Goal: Information Seeking & Learning: Check status

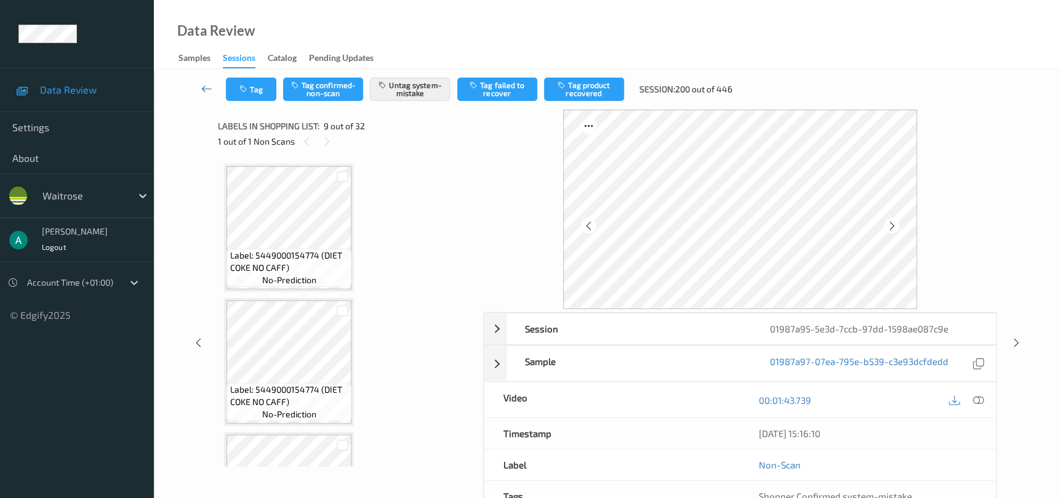
scroll to position [941, 0]
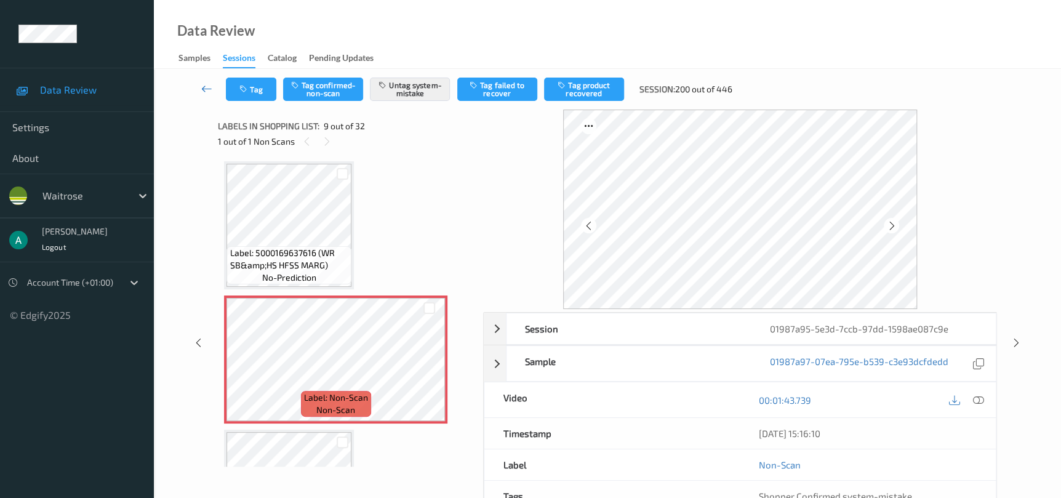
click at [204, 95] on icon at bounding box center [206, 88] width 11 height 12
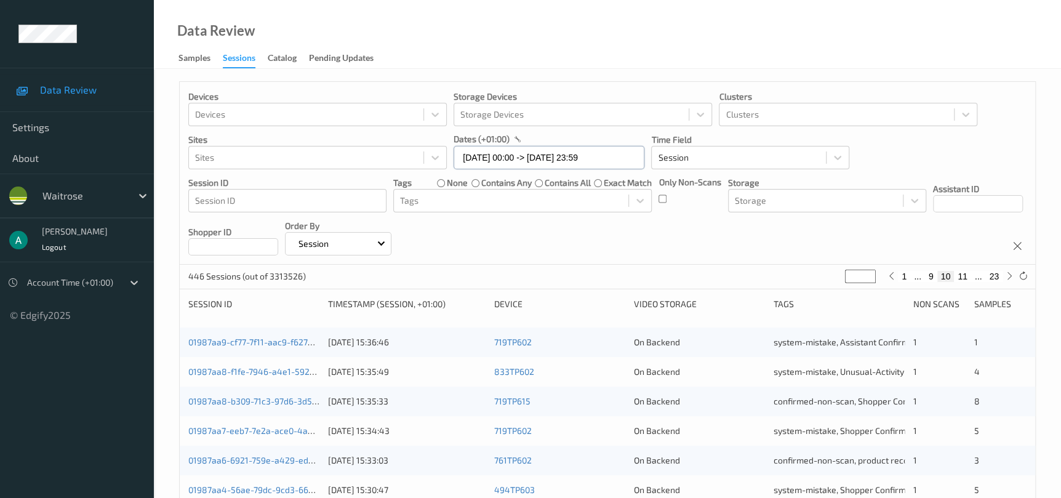
click at [564, 164] on input "[DATE] 00:00 -> [DATE] 23:59" at bounding box center [548, 157] width 191 height 23
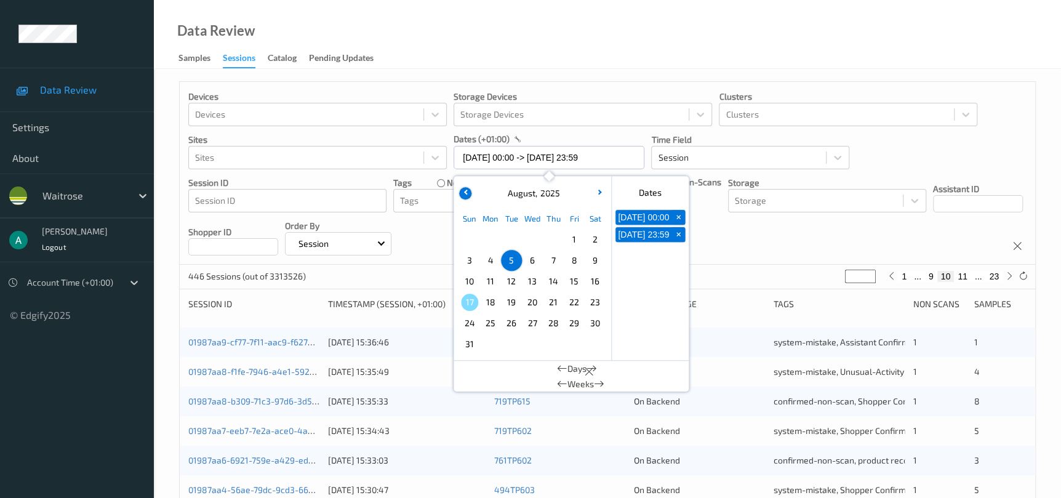
click at [465, 189] on icon "button" at bounding box center [465, 191] width 5 height 5
click at [679, 220] on span "+" at bounding box center [678, 217] width 13 height 13
type input "[DATE] 00:00"
type input "*"
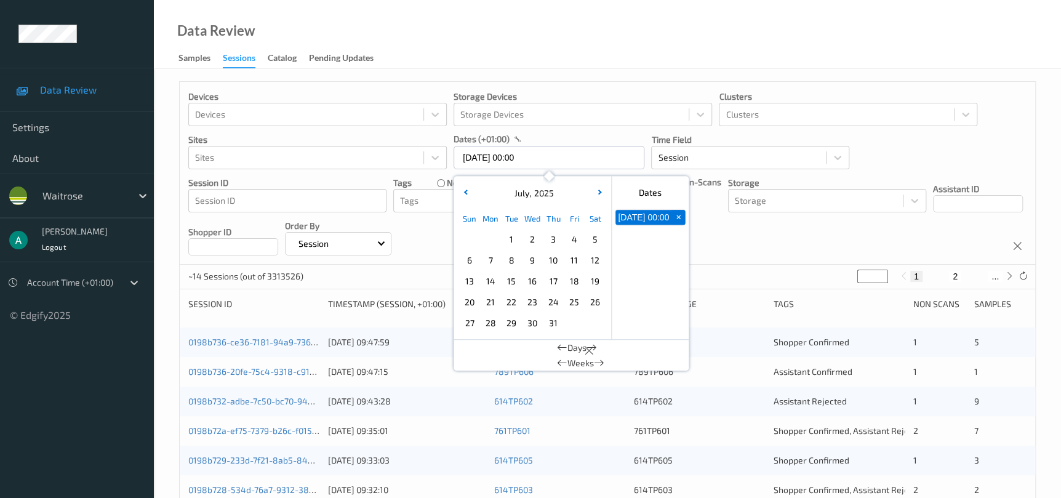
click at [679, 220] on span "+" at bounding box center [678, 217] width 13 height 13
click at [576, 260] on span "11" at bounding box center [573, 260] width 17 height 17
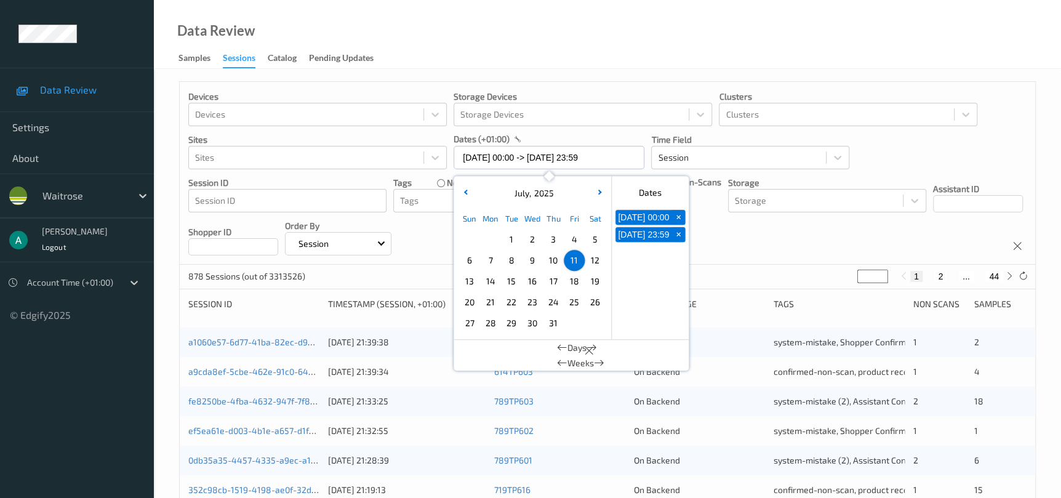
click at [679, 219] on span "+" at bounding box center [678, 217] width 13 height 13
type input "[DATE] 00:00"
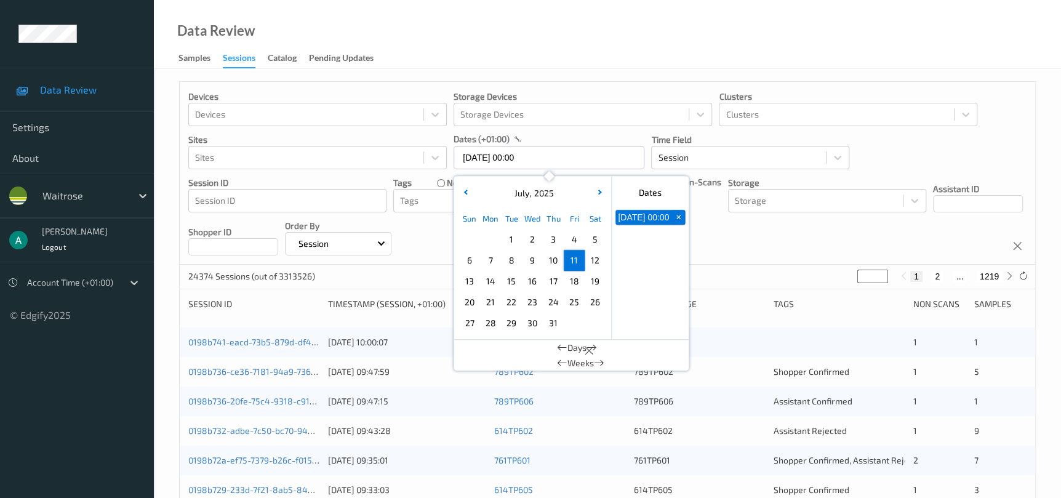
click at [675, 225] on button "+" at bounding box center [678, 217] width 14 height 15
click at [598, 196] on button "button" at bounding box center [599, 193] width 12 height 12
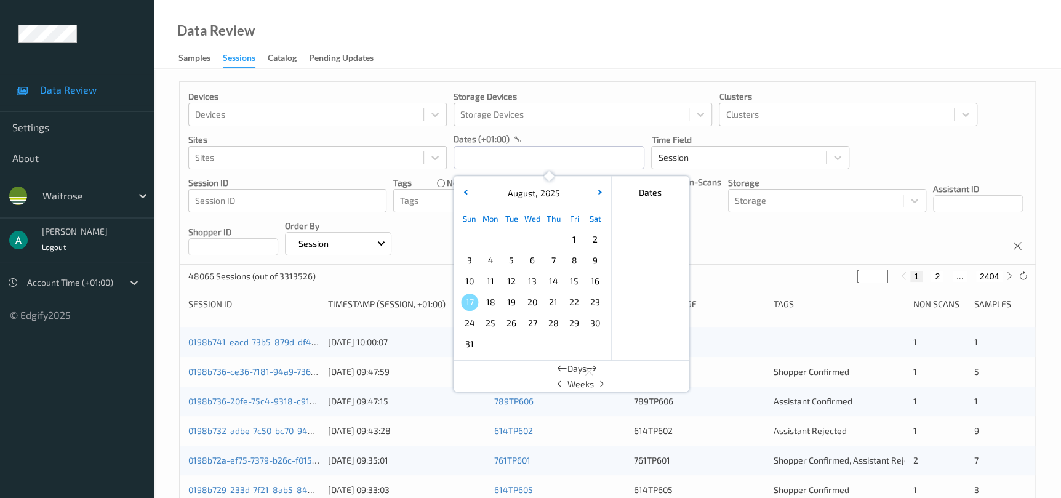
click at [493, 279] on span "11" at bounding box center [490, 281] width 17 height 17
type input "[DATE] 00:00 -> [DATE] 23:59"
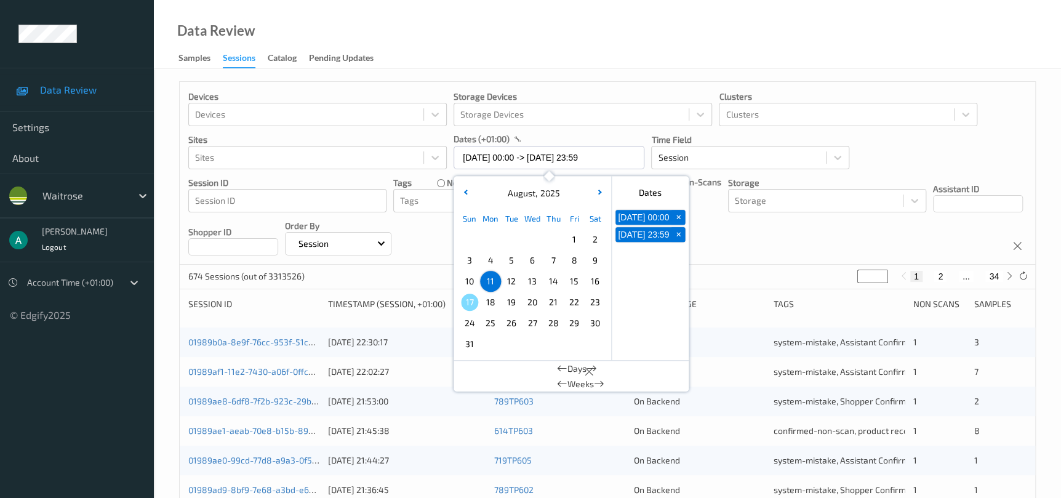
click at [711, 240] on div "Devices Devices Storage Devices Storage Devices Clusters Clusters Sites Sites d…" at bounding box center [607, 173] width 855 height 183
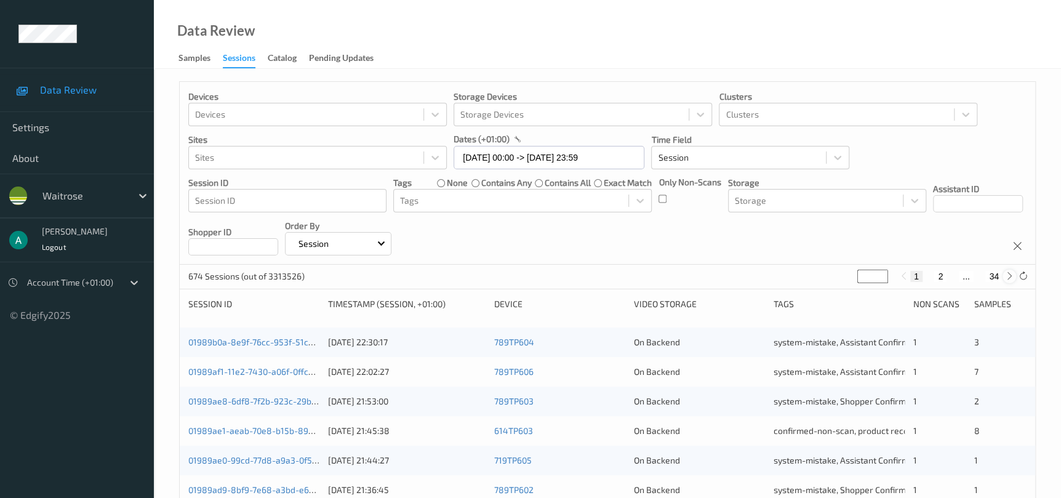
click at [1005, 276] on icon at bounding box center [1009, 275] width 9 height 9
type input "*"
click at [1005, 276] on icon at bounding box center [1009, 275] width 9 height 9
type input "*"
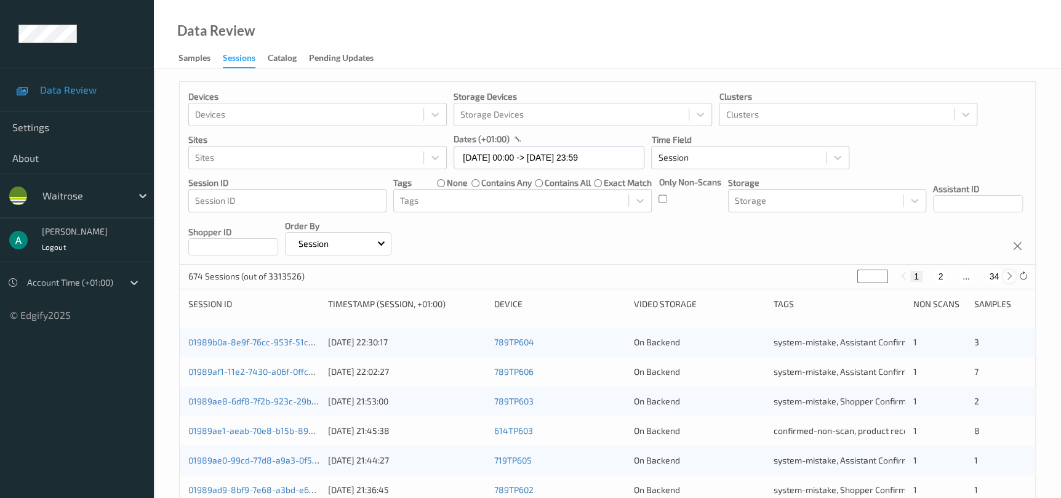
type input "*"
click at [1005, 276] on icon at bounding box center [1009, 275] width 9 height 9
type input "*"
click at [1005, 276] on icon at bounding box center [1009, 275] width 9 height 9
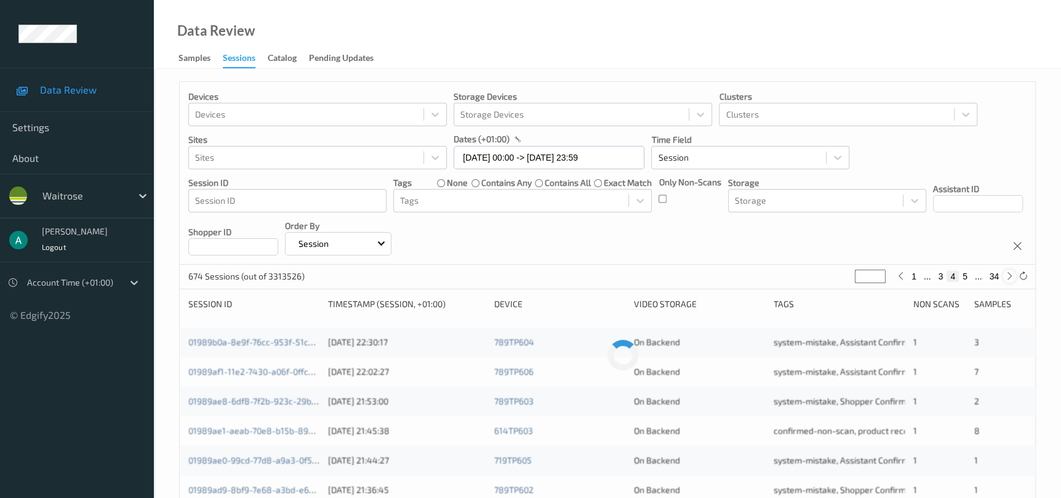
type input "*"
click at [1005, 276] on icon at bounding box center [1009, 275] width 9 height 9
type input "*"
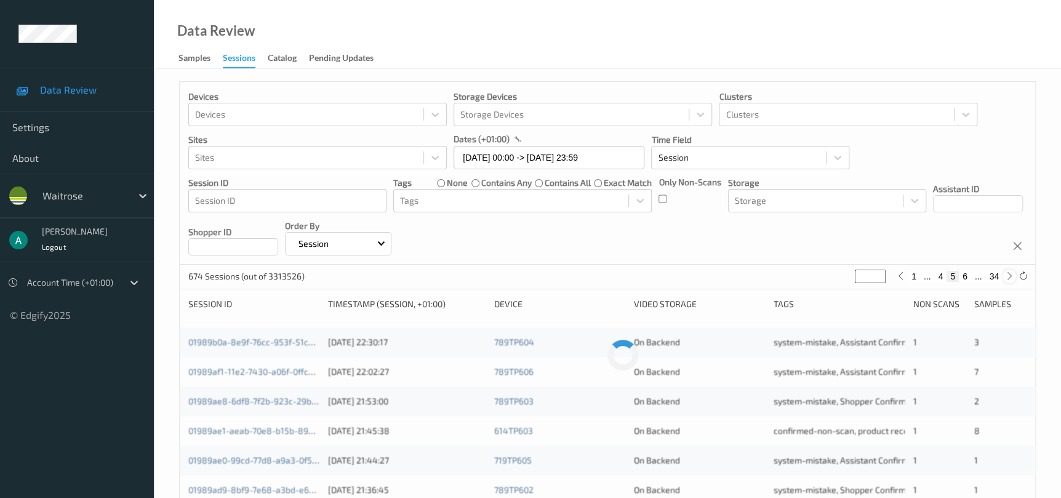
click at [1005, 276] on icon at bounding box center [1009, 275] width 9 height 9
type input "*"
click at [1005, 276] on icon at bounding box center [1009, 275] width 9 height 9
type input "*"
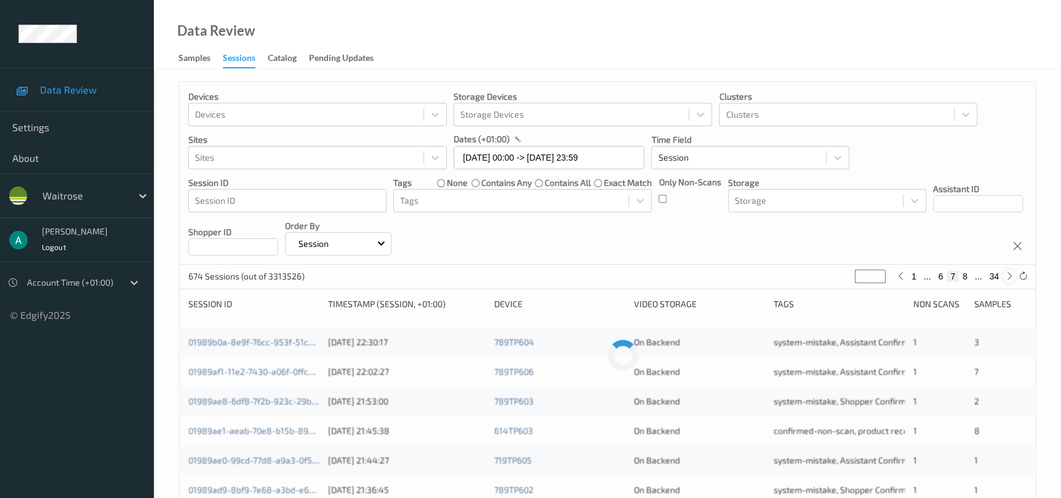
type input "*"
click at [1005, 276] on icon at bounding box center [1009, 275] width 9 height 9
type input "*"
click at [1005, 276] on icon at bounding box center [1009, 275] width 9 height 9
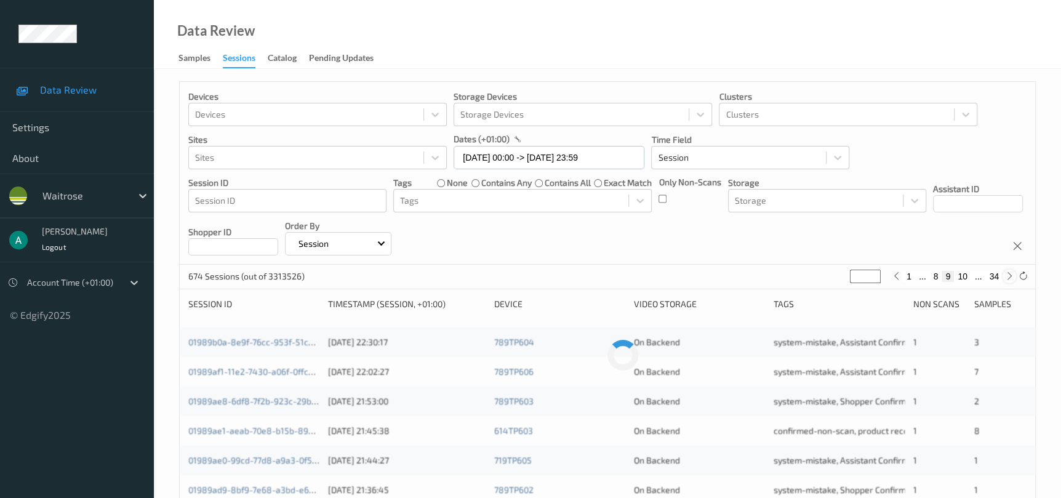
type input "**"
click at [1005, 276] on icon at bounding box center [1009, 275] width 9 height 9
type input "**"
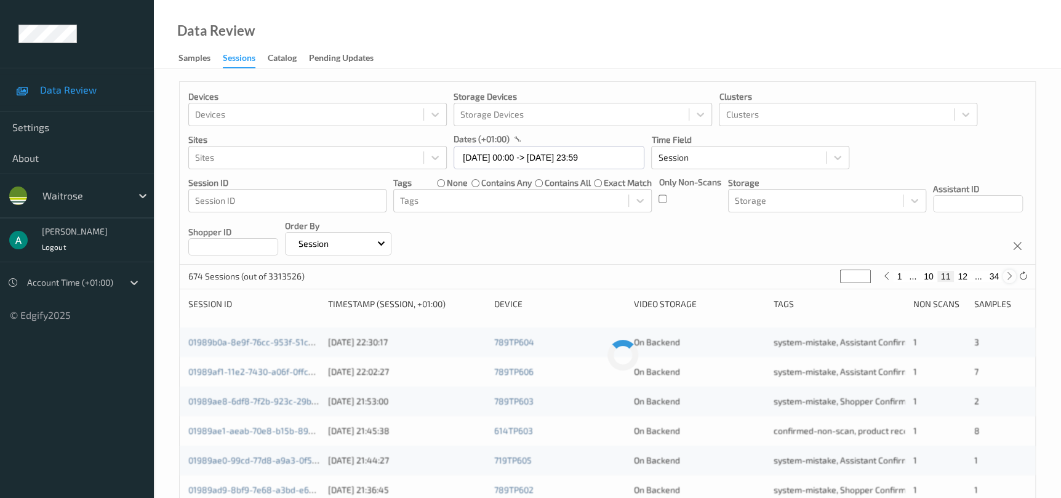
click at [1005, 276] on icon at bounding box center [1009, 275] width 9 height 9
type input "**"
click at [1005, 276] on icon at bounding box center [1009, 275] width 9 height 9
type input "**"
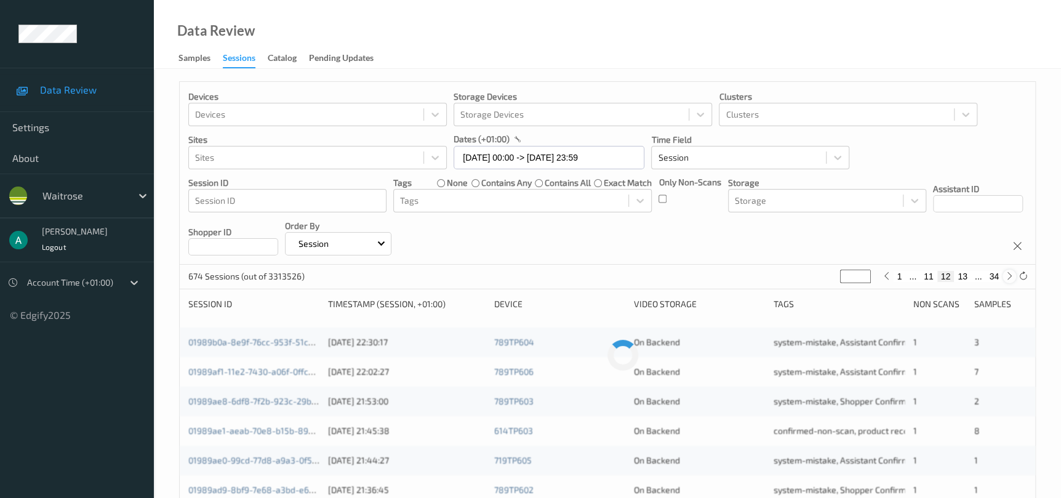
type input "**"
click at [1005, 276] on icon at bounding box center [1009, 275] width 9 height 9
type input "**"
click at [1005, 276] on icon at bounding box center [1009, 275] width 9 height 9
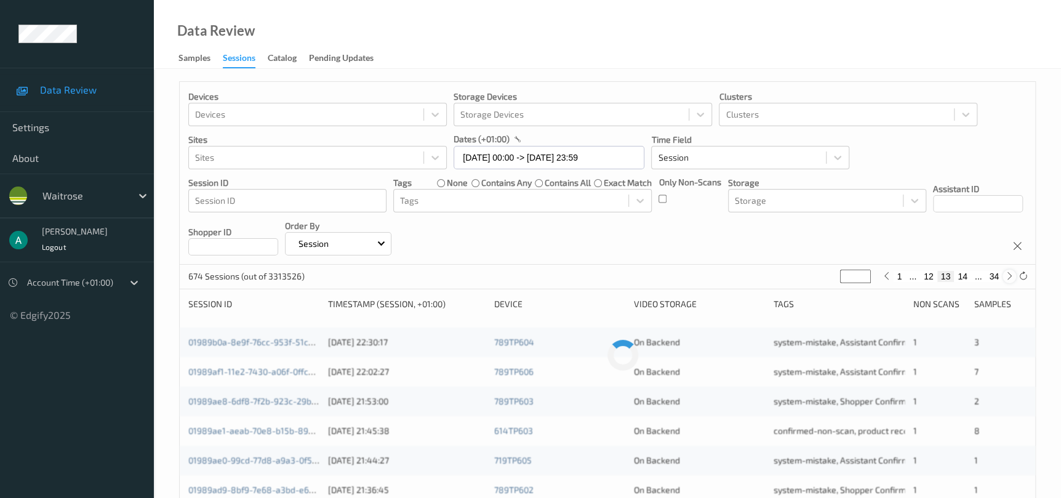
type input "**"
click at [1005, 276] on icon at bounding box center [1009, 275] width 9 height 9
type input "**"
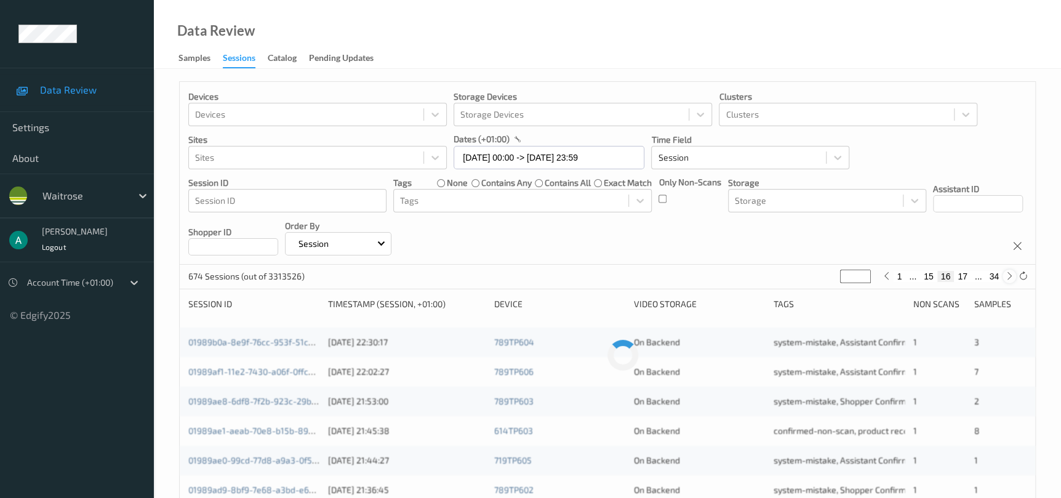
click at [1005, 276] on icon at bounding box center [1009, 275] width 9 height 9
type input "**"
click at [1005, 276] on icon at bounding box center [1009, 275] width 9 height 9
type input "**"
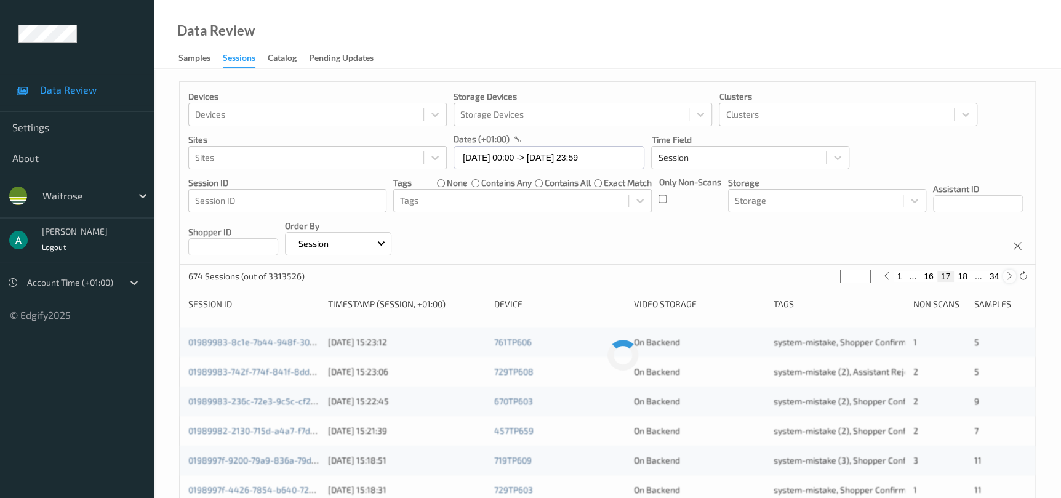
type input "**"
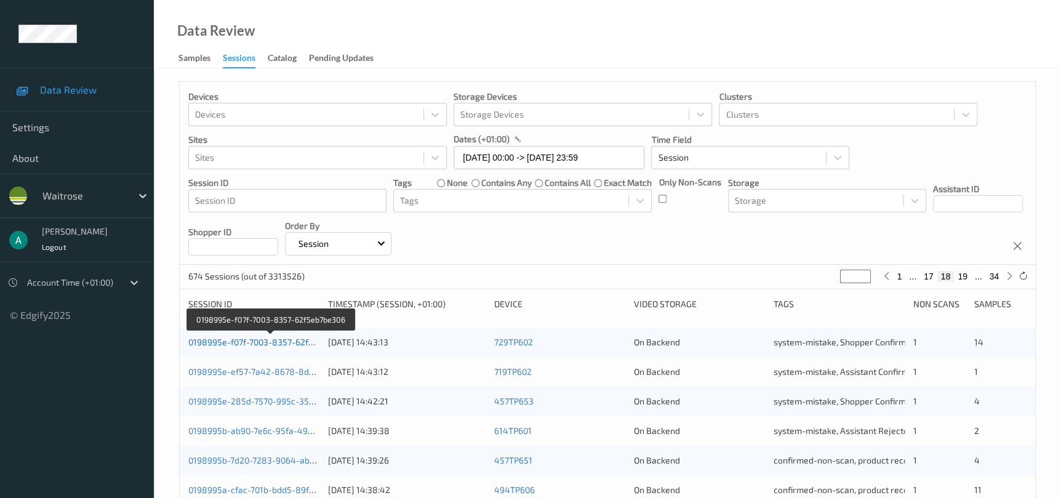
click at [277, 342] on link "0198995e-f07f-7003-8357-62f5eb7be306" at bounding box center [270, 342] width 164 height 10
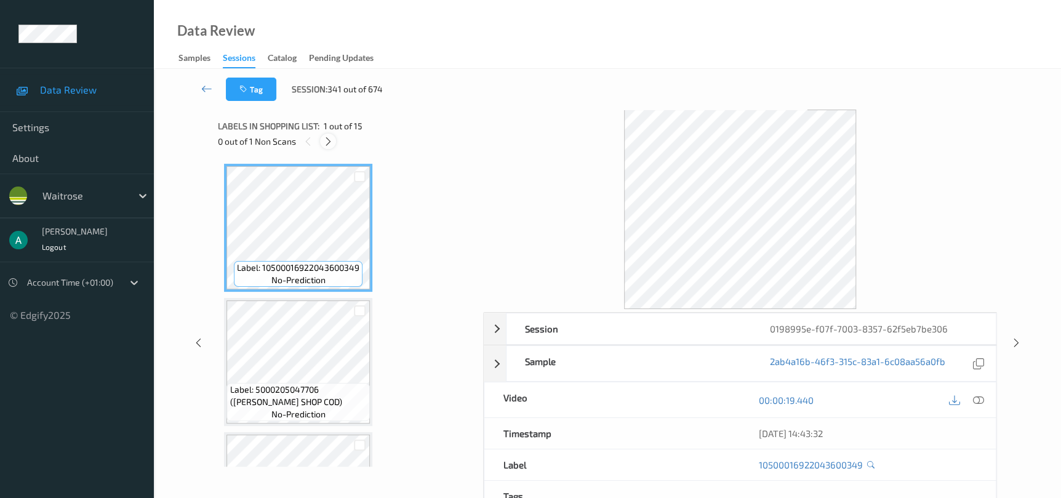
click at [332, 143] on icon at bounding box center [328, 141] width 10 height 11
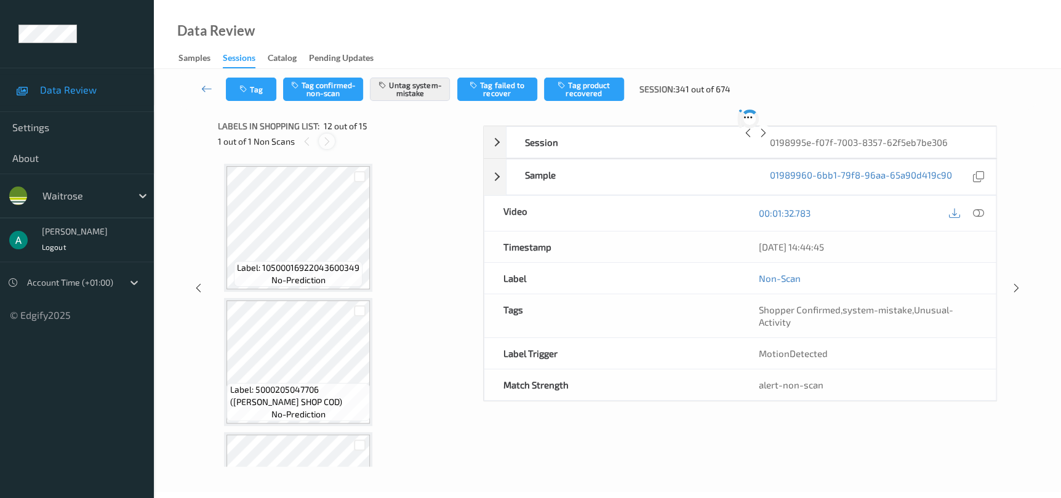
scroll to position [1342, 0]
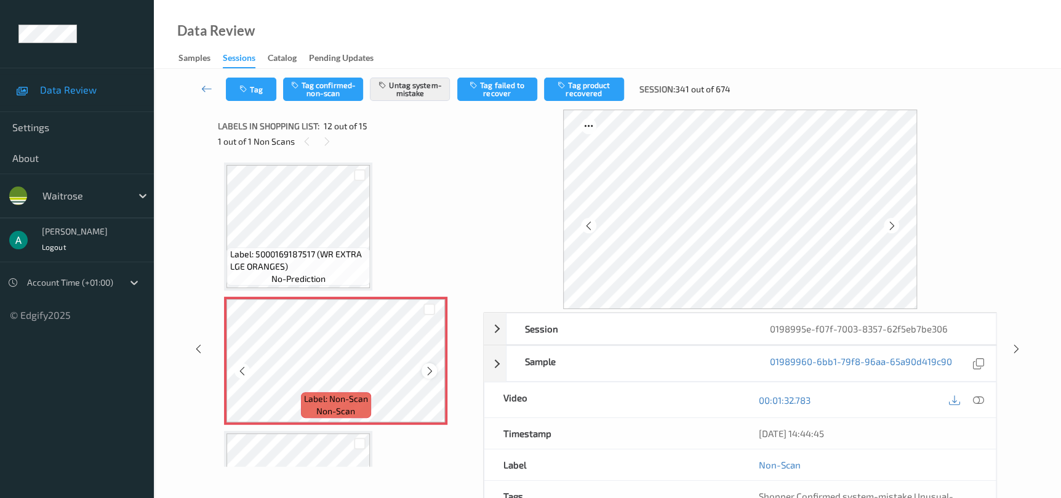
click at [426, 365] on icon at bounding box center [429, 370] width 10 height 11
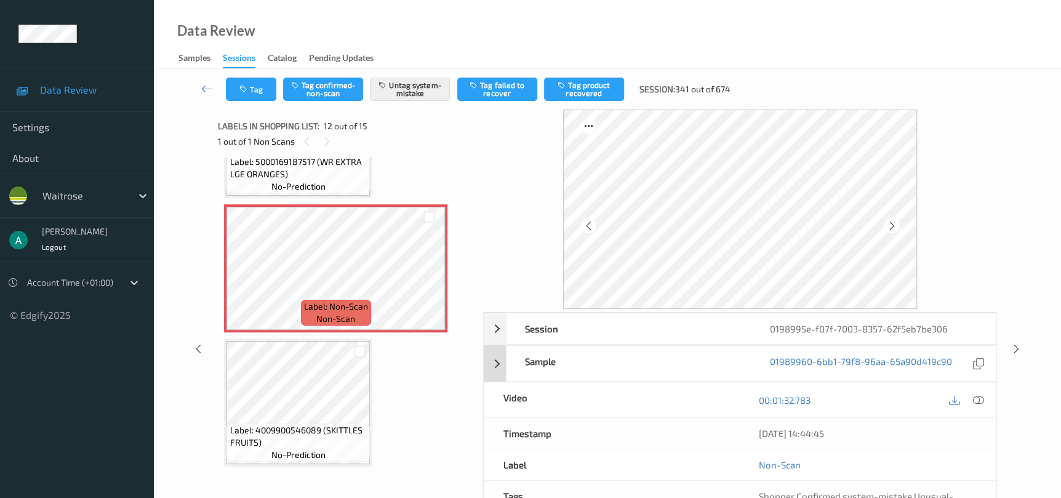
scroll to position [92, 0]
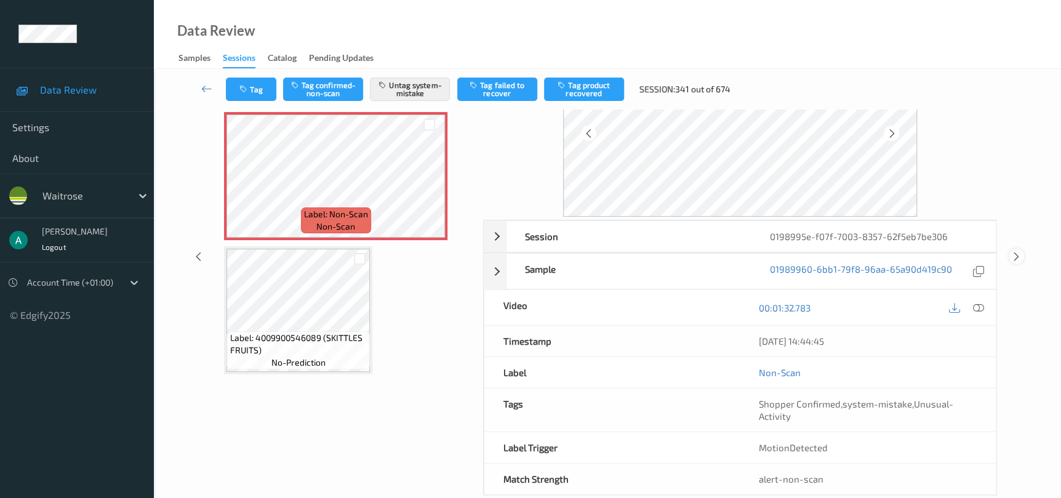
click at [1017, 256] on icon at bounding box center [1016, 256] width 10 height 11
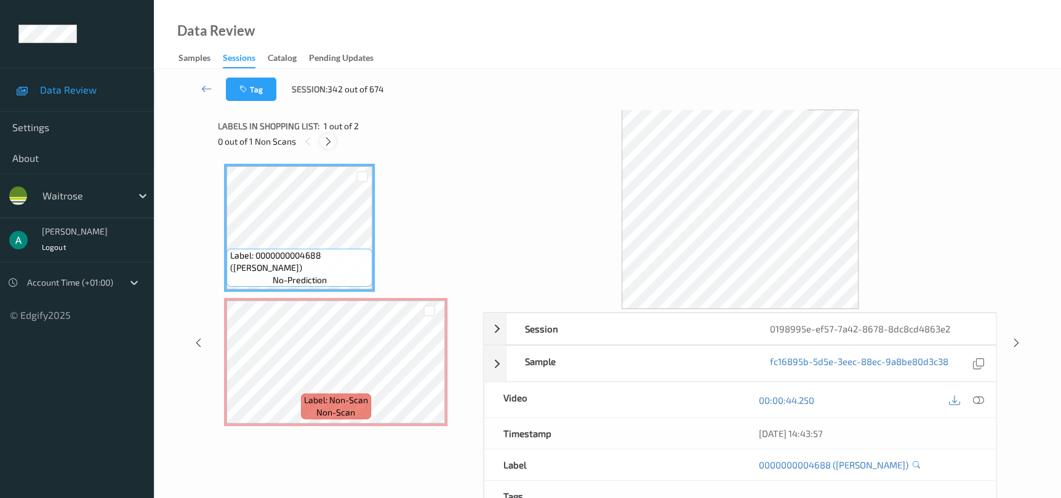
click at [328, 146] on icon at bounding box center [328, 141] width 10 height 11
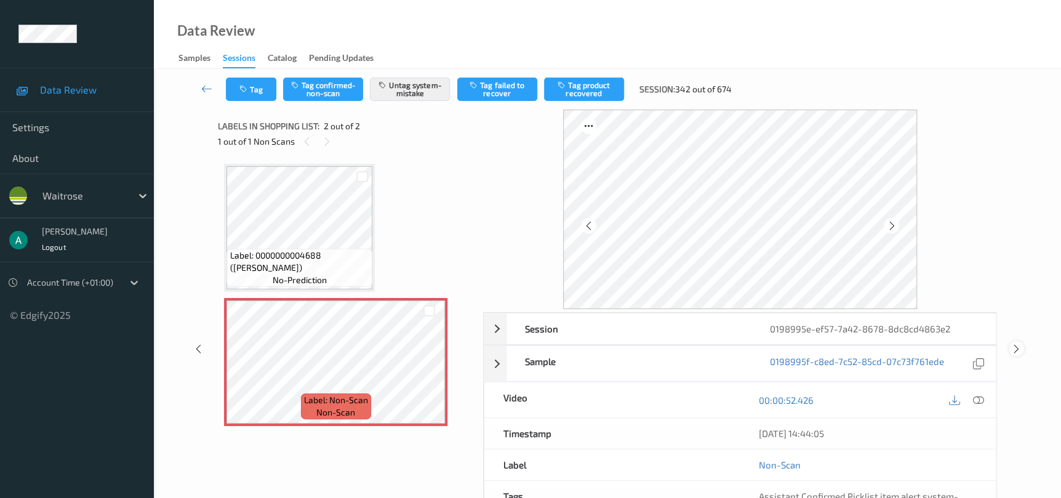
click at [1016, 341] on div at bounding box center [1015, 348] width 15 height 15
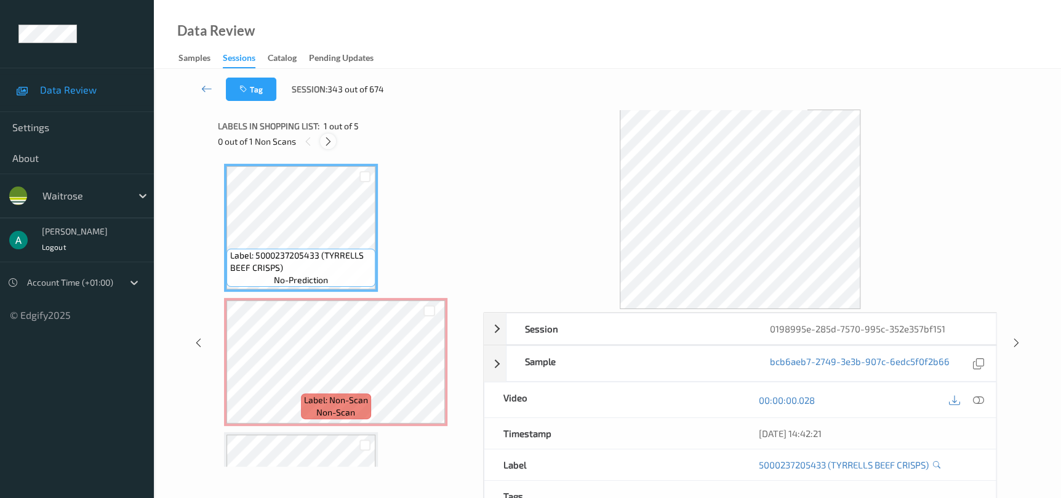
click at [327, 140] on icon at bounding box center [328, 141] width 10 height 11
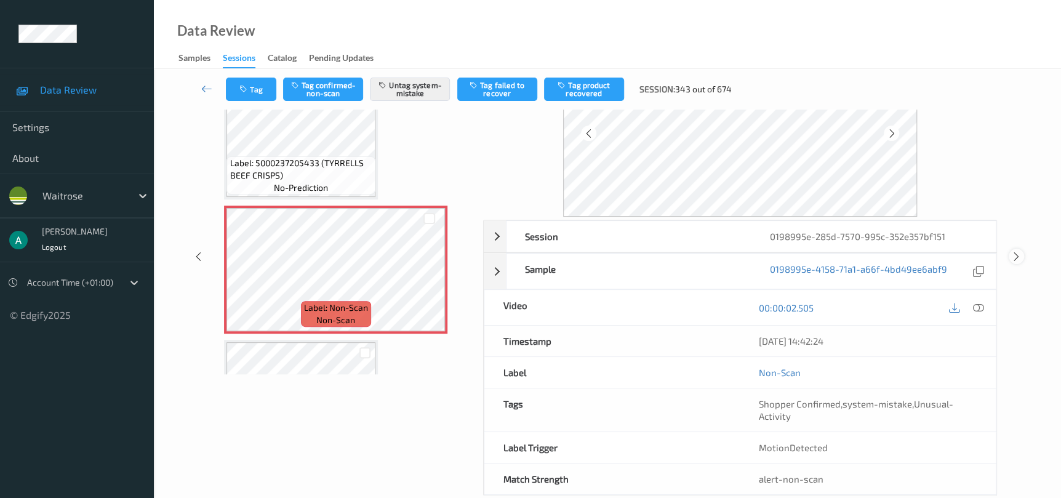
click at [1011, 258] on icon at bounding box center [1016, 256] width 10 height 11
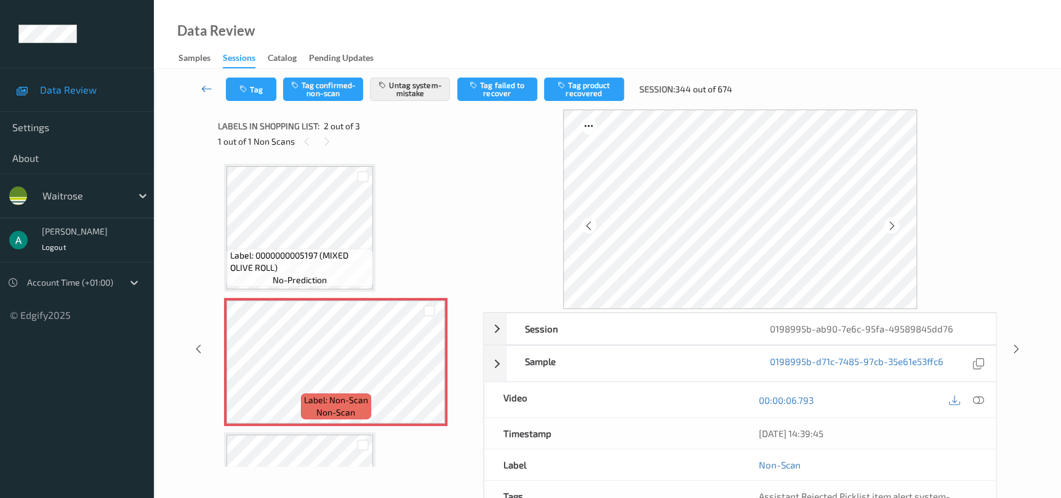
click at [209, 93] on icon at bounding box center [206, 88] width 11 height 12
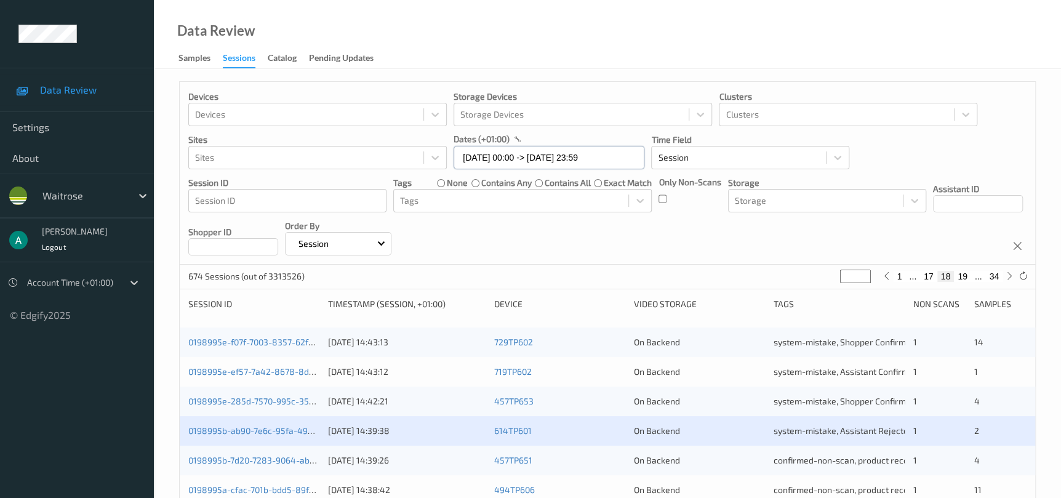
click at [546, 159] on input "[DATE] 00:00 -> [DATE] 23:59" at bounding box center [548, 157] width 191 height 23
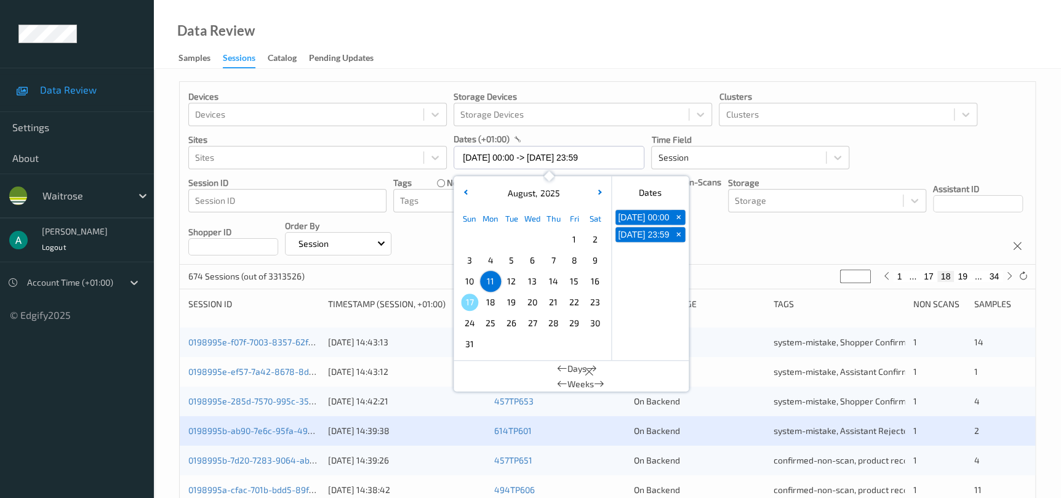
click at [555, 285] on span "14" at bounding box center [552, 281] width 17 height 17
type input "[DATE] 00:00"
type input "*"
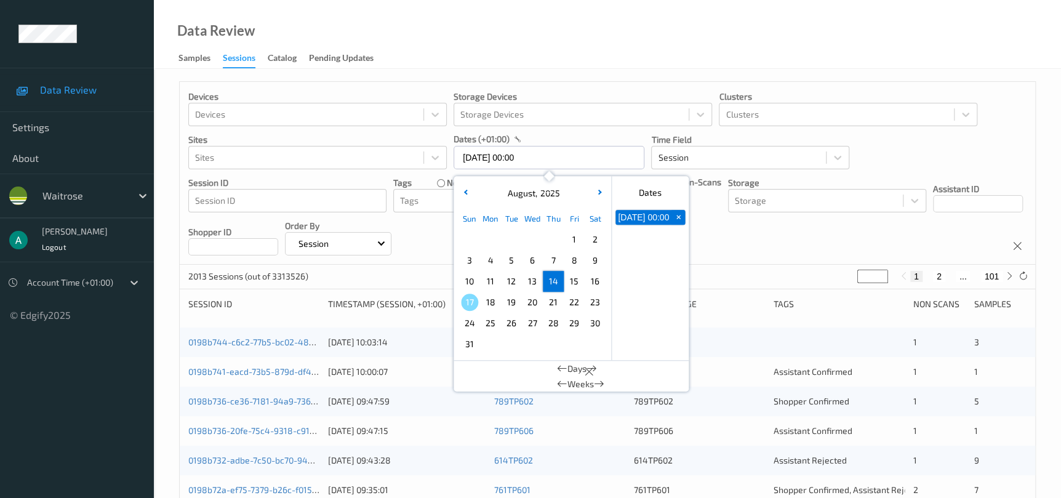
click at [556, 279] on span "14" at bounding box center [552, 281] width 17 height 17
type input "[DATE] 00:00 -> [DATE] 23:59"
click at [720, 241] on div "Devices Devices Storage Devices Storage Devices Clusters Clusters Sites Sites d…" at bounding box center [607, 173] width 855 height 183
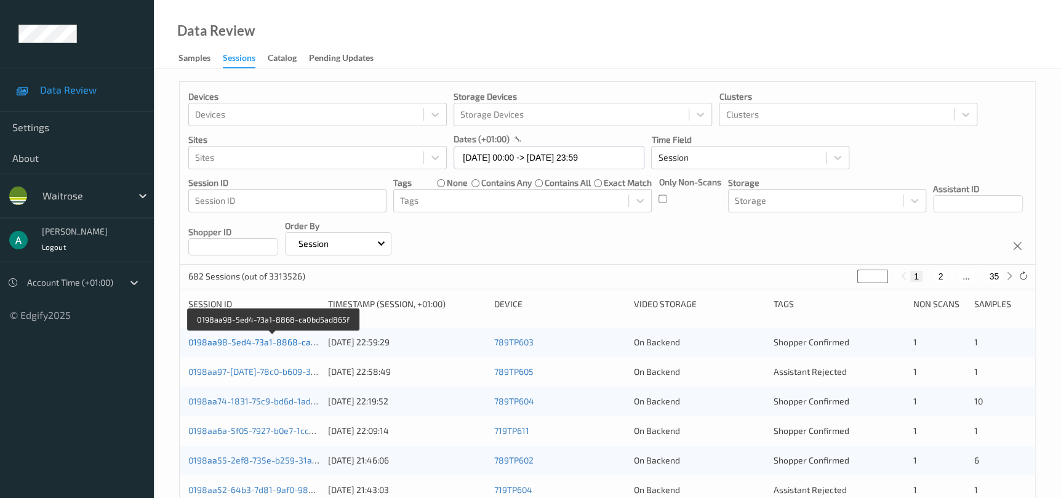
click at [257, 341] on link "0198aa98-5ed4-73a1-8868-ca0bd5ad865f" at bounding box center [273, 342] width 170 height 10
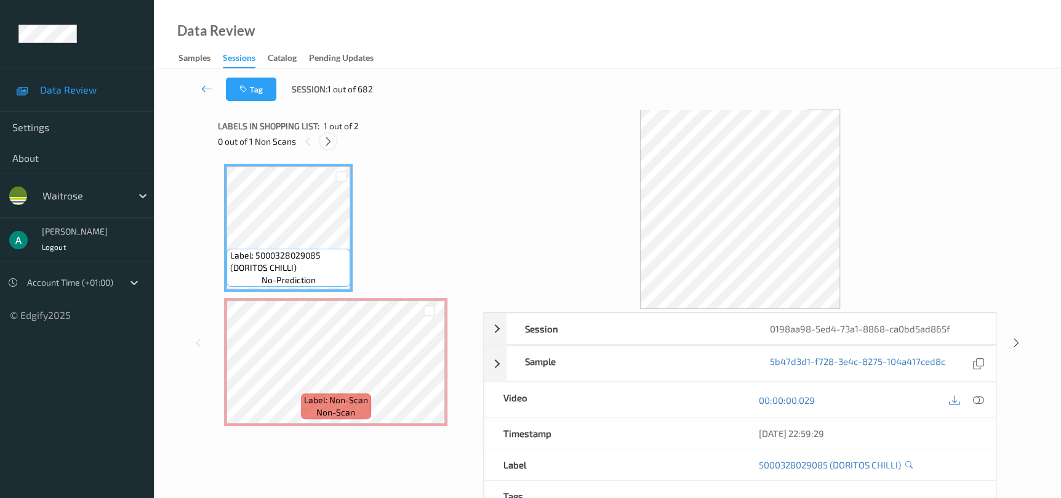
click at [324, 141] on icon at bounding box center [328, 141] width 10 height 11
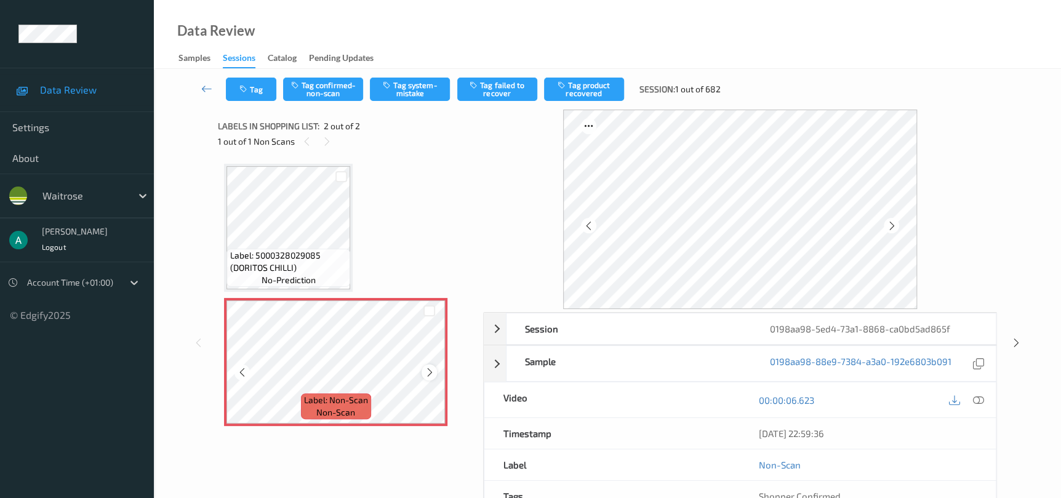
click at [429, 367] on icon at bounding box center [429, 372] width 10 height 11
click at [1019, 337] on icon at bounding box center [1016, 342] width 10 height 11
click at [196, 344] on icon at bounding box center [198, 342] width 10 height 11
click at [1015, 342] on icon at bounding box center [1016, 342] width 10 height 11
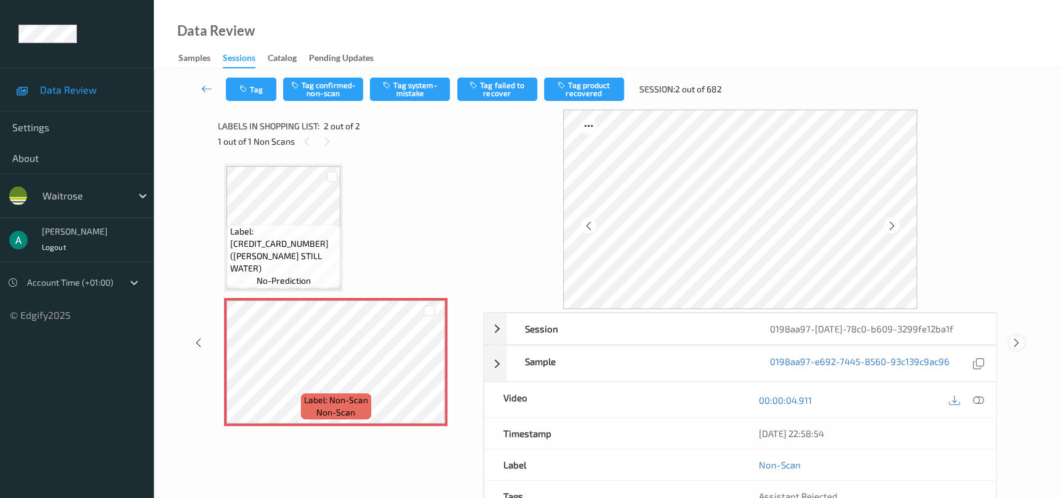
click at [1021, 339] on icon at bounding box center [1016, 342] width 10 height 11
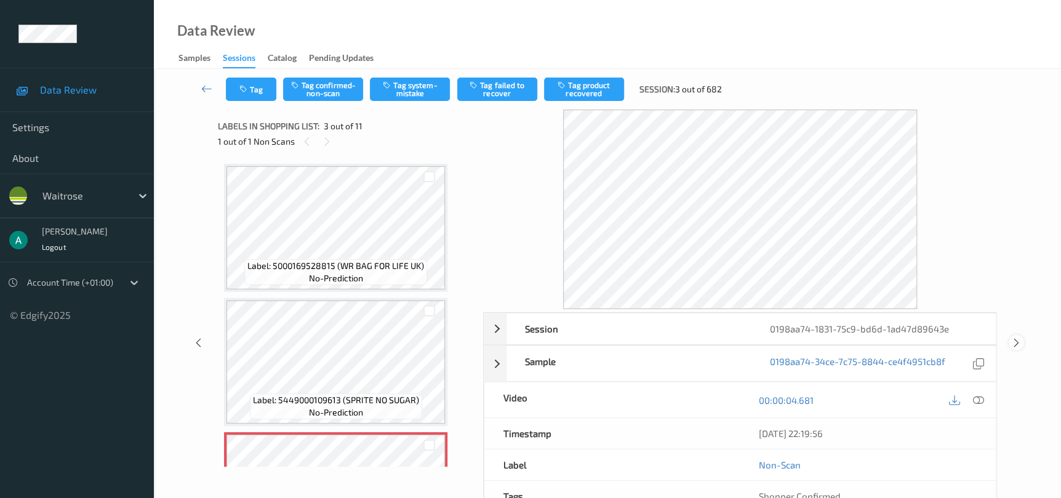
click at [1013, 342] on icon at bounding box center [1016, 342] width 10 height 11
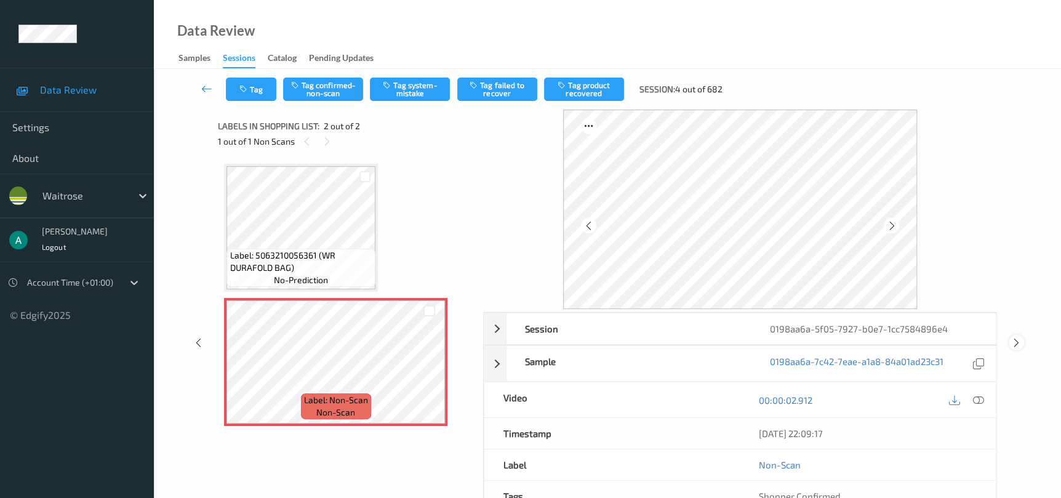
click at [1021, 345] on icon at bounding box center [1016, 342] width 10 height 11
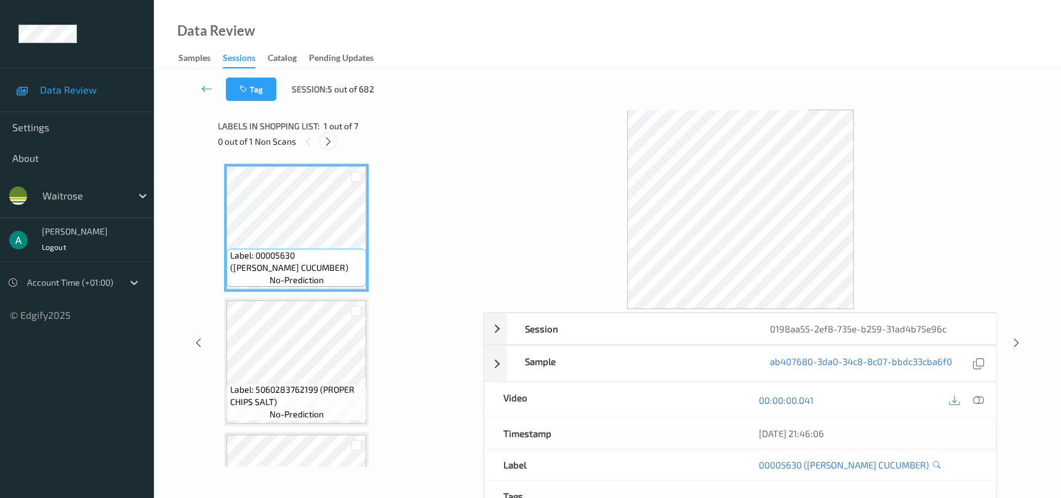
click at [330, 136] on icon at bounding box center [328, 141] width 10 height 11
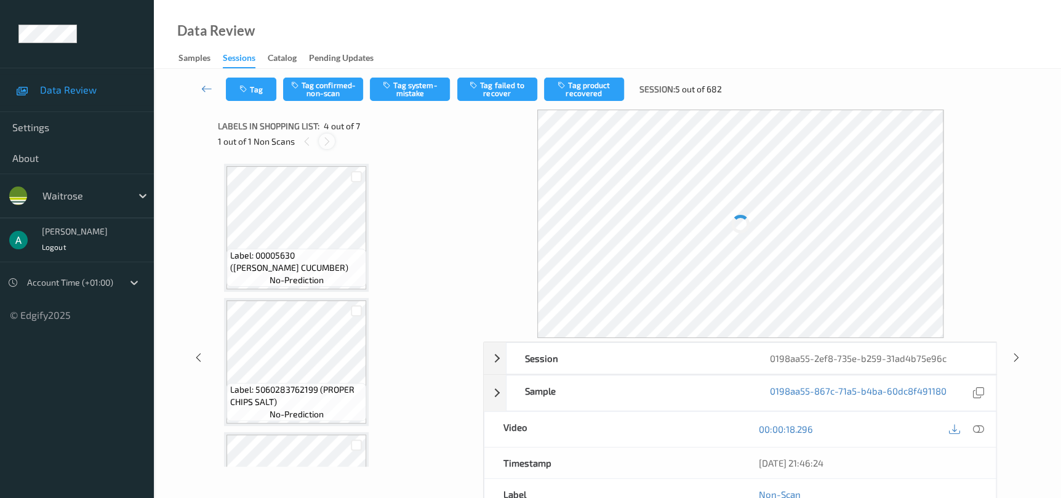
scroll to position [274, 0]
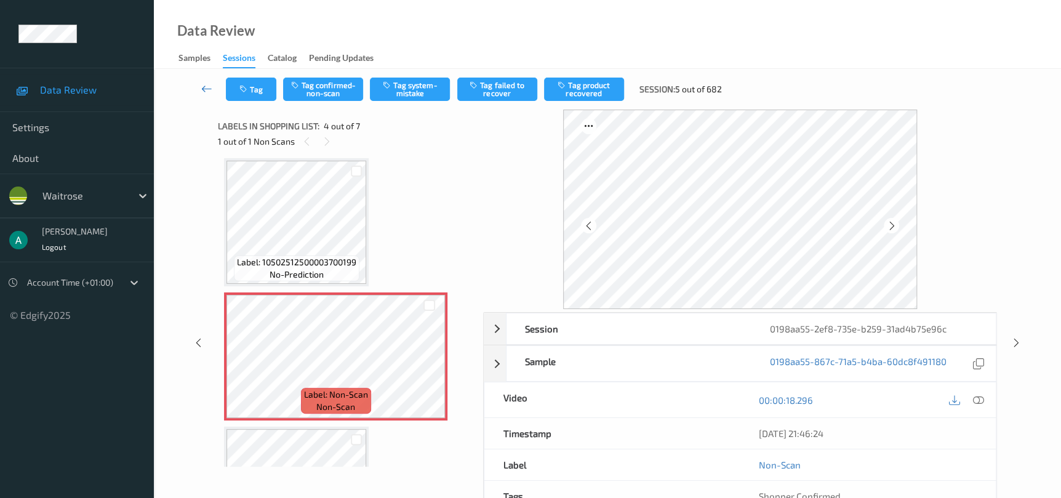
click at [207, 87] on icon at bounding box center [206, 88] width 11 height 12
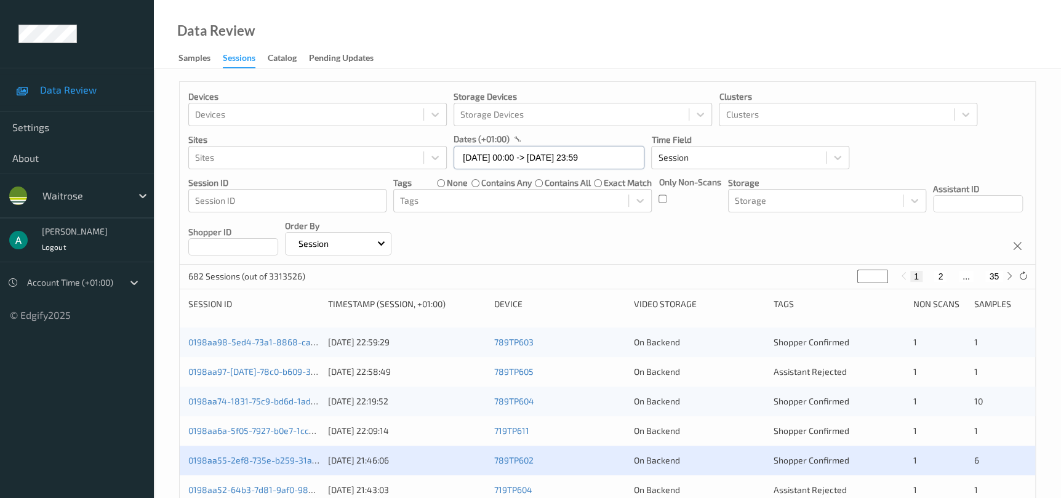
click at [511, 158] on input "[DATE] 00:00 -> [DATE] 23:59" at bounding box center [548, 157] width 191 height 23
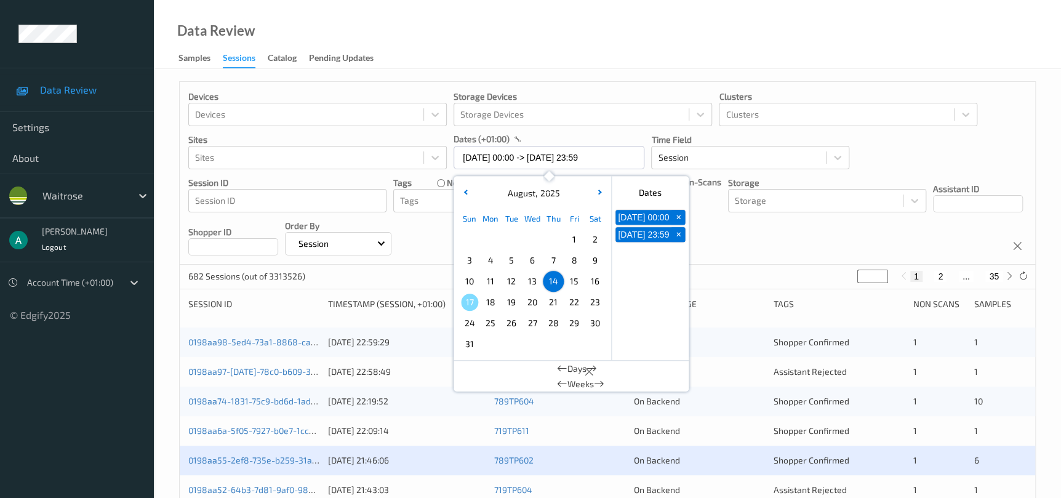
click at [677, 223] on span "+" at bounding box center [678, 217] width 13 height 13
type input "[DATE] 00:00"
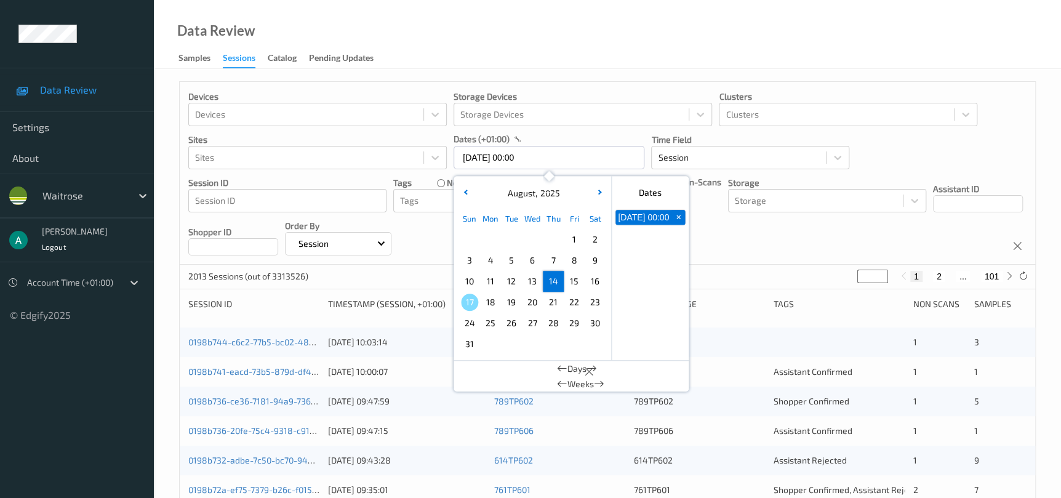
click at [681, 225] on button "+" at bounding box center [678, 217] width 14 height 15
click at [488, 285] on span "11" at bounding box center [490, 281] width 17 height 17
click at [488, 284] on span "11" at bounding box center [490, 281] width 17 height 17
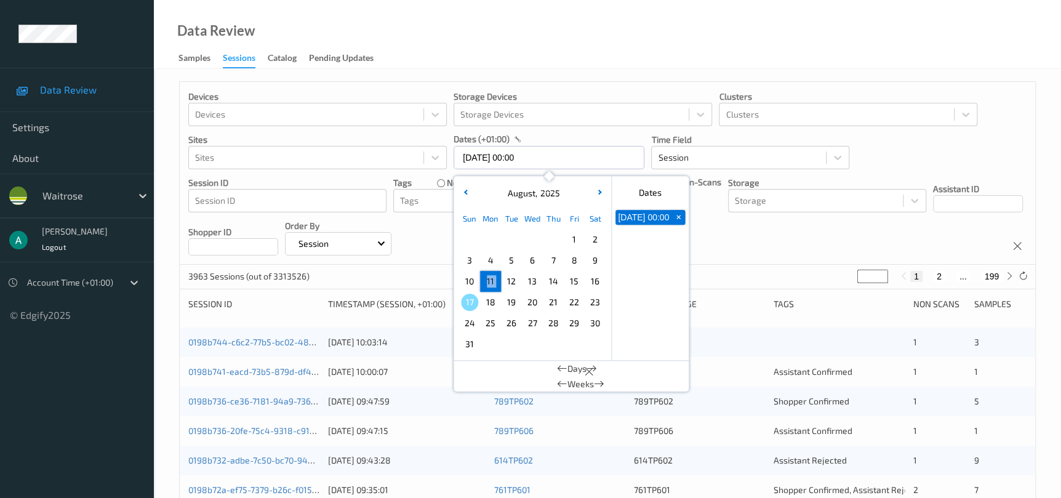
type input "[DATE] 00:00 -> [DATE] 23:59"
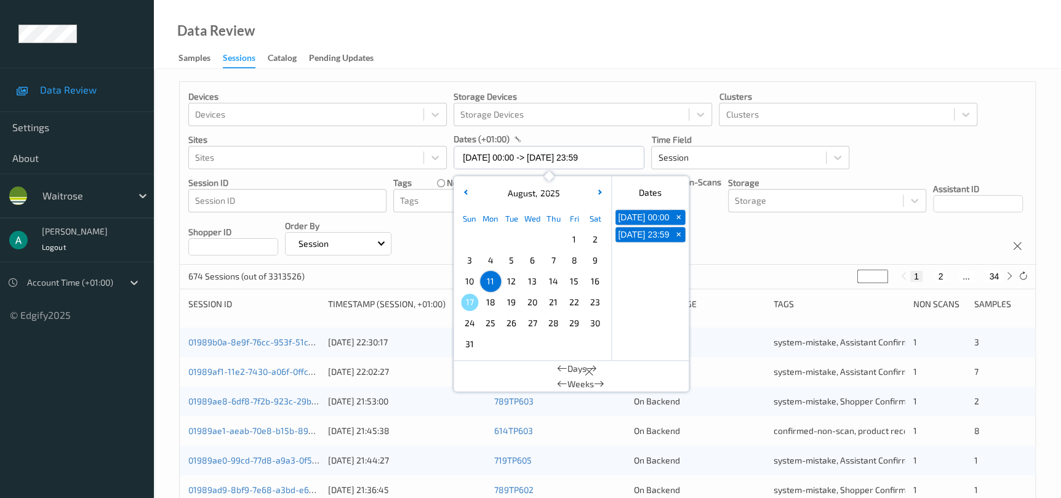
click at [718, 236] on div "Devices Devices Storage Devices Storage Devices Clusters Clusters Sites Sites d…" at bounding box center [607, 173] width 855 height 183
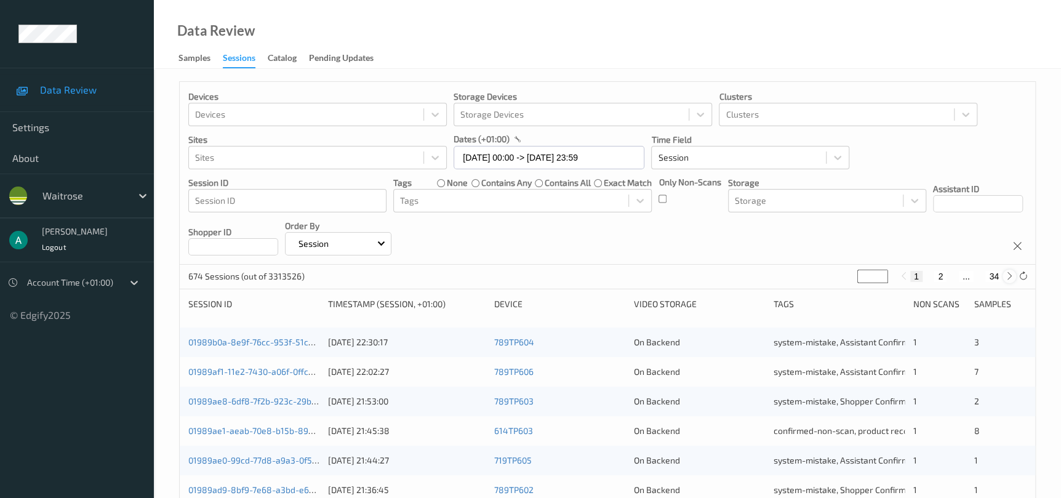
click at [1003, 274] on div at bounding box center [1009, 276] width 14 height 14
type input "*"
click at [1003, 274] on div at bounding box center [1009, 276] width 14 height 14
type input "*"
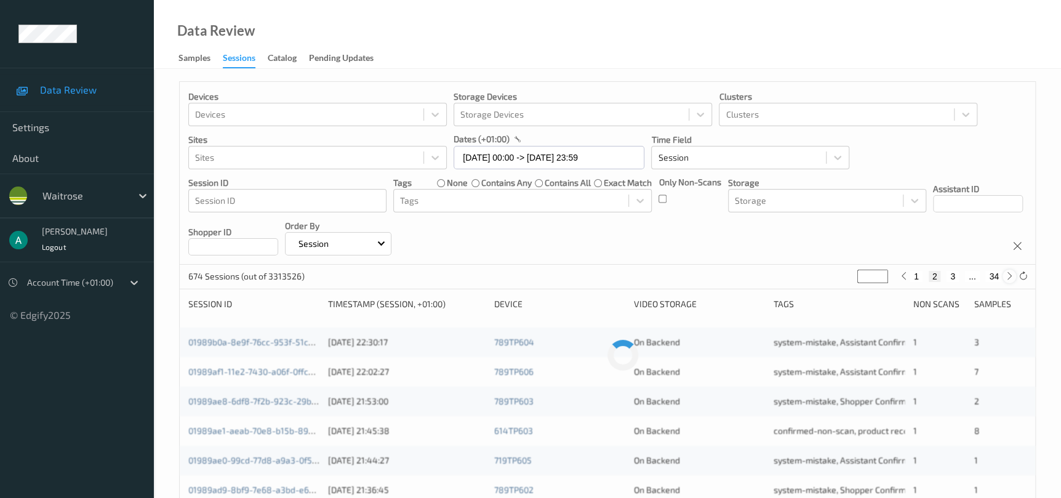
type input "*"
click at [1003, 274] on div at bounding box center [1009, 276] width 14 height 14
type input "*"
click at [1003, 274] on div at bounding box center [1009, 276] width 14 height 14
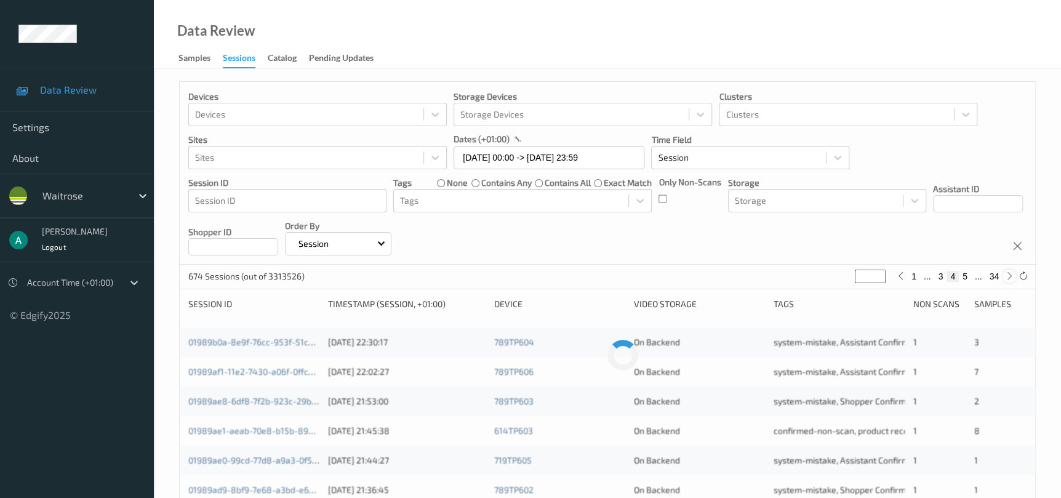
type input "*"
click at [1003, 274] on div at bounding box center [1009, 276] width 14 height 14
type input "*"
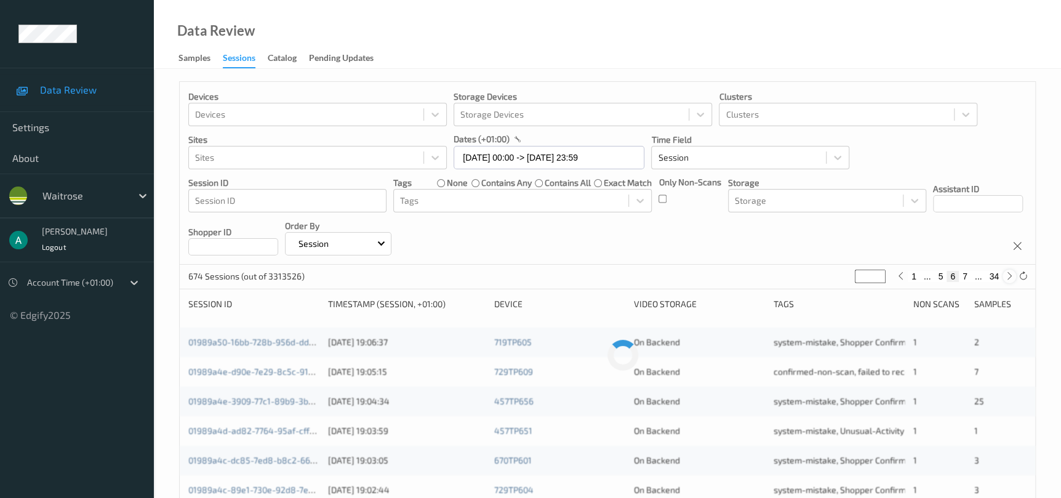
click at [1003, 274] on div at bounding box center [1009, 276] width 14 height 14
type input "*"
click at [1003, 274] on div at bounding box center [1009, 276] width 14 height 14
type input "*"
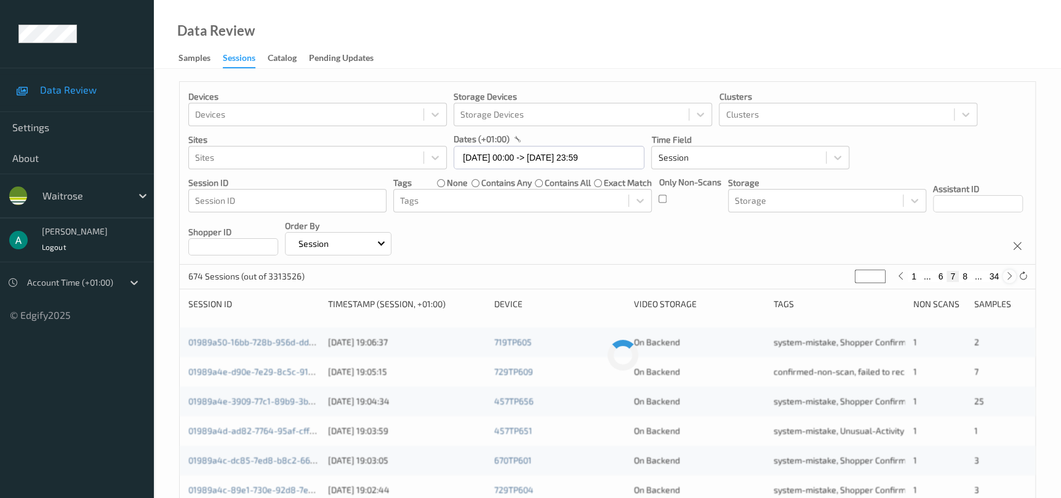
type input "*"
click at [1003, 274] on div at bounding box center [1009, 276] width 14 height 14
type input "*"
click at [1003, 274] on div at bounding box center [1009, 276] width 14 height 14
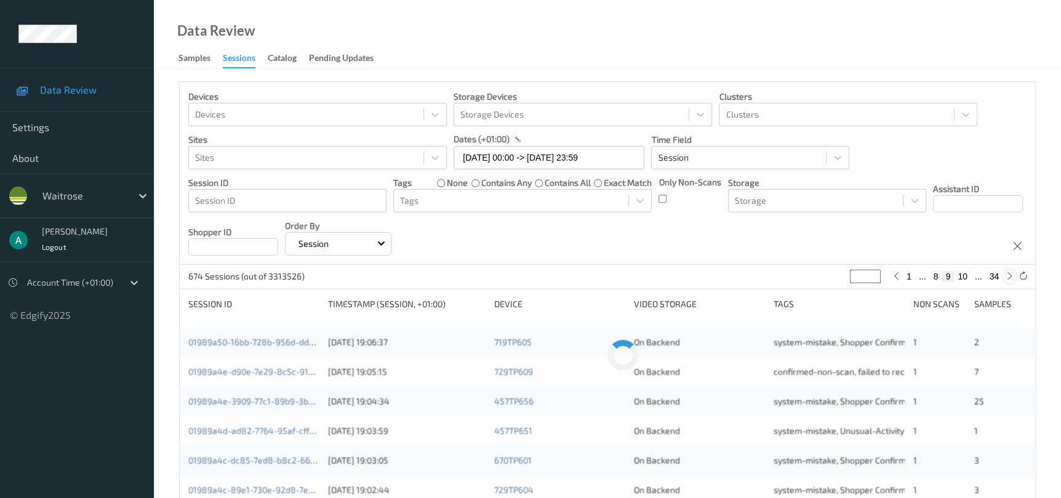
type input "**"
click at [1003, 274] on div at bounding box center [1009, 276] width 14 height 14
type input "**"
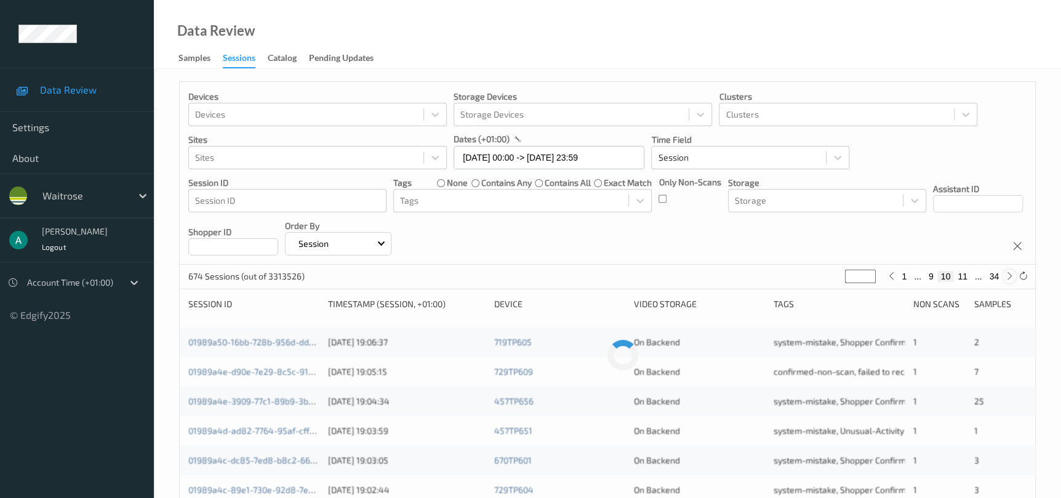
click at [1003, 274] on div at bounding box center [1009, 276] width 14 height 14
type input "**"
click at [1003, 274] on div at bounding box center [1009, 276] width 14 height 14
type input "**"
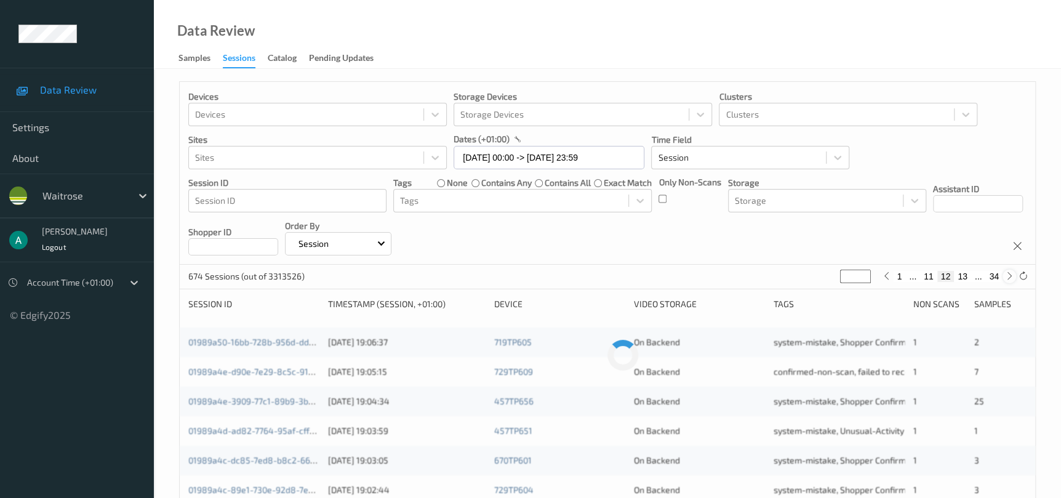
type input "**"
click at [1003, 274] on div at bounding box center [1009, 276] width 14 height 14
type input "**"
click at [1003, 274] on div at bounding box center [1009, 276] width 14 height 14
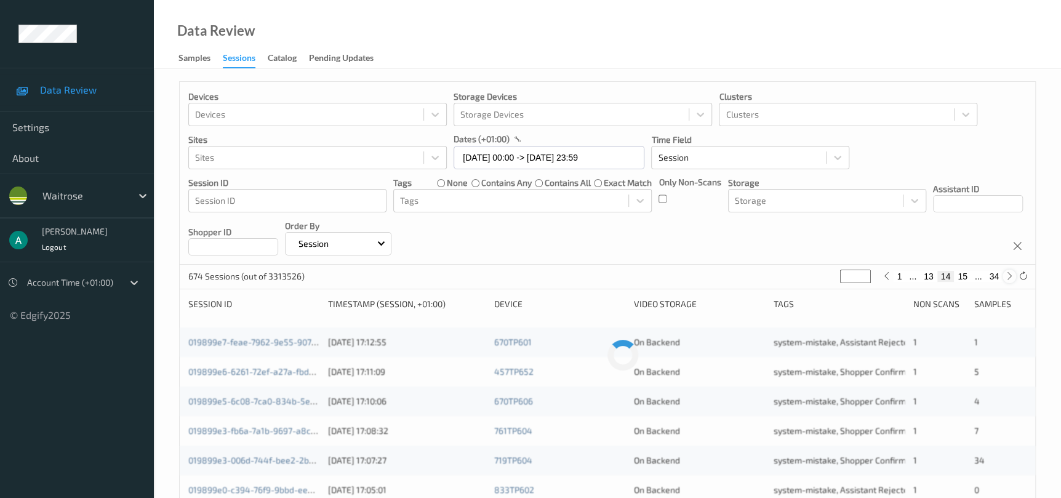
type input "**"
click at [1003, 274] on div at bounding box center [1009, 276] width 14 height 14
type input "**"
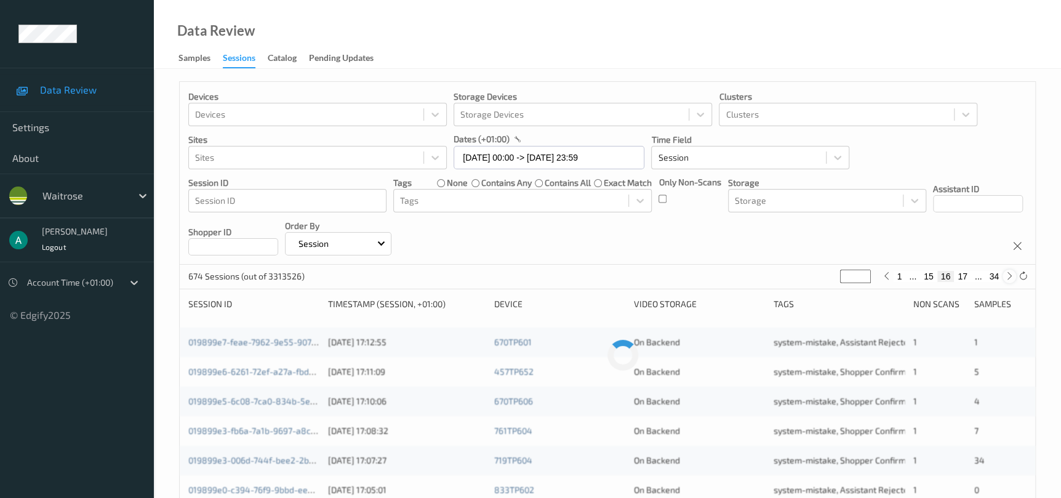
click at [1003, 274] on div at bounding box center [1009, 276] width 14 height 14
type input "**"
click at [1003, 274] on div at bounding box center [1009, 276] width 14 height 14
type input "**"
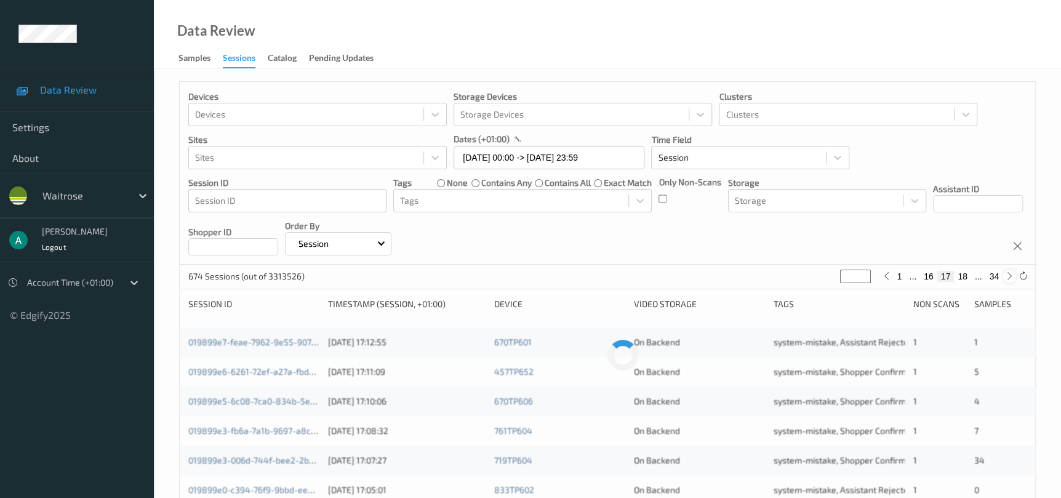
type input "**"
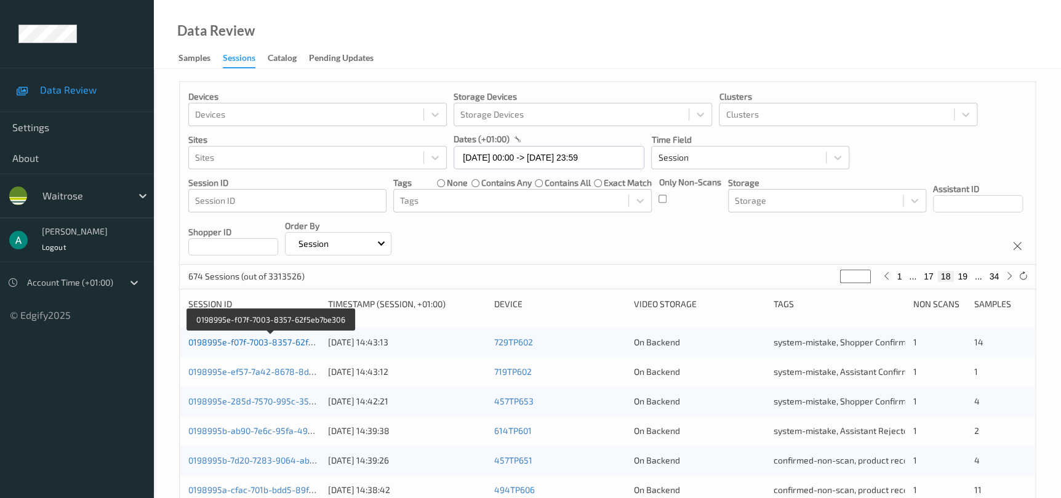
click at [264, 344] on link "0198995e-f07f-7003-8357-62f5eb7be306" at bounding box center [270, 342] width 164 height 10
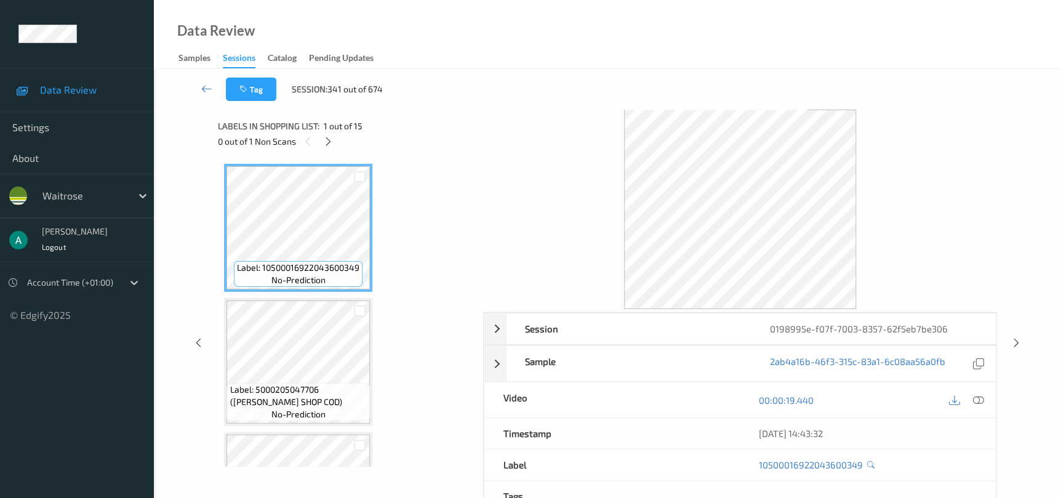
click at [1012, 349] on div "Session 0198995e-f07f-7003-8357-62f5eb7be306 Session ID 0198995e-f07f-7003-8357…" at bounding box center [607, 343] width 856 height 466
click at [1011, 337] on icon at bounding box center [1016, 342] width 10 height 11
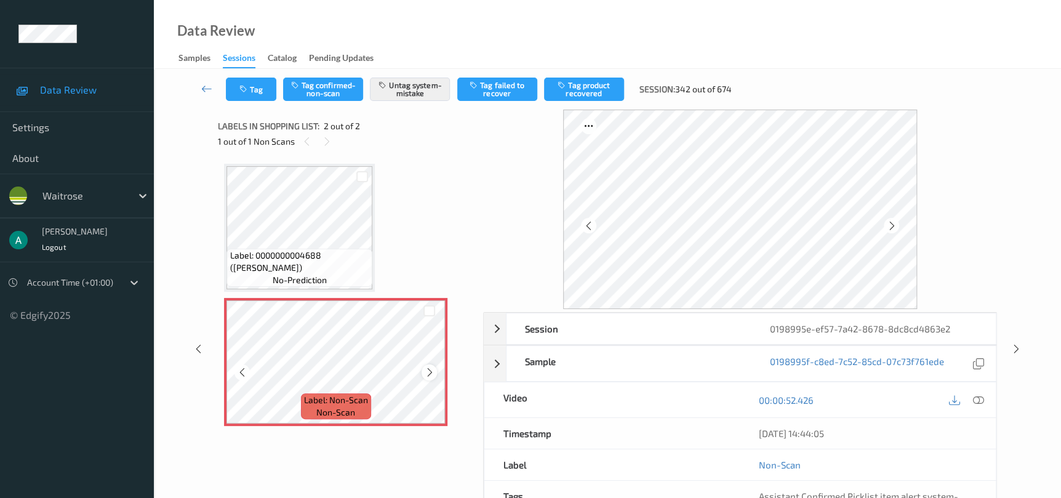
click at [433, 372] on icon at bounding box center [429, 372] width 10 height 11
click at [1021, 350] on icon at bounding box center [1016, 348] width 10 height 11
click at [428, 378] on div at bounding box center [428, 371] width 15 height 15
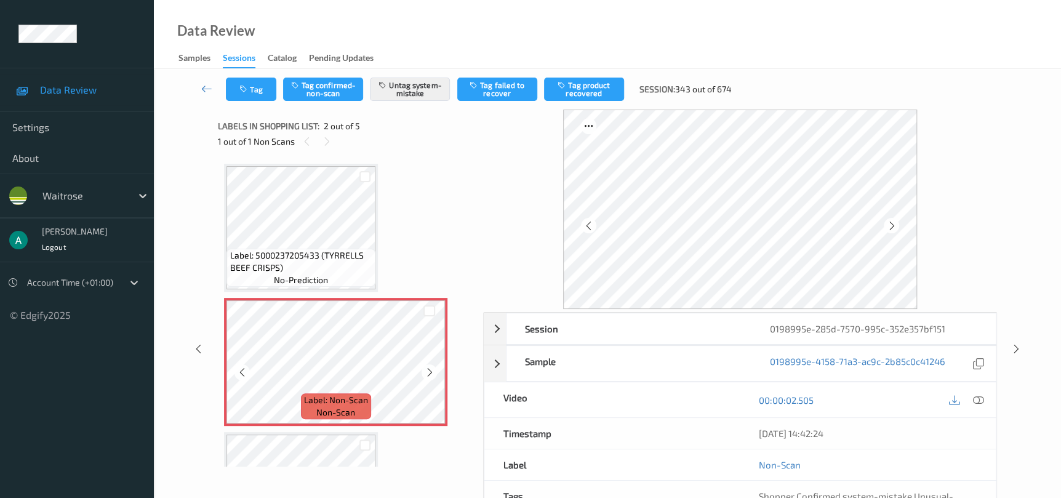
click at [428, 378] on div at bounding box center [428, 371] width 15 height 15
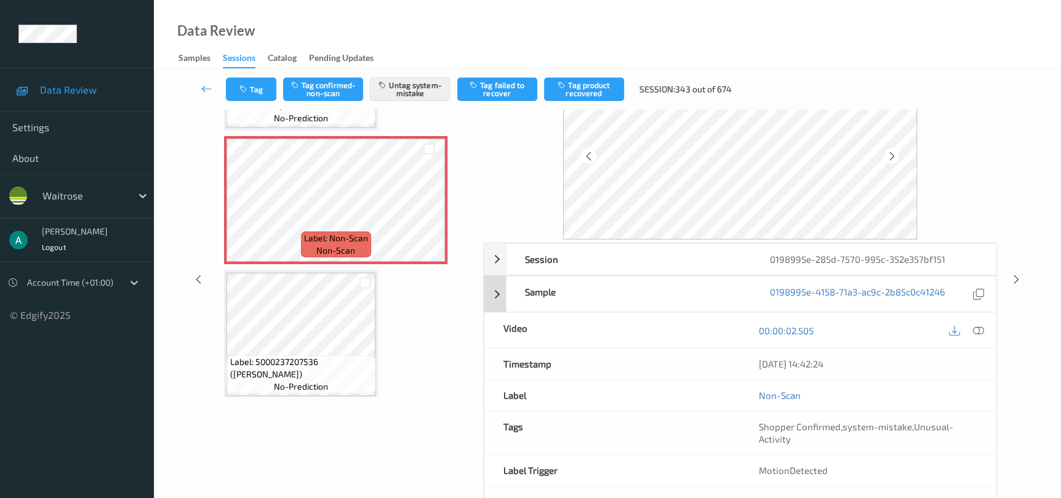
scroll to position [92, 0]
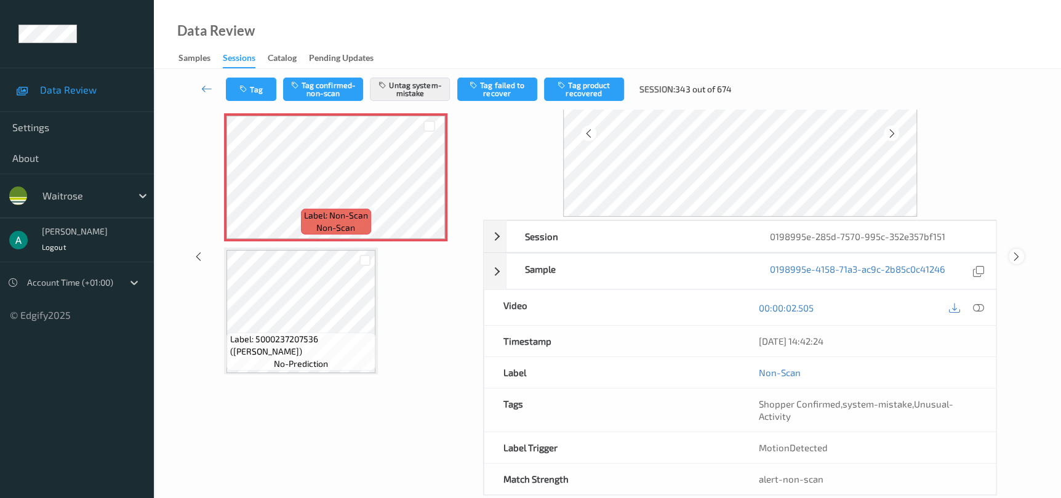
click at [1012, 258] on icon at bounding box center [1016, 256] width 10 height 11
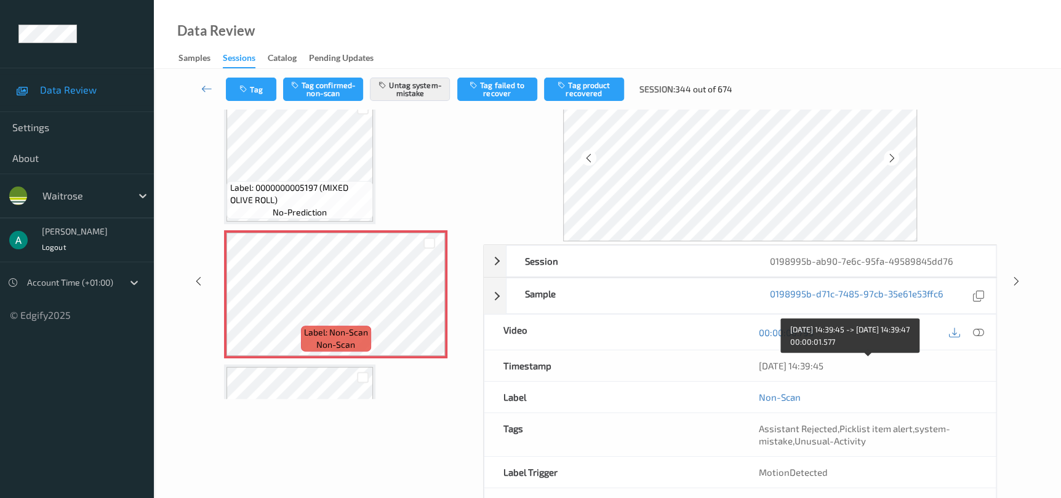
scroll to position [92, 0]
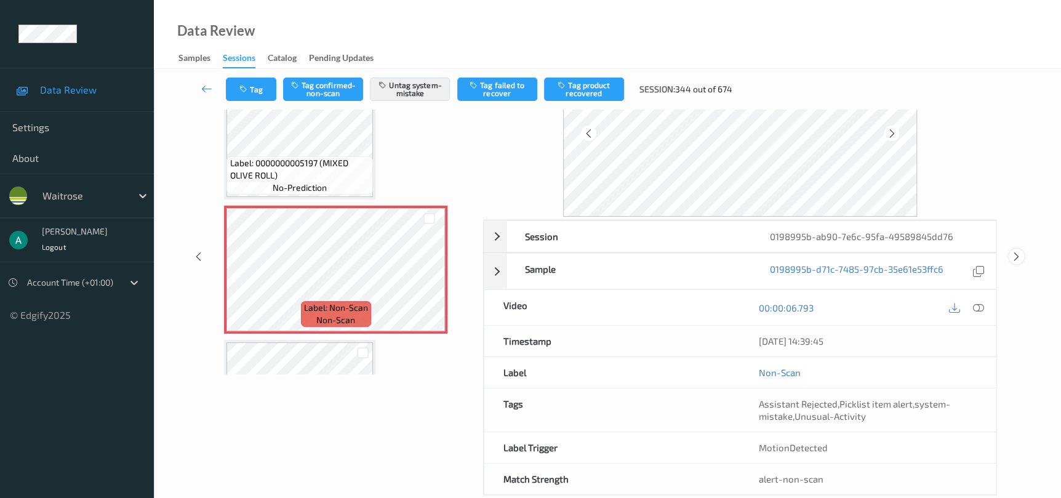
click at [1011, 255] on icon at bounding box center [1016, 256] width 10 height 11
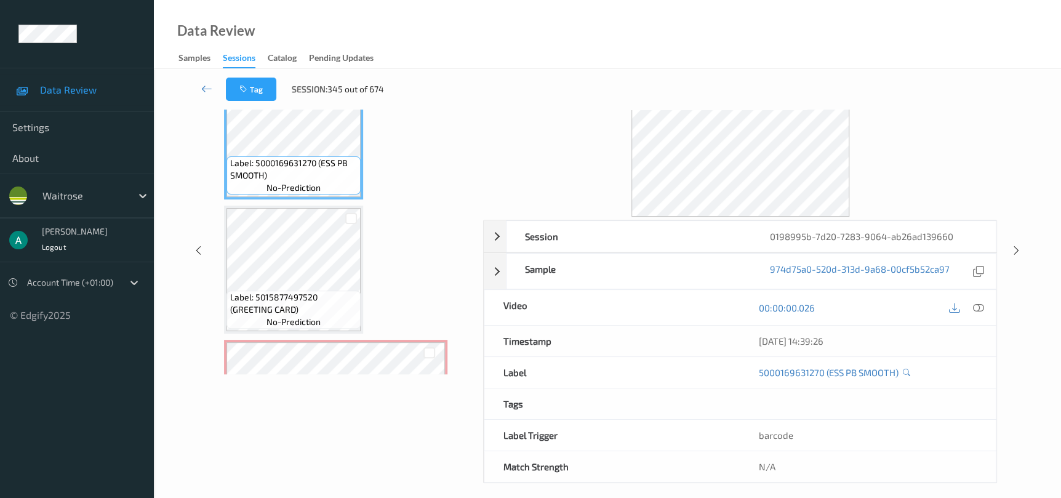
scroll to position [92, 0]
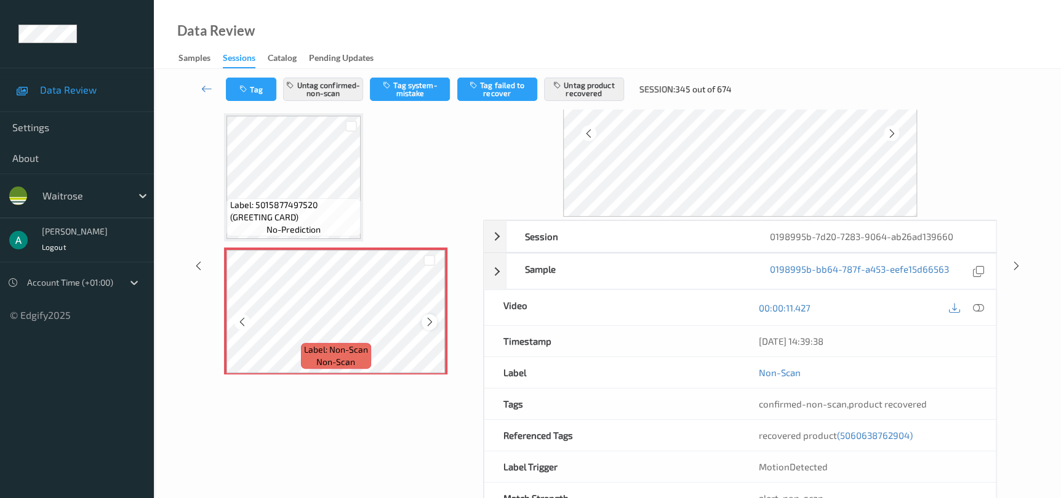
click at [429, 318] on icon at bounding box center [429, 321] width 10 height 11
click at [433, 317] on icon at bounding box center [429, 321] width 10 height 11
click at [434, 316] on div at bounding box center [428, 321] width 15 height 15
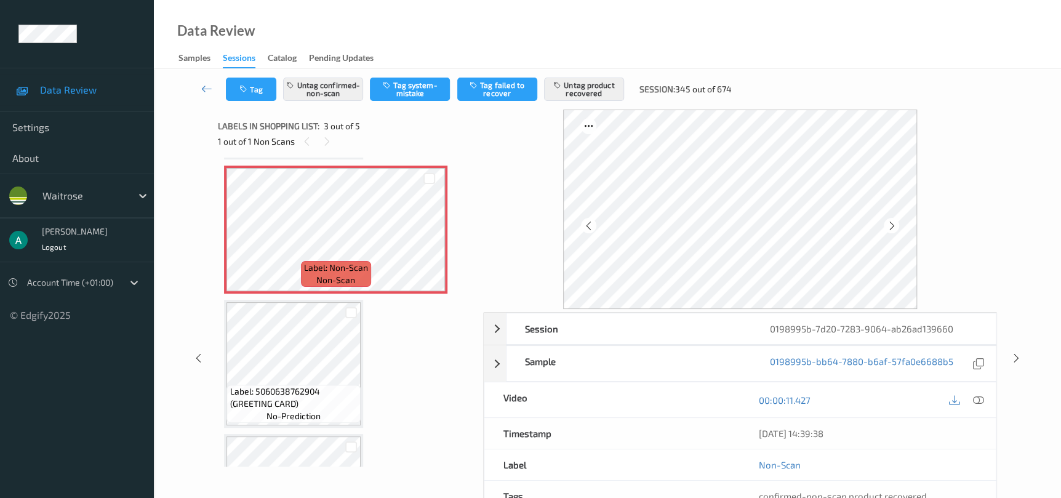
scroll to position [181, 0]
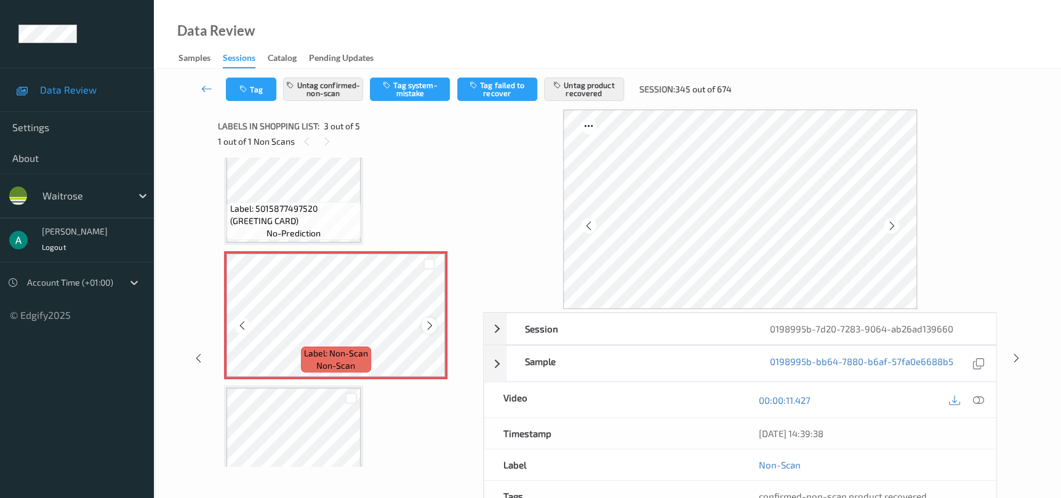
click at [428, 322] on icon at bounding box center [429, 325] width 10 height 11
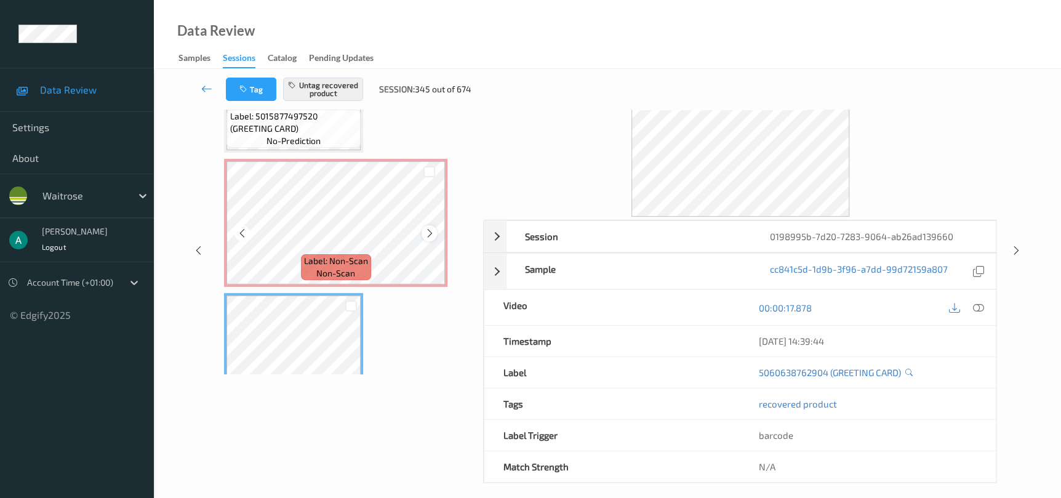
drag, startPoint x: 418, startPoint y: 285, endPoint x: 432, endPoint y: 225, distance: 61.9
click at [432, 225] on div at bounding box center [428, 232] width 15 height 15
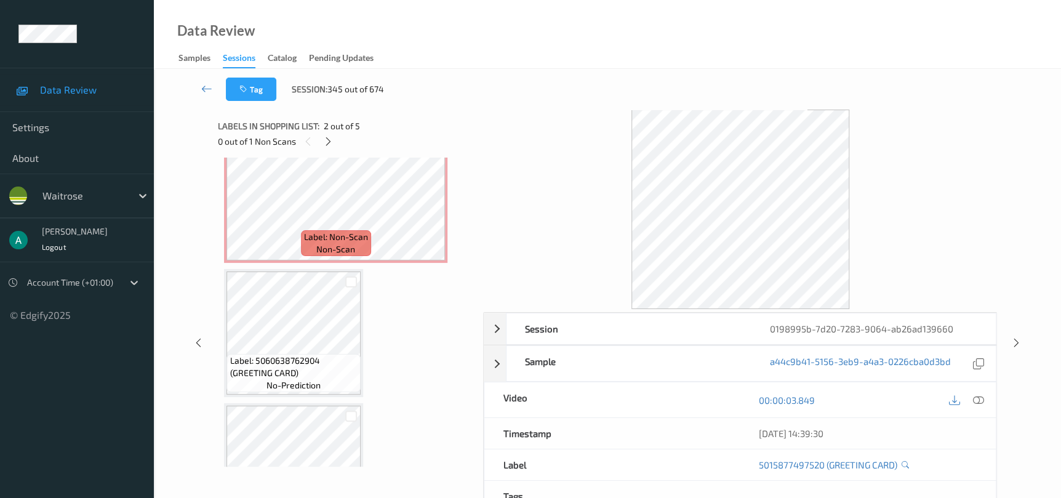
scroll to position [273, 0]
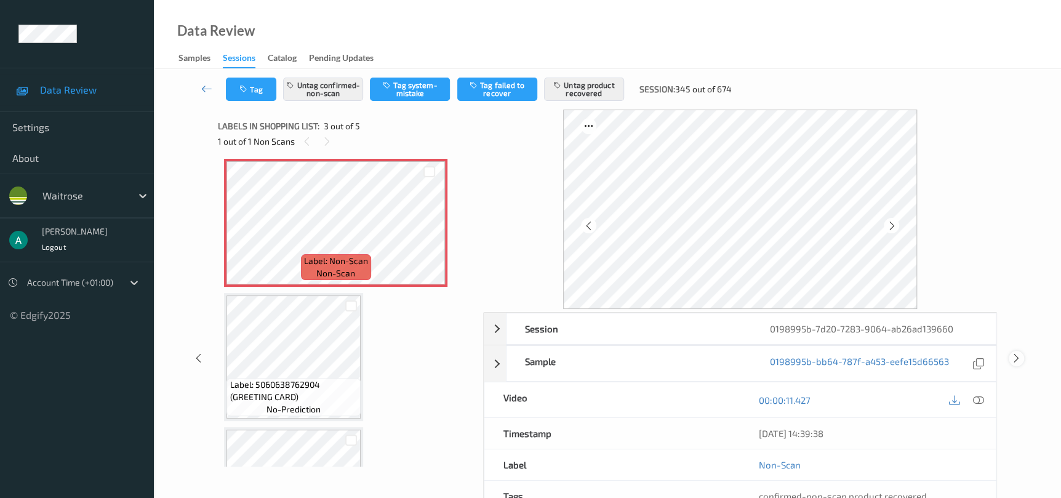
click at [1018, 357] on icon at bounding box center [1016, 358] width 10 height 11
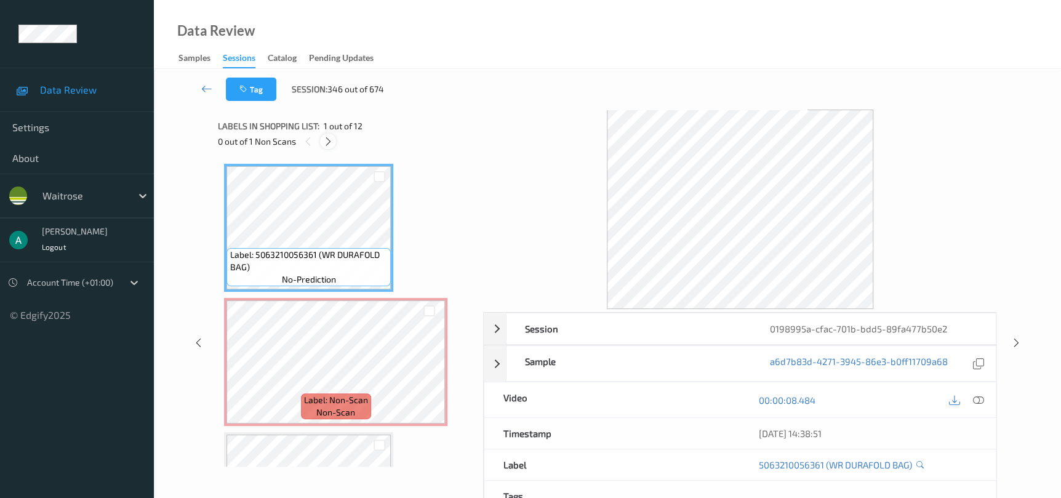
click at [326, 146] on icon at bounding box center [328, 141] width 10 height 11
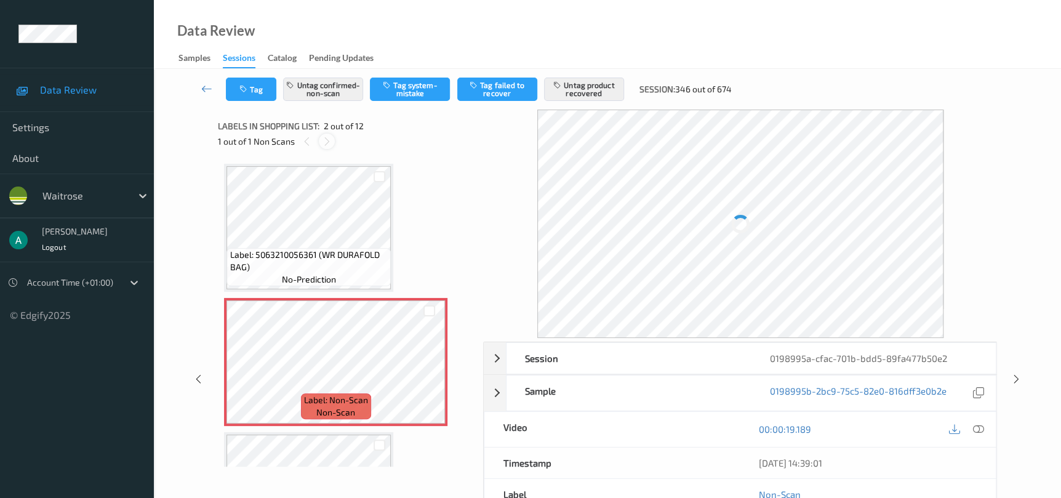
scroll to position [6, 0]
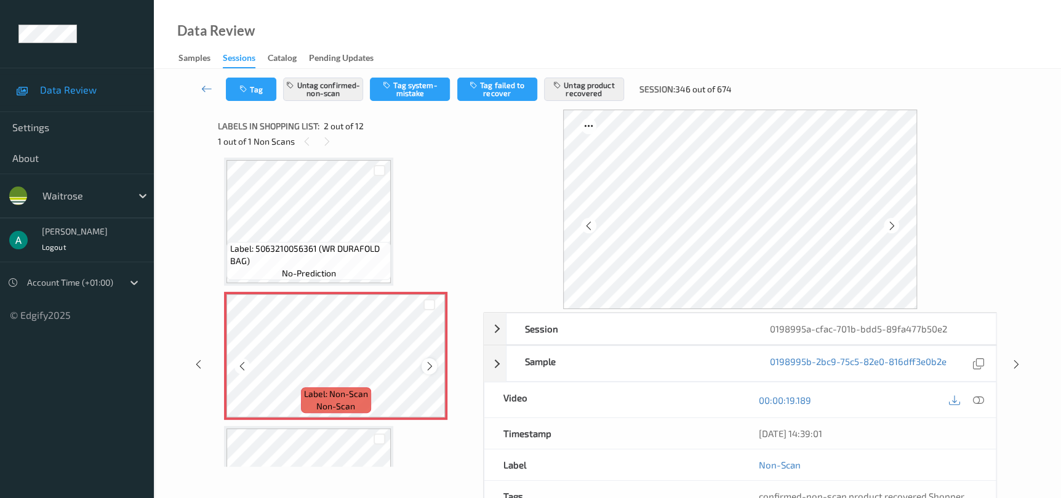
click at [428, 365] on icon at bounding box center [429, 366] width 10 height 11
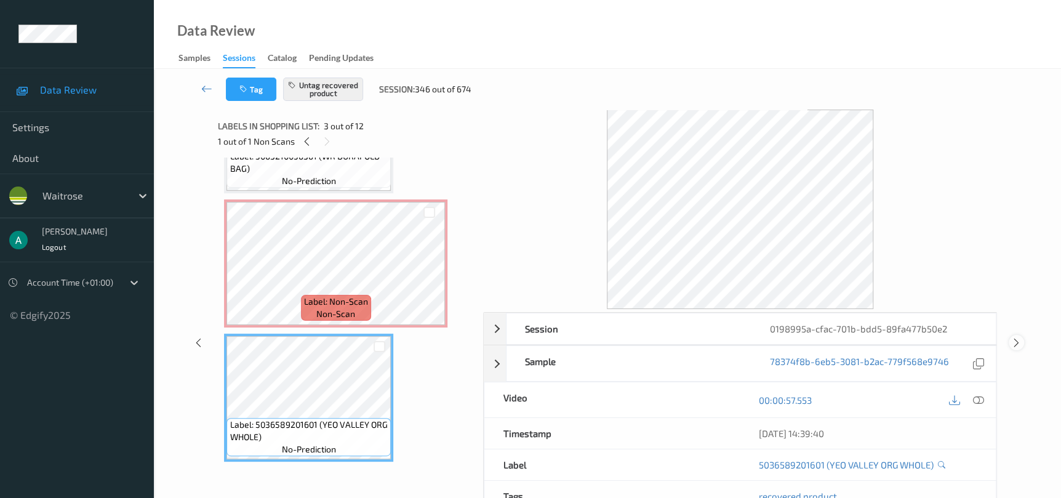
click at [1013, 347] on icon at bounding box center [1016, 342] width 10 height 11
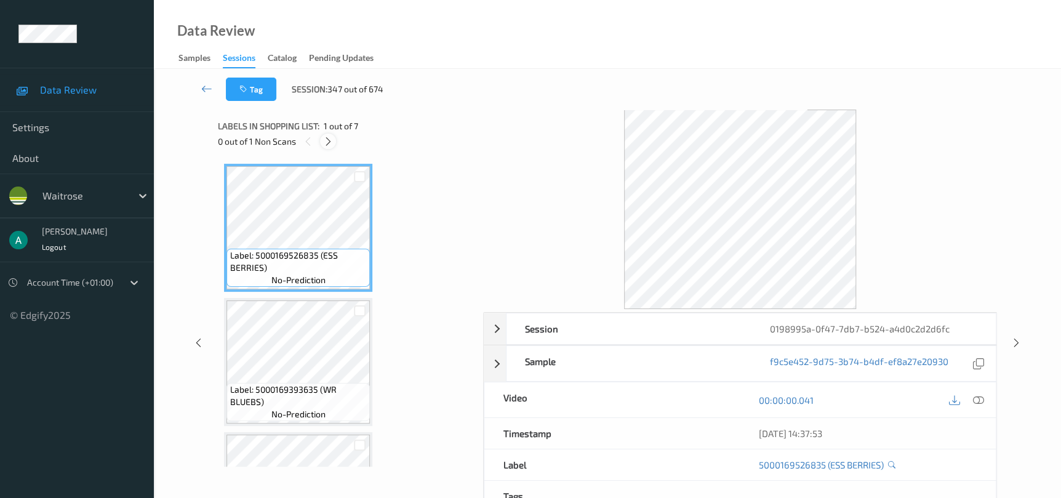
click at [324, 146] on div at bounding box center [327, 141] width 15 height 15
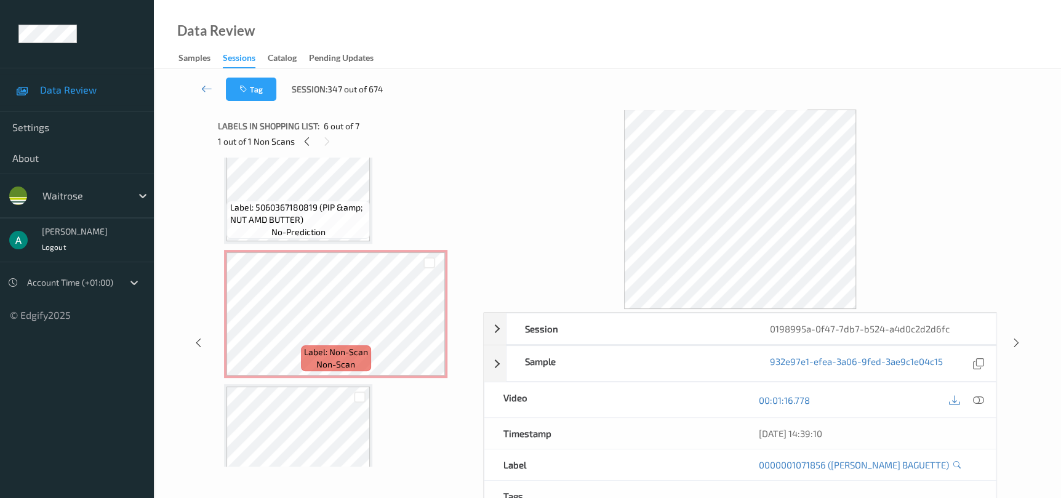
scroll to position [277, 0]
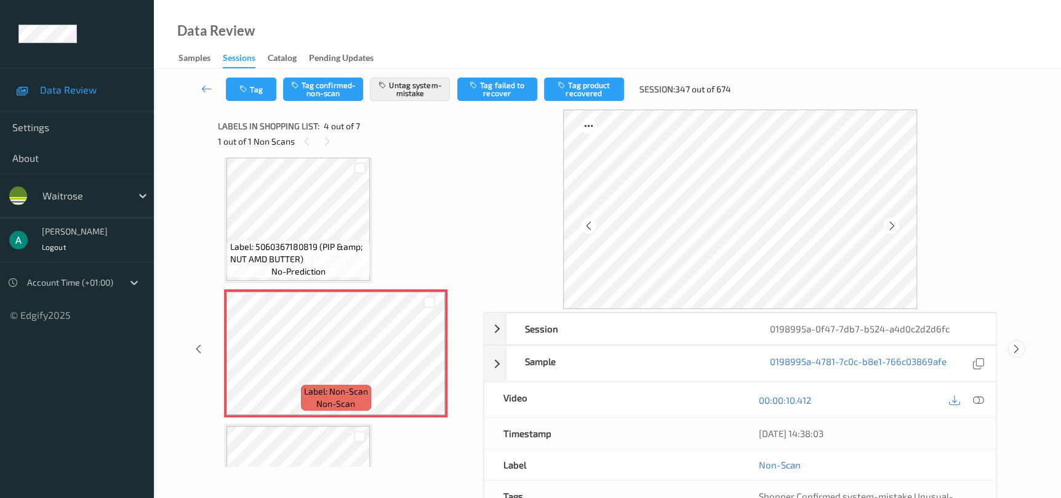
click at [1021, 346] on icon at bounding box center [1016, 348] width 10 height 11
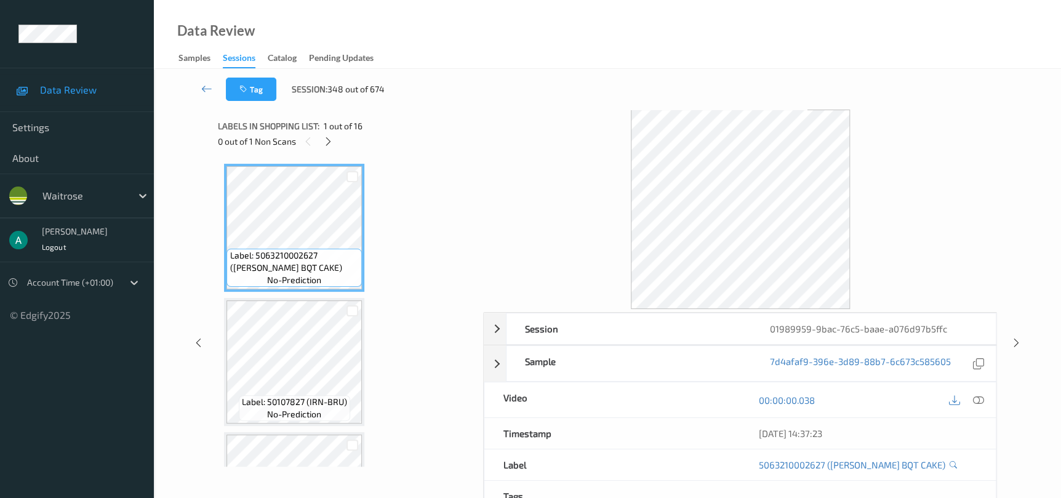
click at [323, 148] on div "0 out of 1 Non Scans" at bounding box center [346, 141] width 257 height 15
click at [324, 140] on icon at bounding box center [328, 141] width 10 height 11
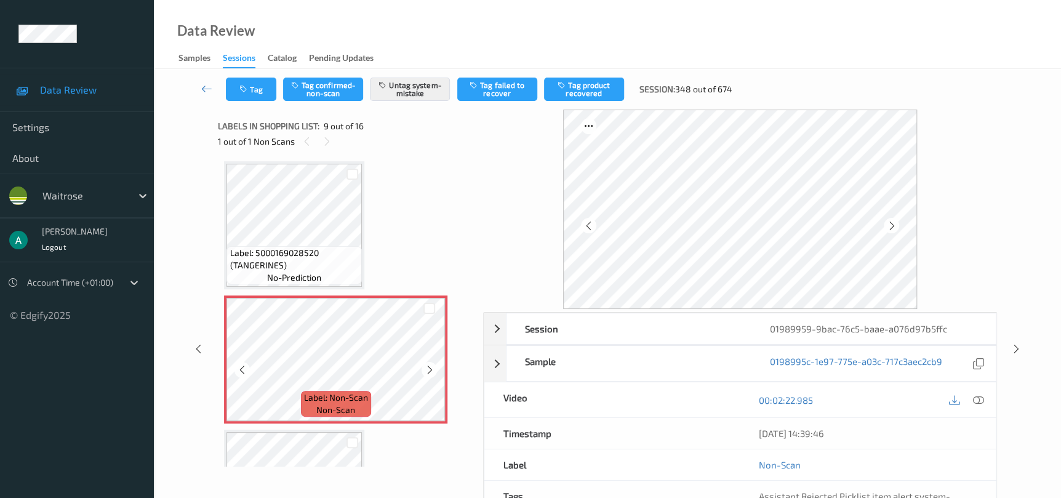
scroll to position [1034, 0]
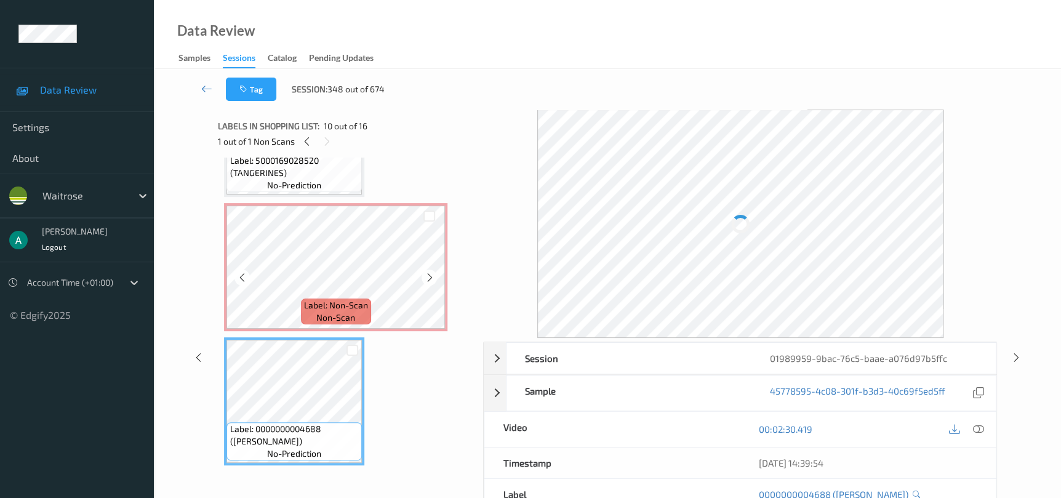
click at [313, 301] on span "Label: Non-Scan" at bounding box center [336, 305] width 64 height 12
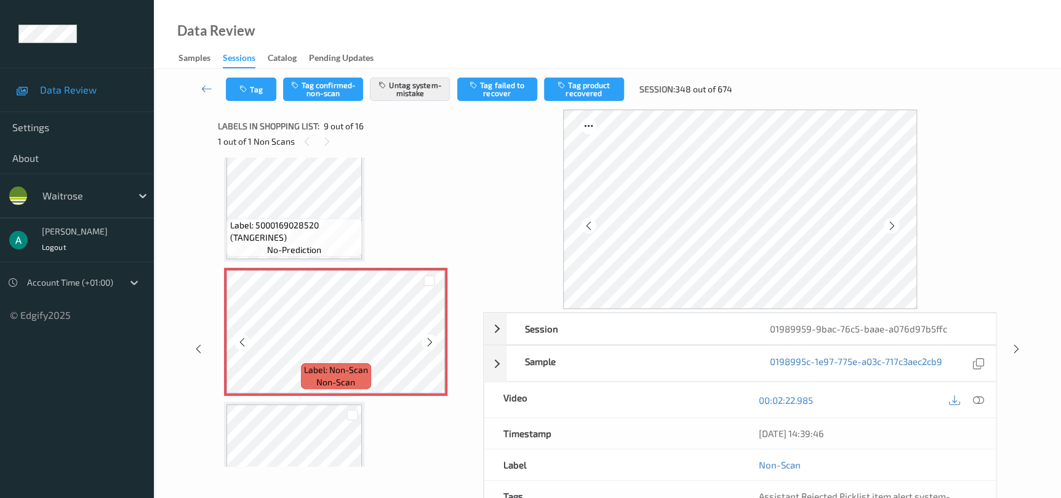
scroll to position [941, 0]
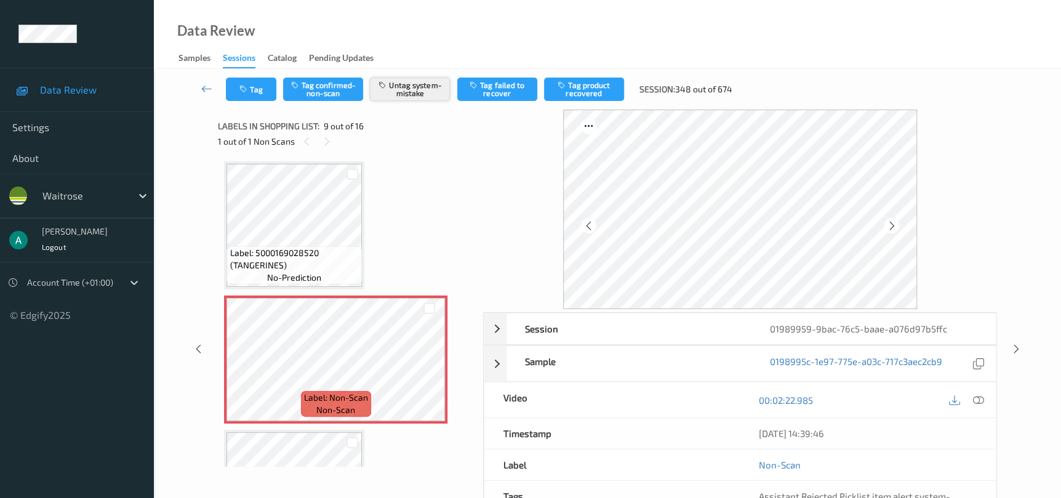
click at [393, 81] on button "Untag system-mistake" at bounding box center [410, 89] width 80 height 23
click at [313, 71] on div "Tag Tag confirmed-non-scan Tag system-mistake Tag failed to recover Tag product…" at bounding box center [607, 89] width 856 height 41
click at [315, 85] on button "Tag confirmed-non-scan" at bounding box center [323, 89] width 80 height 23
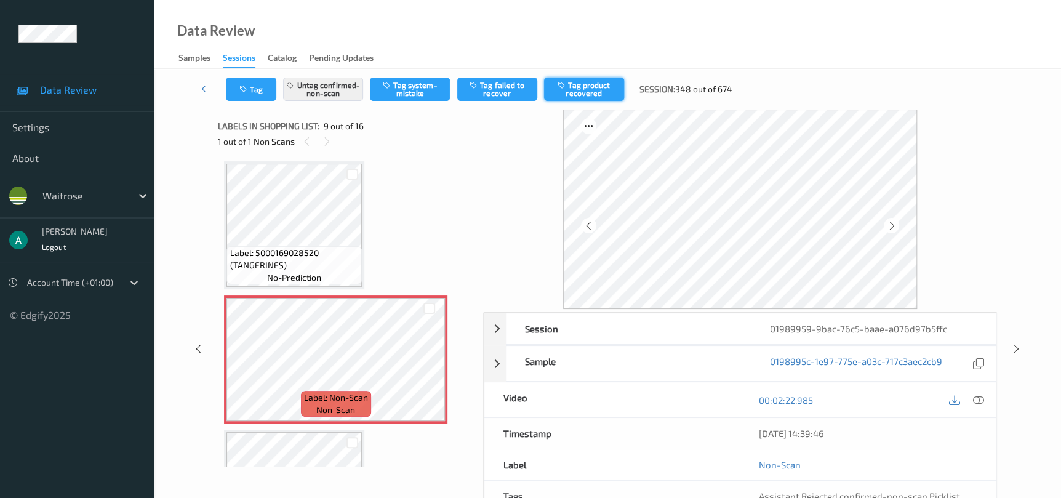
click at [594, 89] on button "Tag product recovered" at bounding box center [584, 89] width 80 height 23
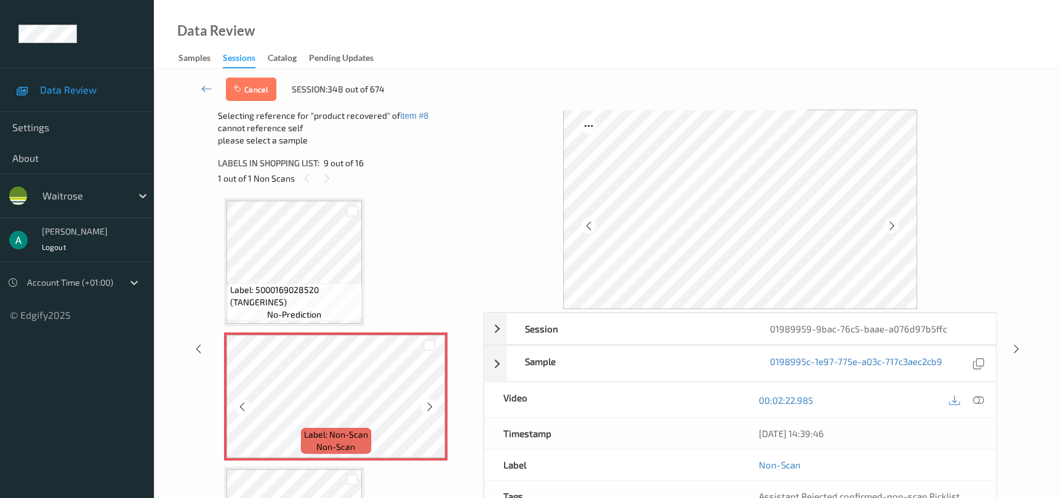
scroll to position [1034, 0]
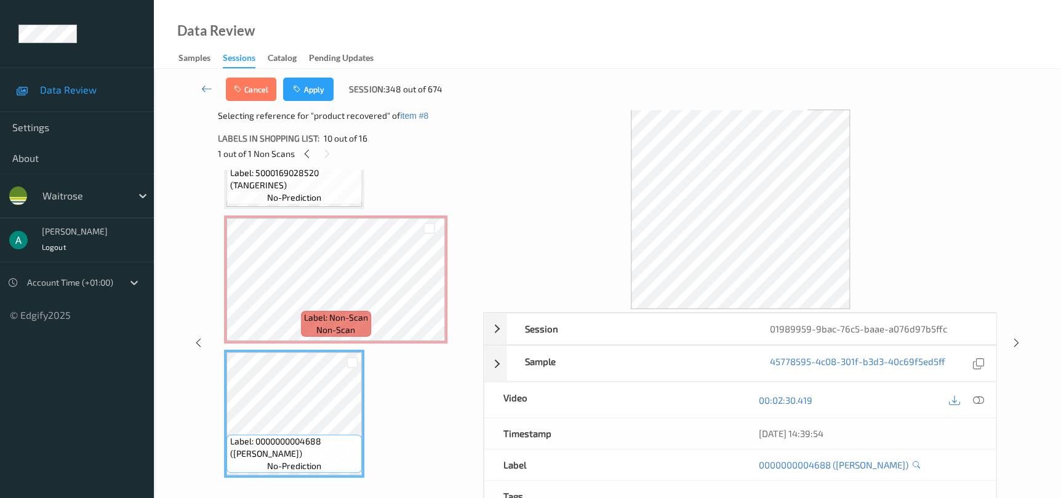
click at [308, 107] on div "Cancel Apply Session: 348 out of 674" at bounding box center [607, 89] width 856 height 41
click at [309, 95] on button "Apply" at bounding box center [308, 89] width 50 height 23
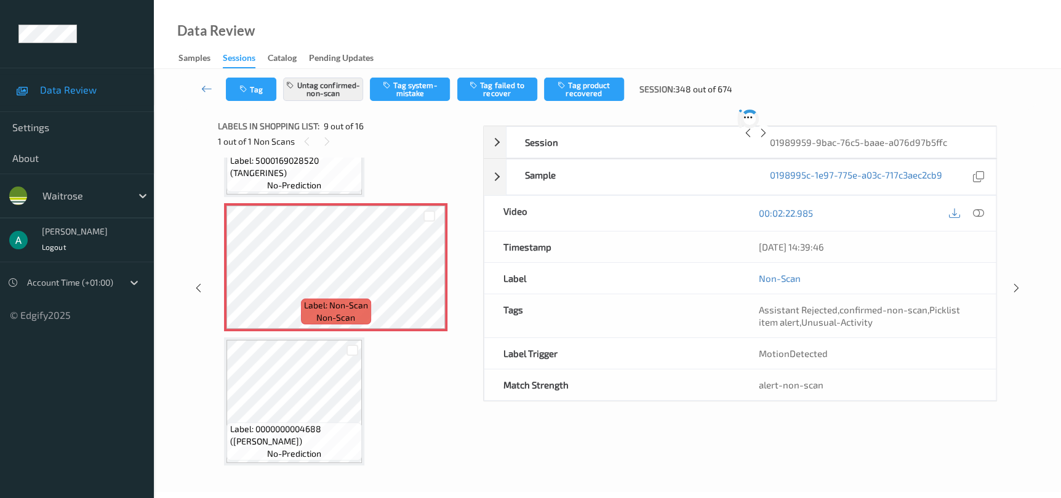
scroll to position [941, 0]
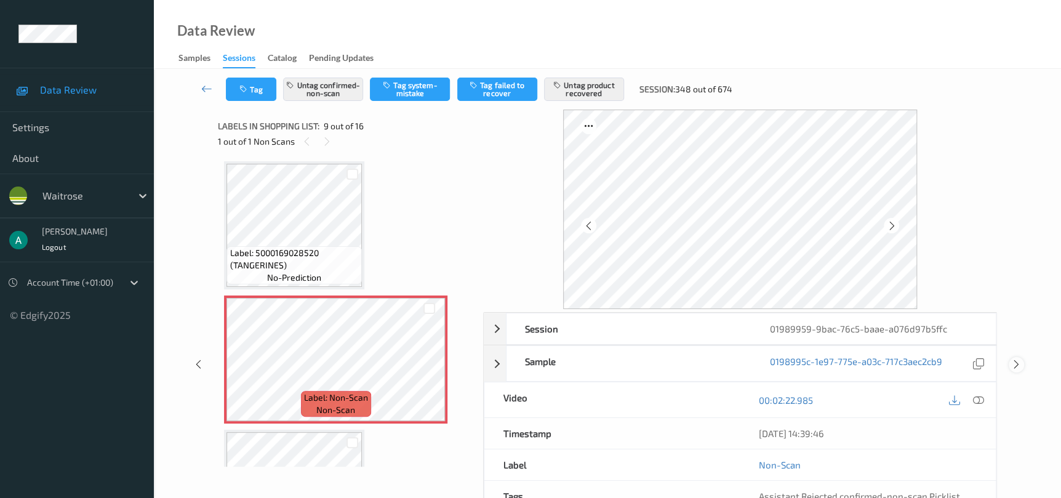
click at [1017, 364] on icon at bounding box center [1016, 364] width 10 height 11
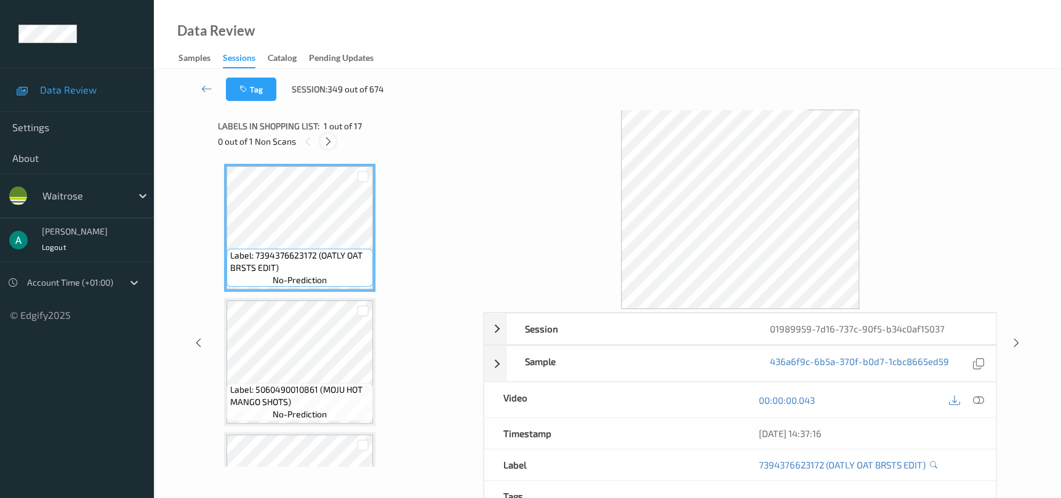
click at [325, 143] on icon at bounding box center [328, 141] width 10 height 11
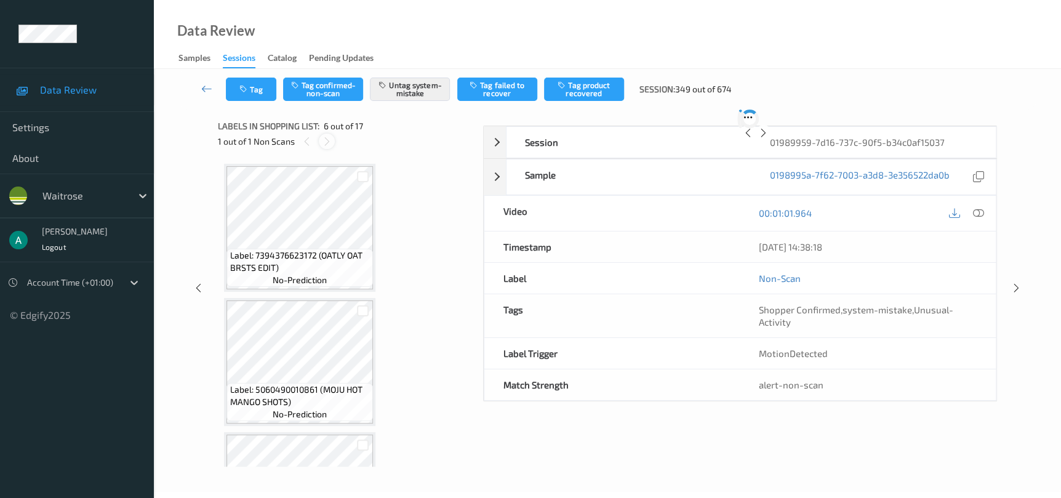
scroll to position [541, 0]
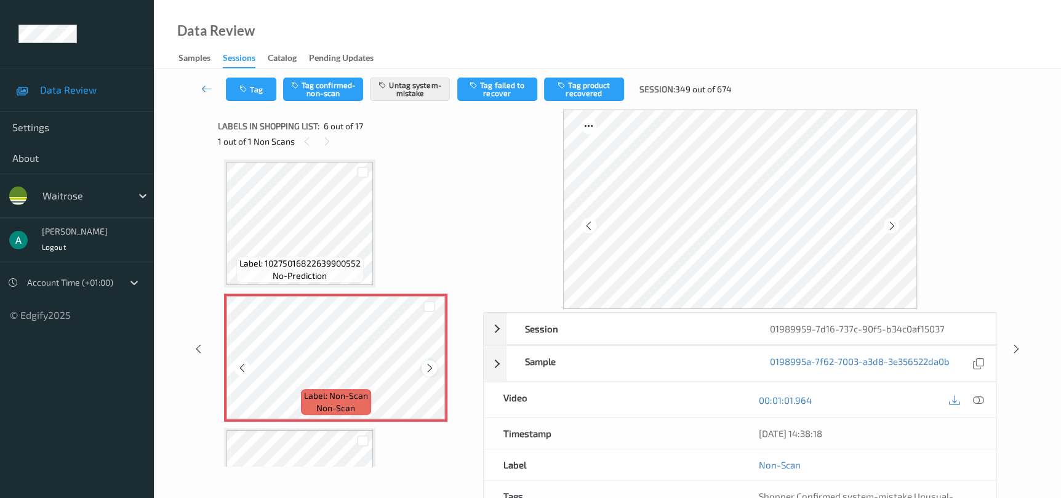
click at [425, 364] on icon at bounding box center [429, 367] width 10 height 11
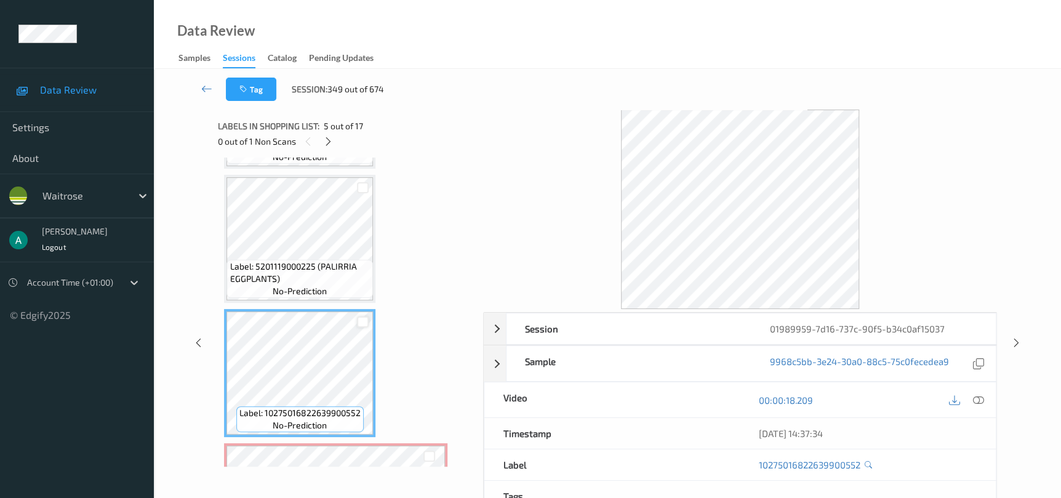
scroll to position [356, 0]
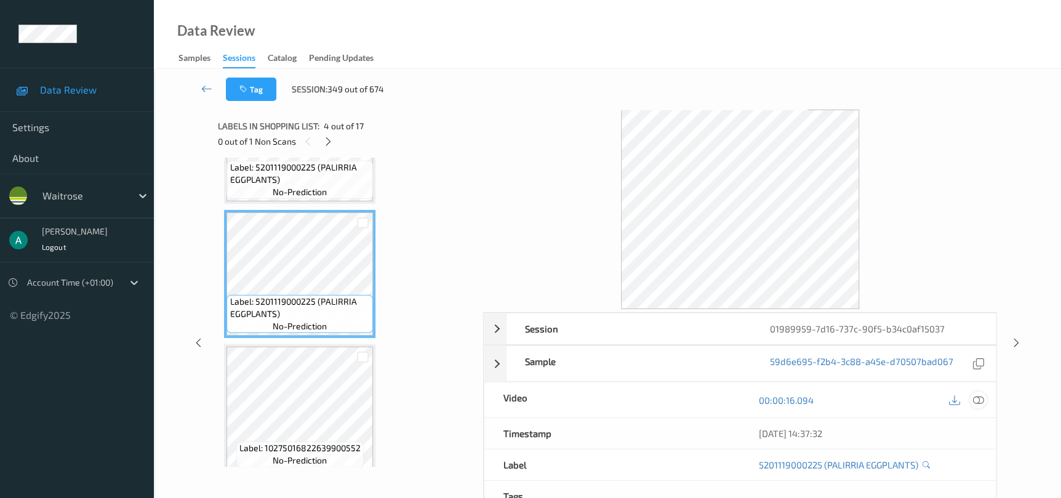
click at [981, 399] on icon at bounding box center [977, 399] width 11 height 11
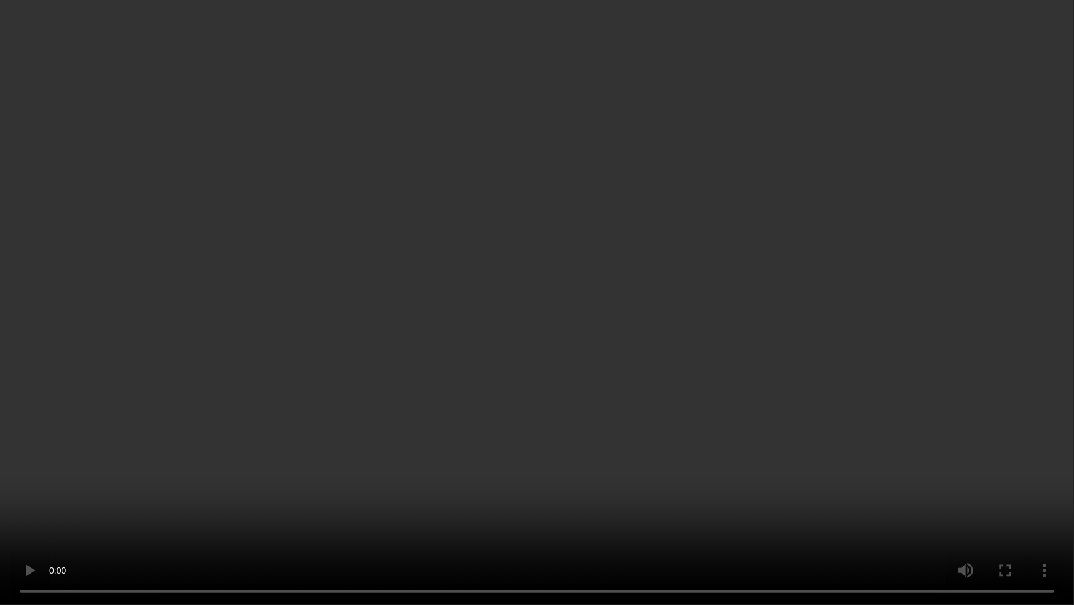
click at [340, 474] on video at bounding box center [537, 302] width 1074 height 605
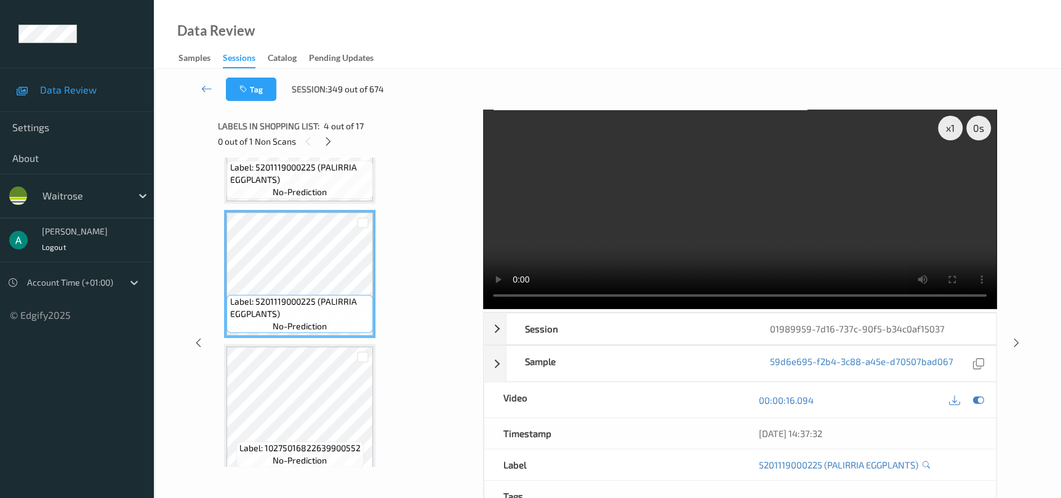
click at [205, 347] on div "x 1 0 s Session 01989959-7d16-737c-90f5-b34c0af15037 Session ID 01989959-7d16-7…" at bounding box center [607, 343] width 856 height 466
click at [201, 343] on icon at bounding box center [198, 342] width 10 height 11
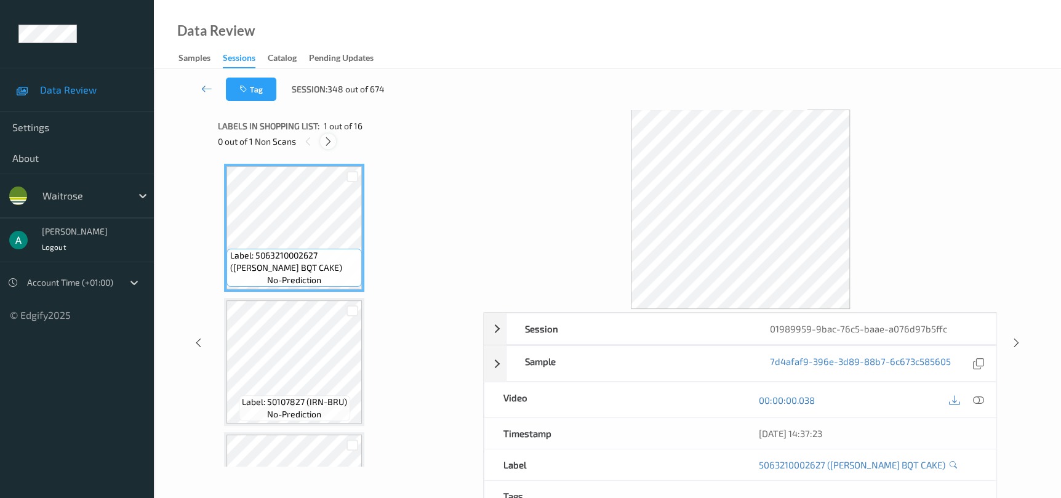
click at [332, 144] on icon at bounding box center [328, 141] width 10 height 11
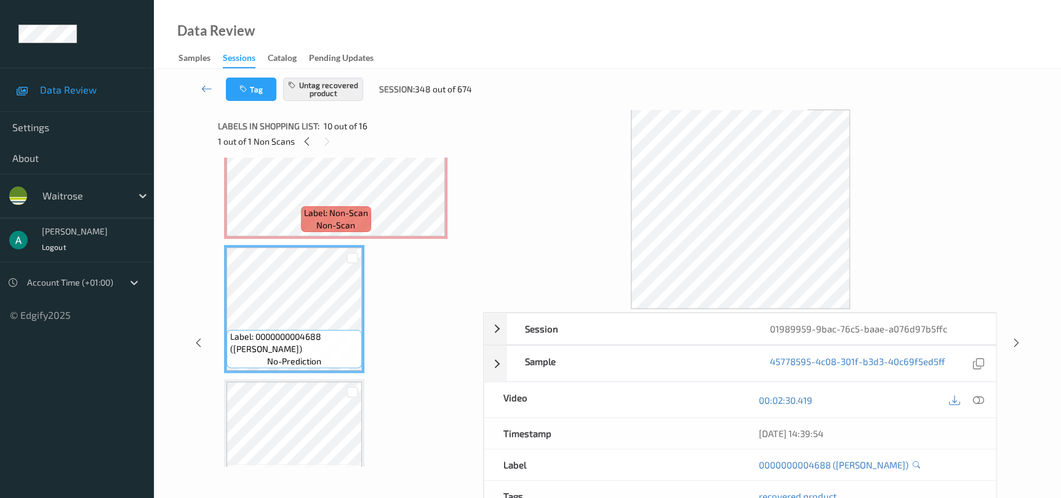
scroll to position [1034, 0]
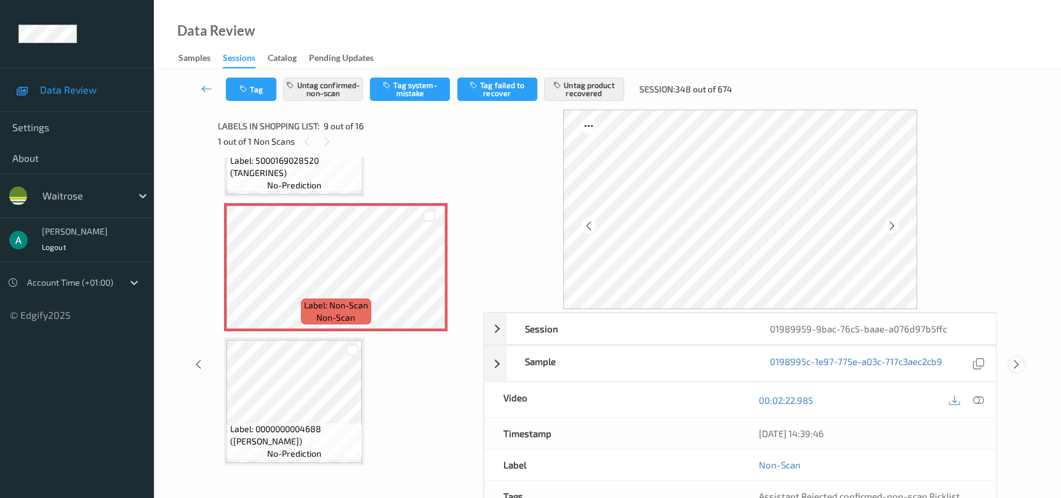
click at [1017, 370] on div at bounding box center [1015, 364] width 15 height 15
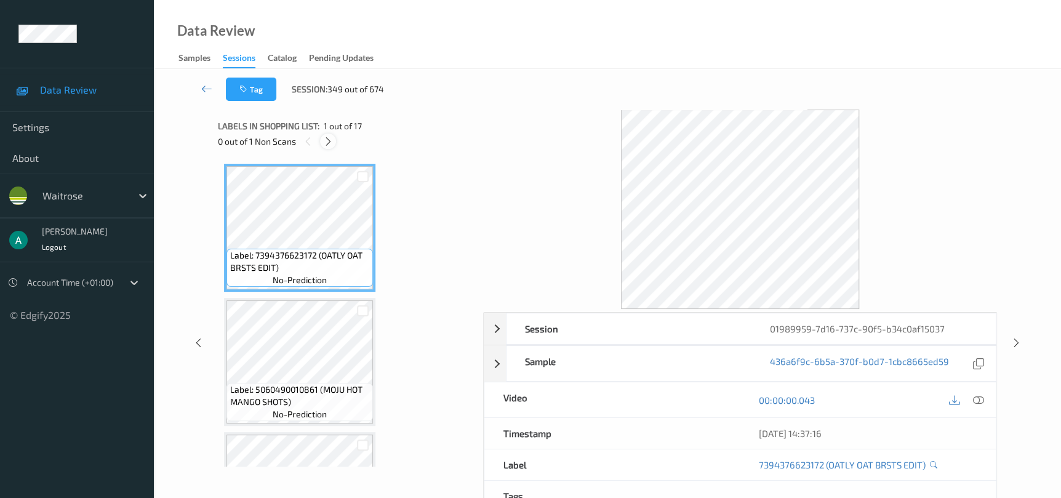
click at [329, 141] on icon at bounding box center [328, 141] width 10 height 11
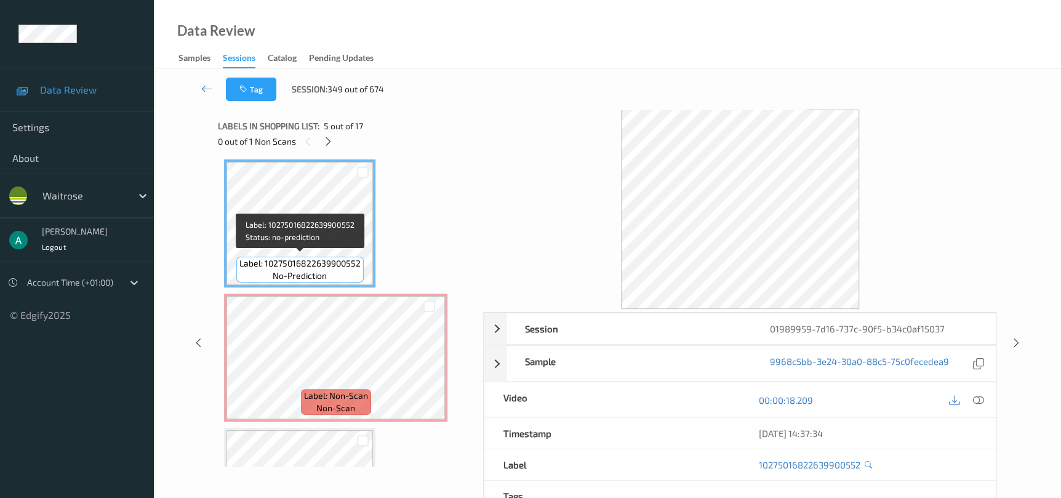
click at [343, 279] on div "Label: 10275016822639900552 no-prediction" at bounding box center [299, 270] width 127 height 26
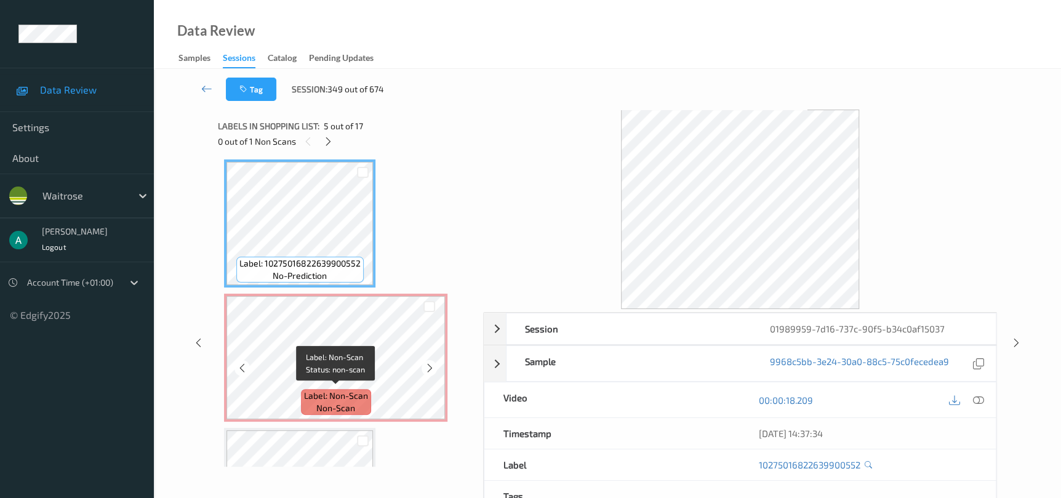
click at [348, 389] on span "Label: Non-Scan" at bounding box center [336, 395] width 64 height 12
click at [984, 398] on div at bounding box center [978, 399] width 17 height 17
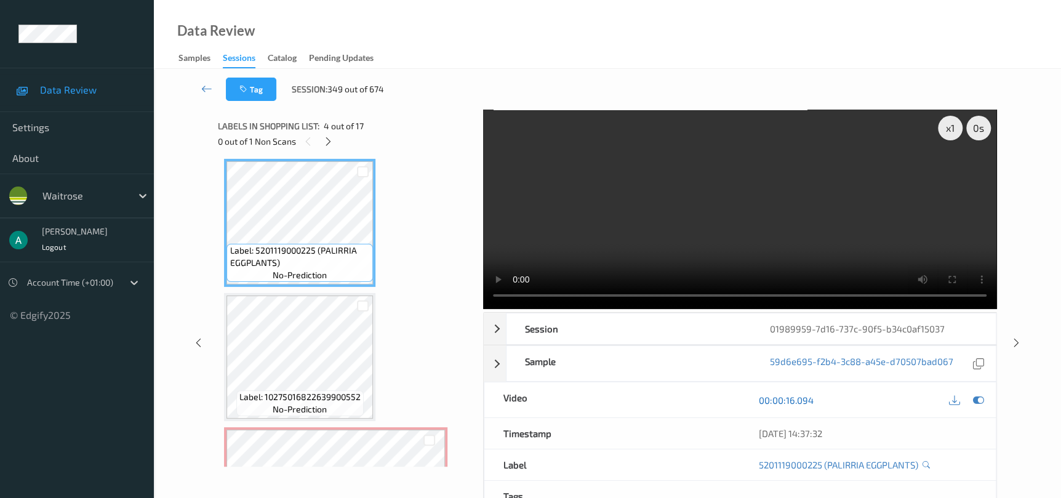
scroll to position [82, 0]
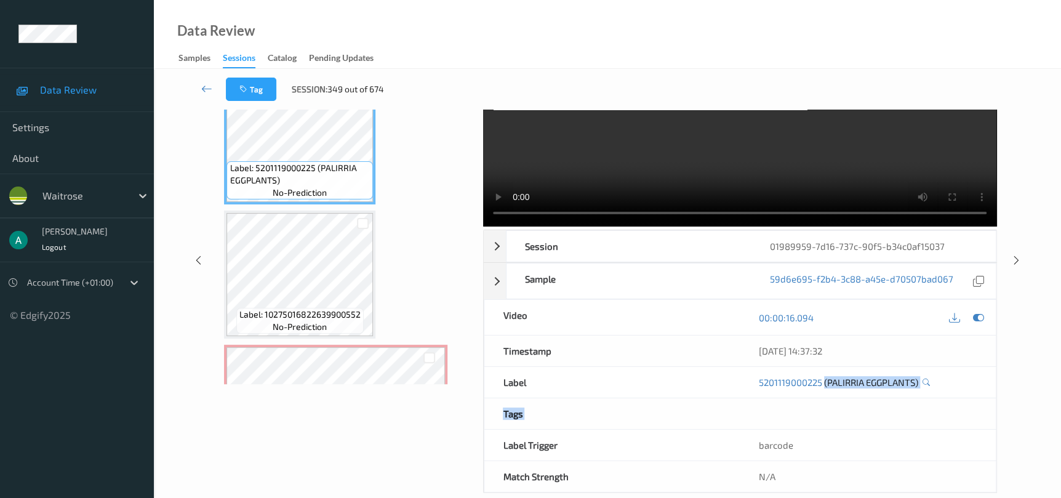
drag, startPoint x: 824, startPoint y: 390, endPoint x: 911, endPoint y: 401, distance: 86.8
click at [911, 401] on div "Session 01989959-7d16-737c-90f5-b34c0af15037 Session ID 01989959-7d16-737c-90f5…" at bounding box center [739, 360] width 513 height 263
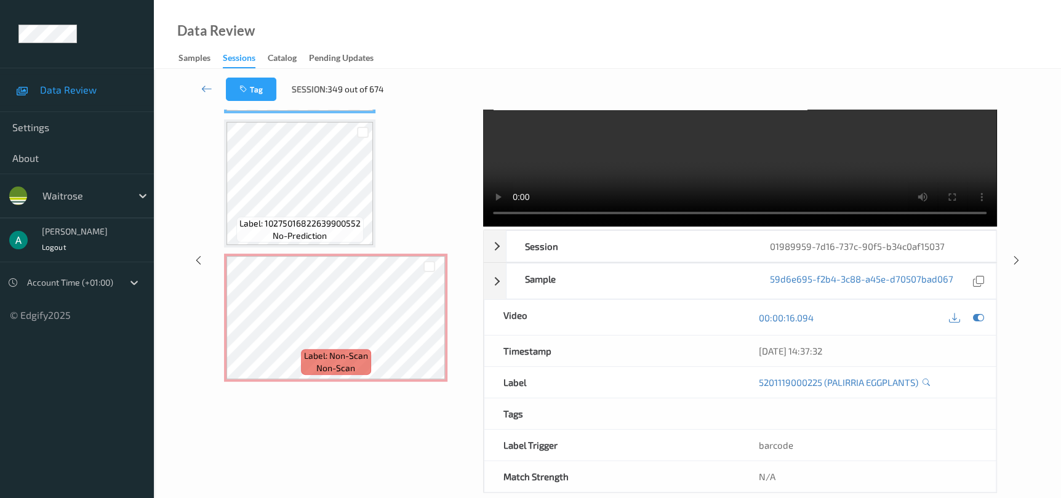
scroll to position [516, 0]
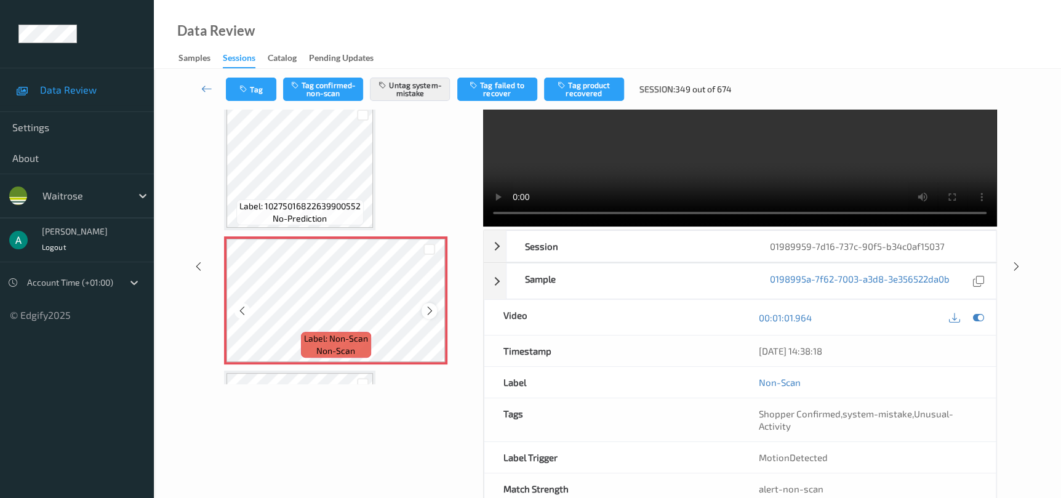
click at [428, 306] on icon at bounding box center [429, 310] width 10 height 11
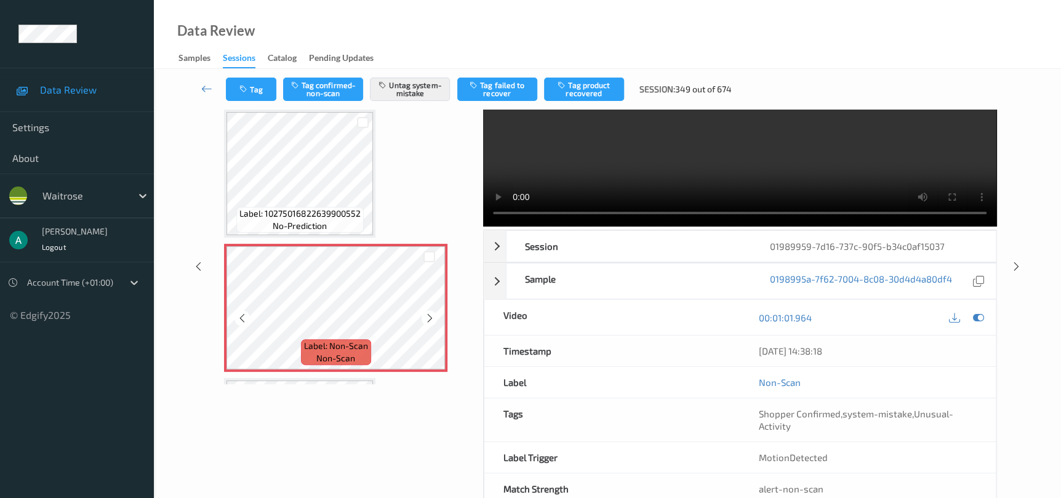
scroll to position [508, 0]
click at [981, 317] on icon at bounding box center [977, 317] width 11 height 11
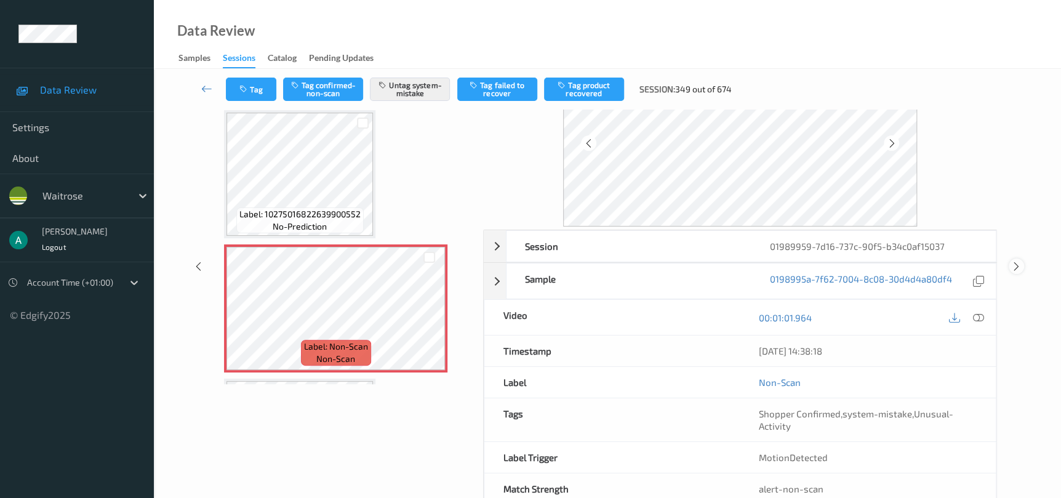
click at [1017, 265] on icon at bounding box center [1016, 266] width 10 height 11
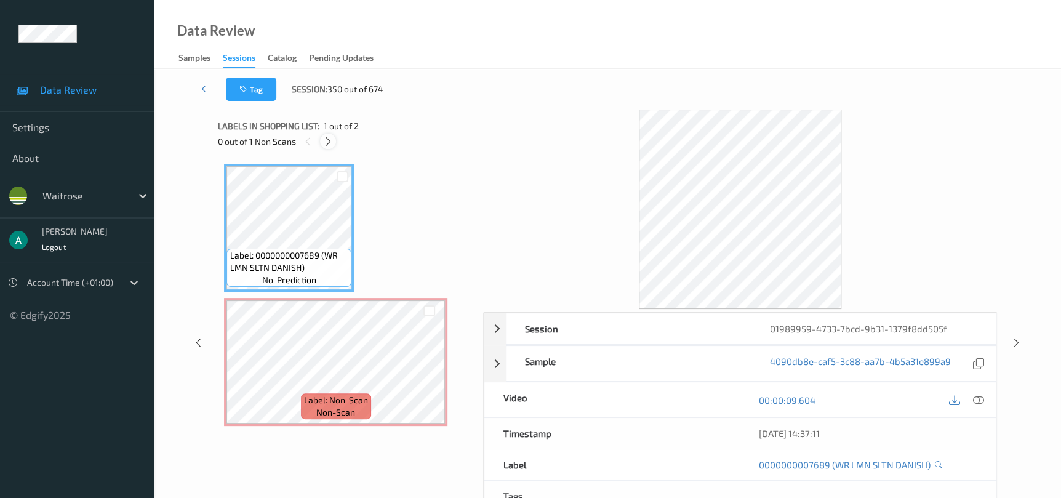
click at [325, 144] on icon at bounding box center [328, 141] width 10 height 11
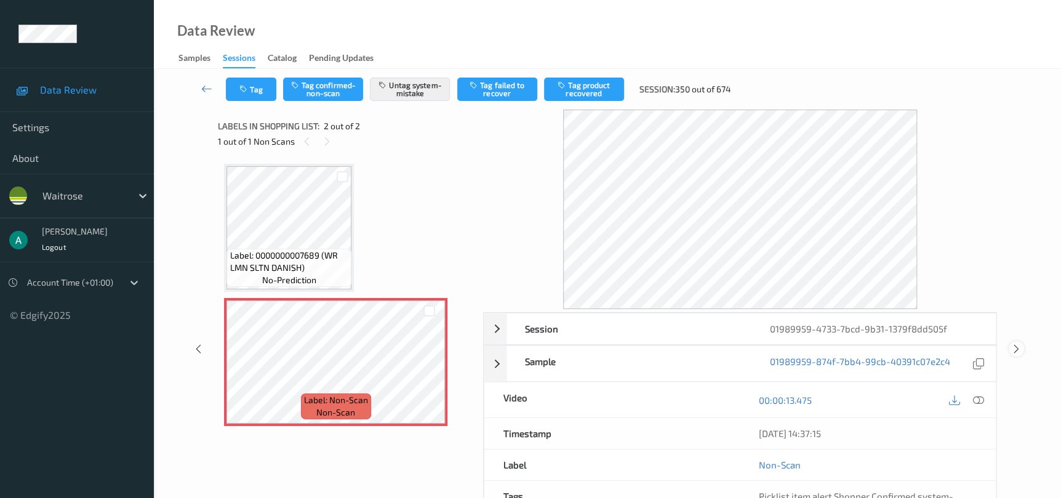
click at [1015, 345] on icon at bounding box center [1016, 348] width 10 height 11
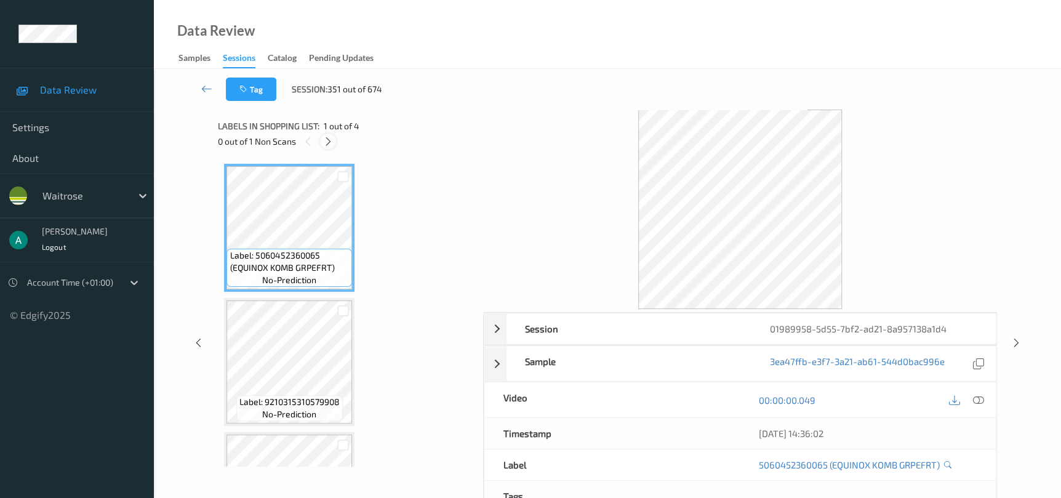
click at [332, 144] on icon at bounding box center [328, 141] width 10 height 11
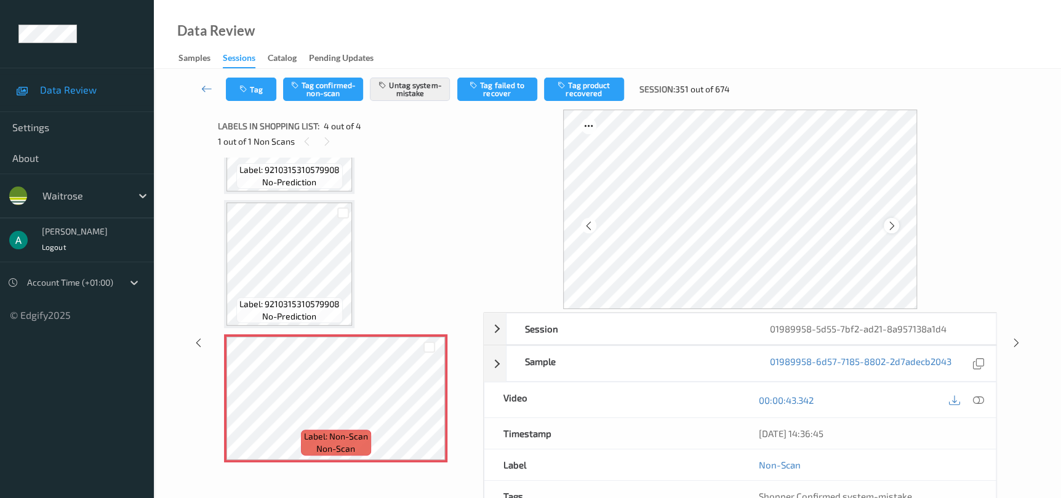
click at [894, 220] on icon at bounding box center [891, 225] width 10 height 11
click at [1009, 342] on div at bounding box center [1015, 342] width 15 height 15
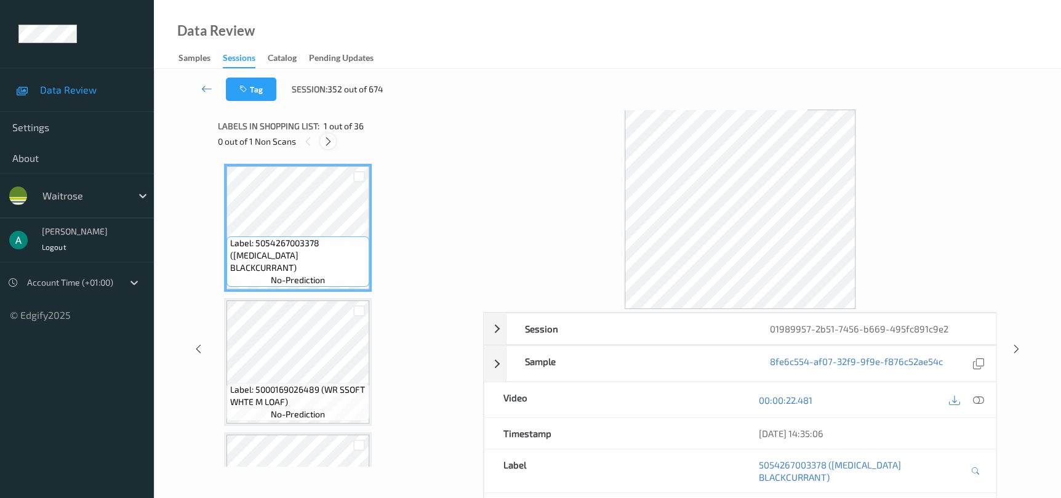
click at [330, 144] on icon at bounding box center [328, 141] width 10 height 11
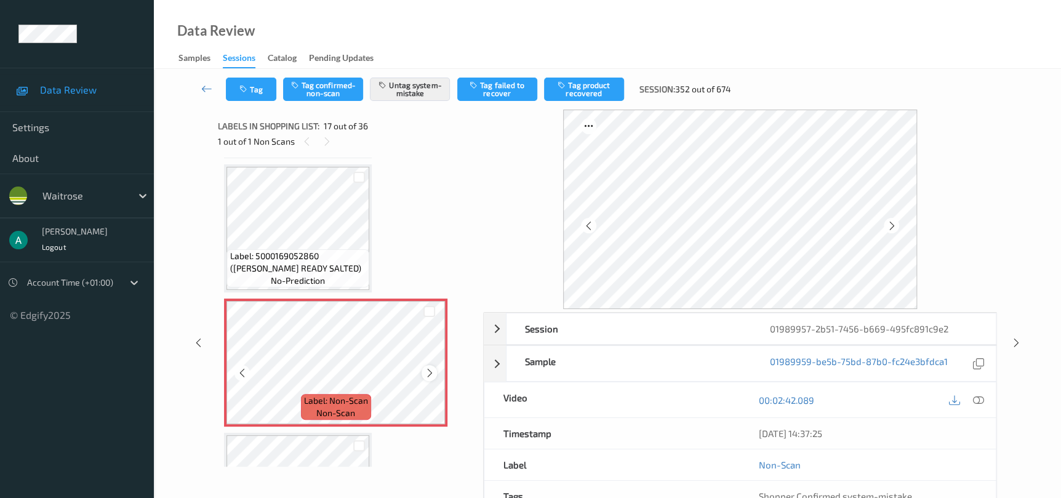
click at [433, 367] on icon at bounding box center [429, 372] width 10 height 11
click at [237, 97] on button "Tag" at bounding box center [251, 89] width 50 height 23
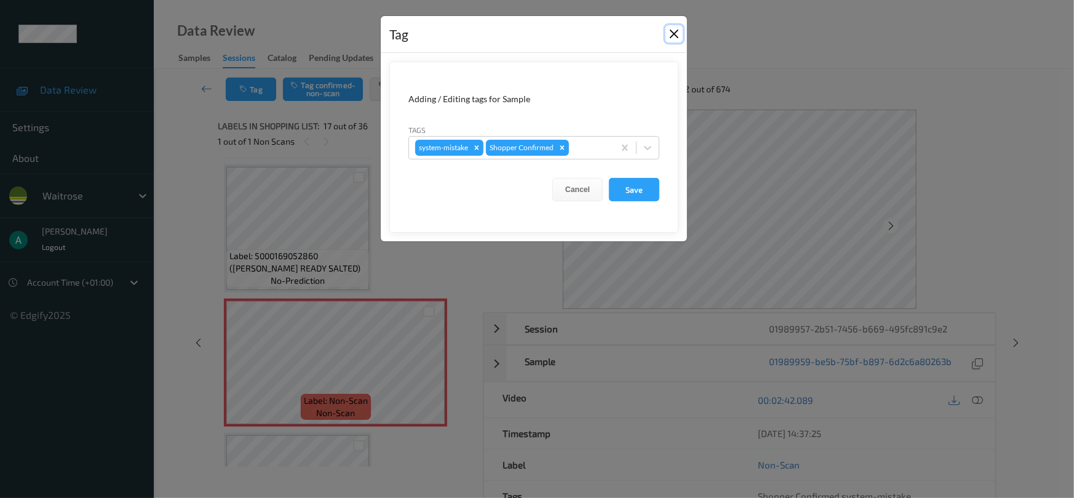
click at [677, 34] on button "Close" at bounding box center [674, 33] width 17 height 17
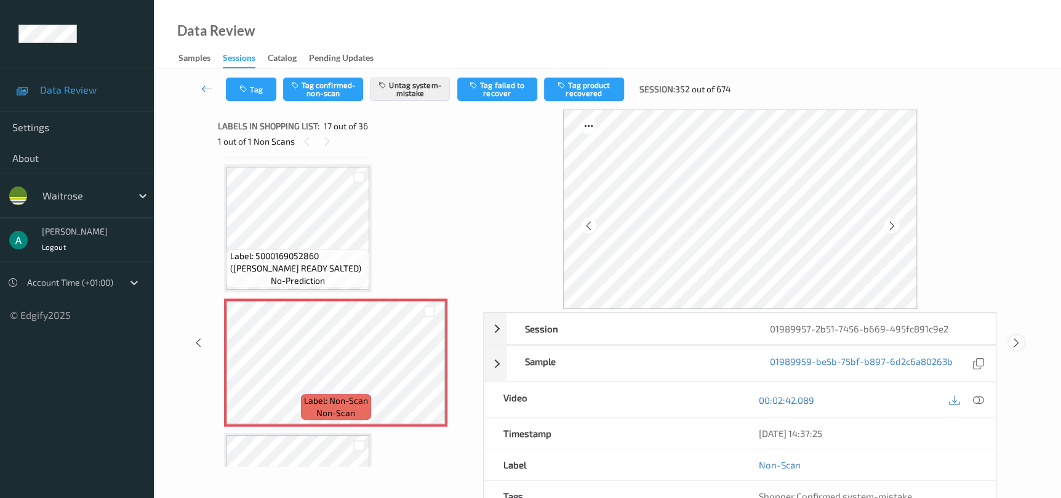
click at [1019, 342] on icon at bounding box center [1016, 342] width 10 height 11
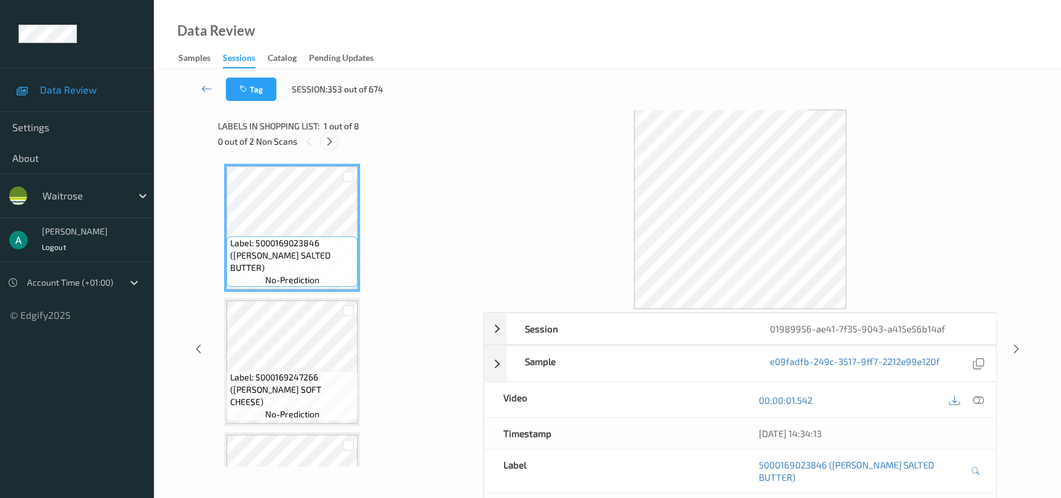
click at [332, 144] on icon at bounding box center [329, 141] width 10 height 11
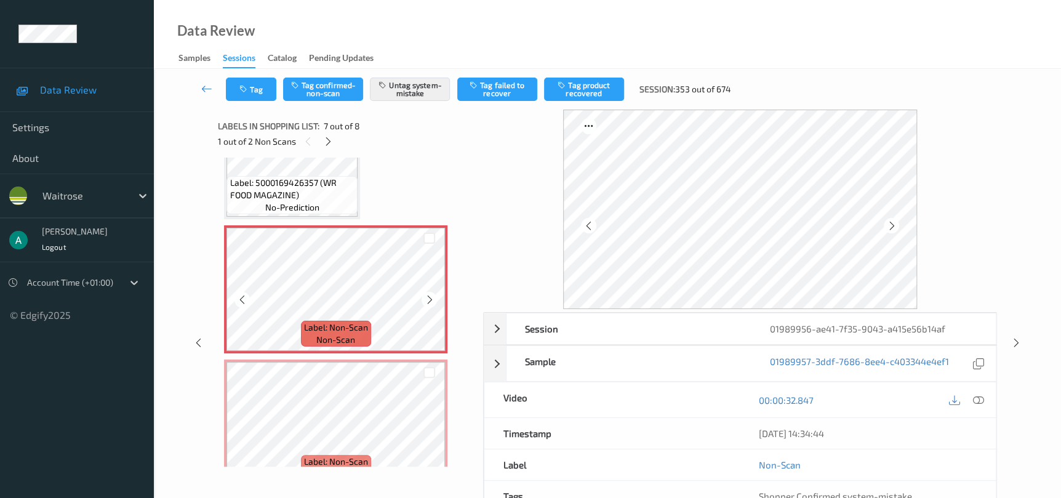
scroll to position [767, 0]
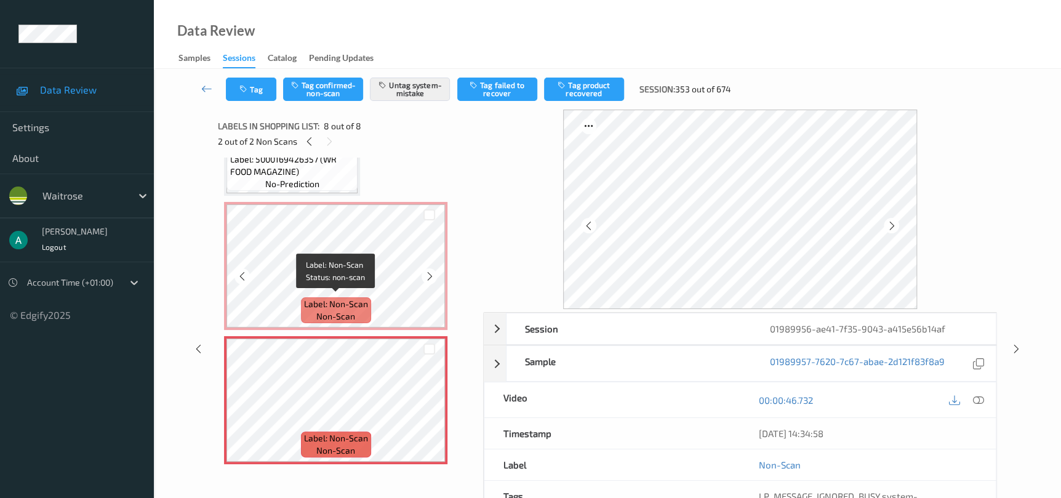
click at [304, 299] on span "Label: Non-Scan" at bounding box center [336, 304] width 64 height 12
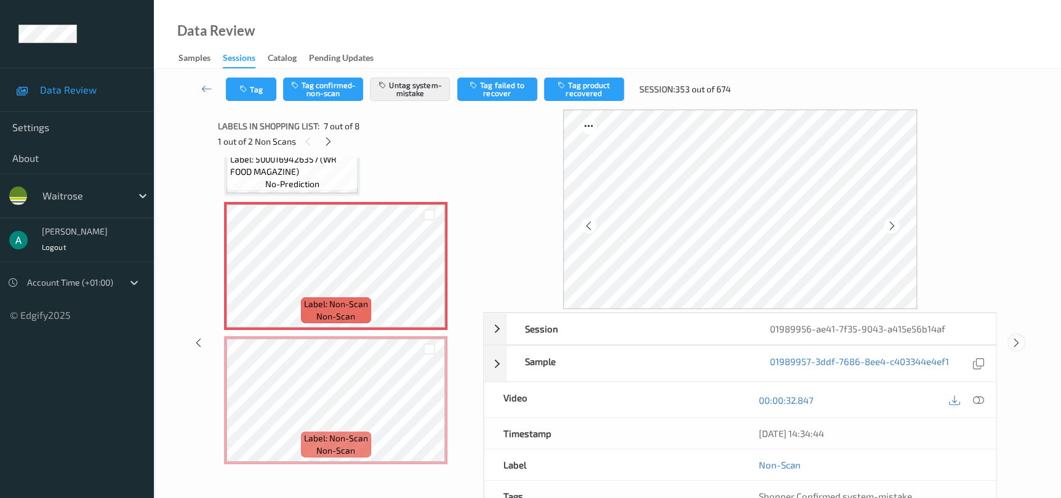
click at [1014, 346] on icon at bounding box center [1016, 342] width 10 height 11
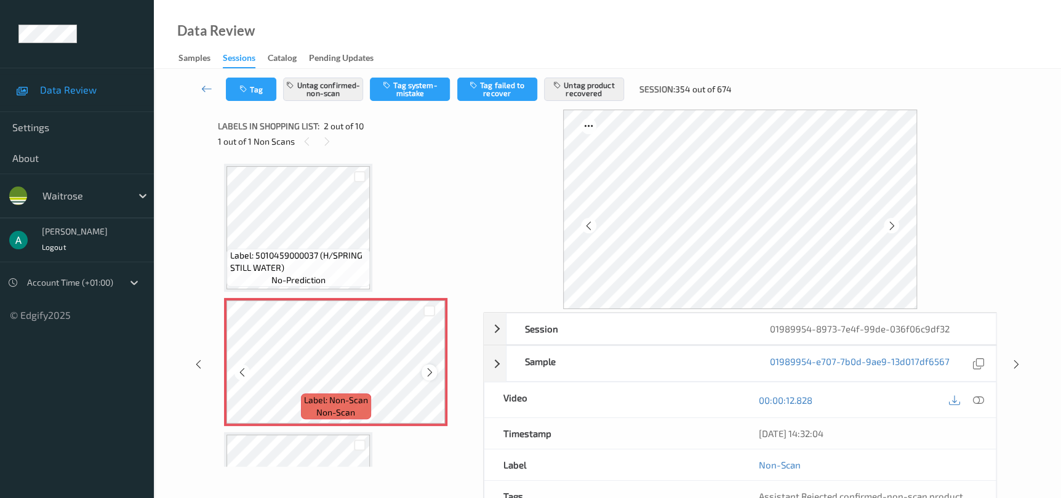
click at [426, 368] on icon at bounding box center [429, 372] width 10 height 11
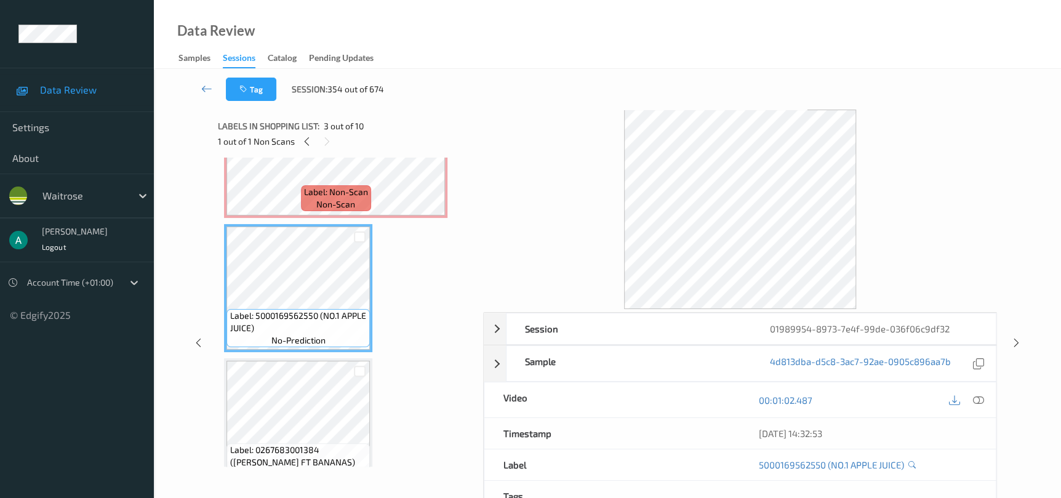
scroll to position [277, 0]
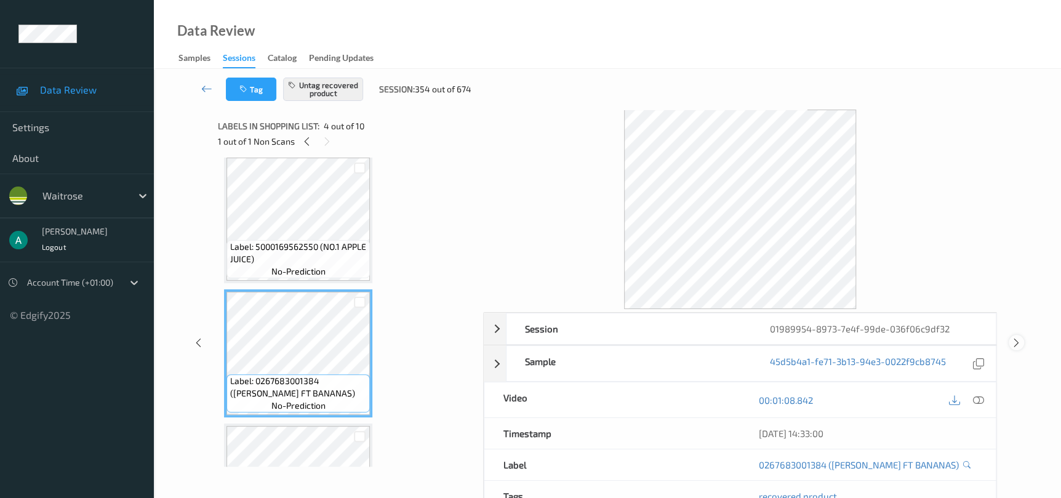
click at [1015, 340] on icon at bounding box center [1016, 342] width 10 height 11
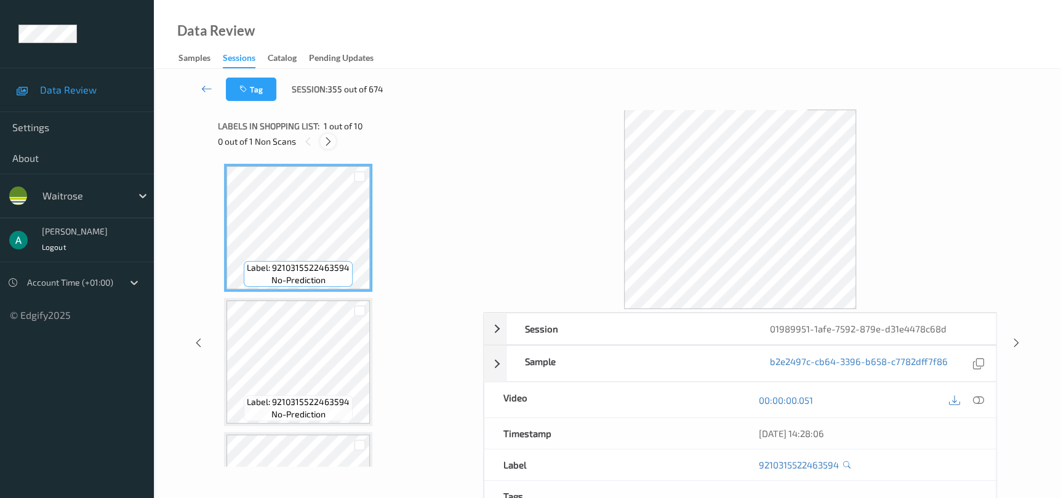
click at [327, 142] on icon at bounding box center [328, 141] width 10 height 11
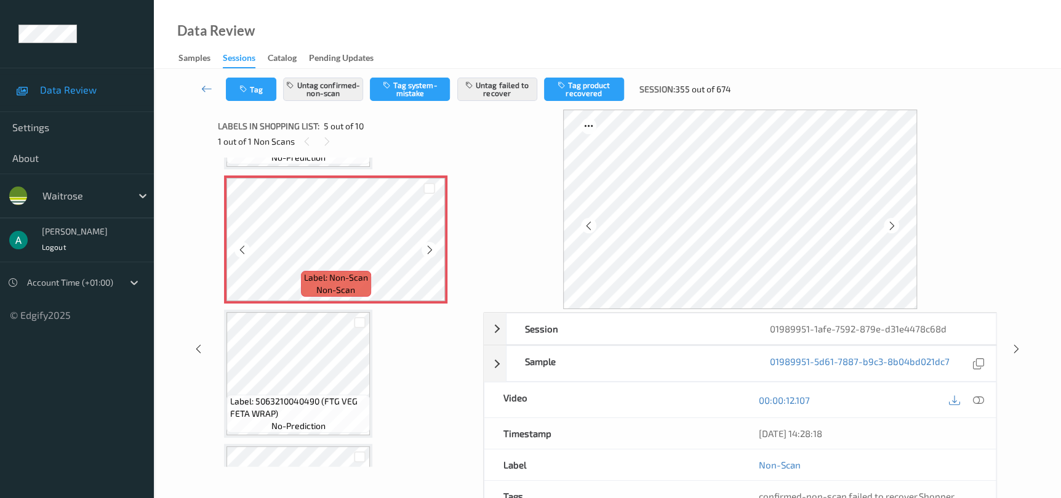
scroll to position [499, 0]
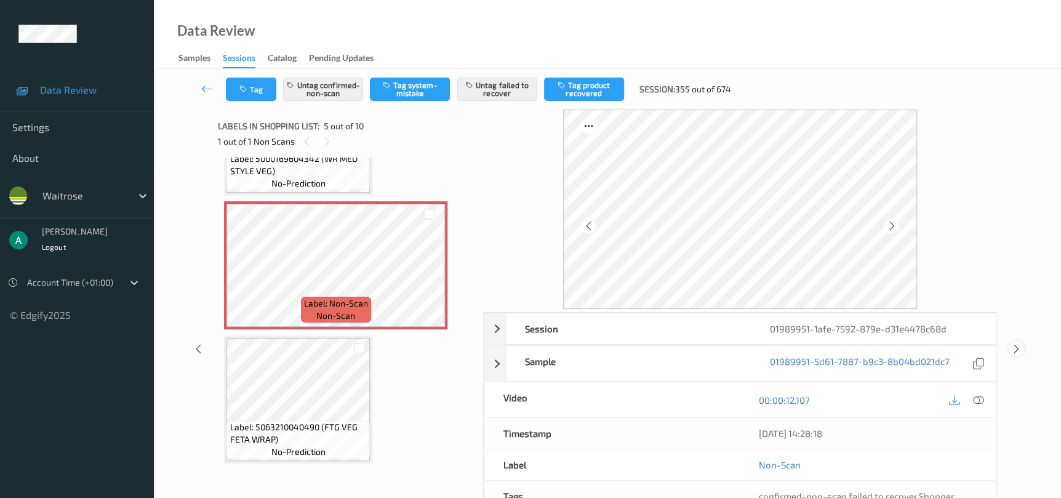
click at [1011, 347] on icon at bounding box center [1016, 348] width 10 height 11
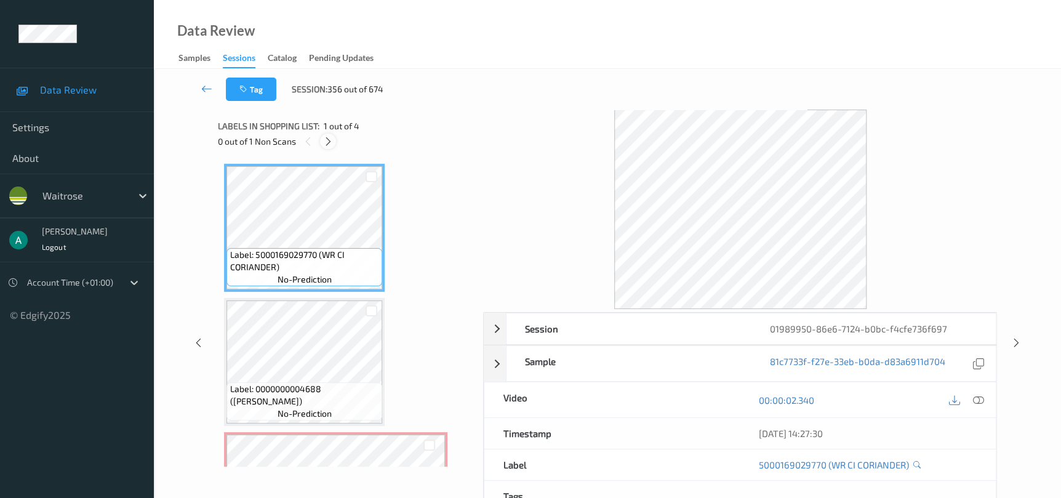
click at [332, 142] on icon at bounding box center [328, 141] width 10 height 11
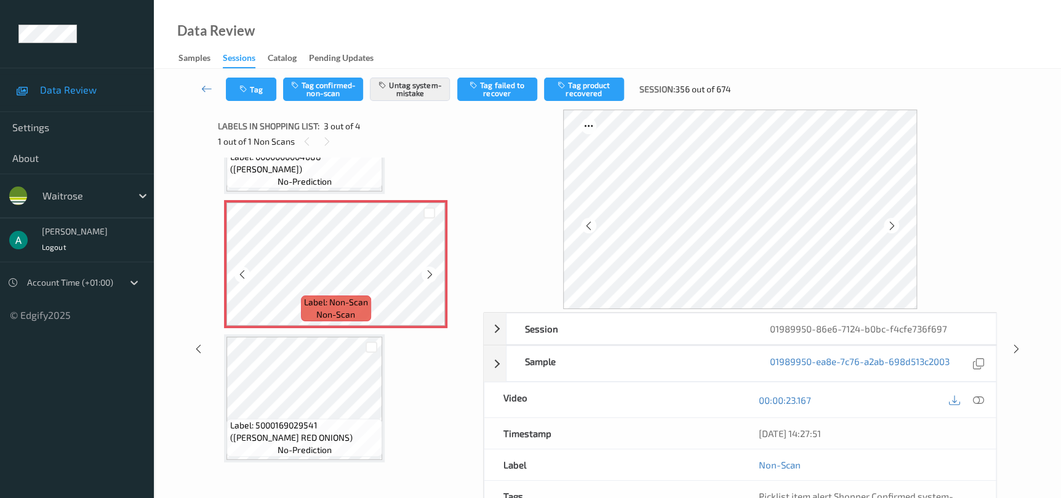
scroll to position [140, 0]
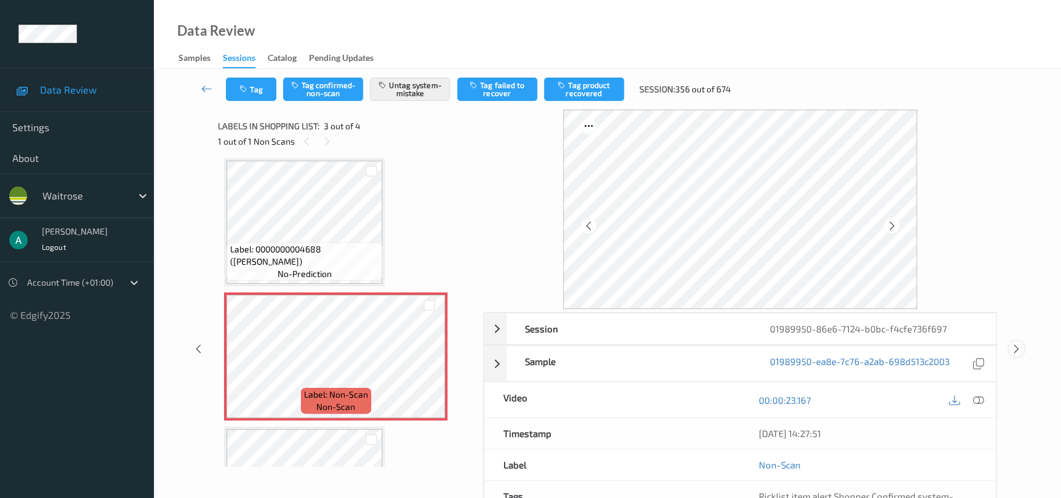
click at [1014, 344] on icon at bounding box center [1016, 348] width 10 height 11
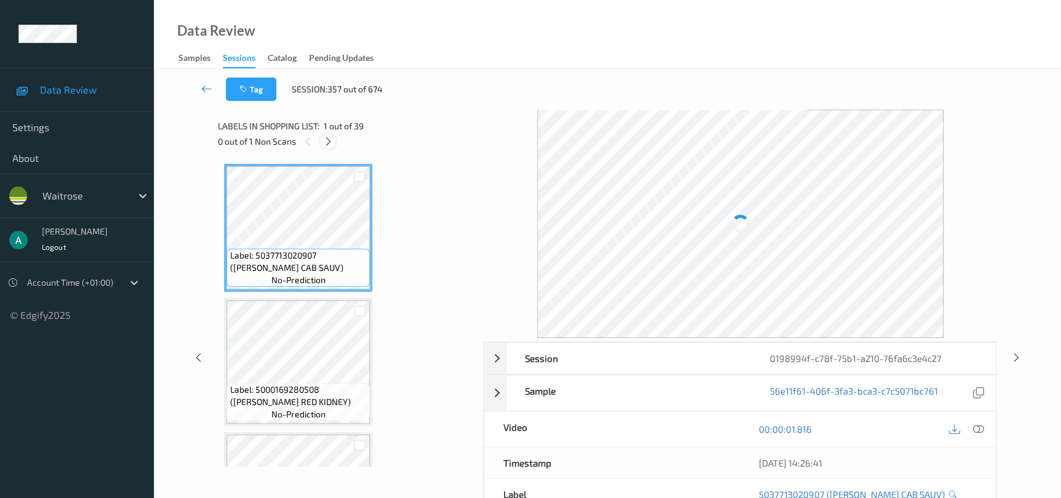
click at [330, 146] on icon at bounding box center [328, 141] width 10 height 11
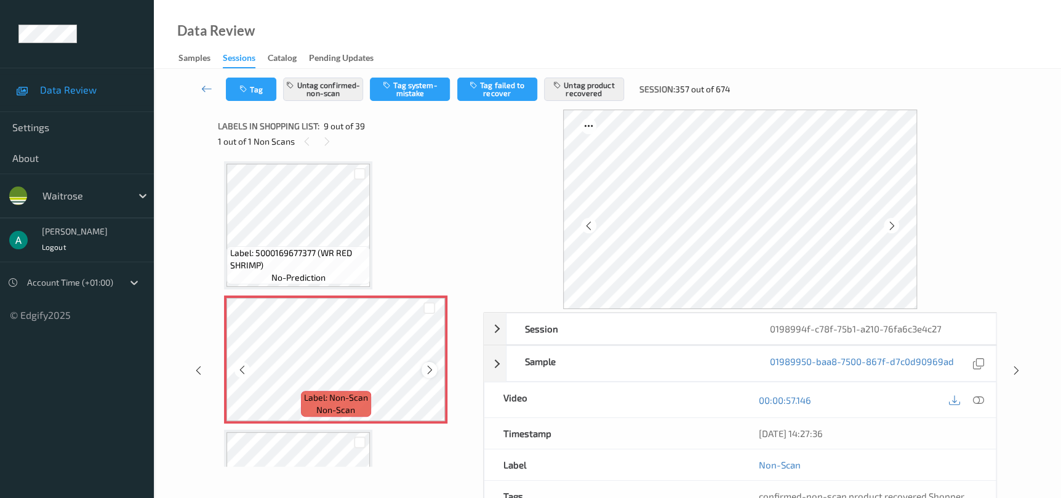
click at [430, 365] on icon at bounding box center [429, 369] width 10 height 11
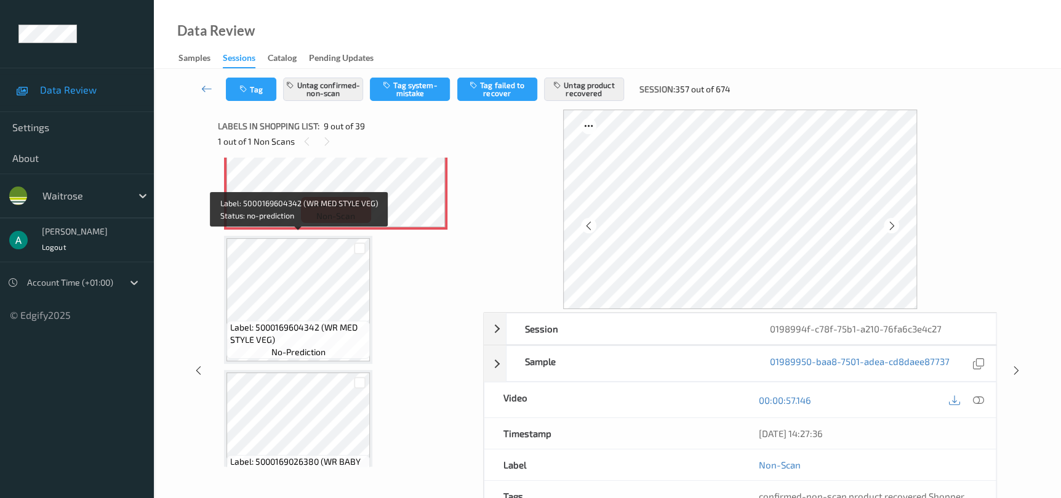
scroll to position [1034, 0]
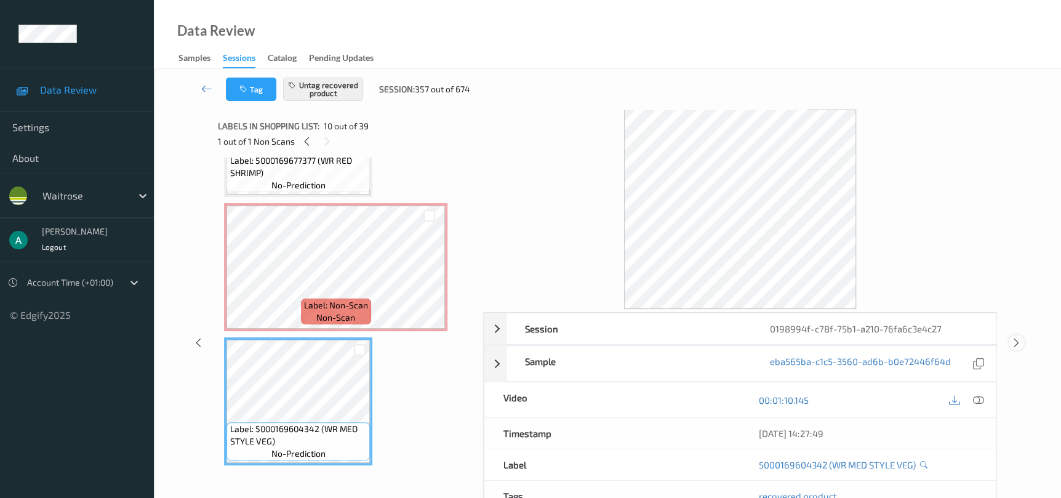
click at [1019, 343] on icon at bounding box center [1016, 342] width 10 height 11
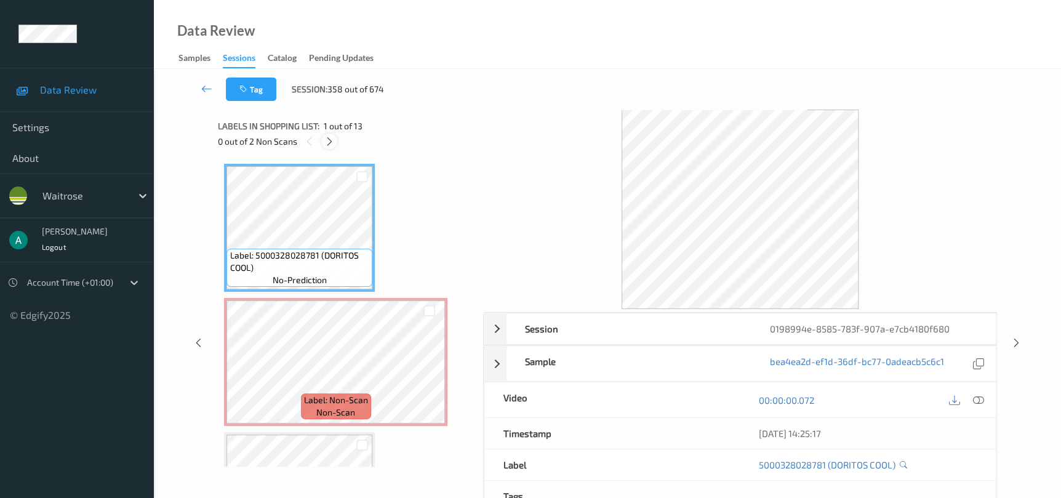
click at [327, 143] on icon at bounding box center [329, 141] width 10 height 11
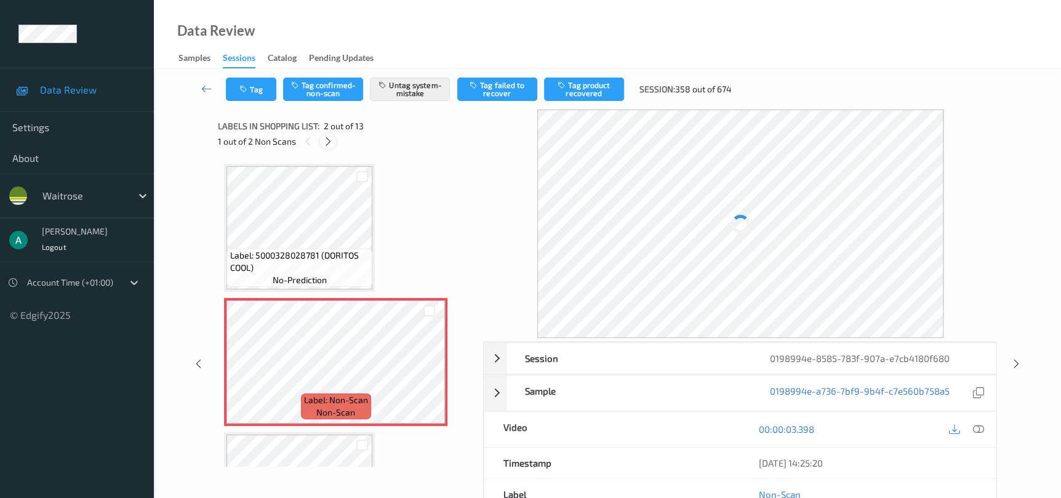
scroll to position [6, 0]
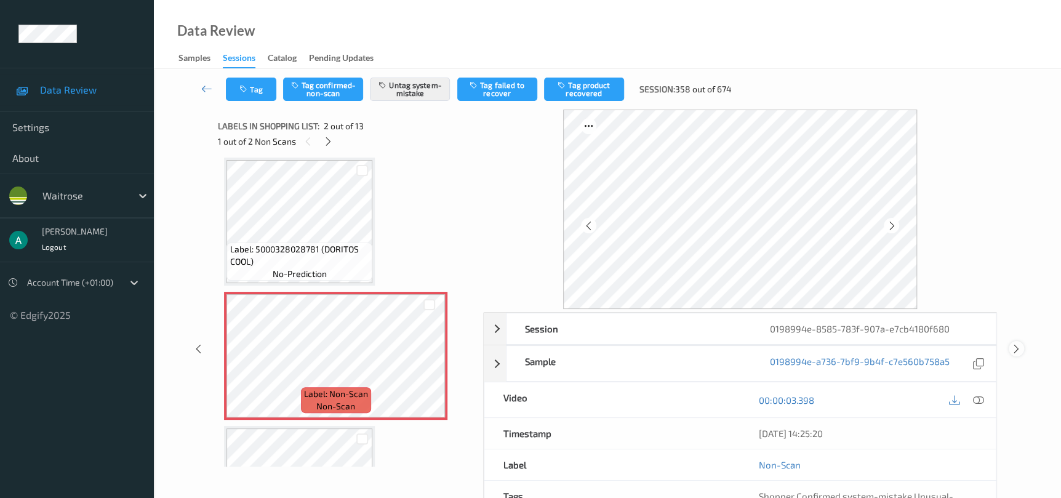
click at [1010, 347] on div at bounding box center [1015, 348] width 15 height 15
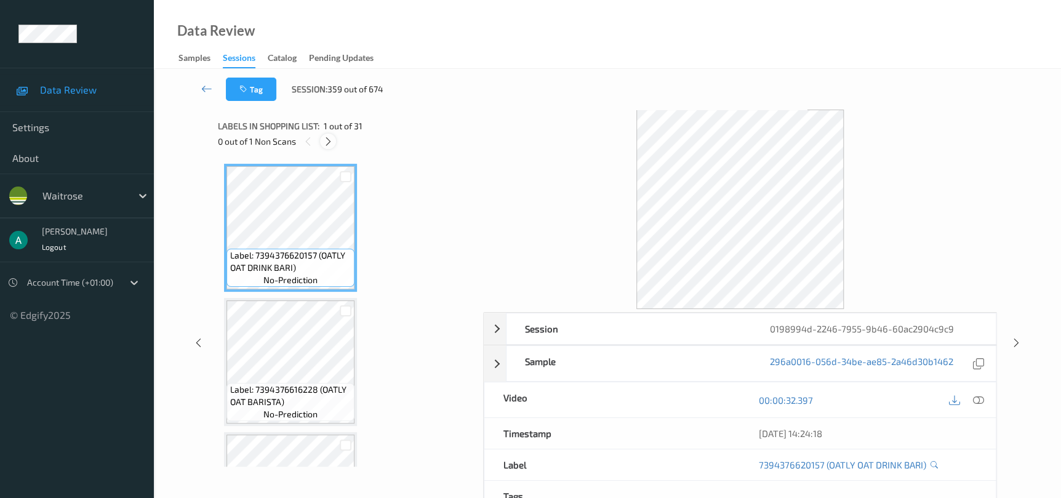
click at [329, 144] on icon at bounding box center [328, 141] width 10 height 11
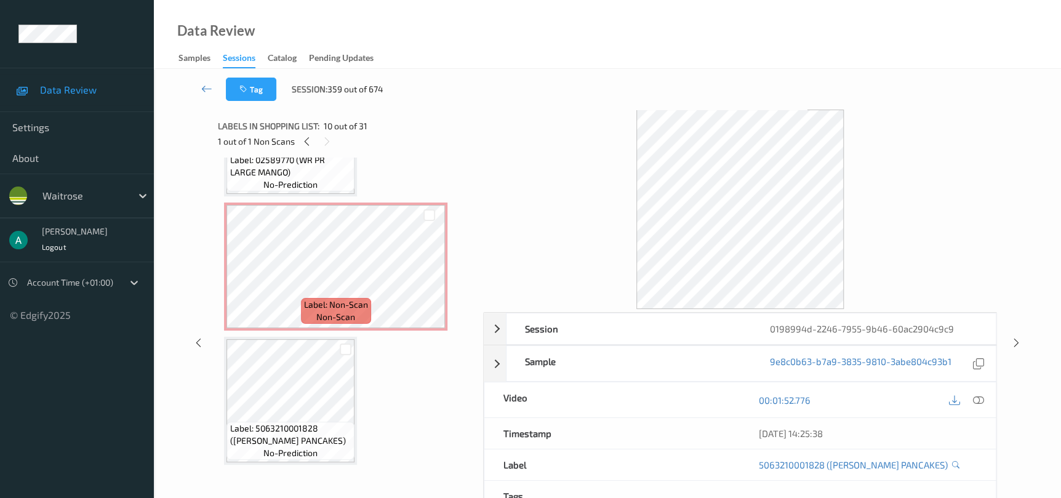
scroll to position [808, 0]
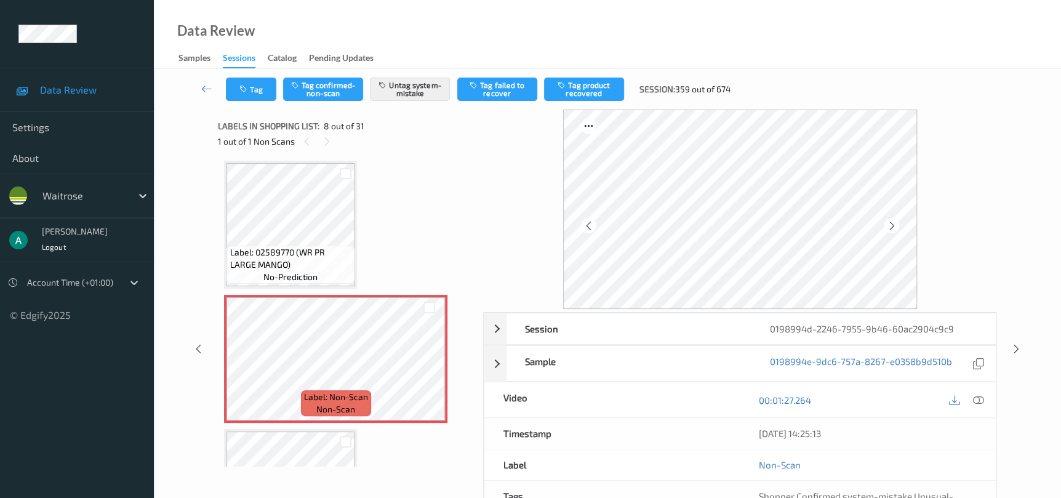
click at [1023, 356] on div "Session 0198994d-2246-7955-9b46-60ac2904c9c9 Session ID 0198994d-2246-7955-9b46…" at bounding box center [607, 349] width 856 height 478
click at [1016, 348] on icon at bounding box center [1016, 348] width 10 height 11
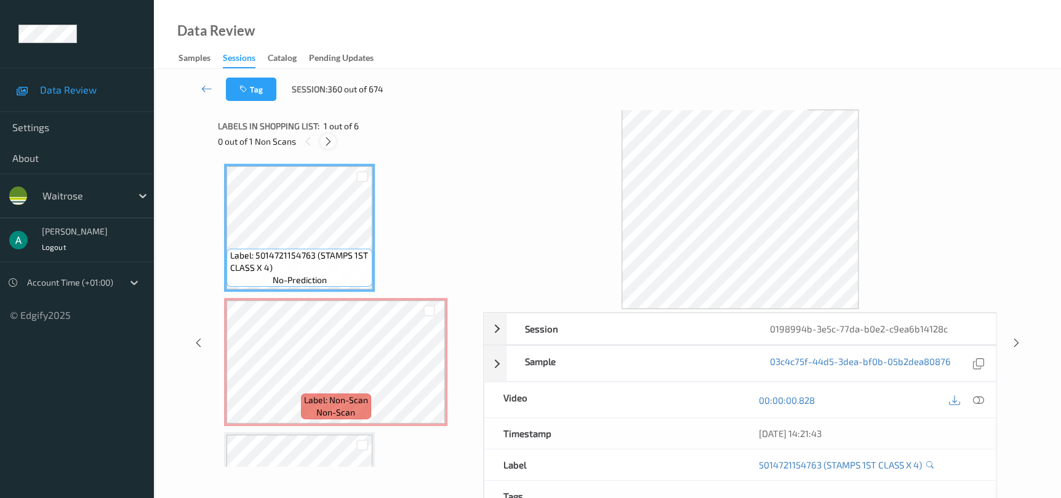
click at [335, 143] on div at bounding box center [327, 141] width 15 height 15
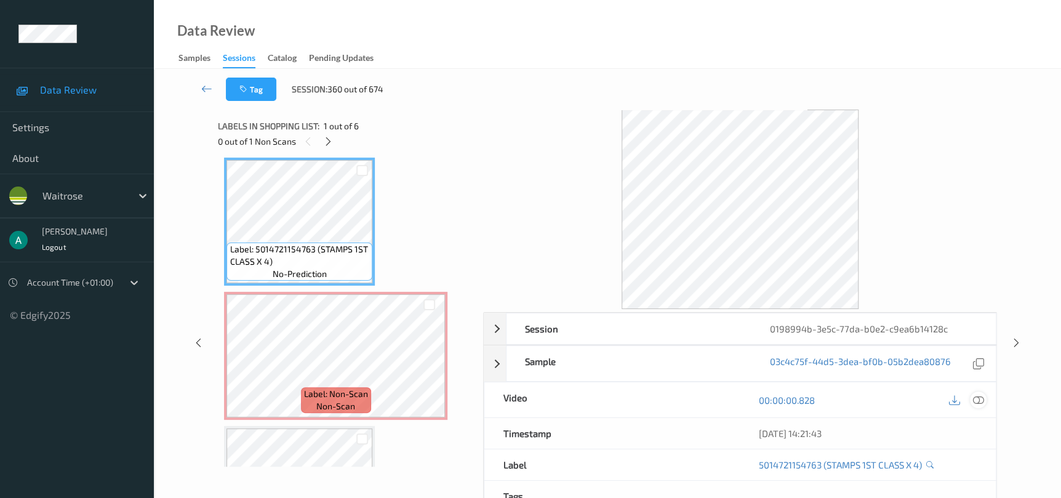
click at [971, 398] on div at bounding box center [978, 399] width 17 height 17
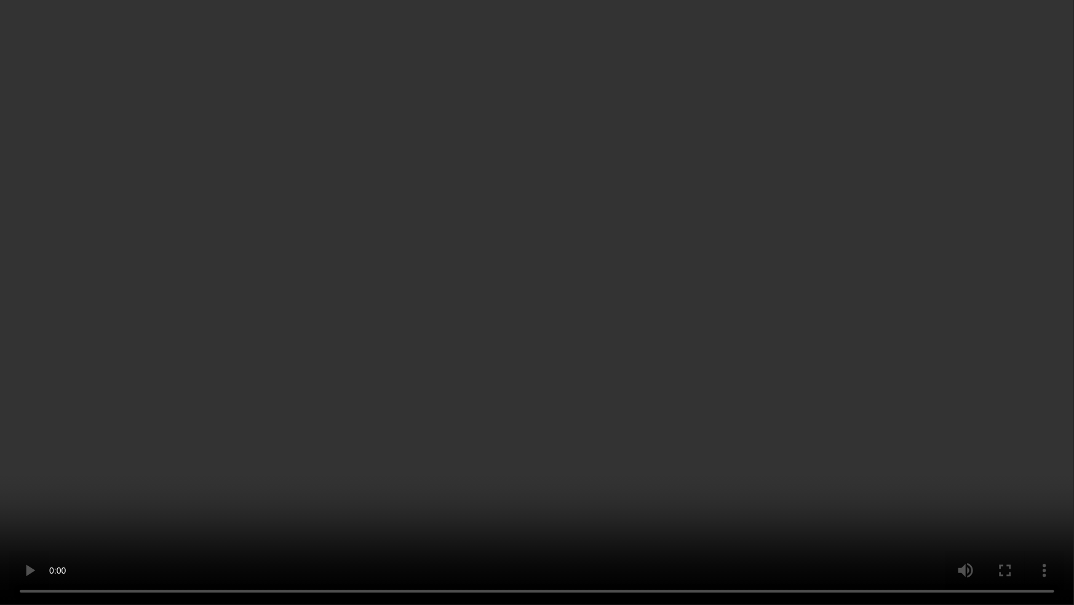
click at [590, 359] on video at bounding box center [537, 302] width 1074 height 605
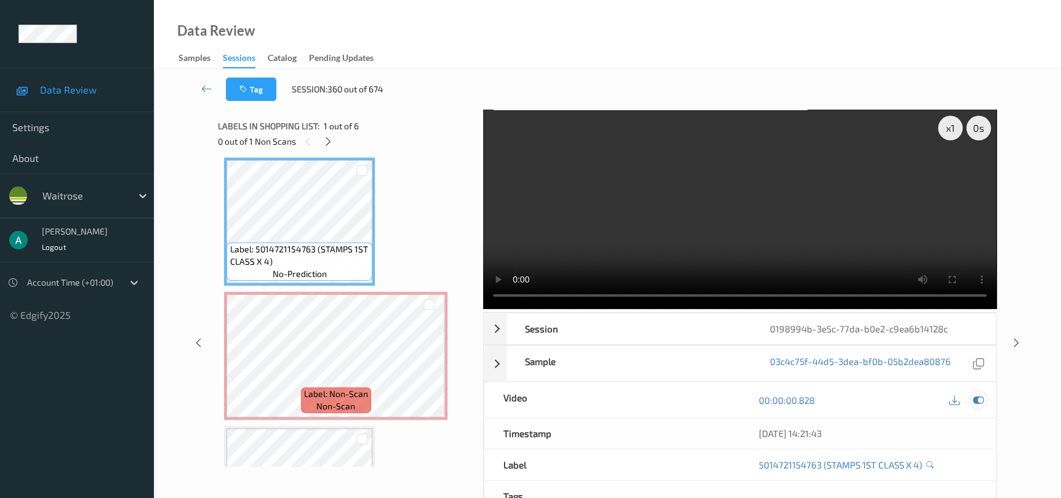
click at [975, 401] on icon at bounding box center [977, 399] width 11 height 11
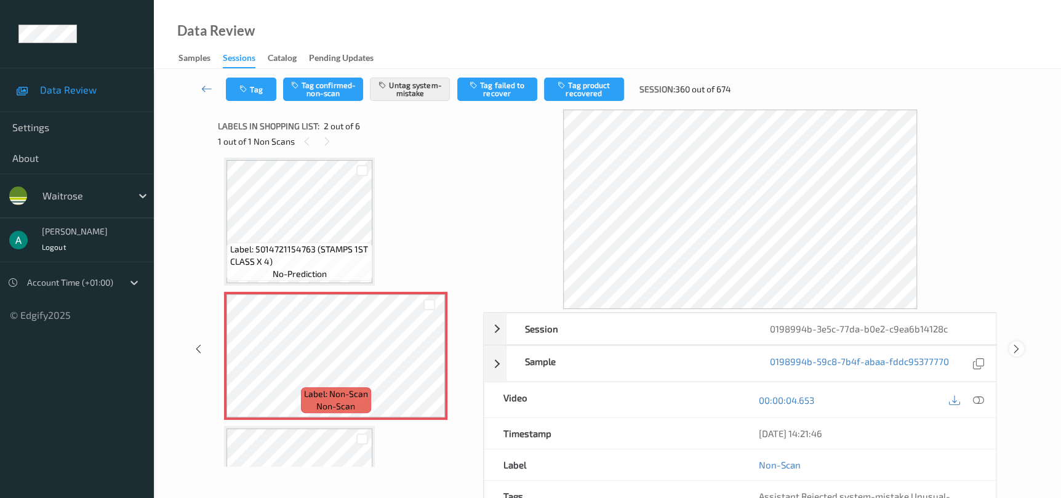
click at [1015, 349] on icon at bounding box center [1016, 348] width 10 height 11
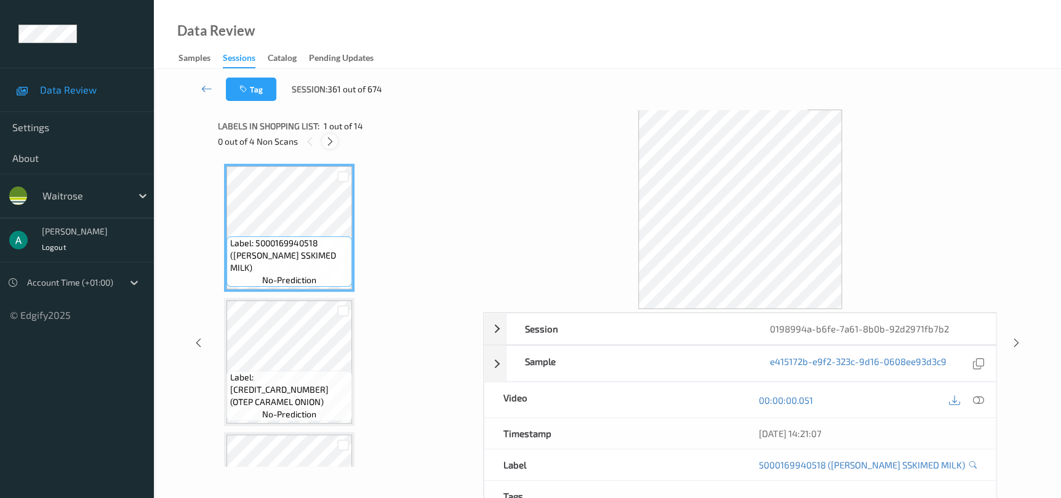
click at [325, 140] on icon at bounding box center [330, 141] width 10 height 11
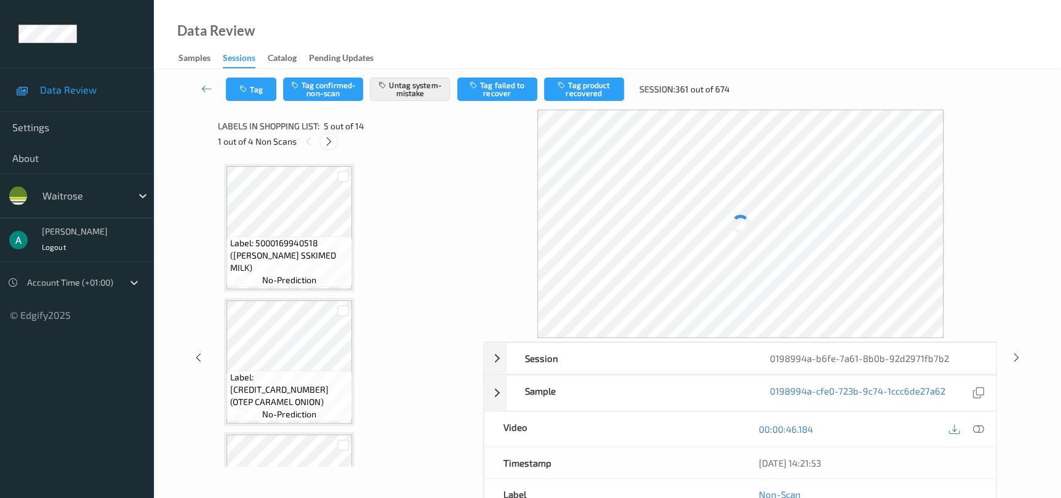
scroll to position [407, 0]
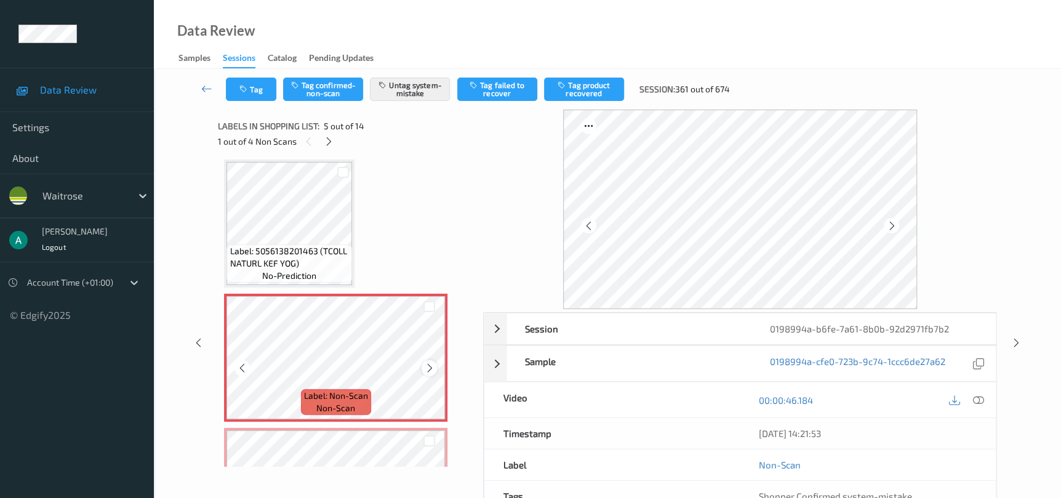
click at [433, 362] on icon at bounding box center [429, 367] width 10 height 11
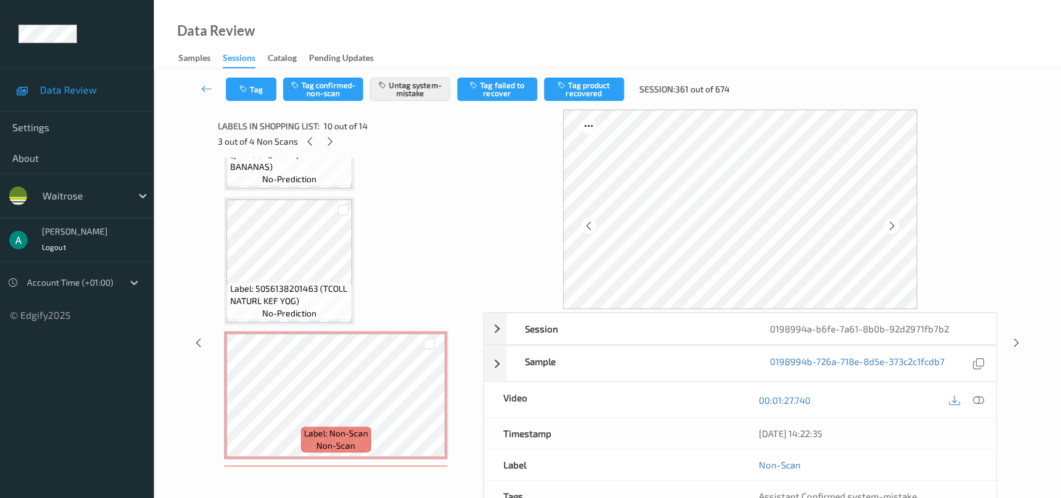
scroll to position [461, 0]
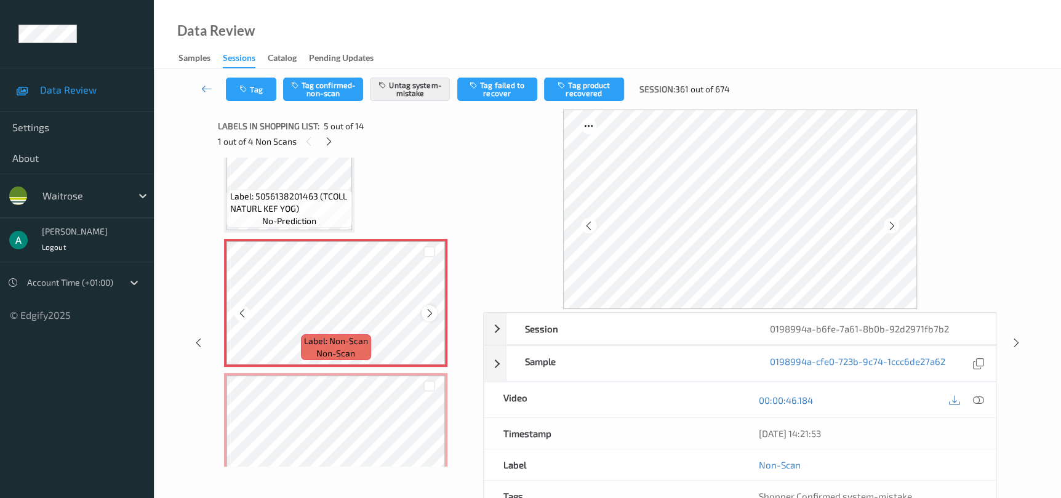
click at [424, 308] on icon at bounding box center [429, 313] width 10 height 11
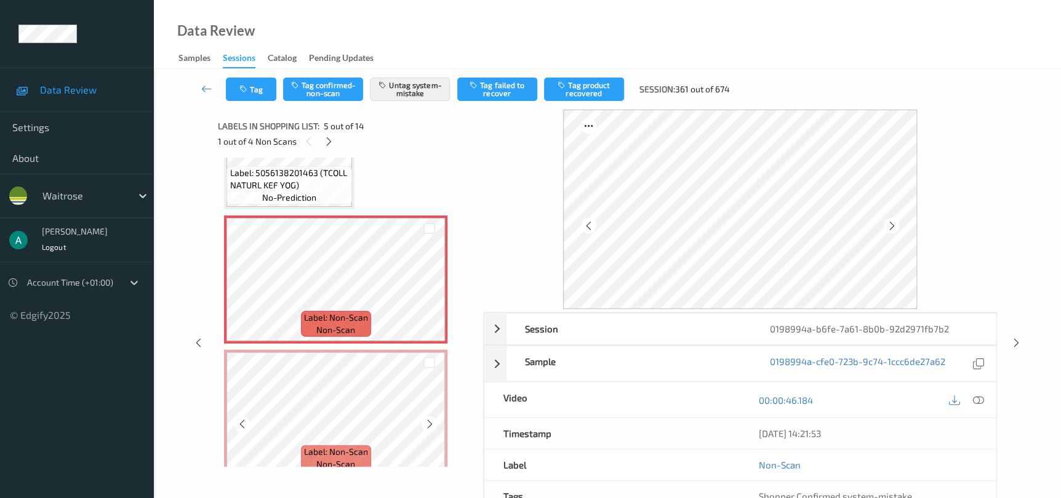
scroll to position [554, 0]
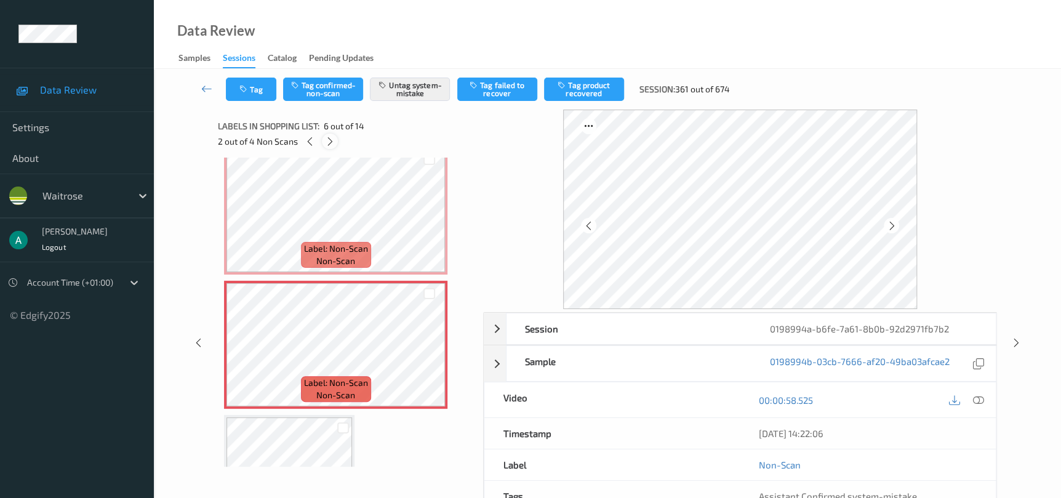
click at [330, 138] on icon at bounding box center [330, 141] width 10 height 11
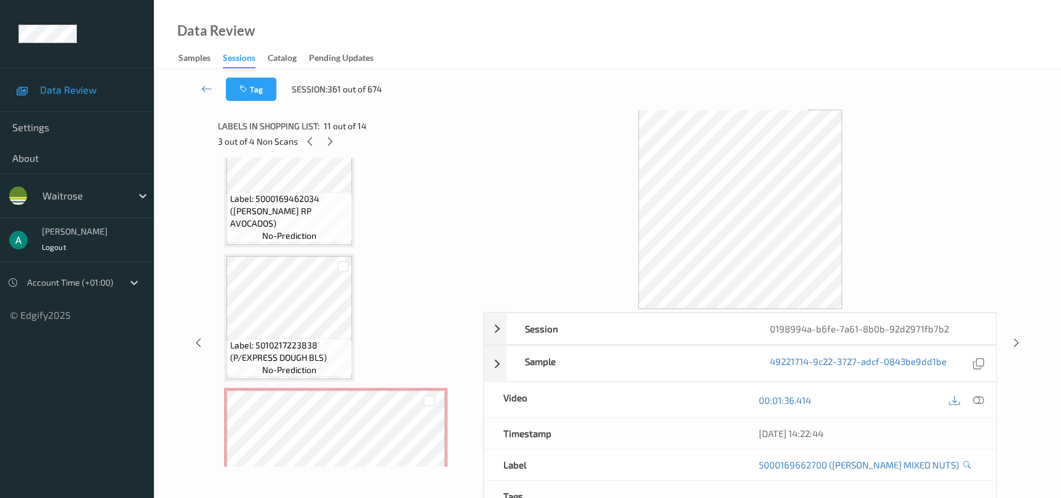
scroll to position [1569, 0]
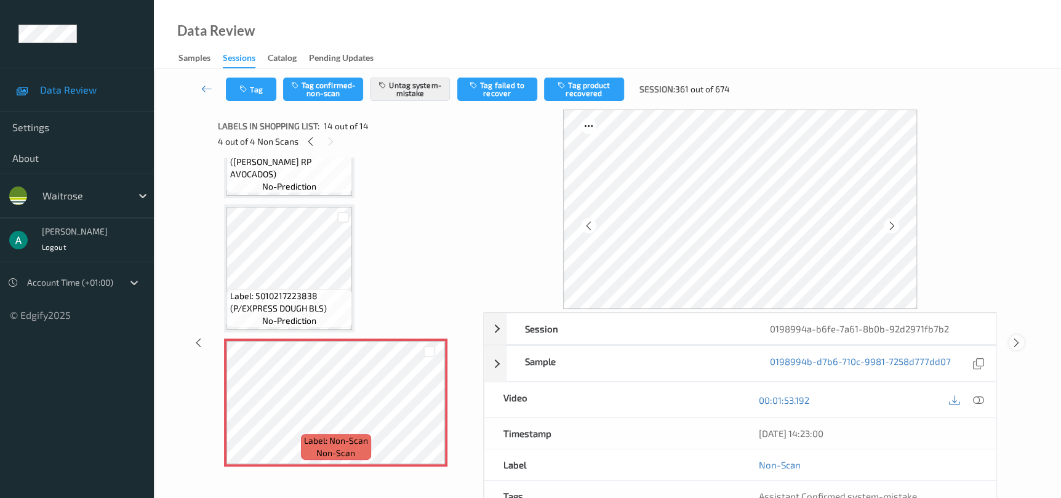
click at [1018, 339] on icon at bounding box center [1016, 342] width 10 height 11
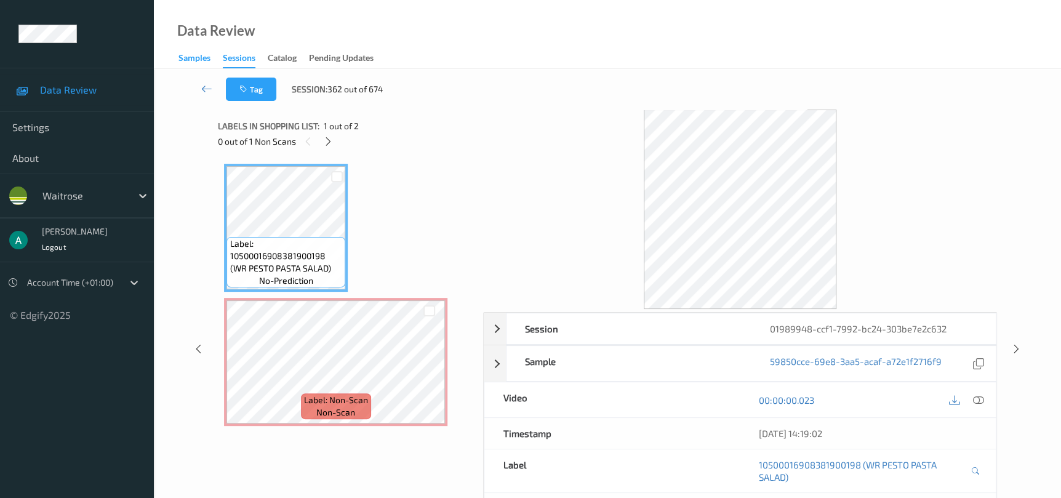
click at [197, 58] on div "Samples" at bounding box center [194, 59] width 32 height 15
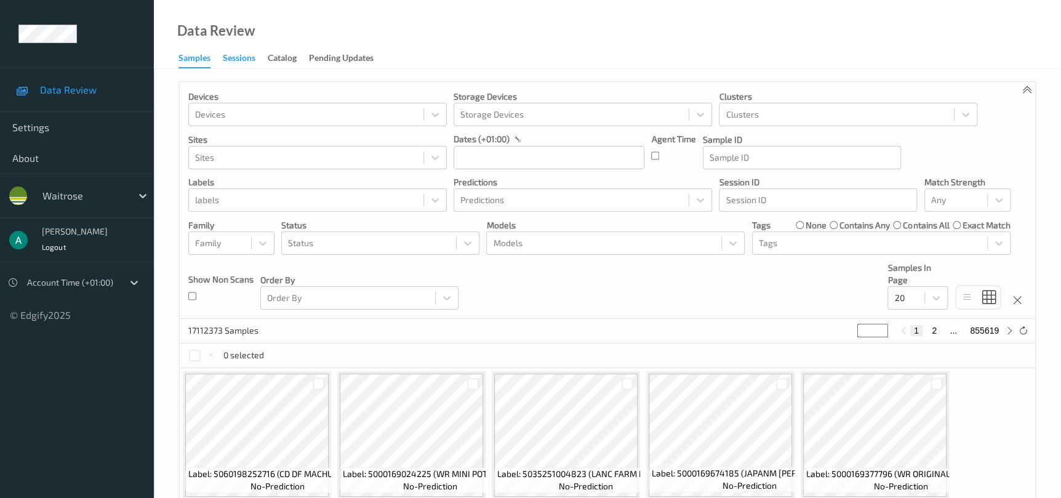
click at [237, 53] on div "Sessions" at bounding box center [239, 59] width 33 height 15
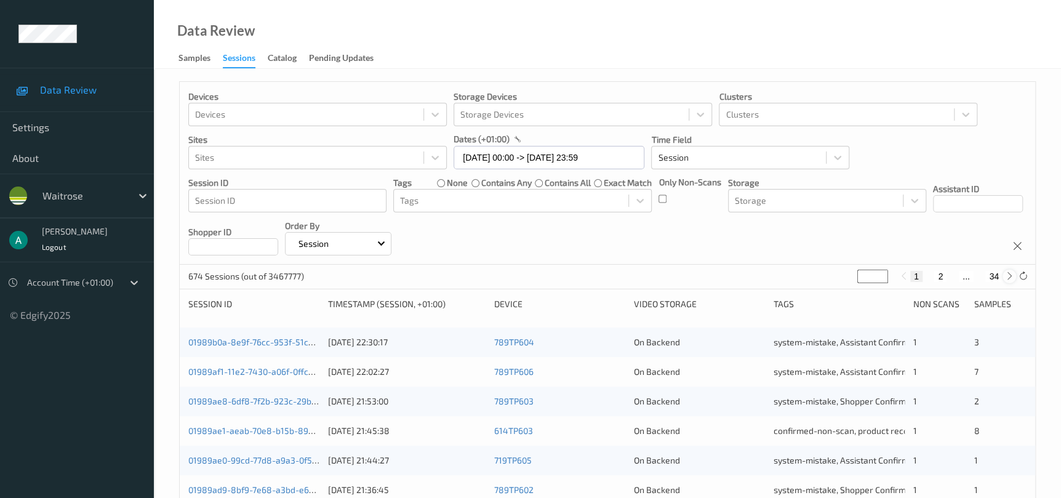
click at [1006, 274] on icon at bounding box center [1009, 275] width 9 height 9
type input "*"
click at [1006, 274] on icon at bounding box center [1009, 275] width 9 height 9
type input "*"
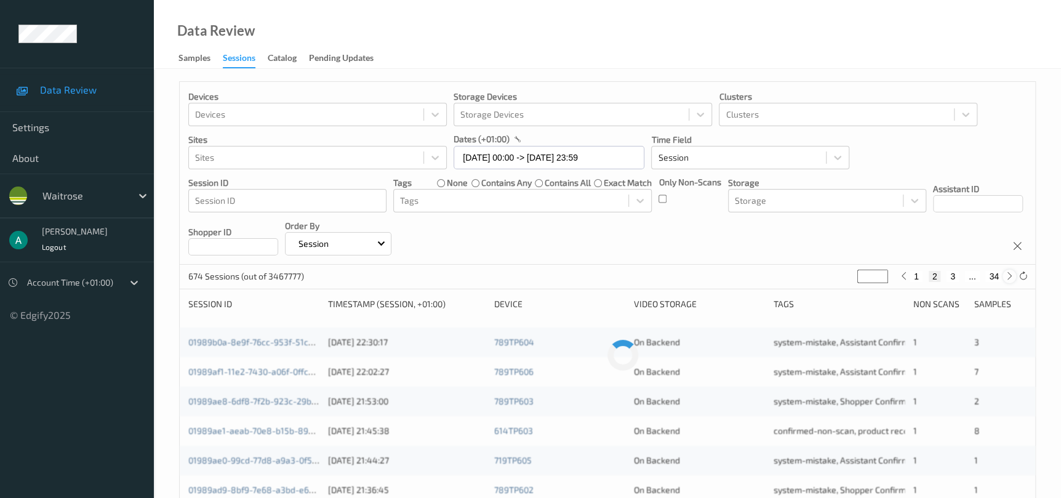
type input "*"
click at [1006, 274] on icon at bounding box center [1009, 275] width 9 height 9
type input "*"
click at [1006, 274] on icon at bounding box center [1009, 275] width 9 height 9
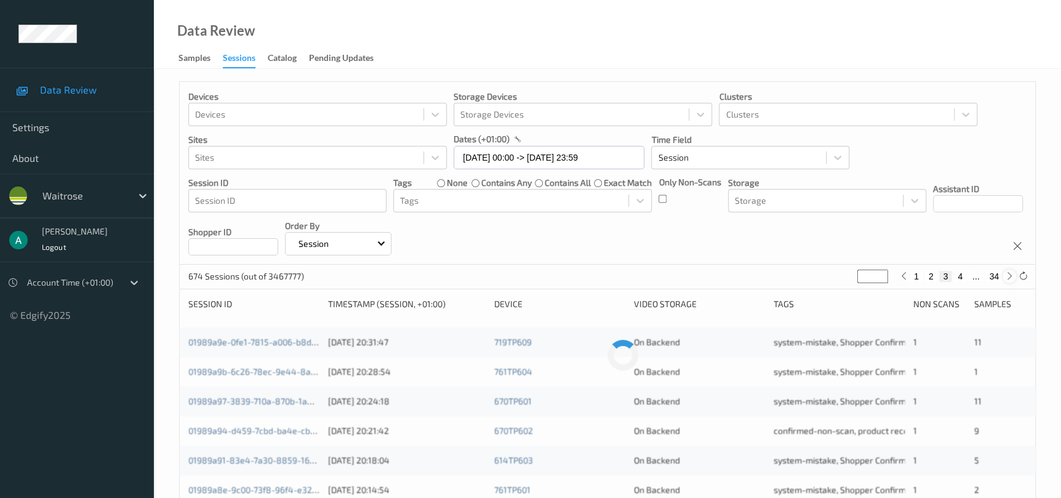
type input "*"
click at [1006, 274] on icon at bounding box center [1009, 275] width 9 height 9
type input "*"
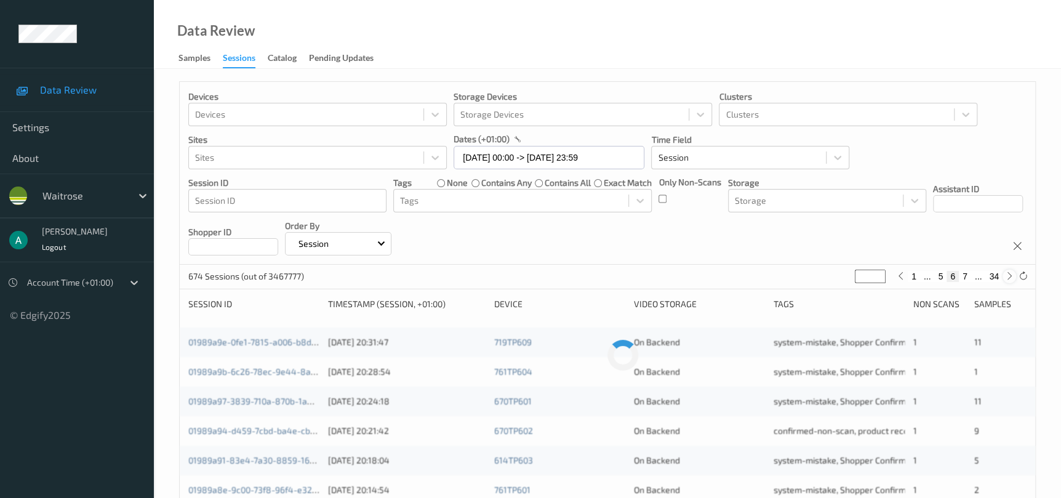
click at [1006, 274] on icon at bounding box center [1009, 275] width 9 height 9
type input "*"
click at [1006, 274] on icon at bounding box center [1009, 275] width 9 height 9
type input "*"
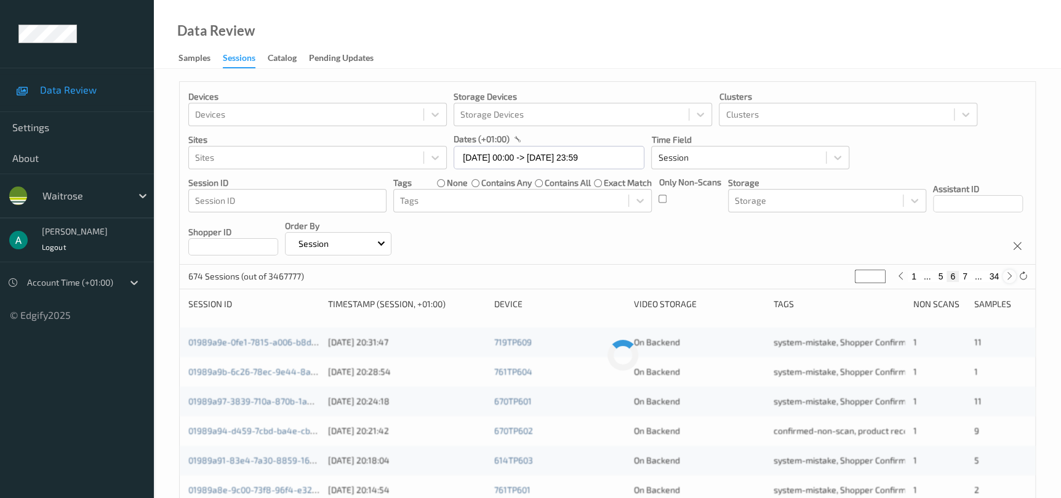
type input "*"
click at [1006, 274] on icon at bounding box center [1009, 275] width 9 height 9
type input "*"
click at [1006, 274] on icon at bounding box center [1009, 275] width 9 height 9
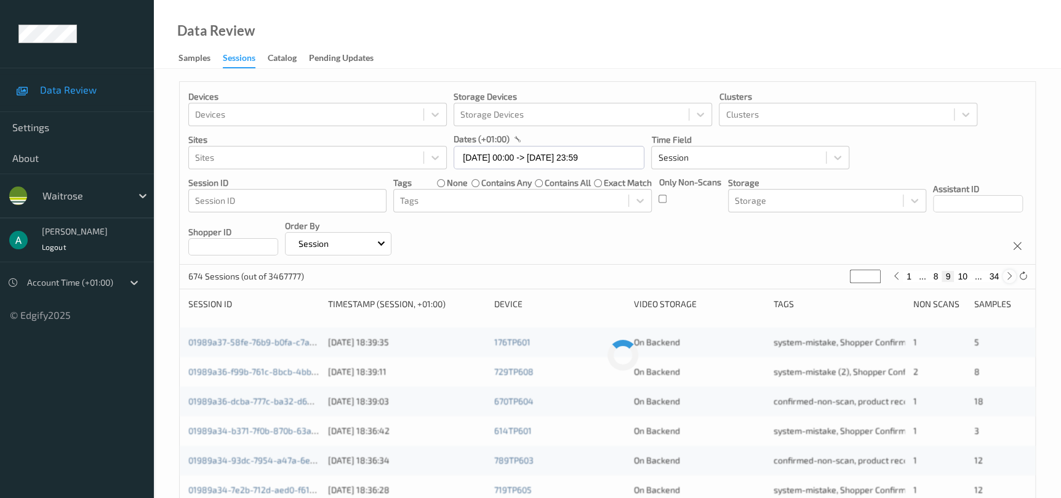
type input "**"
click at [1006, 274] on icon at bounding box center [1009, 275] width 9 height 9
type input "**"
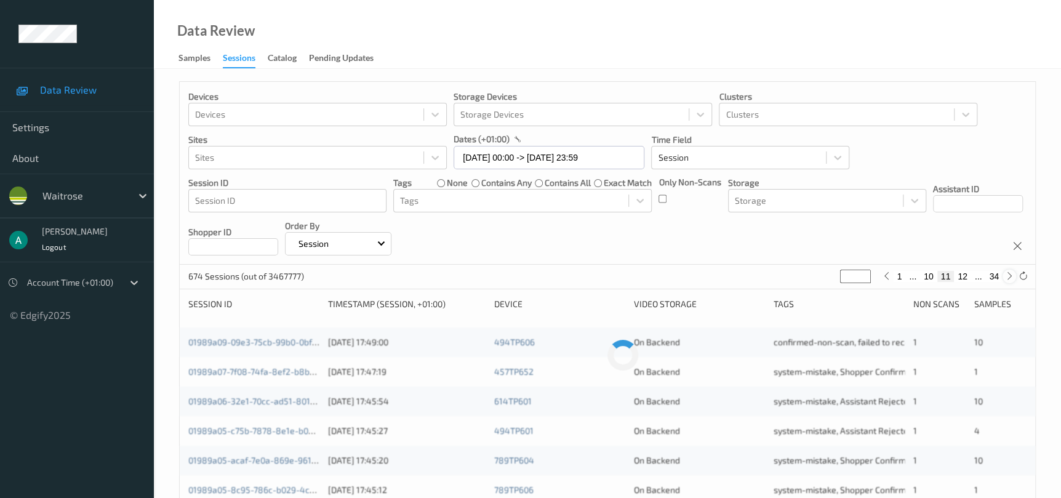
click at [1006, 274] on icon at bounding box center [1009, 275] width 9 height 9
type input "**"
click at [1006, 274] on icon at bounding box center [1009, 275] width 9 height 9
type input "**"
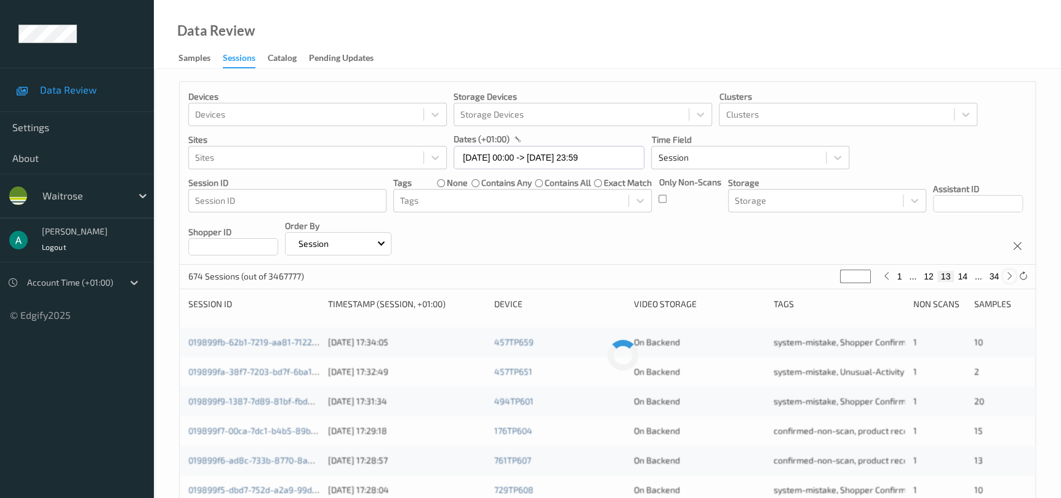
type input "**"
click at [1006, 274] on icon at bounding box center [1009, 275] width 9 height 9
type input "**"
click at [1006, 274] on icon at bounding box center [1009, 275] width 9 height 9
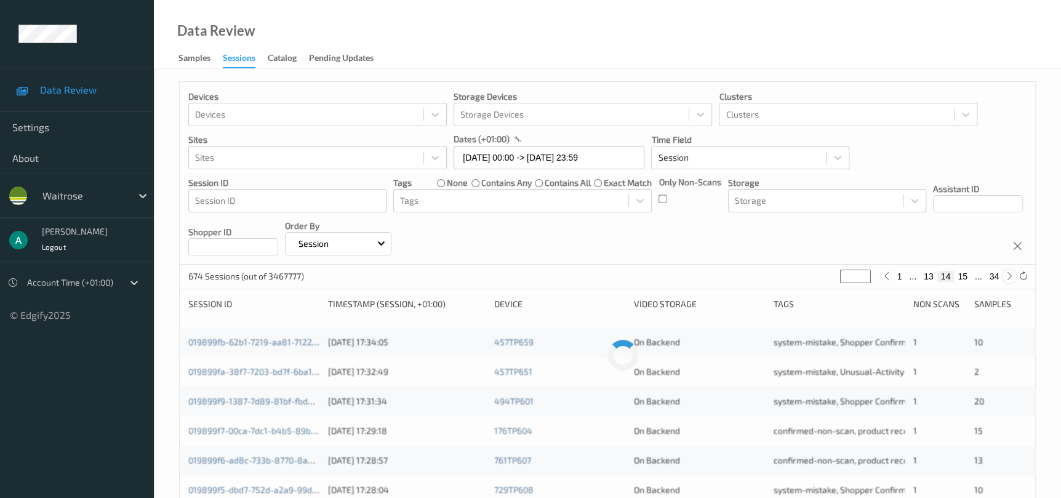
type input "**"
click at [1006, 274] on icon at bounding box center [1009, 275] width 9 height 9
type input "**"
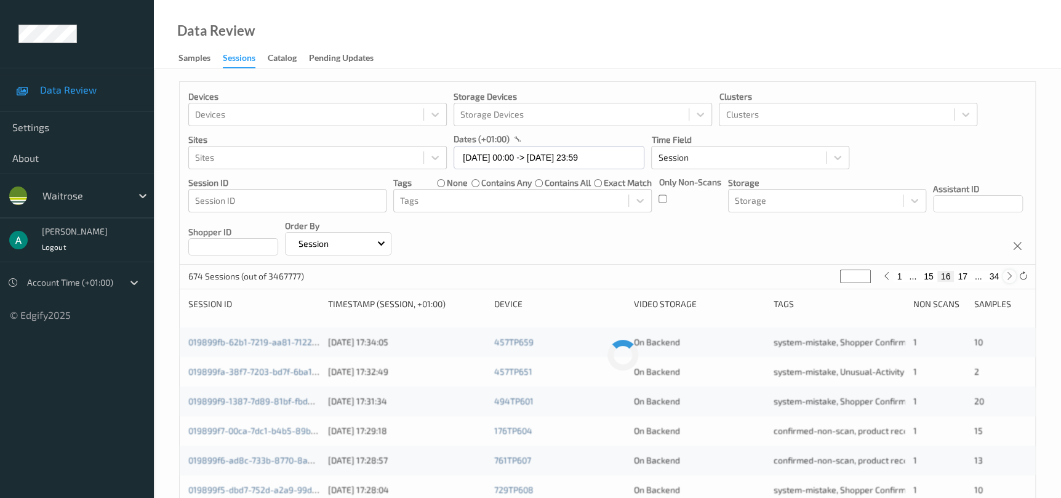
click at [1006, 274] on icon at bounding box center [1009, 275] width 9 height 9
type input "**"
click at [1006, 274] on icon at bounding box center [1009, 275] width 9 height 9
type input "**"
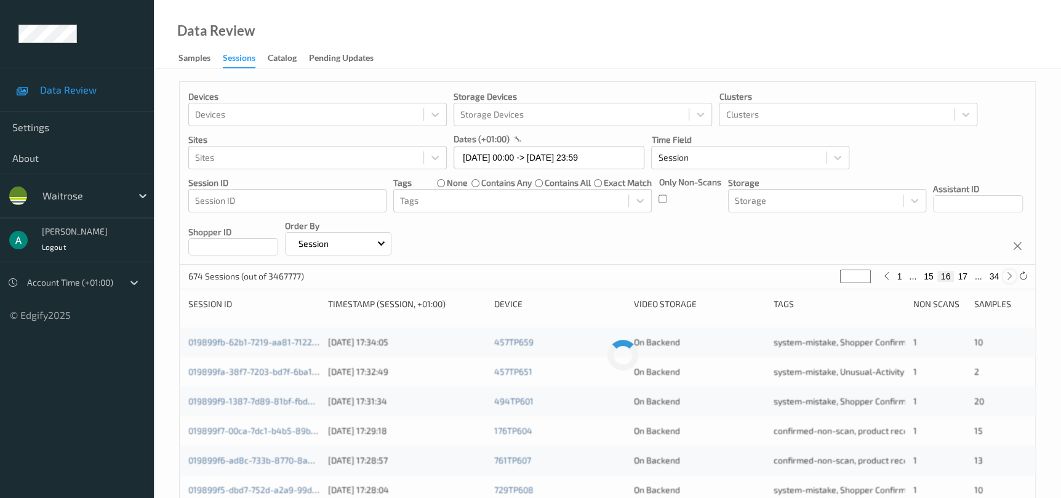
type input "**"
click at [1006, 274] on icon at bounding box center [1009, 275] width 9 height 9
type input "**"
click at [887, 274] on icon at bounding box center [886, 275] width 9 height 9
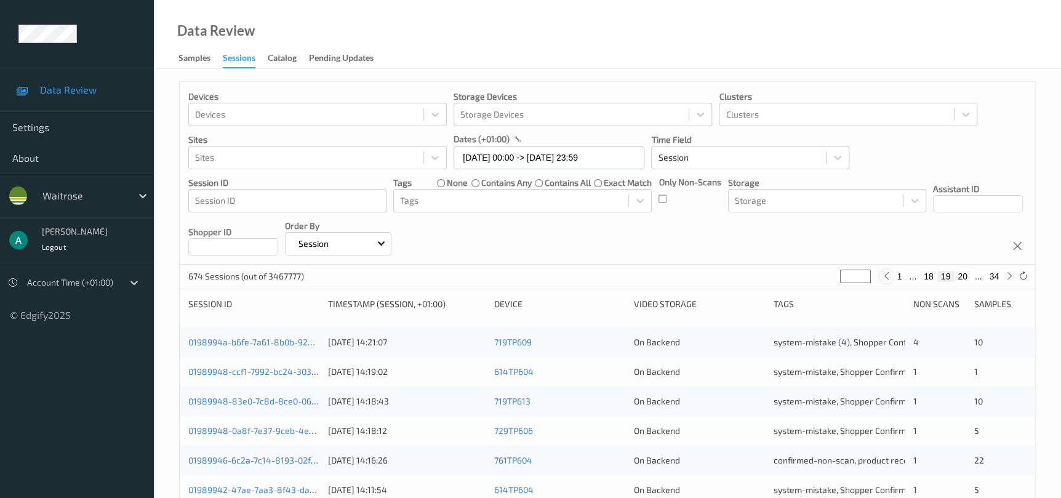
type input "**"
click at [225, 338] on link "0198995e-f07f-7003-8357-62f5eb7be306" at bounding box center [270, 342] width 164 height 10
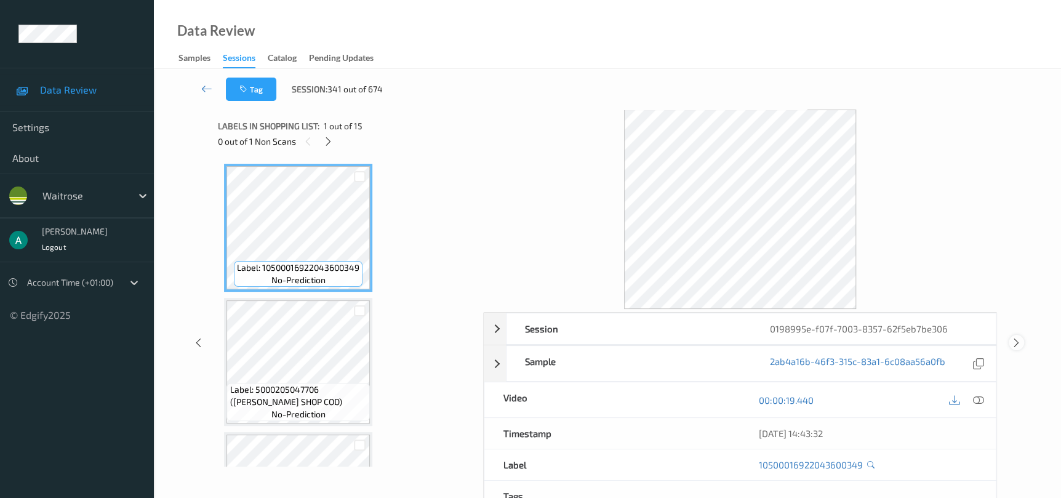
click at [1018, 342] on icon at bounding box center [1016, 342] width 10 height 11
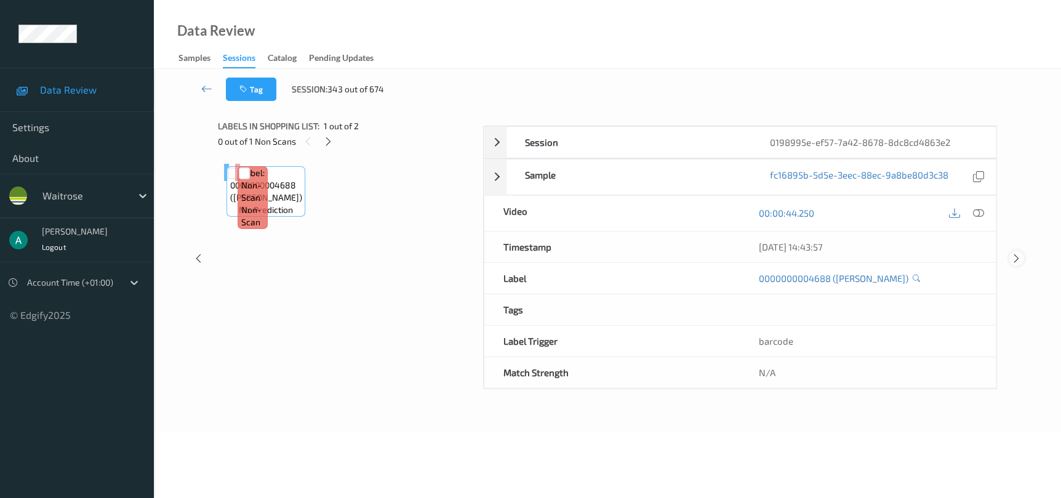
click at [1018, 263] on icon at bounding box center [1016, 257] width 10 height 11
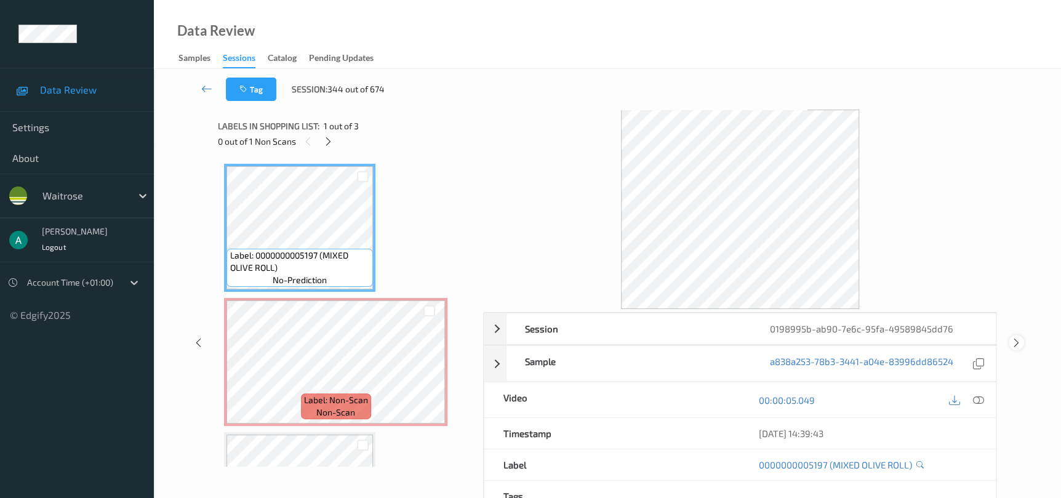
click at [1018, 342] on icon at bounding box center [1016, 342] width 10 height 11
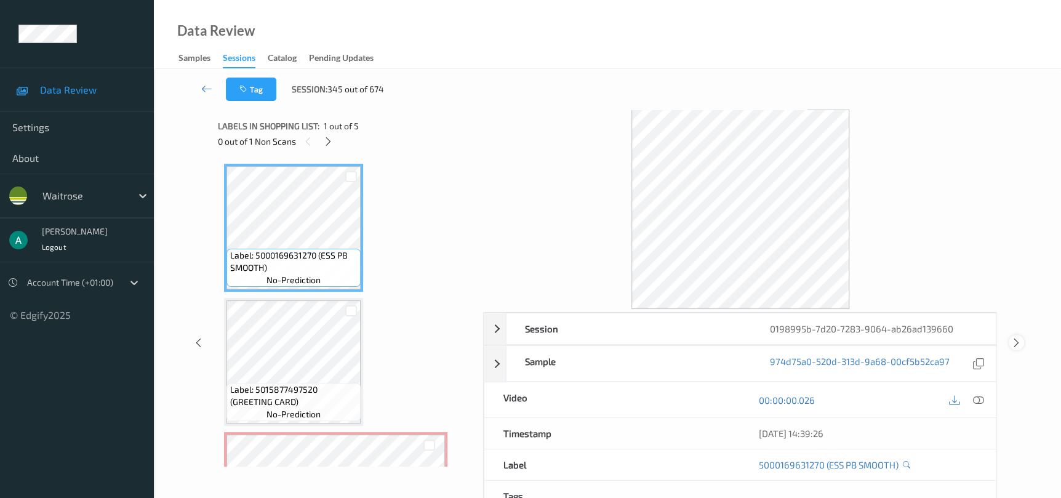
click at [1018, 342] on icon at bounding box center [1016, 342] width 10 height 11
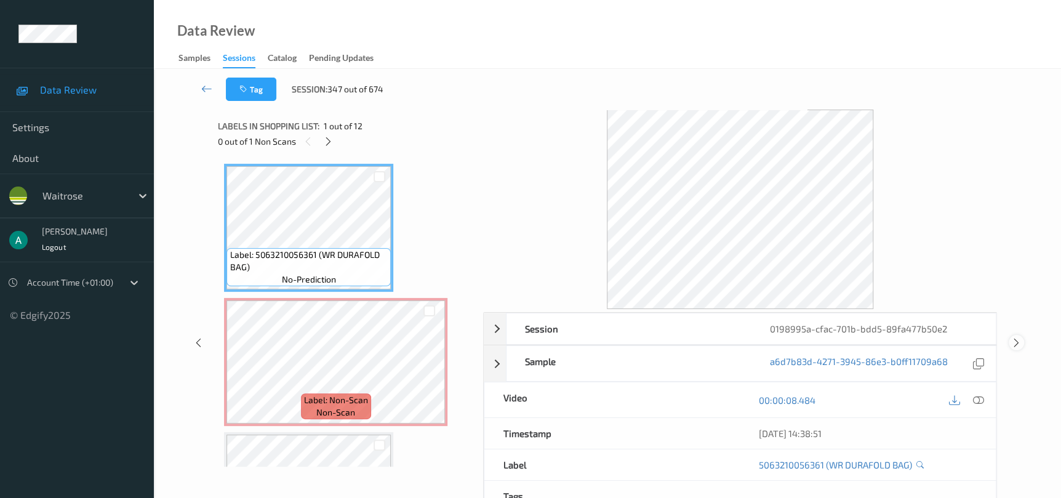
click at [1018, 342] on icon at bounding box center [1016, 342] width 10 height 11
click at [1018, 342] on div "Session 0198995a-cfac-701b-bdd5-89fa477b50e2 Session ID 0198995a-cfac-701b-bdd5…" at bounding box center [607, 343] width 856 height 466
click at [1018, 342] on icon at bounding box center [1016, 342] width 10 height 11
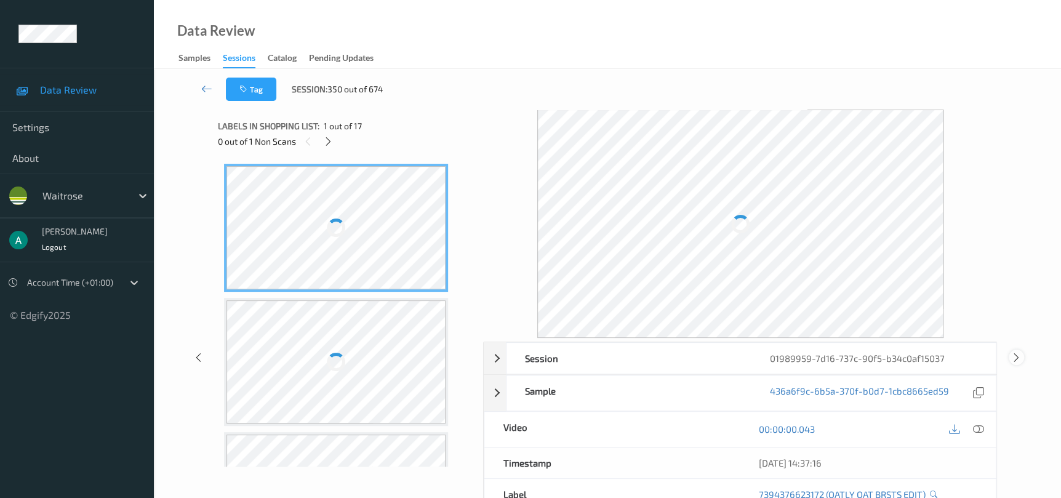
click at [1018, 342] on div "Session 01989959-7d16-737c-90f5-b34c0af15037 Session ID 01989959-7d16-737c-90f5…" at bounding box center [607, 357] width 856 height 495
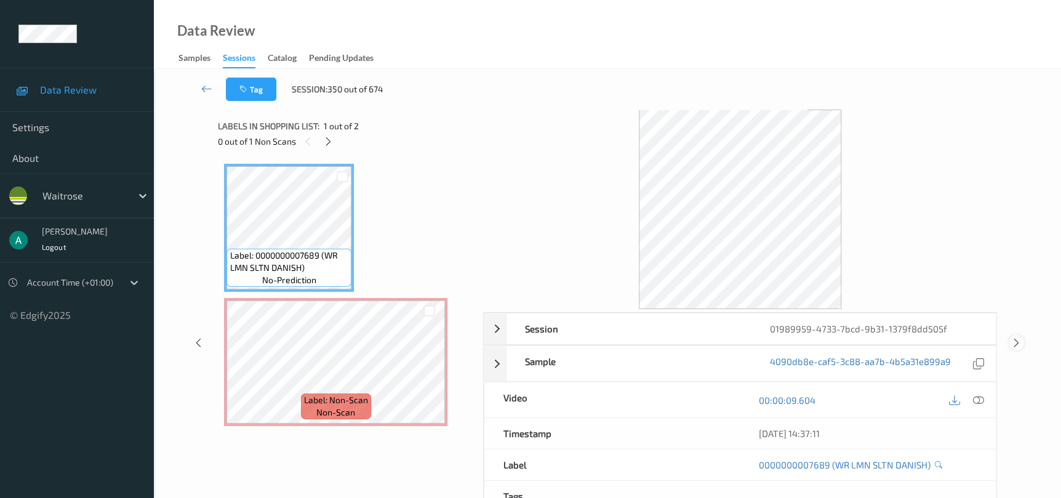
click at [1018, 342] on icon at bounding box center [1016, 342] width 10 height 11
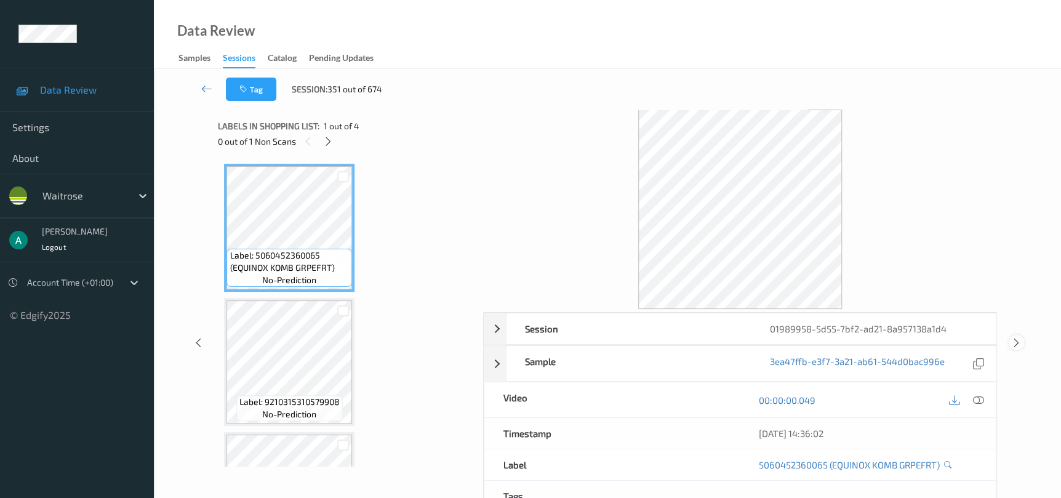
click at [1018, 342] on icon at bounding box center [1016, 342] width 10 height 11
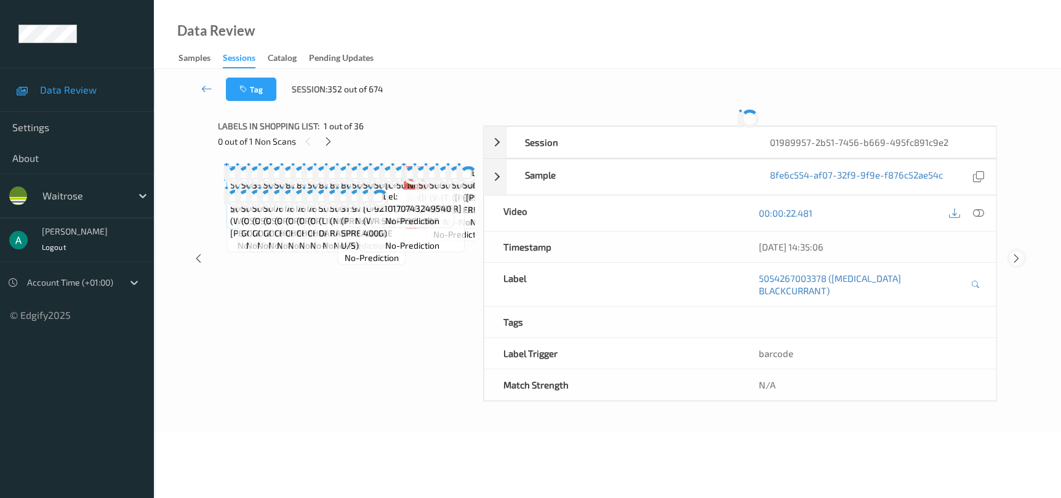
click at [1018, 342] on div "Session 01989957-2b51-7456-b669-495fc891c9e2 Session ID 01989957-2b51-7456-b669…" at bounding box center [607, 258] width 856 height 297
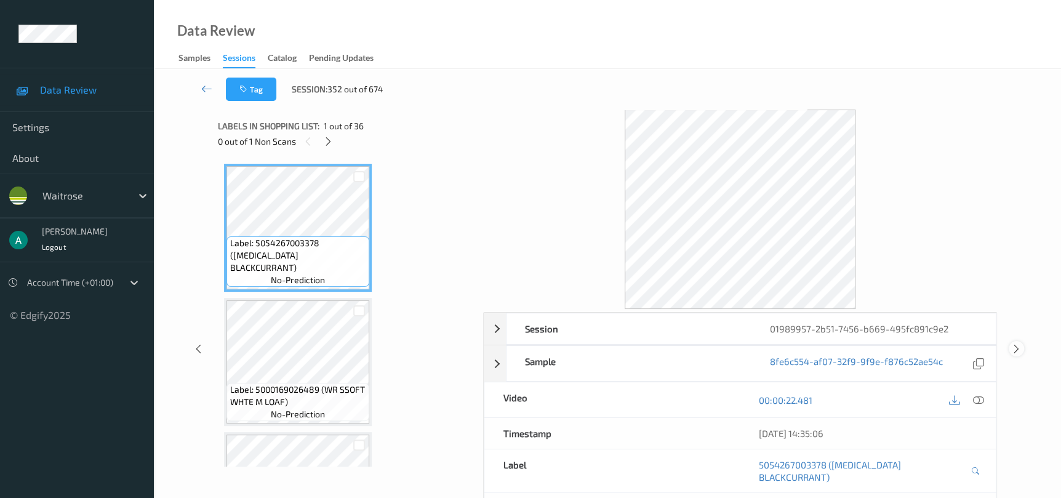
click at [1018, 343] on icon at bounding box center [1016, 348] width 10 height 11
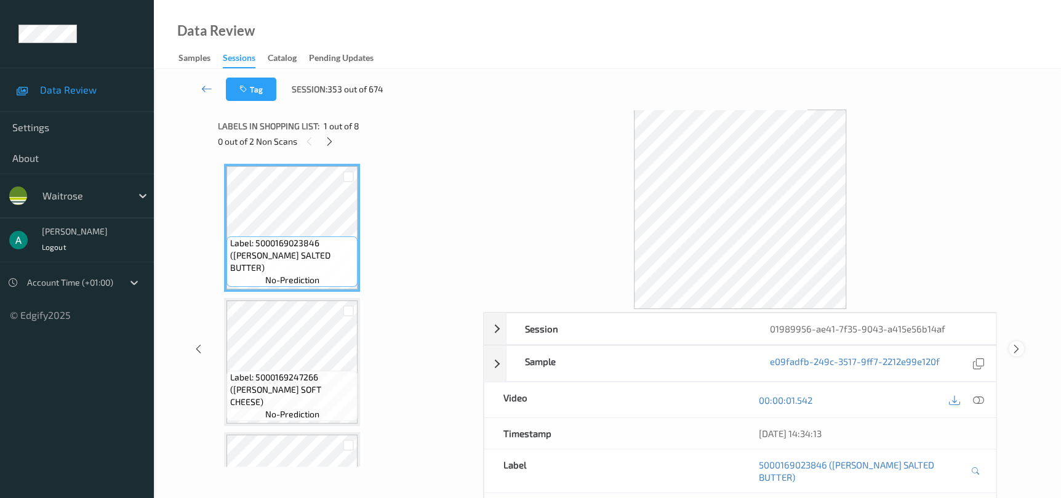
click at [1018, 343] on icon at bounding box center [1016, 348] width 10 height 11
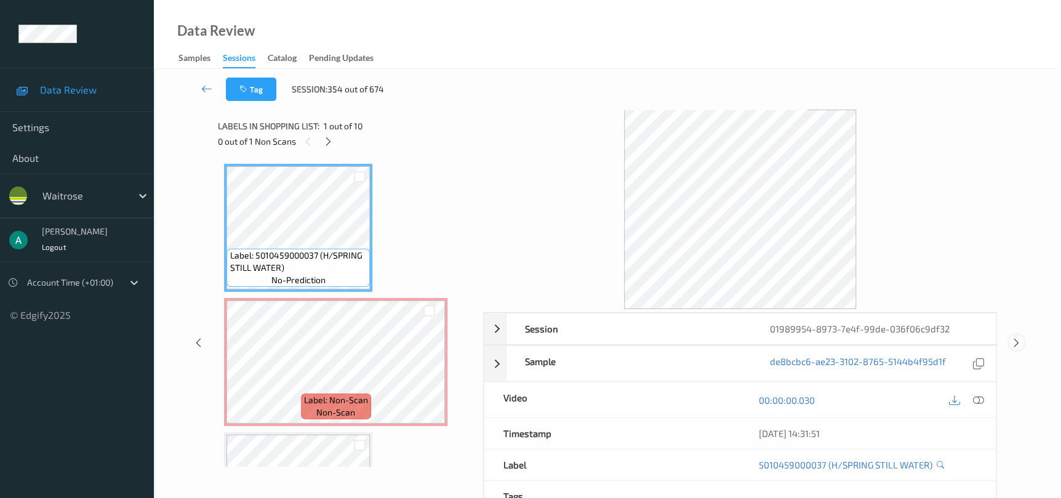
click at [1018, 342] on icon at bounding box center [1016, 342] width 10 height 11
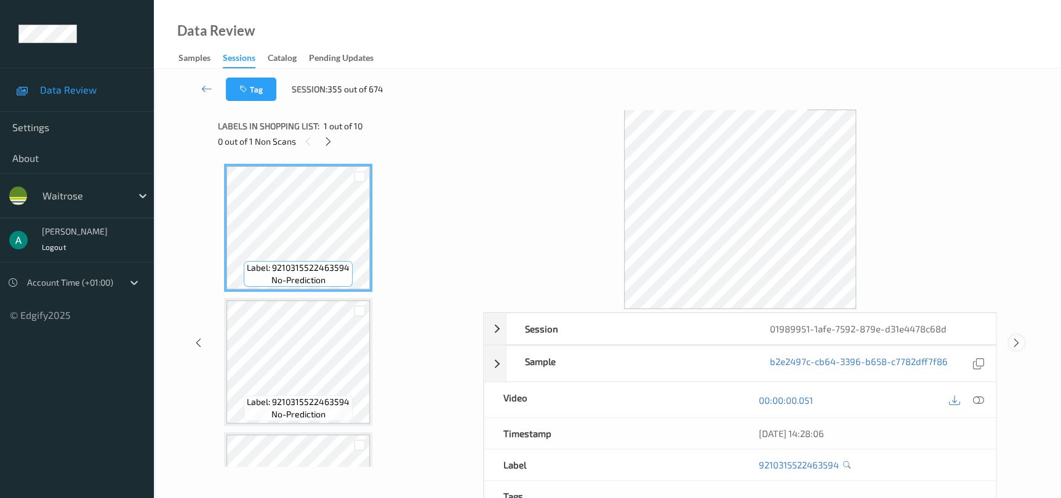
click at [1018, 342] on icon at bounding box center [1016, 342] width 10 height 11
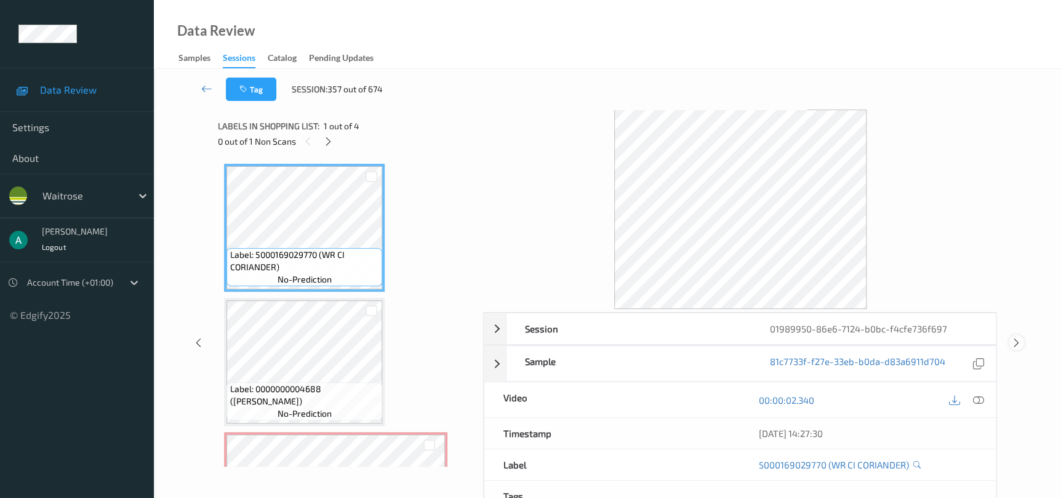
click at [1018, 342] on icon at bounding box center [1016, 342] width 10 height 11
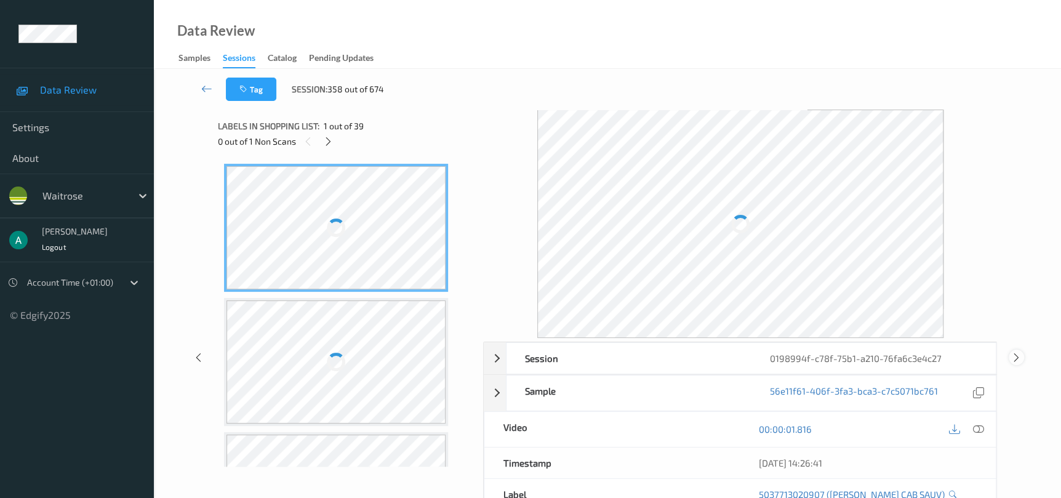
click at [1018, 342] on div "Session 0198994f-c78f-75b1-a210-76fa6c3e4c27 Session ID 0198994f-c78f-75b1-a210…" at bounding box center [607, 357] width 856 height 495
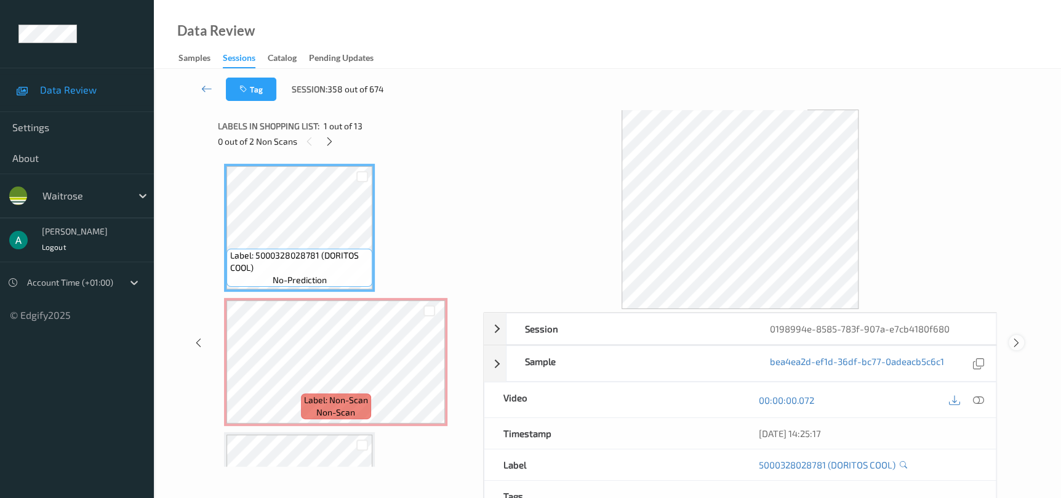
click at [1018, 342] on icon at bounding box center [1016, 342] width 10 height 11
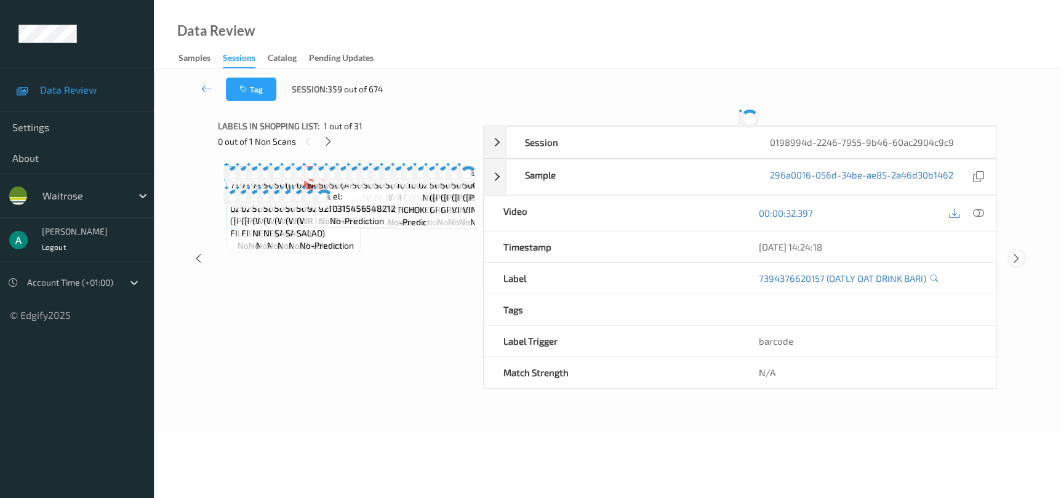
click at [1018, 263] on icon at bounding box center [1016, 257] width 10 height 11
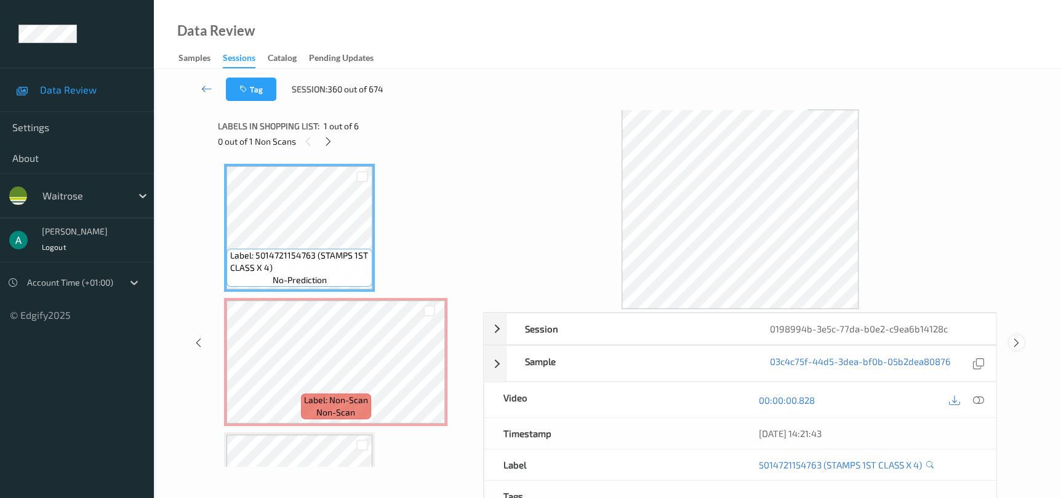
click at [1018, 342] on icon at bounding box center [1016, 342] width 10 height 11
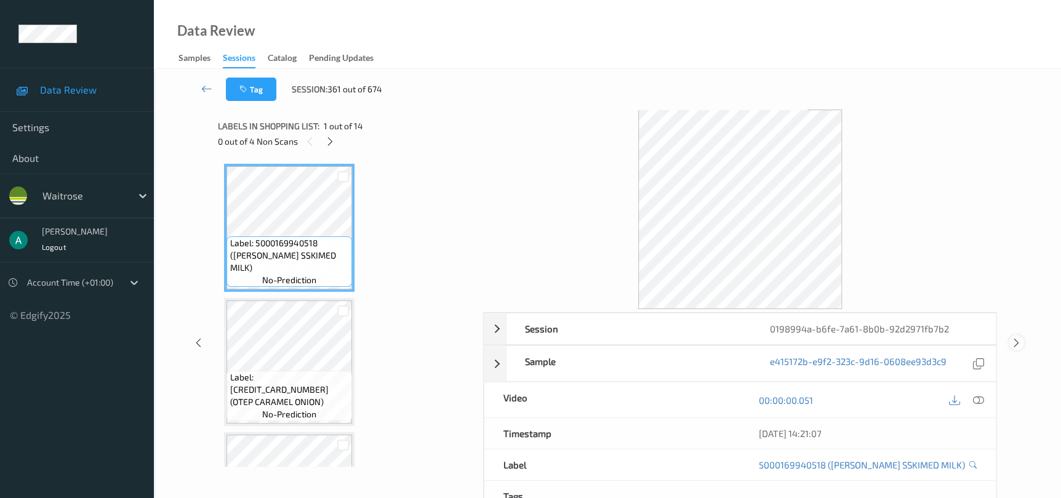
click at [1018, 342] on icon at bounding box center [1016, 342] width 10 height 11
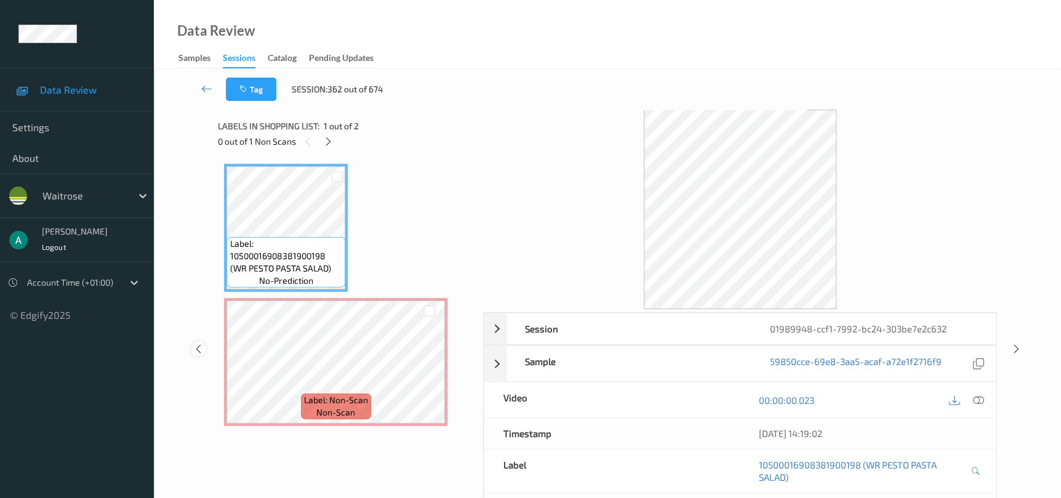
click at [200, 343] on icon at bounding box center [198, 348] width 10 height 11
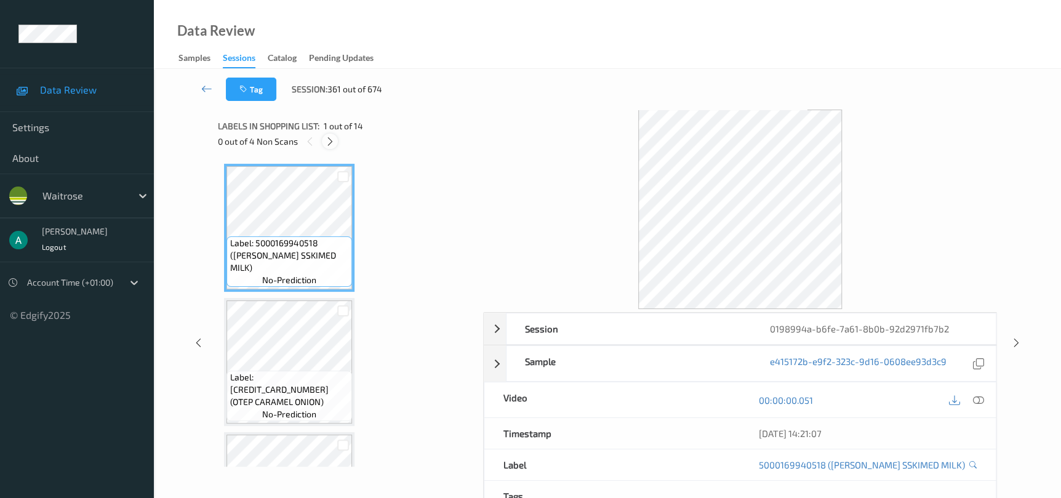
click at [330, 148] on div at bounding box center [329, 141] width 15 height 15
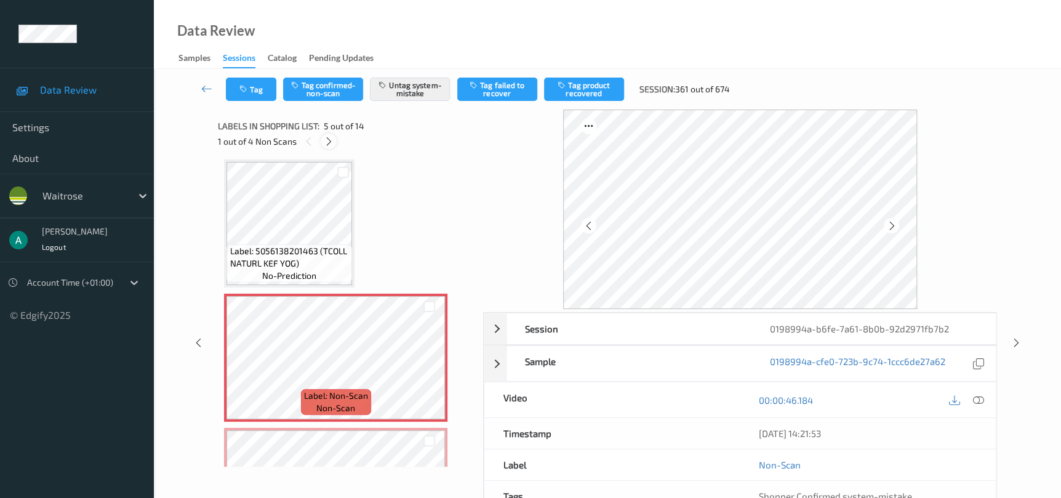
click at [330, 148] on div at bounding box center [328, 141] width 15 height 15
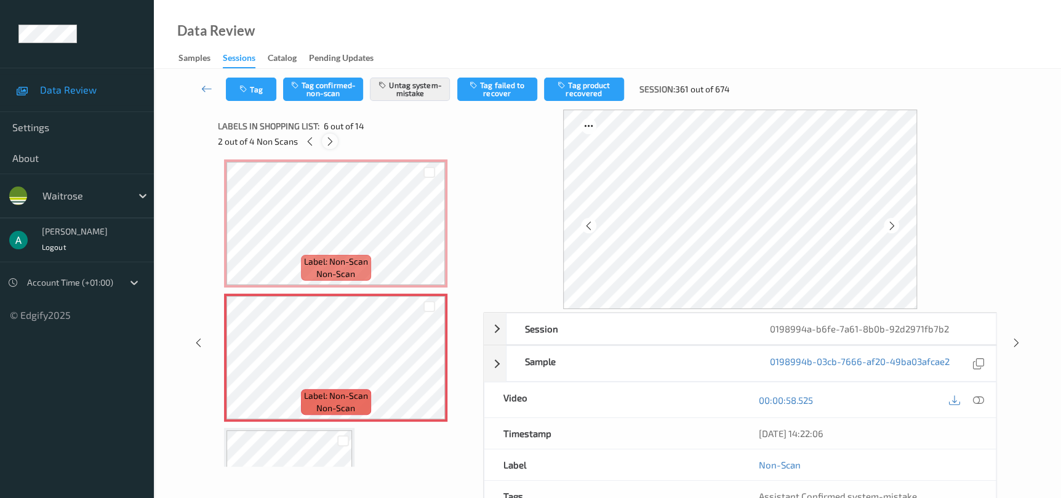
click at [330, 148] on div at bounding box center [329, 141] width 15 height 15
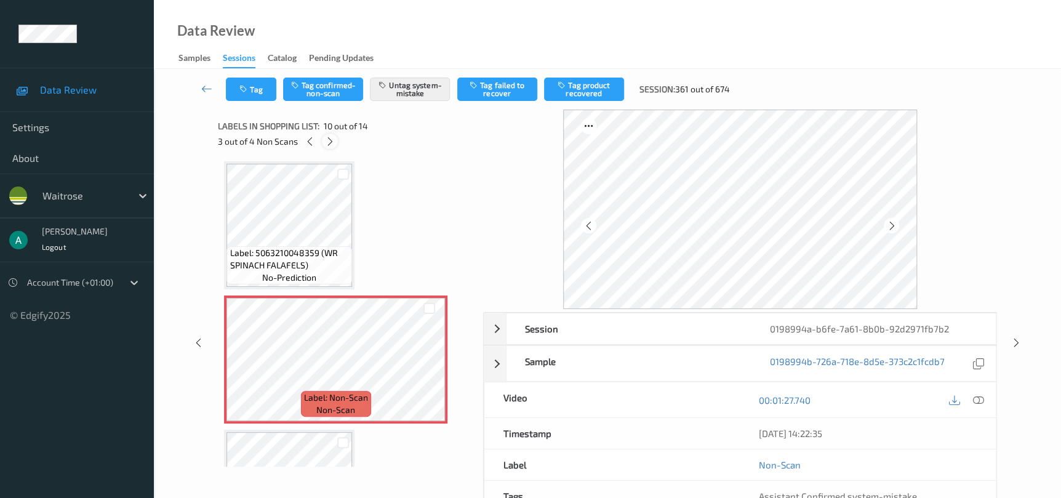
click at [330, 148] on div at bounding box center [329, 141] width 15 height 15
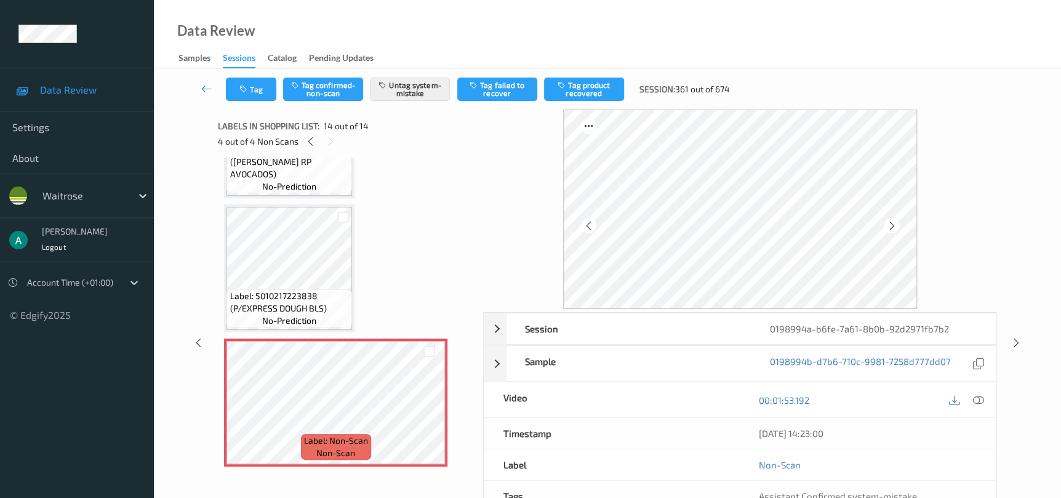
click at [332, 150] on div "Labels in shopping list: 14 out of 14 4 out of 4 Non Scans" at bounding box center [346, 134] width 257 height 48
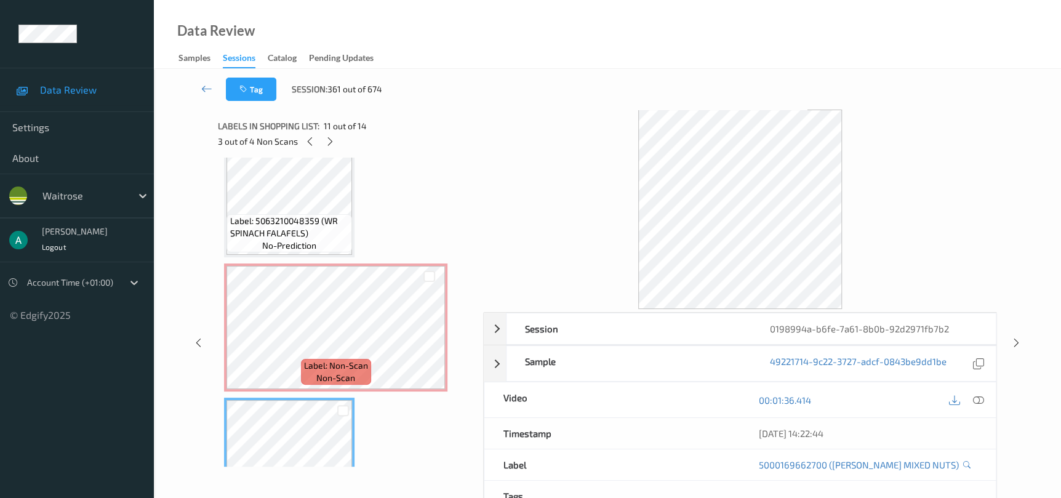
scroll to position [923, 0]
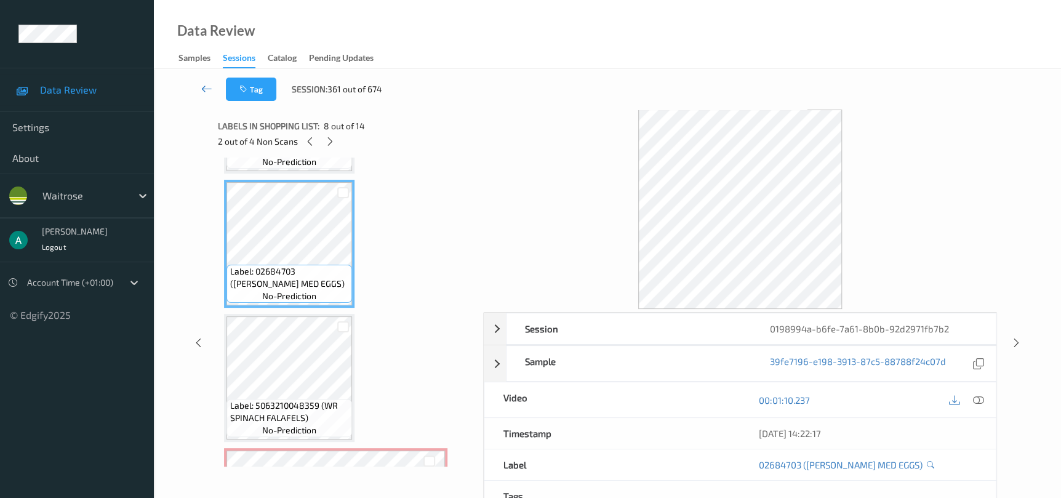
click at [209, 89] on icon at bounding box center [206, 88] width 11 height 12
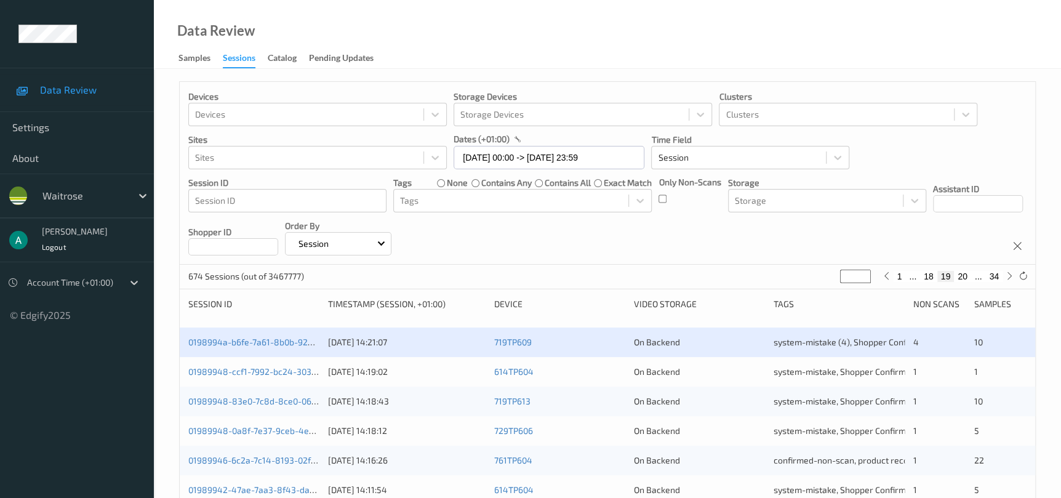
click at [243, 352] on div "0198994a-b6fe-7a61-8b0b-92d2971fb7b2 [DATE] 14:21:07 719TP609 On Backend system…" at bounding box center [607, 342] width 855 height 30
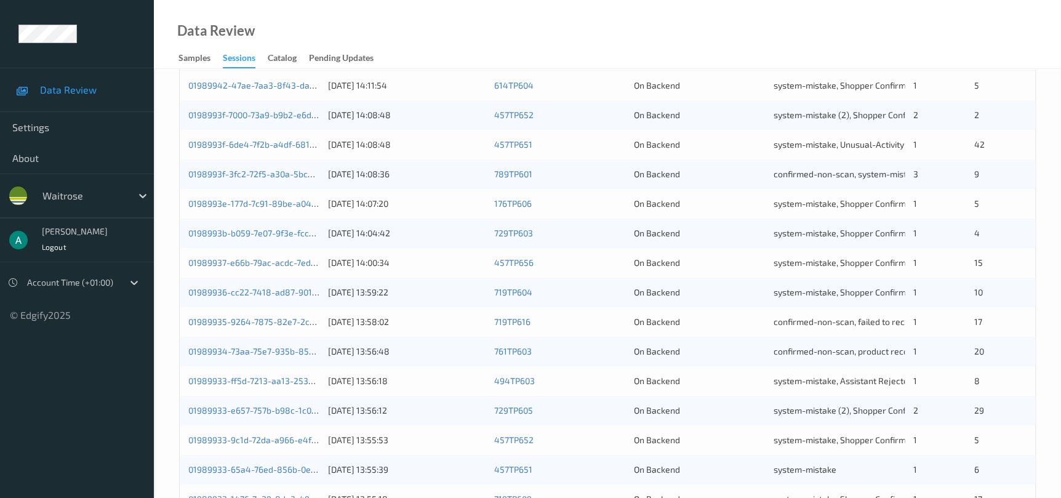
scroll to position [377, 0]
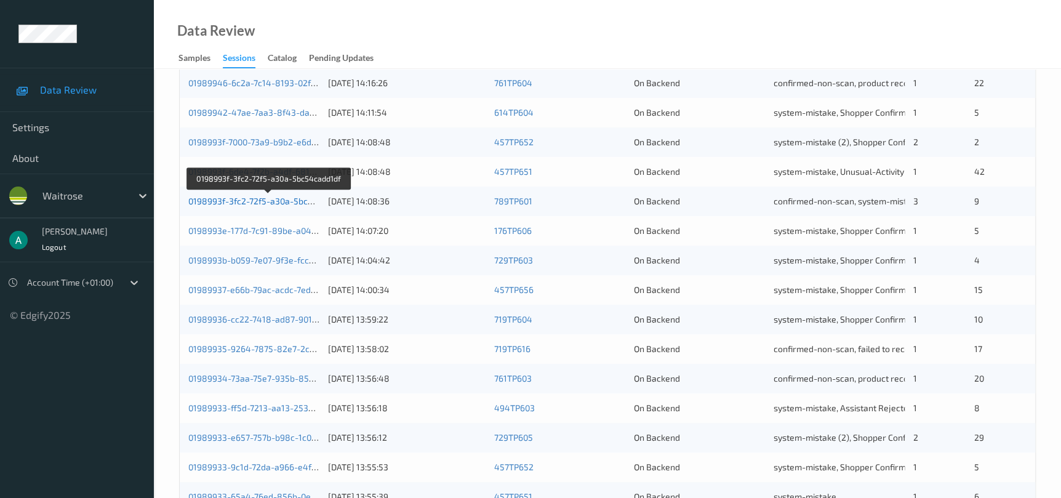
click at [269, 201] on link "0198993f-3fc2-72f5-a30a-5bc54cadd1df" at bounding box center [268, 201] width 161 height 10
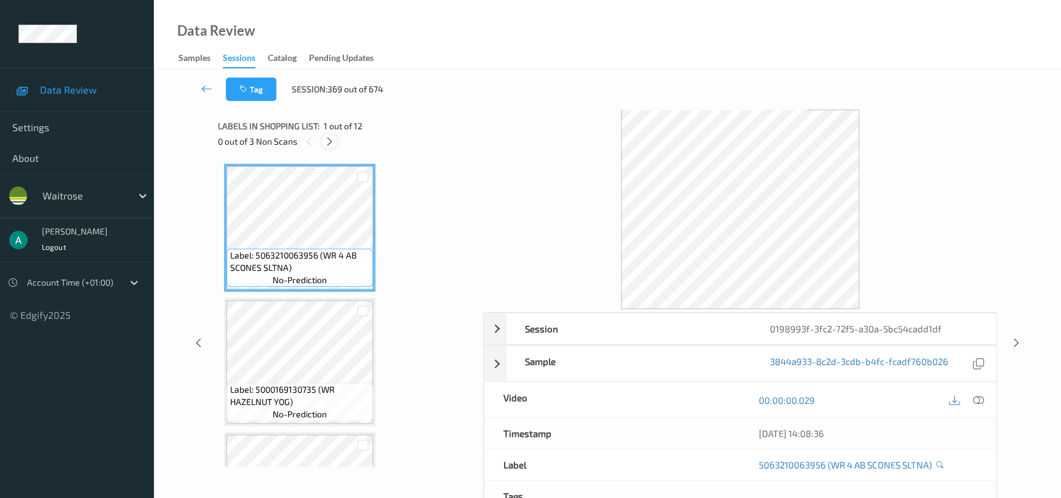
click at [325, 146] on div at bounding box center [328, 141] width 15 height 15
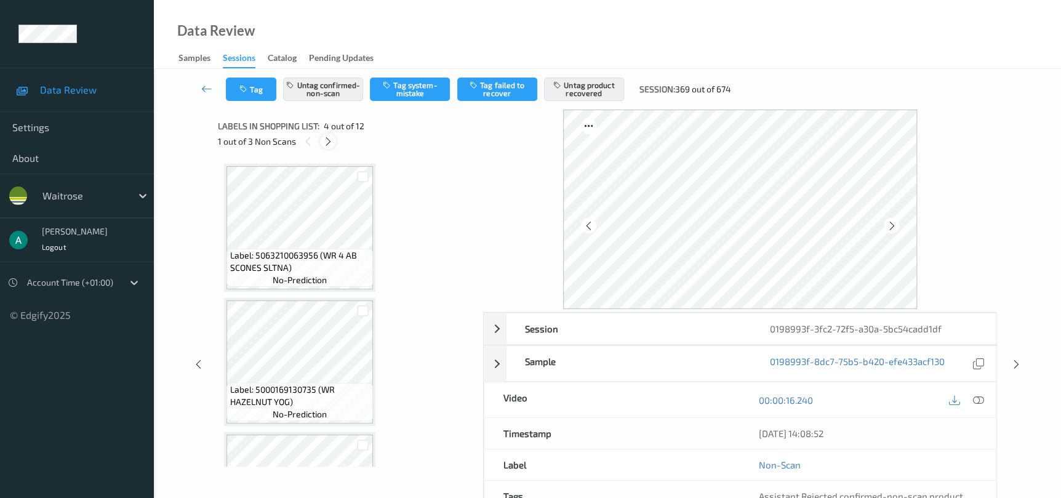
click at [329, 144] on icon at bounding box center [328, 141] width 10 height 11
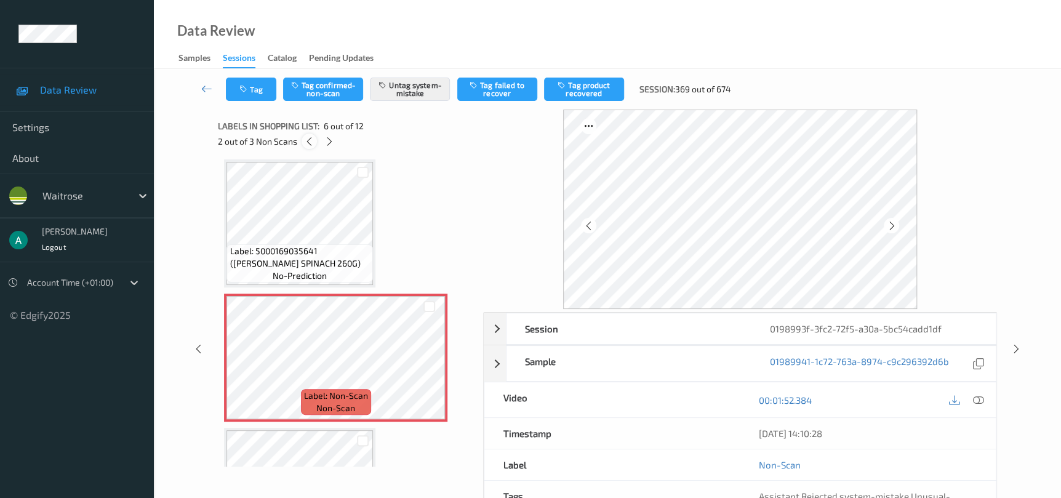
click at [308, 144] on icon at bounding box center [309, 141] width 10 height 11
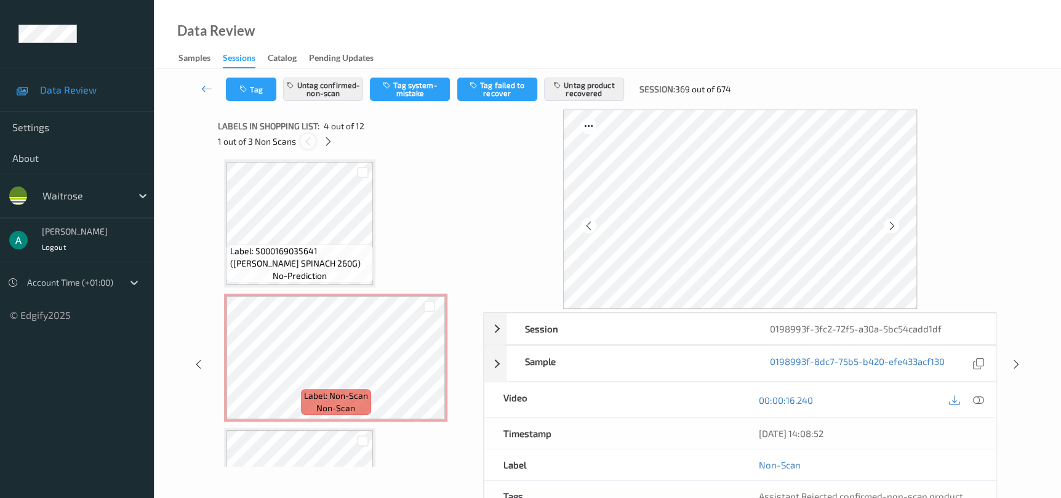
scroll to position [274, 0]
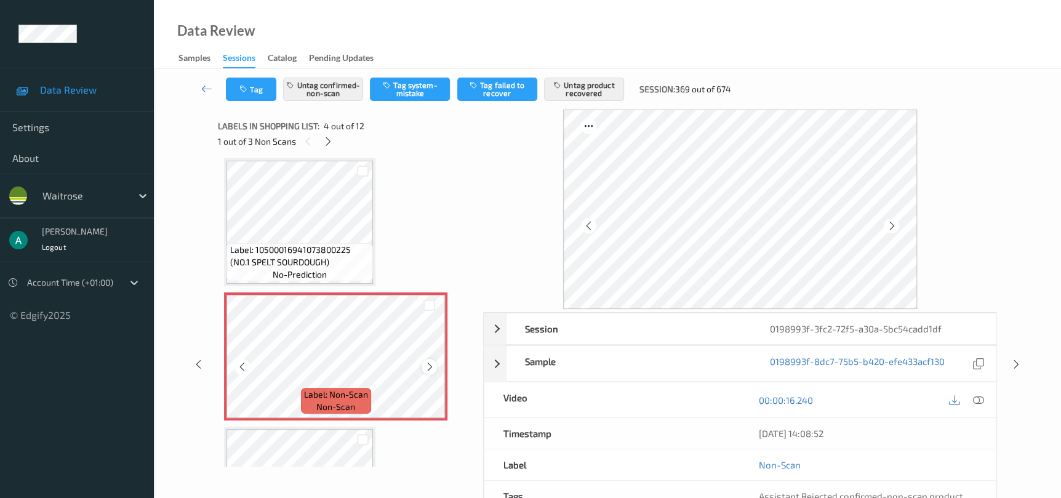
click at [428, 368] on icon at bounding box center [429, 366] width 10 height 11
click at [428, 367] on icon at bounding box center [429, 366] width 10 height 11
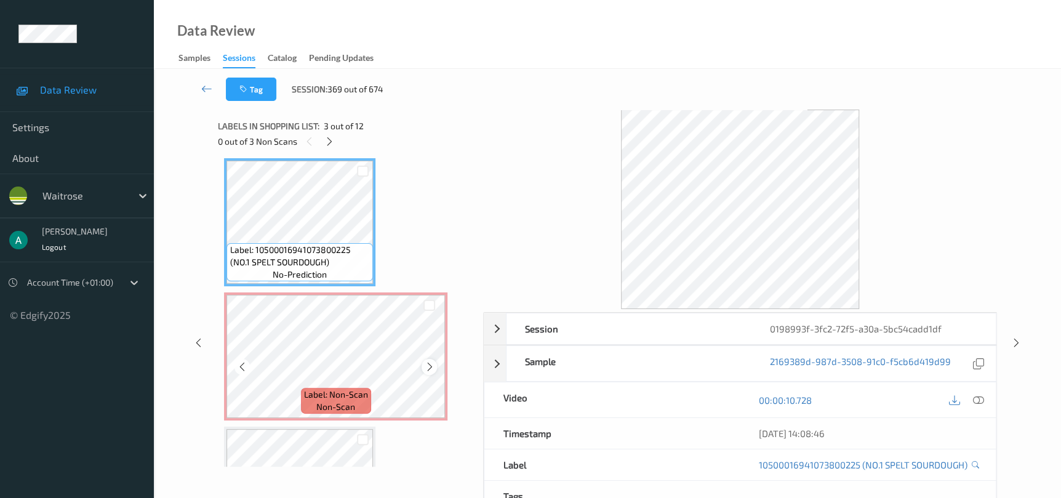
click at [429, 361] on icon at bounding box center [429, 366] width 10 height 11
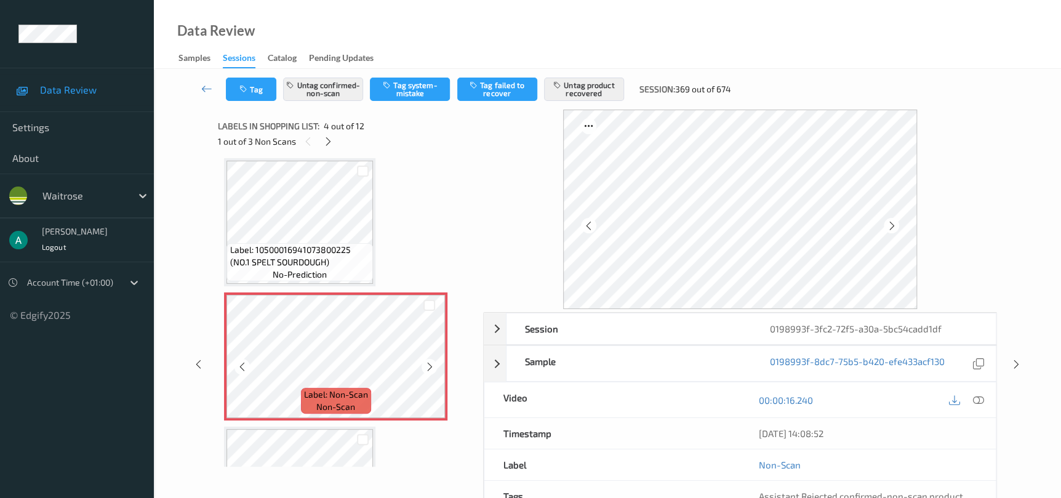
click at [429, 361] on icon at bounding box center [429, 366] width 10 height 11
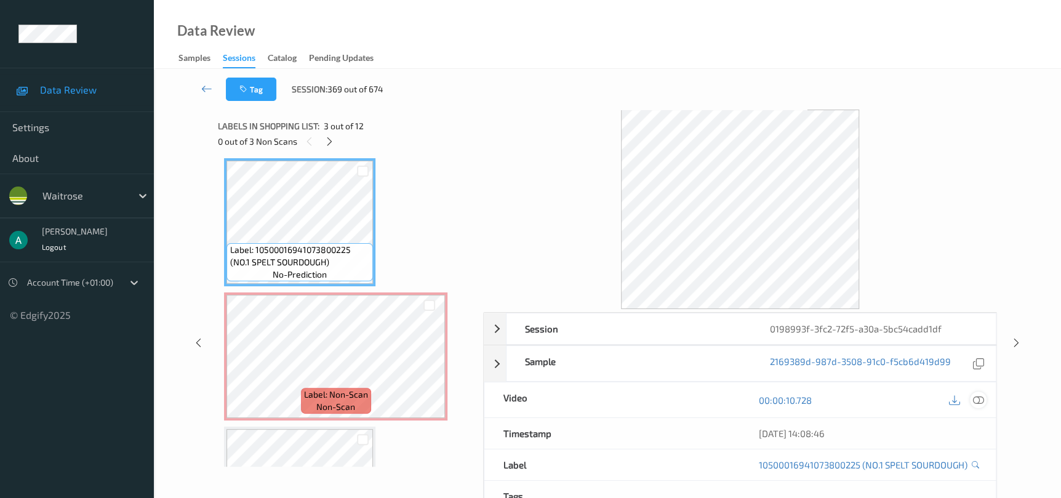
click at [973, 405] on div at bounding box center [978, 399] width 17 height 17
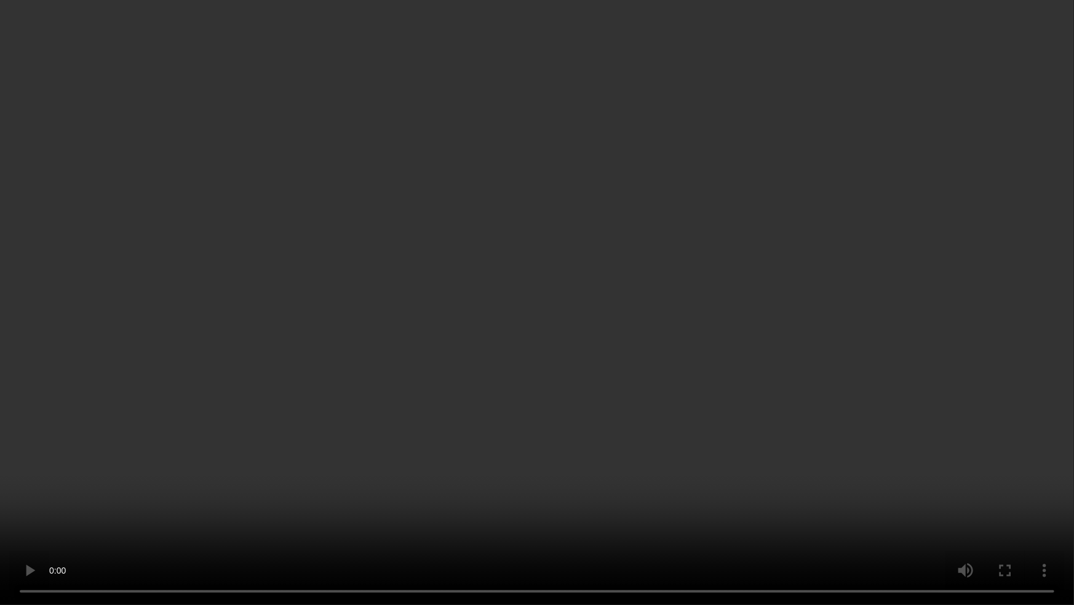
click at [572, 389] on video at bounding box center [537, 302] width 1074 height 605
click at [588, 484] on video at bounding box center [537, 302] width 1074 height 605
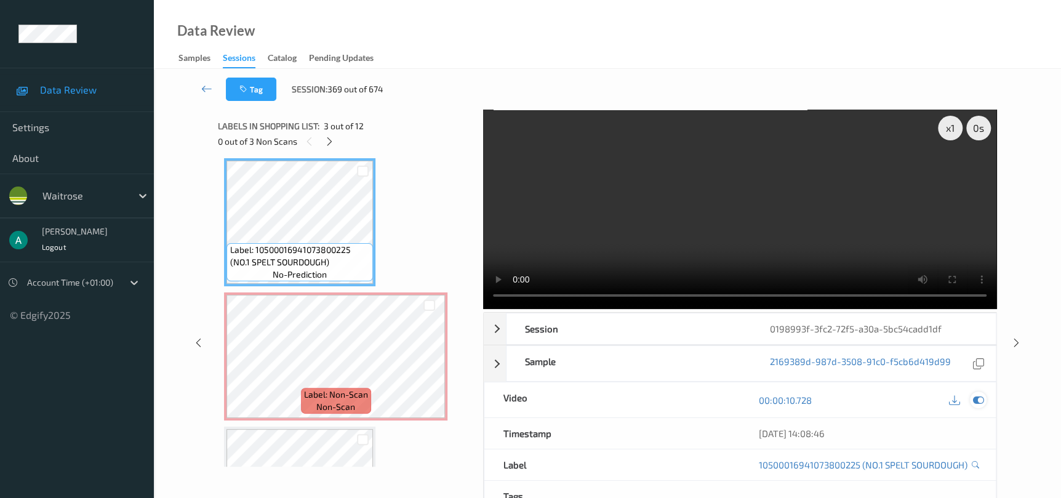
click at [979, 401] on icon at bounding box center [977, 399] width 11 height 11
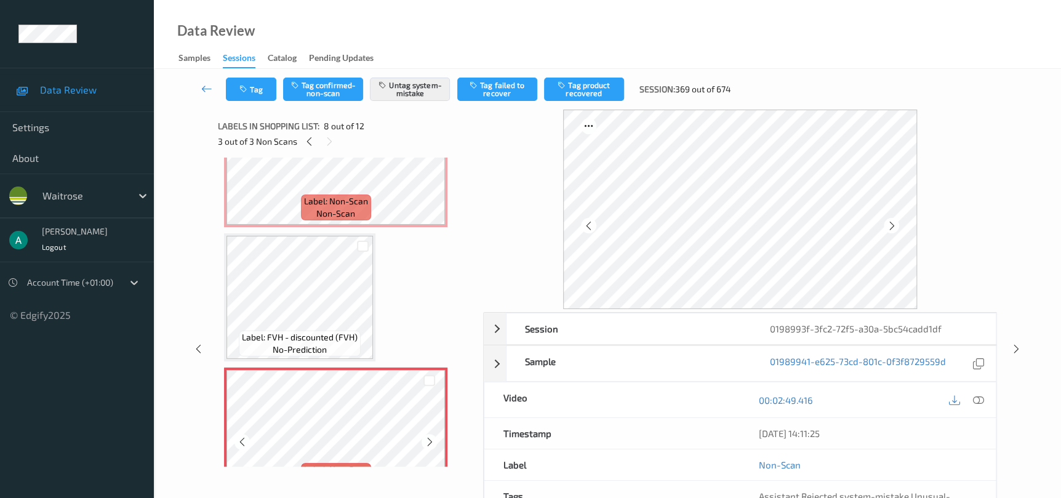
scroll to position [828, 0]
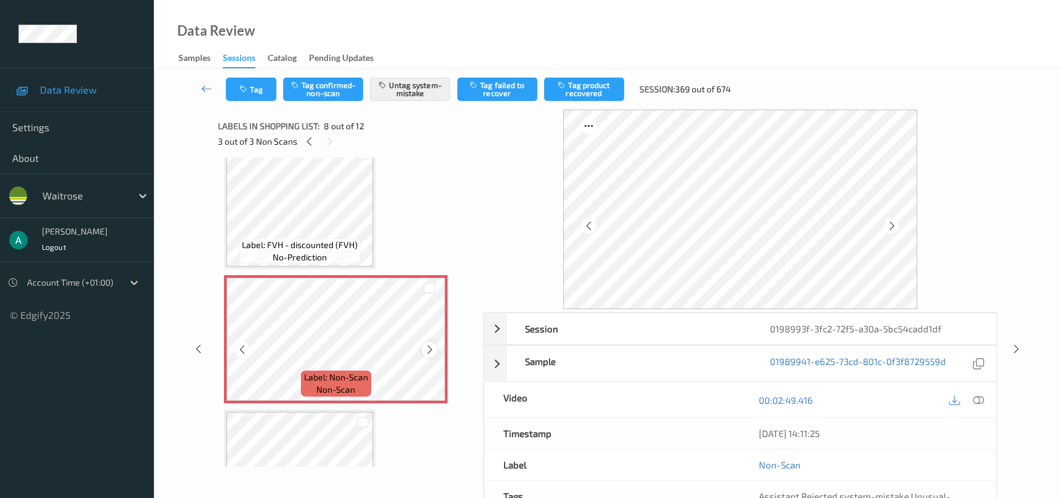
click at [433, 344] on icon at bounding box center [429, 349] width 10 height 11
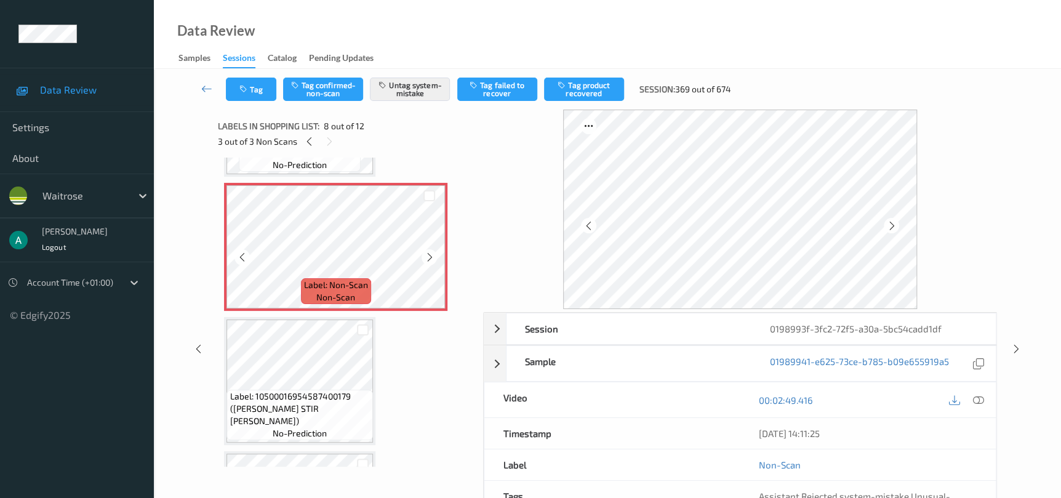
scroll to position [735, 0]
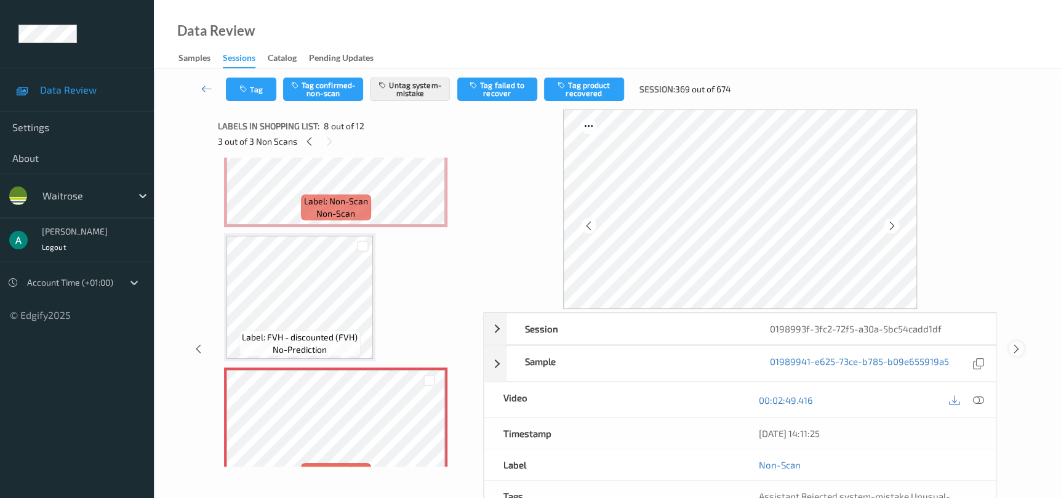
click at [1022, 347] on div at bounding box center [1015, 348] width 15 height 15
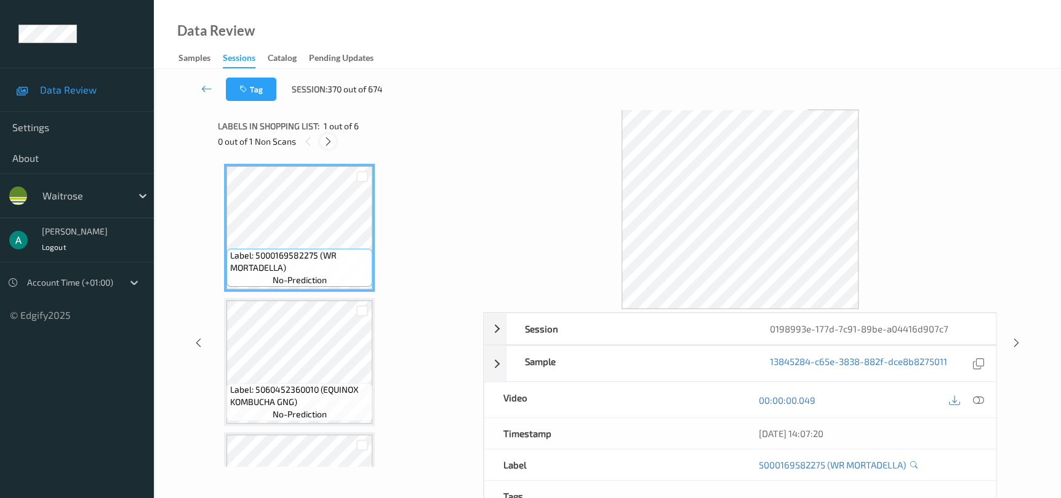
click at [330, 141] on icon at bounding box center [328, 141] width 10 height 11
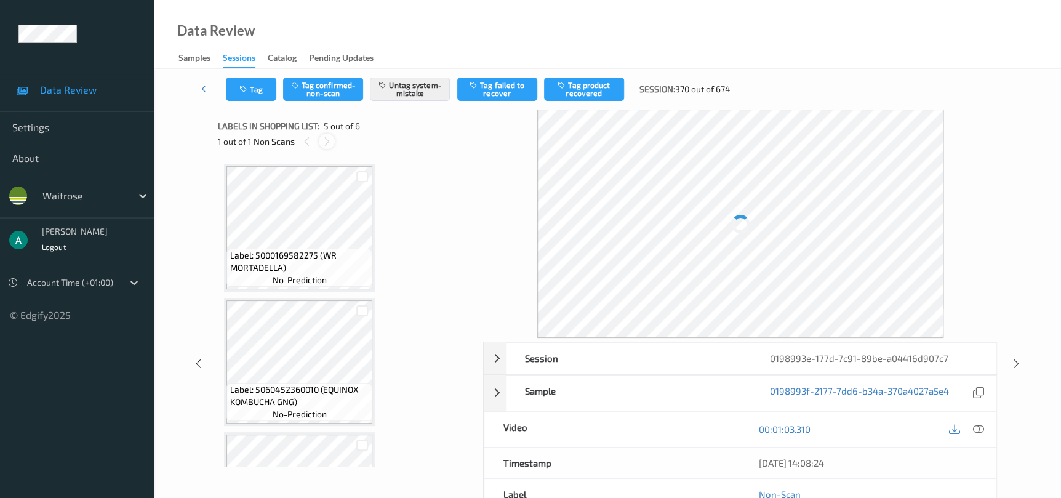
scroll to position [407, 0]
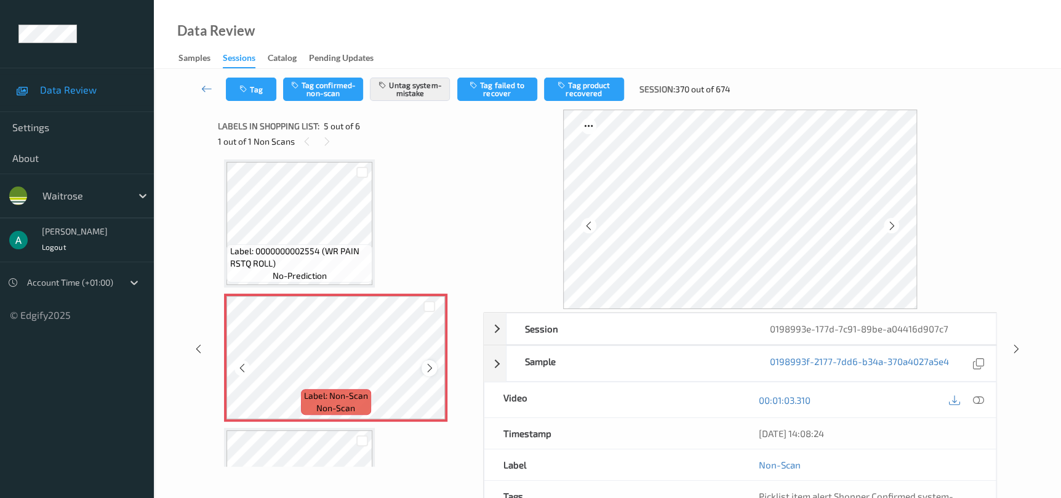
click at [430, 365] on icon at bounding box center [429, 367] width 10 height 11
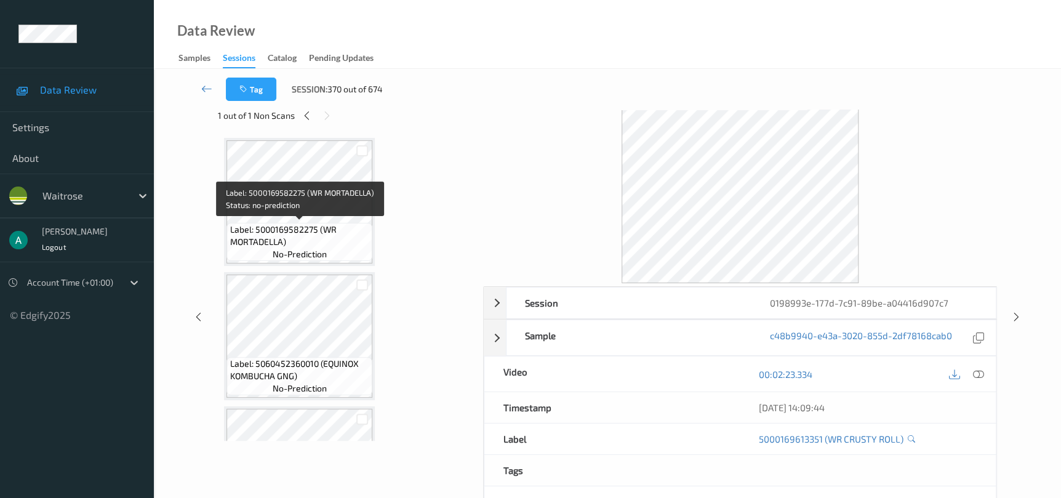
scroll to position [0, 0]
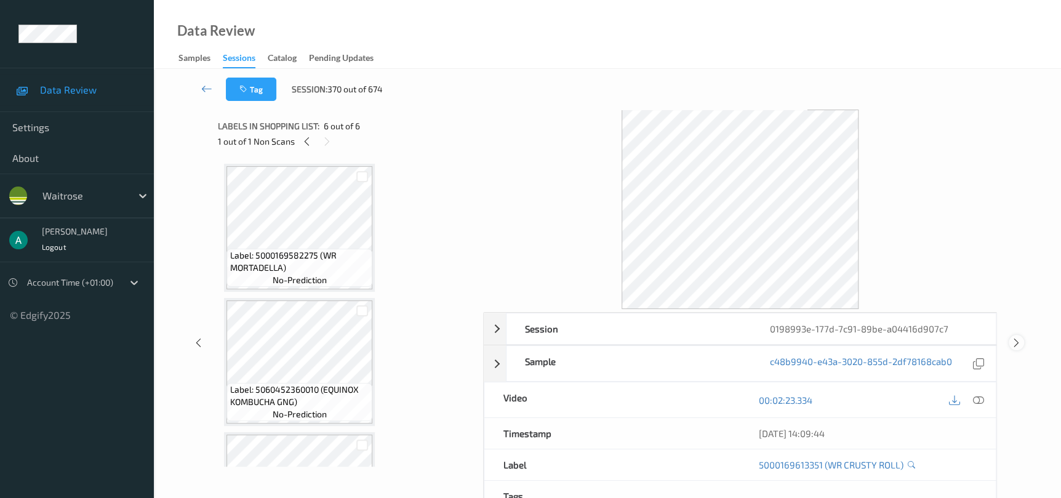
click at [1016, 348] on div at bounding box center [1015, 342] width 15 height 15
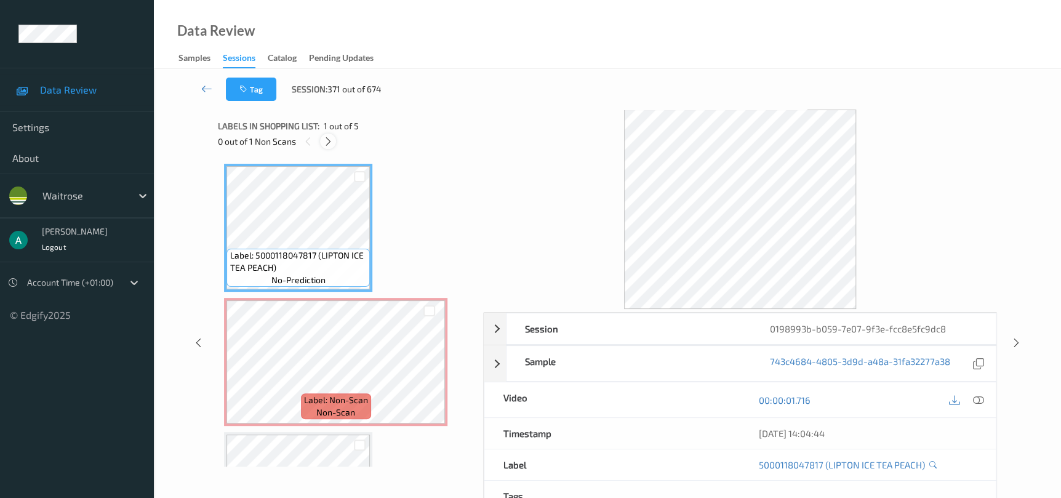
click at [326, 146] on icon at bounding box center [328, 141] width 10 height 11
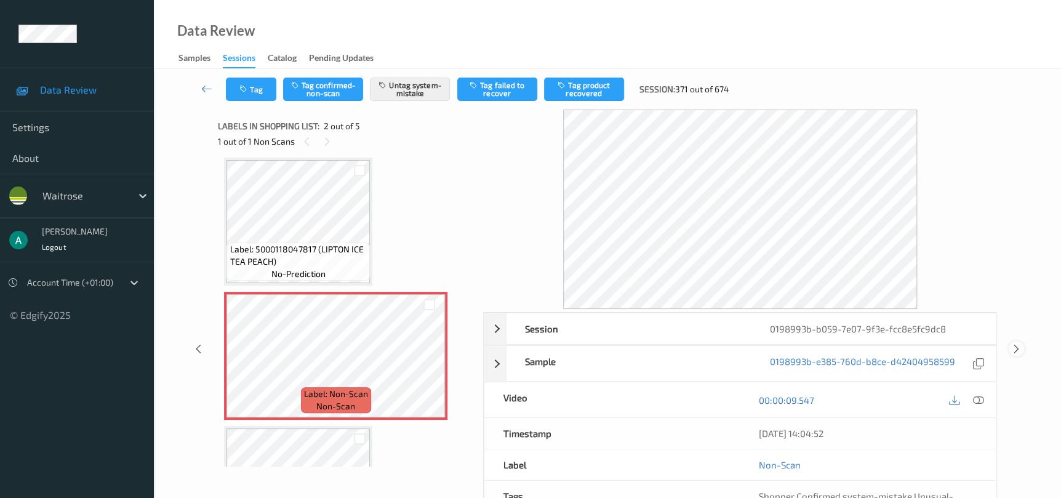
click at [1018, 347] on icon at bounding box center [1016, 348] width 10 height 11
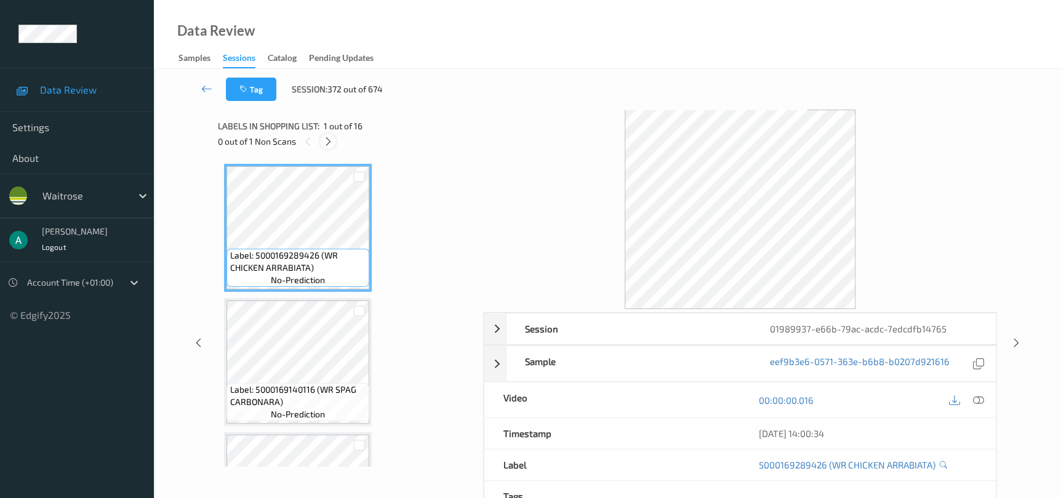
click at [330, 139] on icon at bounding box center [328, 141] width 10 height 11
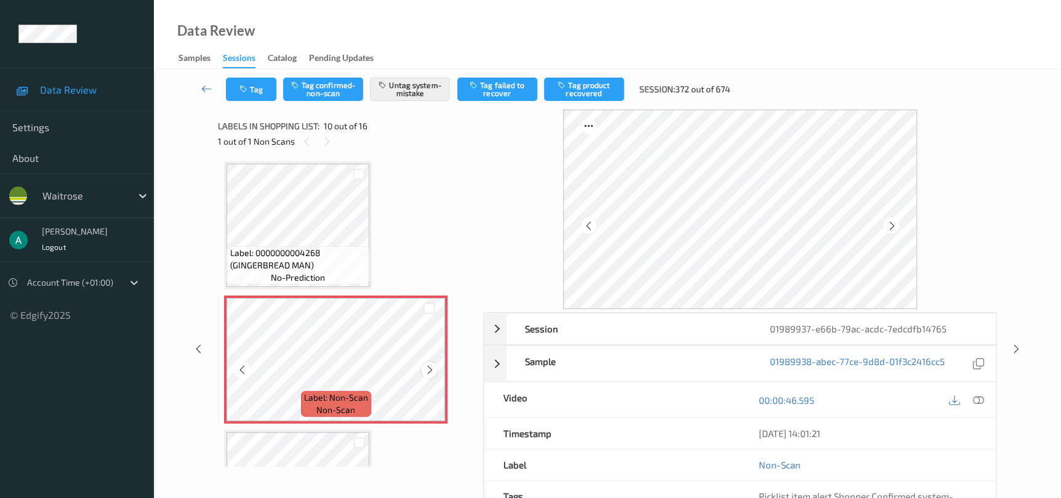
click at [425, 369] on icon at bounding box center [429, 369] width 10 height 11
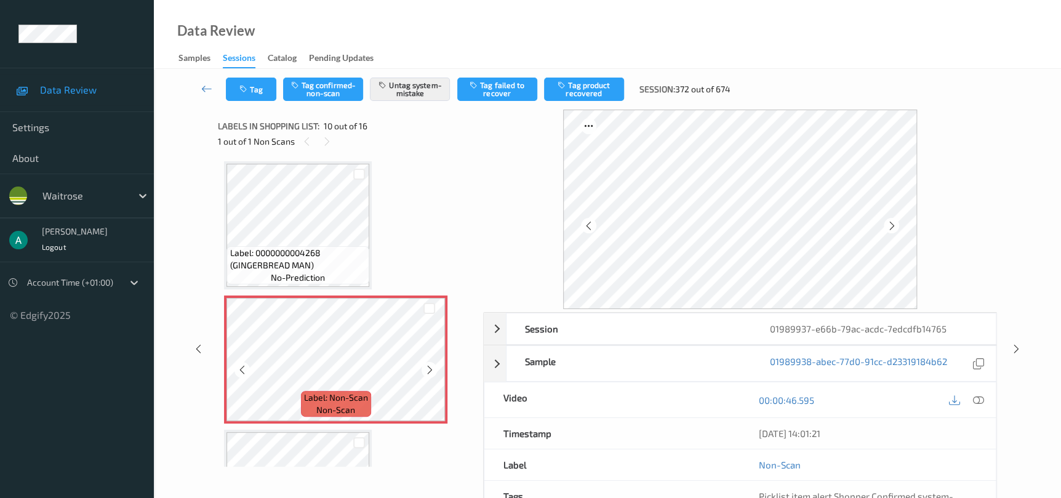
click at [425, 369] on icon at bounding box center [429, 369] width 10 height 11
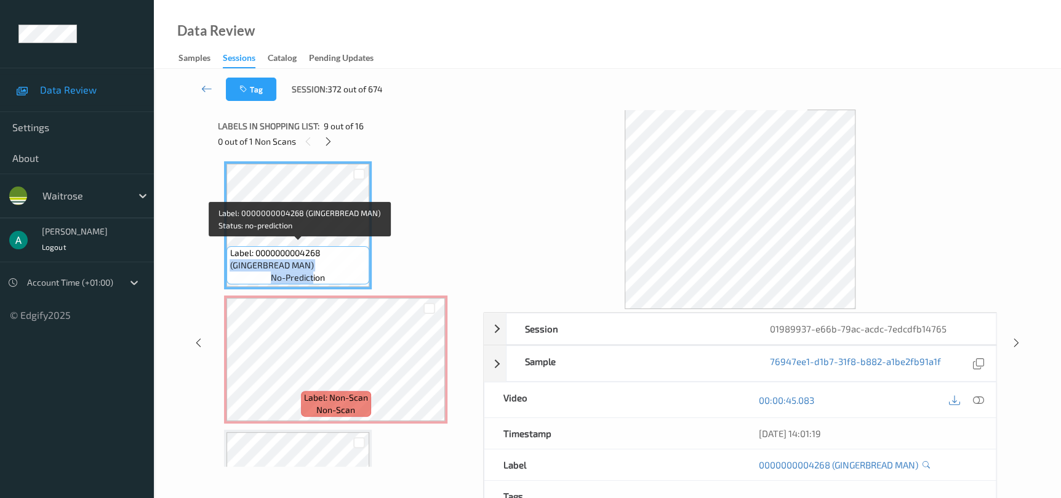
drag, startPoint x: 228, startPoint y: 265, endPoint x: 313, endPoint y: 270, distance: 85.7
click at [313, 270] on div "Label: 0000000004268 (GINGERBREAD MAN) no-prediction" at bounding box center [297, 265] width 143 height 38
click at [333, 268] on div "Label: 0000000004268 (GINGERBREAD MAN) no-prediction" at bounding box center [297, 265] width 143 height 38
drag, startPoint x: 236, startPoint y: 263, endPoint x: 257, endPoint y: 261, distance: 20.4
click at [257, 261] on span "Label: 0000000004268 (GINGERBREAD MAN)" at bounding box center [297, 259] width 137 height 25
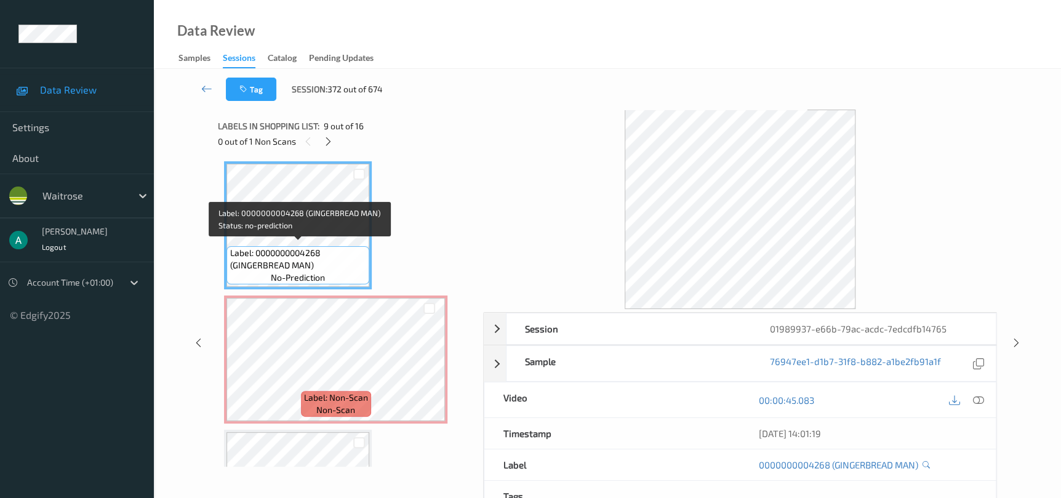
click at [228, 269] on div "Label: 0000000004268 (GINGERBREAD MAN) no-prediction" at bounding box center [297, 265] width 143 height 38
drag, startPoint x: 236, startPoint y: 258, endPoint x: 308, endPoint y: 265, distance: 72.4
click at [308, 265] on span "Label: 0000000004268 (GINGERBREAD MAN)" at bounding box center [297, 259] width 137 height 25
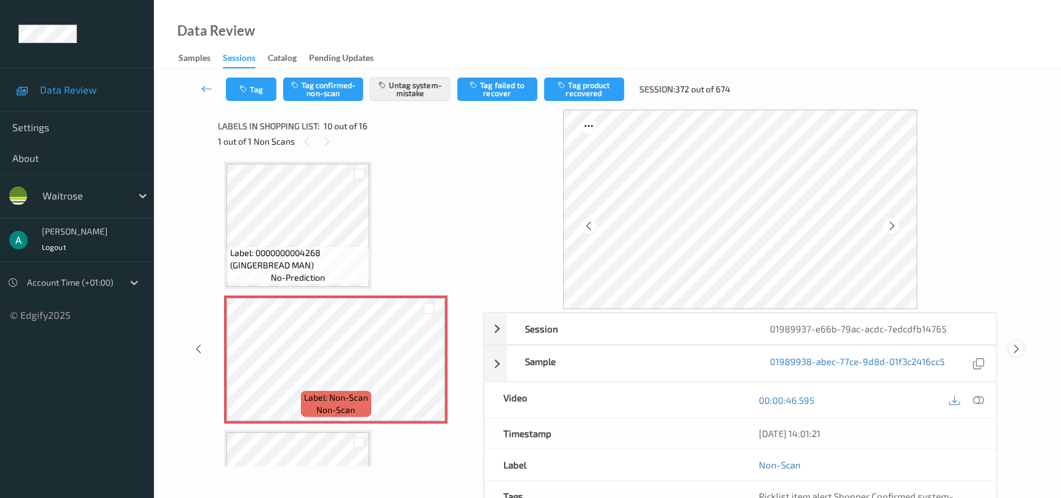
click at [1015, 349] on icon at bounding box center [1016, 348] width 10 height 11
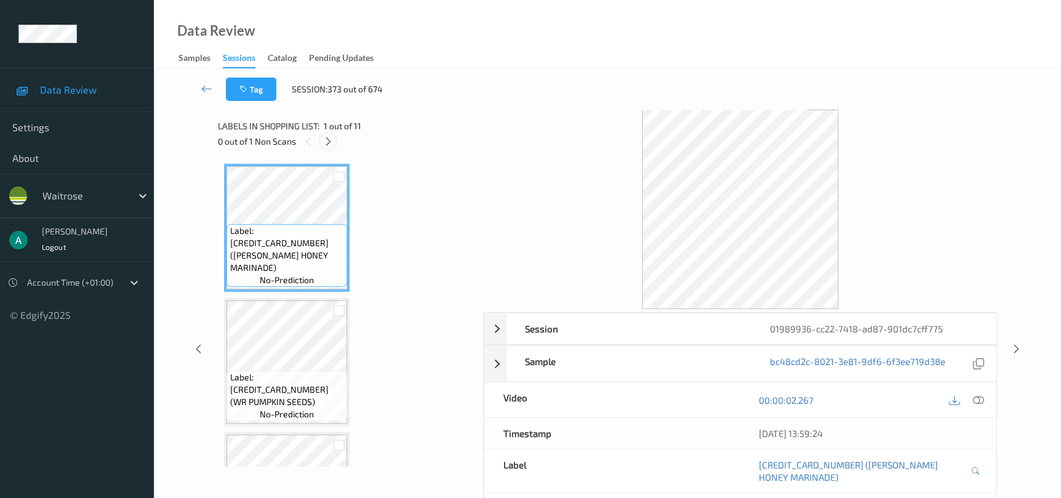
click at [331, 140] on icon at bounding box center [328, 141] width 10 height 11
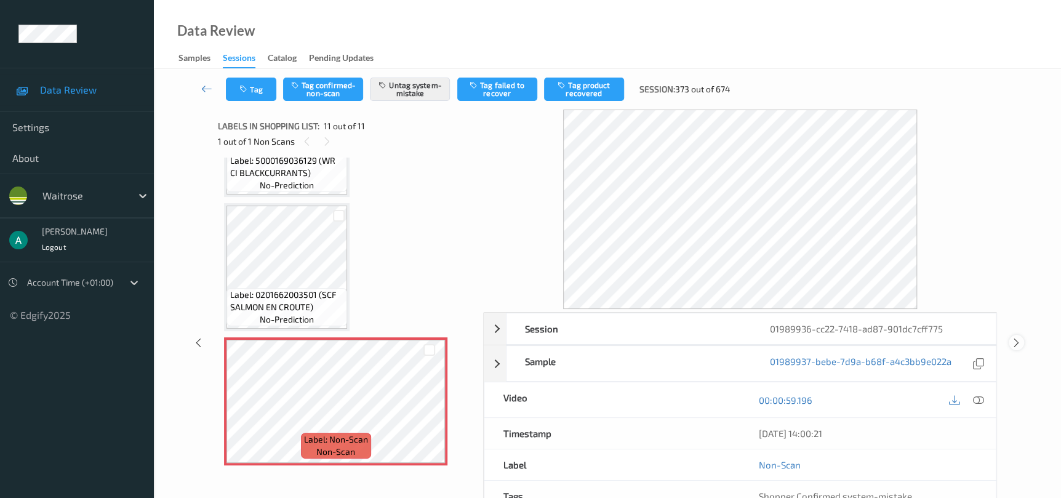
click at [1012, 341] on icon at bounding box center [1016, 342] width 10 height 11
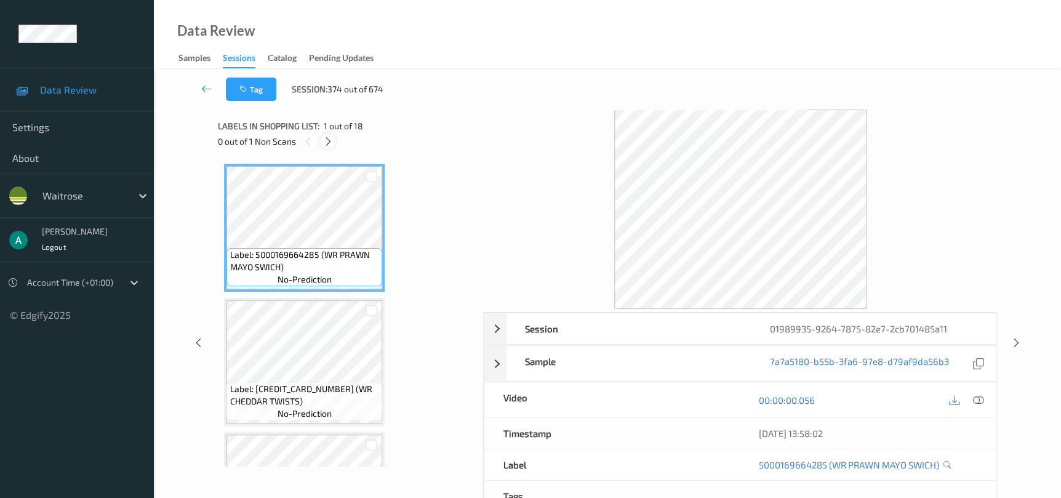
click at [322, 137] on div at bounding box center [327, 141] width 15 height 15
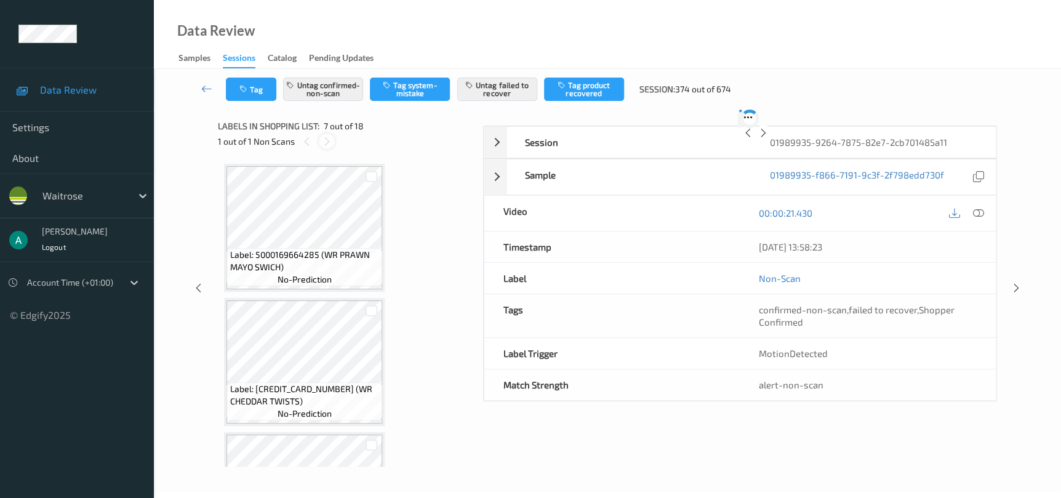
scroll to position [674, 0]
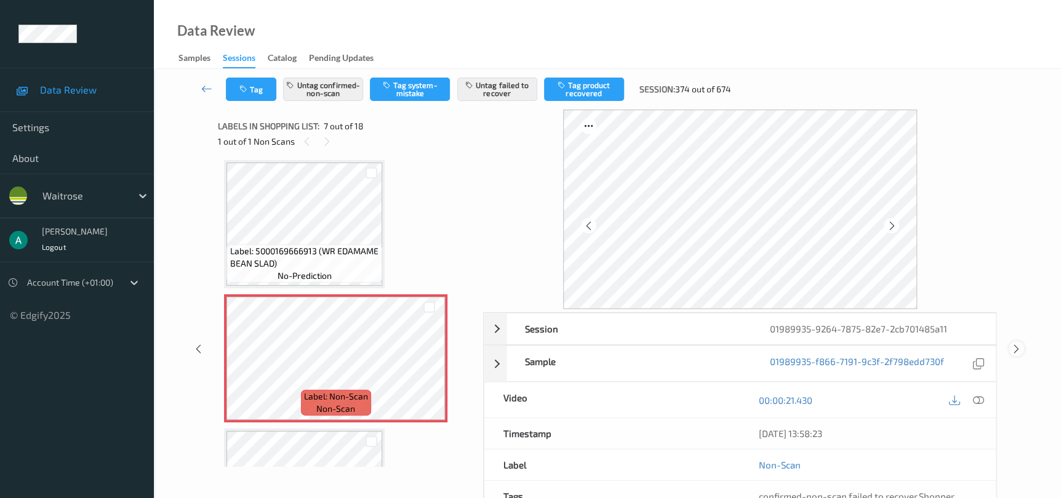
click at [1015, 344] on icon at bounding box center [1016, 348] width 10 height 11
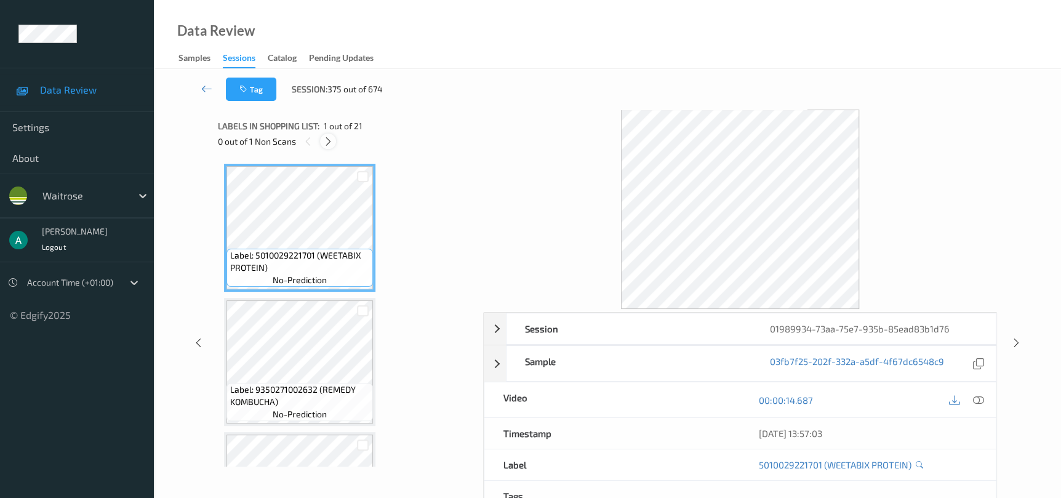
click at [325, 143] on icon at bounding box center [328, 141] width 10 height 11
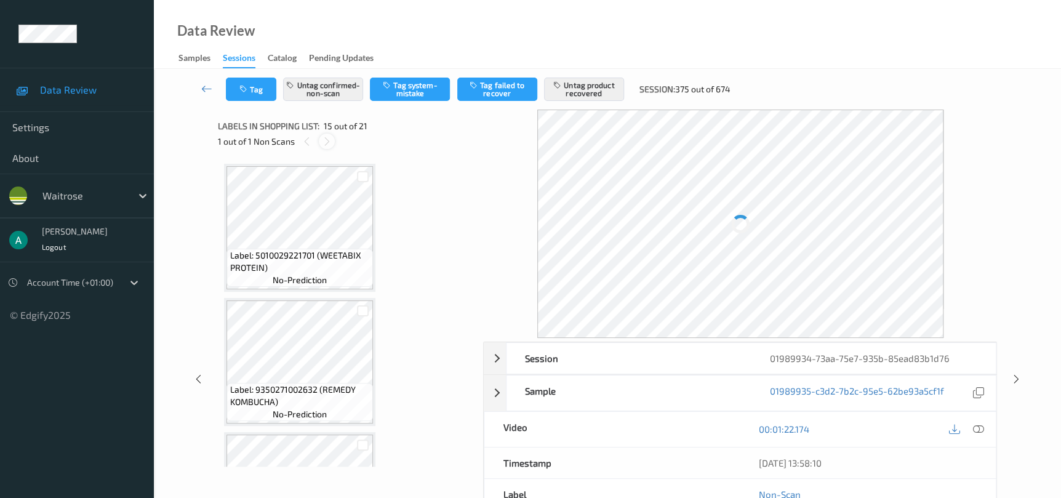
scroll to position [1743, 0]
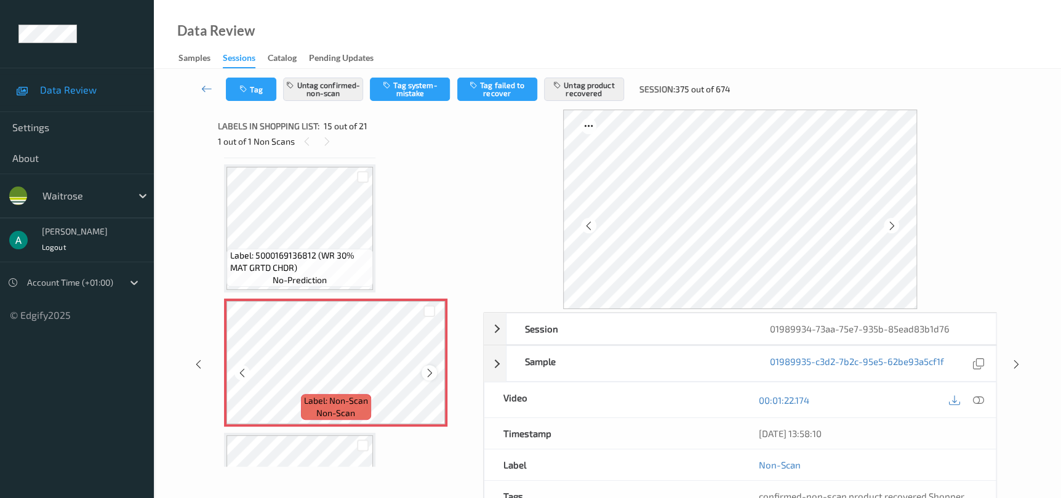
click at [427, 367] on icon at bounding box center [429, 372] width 10 height 11
click at [428, 367] on icon at bounding box center [429, 372] width 10 height 11
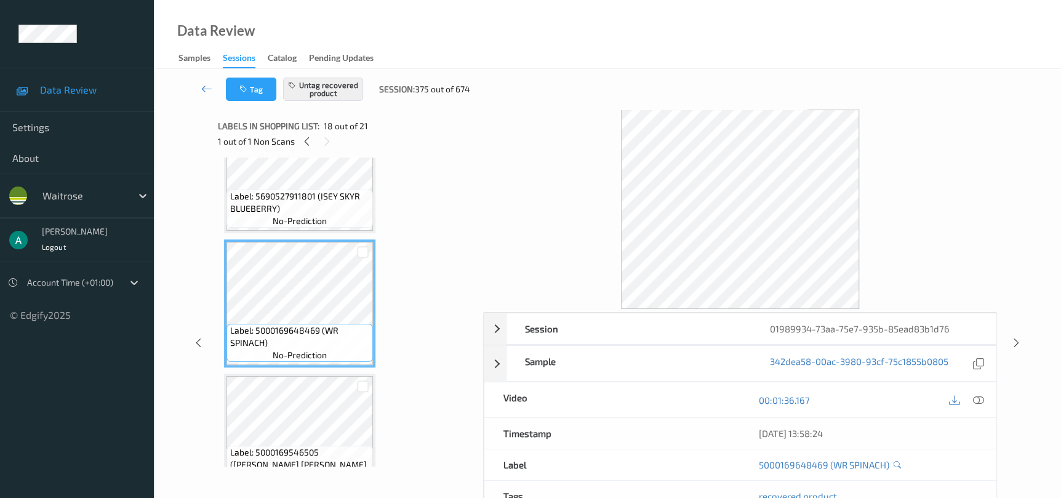
scroll to position [2020, 0]
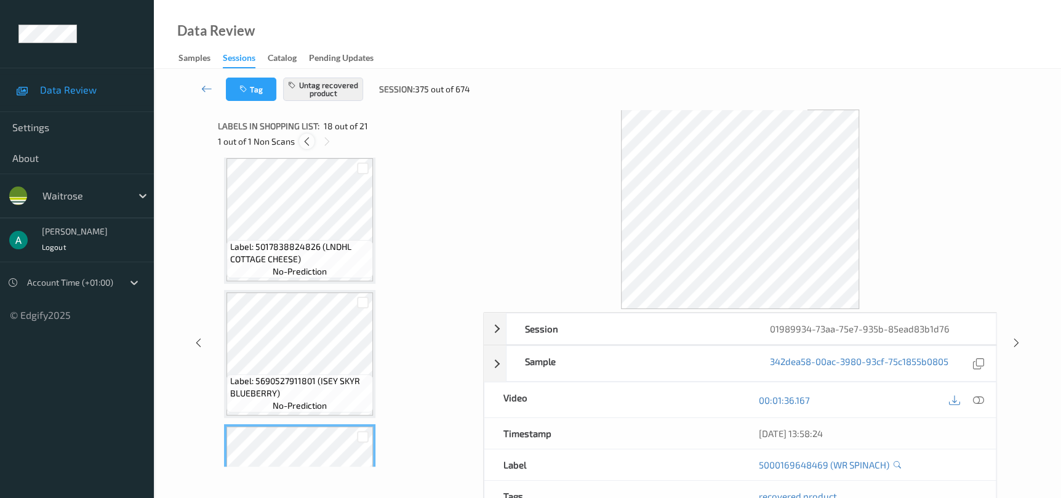
click at [308, 144] on icon at bounding box center [306, 141] width 10 height 11
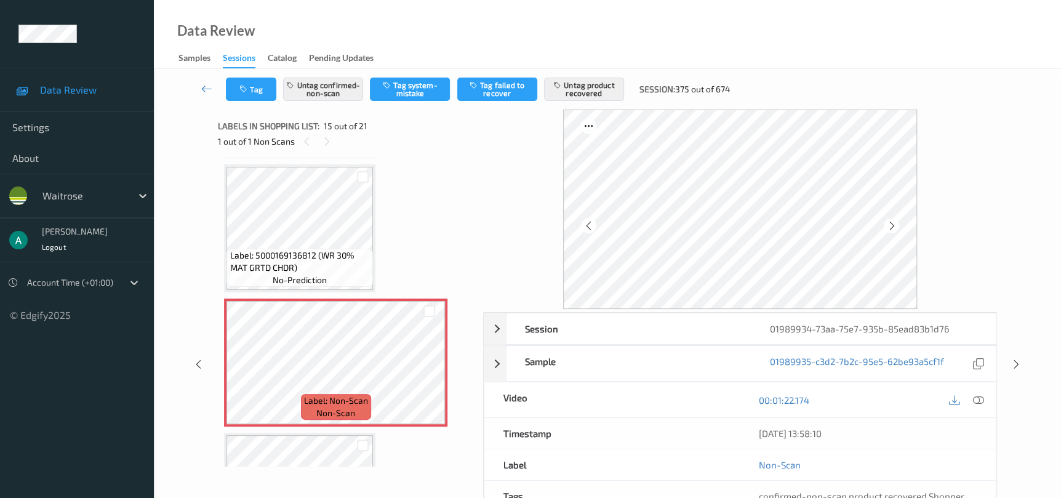
click at [1009, 356] on div "Session 01989934-73aa-75e7-935b-85ead83b1d76 Session ID 01989934-73aa-75e7-935b…" at bounding box center [607, 364] width 856 height 509
click at [1016, 367] on icon at bounding box center [1016, 364] width 10 height 11
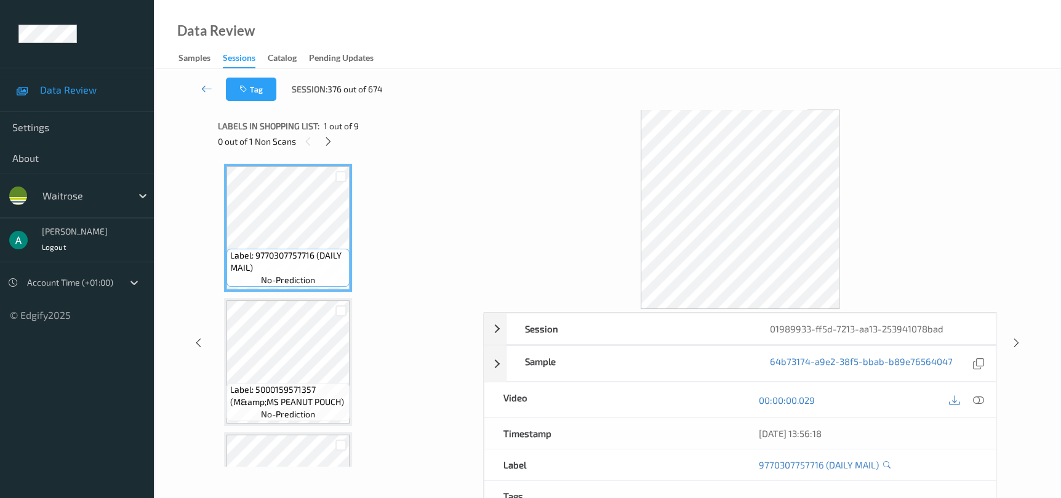
click at [319, 134] on div "0 out of 1 Non Scans" at bounding box center [346, 141] width 257 height 15
click at [326, 146] on icon at bounding box center [328, 141] width 10 height 11
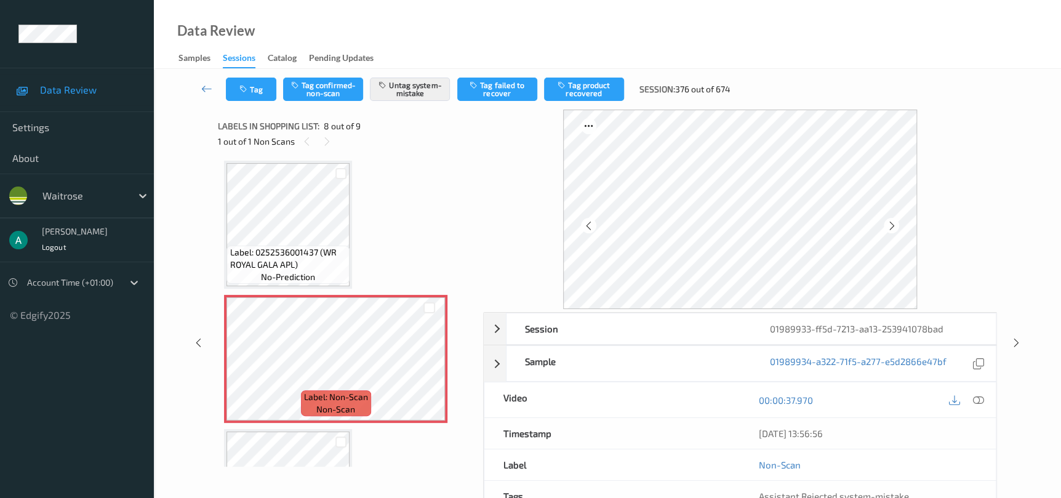
click at [1023, 345] on div at bounding box center [1015, 342] width 15 height 15
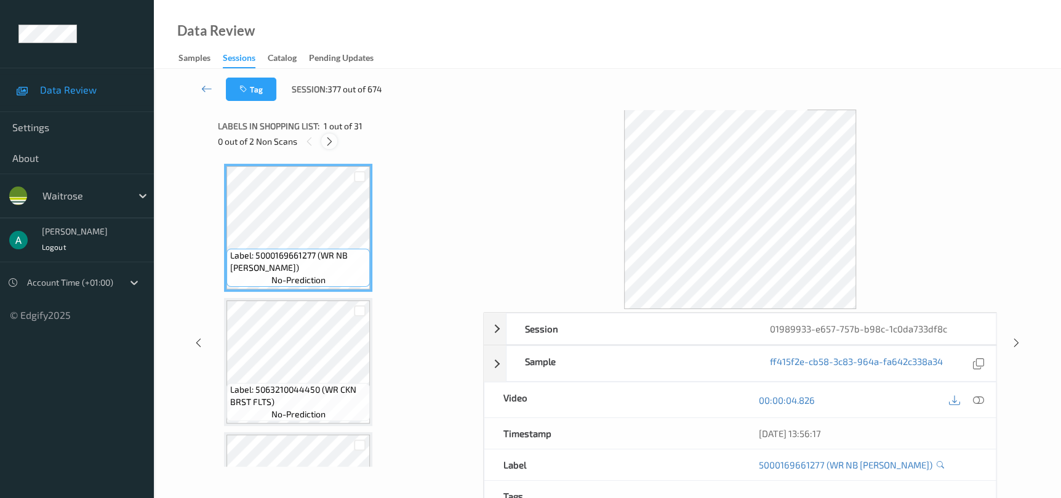
click at [330, 148] on div at bounding box center [328, 141] width 15 height 15
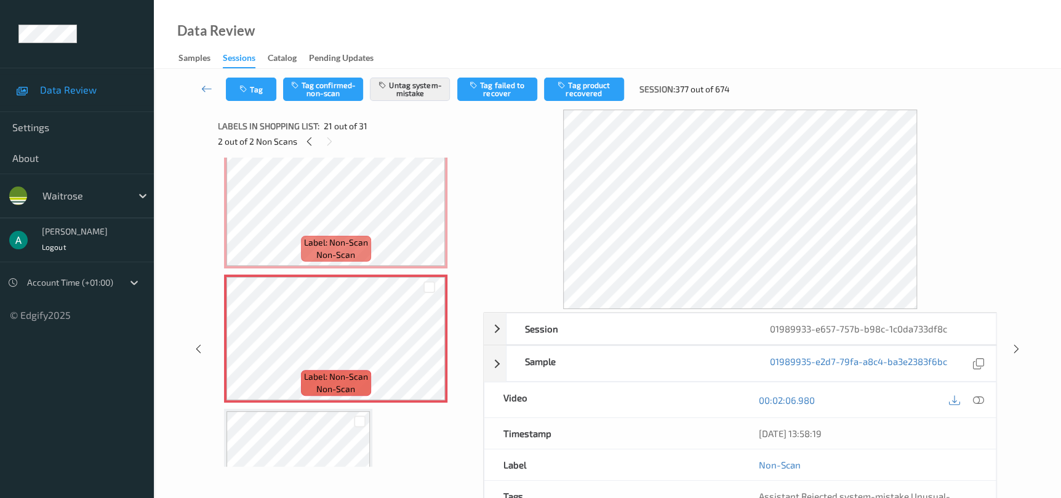
scroll to position [2596, 0]
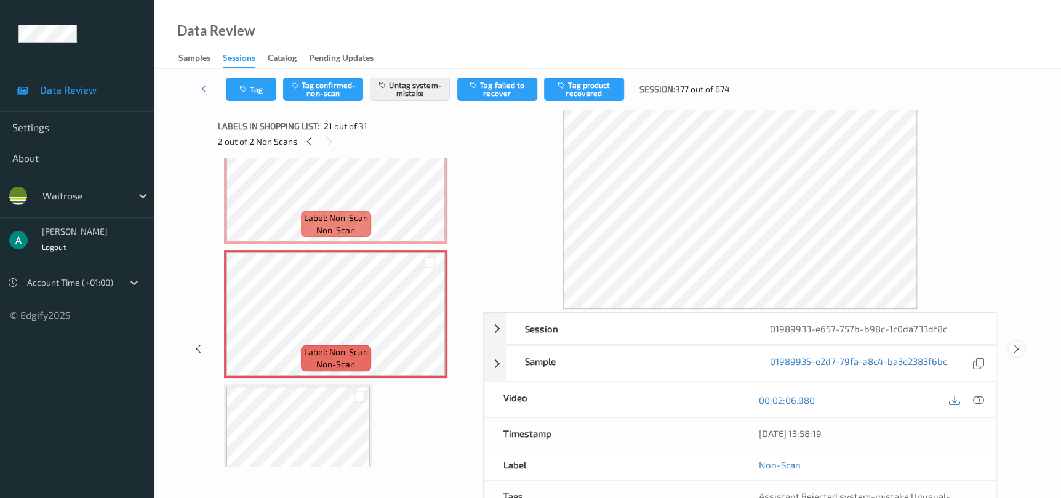
click at [1016, 348] on icon at bounding box center [1016, 348] width 10 height 11
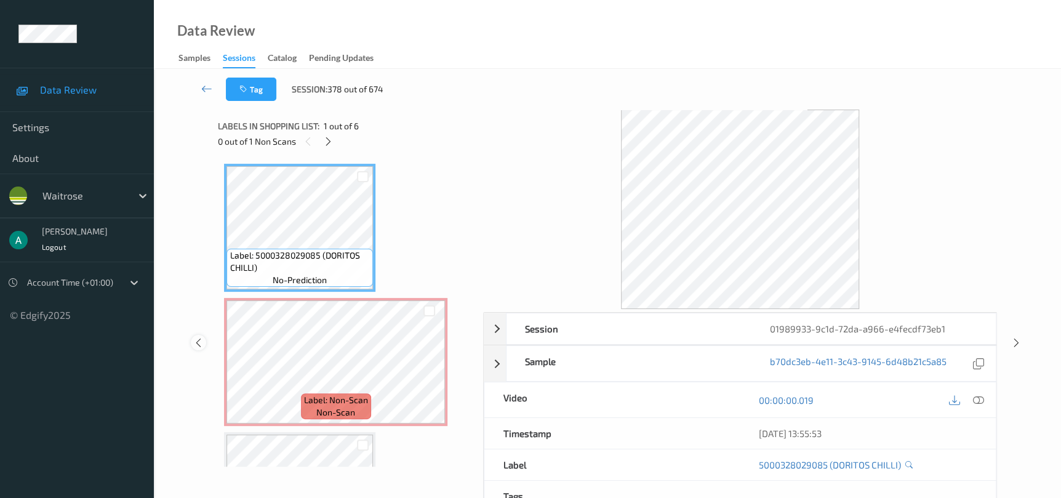
click at [199, 341] on icon at bounding box center [198, 342] width 10 height 11
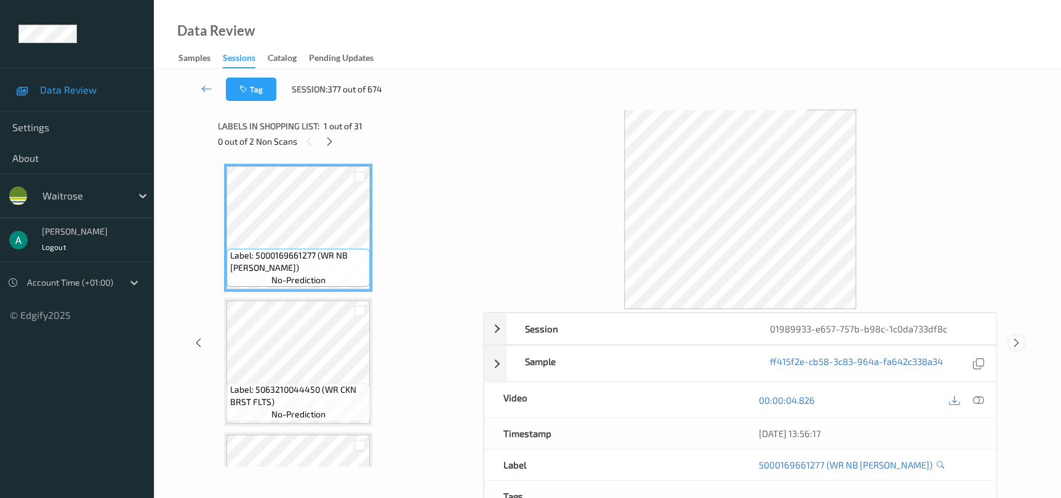
click at [1008, 341] on div at bounding box center [1015, 342] width 15 height 15
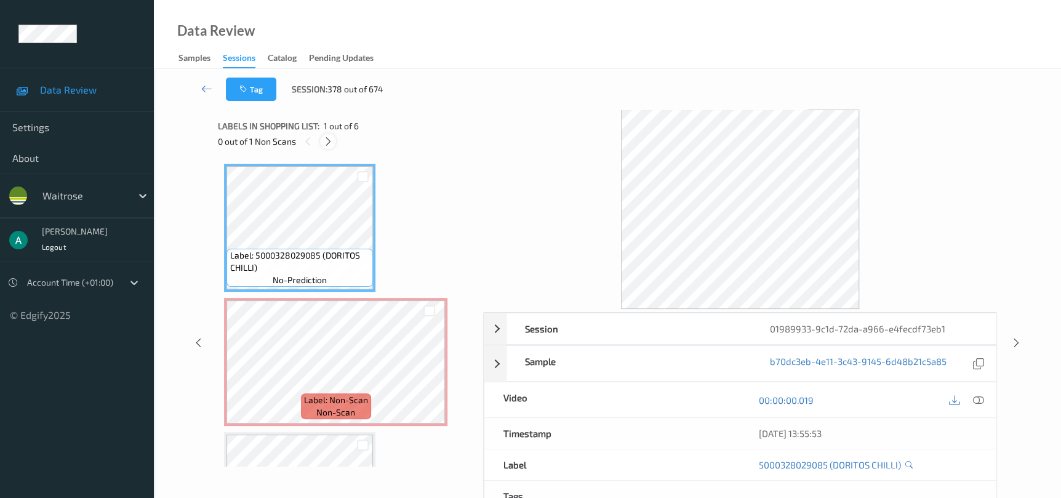
click at [332, 142] on icon at bounding box center [328, 141] width 10 height 11
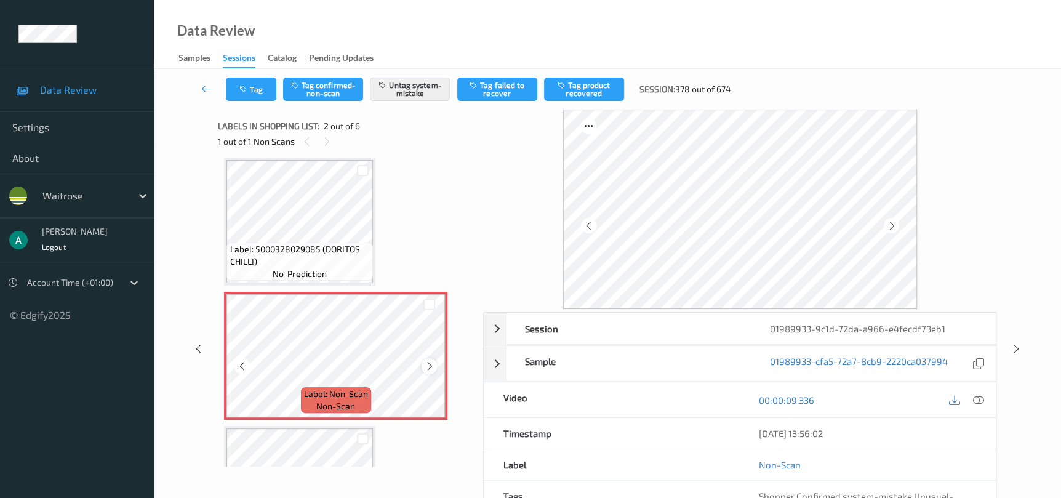
click at [424, 359] on div at bounding box center [428, 365] width 15 height 15
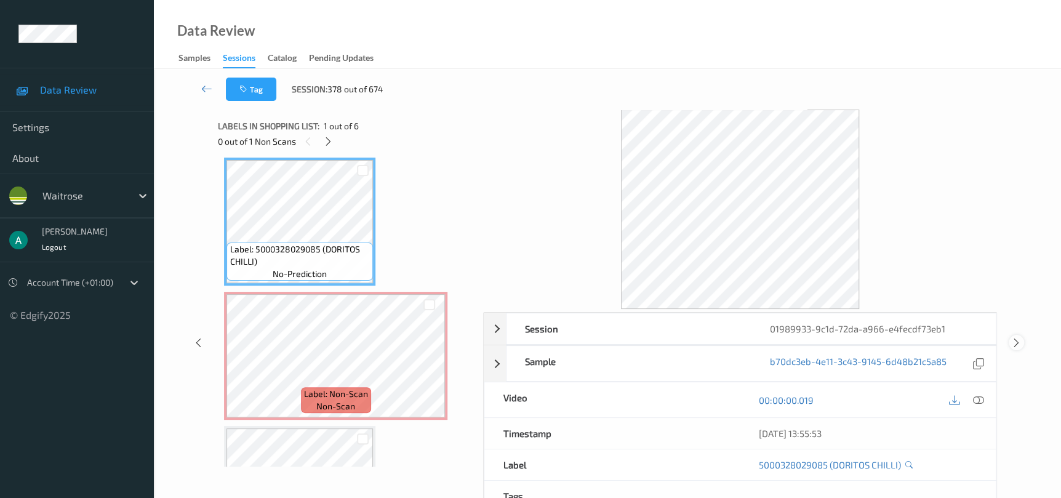
click at [1013, 347] on icon at bounding box center [1016, 342] width 10 height 11
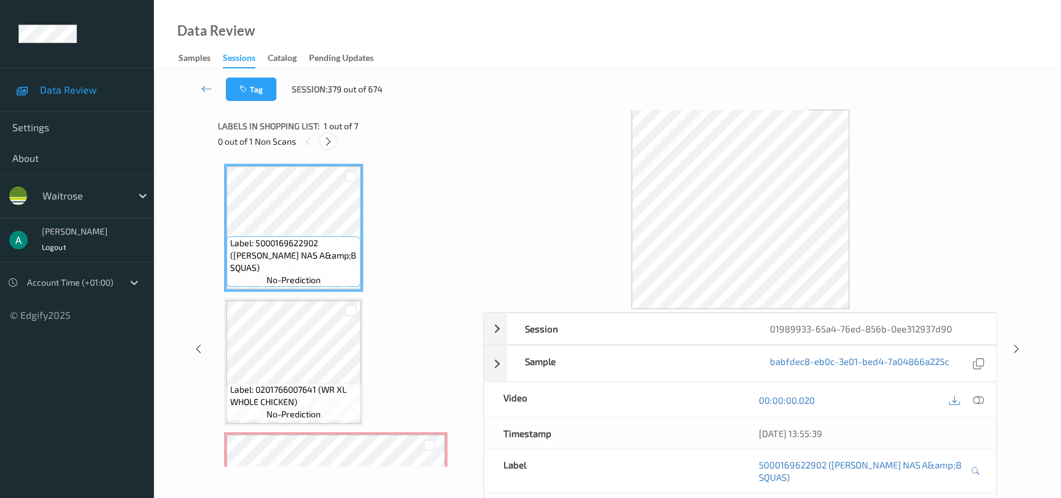
click at [325, 139] on icon at bounding box center [328, 141] width 10 height 11
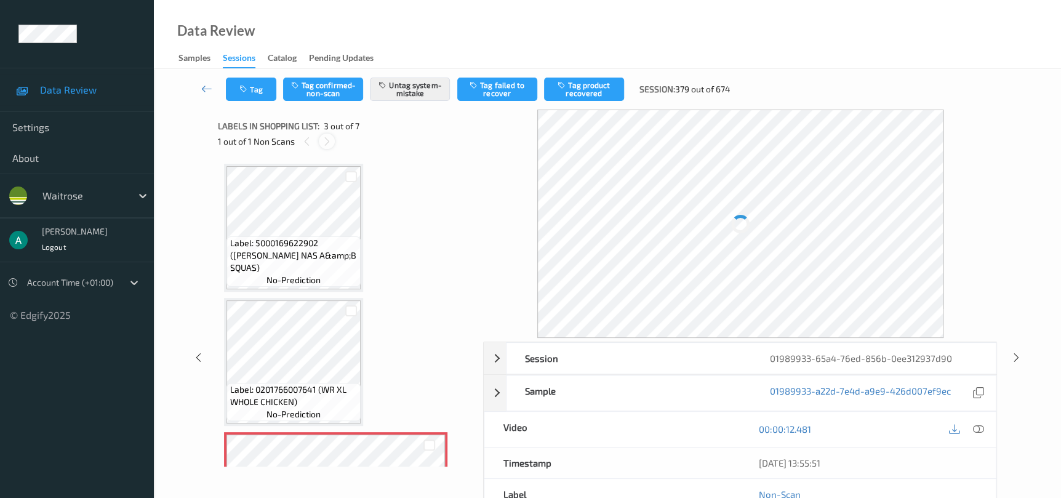
scroll to position [140, 0]
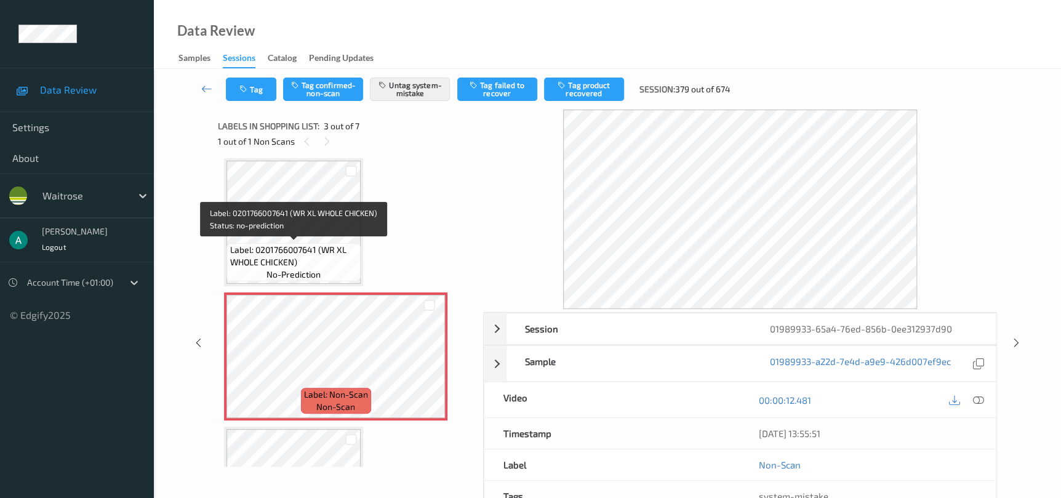
click at [295, 247] on span "Label: 0201766007641 (WR XL WHOLE CHICKEN)" at bounding box center [293, 256] width 128 height 25
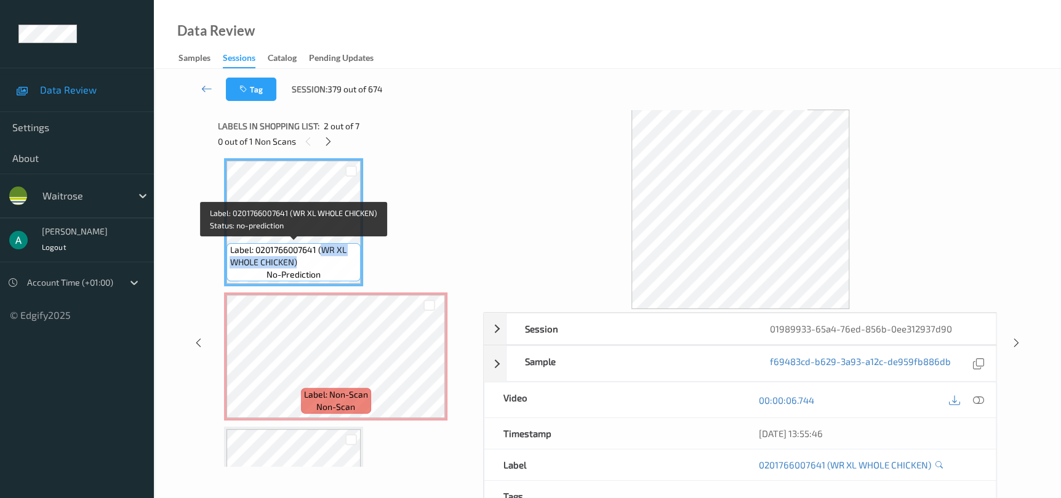
drag, startPoint x: 320, startPoint y: 247, endPoint x: 351, endPoint y: 259, distance: 32.9
click at [351, 259] on span "Label: 0201766007641 (WR XL WHOLE CHICKEN)" at bounding box center [293, 256] width 128 height 25
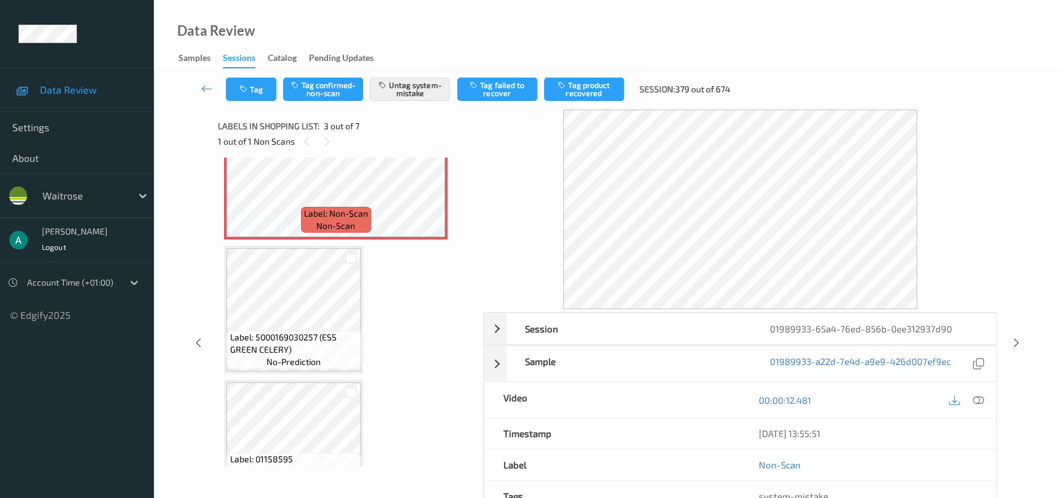
scroll to position [324, 0]
drag, startPoint x: 399, startPoint y: 41, endPoint x: 376, endPoint y: 2, distance: 45.5
click at [376, 2] on div "Data Review Samples Sessions Catalog Pending Updates" at bounding box center [607, 34] width 907 height 69
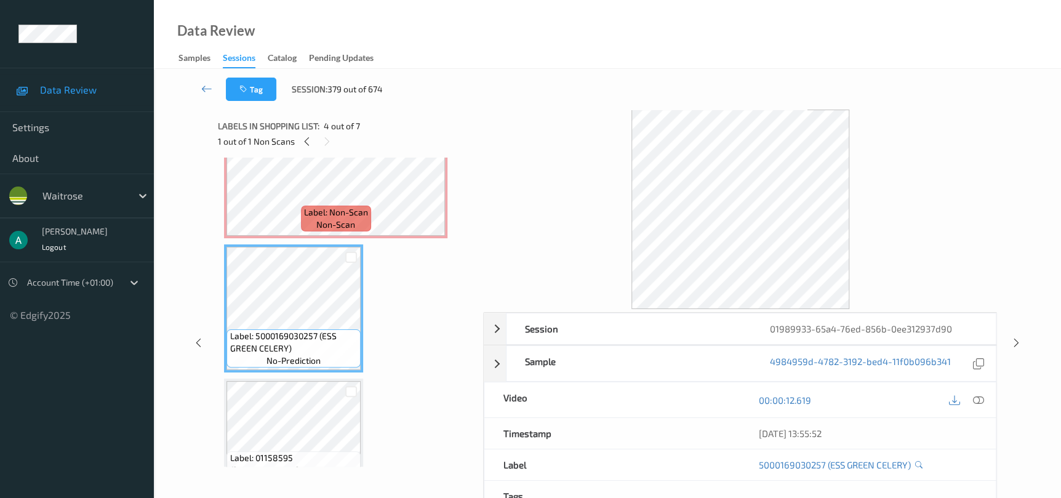
scroll to position [232, 0]
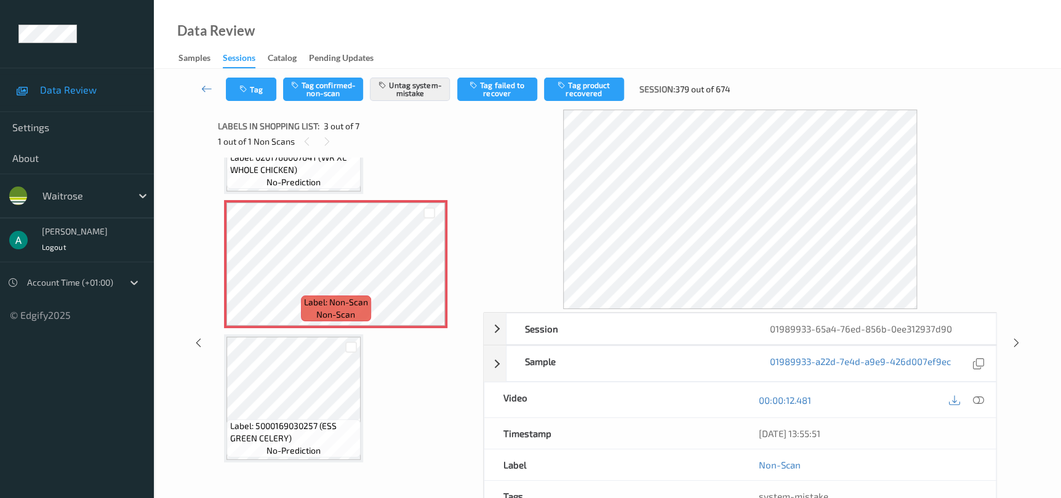
click at [1024, 345] on div "Session 01989933-65a4-76ed-856b-0ee312937d90 Session ID 01989933-65a4-76ed-856b…" at bounding box center [607, 343] width 856 height 466
click at [1019, 343] on icon at bounding box center [1016, 342] width 10 height 11
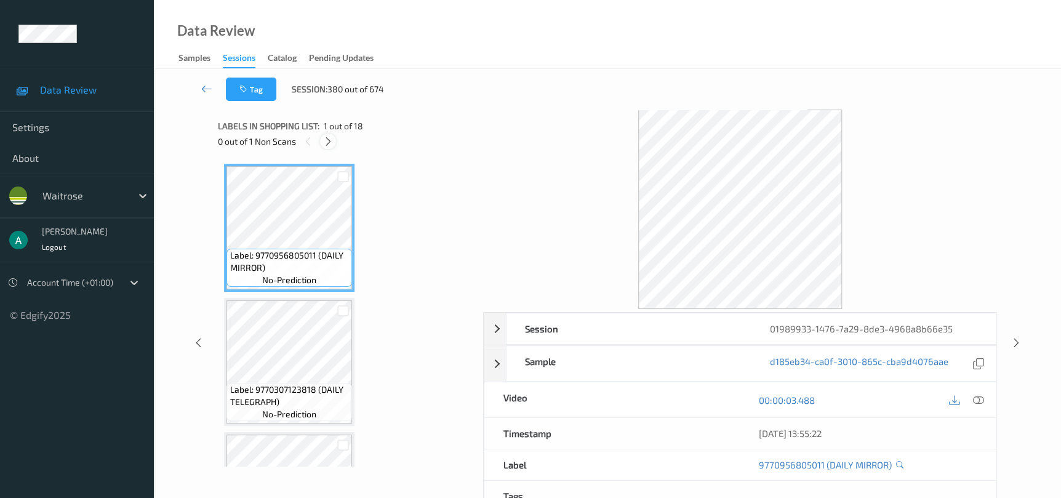
click at [326, 145] on icon at bounding box center [328, 141] width 10 height 11
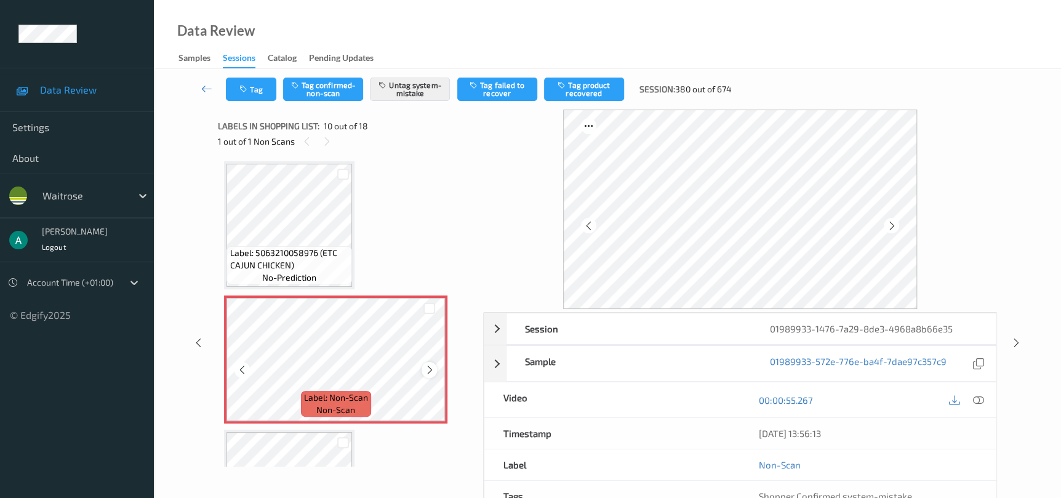
click at [427, 364] on icon at bounding box center [429, 369] width 10 height 11
click at [1019, 341] on icon at bounding box center [1016, 342] width 10 height 11
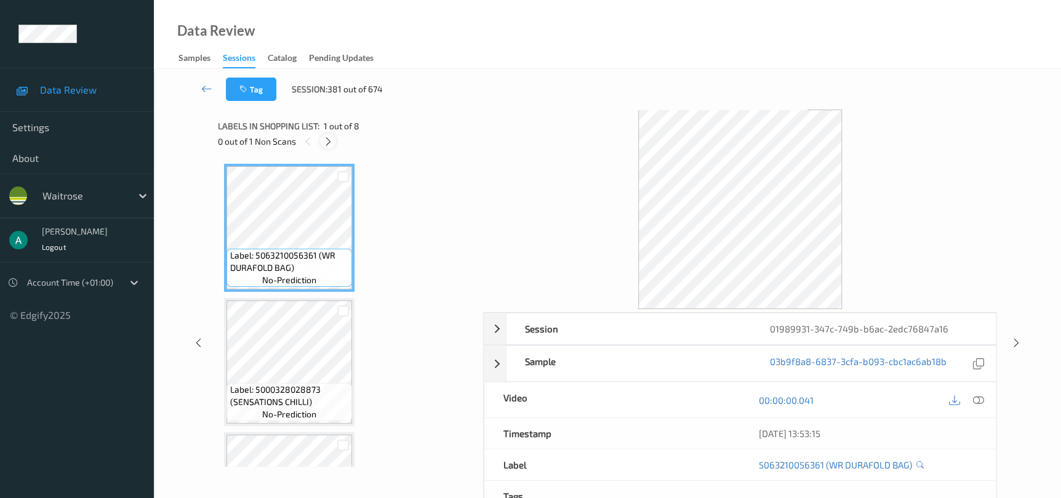
click at [326, 140] on icon at bounding box center [328, 141] width 10 height 11
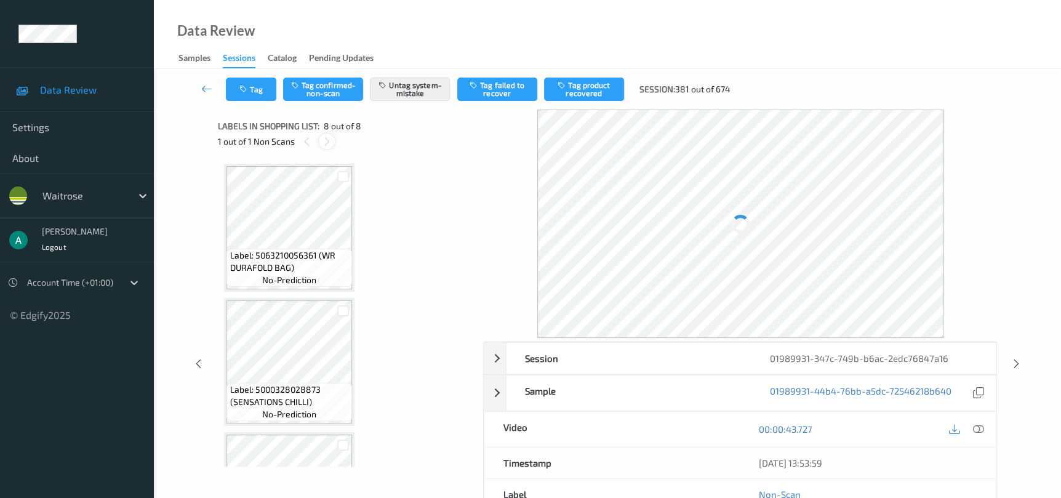
scroll to position [767, 0]
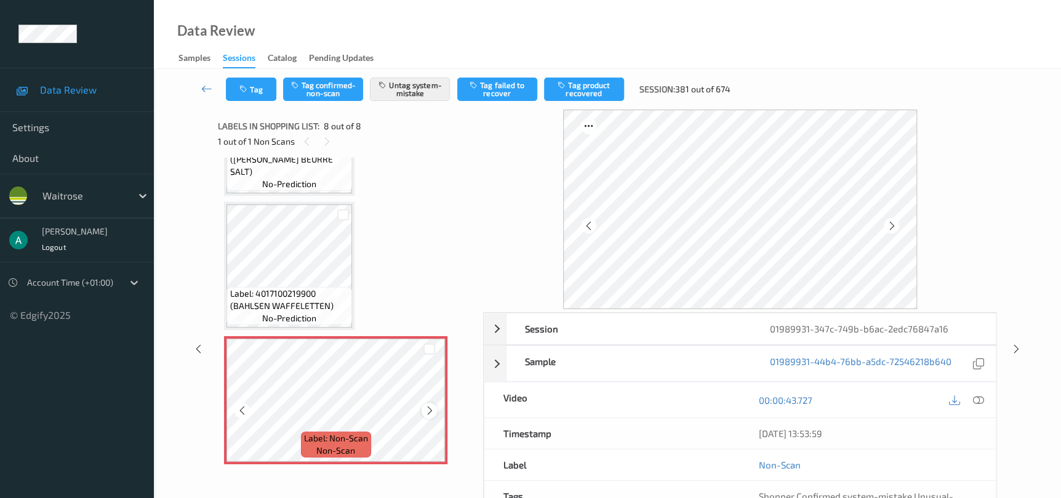
click at [429, 402] on div at bounding box center [428, 409] width 15 height 15
click at [430, 402] on div at bounding box center [428, 409] width 15 height 15
click at [431, 402] on div at bounding box center [428, 409] width 15 height 15
click at [426, 407] on icon at bounding box center [429, 410] width 10 height 11
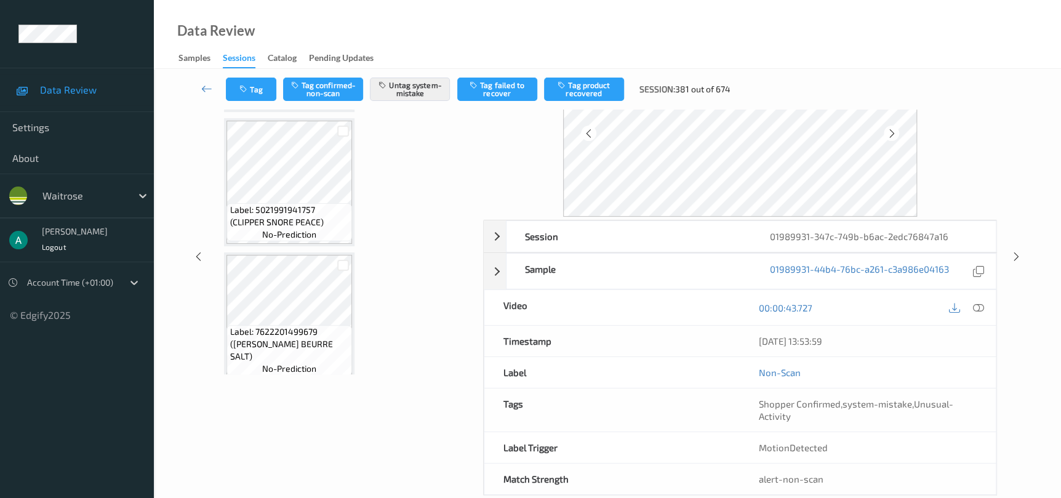
scroll to position [674, 0]
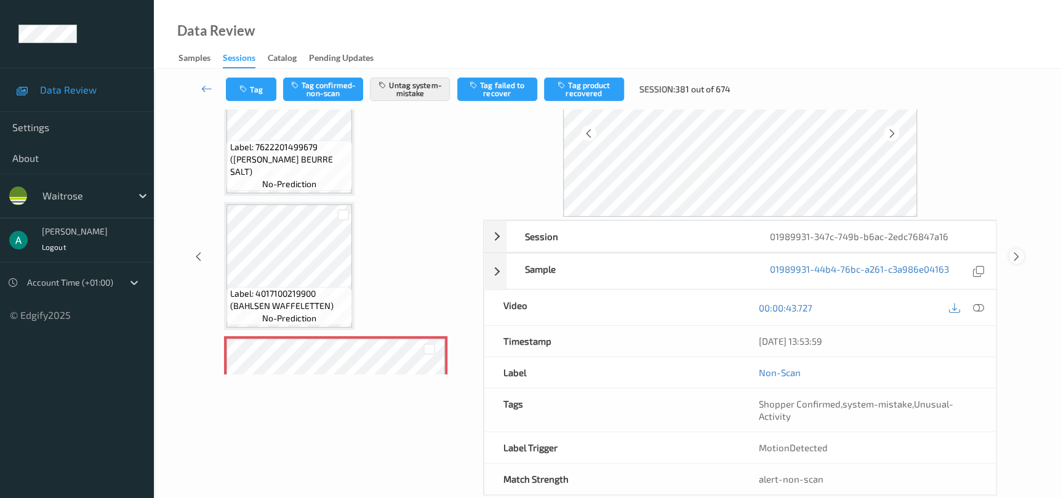
click at [1012, 253] on icon at bounding box center [1016, 256] width 10 height 11
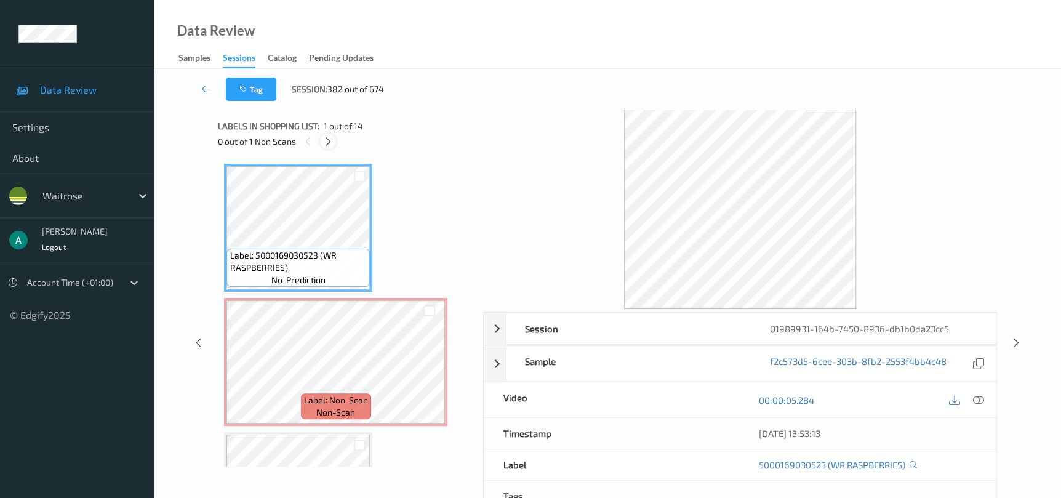
click at [326, 149] on div at bounding box center [327, 141] width 15 height 15
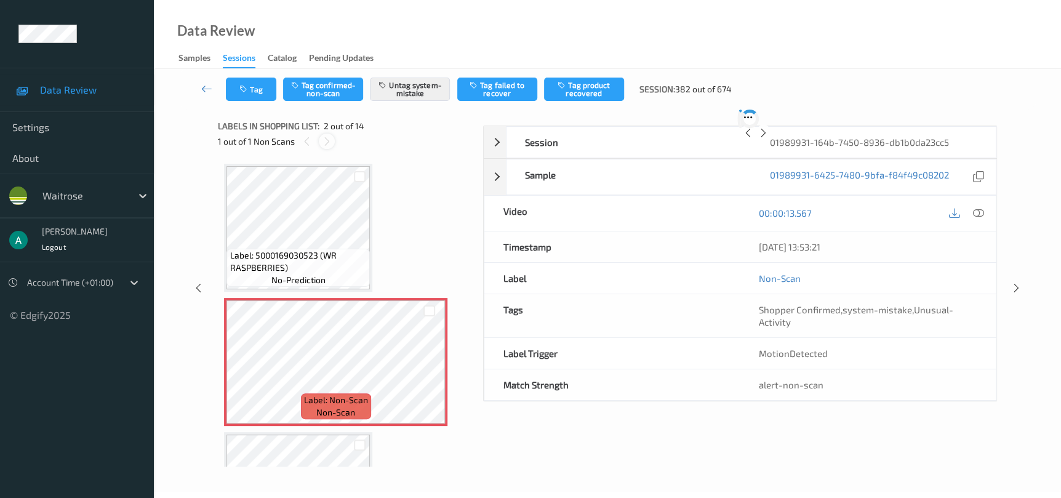
scroll to position [6, 0]
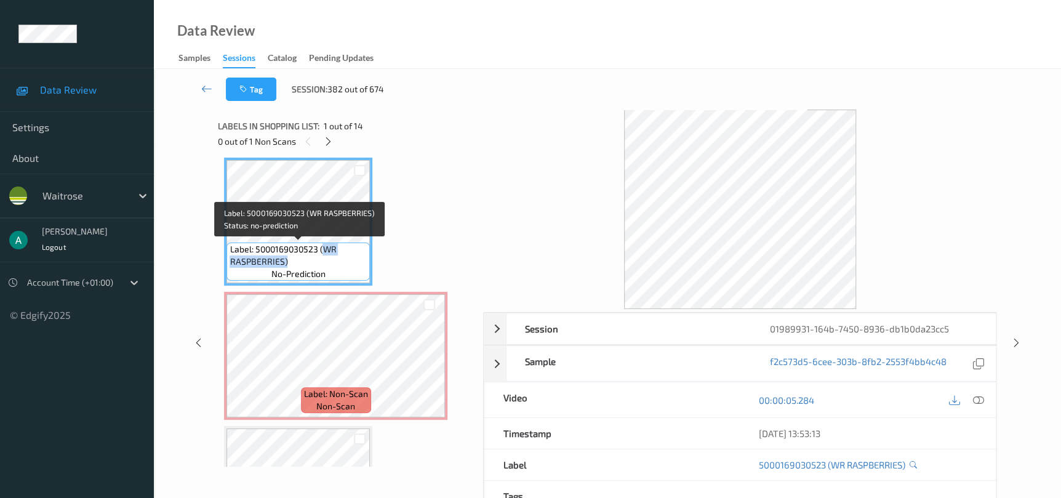
drag, startPoint x: 325, startPoint y: 248, endPoint x: 338, endPoint y: 255, distance: 15.4
click at [338, 255] on span "Label: 5000169030523 (WR RASPBERRIES)" at bounding box center [297, 255] width 137 height 25
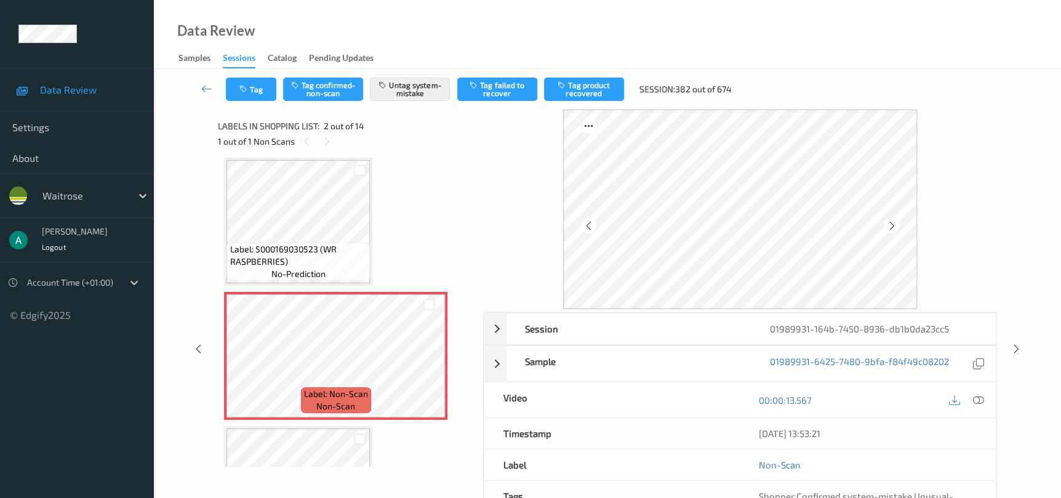
click at [1018, 346] on icon at bounding box center [1016, 348] width 10 height 11
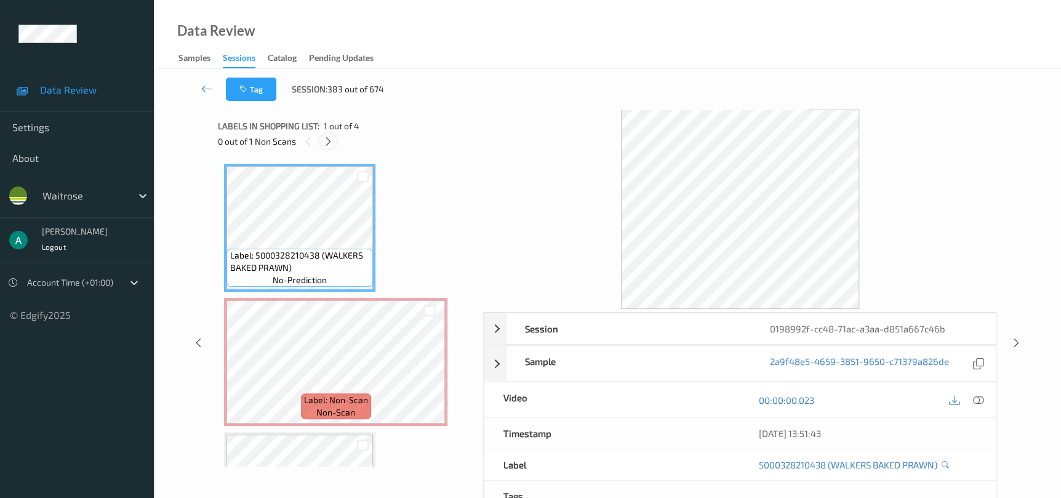
click at [322, 143] on div at bounding box center [327, 141] width 15 height 15
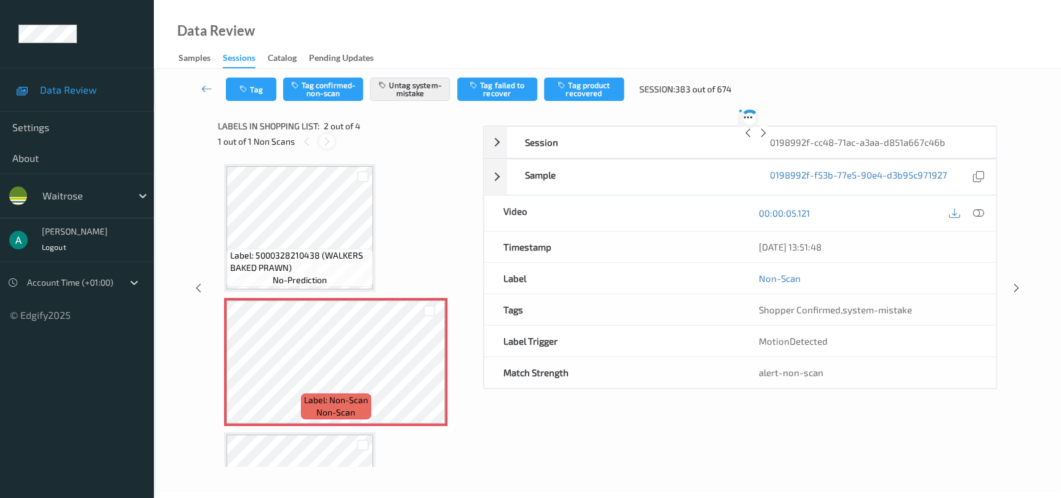
scroll to position [6, 0]
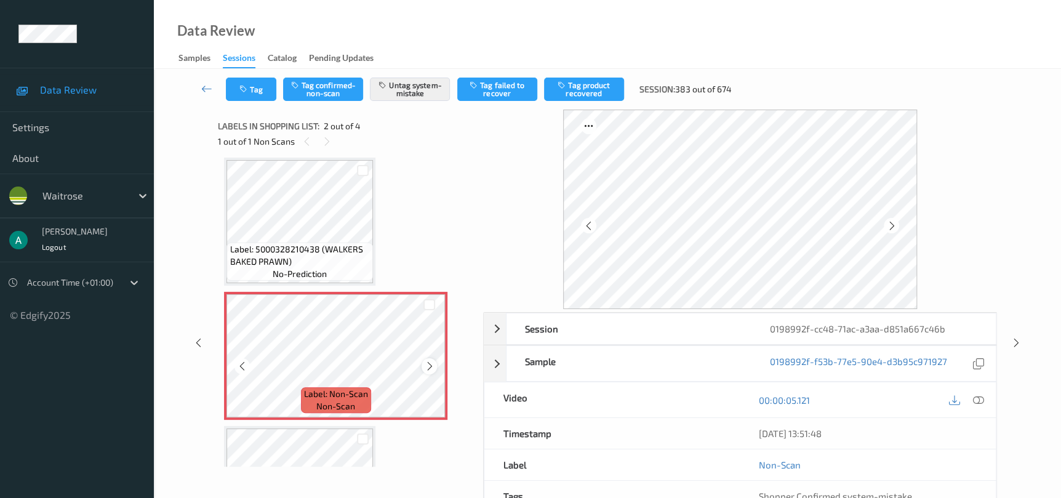
click at [431, 362] on icon at bounding box center [429, 366] width 10 height 11
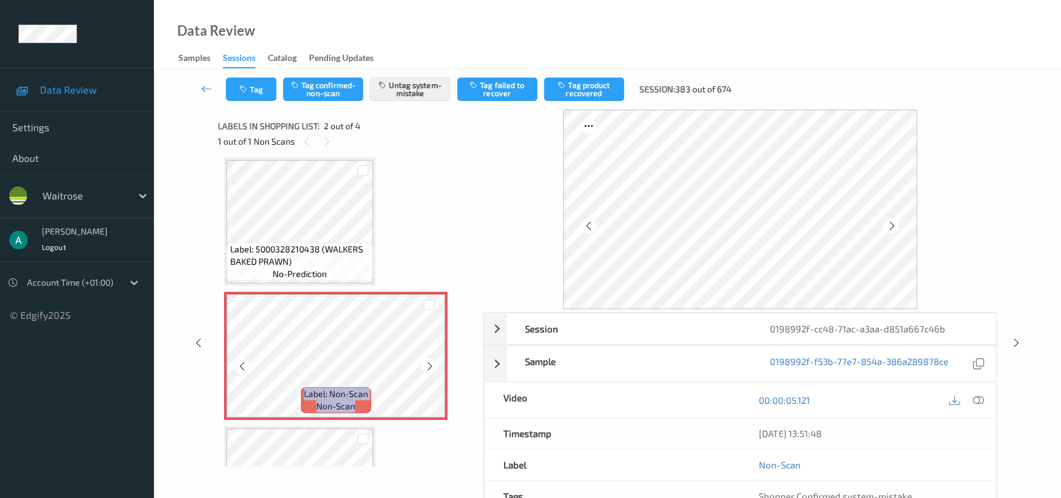
click at [431, 362] on icon at bounding box center [429, 366] width 10 height 11
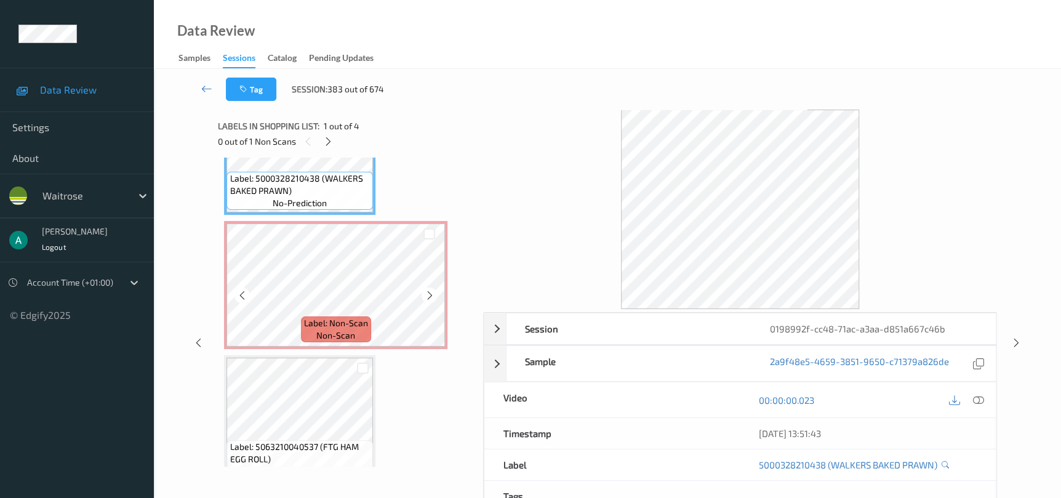
scroll to position [98, 0]
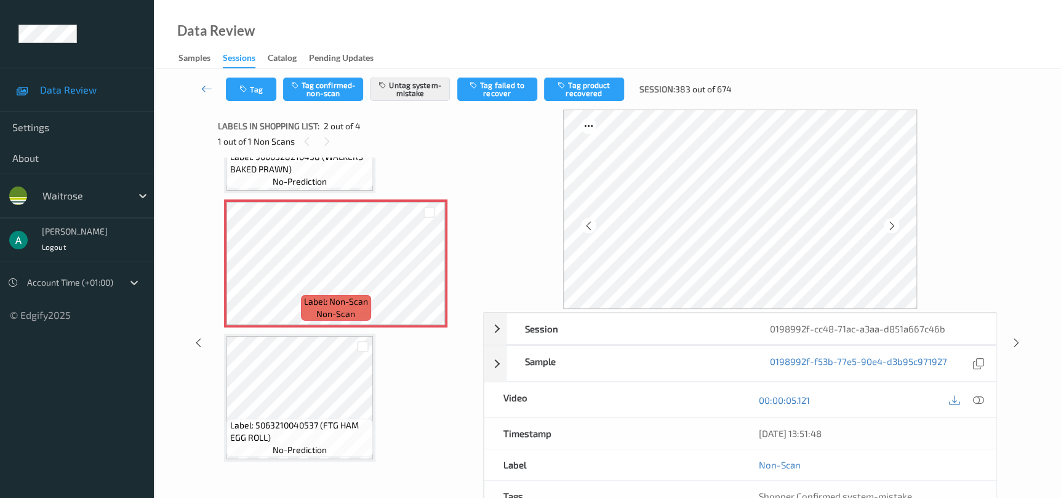
click at [975, 259] on div at bounding box center [739, 209] width 513 height 199
click at [1013, 338] on icon at bounding box center [1016, 342] width 10 height 11
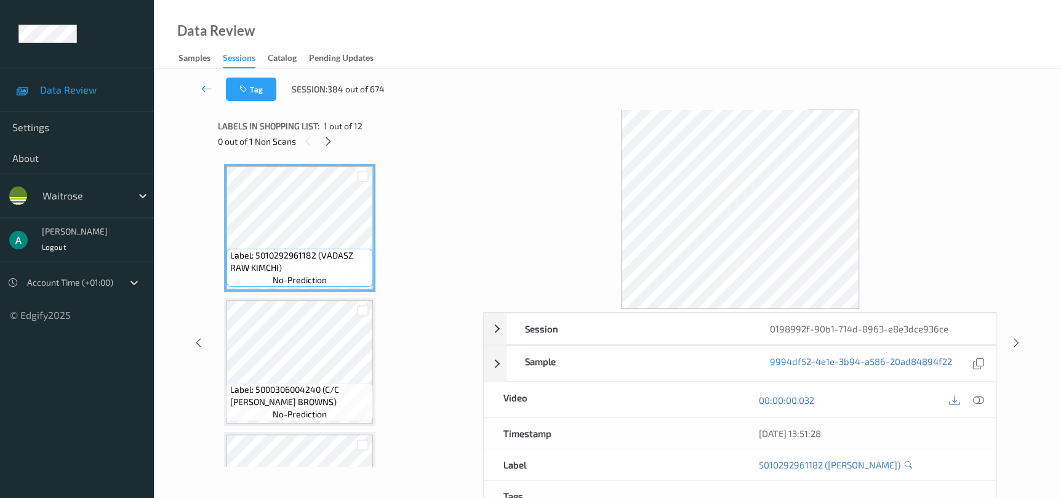
click at [331, 150] on div "Labels in shopping list: 1 out of 12 0 out of 1 Non Scans" at bounding box center [346, 134] width 257 height 48
click at [330, 144] on icon at bounding box center [328, 141] width 10 height 11
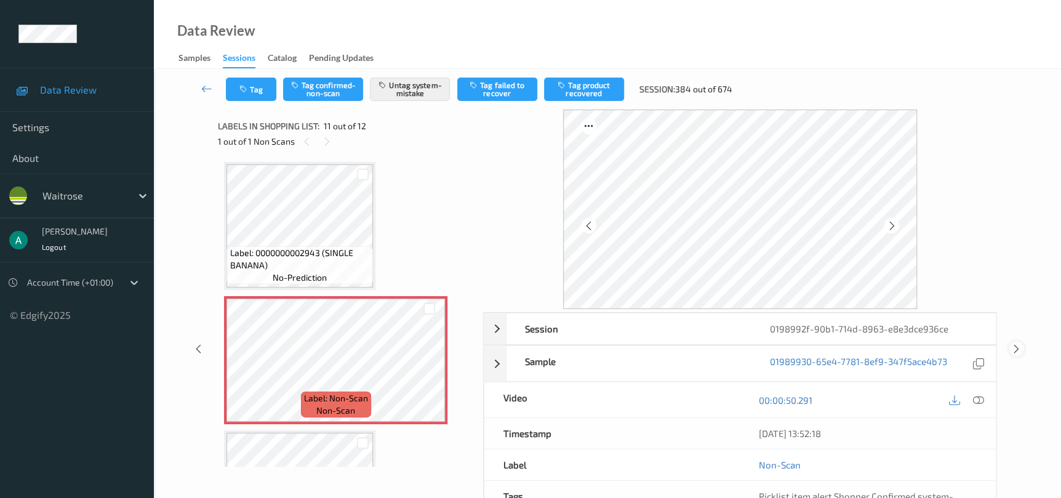
click at [1011, 348] on icon at bounding box center [1016, 348] width 10 height 11
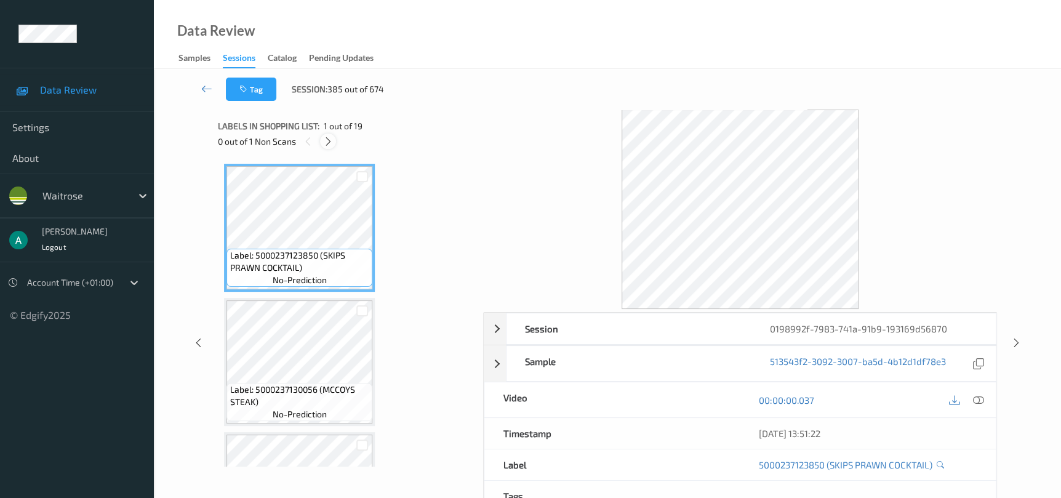
click at [322, 143] on div at bounding box center [327, 141] width 15 height 15
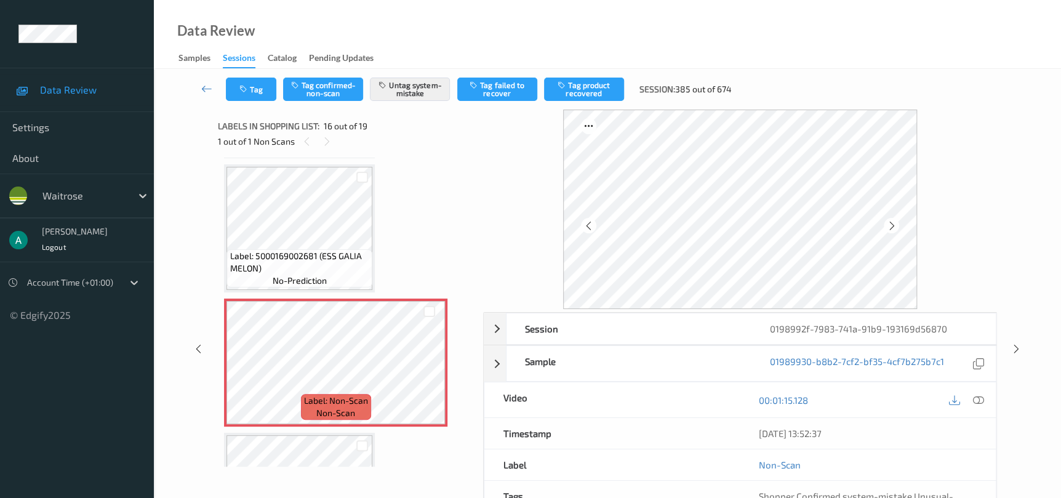
click at [1013, 356] on div "Session 0198992f-7983-741a-91b9-193169d56870 Session ID 0198992f-7983-741a-91b9…" at bounding box center [607, 349] width 856 height 478
click at [1013, 355] on div at bounding box center [1015, 348] width 15 height 15
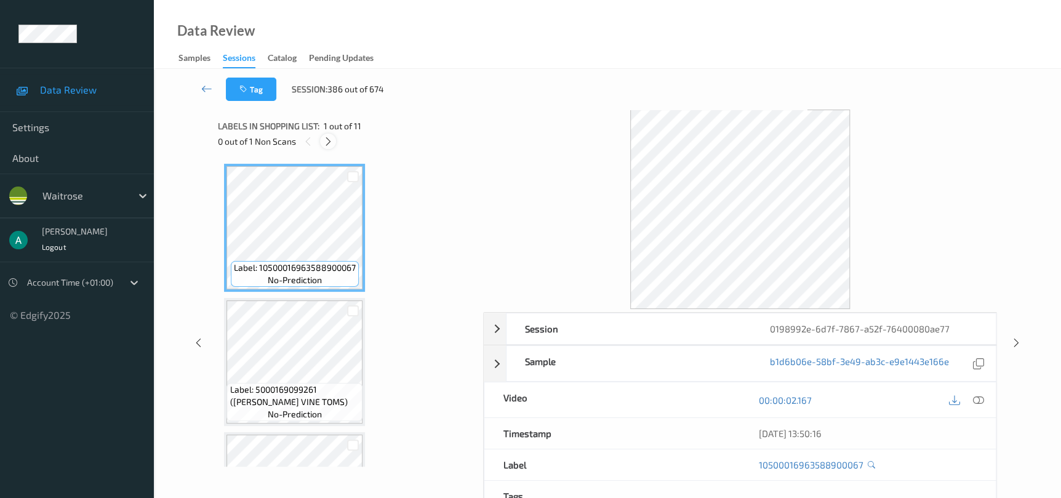
click at [329, 137] on icon at bounding box center [328, 141] width 10 height 11
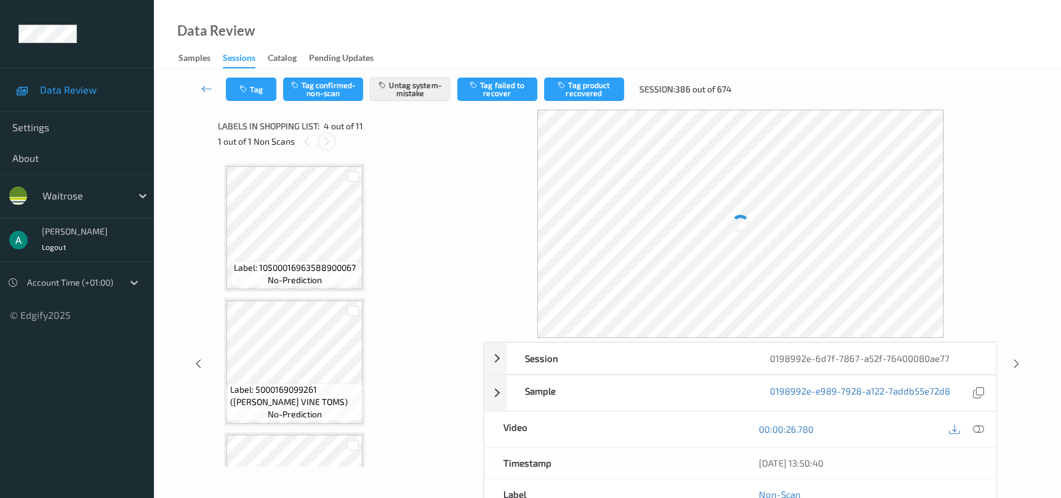
scroll to position [274, 0]
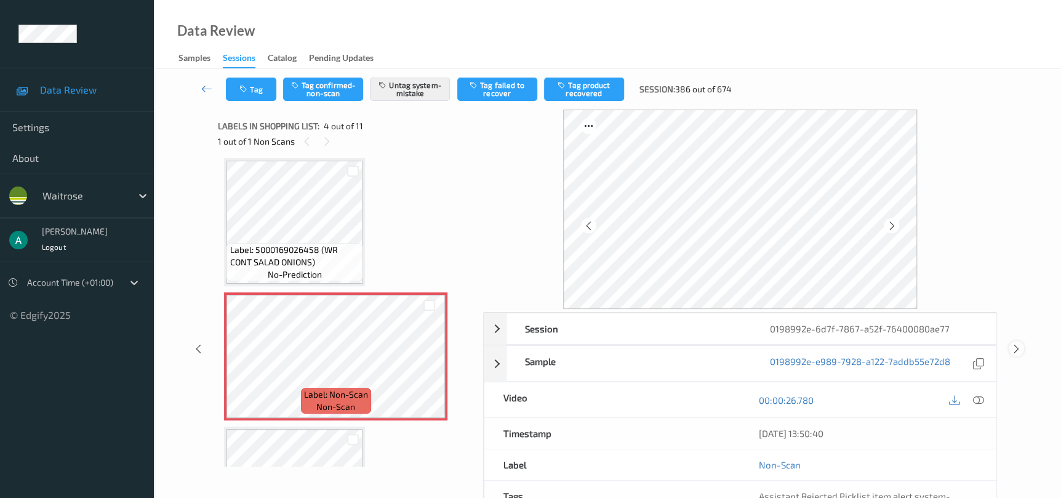
click at [1013, 345] on icon at bounding box center [1016, 348] width 10 height 11
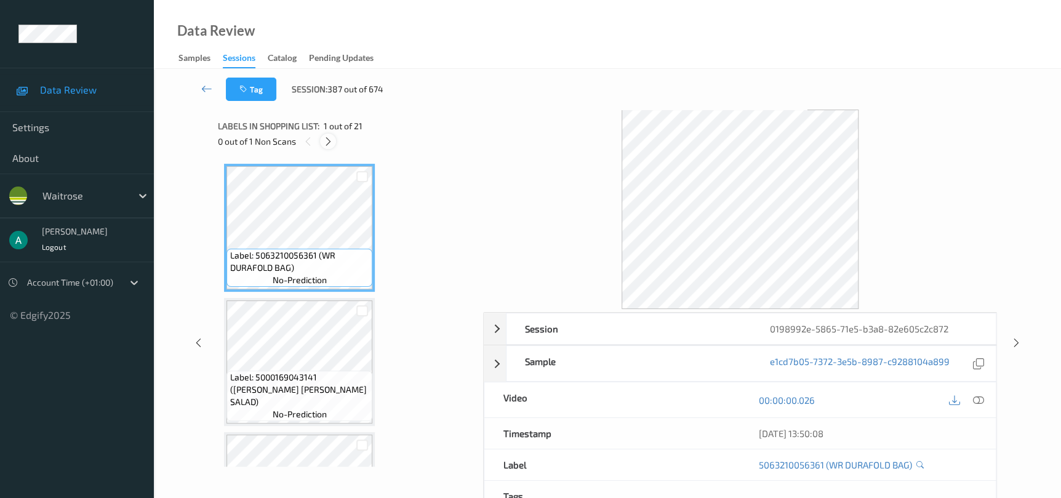
click at [330, 140] on icon at bounding box center [328, 141] width 10 height 11
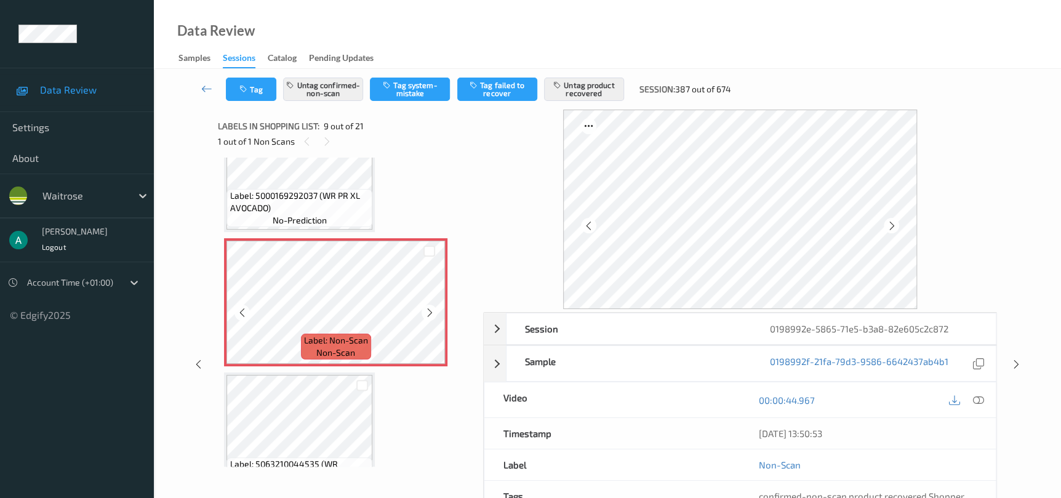
scroll to position [1034, 0]
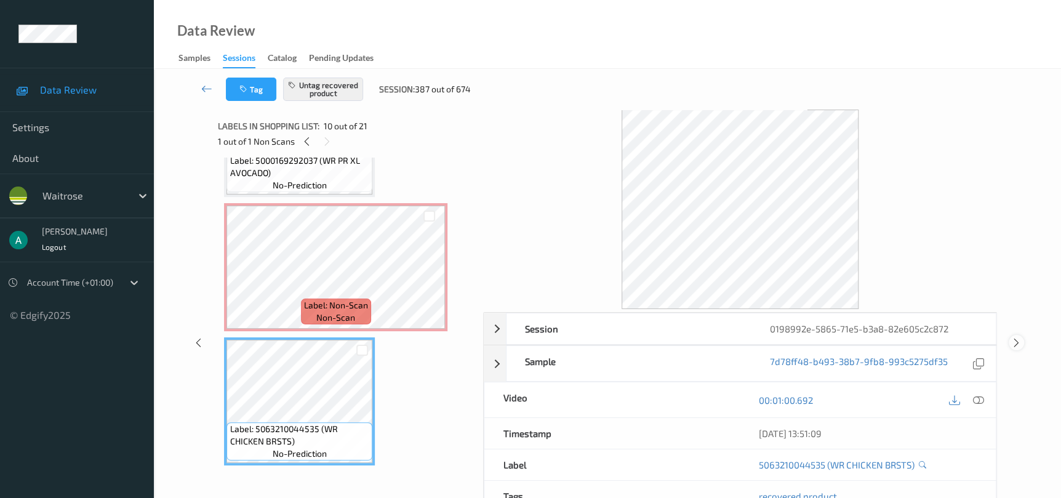
click at [1018, 341] on icon at bounding box center [1016, 342] width 10 height 11
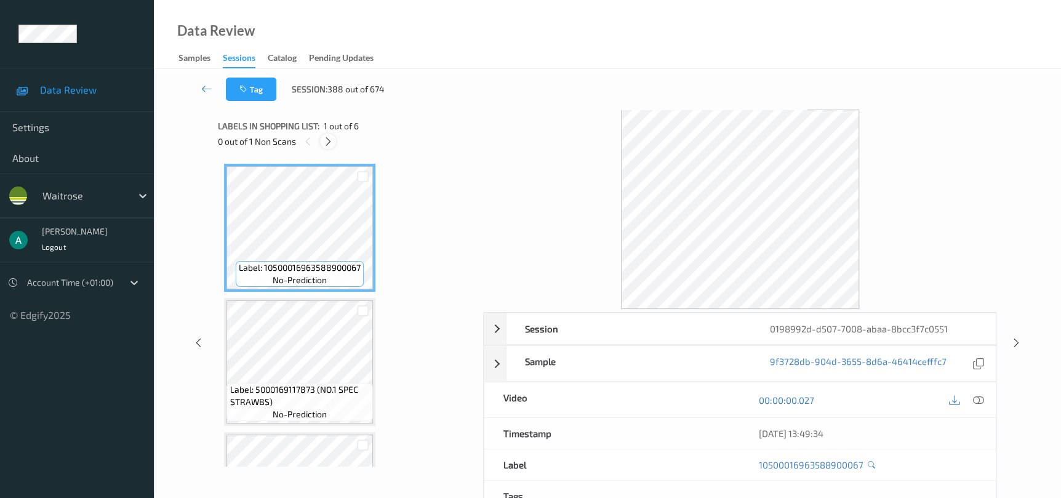
click at [326, 139] on icon at bounding box center [328, 141] width 10 height 11
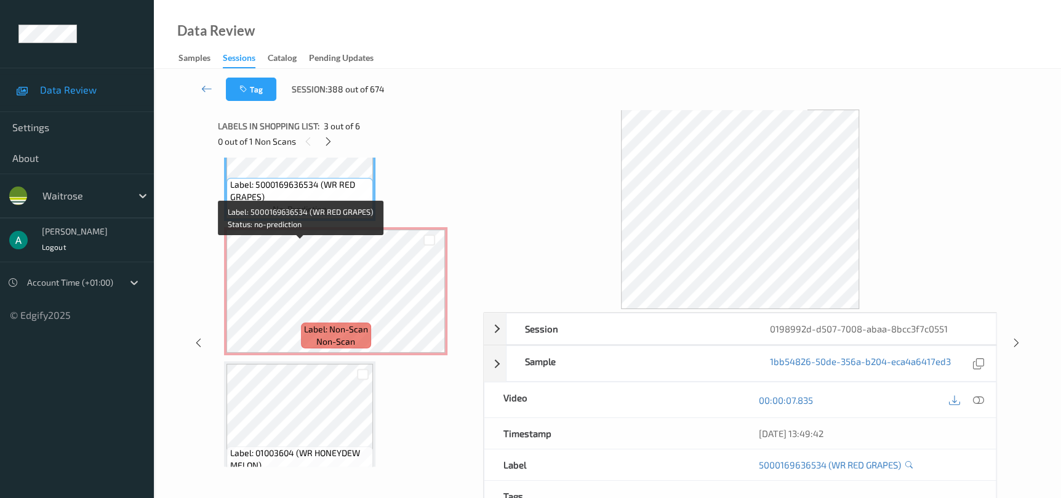
scroll to position [366, 0]
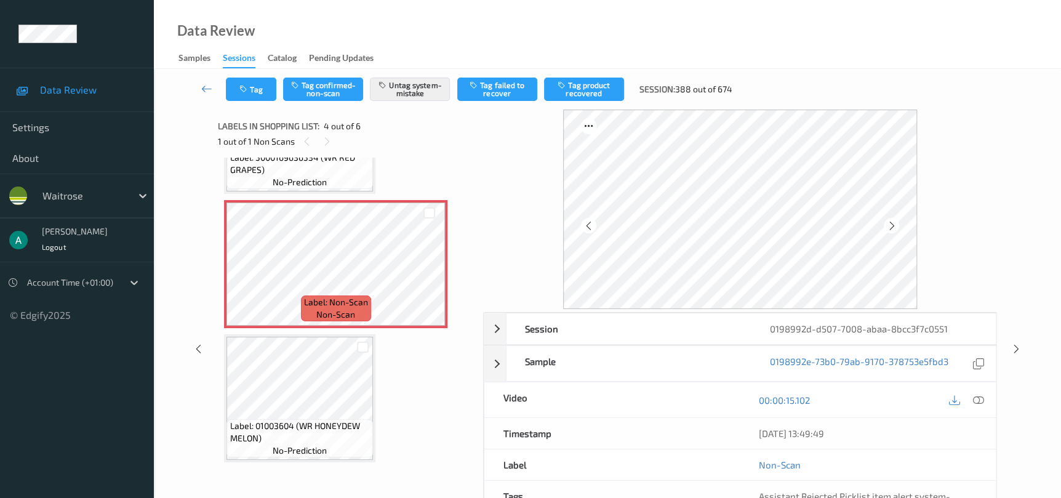
click at [677, 39] on div "Data Review Samples Sessions Catalog Pending Updates" at bounding box center [607, 34] width 907 height 69
click at [1017, 351] on icon at bounding box center [1016, 348] width 10 height 11
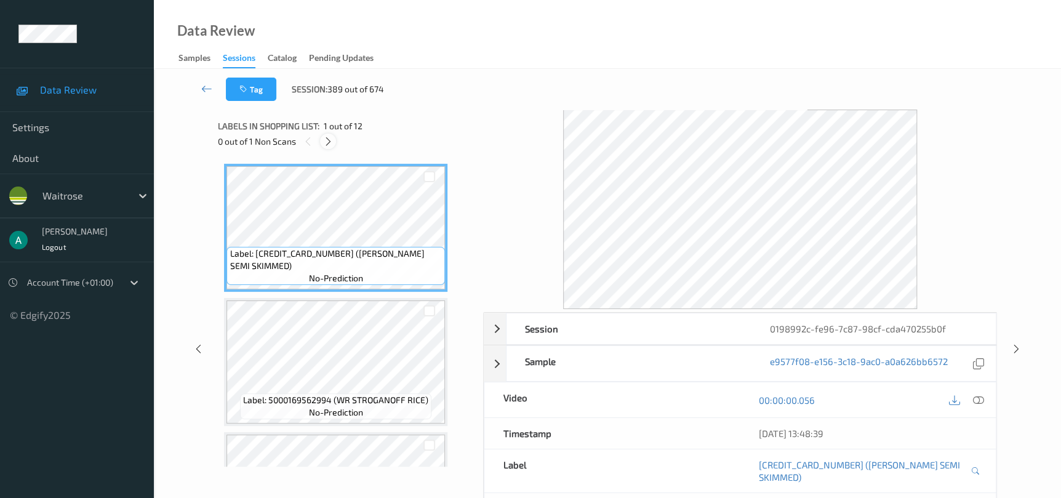
click at [330, 146] on icon at bounding box center [328, 141] width 10 height 11
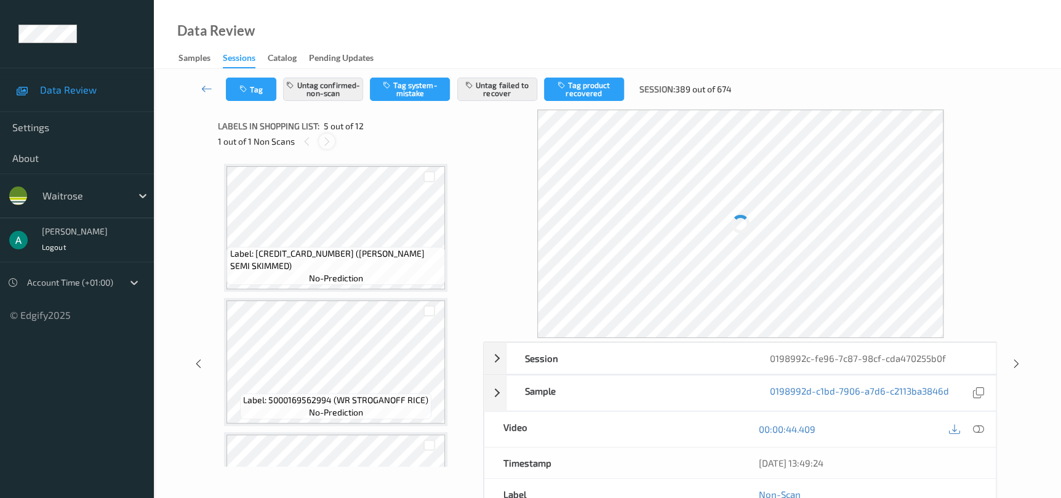
scroll to position [407, 0]
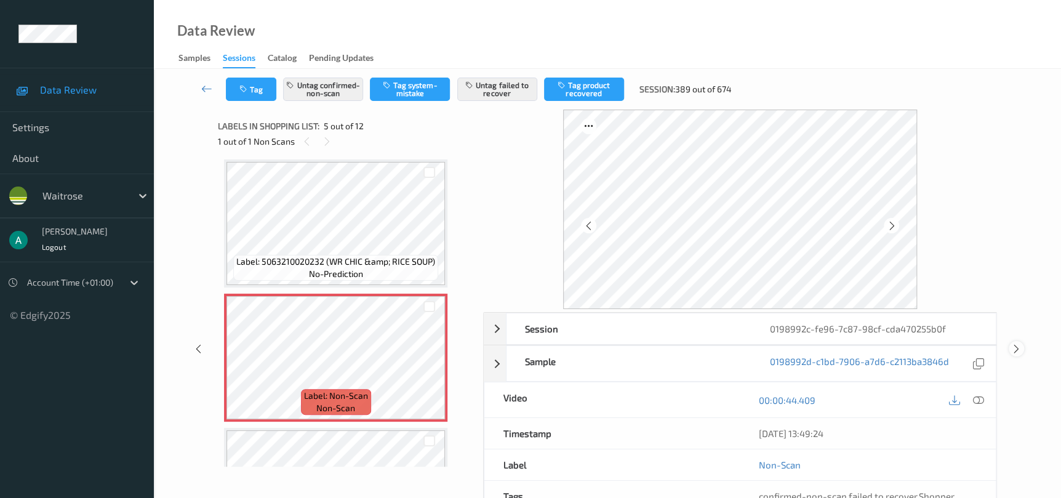
click at [1018, 350] on icon at bounding box center [1016, 348] width 10 height 11
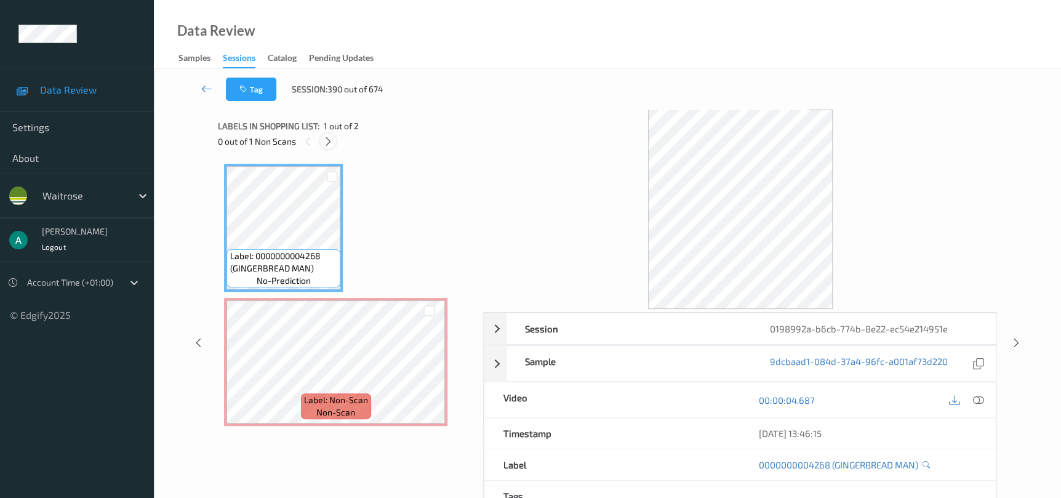
click at [326, 147] on div at bounding box center [327, 141] width 15 height 15
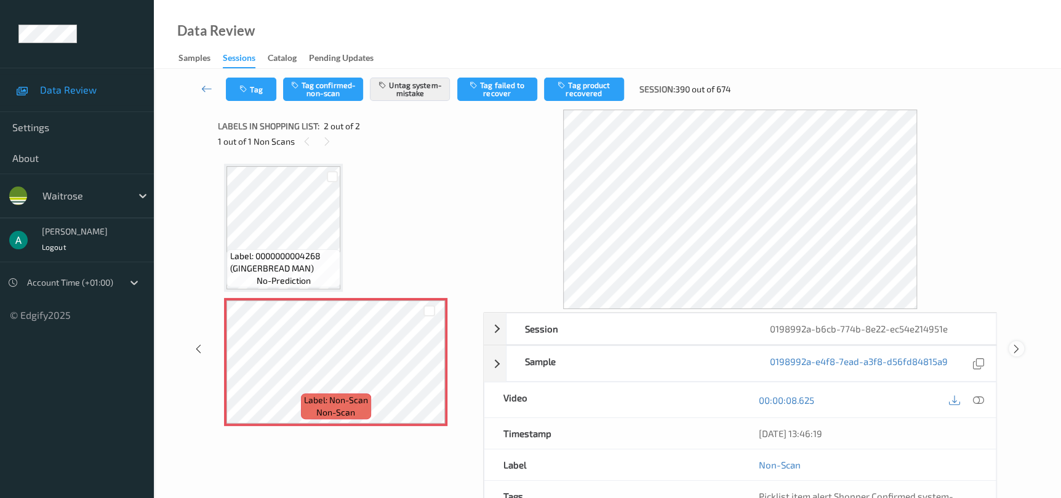
click at [1015, 349] on icon at bounding box center [1016, 348] width 10 height 11
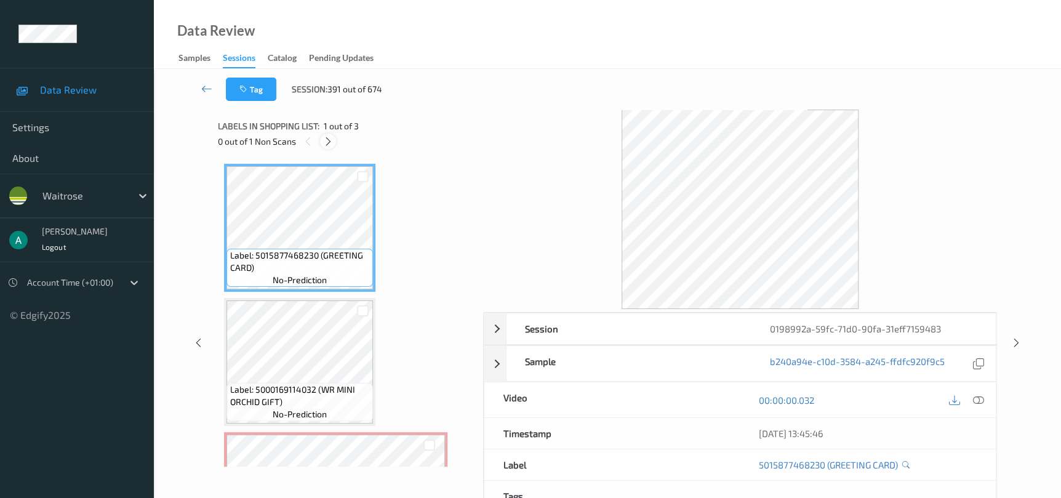
click at [332, 142] on icon at bounding box center [328, 141] width 10 height 11
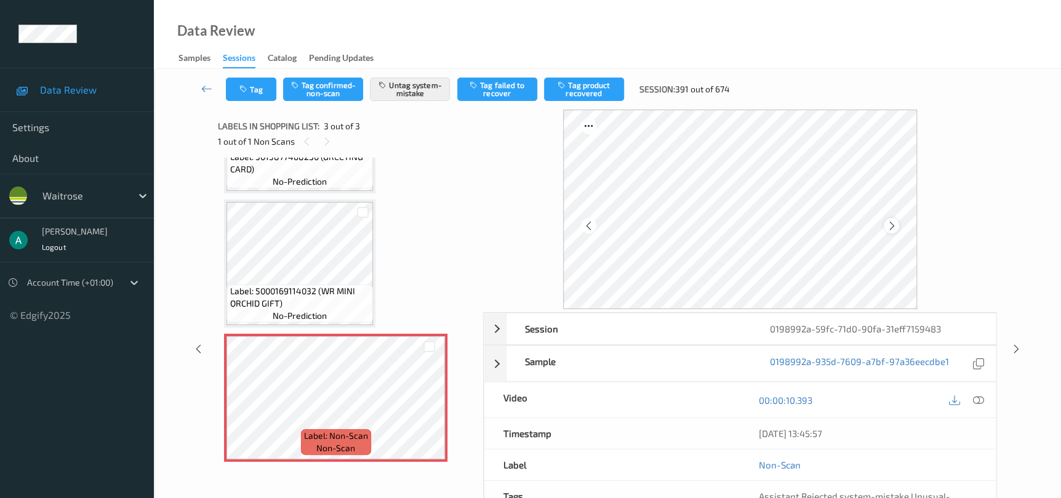
click at [896, 223] on icon at bounding box center [891, 225] width 10 height 11
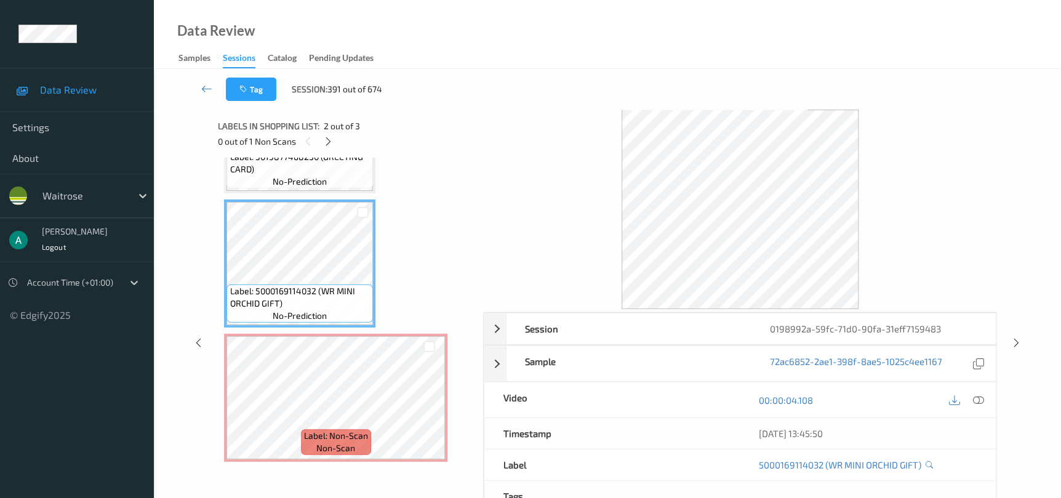
scroll to position [6, 0]
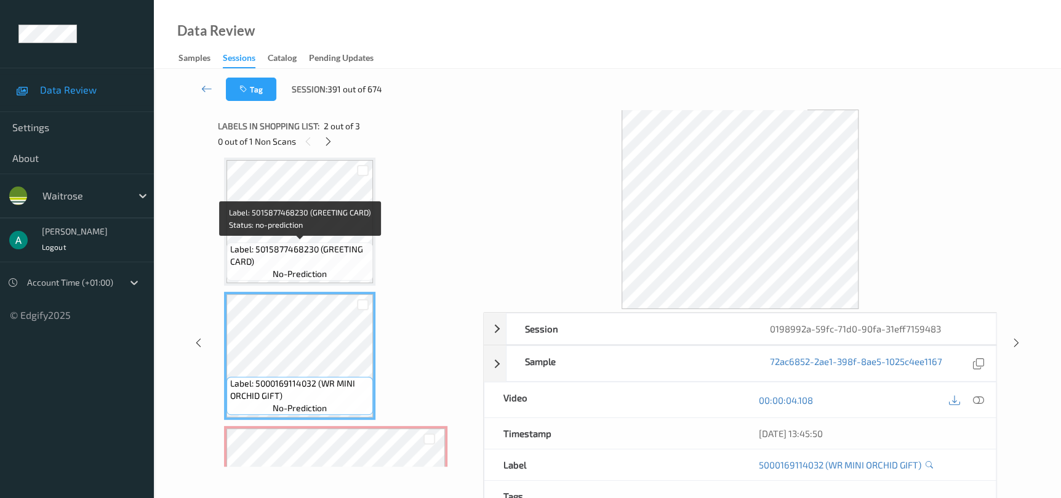
click at [289, 243] on span "Label: 5015877468230 (GREETING CARD)" at bounding box center [299, 255] width 140 height 25
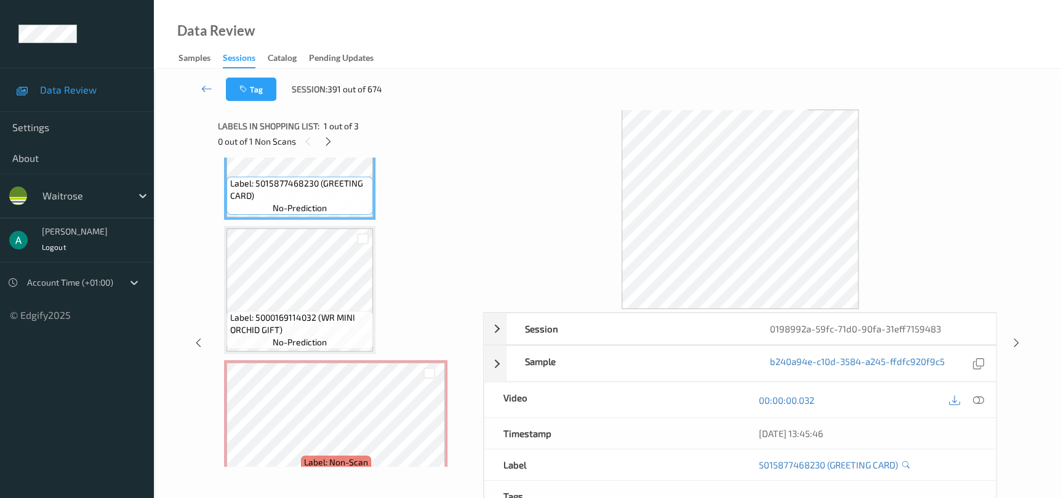
scroll to position [98, 0]
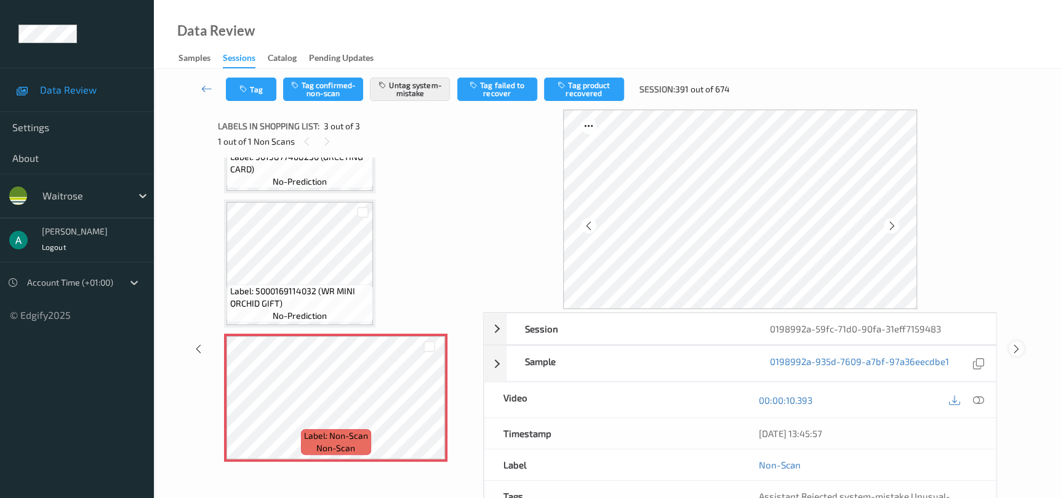
click at [1013, 354] on div at bounding box center [1015, 348] width 15 height 15
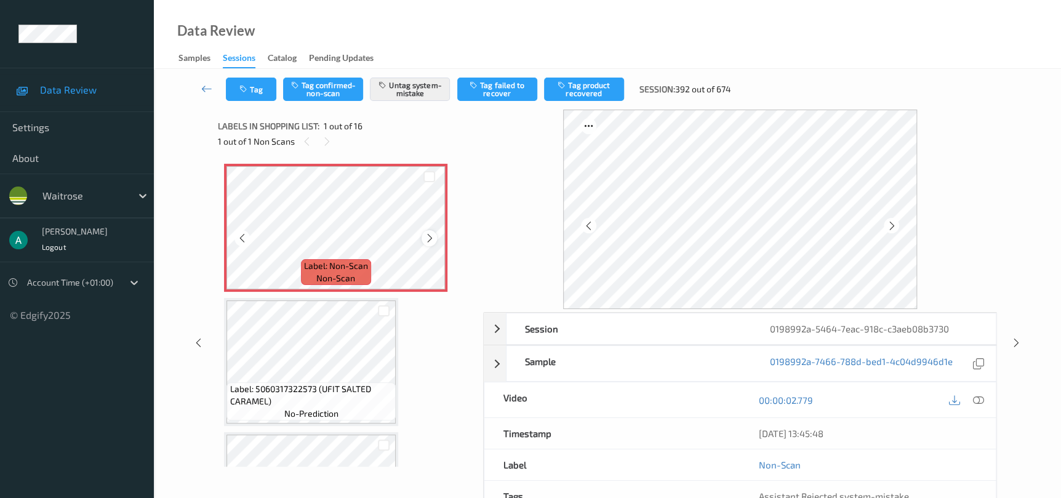
click at [427, 234] on icon at bounding box center [429, 238] width 10 height 11
click at [1014, 341] on icon at bounding box center [1016, 342] width 10 height 11
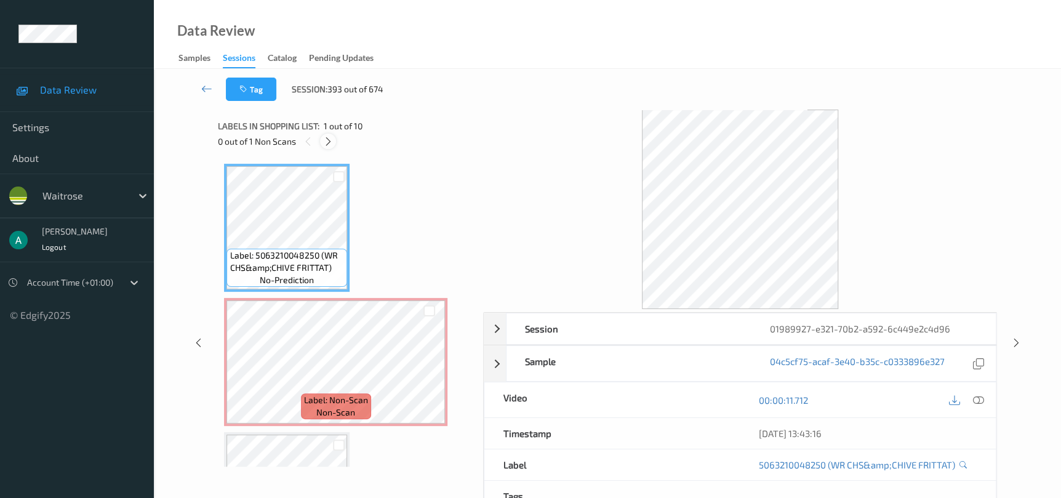
click at [326, 145] on icon at bounding box center [328, 141] width 10 height 11
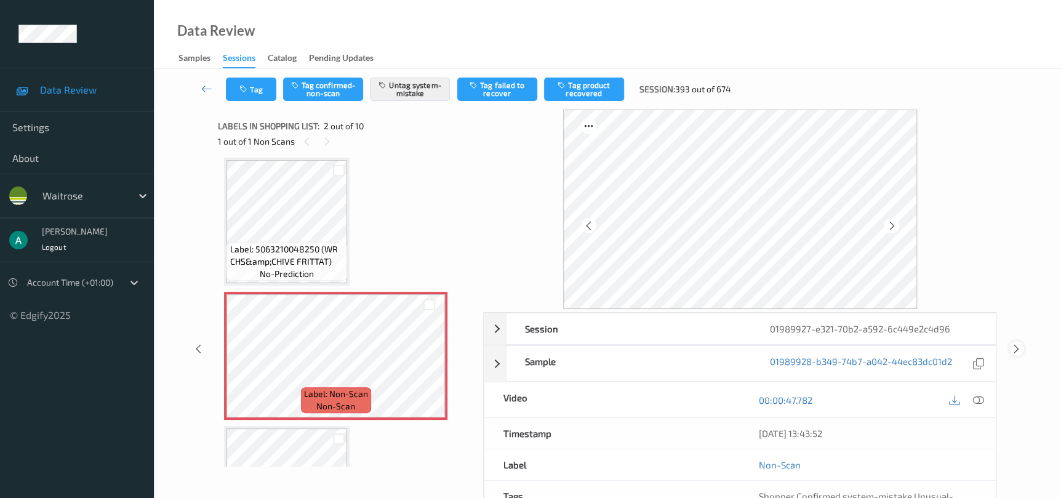
click at [1016, 346] on icon at bounding box center [1016, 348] width 10 height 11
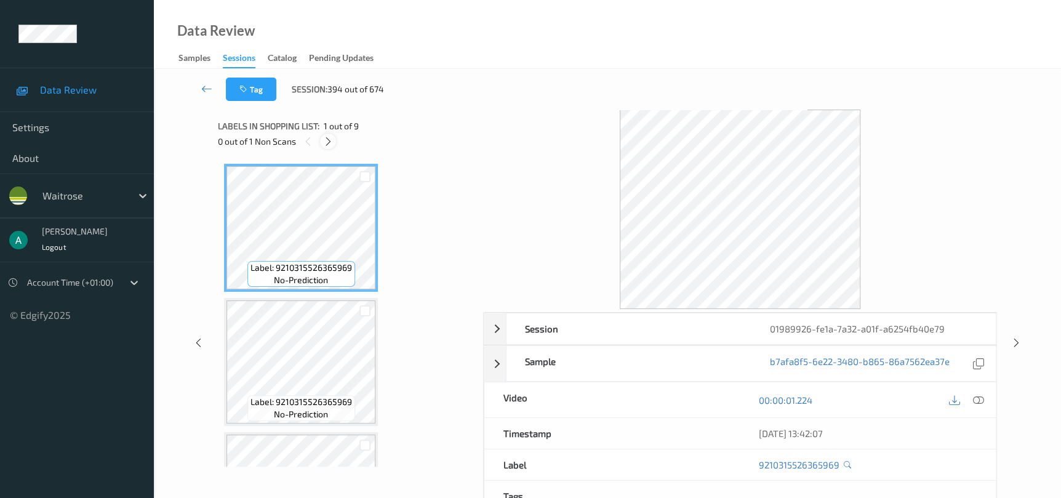
click at [331, 148] on div at bounding box center [327, 141] width 15 height 15
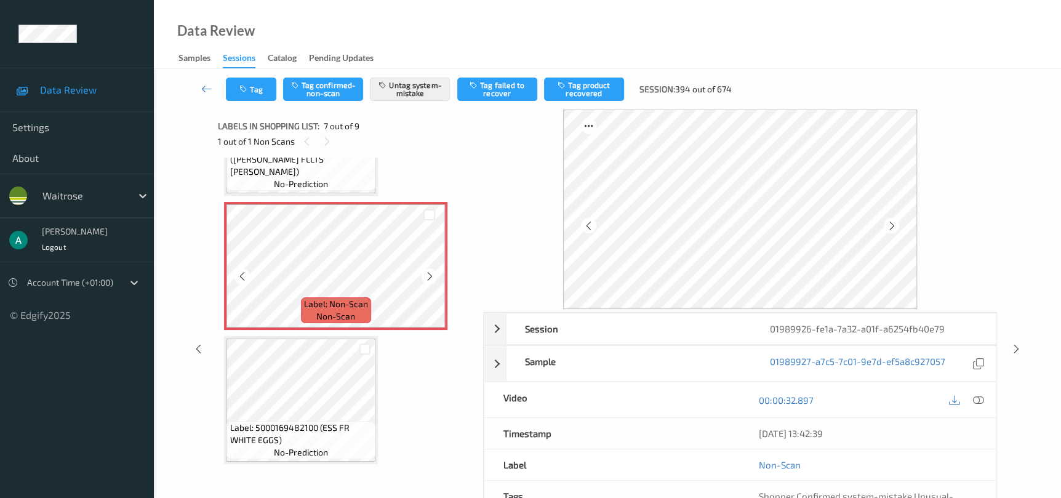
scroll to position [674, 0]
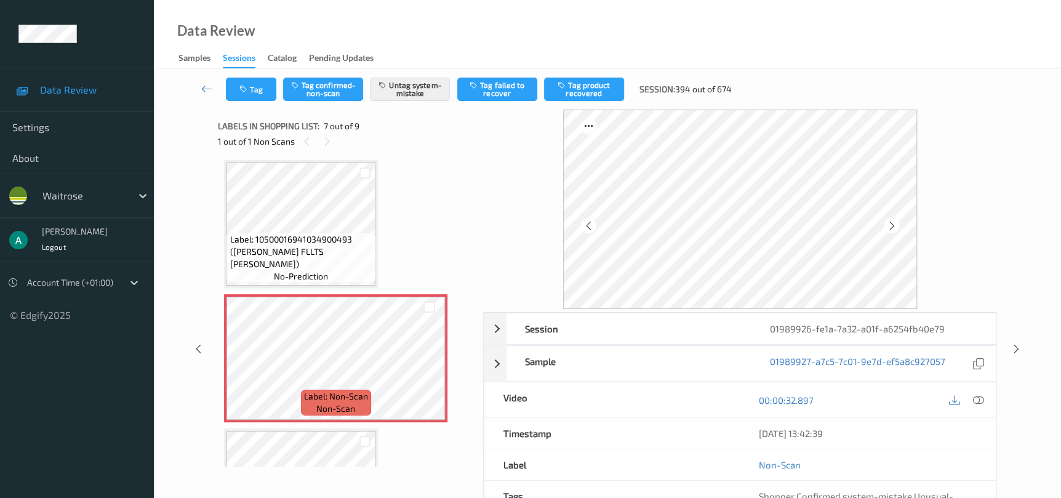
click at [1015, 359] on div "Session 01989926-fe1a-7a32-a01f-a6254fb40e79 Session ID 01989926-fe1a-7a32-a01f…" at bounding box center [607, 349] width 856 height 478
click at [1013, 349] on icon at bounding box center [1016, 348] width 10 height 11
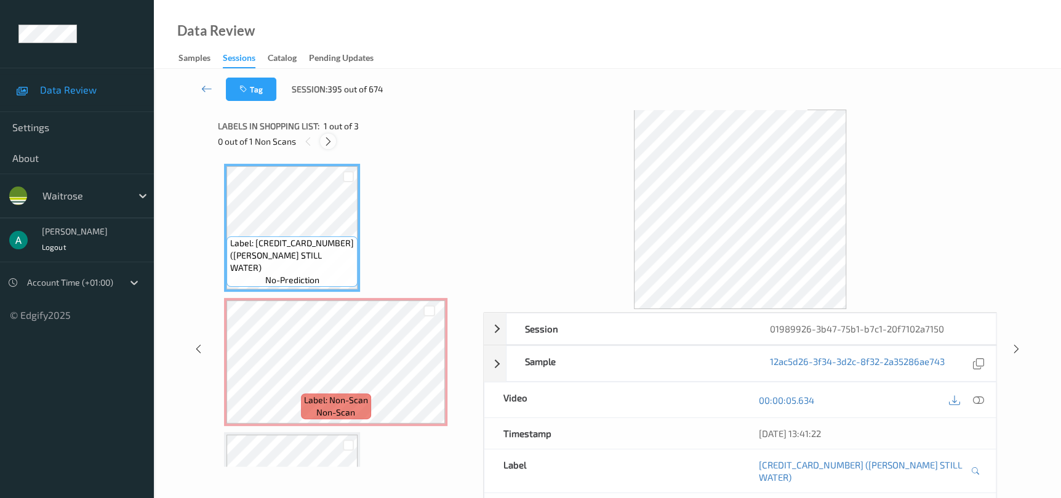
click at [330, 138] on icon at bounding box center [328, 141] width 10 height 11
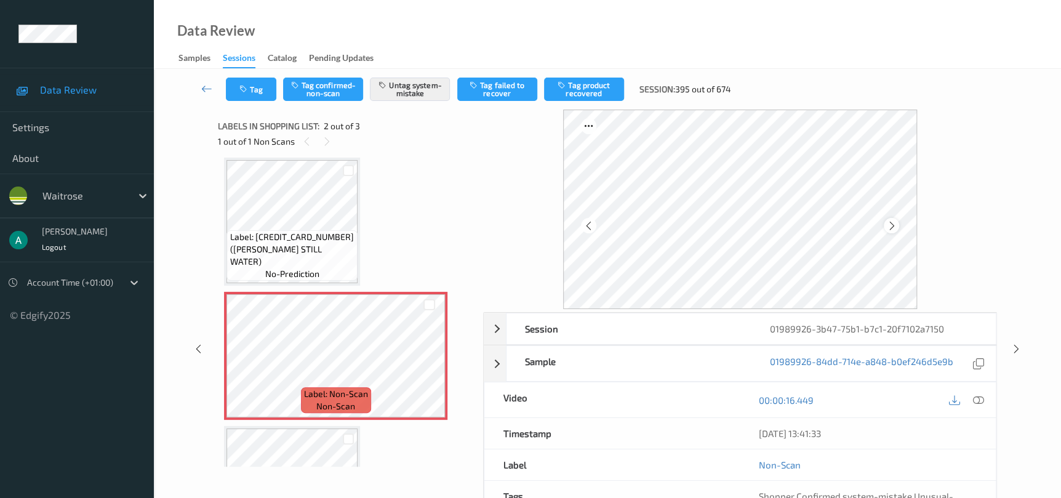
click at [893, 225] on icon at bounding box center [891, 225] width 10 height 11
click at [895, 226] on icon at bounding box center [891, 225] width 10 height 11
click at [1013, 346] on icon at bounding box center [1016, 348] width 10 height 11
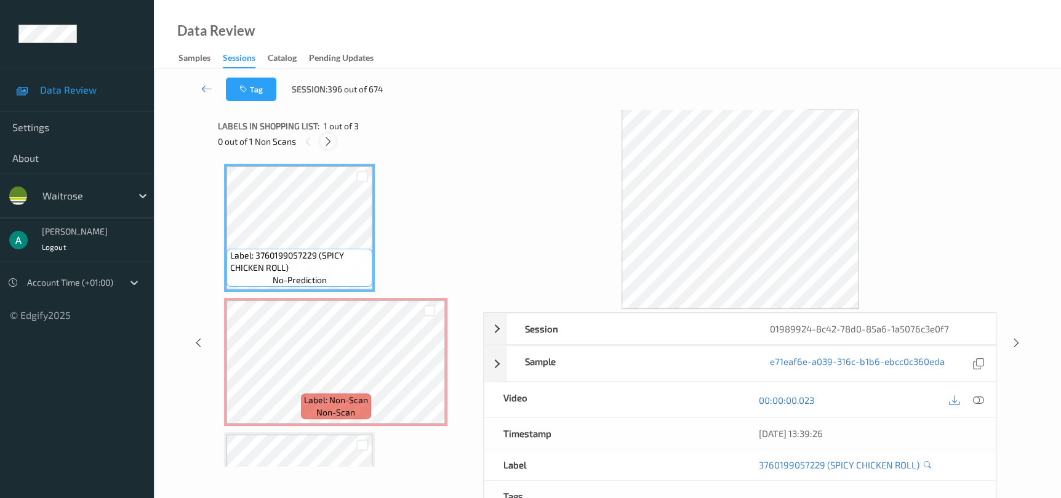
click at [335, 142] on div at bounding box center [327, 141] width 15 height 15
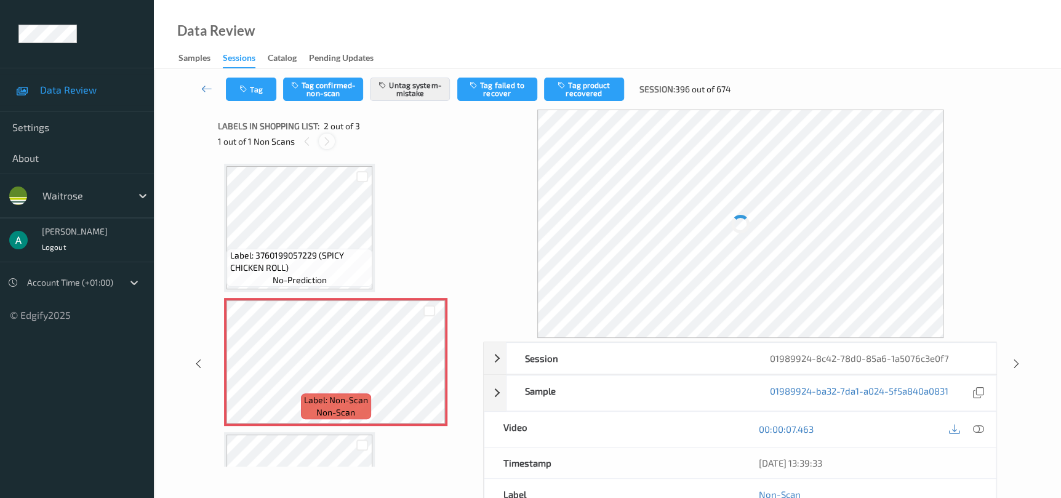
scroll to position [6, 0]
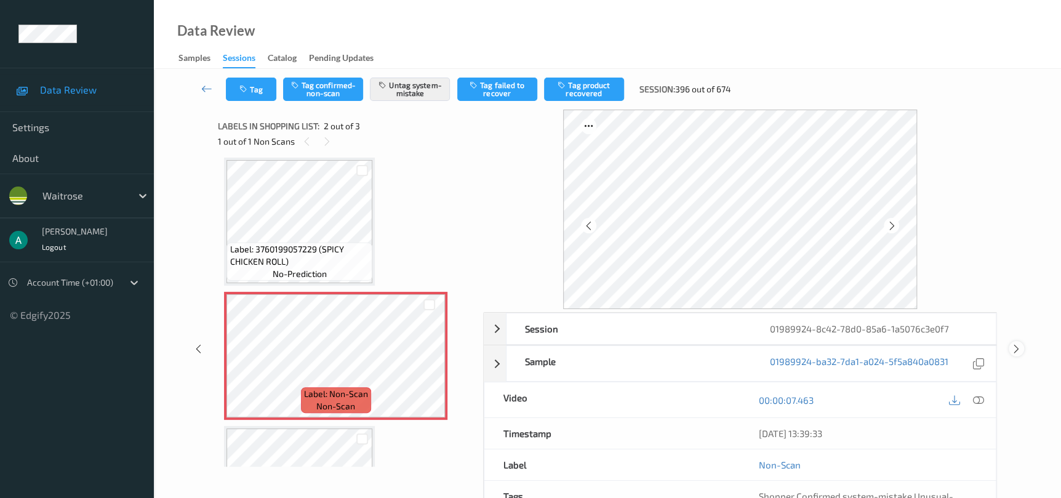
click at [1014, 347] on icon at bounding box center [1016, 348] width 10 height 11
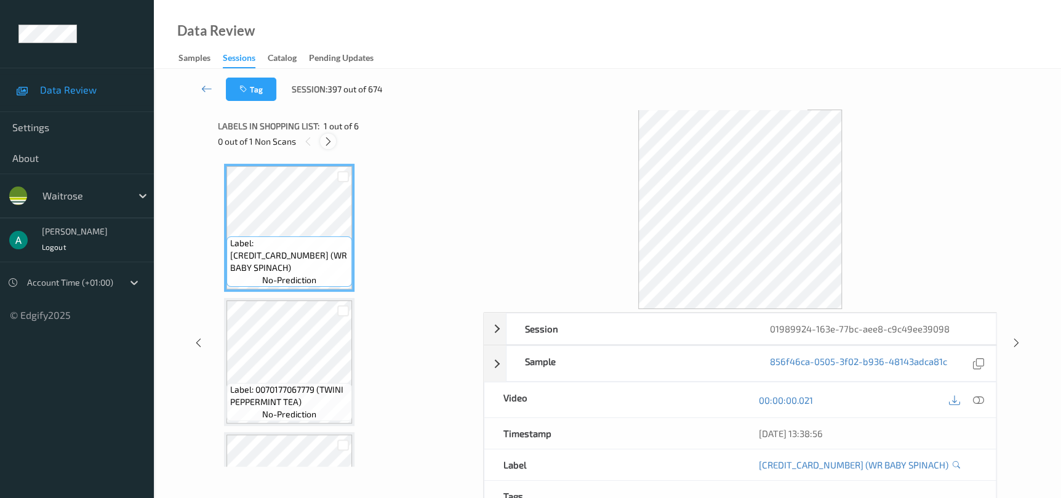
click at [330, 141] on icon at bounding box center [328, 141] width 10 height 11
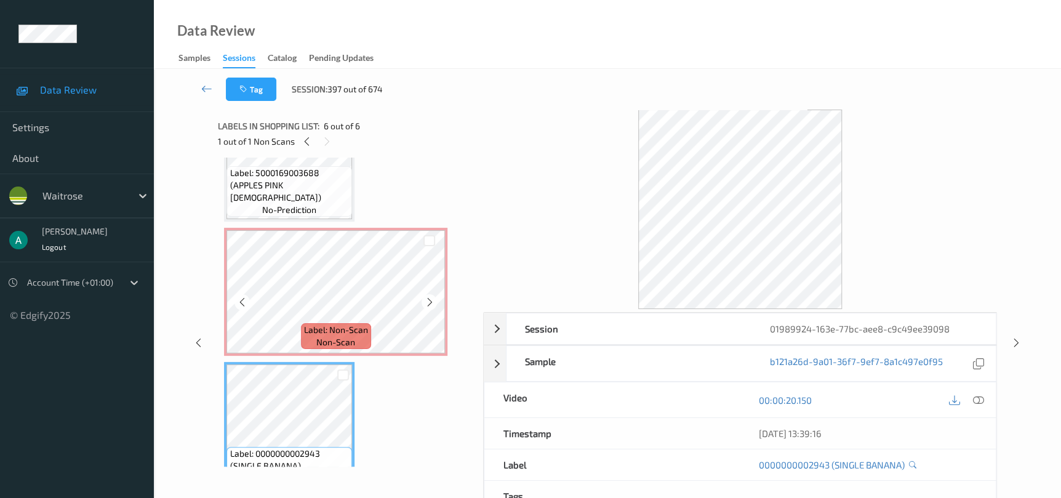
scroll to position [499, 0]
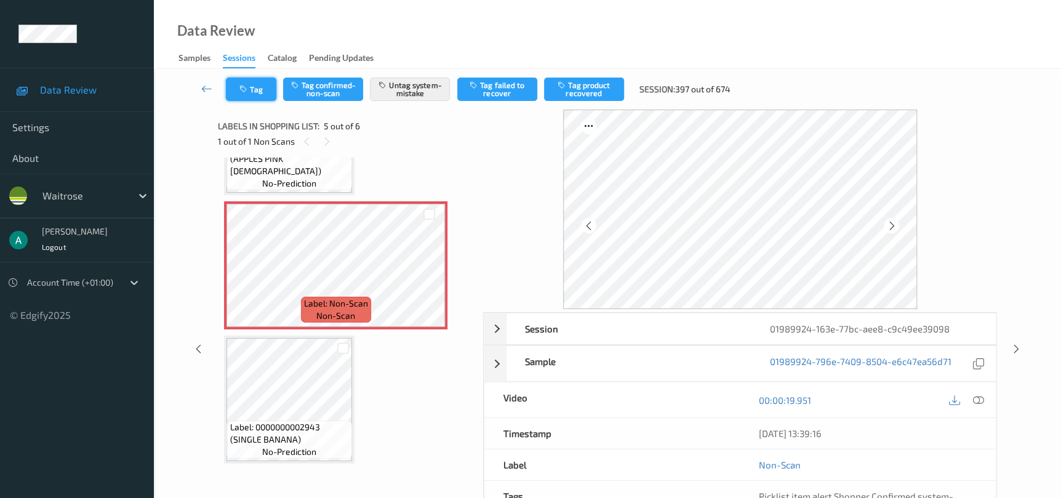
click at [249, 94] on button "Tag" at bounding box center [251, 89] width 50 height 23
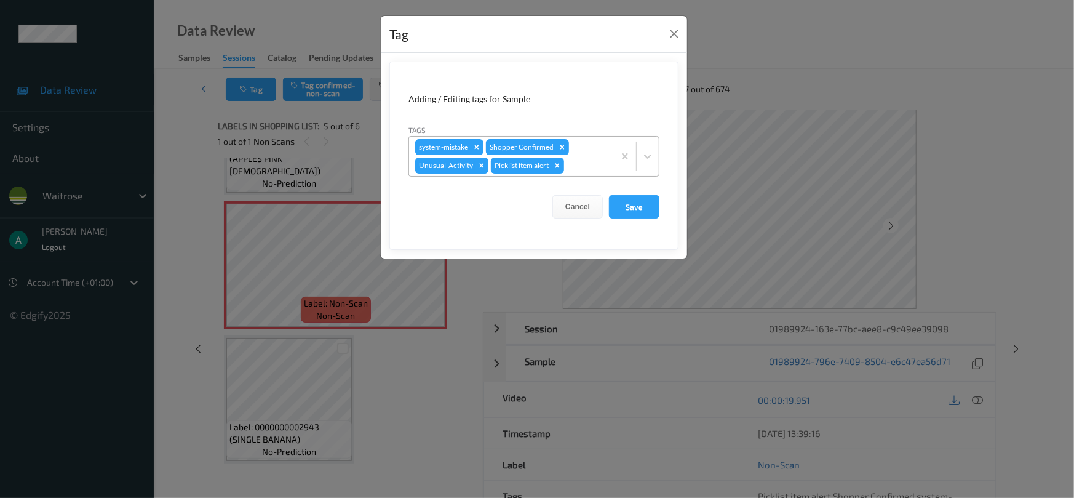
click at [482, 159] on div "Remove Unusual-Activity" at bounding box center [482, 166] width 14 height 16
click at [636, 218] on form "Adding / Editing tags for Sample Tags system-mistake Shopper Confirmed Picklist…" at bounding box center [533, 156] width 289 height 188
click at [629, 209] on button "Save" at bounding box center [634, 206] width 50 height 23
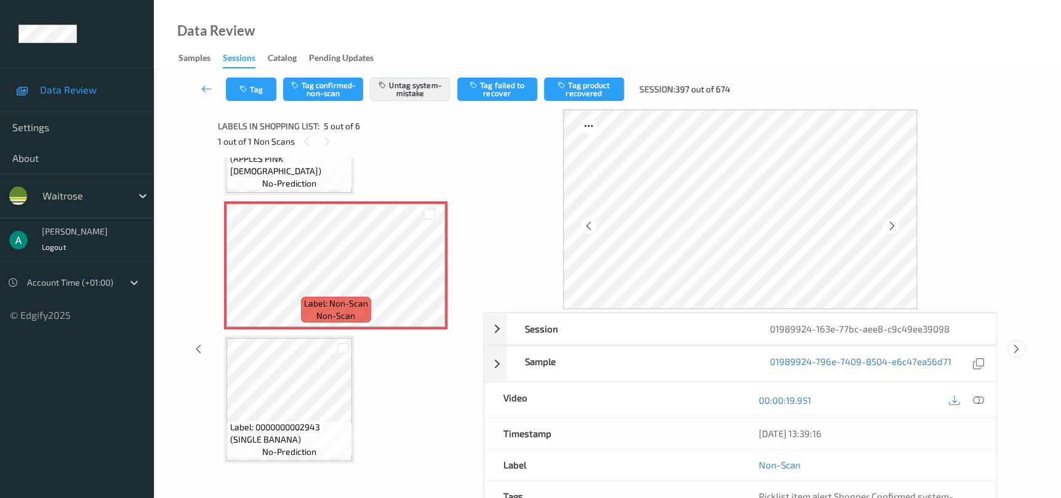
click at [1017, 348] on icon at bounding box center [1016, 348] width 10 height 11
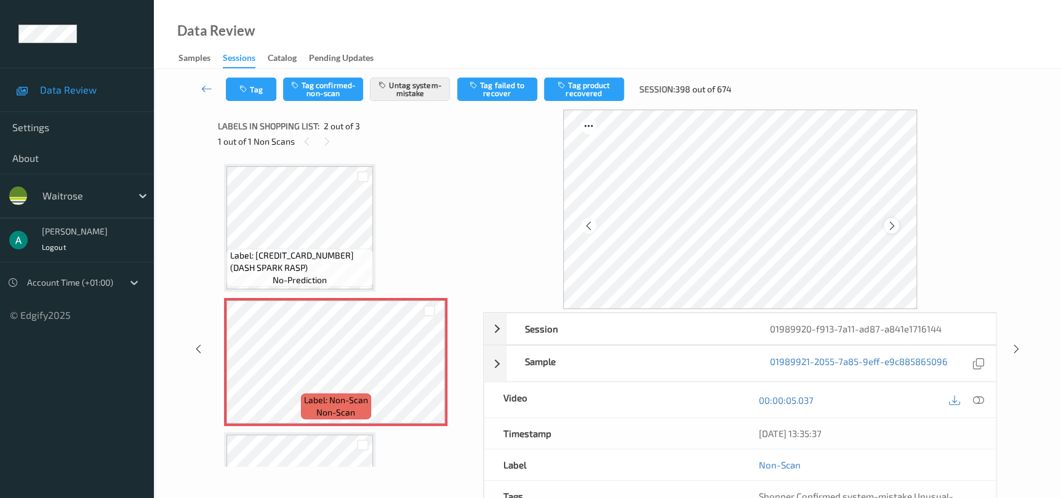
click at [888, 224] on icon at bounding box center [891, 225] width 10 height 11
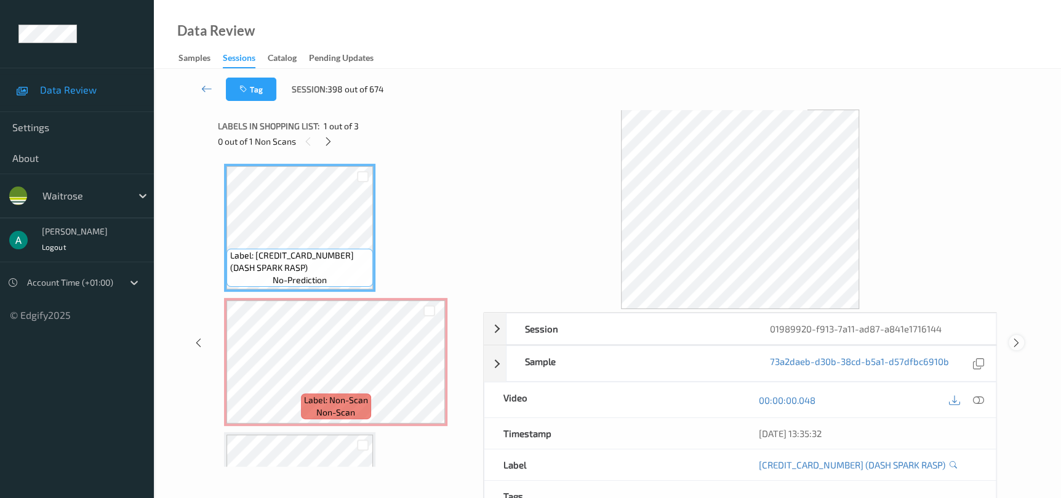
click at [1015, 340] on icon at bounding box center [1016, 342] width 10 height 11
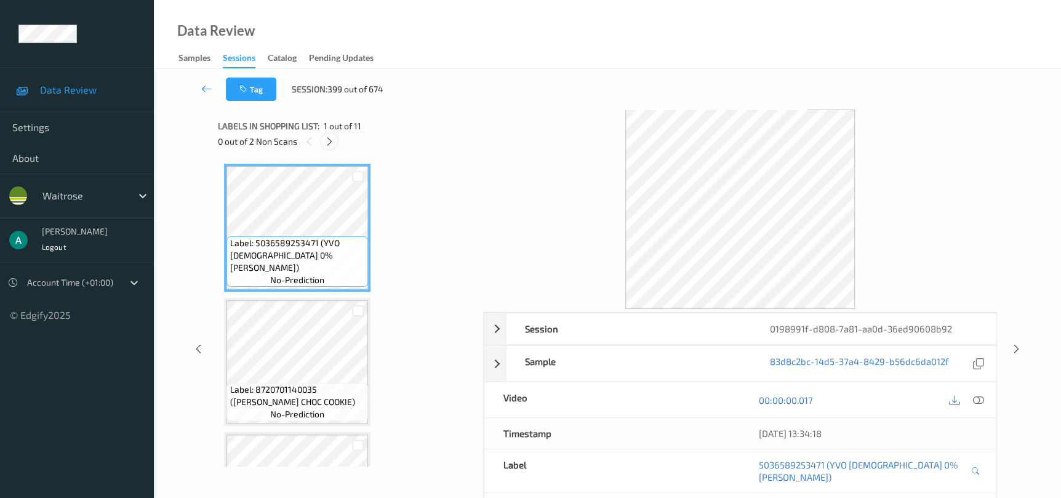
click at [334, 142] on icon at bounding box center [329, 141] width 10 height 11
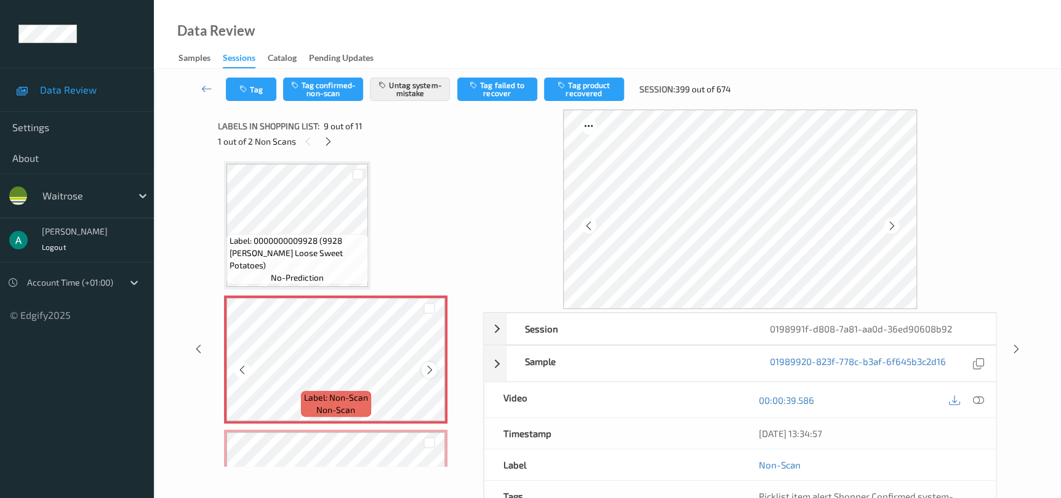
click at [428, 367] on icon at bounding box center [429, 369] width 10 height 11
click at [429, 367] on icon at bounding box center [429, 369] width 10 height 11
click at [430, 367] on icon at bounding box center [429, 369] width 10 height 11
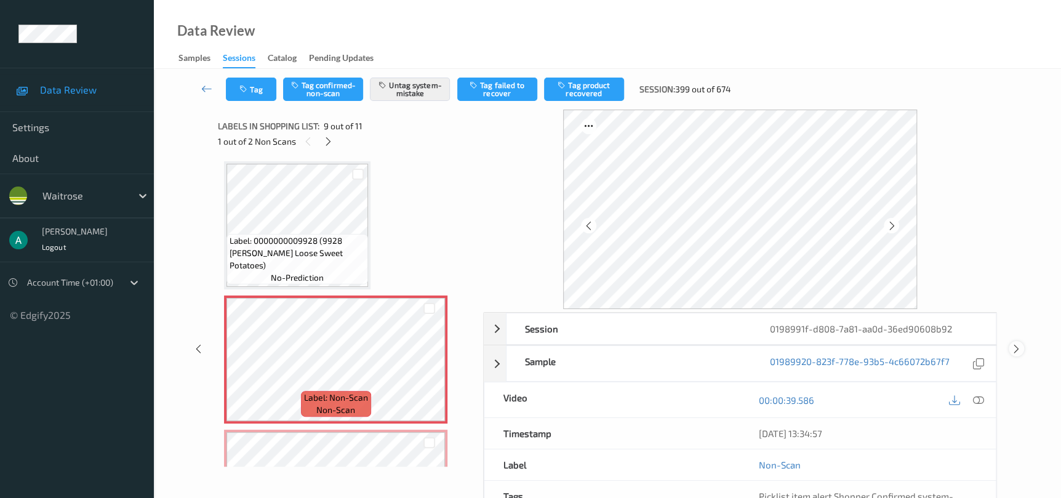
click at [1008, 346] on div "Session 0198991f-d808-7a81-aa0d-36ed90608b92 Session ID 0198991f-d808-7a81-aa0d…" at bounding box center [607, 349] width 856 height 478
click at [1011, 349] on icon at bounding box center [1016, 348] width 10 height 11
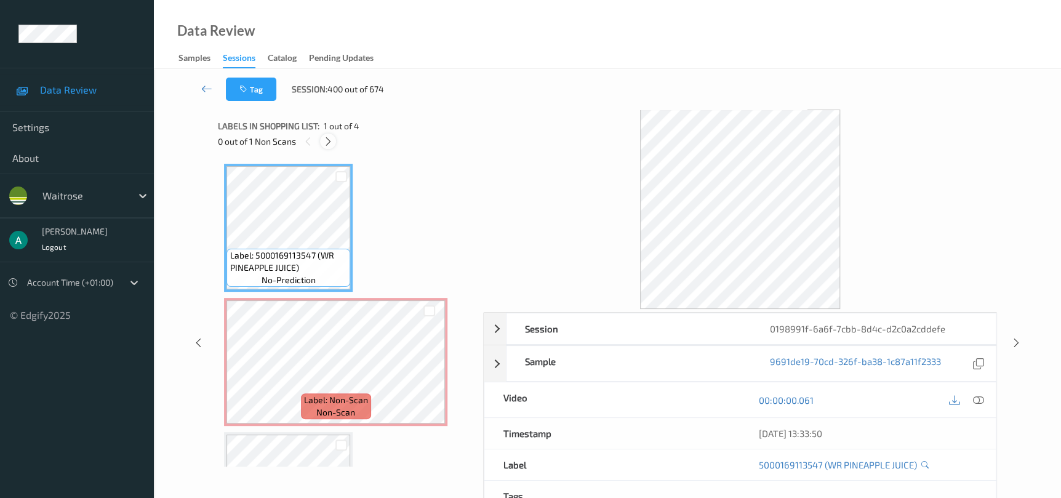
click at [329, 141] on icon at bounding box center [328, 141] width 10 height 11
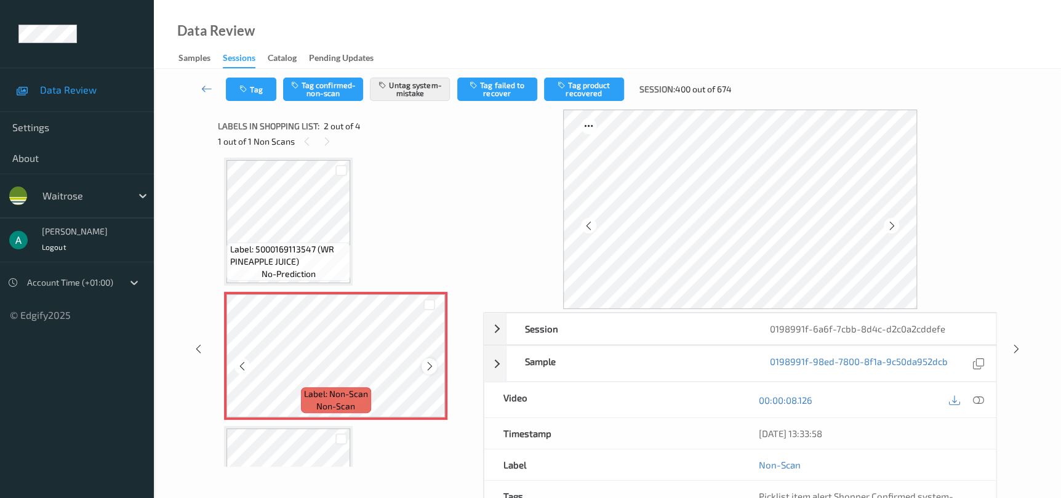
click at [431, 361] on icon at bounding box center [429, 366] width 10 height 11
click at [432, 361] on icon at bounding box center [429, 366] width 10 height 11
click at [205, 90] on icon at bounding box center [206, 88] width 11 height 12
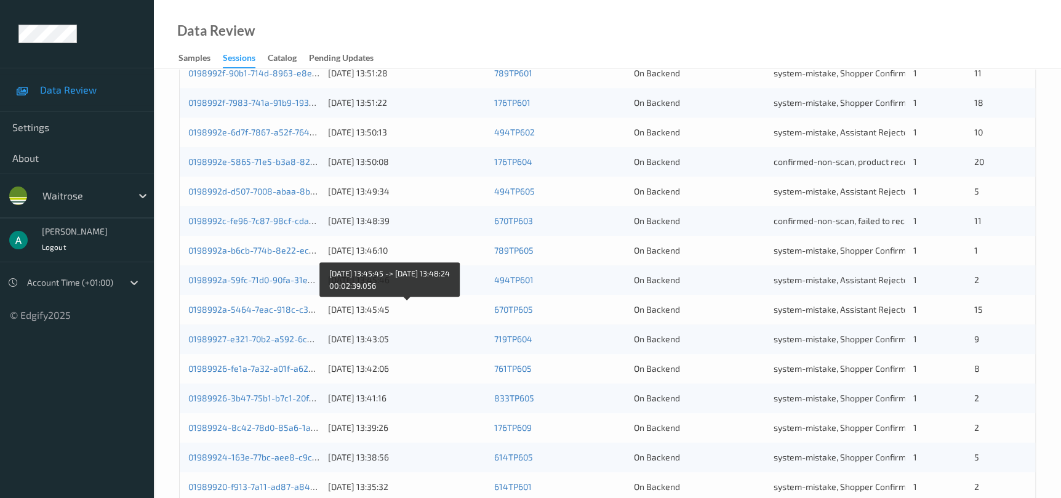
scroll to position [469, 0]
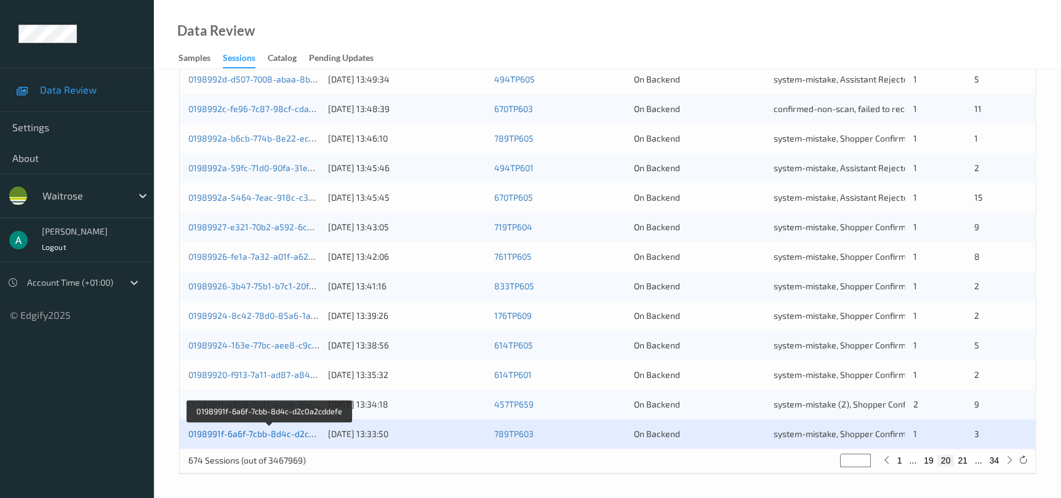
click at [273, 428] on link "0198991f-6a6f-7cbb-8d4c-d2c0a2cddefe" at bounding box center [269, 433] width 162 height 10
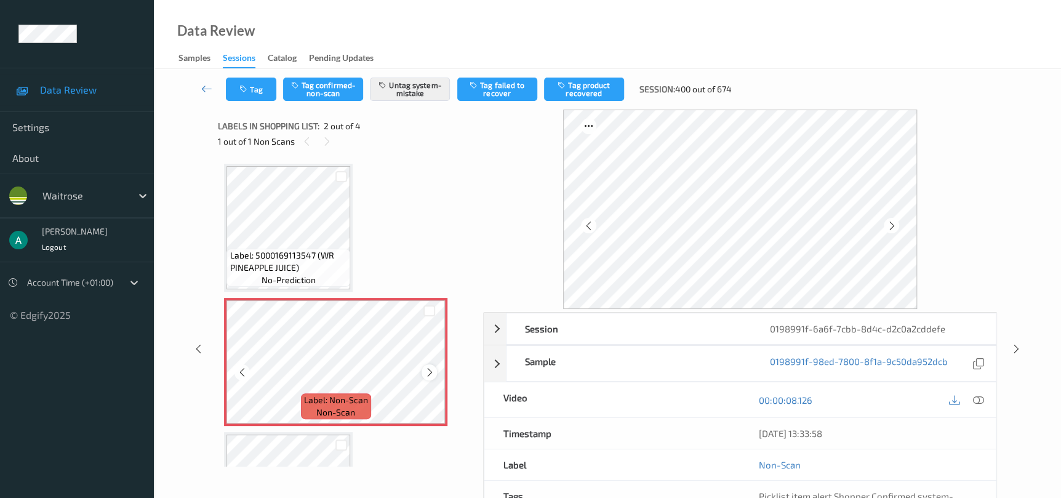
click at [434, 367] on icon at bounding box center [429, 372] width 10 height 11
click at [428, 367] on icon at bounding box center [429, 372] width 10 height 11
click at [431, 369] on icon at bounding box center [429, 372] width 10 height 11
click at [562, 38] on div "Data Review Samples Sessions Catalog Pending Updates" at bounding box center [607, 34] width 907 height 69
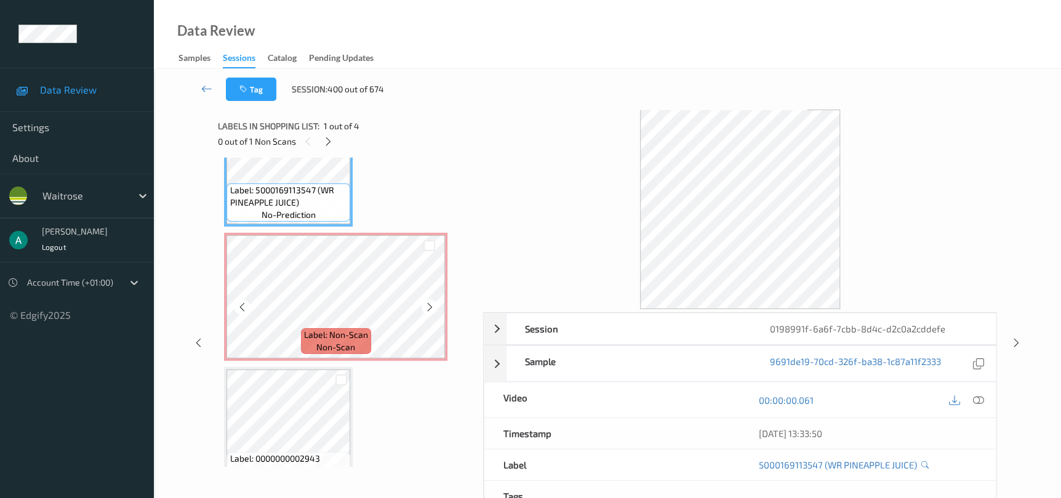
scroll to position [92, 0]
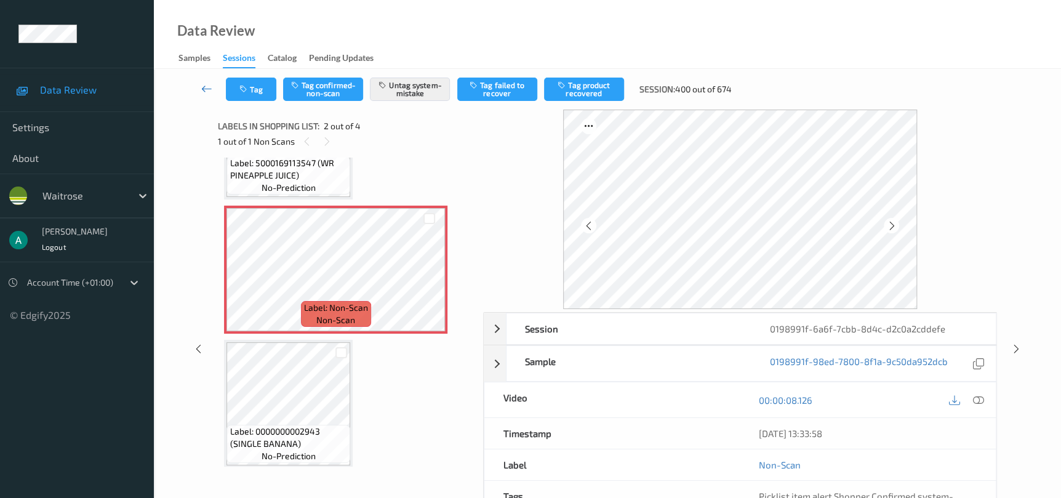
click at [207, 89] on icon at bounding box center [206, 88] width 11 height 12
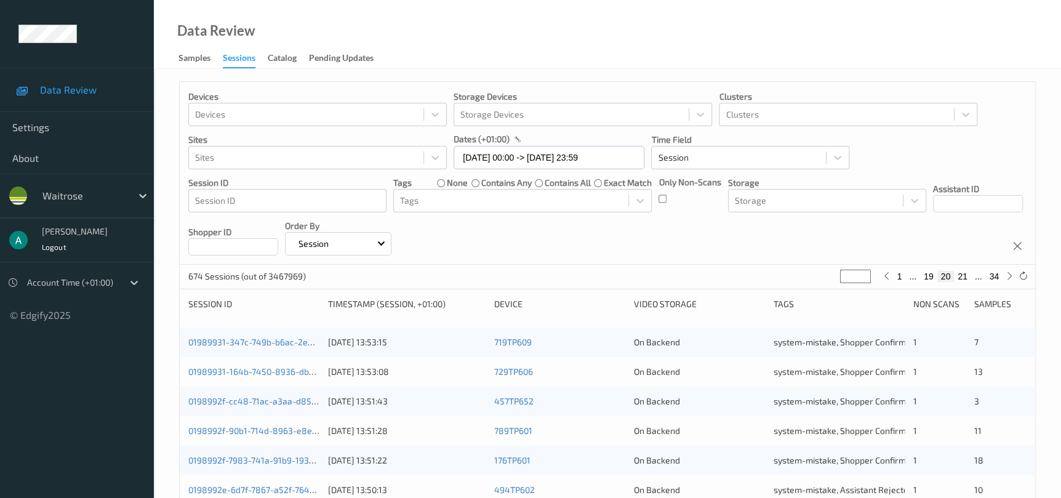
click at [964, 273] on button "21" at bounding box center [962, 276] width 17 height 11
type input "**"
click at [301, 337] on link "0198991f-50ed-7ea9-b77c-e1be4ef776a5" at bounding box center [269, 342] width 162 height 10
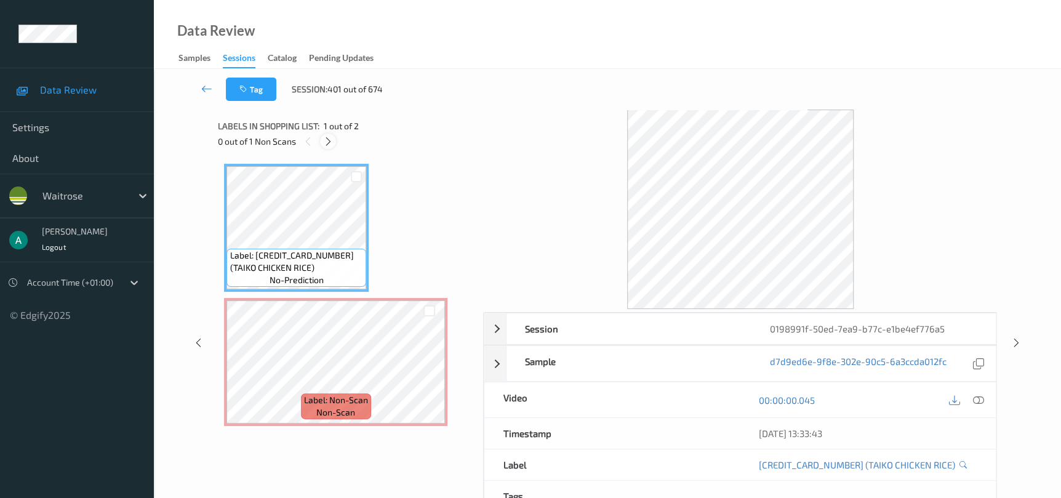
click at [330, 138] on icon at bounding box center [328, 141] width 10 height 11
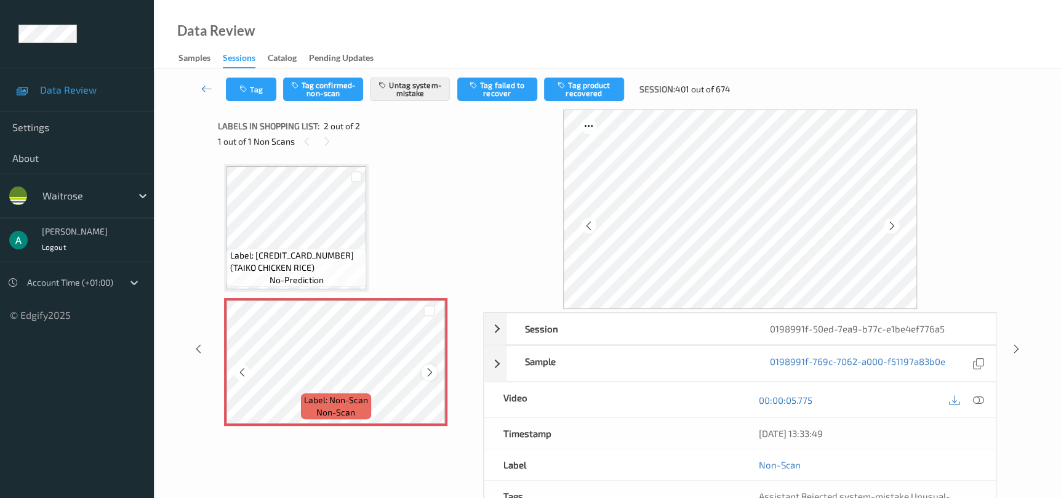
click at [428, 372] on icon at bounding box center [429, 372] width 10 height 11
click at [1017, 351] on icon at bounding box center [1016, 348] width 10 height 11
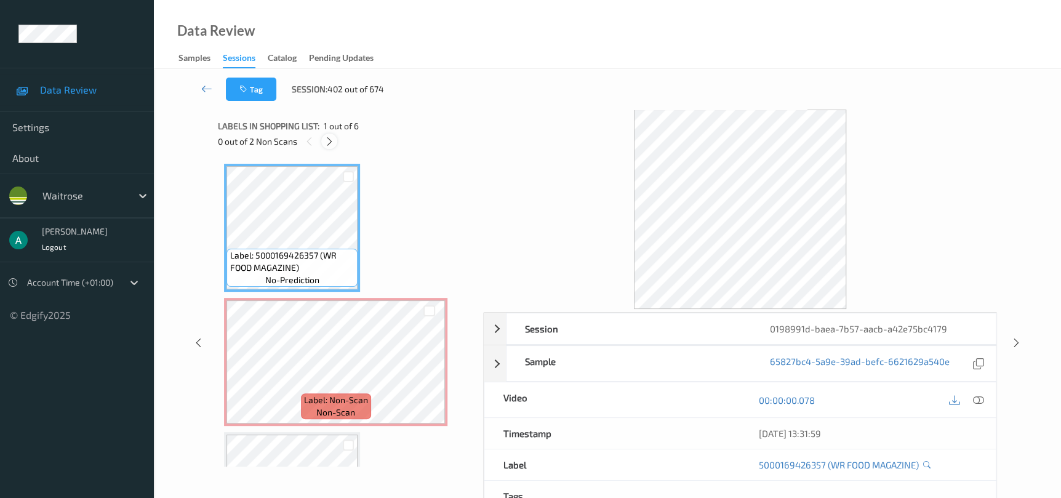
click at [332, 143] on icon at bounding box center [329, 141] width 10 height 11
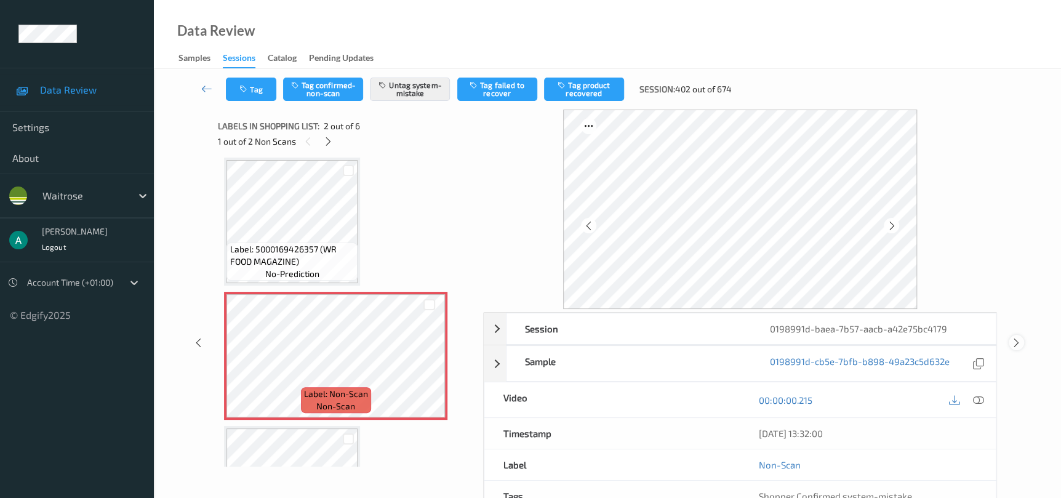
click at [1021, 340] on div at bounding box center [1015, 342] width 15 height 15
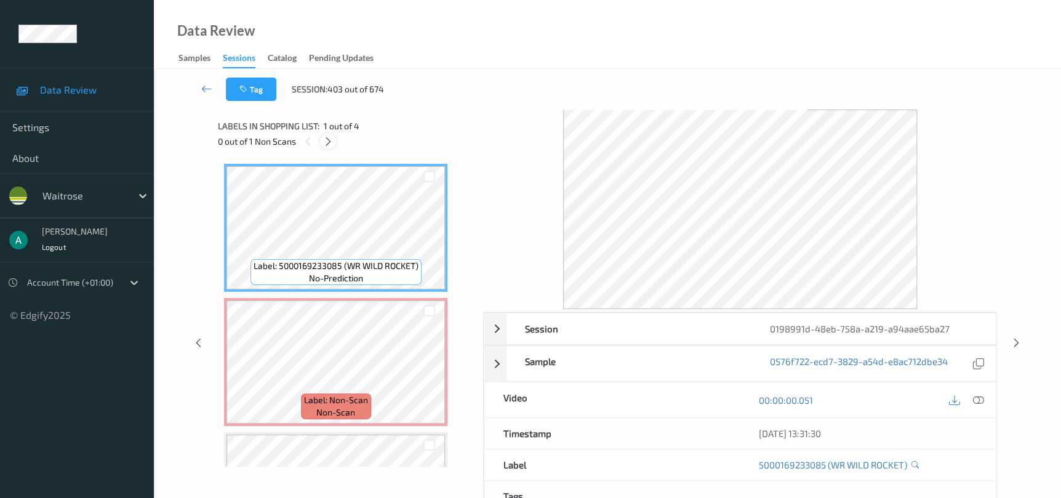
click at [331, 144] on icon at bounding box center [328, 141] width 10 height 11
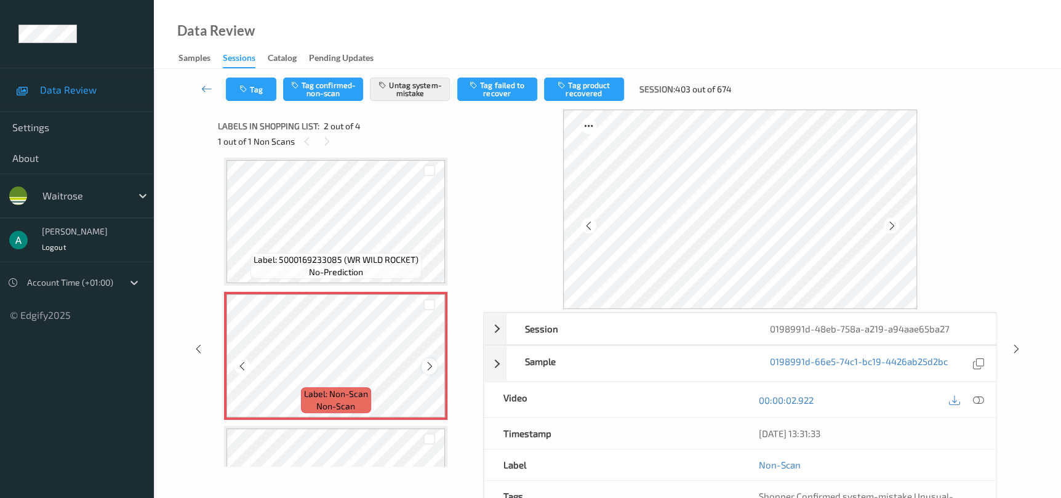
click at [425, 362] on icon at bounding box center [429, 366] width 10 height 11
click at [1012, 350] on icon at bounding box center [1016, 348] width 10 height 11
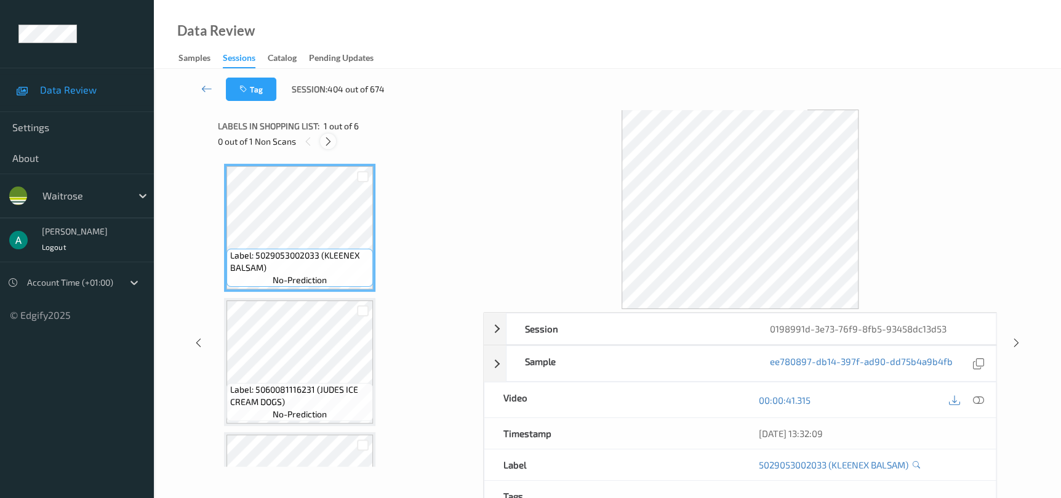
click at [333, 142] on icon at bounding box center [328, 141] width 10 height 11
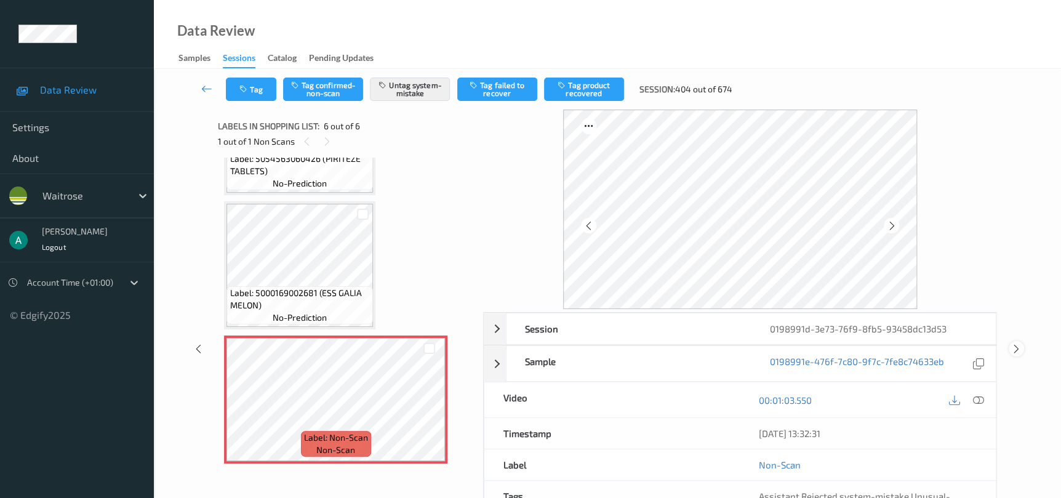
click at [1016, 348] on icon at bounding box center [1016, 348] width 10 height 11
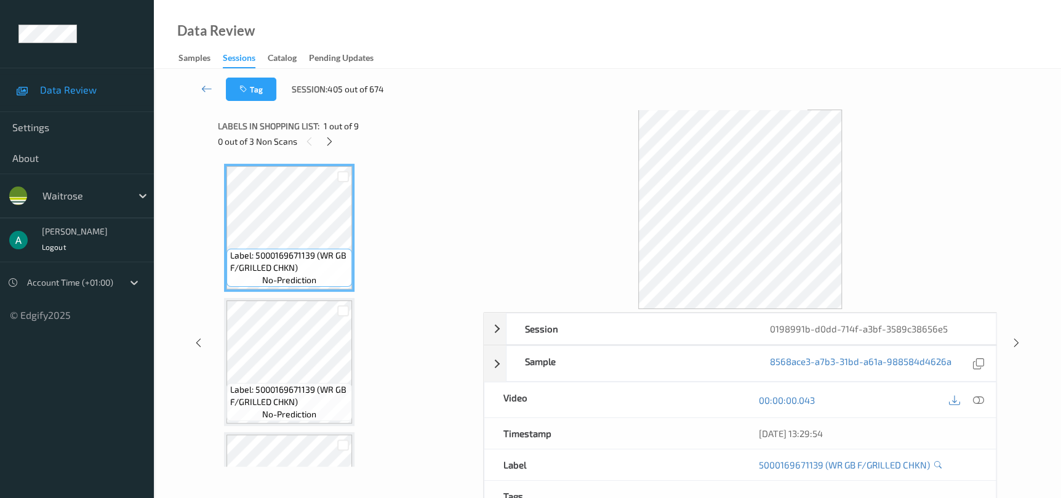
click at [338, 144] on div "0 out of 3 Non Scans" at bounding box center [346, 141] width 257 height 15
click at [330, 138] on icon at bounding box center [329, 141] width 10 height 11
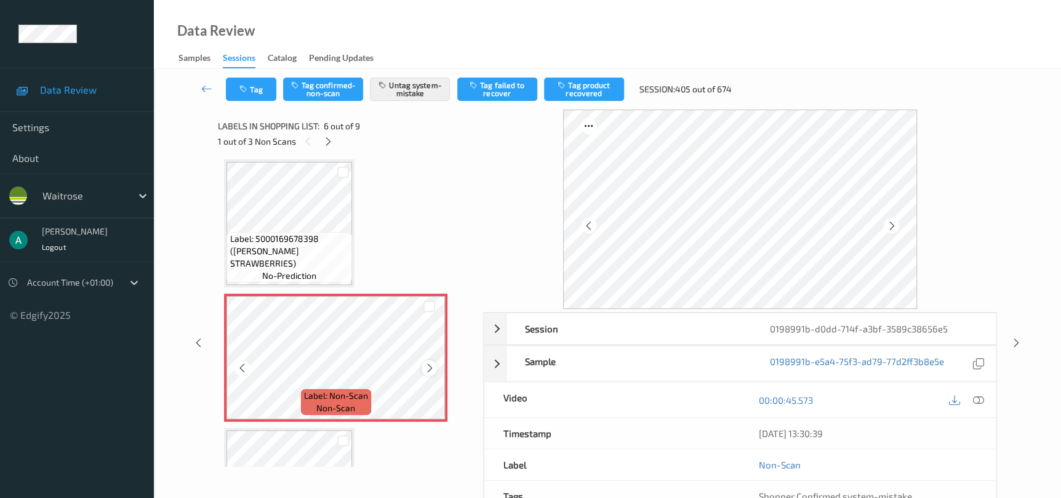
click at [434, 367] on div at bounding box center [428, 367] width 15 height 15
click at [434, 360] on div "Label: Non-Scan non-scan" at bounding box center [335, 357] width 223 height 128
click at [426, 362] on icon at bounding box center [429, 367] width 10 height 11
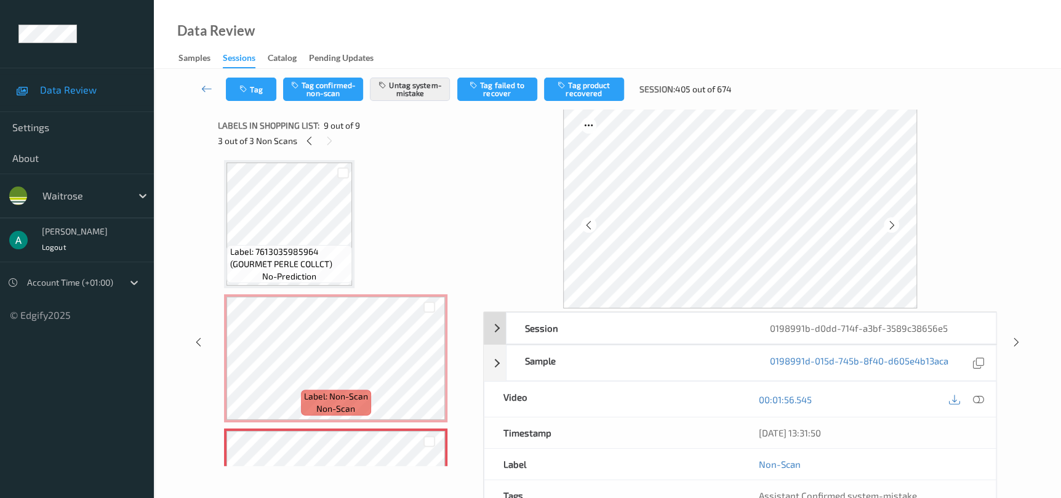
scroll to position [0, 0]
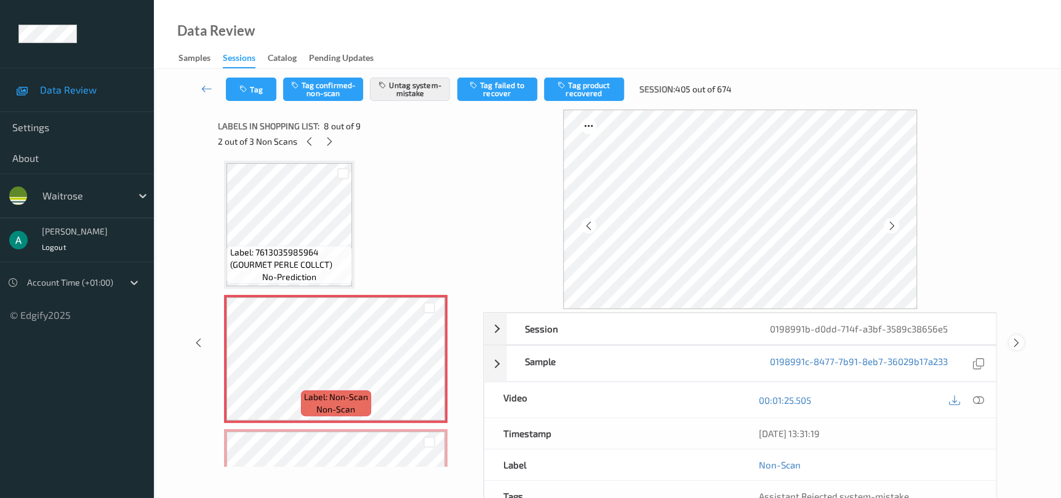
click at [1015, 345] on icon at bounding box center [1016, 342] width 10 height 11
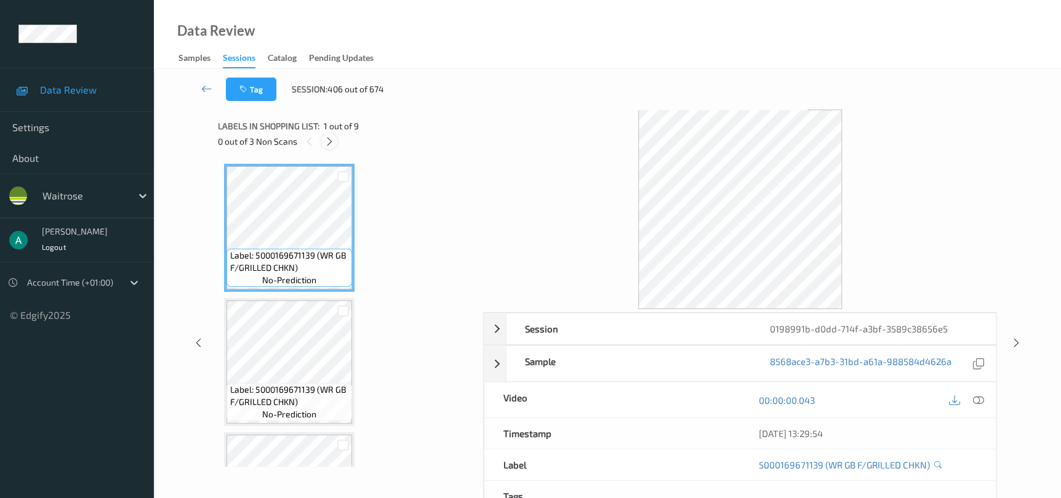
click at [326, 144] on icon at bounding box center [329, 141] width 10 height 11
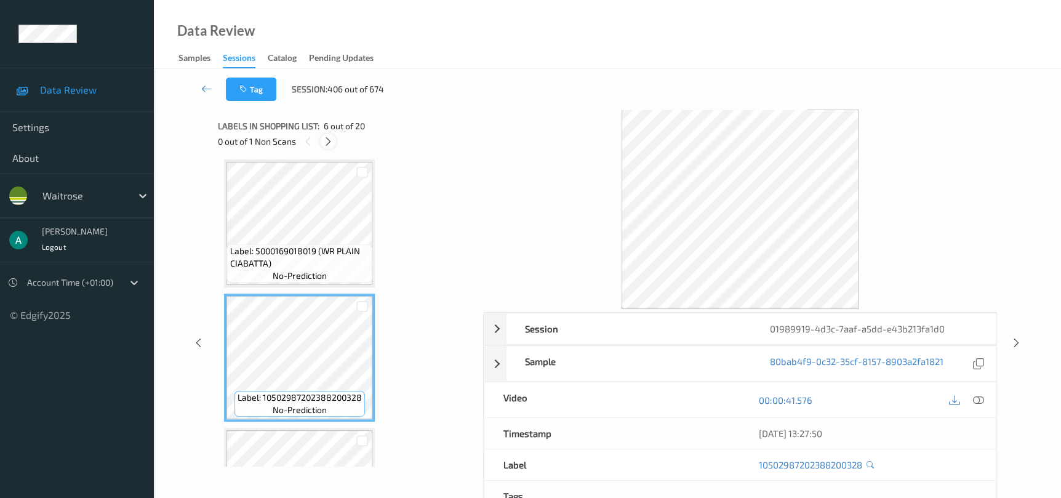
click at [326, 138] on icon at bounding box center [328, 141] width 10 height 11
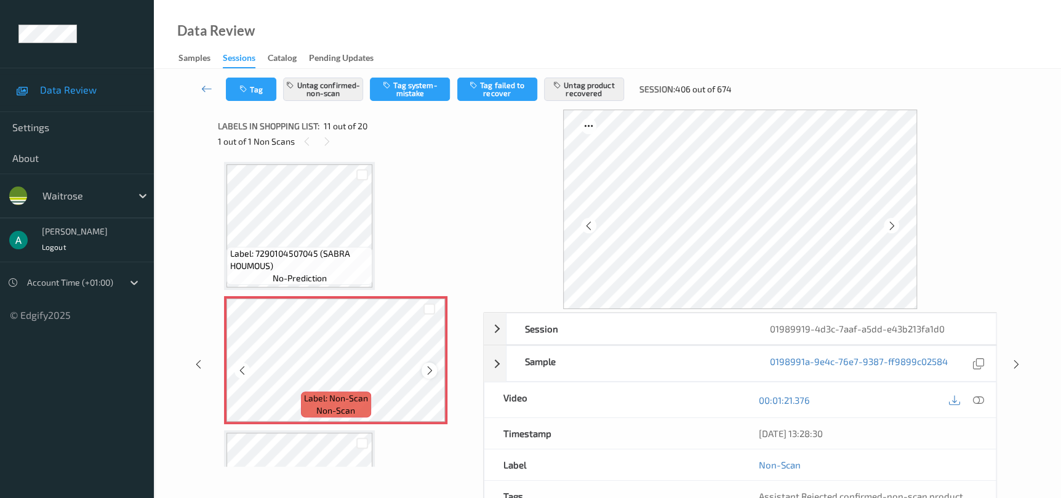
click at [428, 365] on icon at bounding box center [429, 370] width 10 height 11
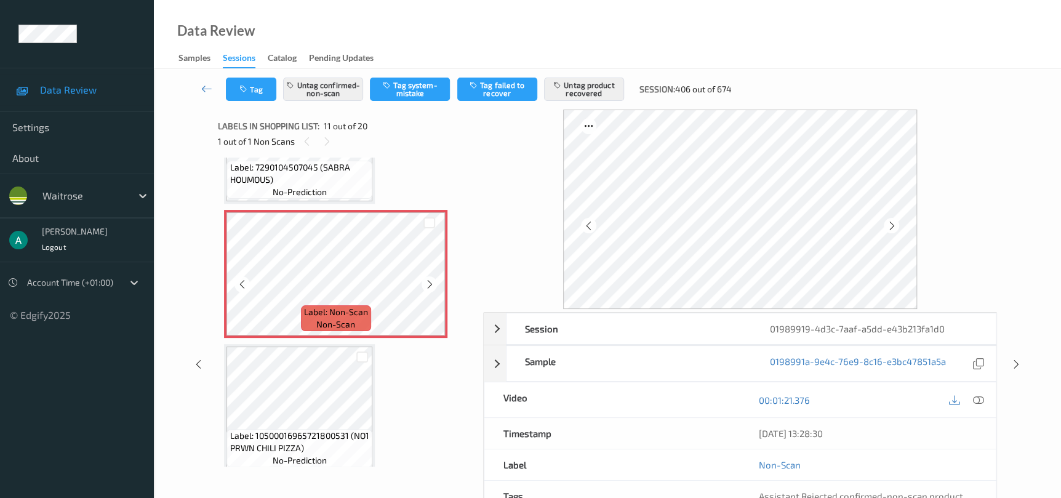
scroll to position [1394, 0]
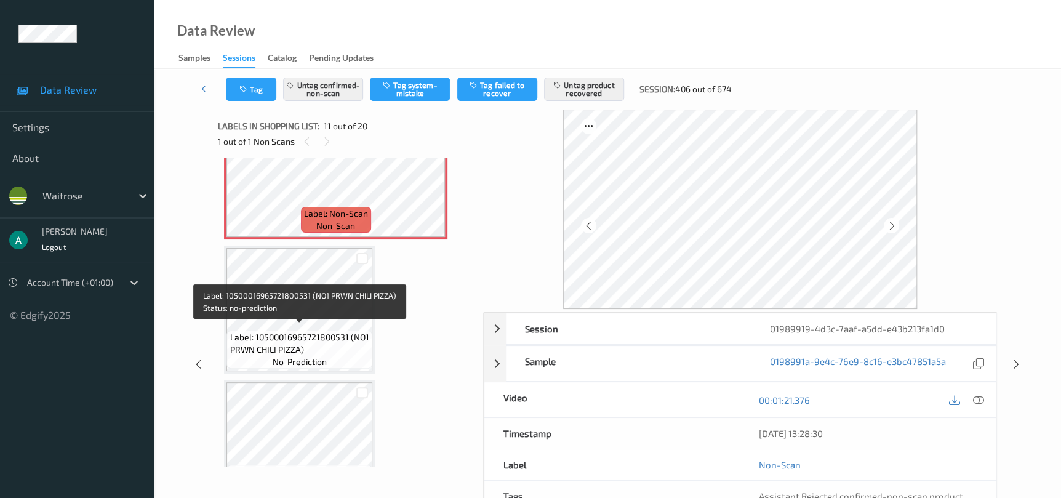
click at [324, 334] on span "Label: 10500016965721800531 (NO1 PRWN CHILI PIZZA)" at bounding box center [299, 343] width 140 height 25
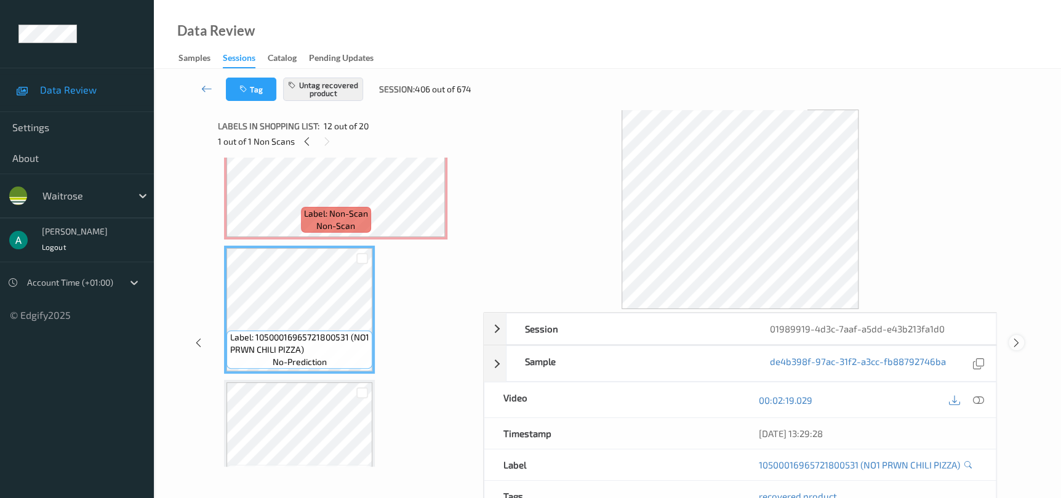
click at [1019, 346] on icon at bounding box center [1016, 342] width 10 height 11
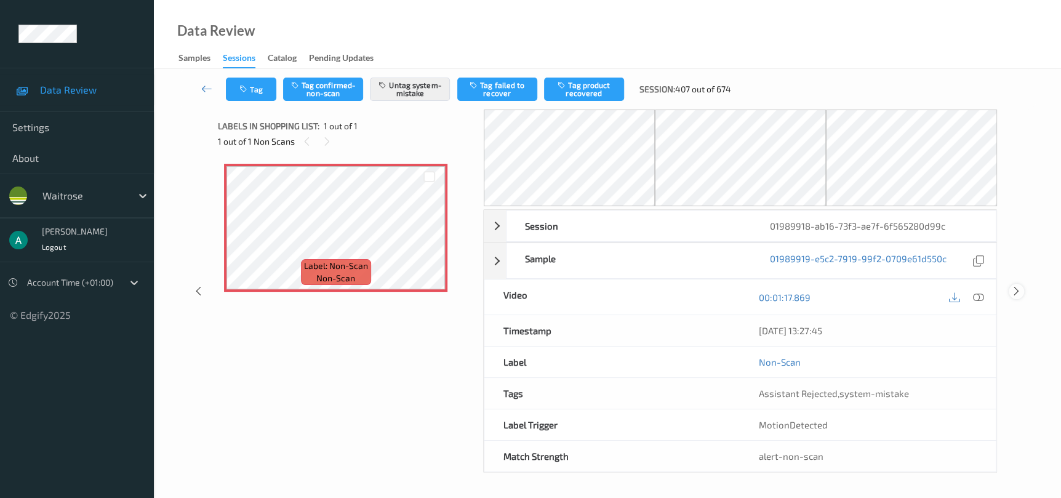
click at [1016, 290] on icon at bounding box center [1016, 290] width 10 height 11
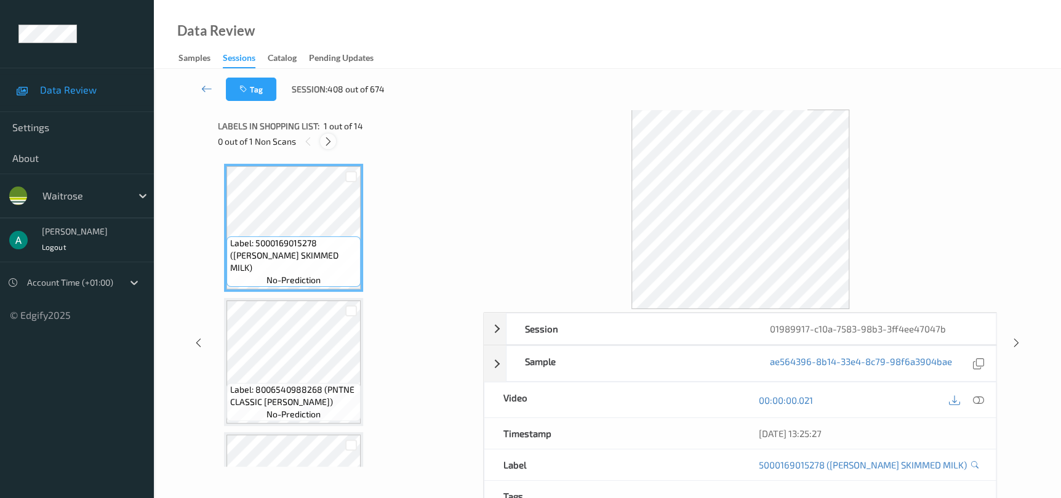
click at [325, 146] on icon at bounding box center [328, 141] width 10 height 11
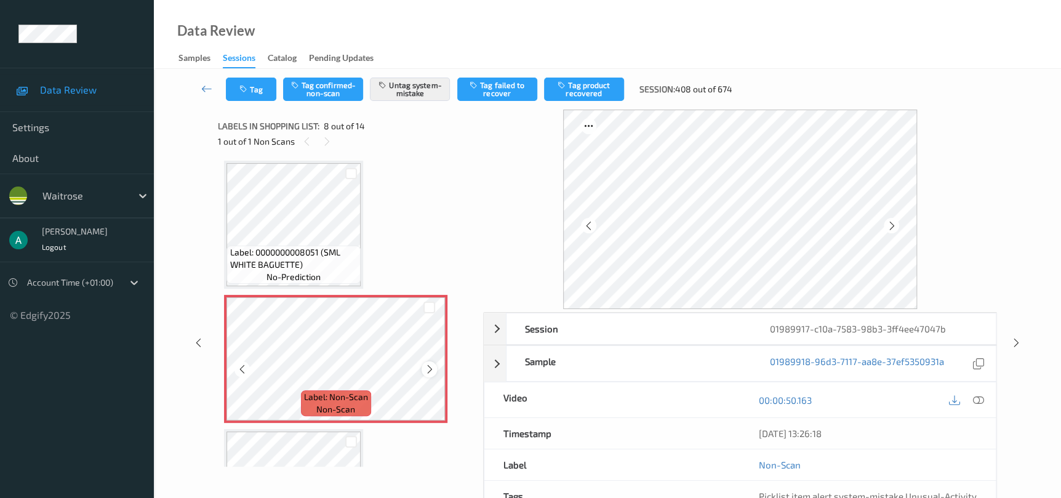
click at [429, 364] on icon at bounding box center [429, 369] width 10 height 11
click at [429, 361] on div at bounding box center [428, 368] width 15 height 15
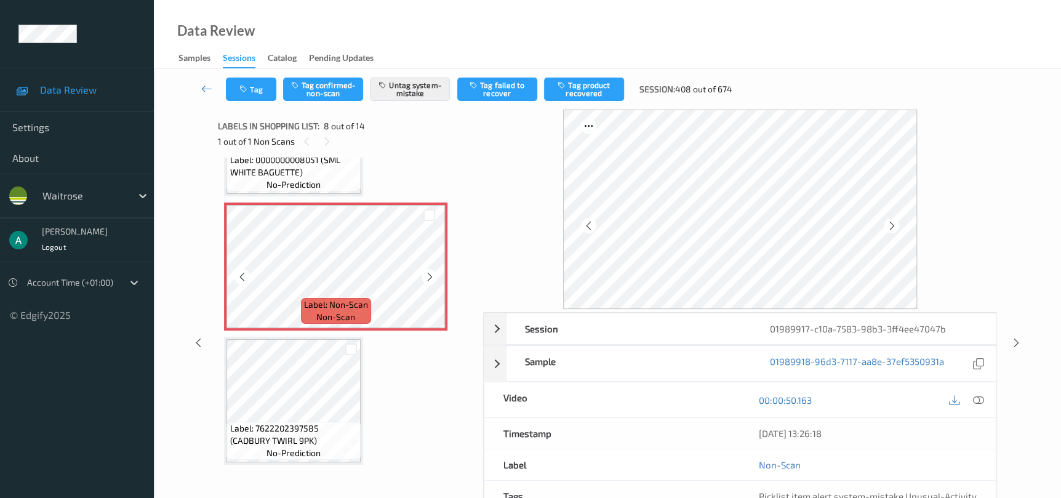
scroll to position [716, 0]
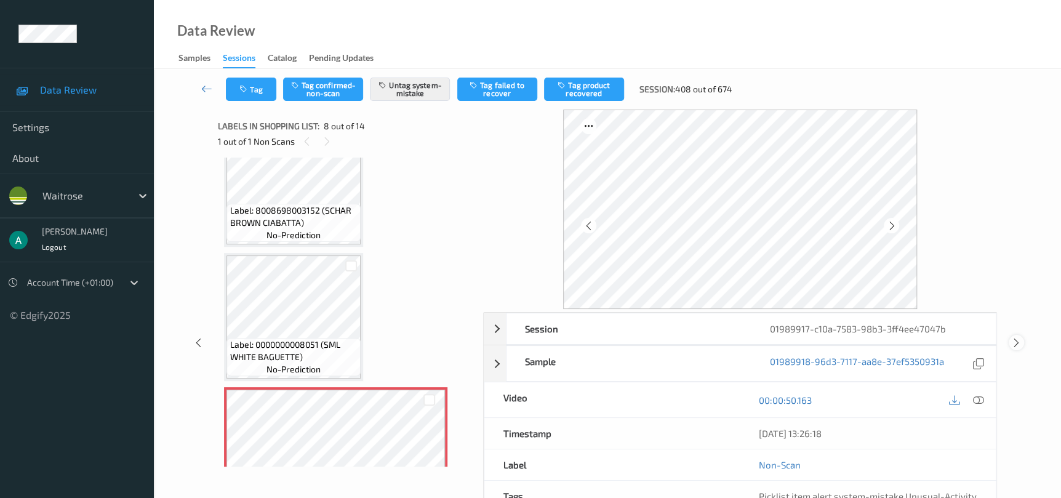
click at [1012, 338] on icon at bounding box center [1016, 342] width 10 height 11
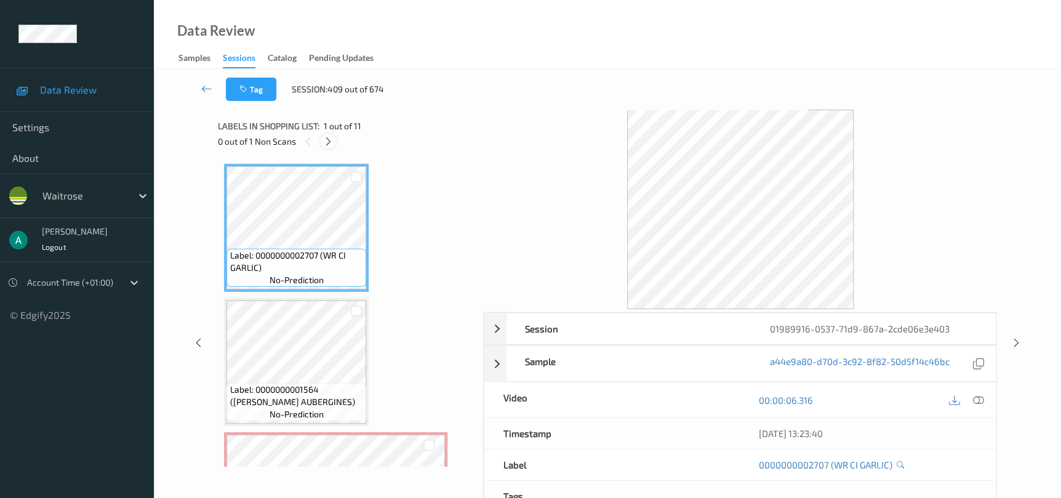
click at [325, 144] on icon at bounding box center [328, 141] width 10 height 11
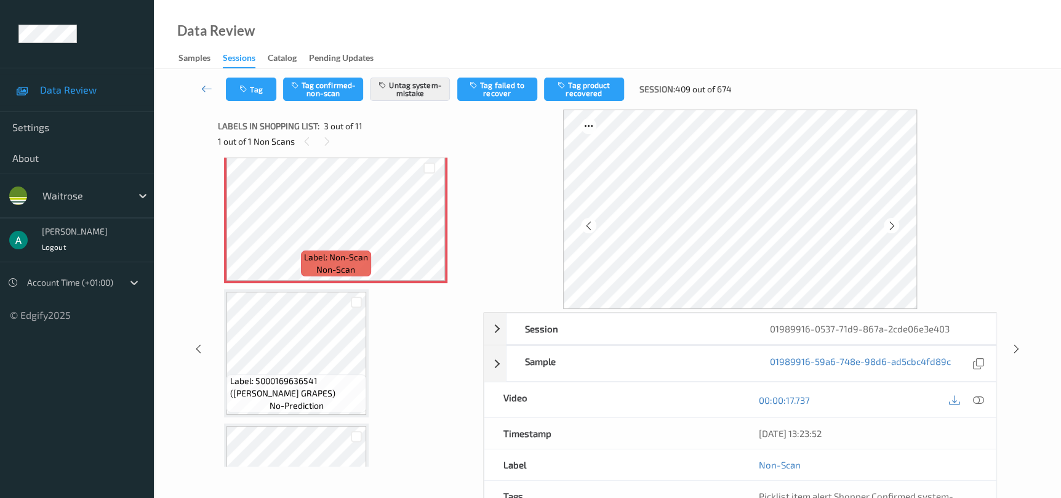
scroll to position [185, 0]
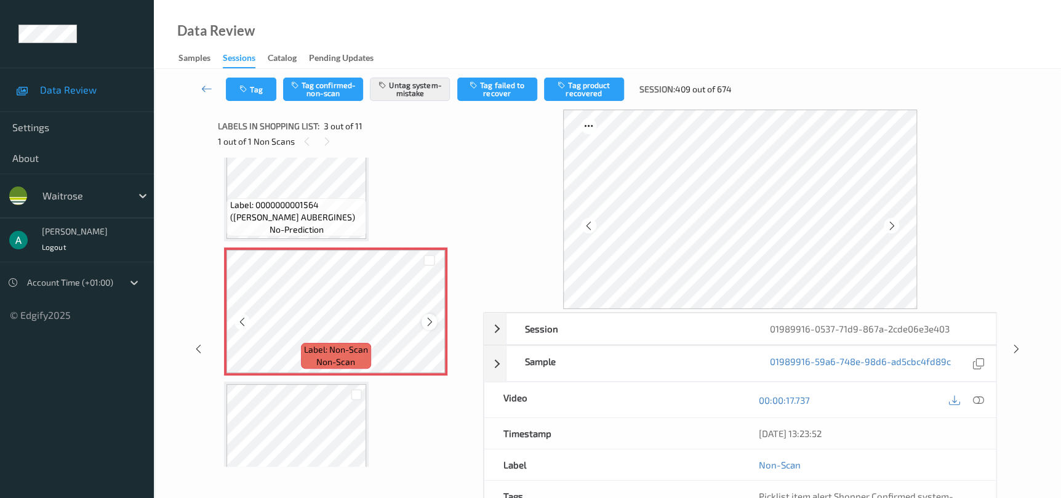
click at [425, 316] on icon at bounding box center [429, 321] width 10 height 11
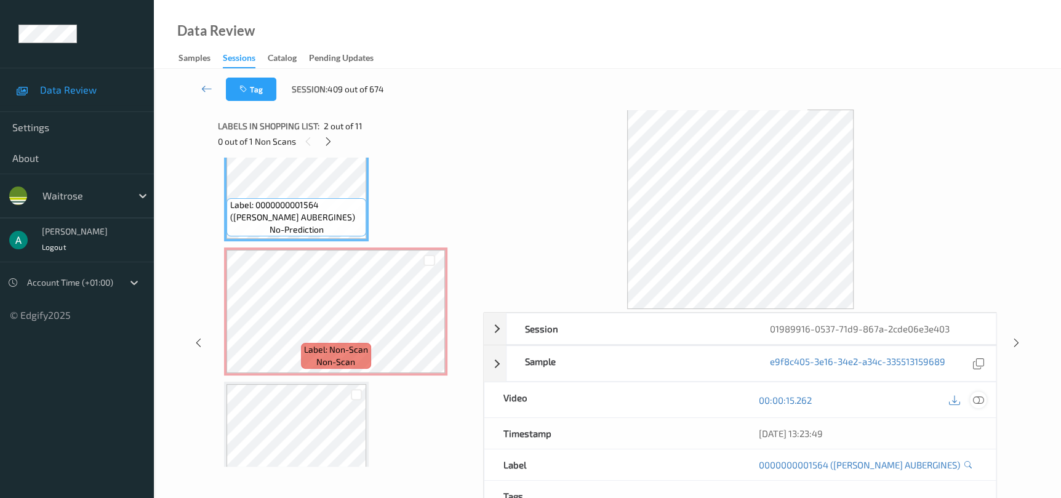
click at [983, 400] on div at bounding box center [978, 399] width 17 height 17
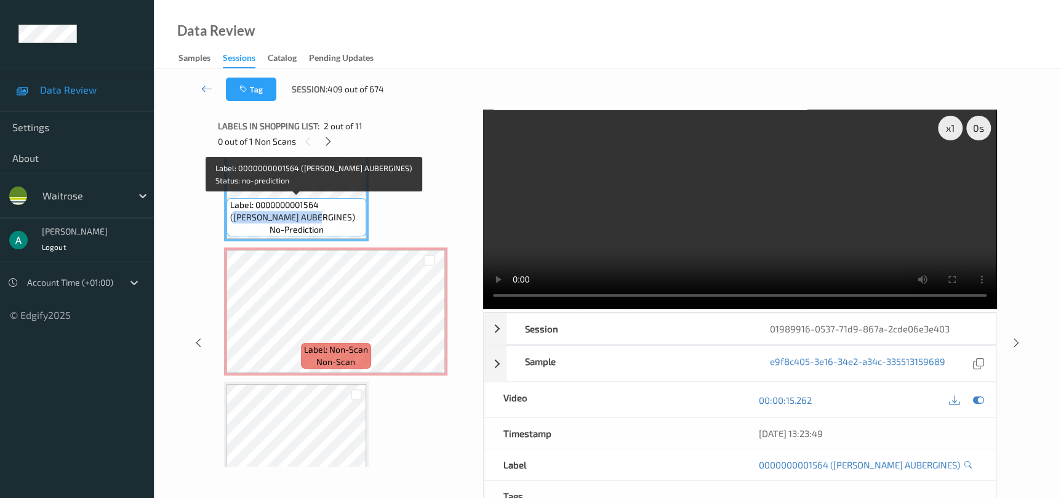
drag, startPoint x: 326, startPoint y: 199, endPoint x: 362, endPoint y: 215, distance: 38.9
click at [362, 215] on span "Label: 0000000001564 ([PERSON_NAME] AUBERGINES)" at bounding box center [296, 211] width 134 height 25
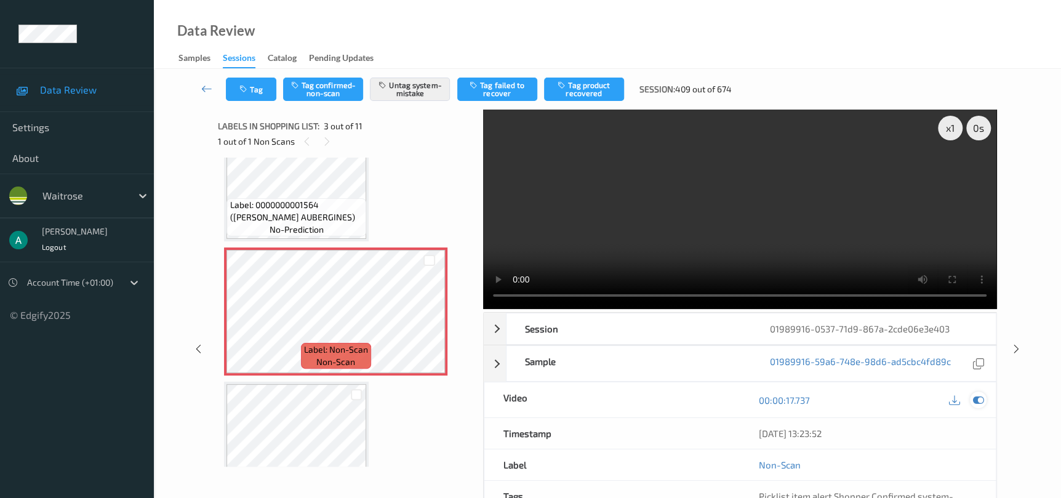
click at [977, 400] on icon at bounding box center [977, 399] width 11 height 11
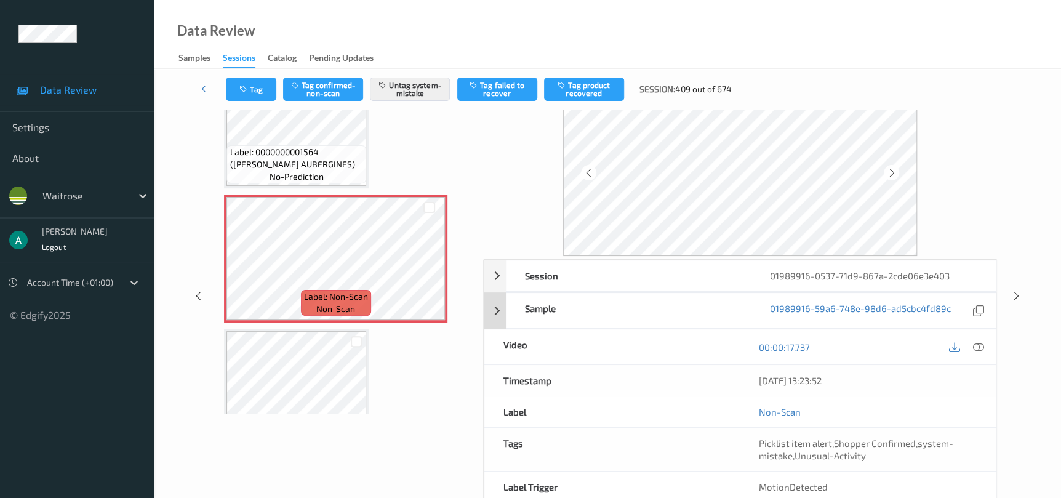
scroll to position [92, 0]
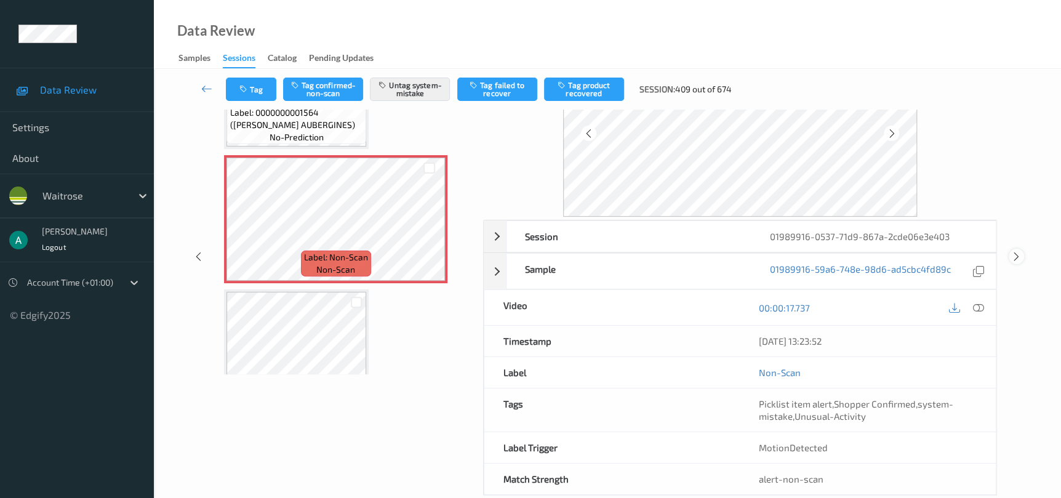
click at [1016, 251] on icon at bounding box center [1016, 256] width 10 height 11
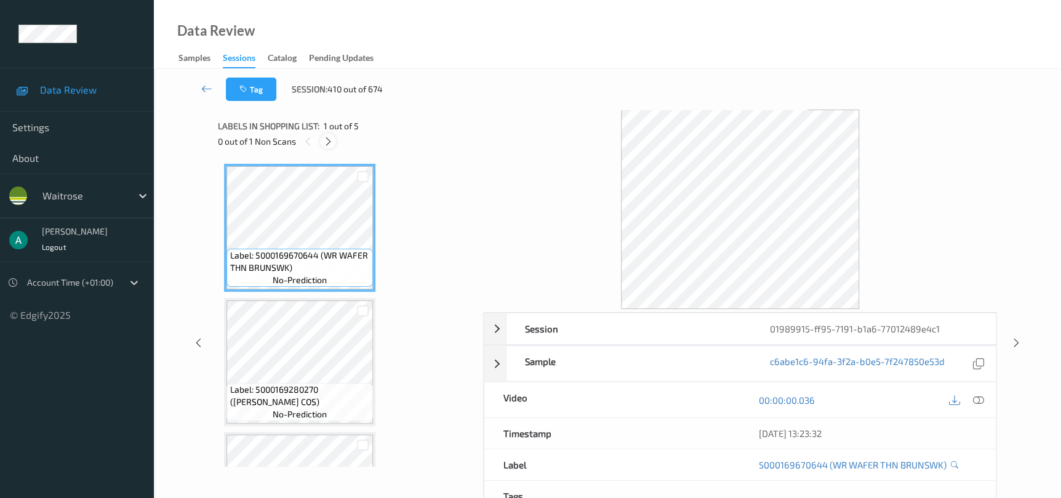
click at [328, 144] on icon at bounding box center [328, 141] width 10 height 11
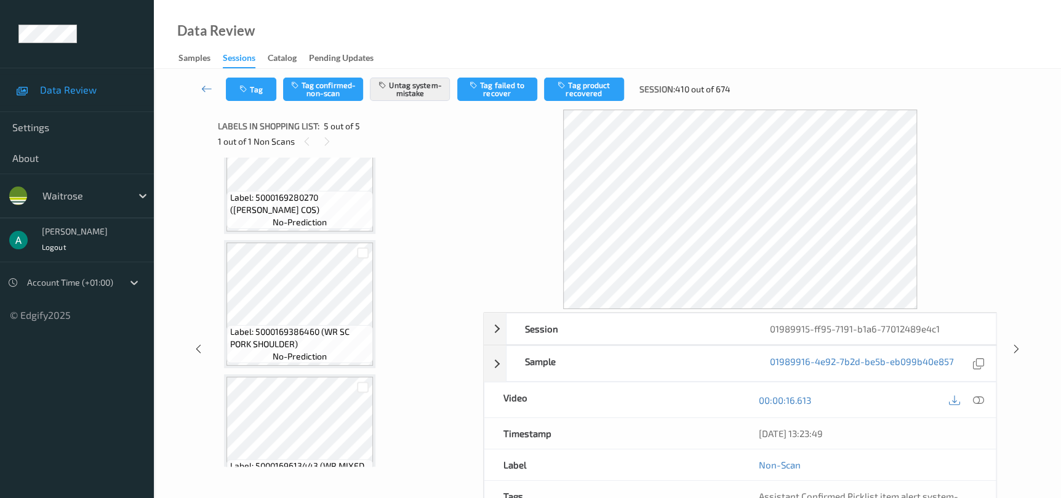
scroll to position [181, 0]
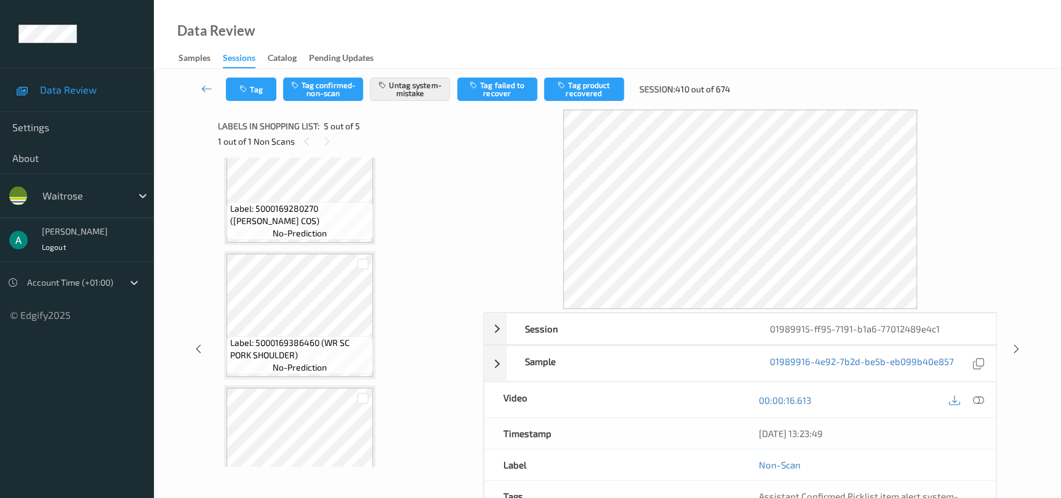
click at [303, 249] on div "Label: 5000169670644 (WR WAFER THN BRUNSWK) no-prediction Label: 5000169280270 …" at bounding box center [346, 315] width 244 height 664
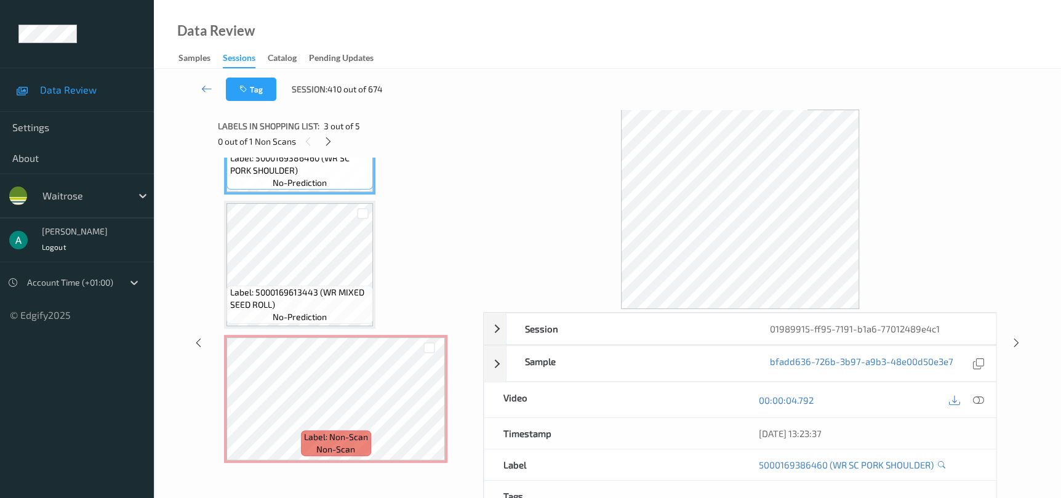
scroll to position [102, 0]
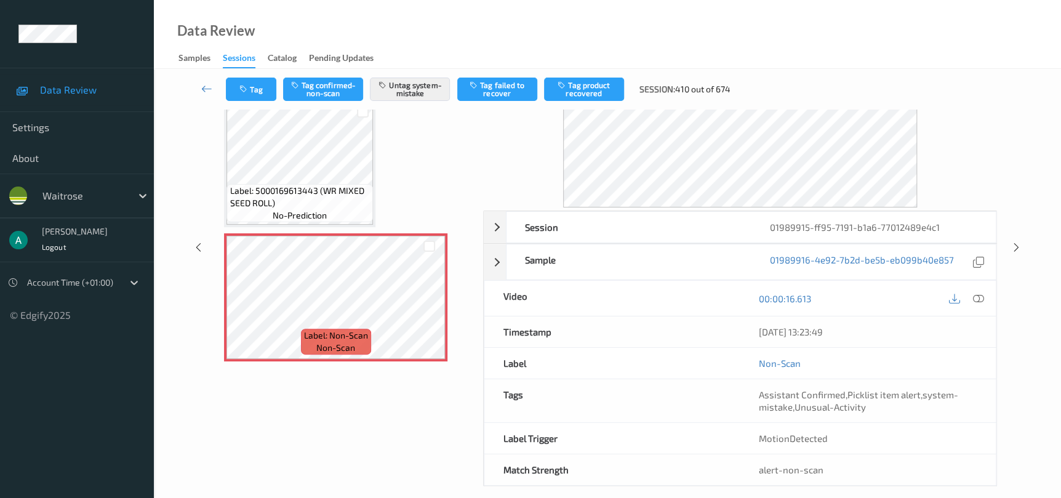
click at [1022, 252] on div "Session 01989915-ff95-7191-b1a6-77012489e4c1 Session ID 01989915-ff95-7191-b1a6…" at bounding box center [607, 247] width 856 height 478
click at [1014, 242] on icon at bounding box center [1016, 247] width 10 height 11
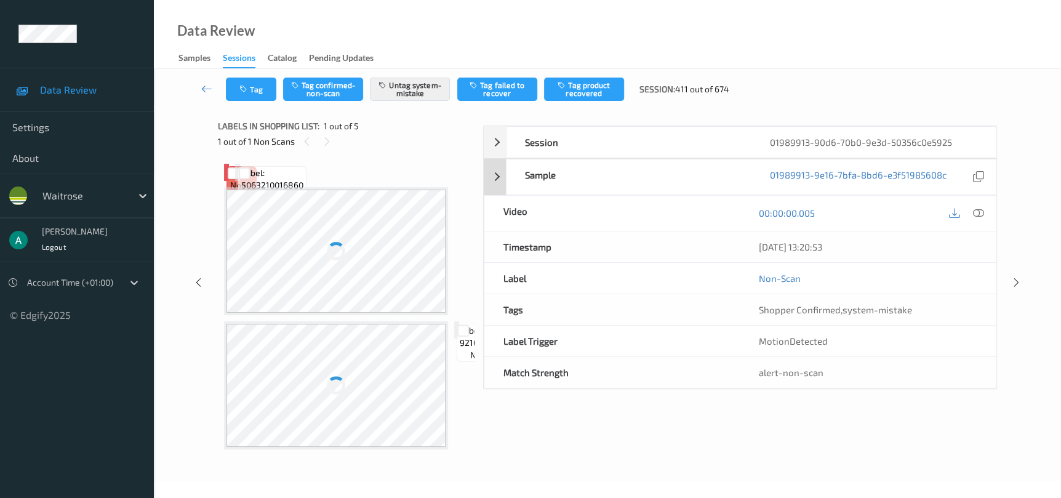
scroll to position [47, 0]
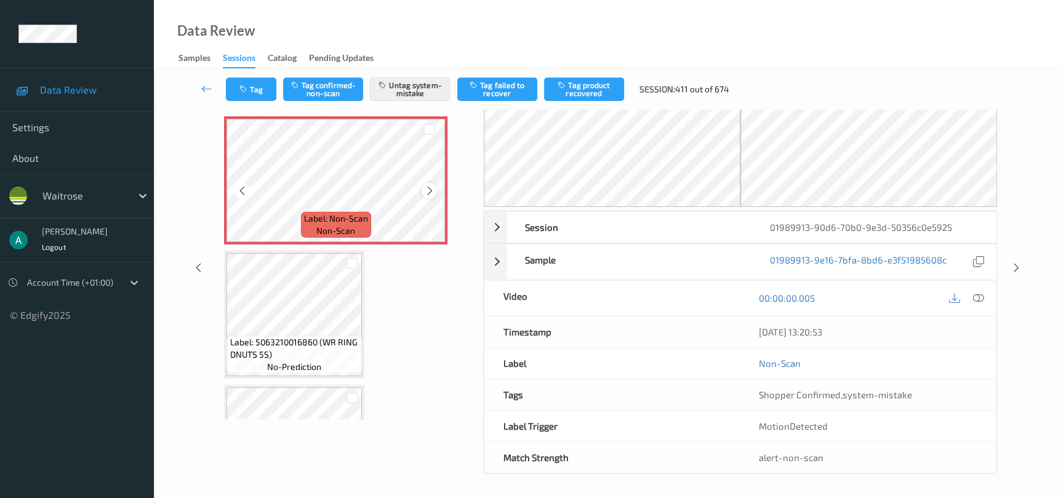
click at [425, 188] on icon at bounding box center [429, 190] width 10 height 11
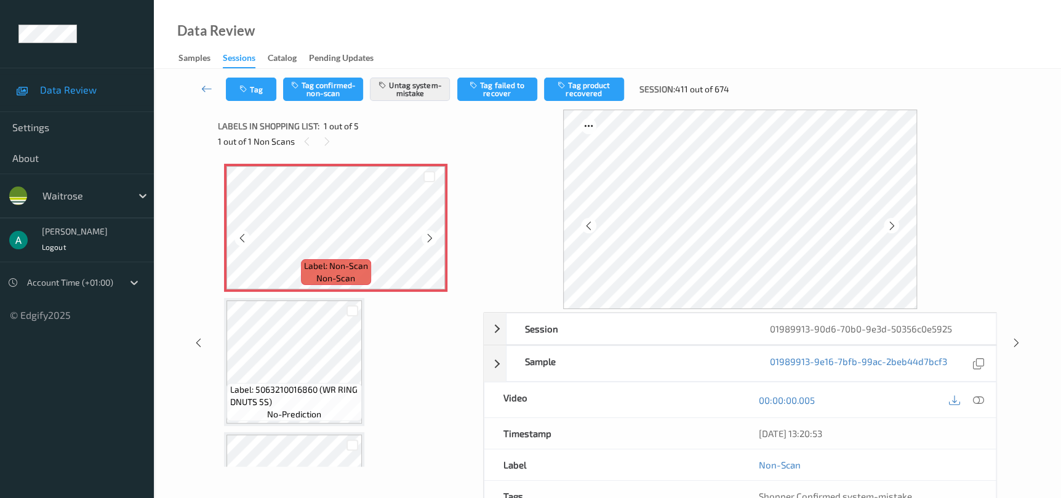
scroll to position [0, 0]
click at [432, 239] on icon at bounding box center [429, 238] width 10 height 11
click at [983, 401] on div at bounding box center [978, 399] width 17 height 17
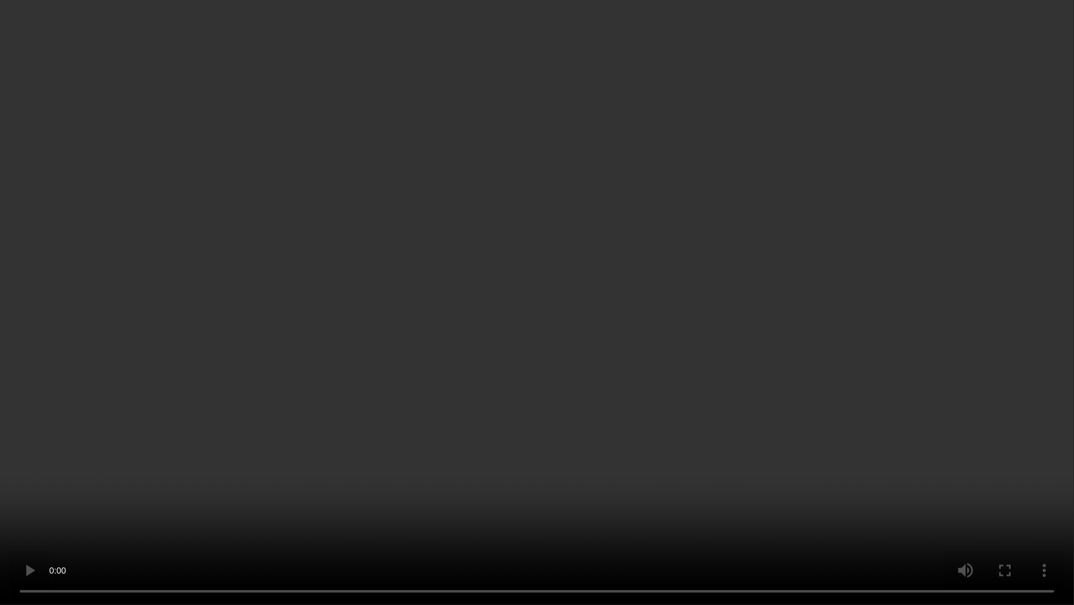
click at [706, 375] on video at bounding box center [537, 302] width 1074 height 605
click at [604, 341] on video at bounding box center [537, 302] width 1074 height 605
click at [590, 365] on video at bounding box center [537, 302] width 1074 height 605
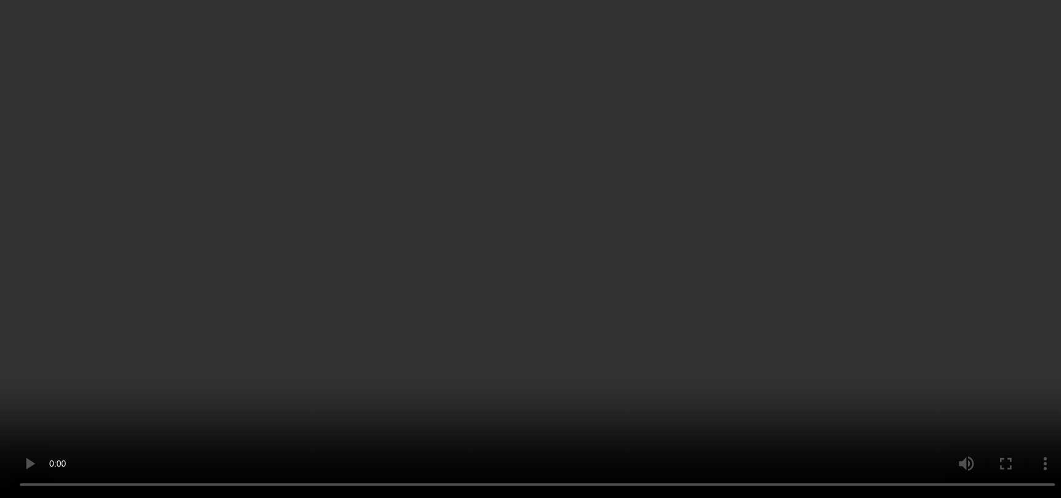
scroll to position [92, 0]
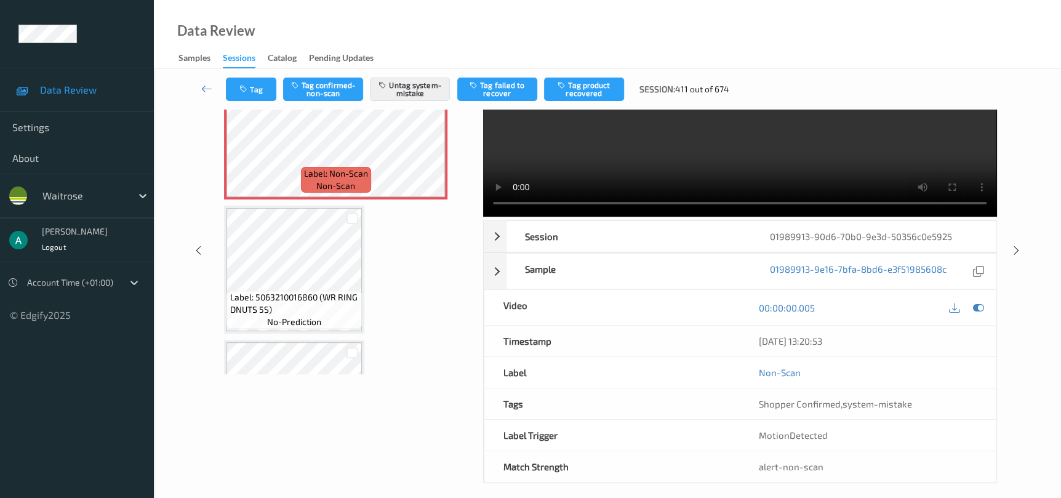
click at [418, 298] on div "Label: Non-Scan non-scan Label: Non-Scan non-scan Label: 5063210016860 (WR RING…" at bounding box center [346, 403] width 244 height 664
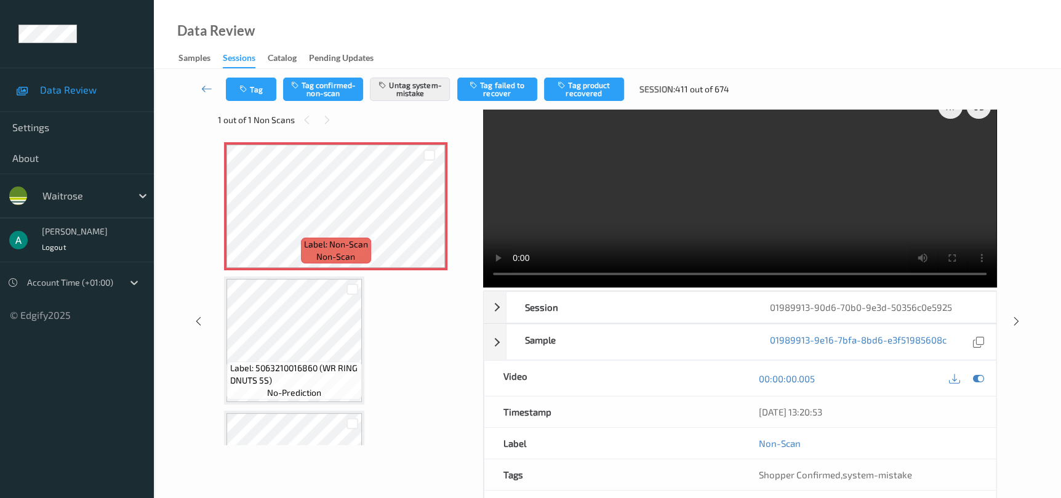
scroll to position [0, 0]
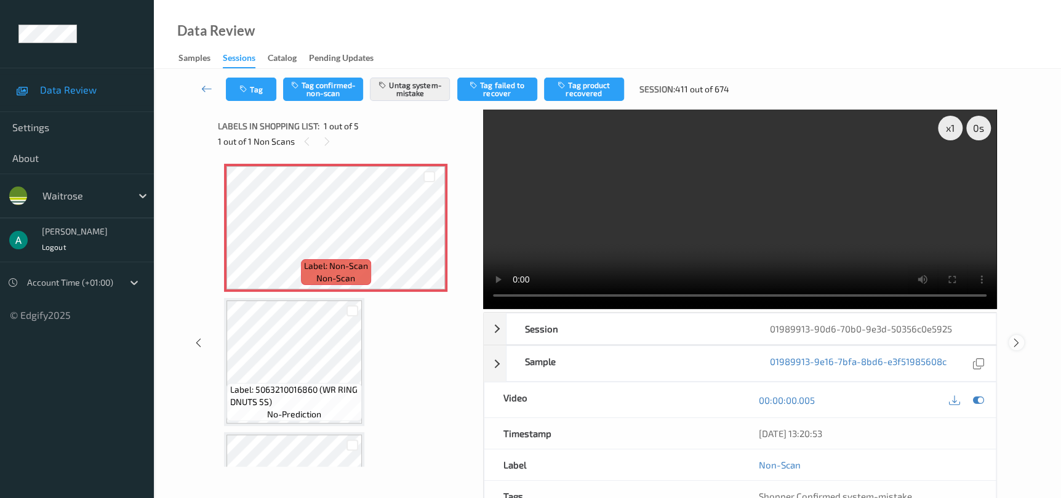
click at [1012, 339] on icon at bounding box center [1016, 342] width 10 height 11
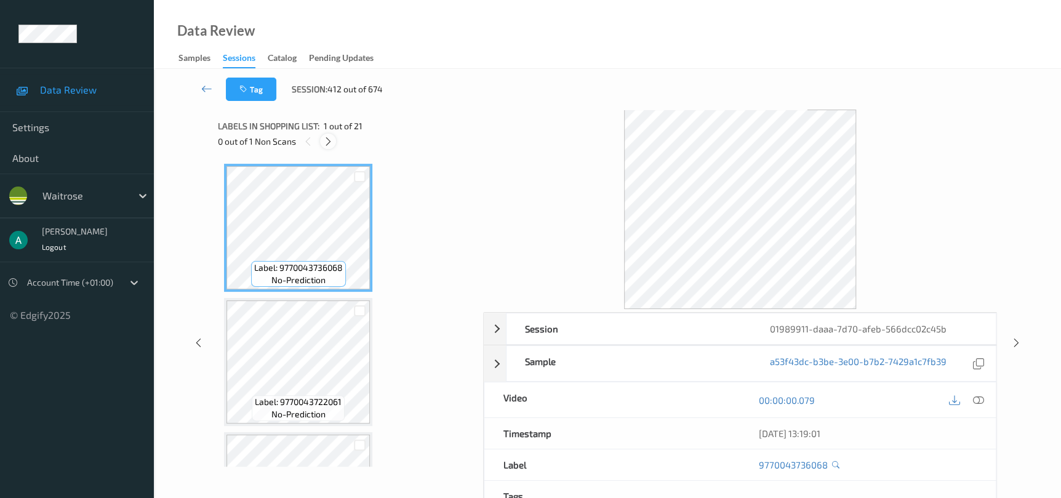
click at [326, 141] on icon at bounding box center [328, 141] width 10 height 11
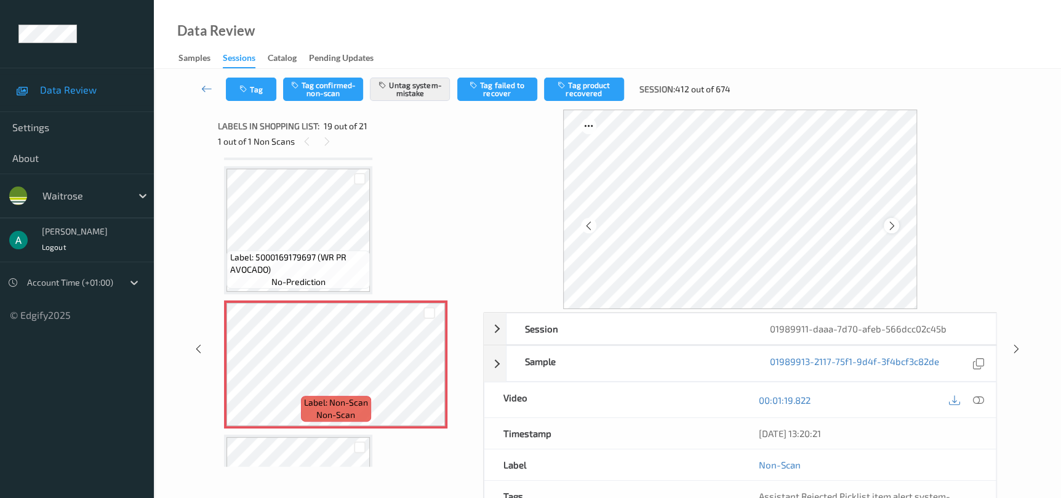
click at [887, 229] on icon at bounding box center [891, 225] width 10 height 11
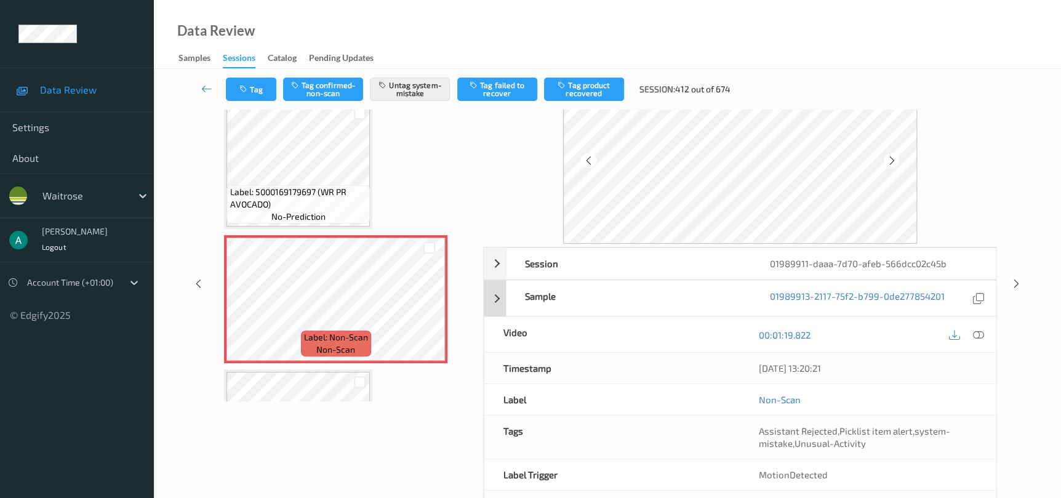
scroll to position [92, 0]
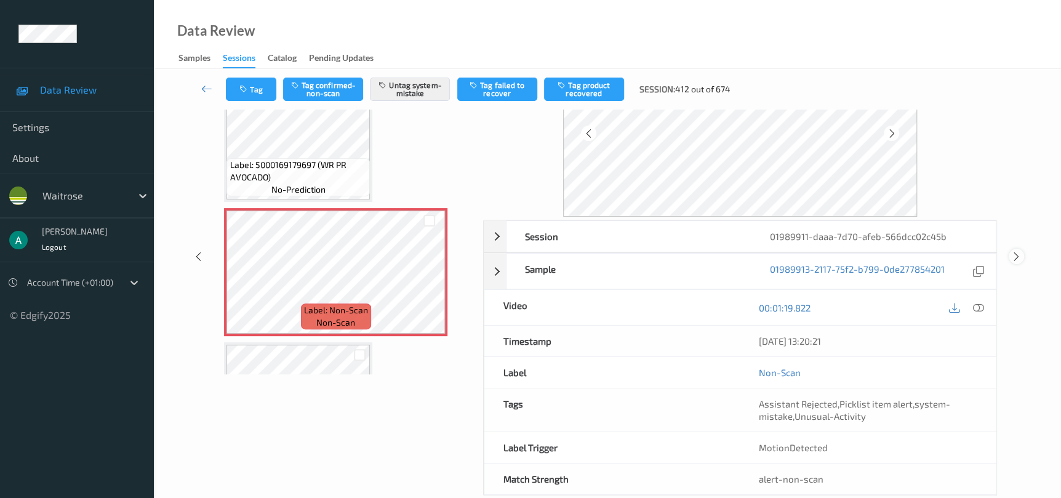
click at [1011, 258] on icon at bounding box center [1016, 256] width 10 height 11
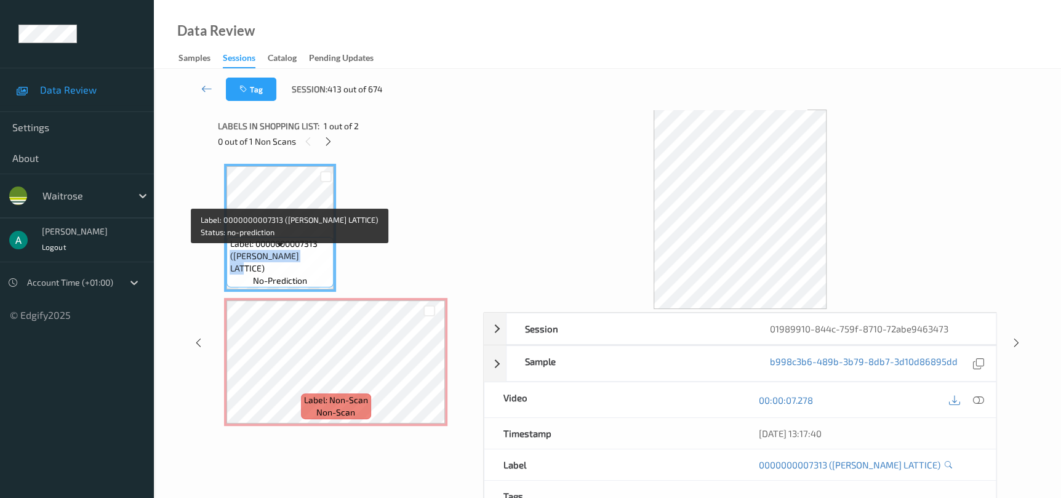
drag, startPoint x: 231, startPoint y: 267, endPoint x: 312, endPoint y: 268, distance: 80.6
click at [312, 268] on span "Label: 0000000007313 ([PERSON_NAME] LATTICE)" at bounding box center [279, 255] width 101 height 37
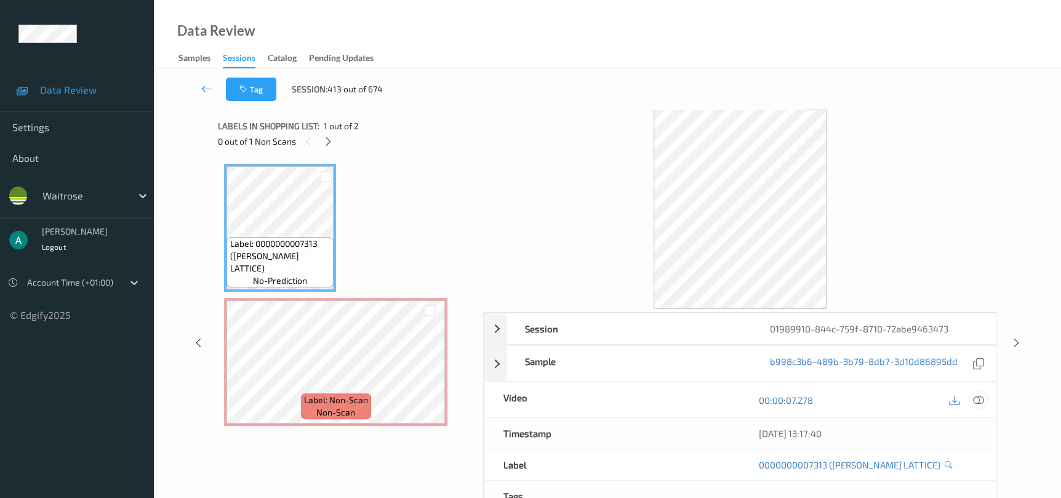
click at [973, 397] on icon at bounding box center [977, 399] width 11 height 11
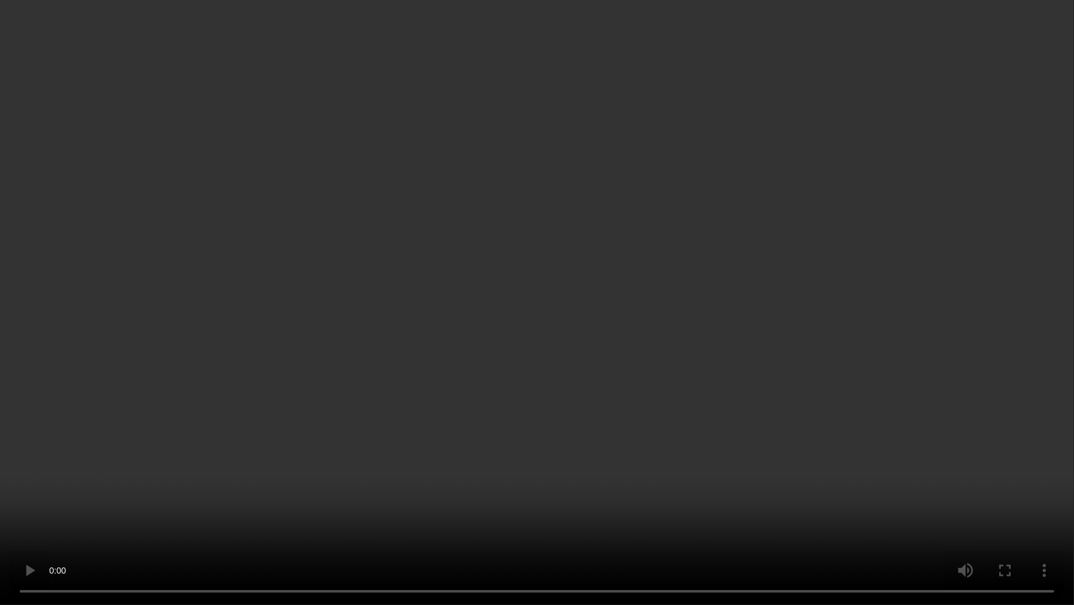
click at [664, 393] on video at bounding box center [537, 302] width 1074 height 605
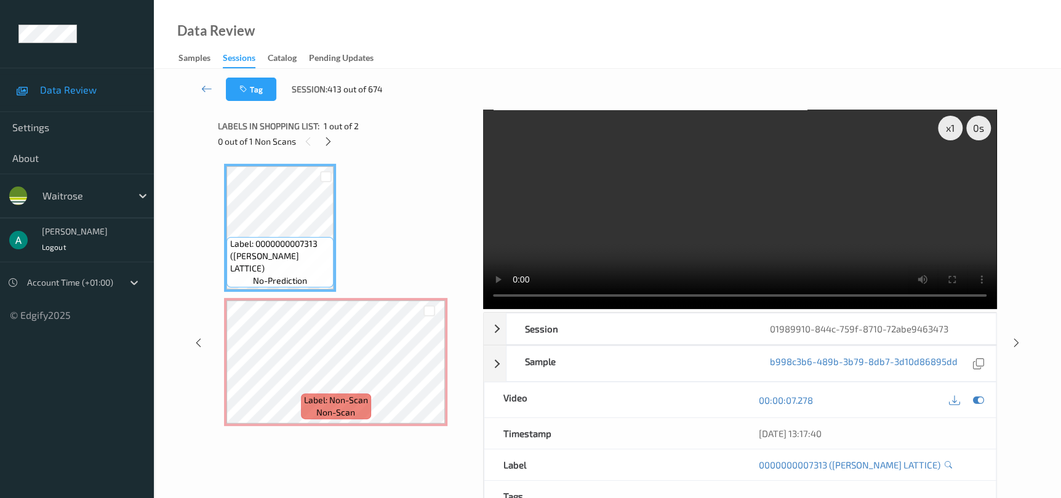
click at [774, 231] on video at bounding box center [739, 209] width 513 height 199
click at [1015, 339] on icon at bounding box center [1016, 342] width 10 height 11
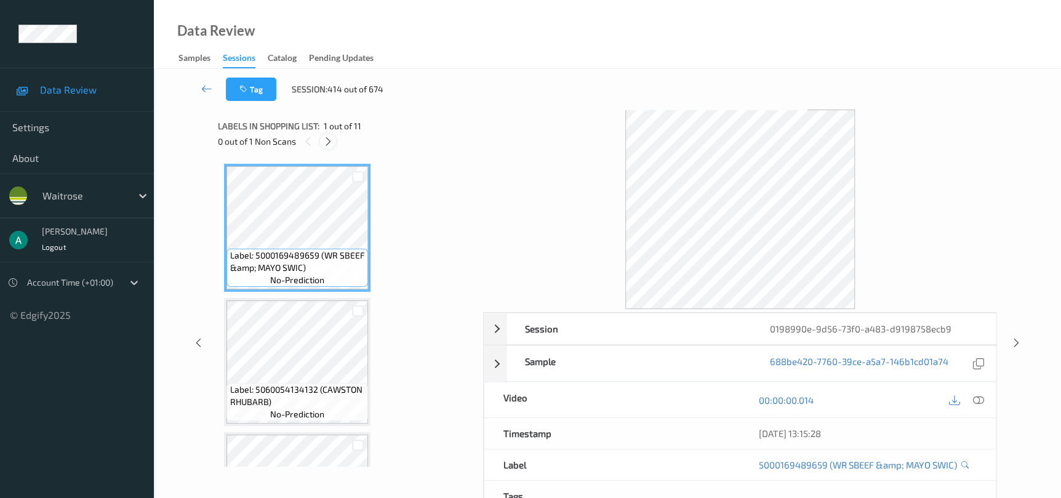
click at [332, 142] on icon at bounding box center [328, 141] width 10 height 11
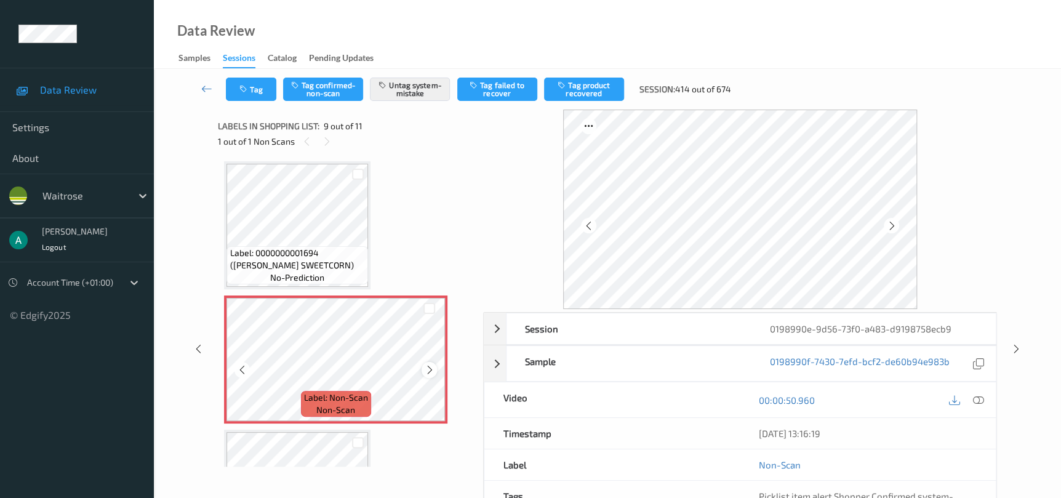
click at [427, 364] on icon at bounding box center [429, 369] width 10 height 11
click at [428, 364] on icon at bounding box center [429, 369] width 10 height 11
click at [1012, 350] on icon at bounding box center [1016, 348] width 10 height 11
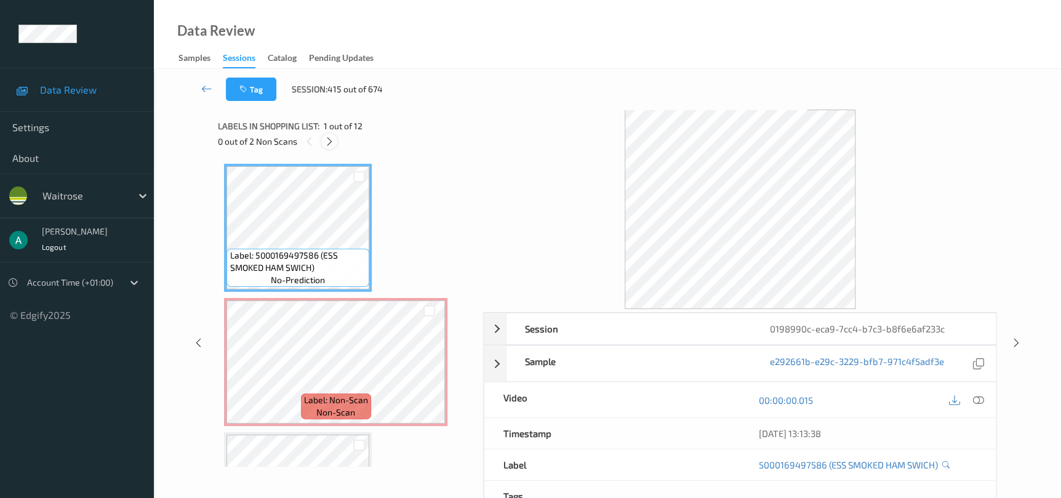
click at [333, 137] on icon at bounding box center [329, 141] width 10 height 11
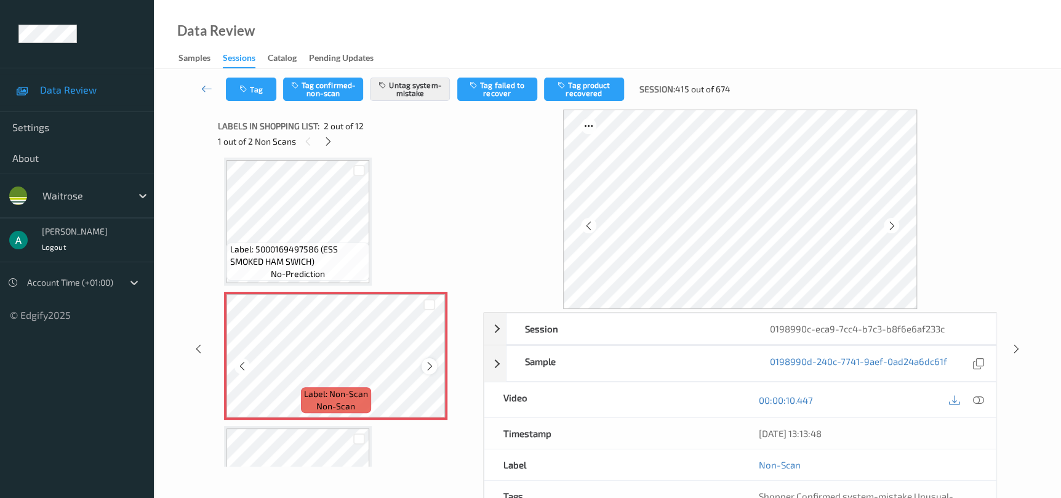
click at [428, 364] on icon at bounding box center [429, 366] width 10 height 11
click at [427, 364] on icon at bounding box center [429, 366] width 10 height 11
click at [426, 364] on icon at bounding box center [429, 366] width 10 height 11
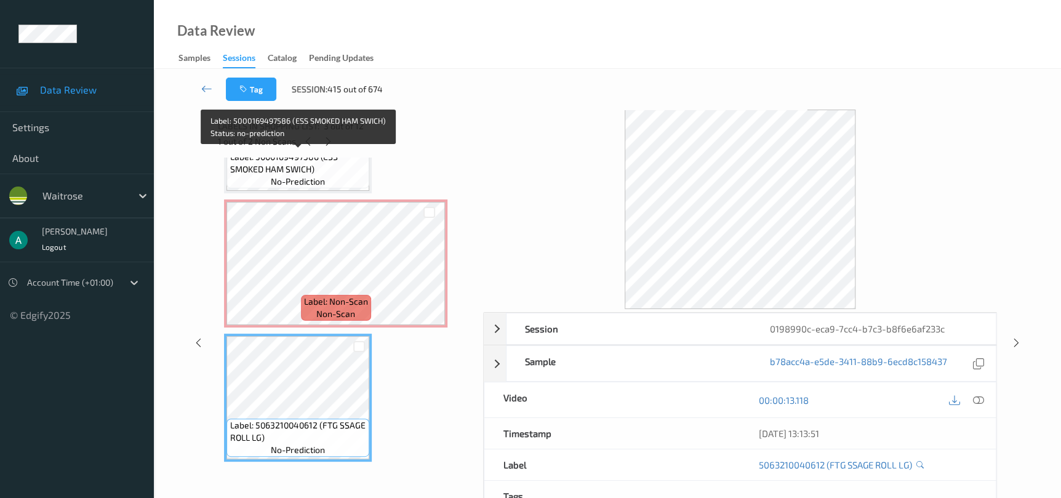
click at [276, 181] on span "no-prediction" at bounding box center [298, 181] width 54 height 12
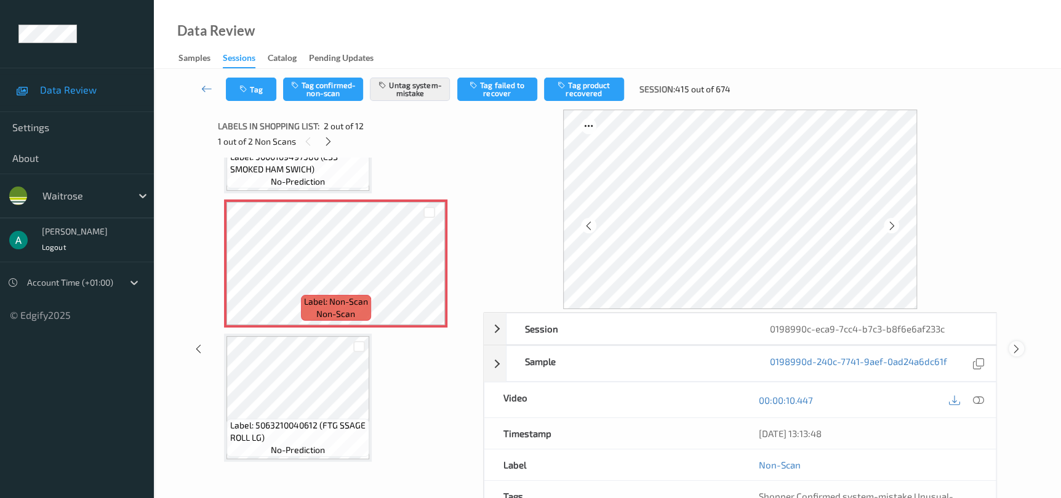
click at [1011, 347] on icon at bounding box center [1016, 348] width 10 height 11
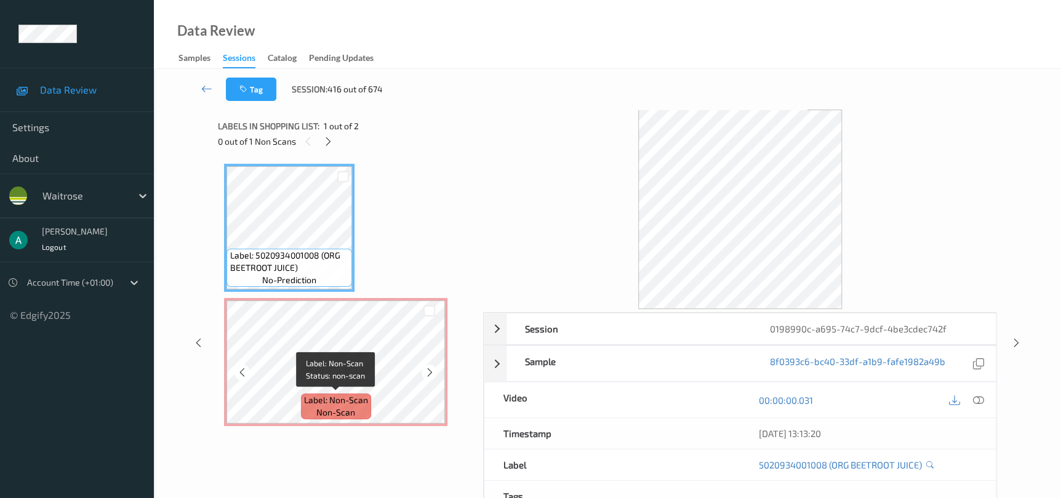
click at [333, 395] on span "Label: Non-Scan" at bounding box center [336, 400] width 64 height 12
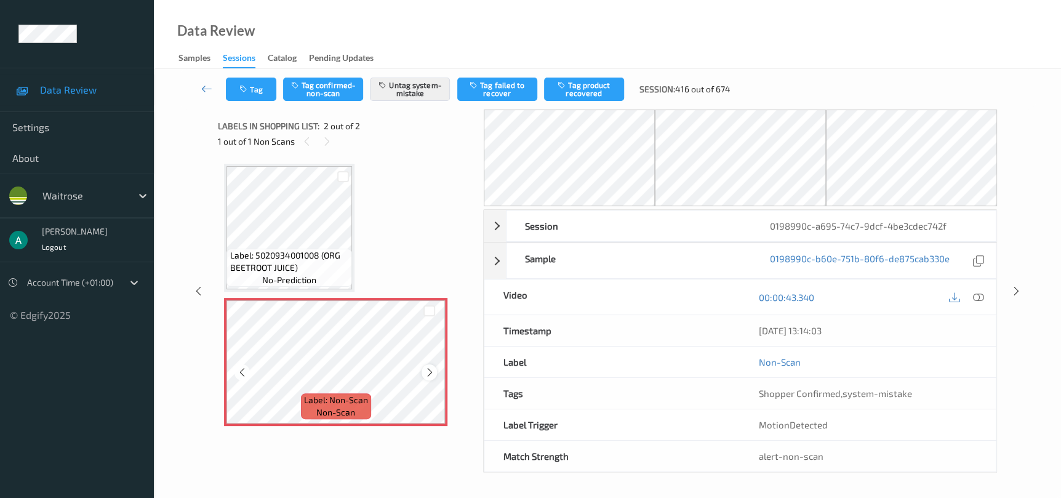
click at [431, 367] on icon at bounding box center [429, 372] width 10 height 11
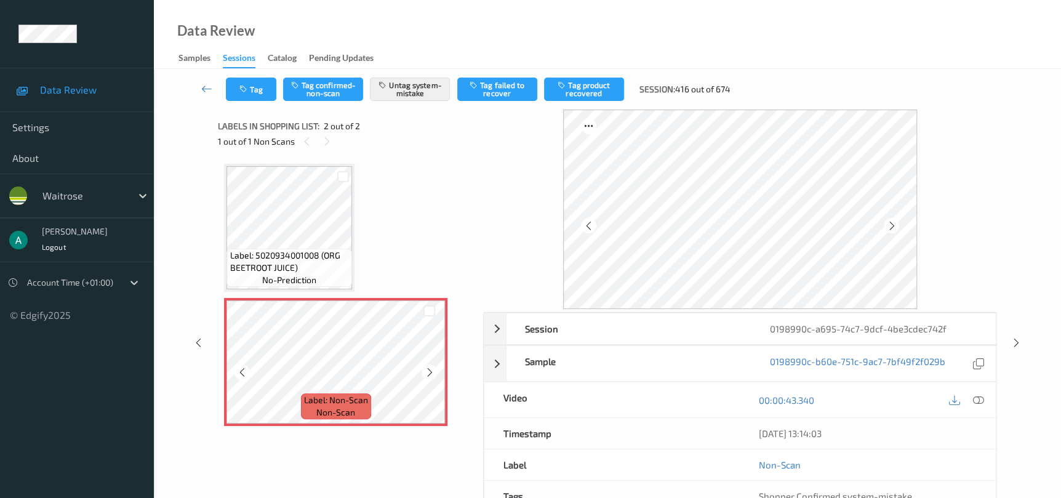
click at [431, 367] on icon at bounding box center [429, 372] width 10 height 11
click at [1015, 337] on icon at bounding box center [1016, 342] width 10 height 11
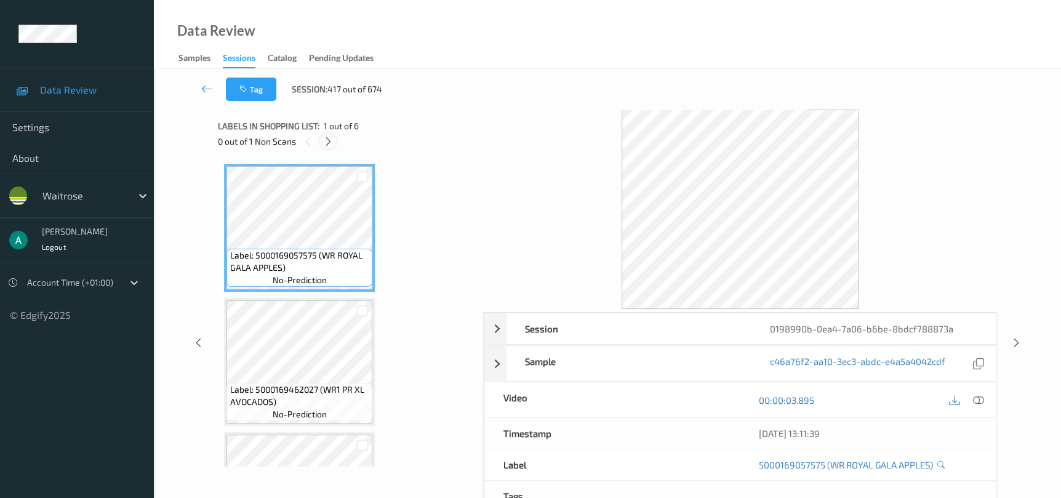
click at [327, 142] on icon at bounding box center [328, 141] width 10 height 11
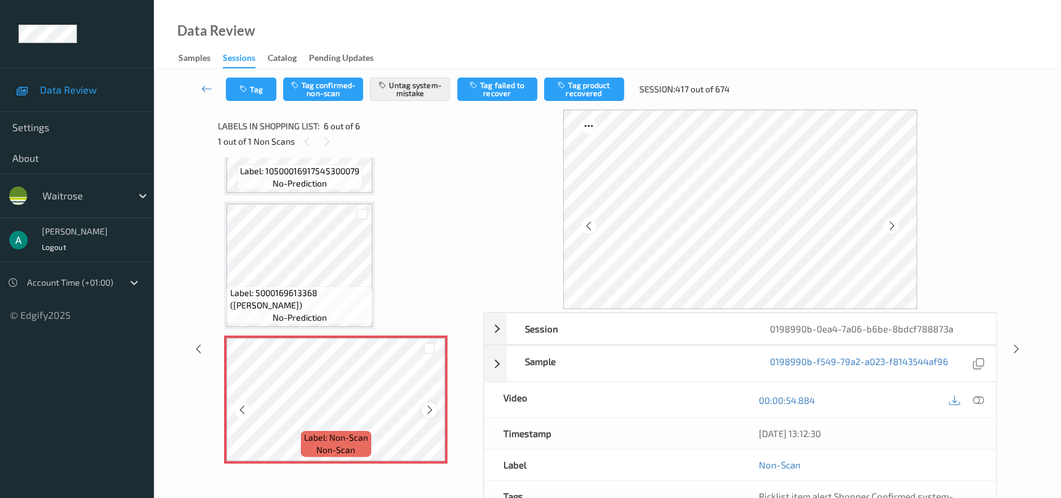
click at [431, 407] on icon at bounding box center [429, 409] width 10 height 11
click at [1018, 354] on div at bounding box center [1015, 348] width 15 height 15
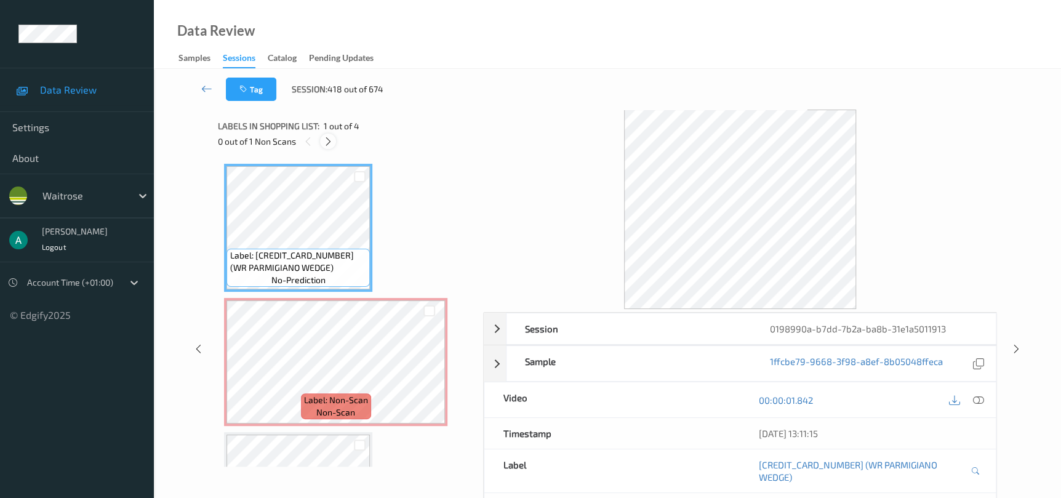
click at [331, 138] on icon at bounding box center [328, 141] width 10 height 11
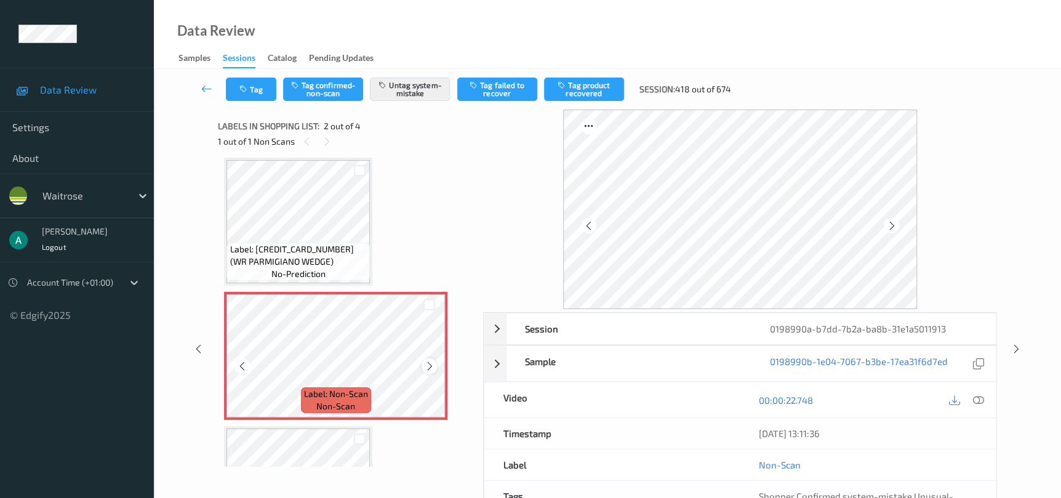
click at [428, 371] on div at bounding box center [428, 365] width 15 height 15
click at [428, 370] on icon at bounding box center [429, 366] width 10 height 11
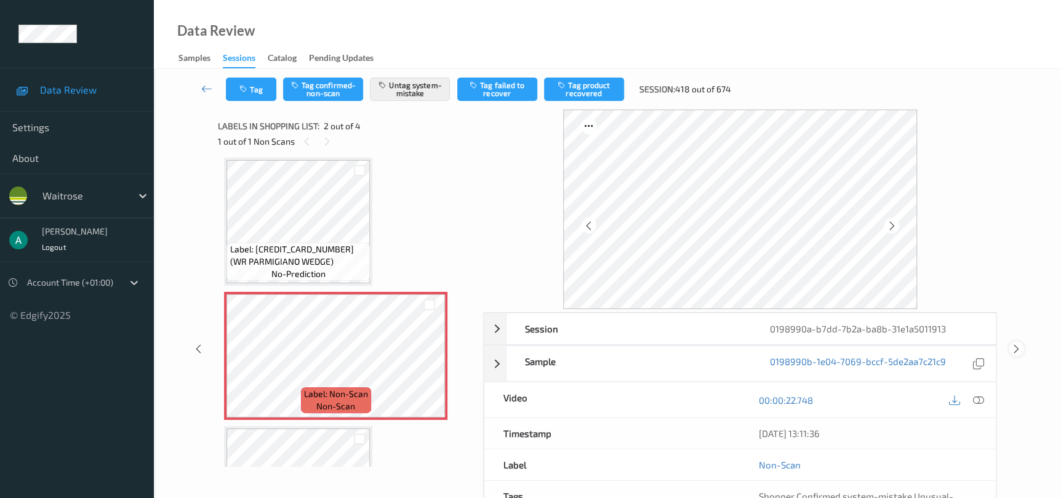
click at [1012, 354] on div at bounding box center [1015, 348] width 15 height 15
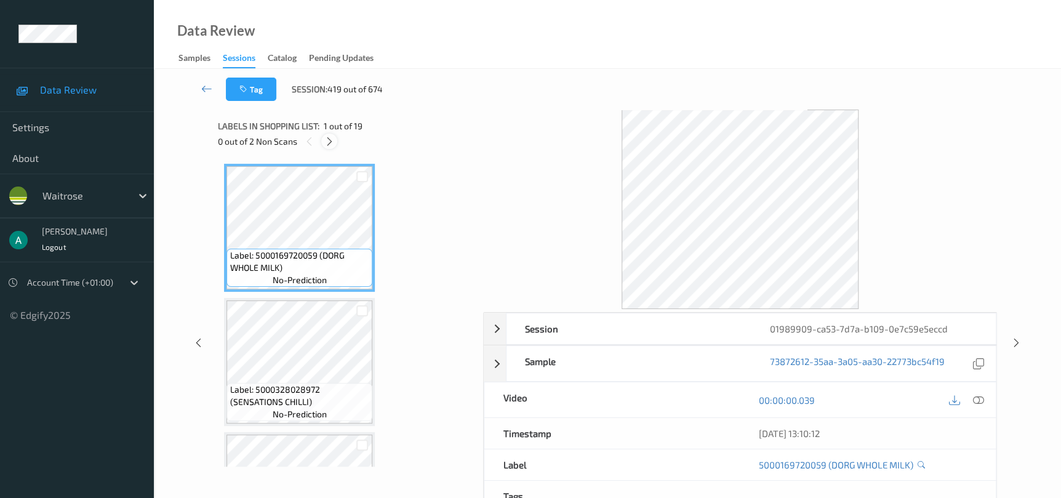
click at [326, 144] on icon at bounding box center [329, 141] width 10 height 11
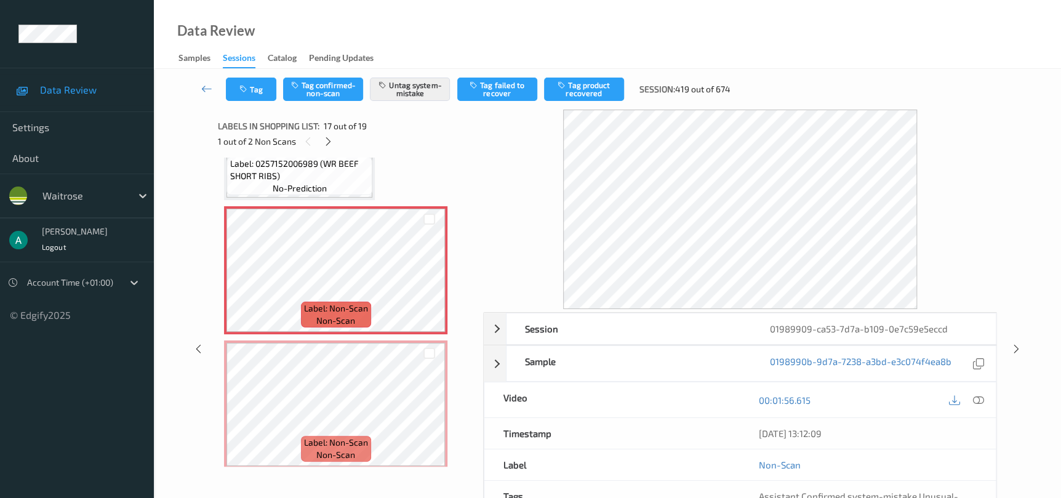
scroll to position [2011, 0]
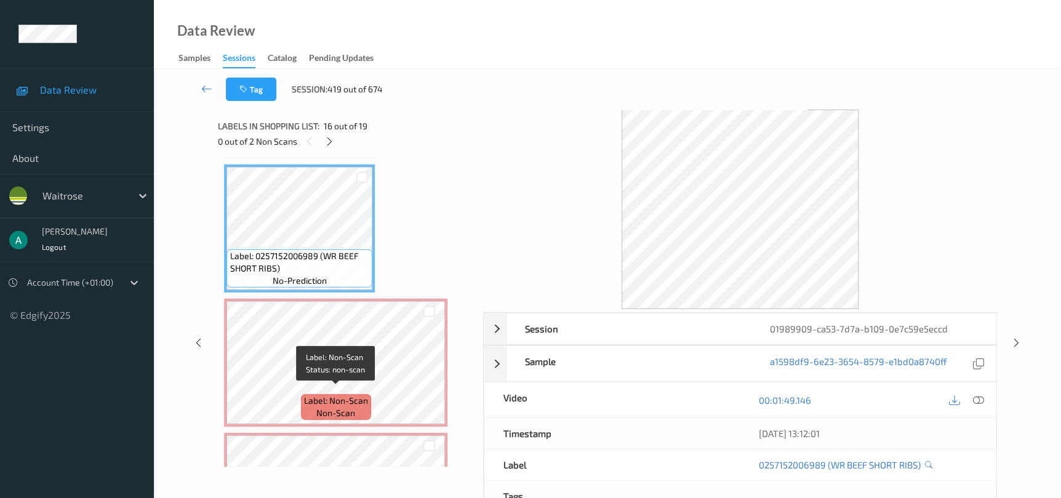
click at [356, 394] on span "Label: Non-Scan" at bounding box center [336, 400] width 64 height 12
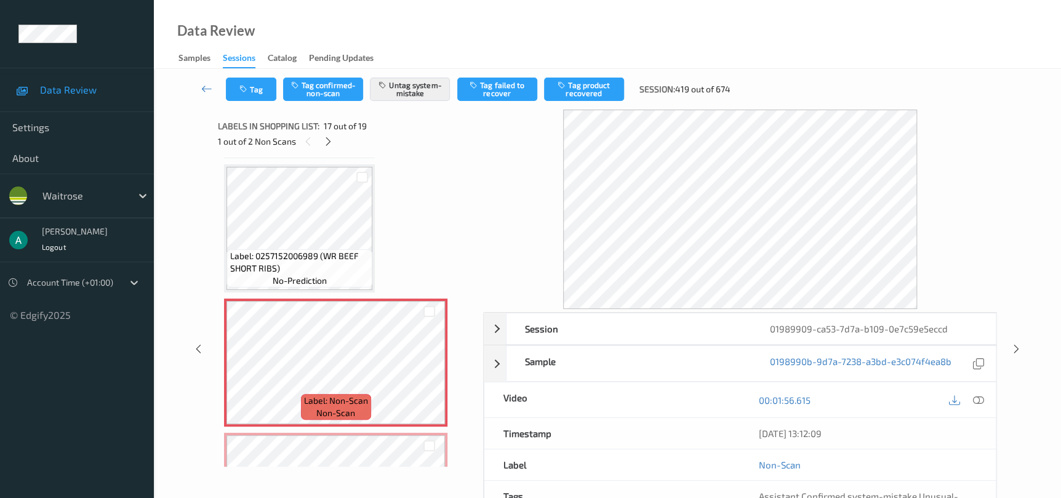
click at [416, 479] on div "Labels in shopping list: 17 out of 19 1 out of 2 Non Scans Label: 5000169720059…" at bounding box center [346, 349] width 257 height 478
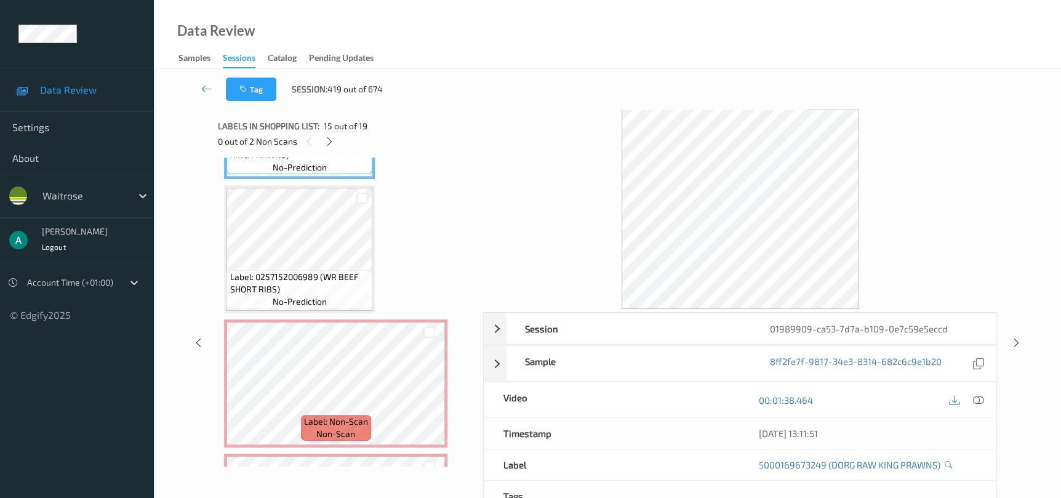
scroll to position [2104, 0]
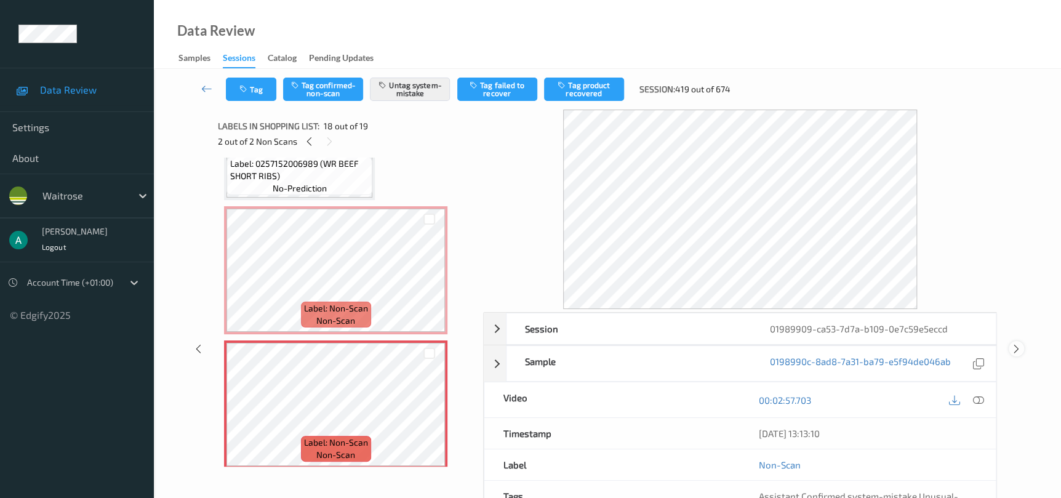
click at [1017, 345] on icon at bounding box center [1016, 348] width 10 height 11
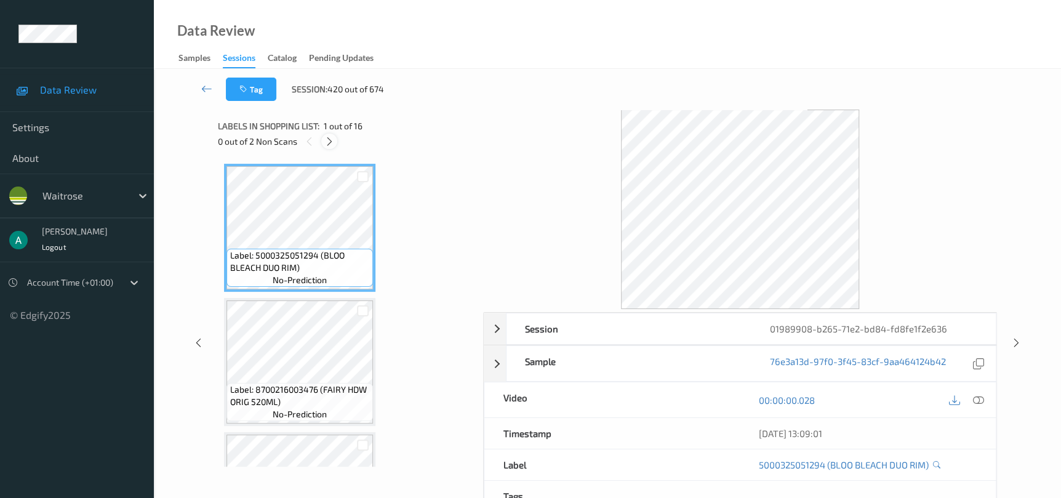
click at [331, 145] on icon at bounding box center [329, 141] width 10 height 11
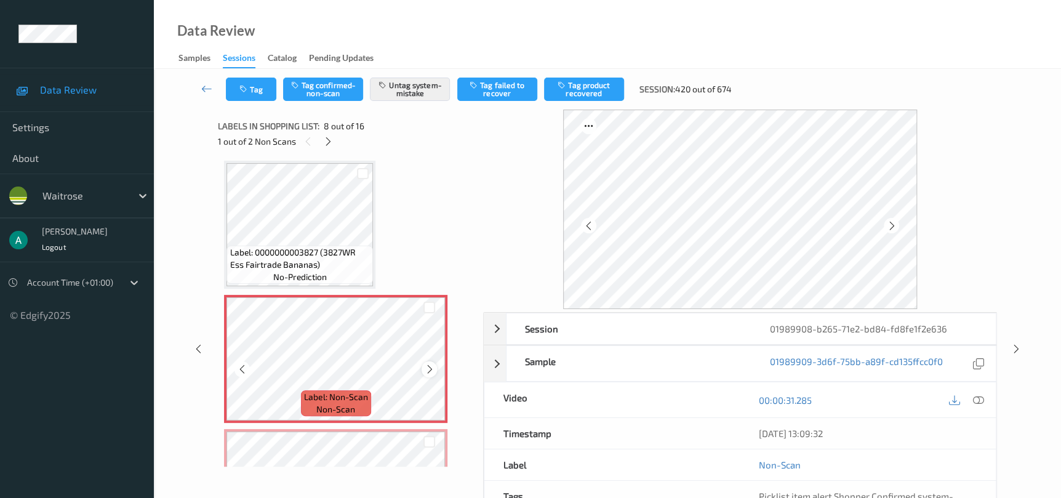
click at [431, 366] on icon at bounding box center [429, 369] width 10 height 11
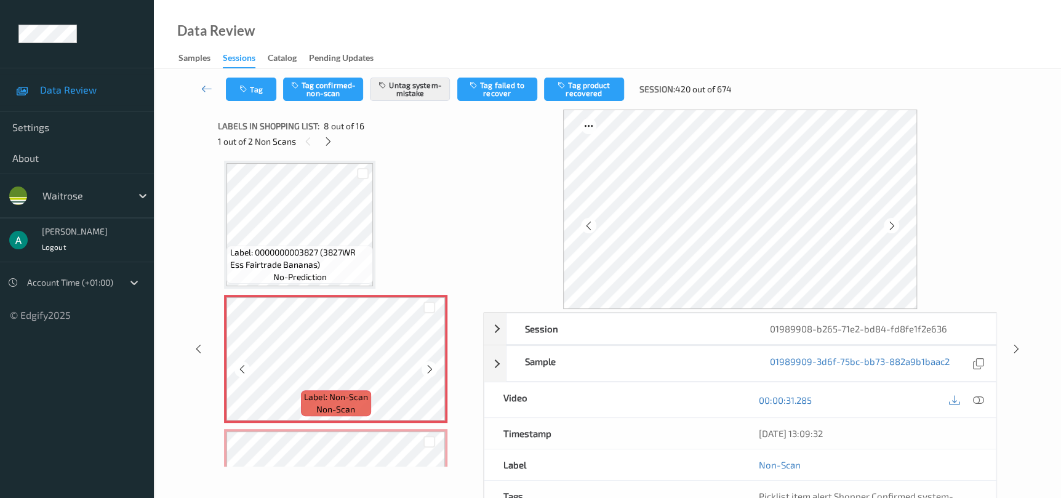
click at [431, 366] on icon at bounding box center [429, 369] width 10 height 11
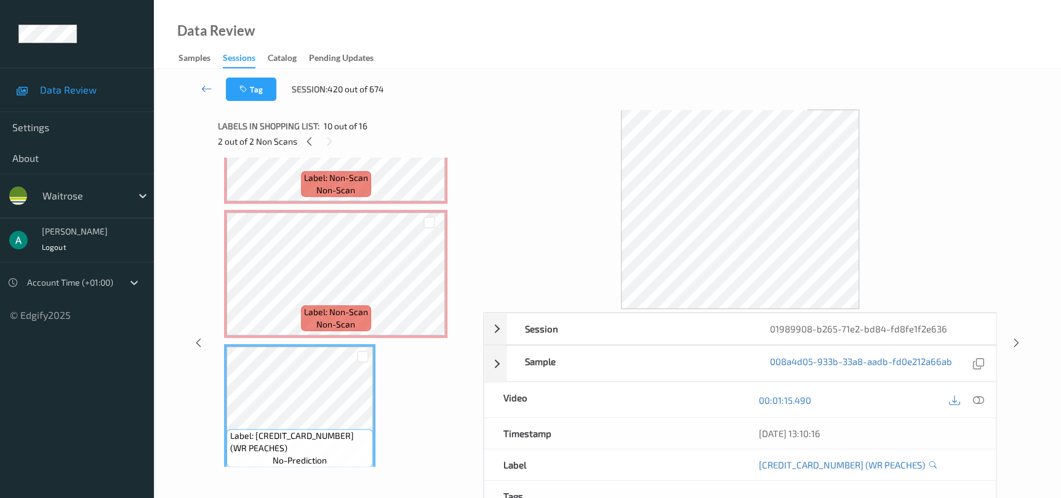
scroll to position [913, 0]
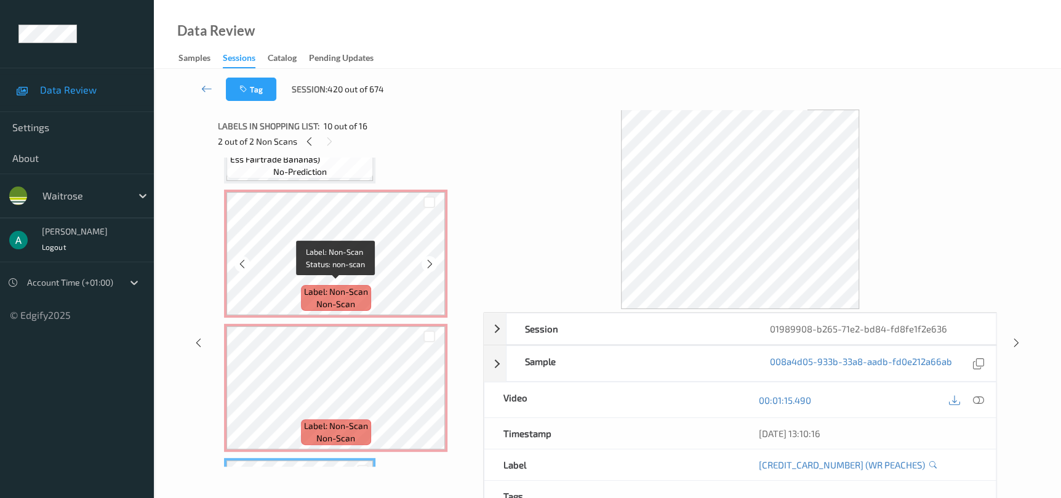
click at [315, 297] on div "Label: Non-Scan non-scan" at bounding box center [336, 298] width 70 height 26
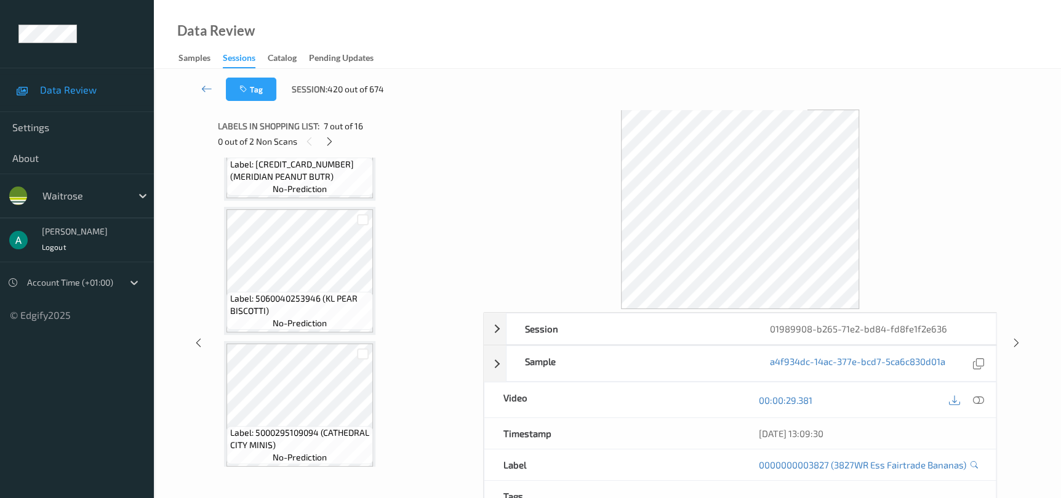
scroll to position [0, 0]
click at [330, 138] on icon at bounding box center [329, 141] width 10 height 11
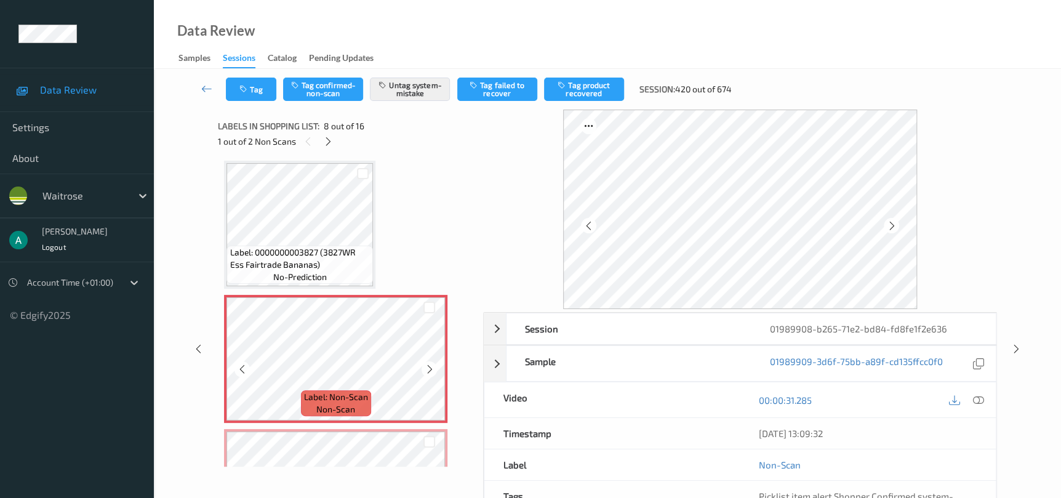
scroll to position [900, 0]
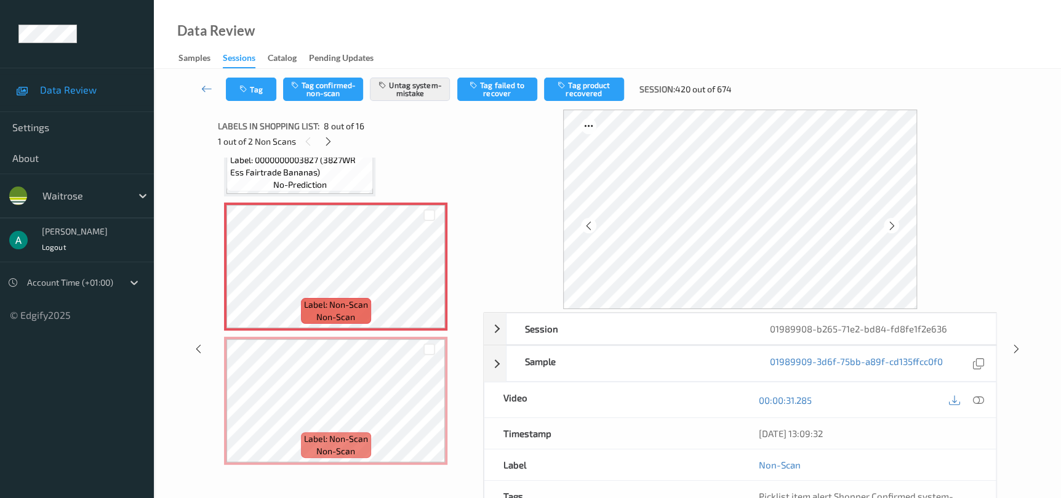
click at [366, 332] on div "Label: 5000325051294 (BLOO BLEACH DUO RIM) no-prediction Label: 8700216003476 (…" at bounding box center [346, 334] width 244 height 2140
click at [365, 332] on div "Label: 5000325051294 (BLOO BLEACH DUO RIM) no-prediction Label: 8700216003476 (…" at bounding box center [346, 334] width 244 height 2140
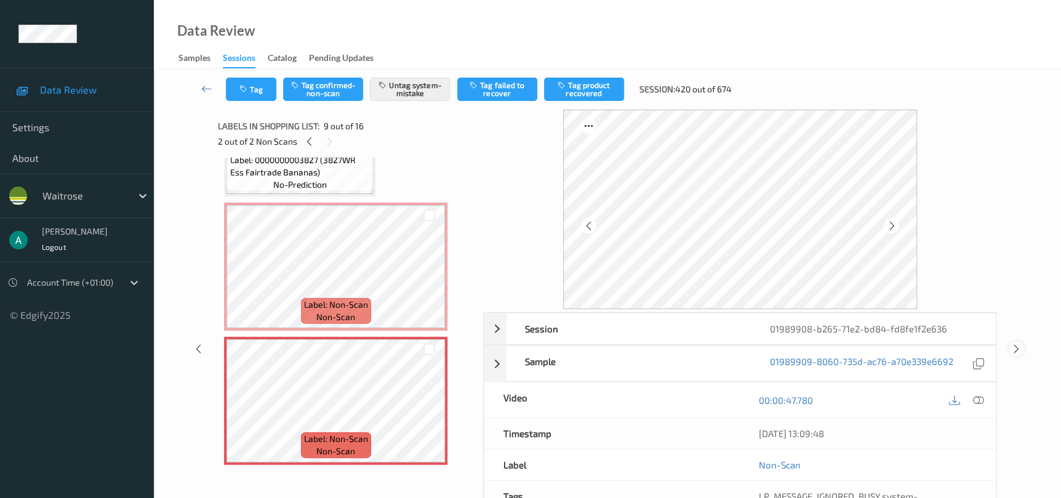
click at [1008, 349] on div at bounding box center [1015, 348] width 15 height 15
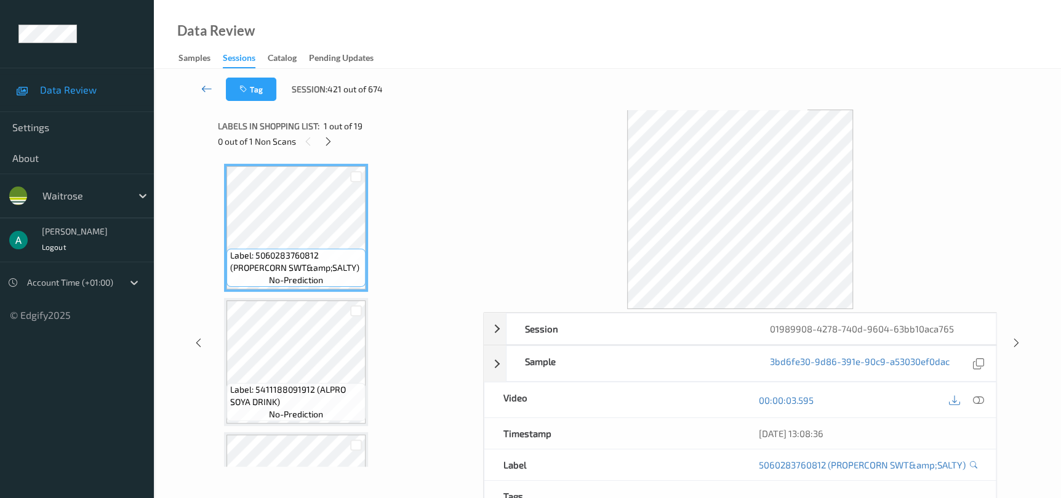
click at [200, 90] on link at bounding box center [207, 89] width 38 height 23
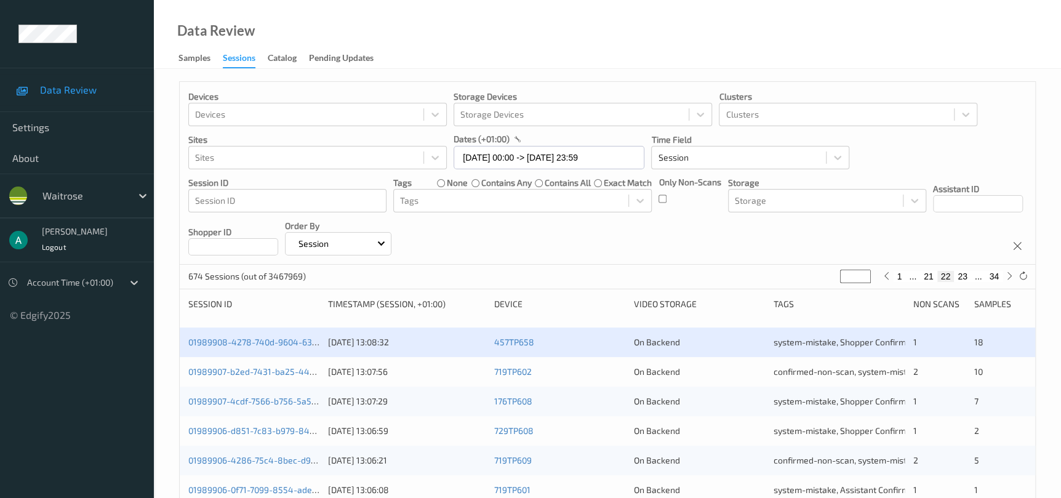
click at [962, 275] on button "23" at bounding box center [962, 276] width 17 height 11
type input "**"
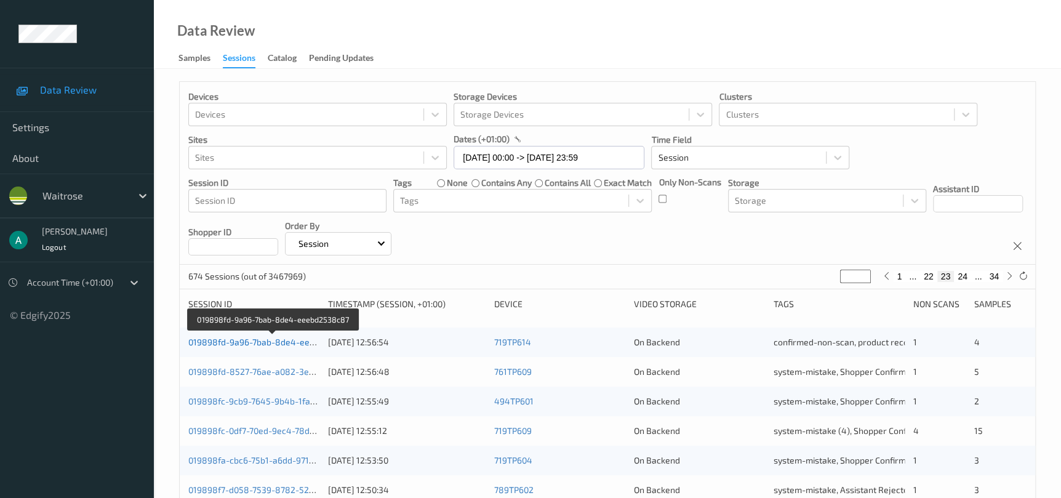
click at [259, 342] on link "019898fd-9a96-7bab-8de4-eeebd2538c87" at bounding box center [273, 342] width 170 height 10
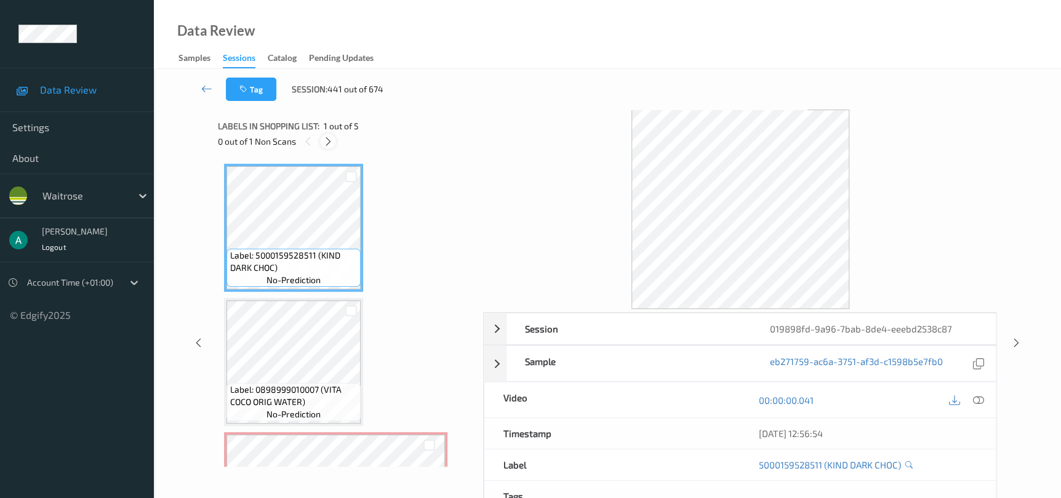
click at [327, 143] on icon at bounding box center [328, 141] width 10 height 11
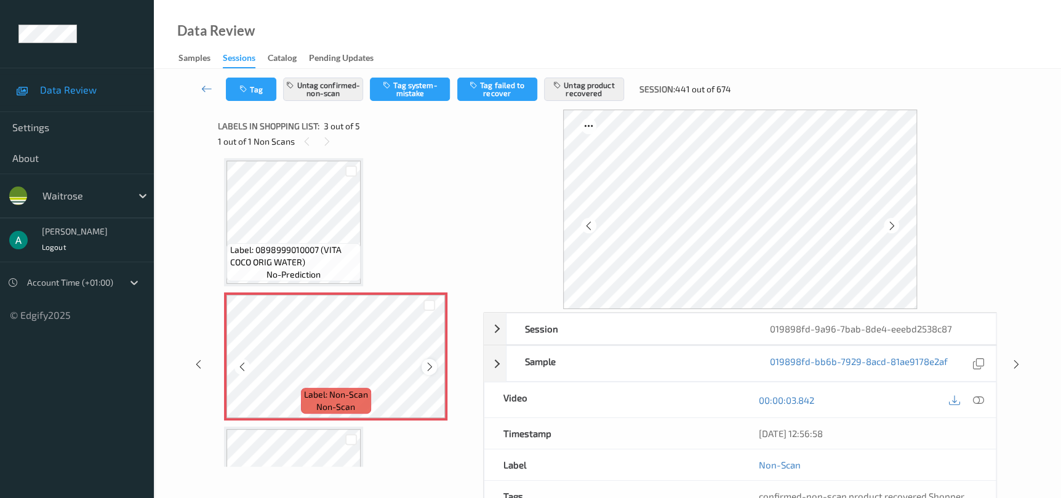
click at [433, 361] on icon at bounding box center [429, 366] width 10 height 11
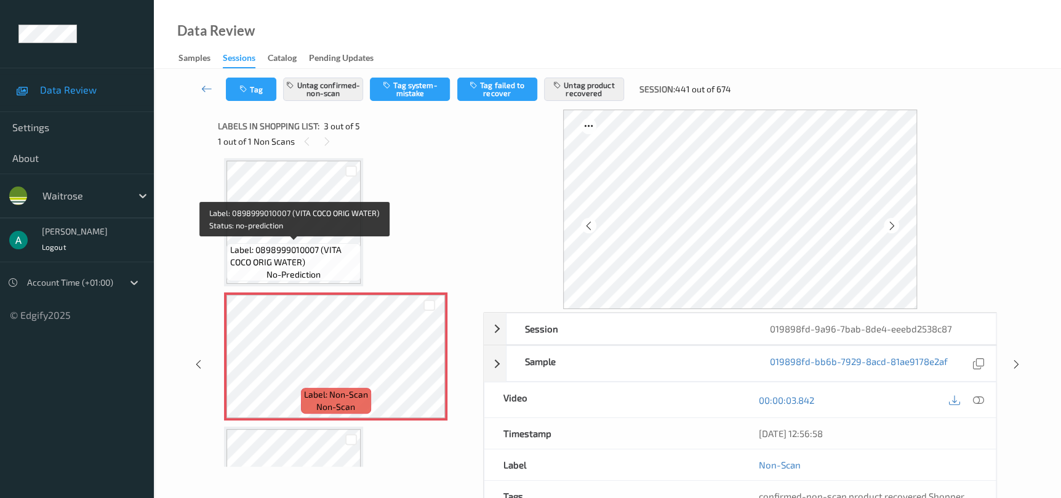
drag, startPoint x: 324, startPoint y: 249, endPoint x: 335, endPoint y: 250, distance: 11.8
click at [327, 249] on span "Label: 0898999010007 (VITA COCO ORIG WATER)" at bounding box center [293, 256] width 128 height 25
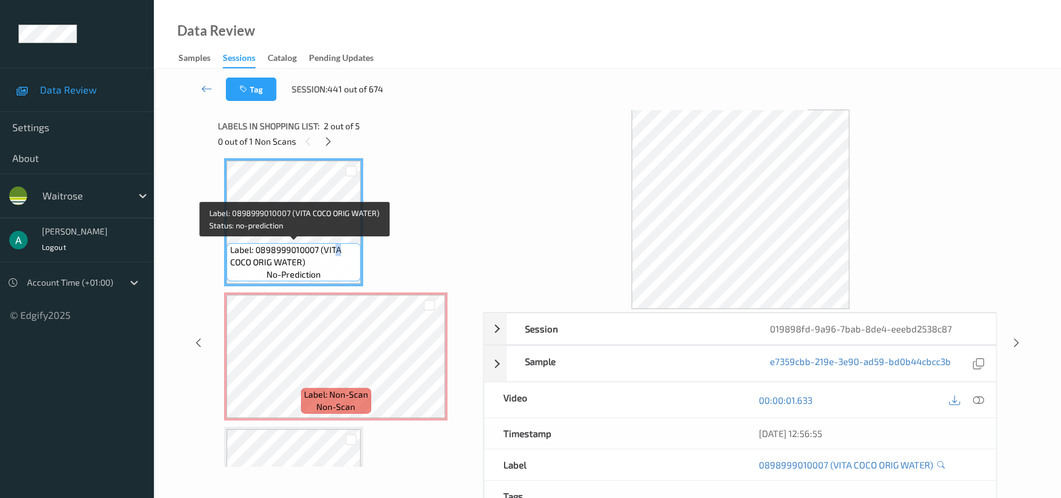
click at [340, 252] on span "Label: 0898999010007 (VITA COCO ORIG WATER)" at bounding box center [293, 256] width 128 height 25
click at [320, 270] on span "no-prediction" at bounding box center [293, 274] width 54 height 12
drag, startPoint x: 321, startPoint y: 249, endPoint x: 346, endPoint y: 256, distance: 26.1
click at [346, 256] on span "Label: 0898999010007 (VITA COCO ORIG WATER)" at bounding box center [293, 256] width 128 height 25
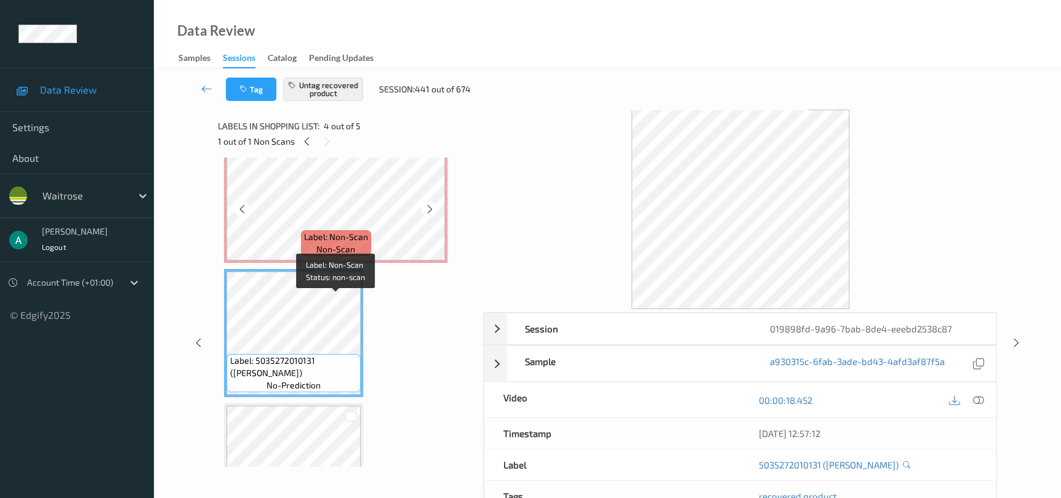
scroll to position [324, 0]
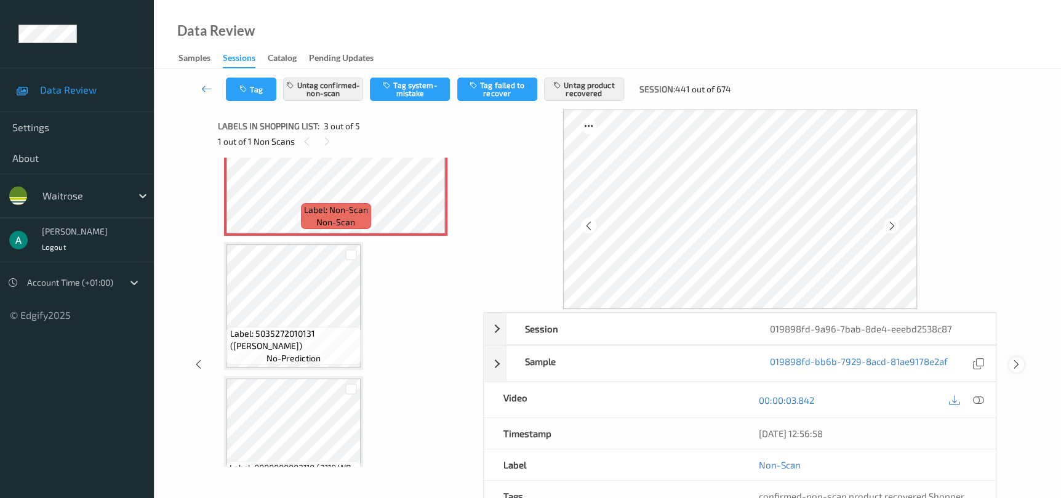
click at [1013, 365] on icon at bounding box center [1016, 364] width 10 height 11
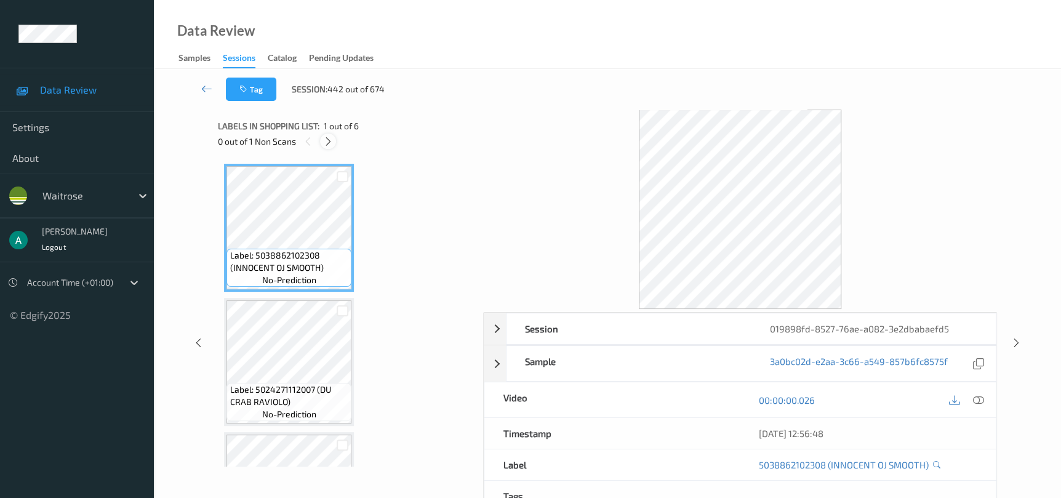
click at [326, 144] on icon at bounding box center [328, 141] width 10 height 11
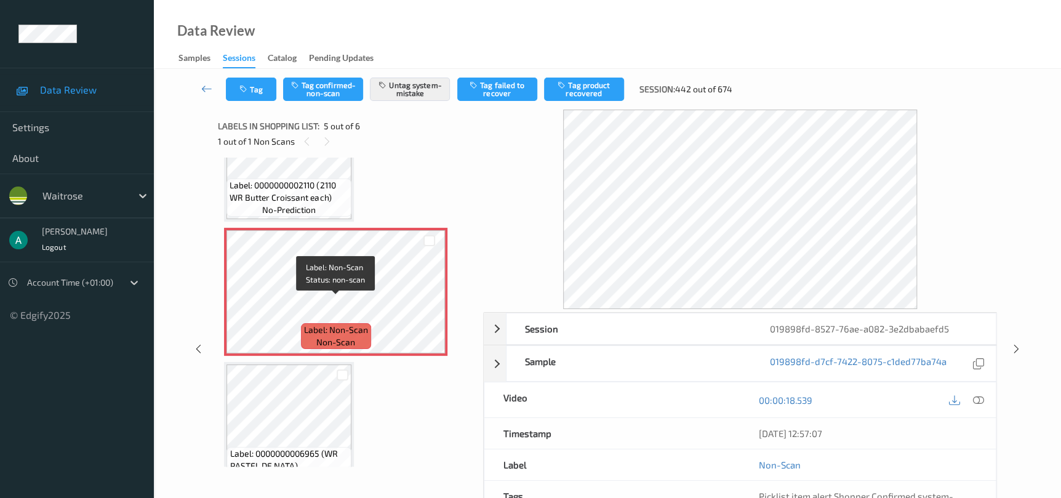
scroll to position [499, 0]
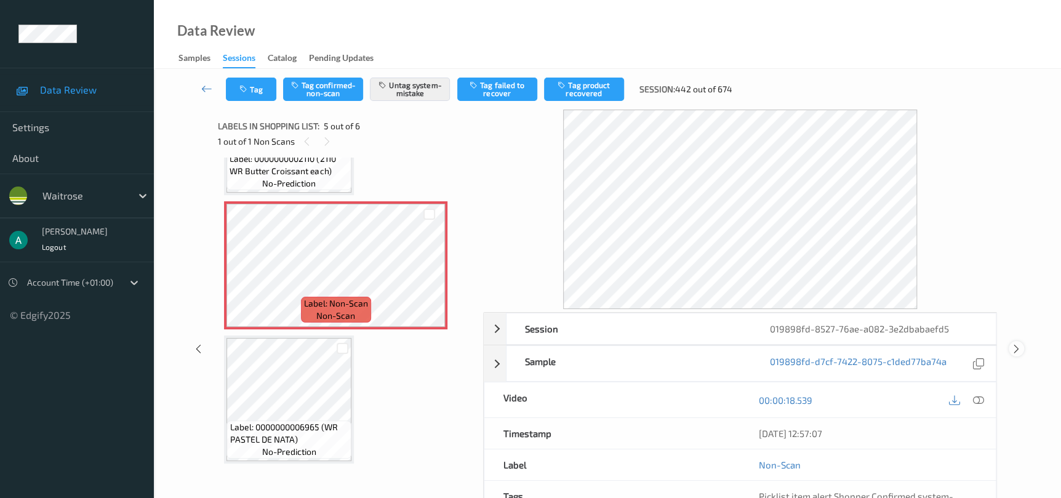
click at [1014, 345] on icon at bounding box center [1016, 348] width 10 height 11
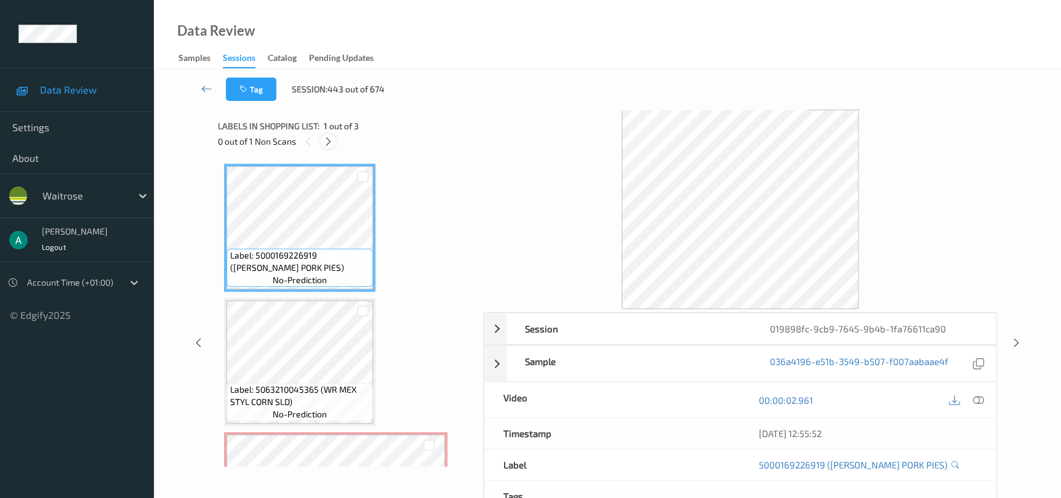
click at [328, 140] on icon at bounding box center [328, 141] width 10 height 11
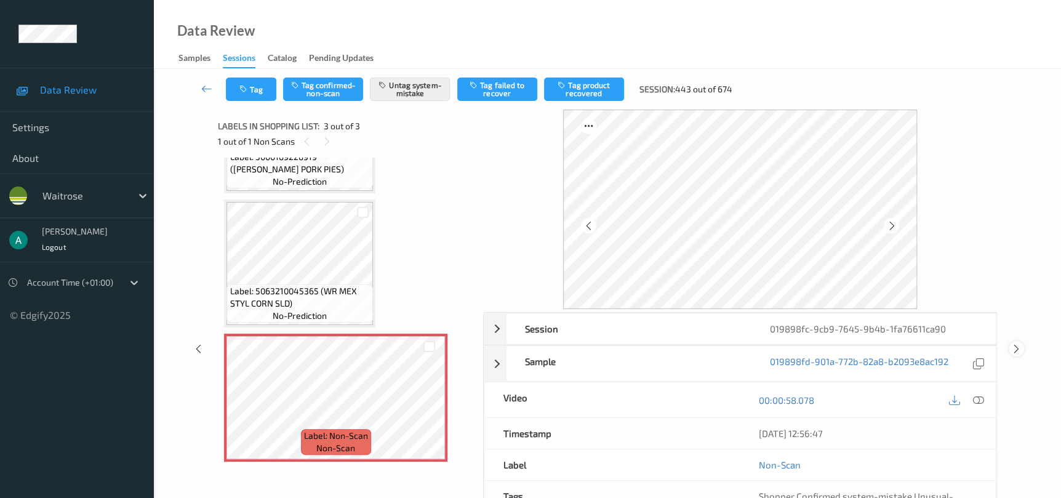
click at [1013, 350] on icon at bounding box center [1016, 348] width 10 height 11
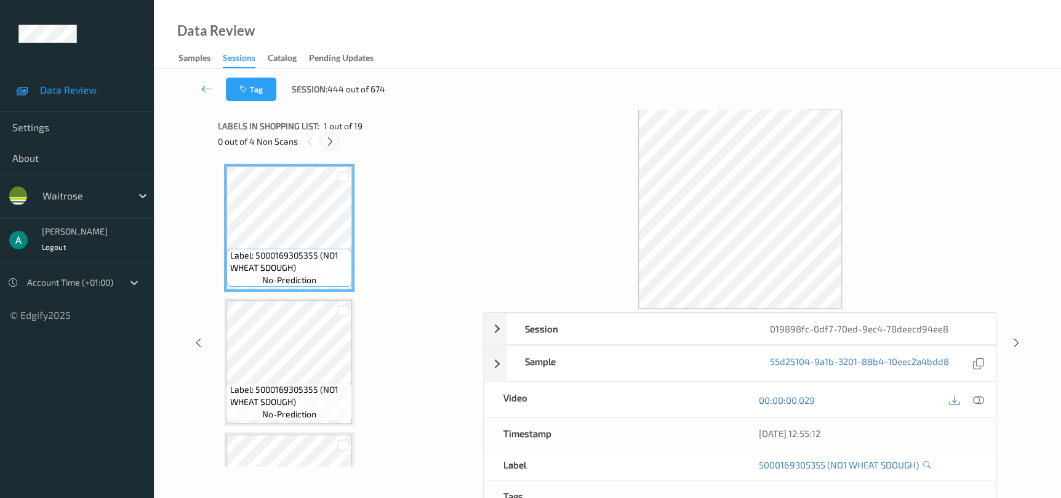
click at [327, 139] on icon at bounding box center [330, 141] width 10 height 11
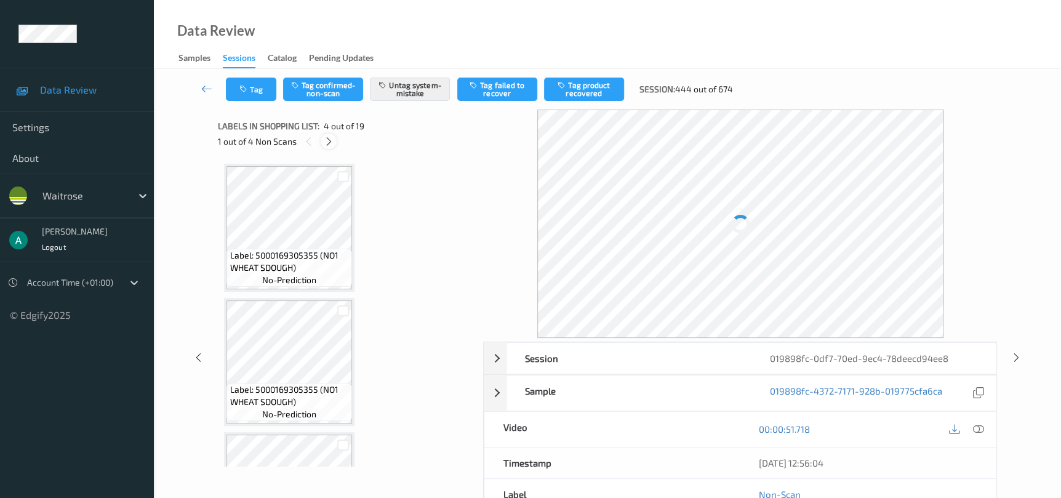
scroll to position [274, 0]
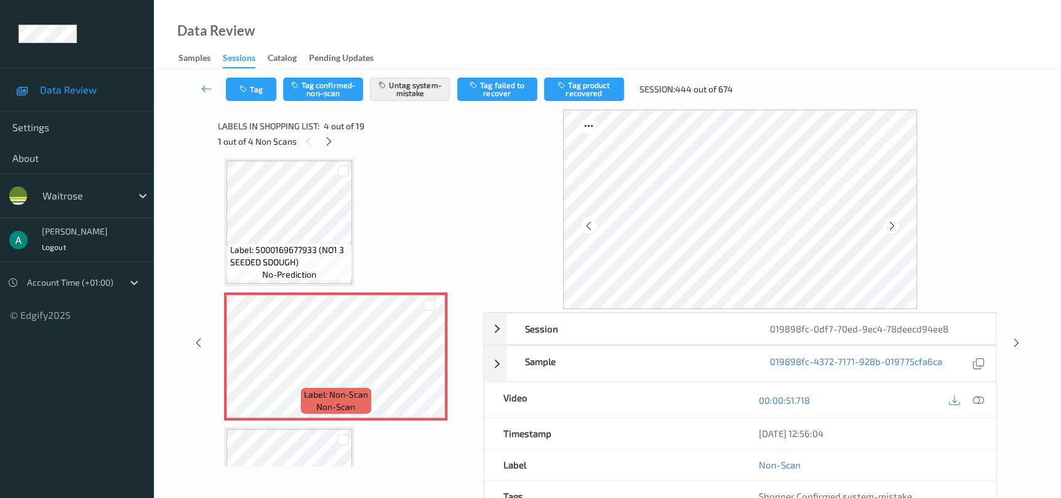
click at [1000, 335] on div "Session 019898fc-0df7-70ed-9ec4-78deecd94ee8 Session ID 019898fc-0df7-70ed-9ec4…" at bounding box center [607, 343] width 856 height 466
click at [1019, 341] on icon at bounding box center [1016, 342] width 10 height 11
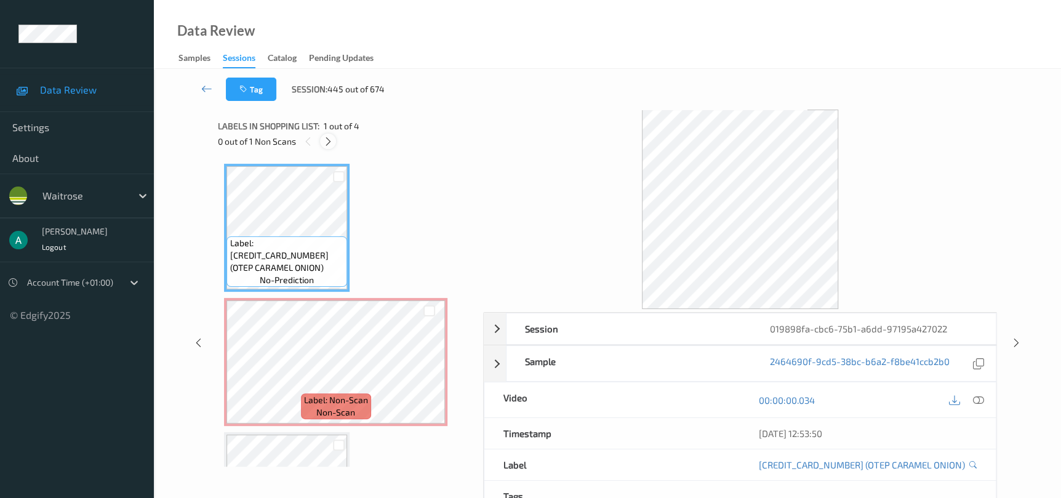
click at [331, 138] on icon at bounding box center [328, 141] width 10 height 11
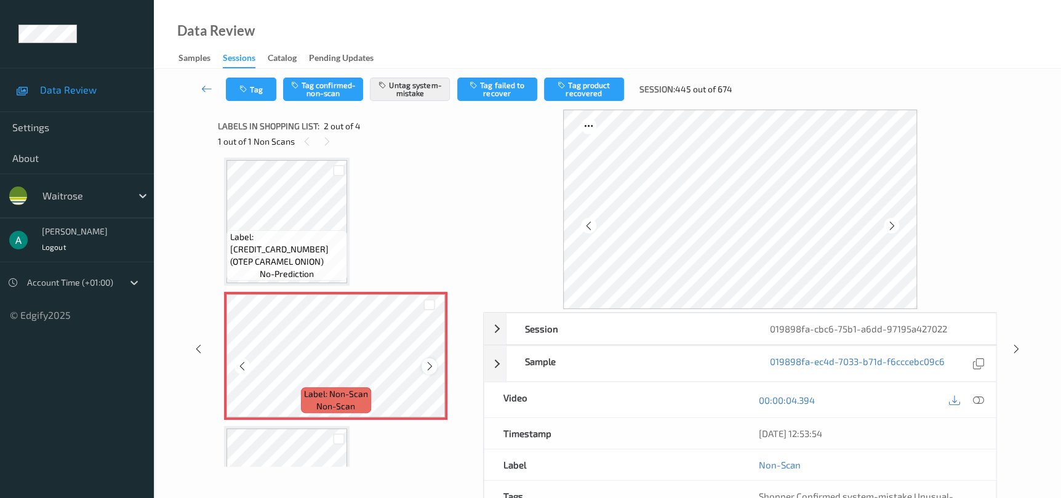
click at [421, 367] on div at bounding box center [428, 365] width 15 height 15
click at [422, 367] on div at bounding box center [428, 365] width 15 height 15
click at [1021, 350] on icon at bounding box center [1016, 348] width 10 height 11
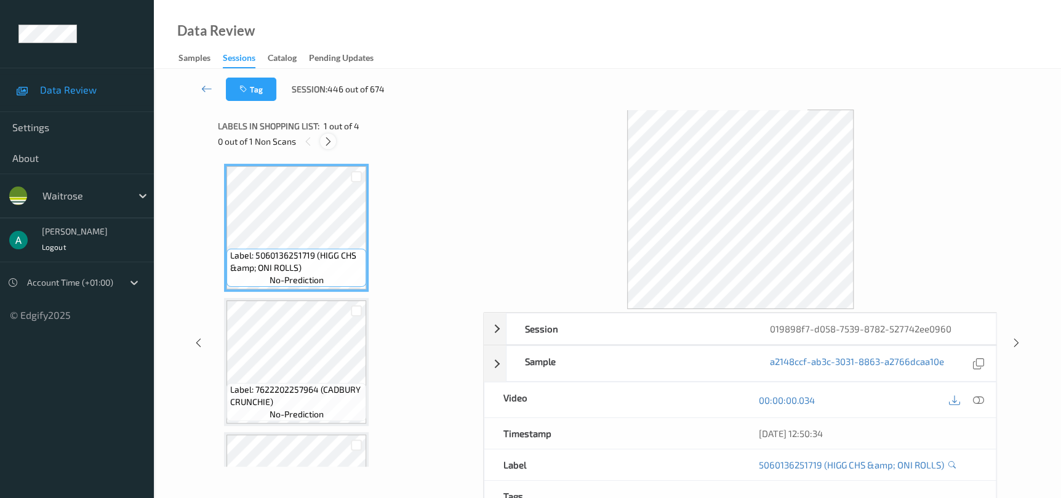
click at [325, 134] on div "0 out of 1 Non Scans" at bounding box center [346, 141] width 257 height 15
click at [327, 143] on icon at bounding box center [328, 141] width 10 height 11
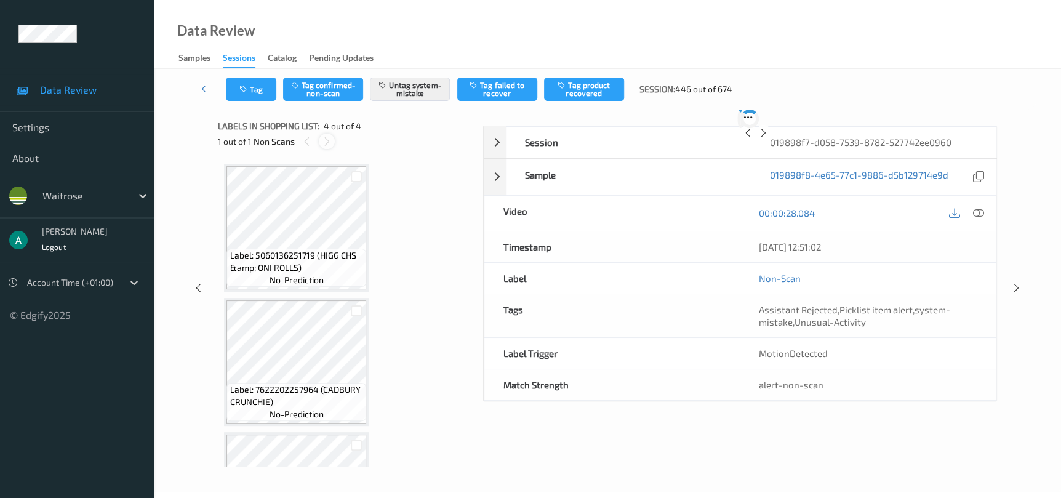
scroll to position [232, 0]
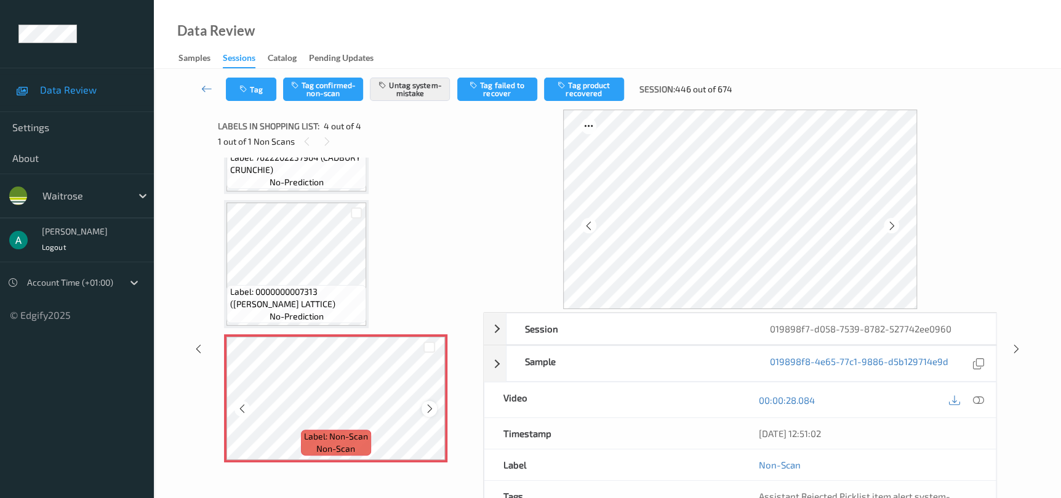
click at [426, 404] on icon at bounding box center [429, 408] width 10 height 11
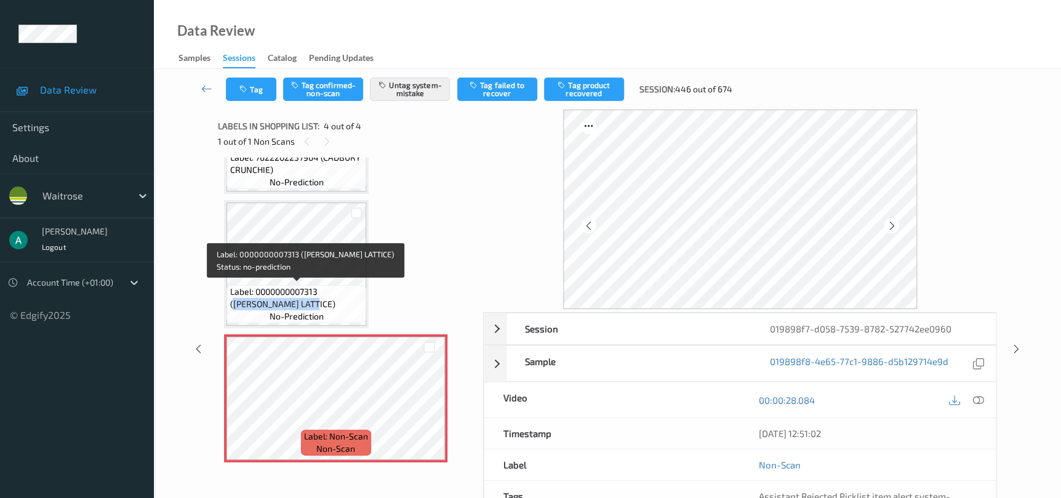
drag, startPoint x: 324, startPoint y: 290, endPoint x: 339, endPoint y: 298, distance: 17.6
click at [339, 298] on span "Label: 0000000007313 ([PERSON_NAME] LATTICE)" at bounding box center [296, 297] width 134 height 25
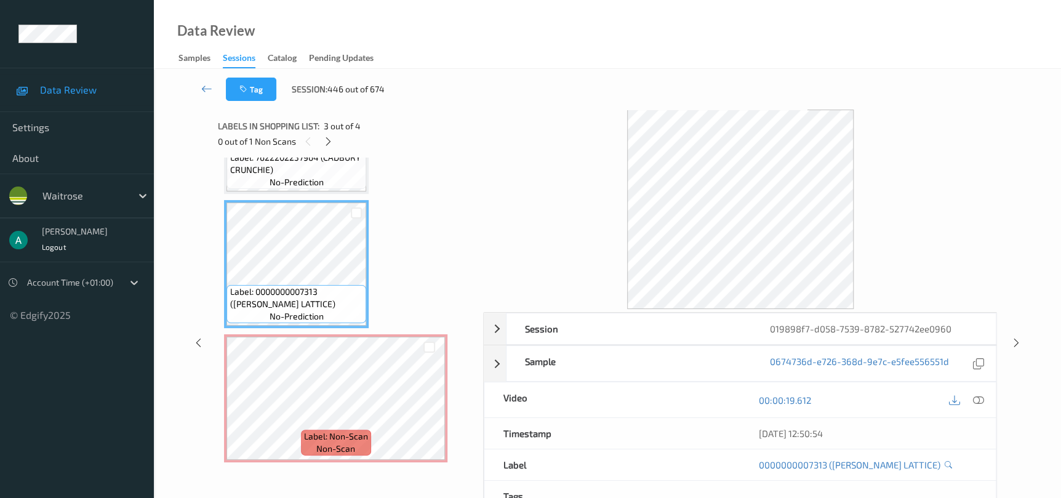
click at [398, 219] on div "Label: 5060136251719 (HIGG CHS &amp; ONI ROLLS) no-prediction Label: 7622202257…" at bounding box center [346, 197] width 244 height 530
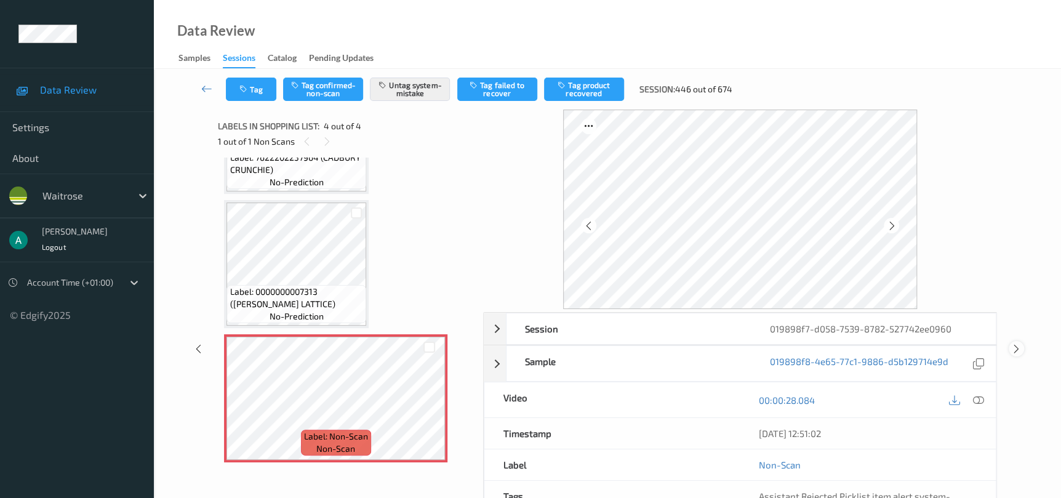
click at [1016, 350] on icon at bounding box center [1016, 348] width 10 height 11
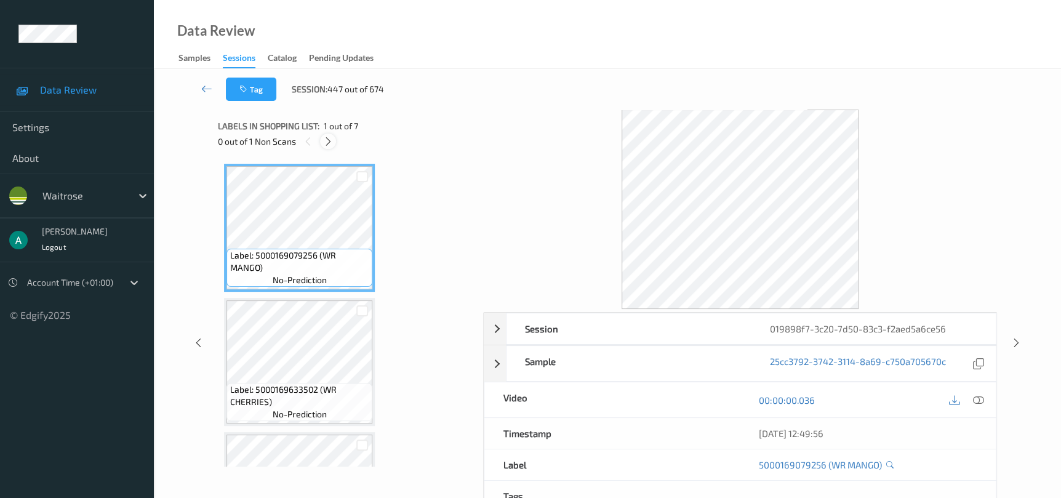
click at [334, 142] on div at bounding box center [327, 141] width 15 height 15
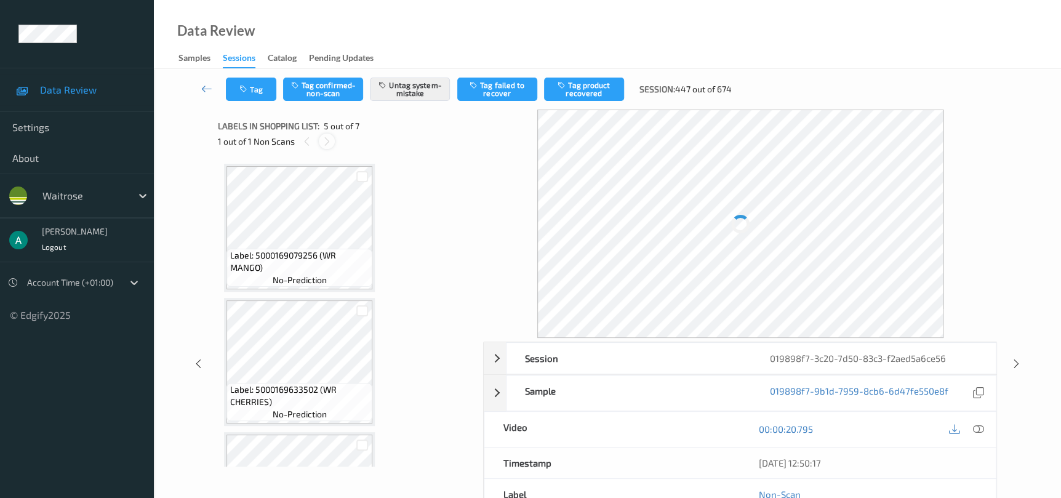
scroll to position [407, 0]
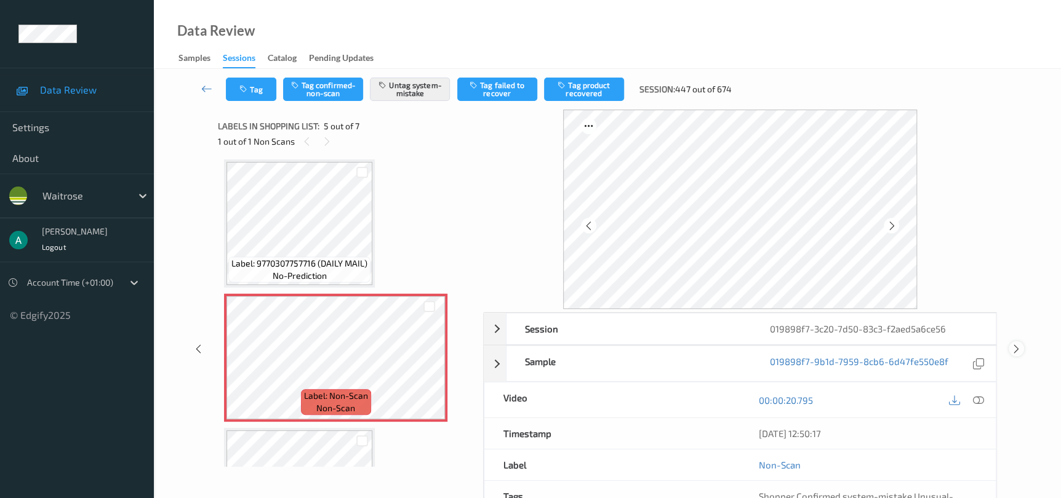
click at [1016, 350] on icon at bounding box center [1016, 348] width 10 height 11
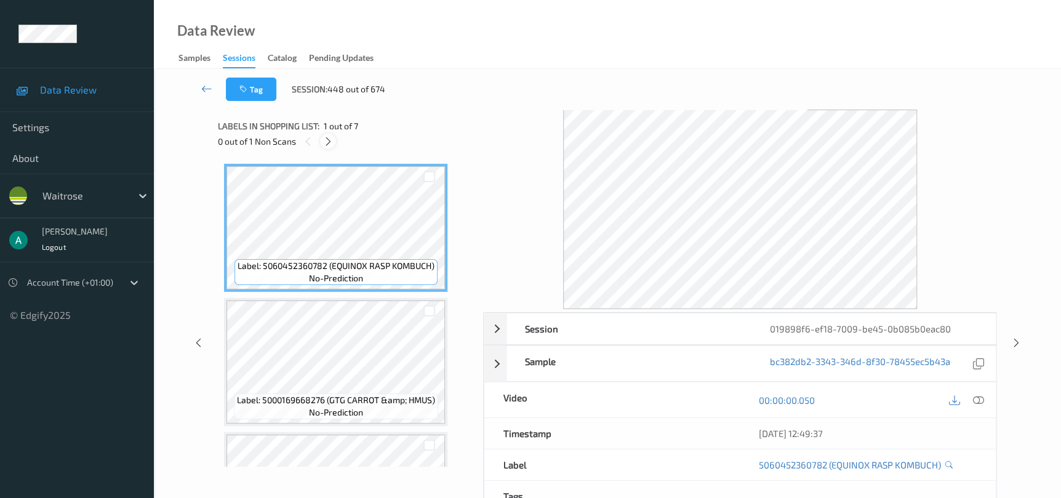
click at [327, 143] on icon at bounding box center [328, 141] width 10 height 11
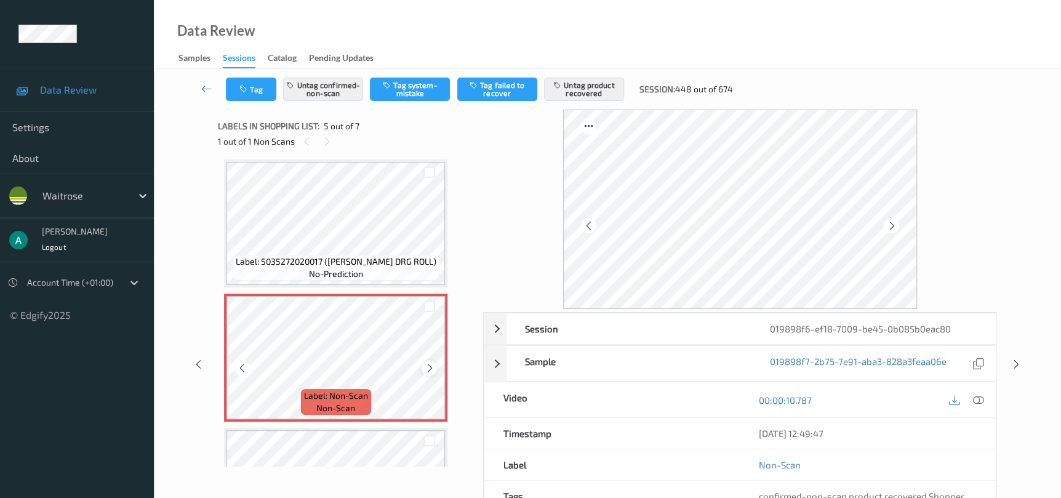
click at [432, 366] on icon at bounding box center [429, 367] width 10 height 11
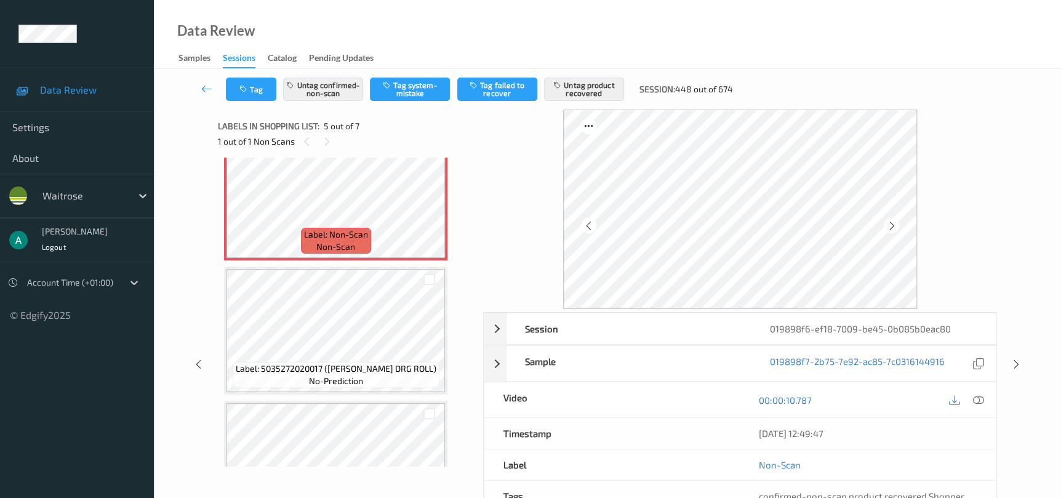
scroll to position [591, 0]
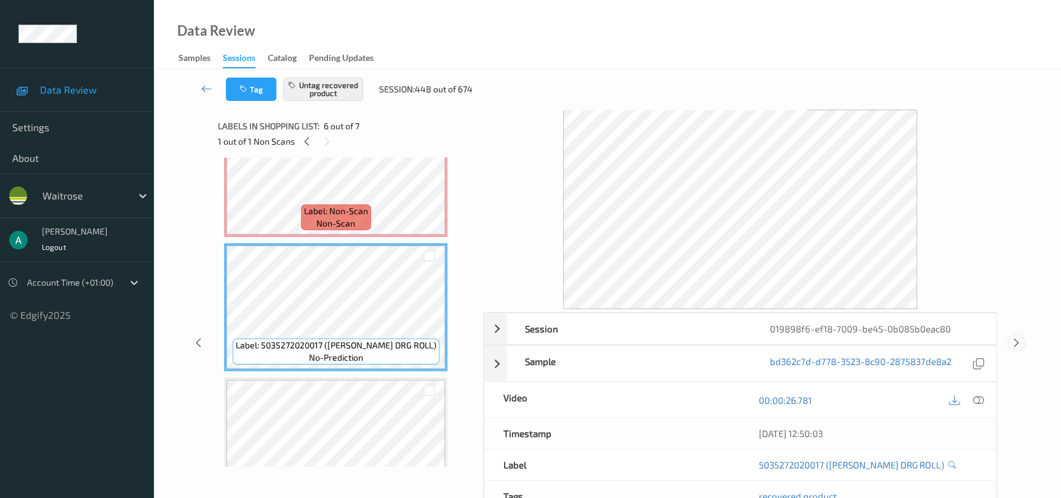
click at [1013, 348] on div at bounding box center [1015, 342] width 15 height 15
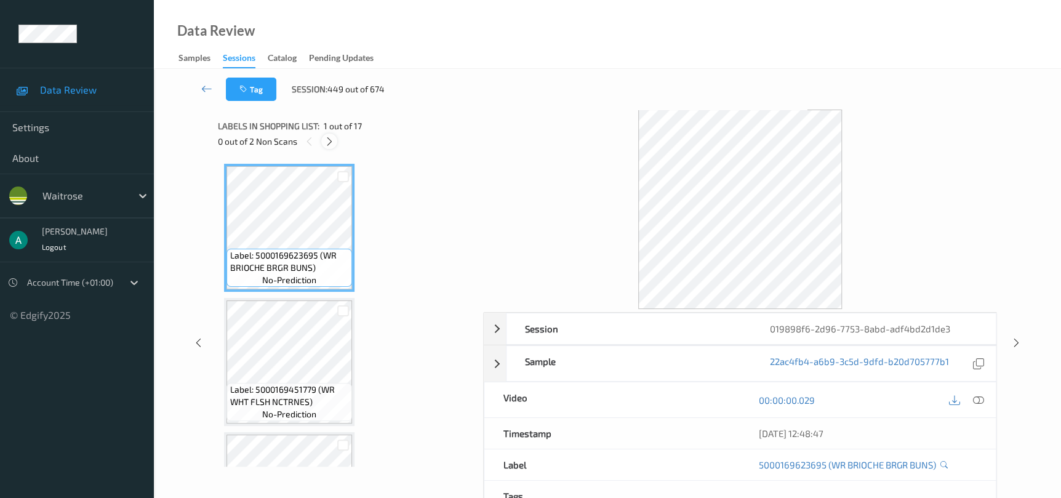
click at [330, 138] on icon at bounding box center [329, 141] width 10 height 11
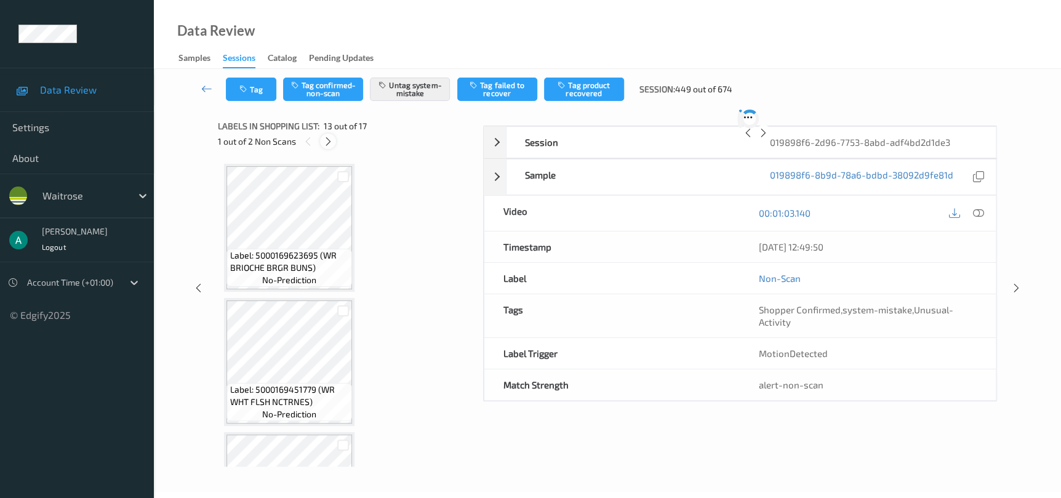
scroll to position [1477, 0]
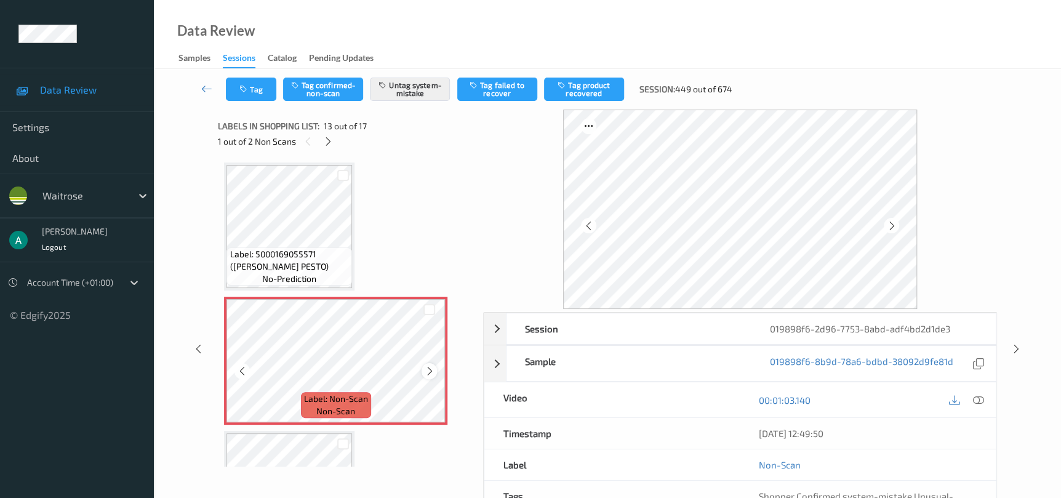
click at [429, 365] on icon at bounding box center [429, 370] width 10 height 11
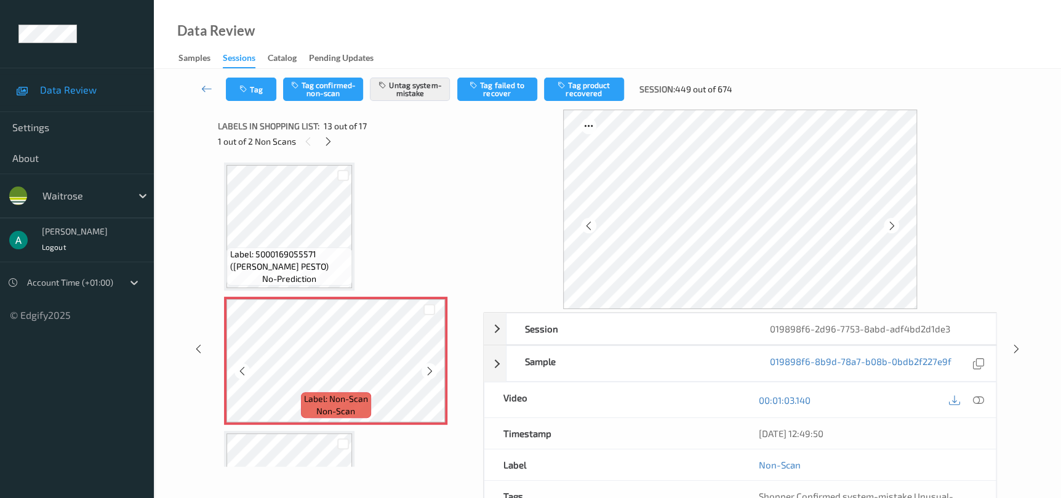
click at [429, 365] on icon at bounding box center [429, 370] width 10 height 11
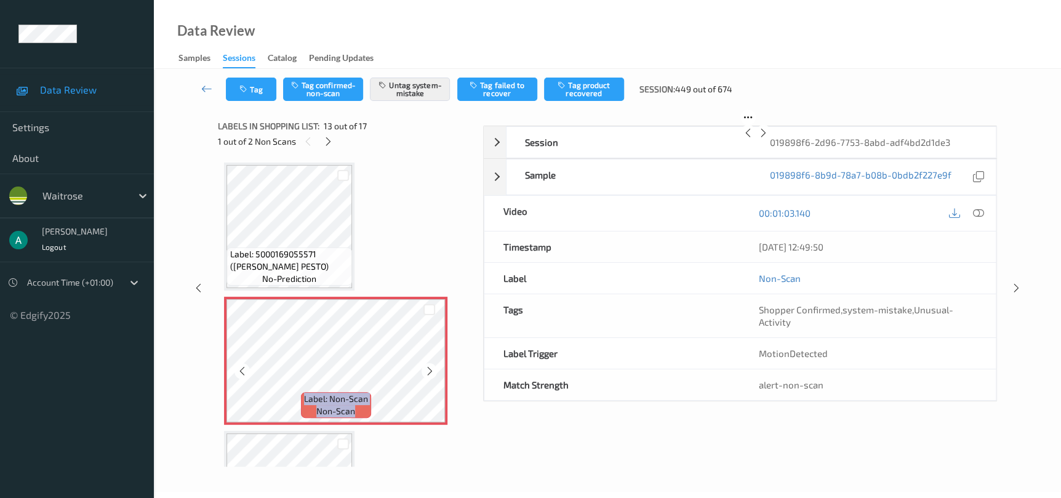
click at [429, 365] on icon at bounding box center [429, 370] width 10 height 11
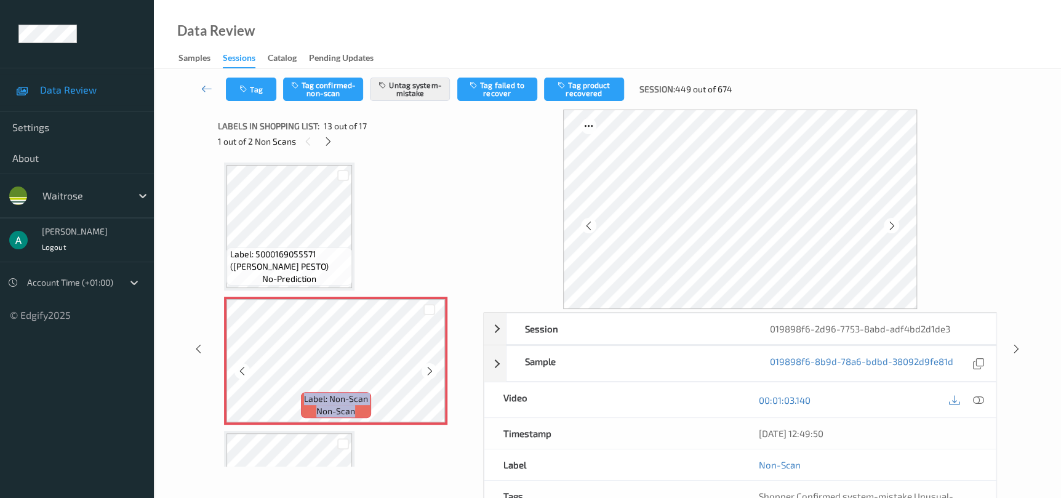
click at [429, 365] on icon at bounding box center [429, 370] width 10 height 11
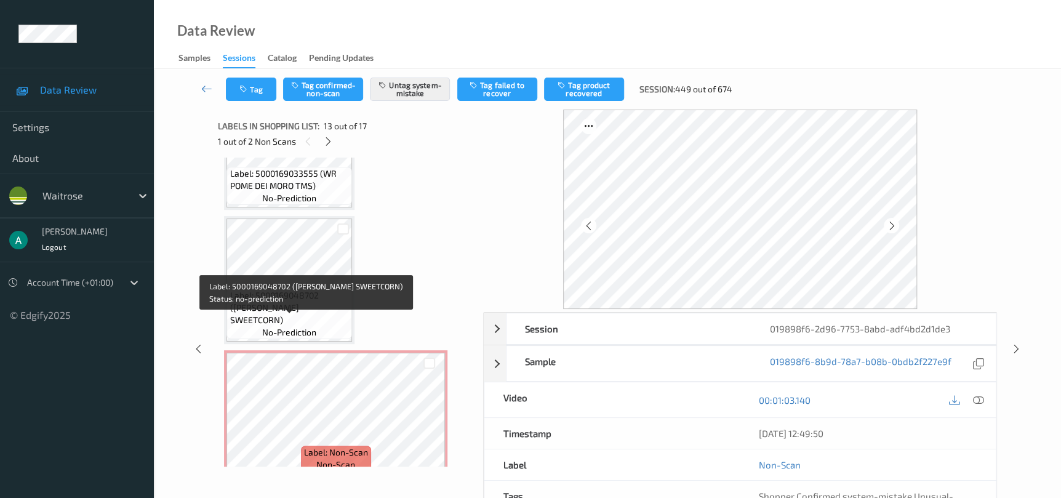
scroll to position [1969, 0]
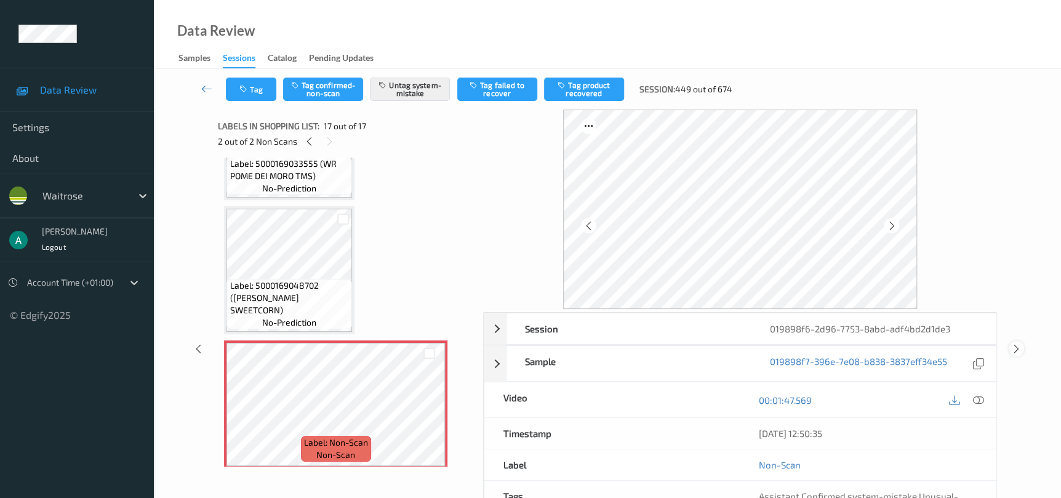
click at [1019, 343] on icon at bounding box center [1016, 348] width 10 height 11
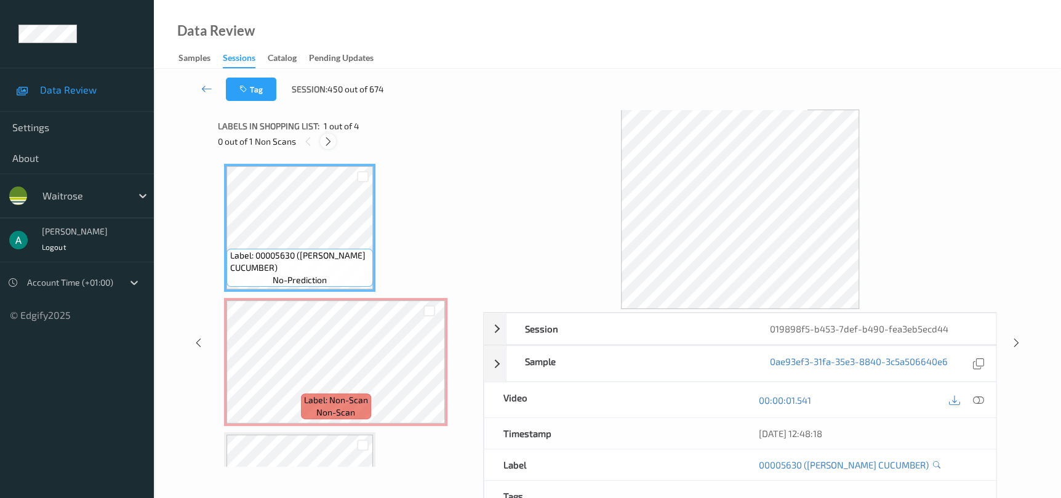
click at [326, 148] on div at bounding box center [327, 141] width 15 height 15
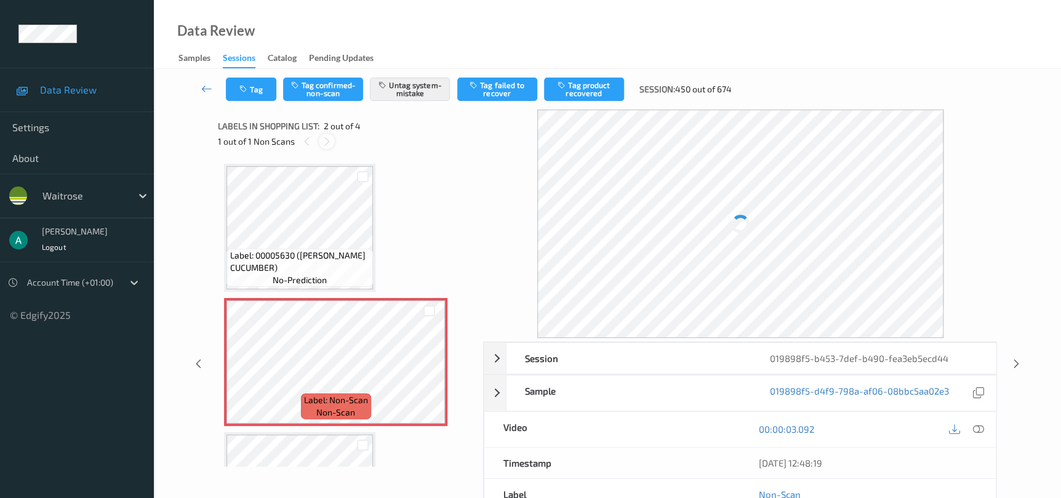
scroll to position [6, 0]
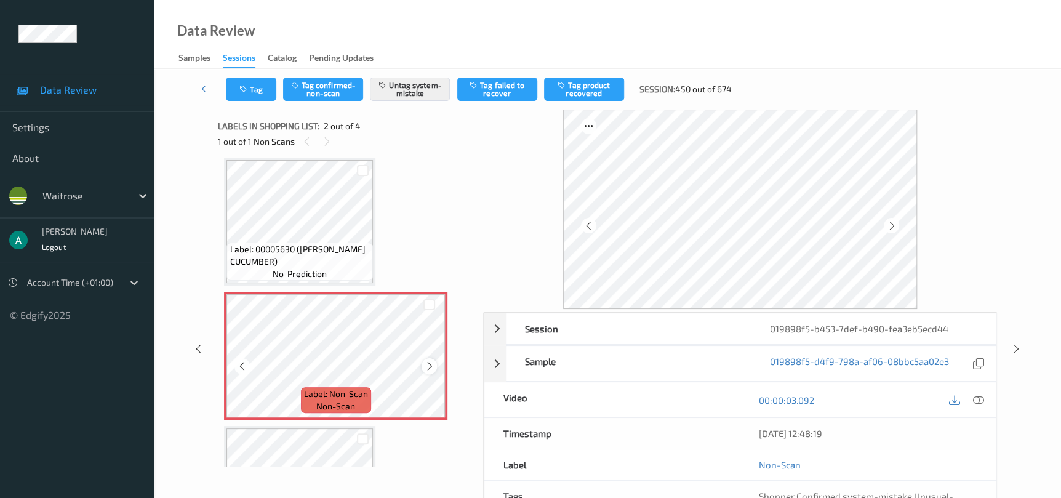
click at [425, 362] on icon at bounding box center [429, 366] width 10 height 11
click at [1017, 348] on icon at bounding box center [1016, 348] width 10 height 11
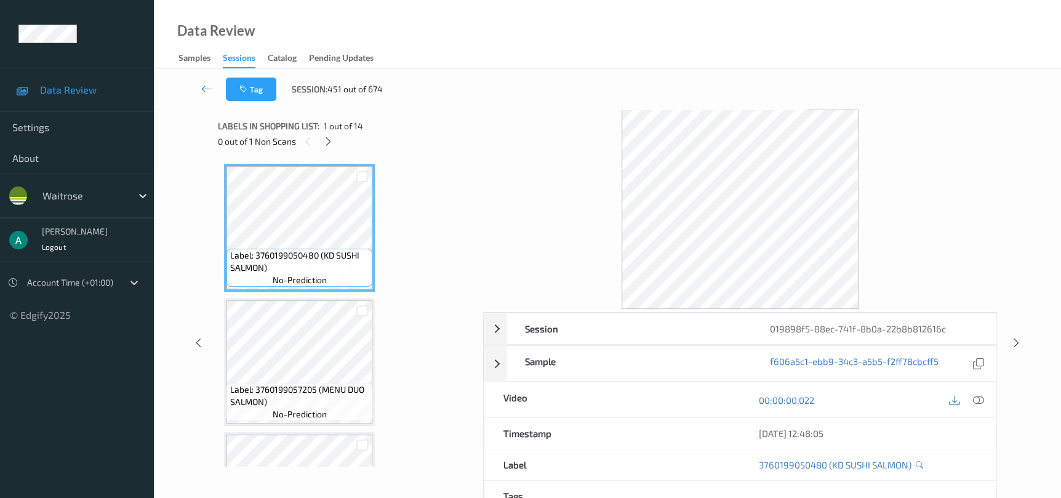
click at [332, 150] on div "Labels in shopping list: 1 out of 14 0 out of 1 Non Scans" at bounding box center [346, 134] width 257 height 48
click at [326, 143] on icon at bounding box center [328, 141] width 10 height 11
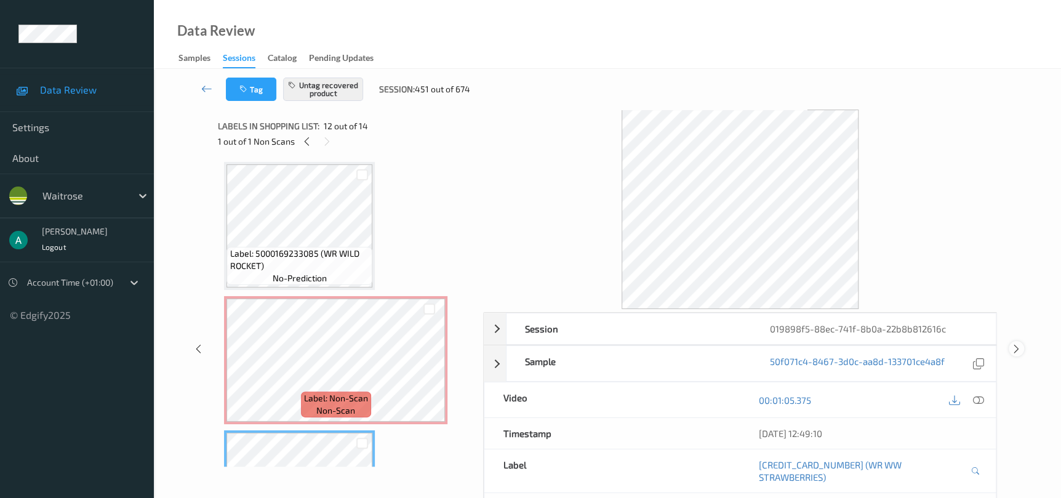
click at [1017, 343] on icon at bounding box center [1016, 348] width 10 height 11
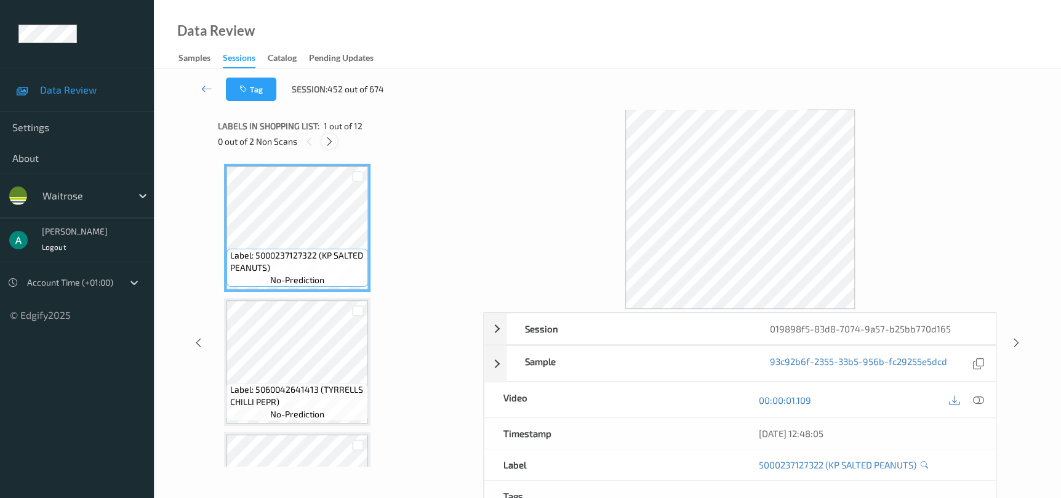
click at [329, 143] on icon at bounding box center [329, 141] width 10 height 11
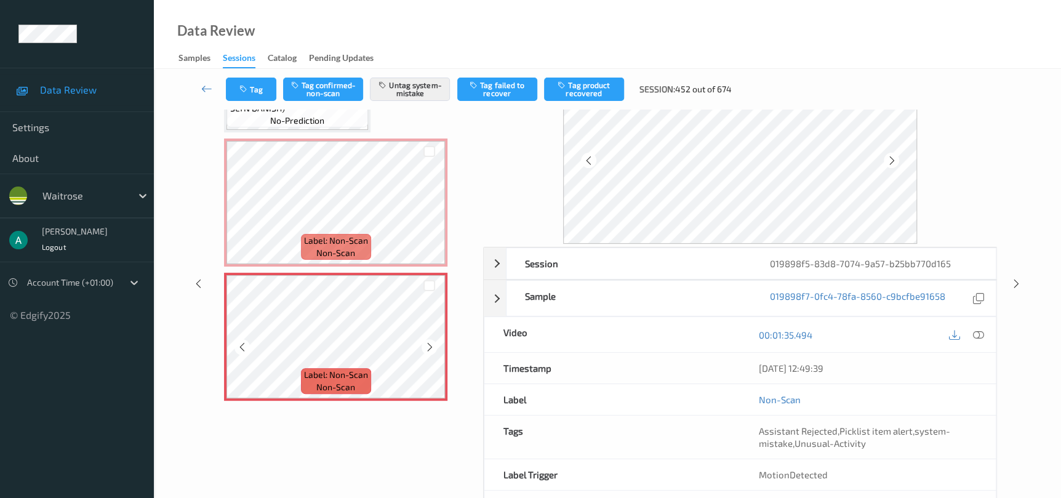
scroll to position [92, 0]
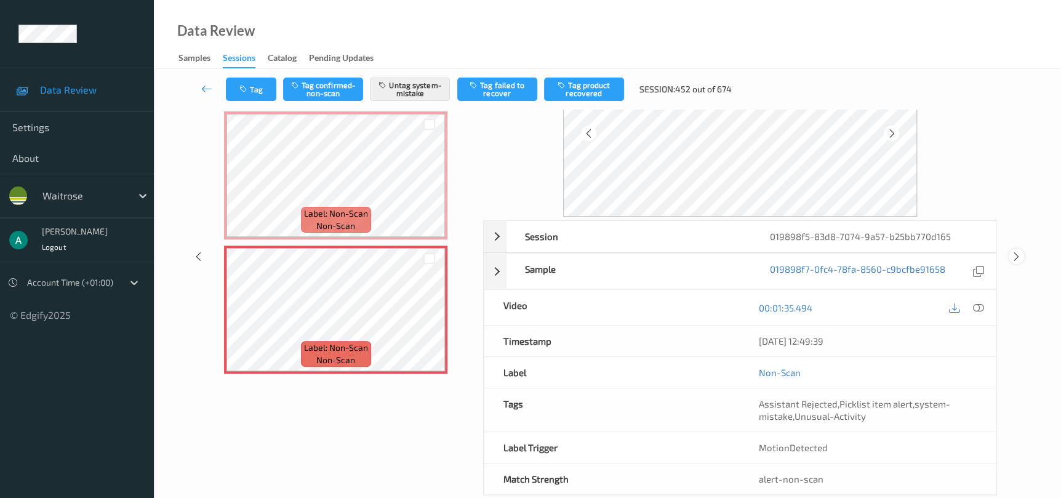
click at [1015, 261] on icon at bounding box center [1016, 256] width 10 height 11
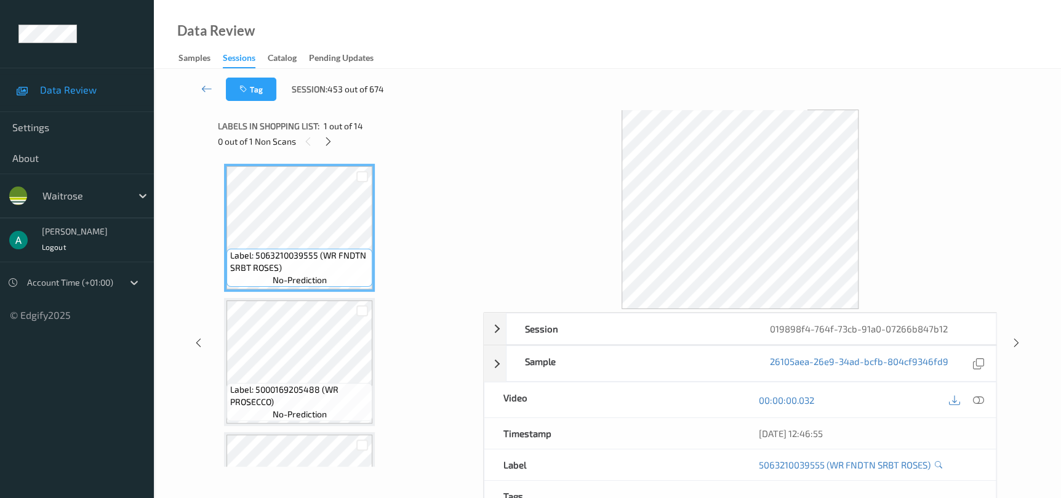
click at [321, 144] on div at bounding box center [327, 141] width 15 height 15
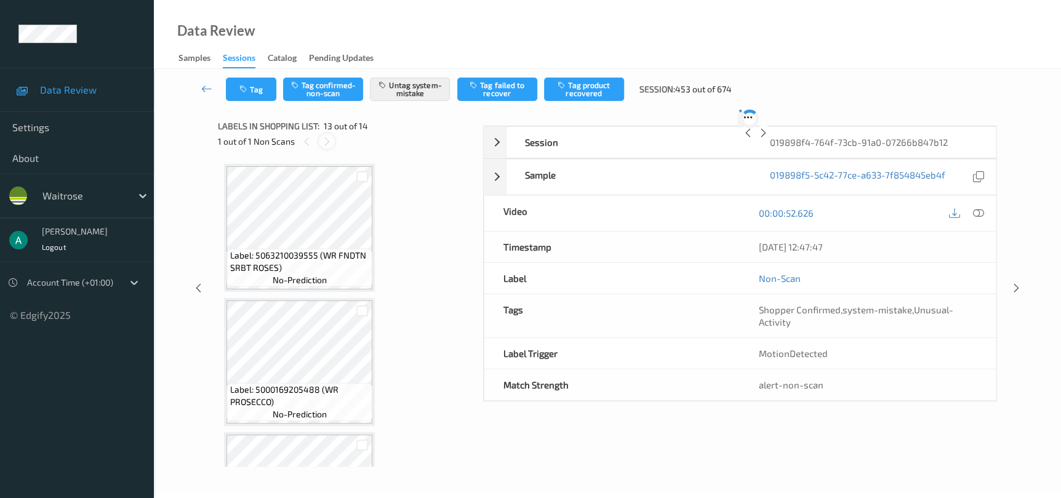
scroll to position [1477, 0]
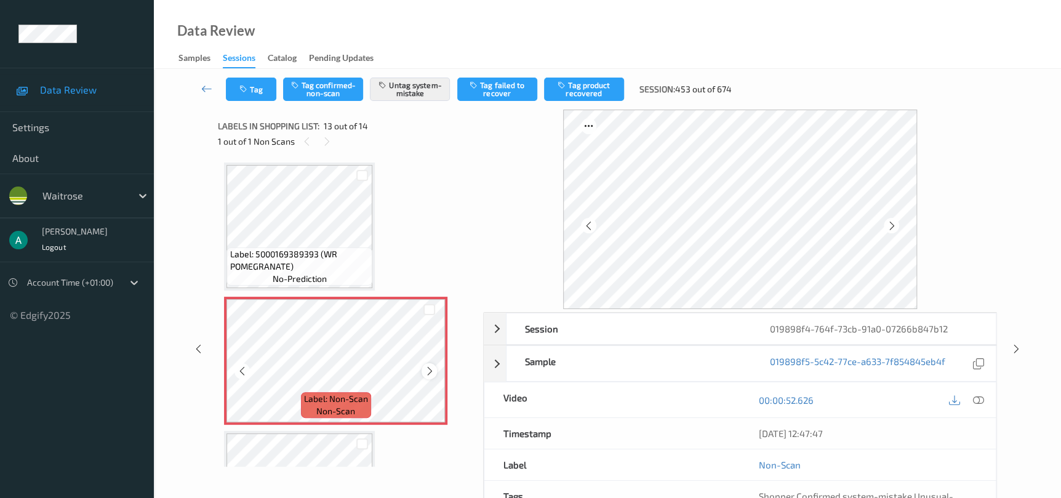
click at [429, 365] on icon at bounding box center [429, 370] width 10 height 11
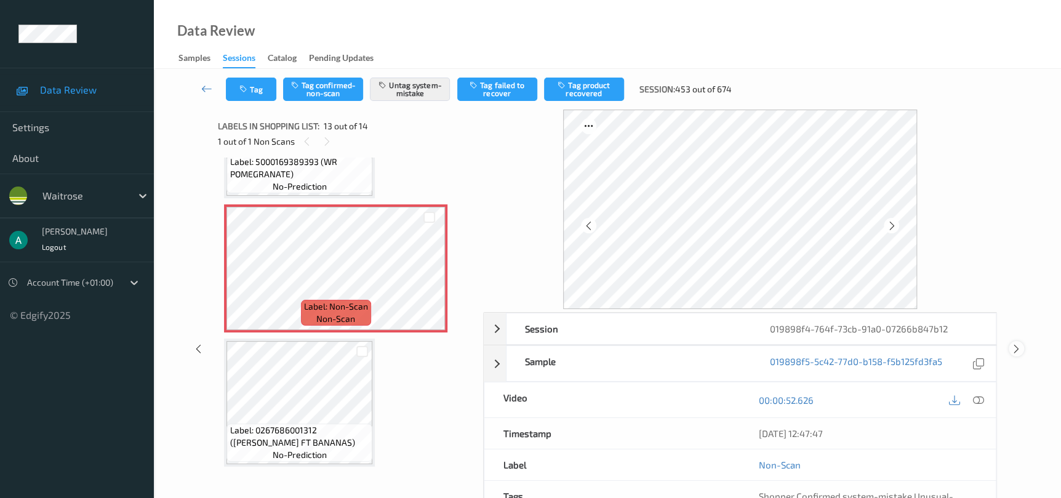
click at [1021, 346] on div at bounding box center [1015, 348] width 15 height 15
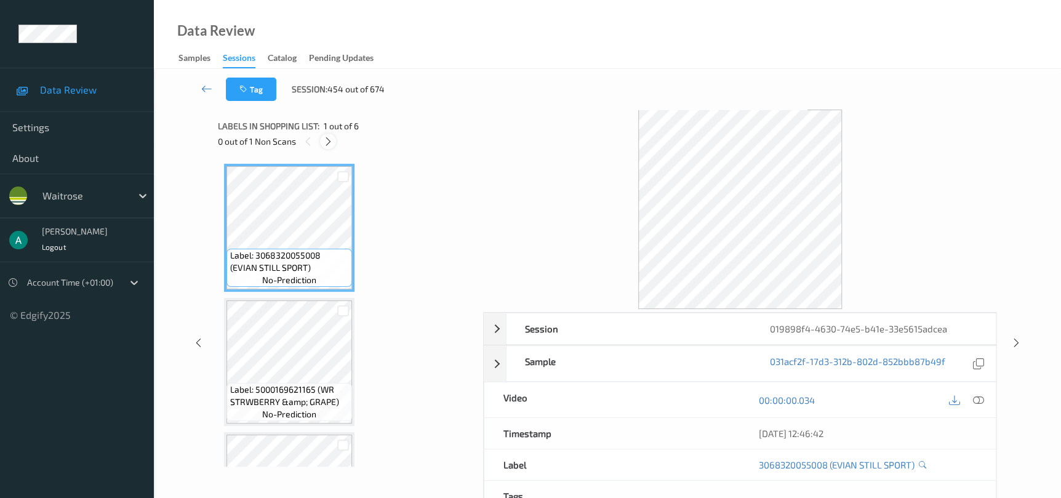
click at [329, 142] on icon at bounding box center [328, 141] width 10 height 11
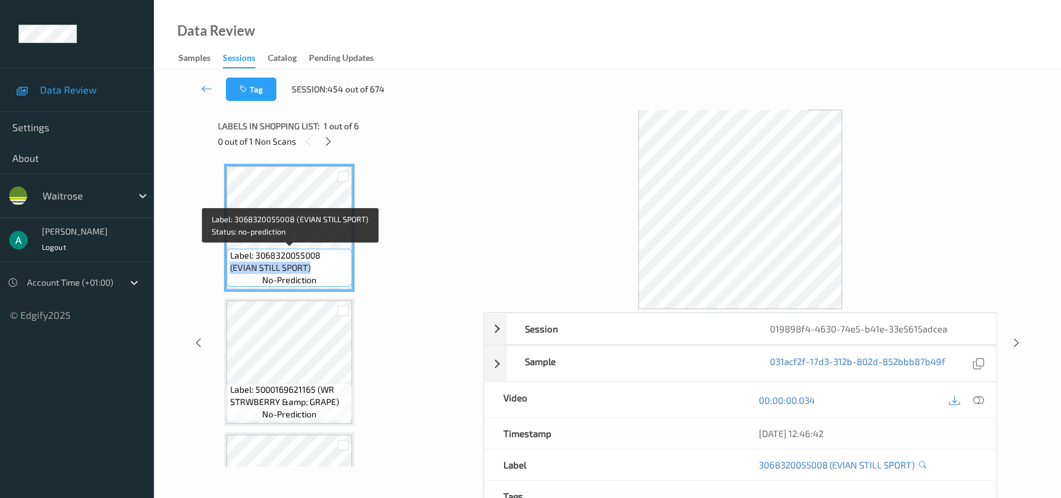
drag, startPoint x: 321, startPoint y: 256, endPoint x: 342, endPoint y: 263, distance: 22.2
click at [342, 263] on span "Label: 3068320055008 (EVIAN STILL SPORT)" at bounding box center [288, 261] width 119 height 25
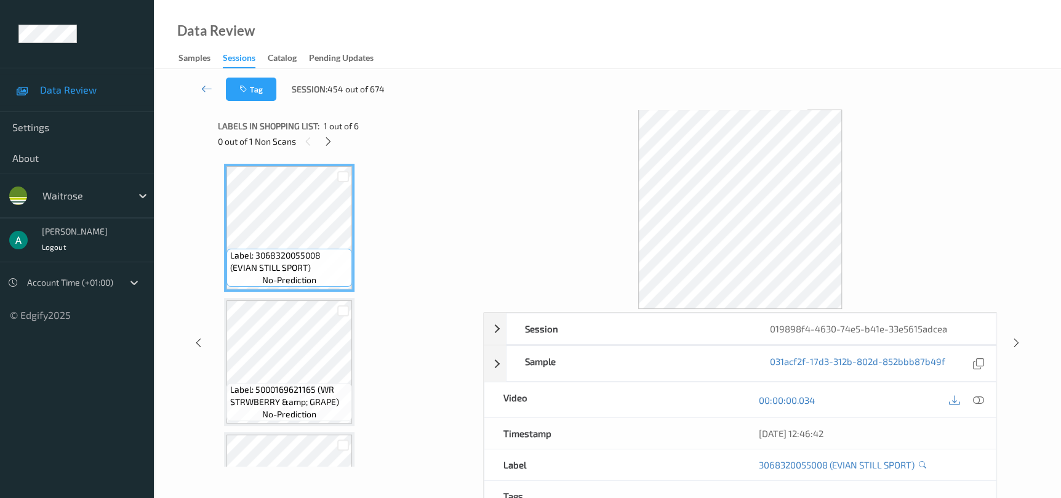
click at [1021, 335] on div "Session 019898f4-4630-74e5-b41e-33e5615adcea Session ID 019898f4-4630-74e5-b41e…" at bounding box center [607, 343] width 856 height 466
click at [1016, 343] on icon at bounding box center [1016, 342] width 10 height 11
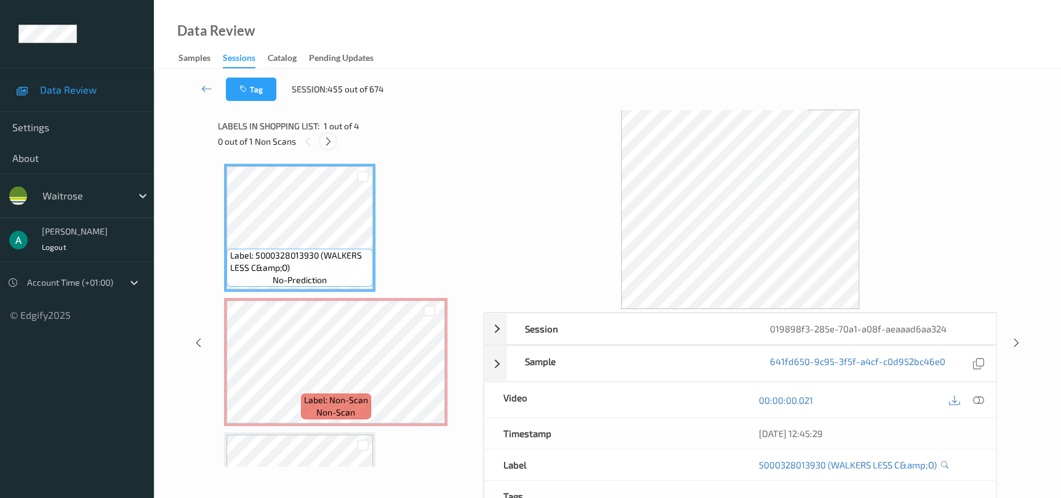
click at [331, 146] on div at bounding box center [327, 141] width 15 height 15
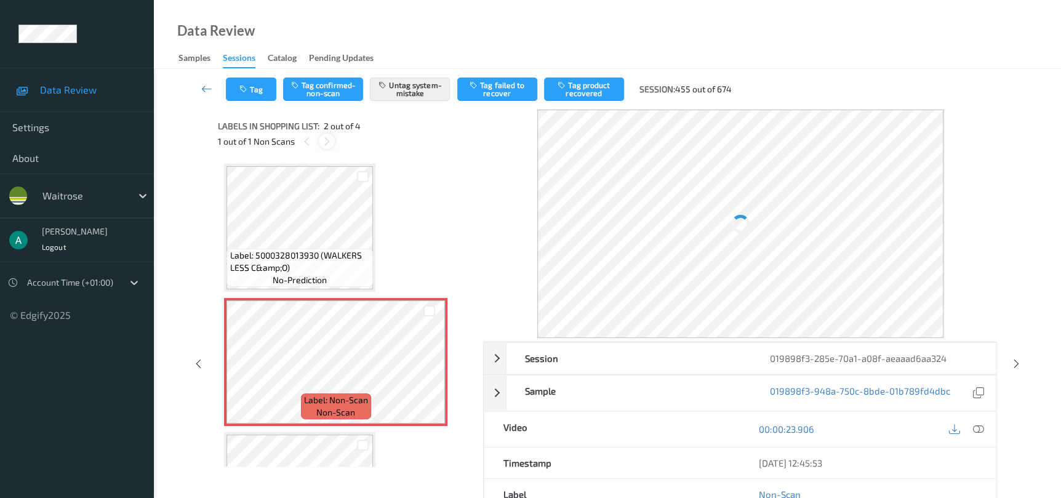
scroll to position [6, 0]
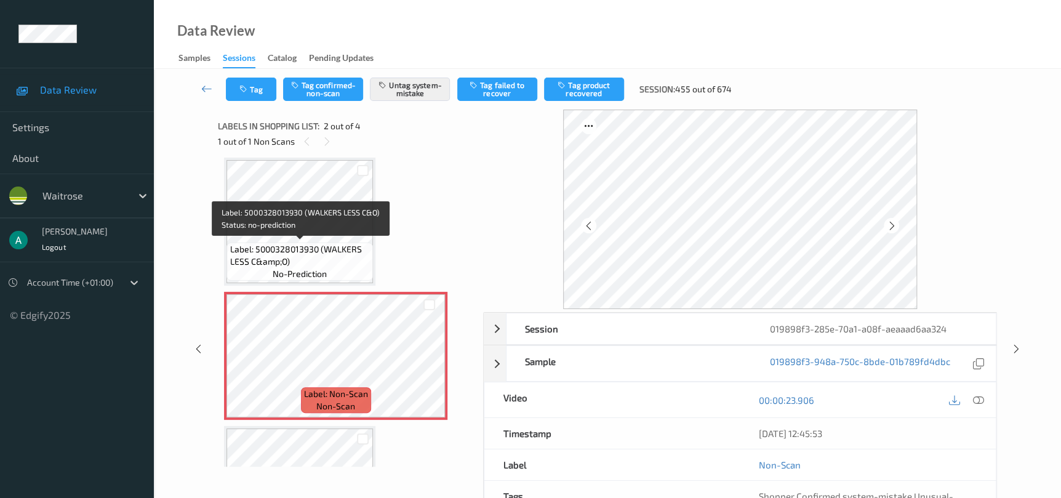
click at [337, 277] on div "Label: 5000328013930 (WALKERS LESS C&amp;O) no-prediction" at bounding box center [299, 261] width 146 height 38
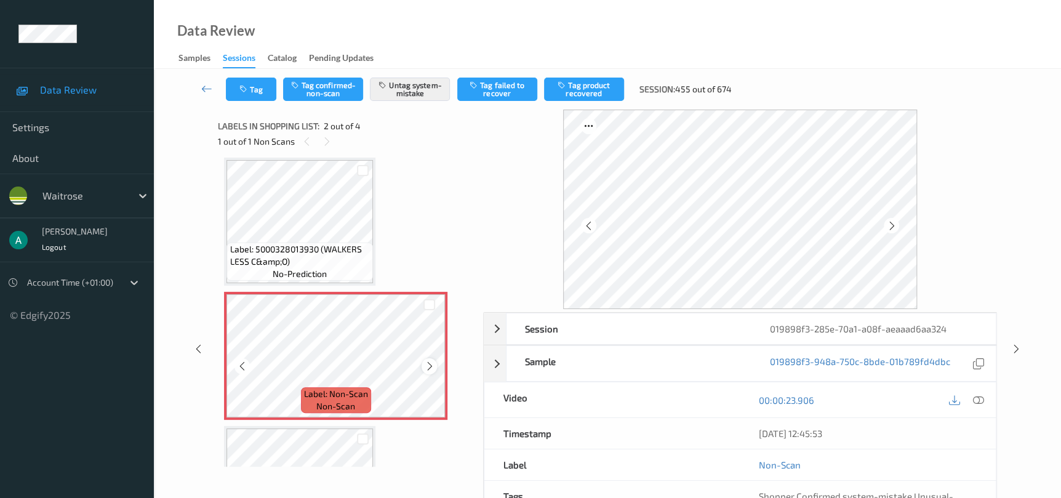
click at [426, 371] on div at bounding box center [428, 365] width 15 height 15
click at [429, 362] on icon at bounding box center [429, 366] width 10 height 11
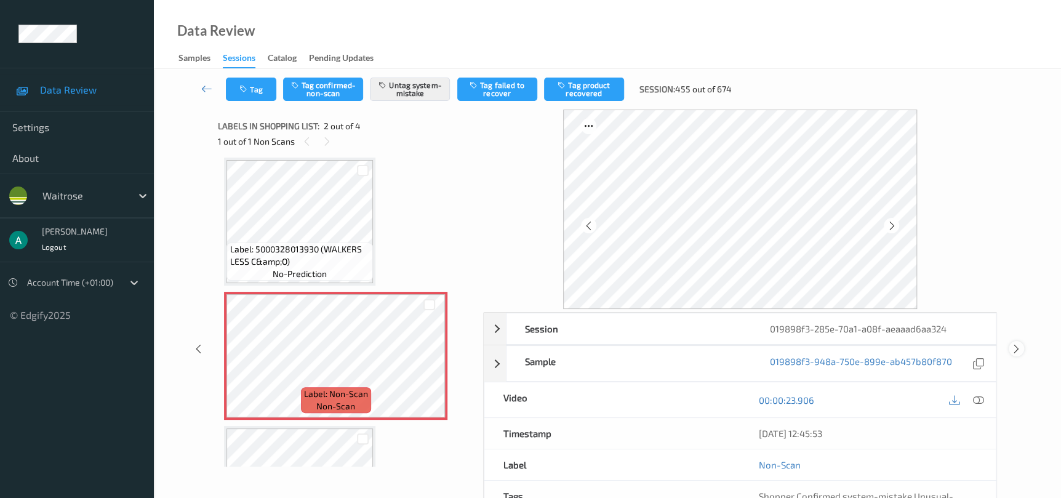
click at [1013, 351] on icon at bounding box center [1016, 348] width 10 height 11
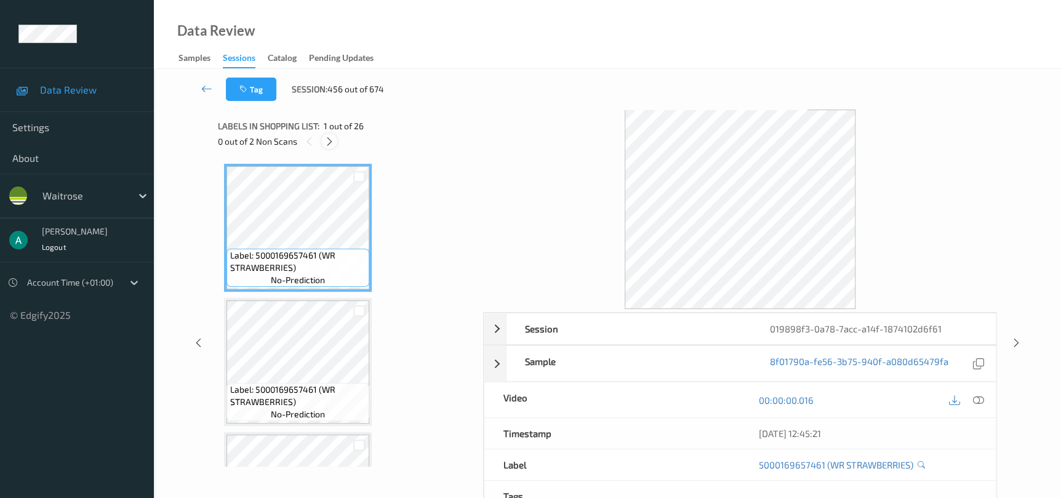
click at [333, 143] on icon at bounding box center [329, 141] width 10 height 11
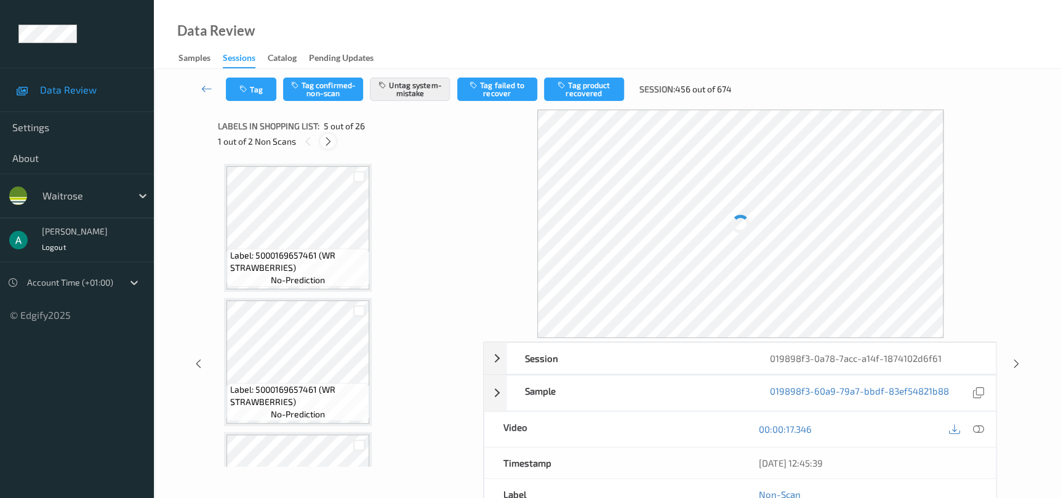
scroll to position [407, 0]
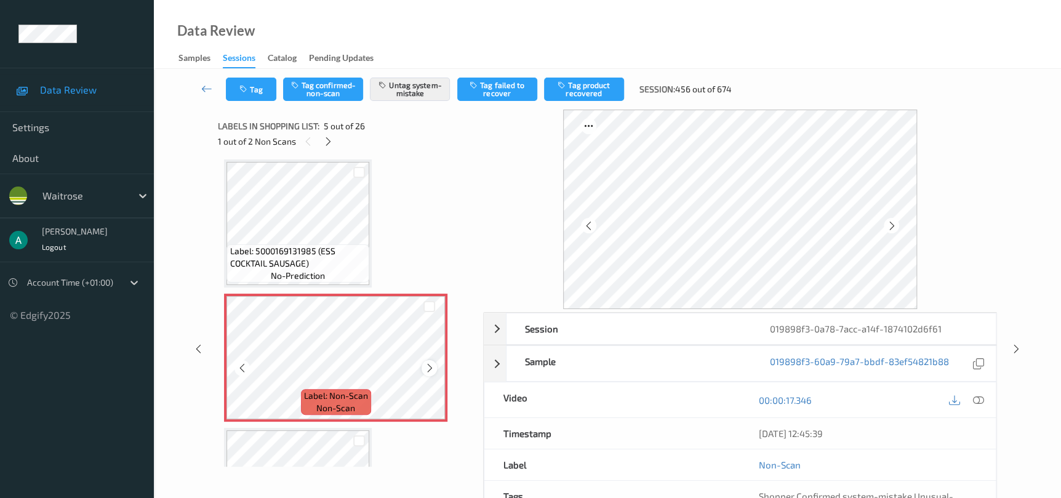
click at [427, 360] on div at bounding box center [428, 367] width 15 height 15
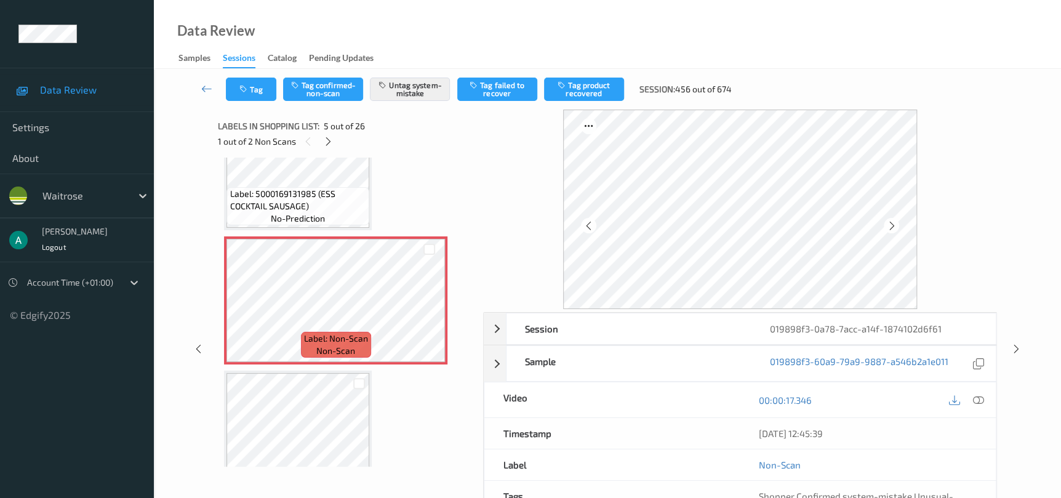
scroll to position [499, 0]
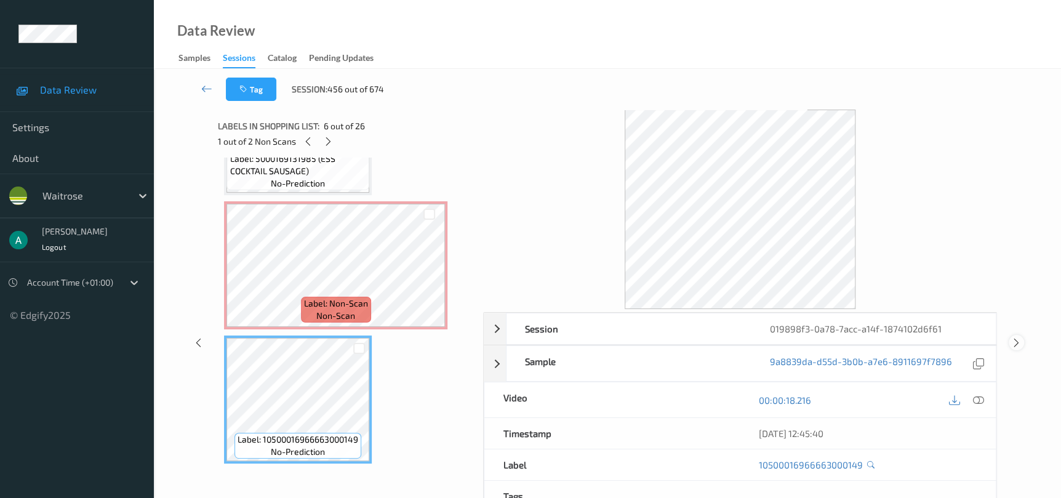
click at [1021, 345] on div at bounding box center [1015, 342] width 15 height 15
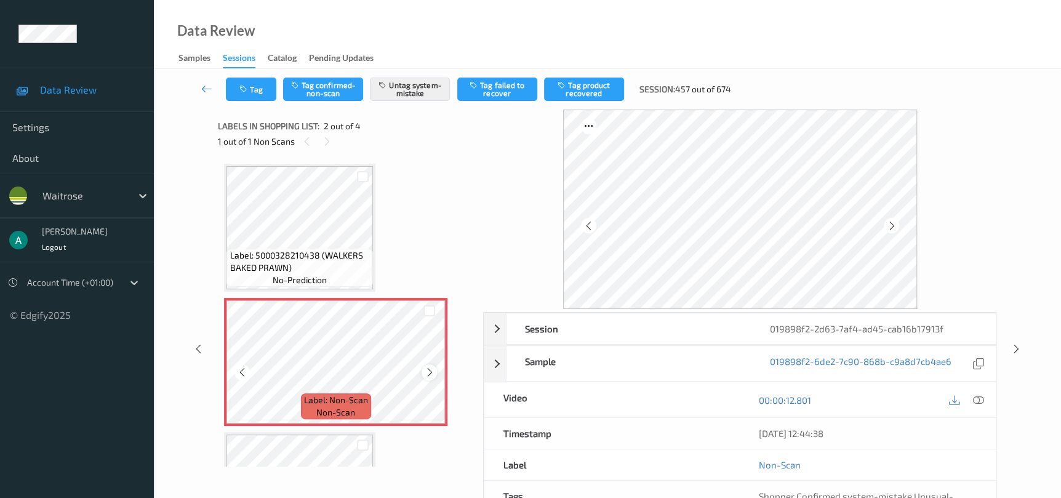
click at [436, 373] on div at bounding box center [428, 371] width 15 height 15
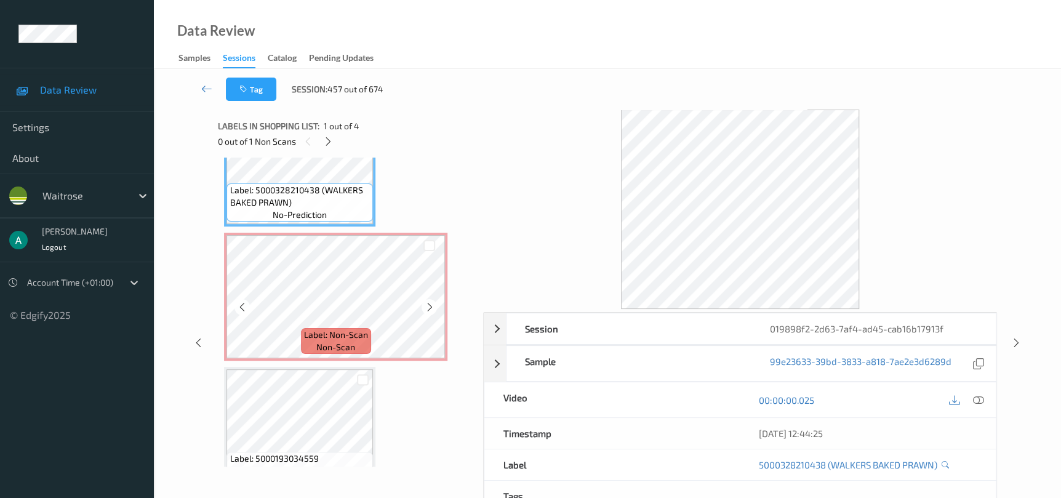
scroll to position [92, 0]
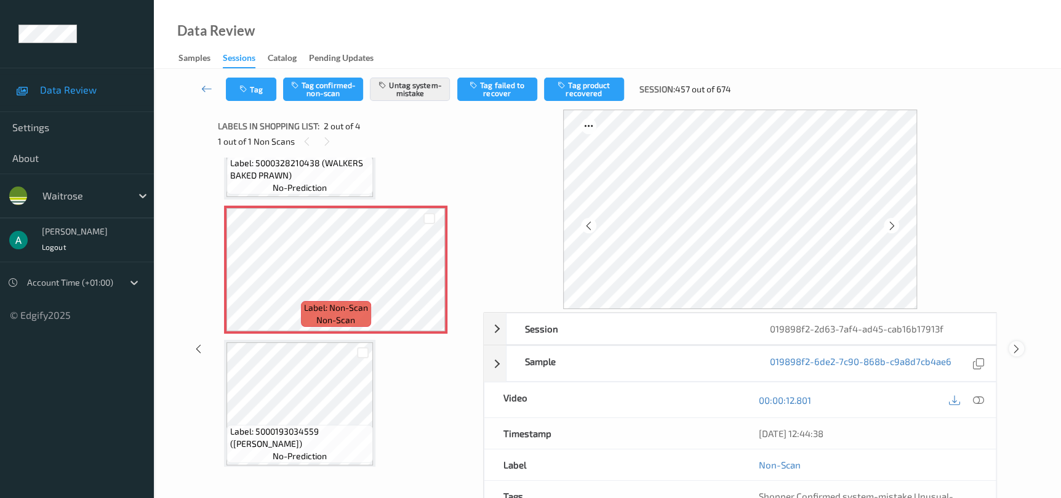
click at [1012, 352] on icon at bounding box center [1016, 348] width 10 height 11
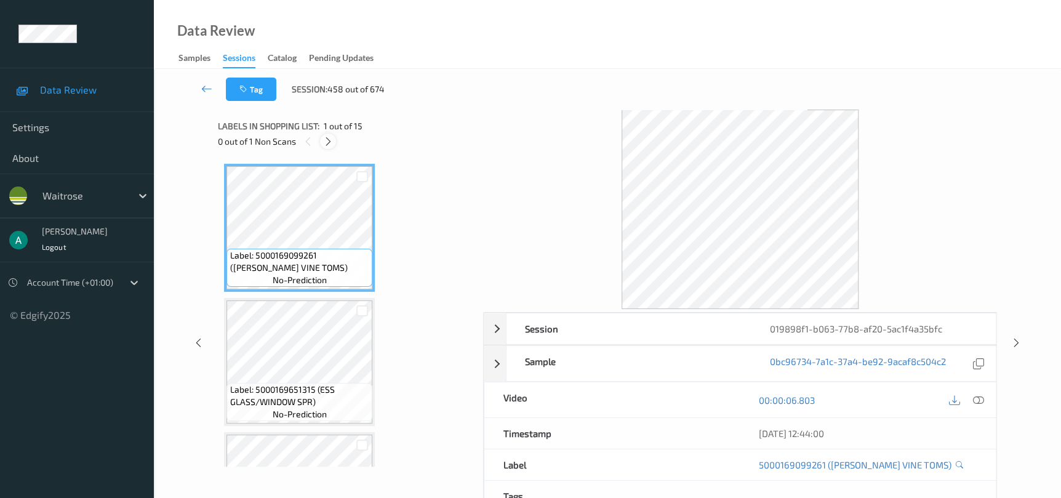
click at [331, 142] on icon at bounding box center [328, 141] width 10 height 11
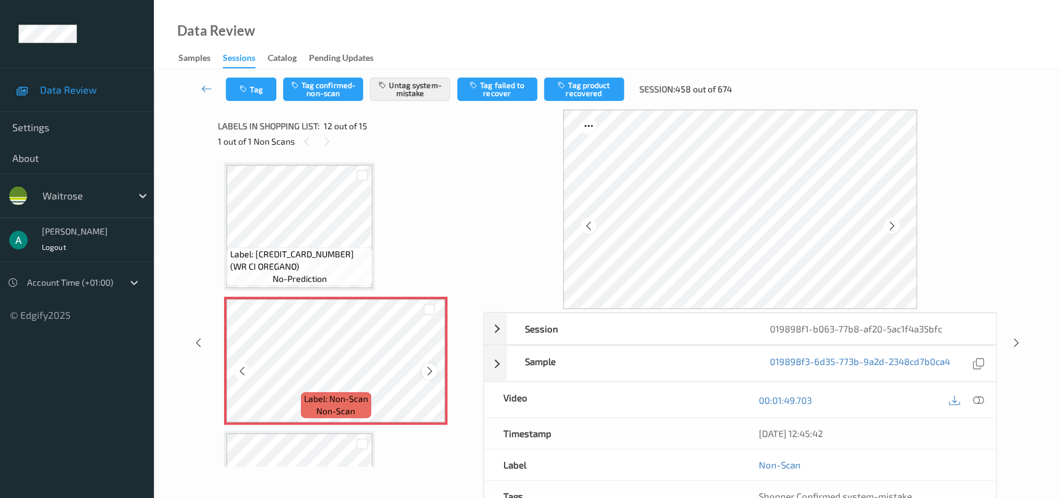
click at [422, 363] on div at bounding box center [428, 370] width 15 height 15
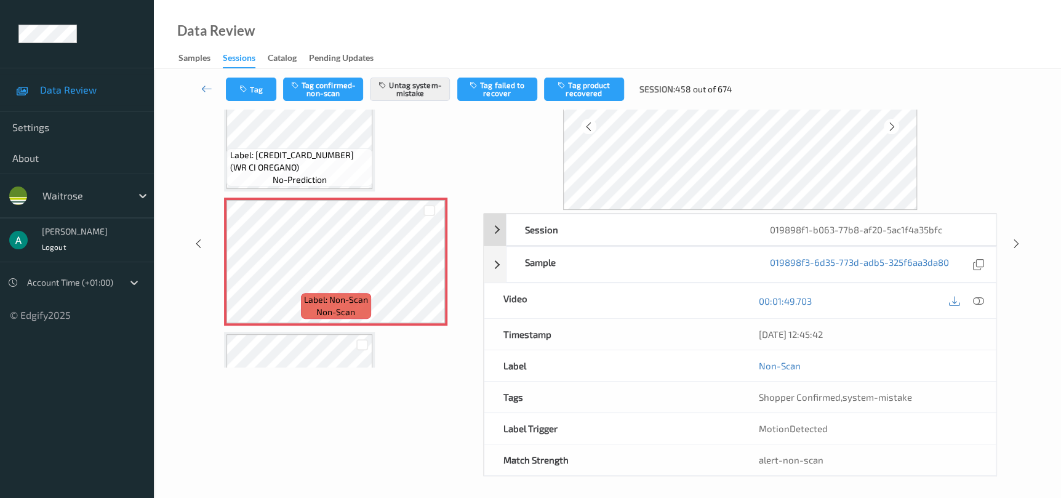
scroll to position [102, 0]
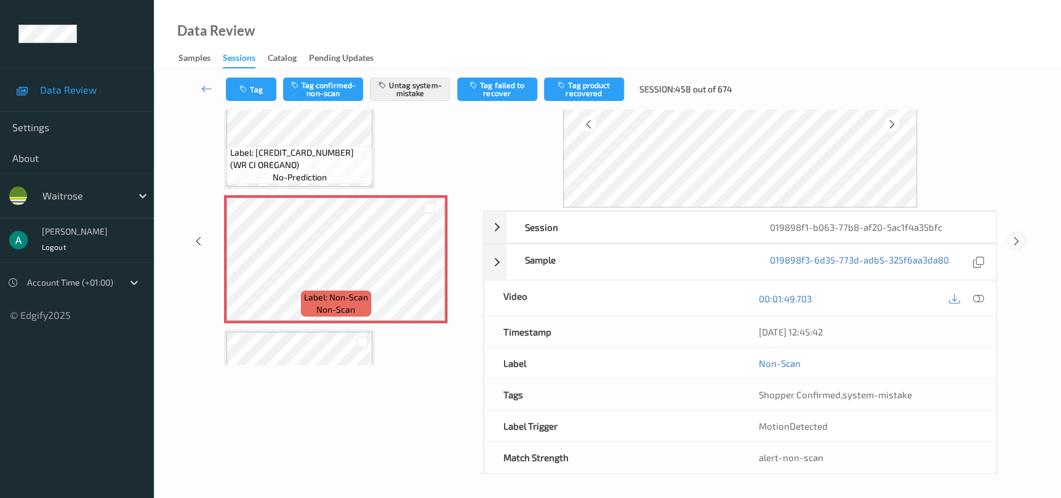
click at [1012, 233] on div at bounding box center [1015, 240] width 15 height 15
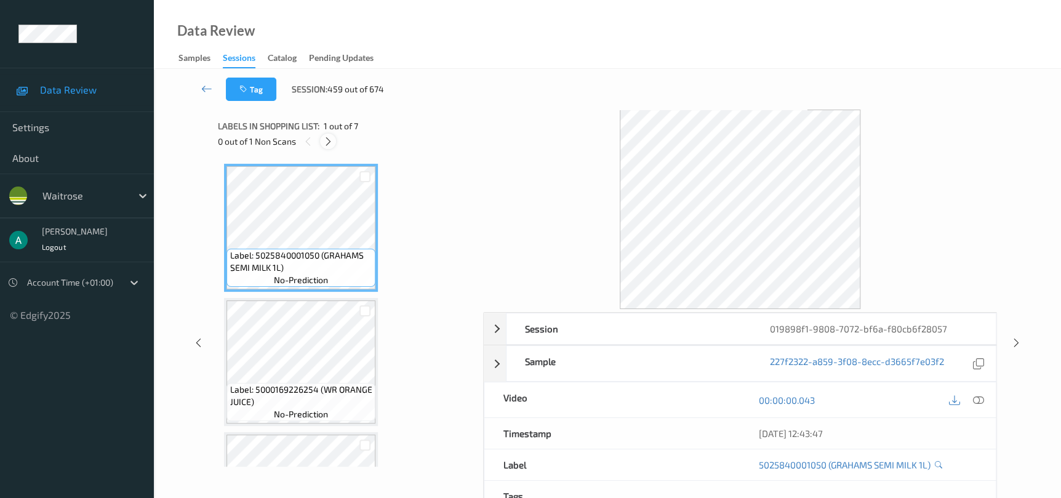
click at [326, 137] on icon at bounding box center [328, 141] width 10 height 11
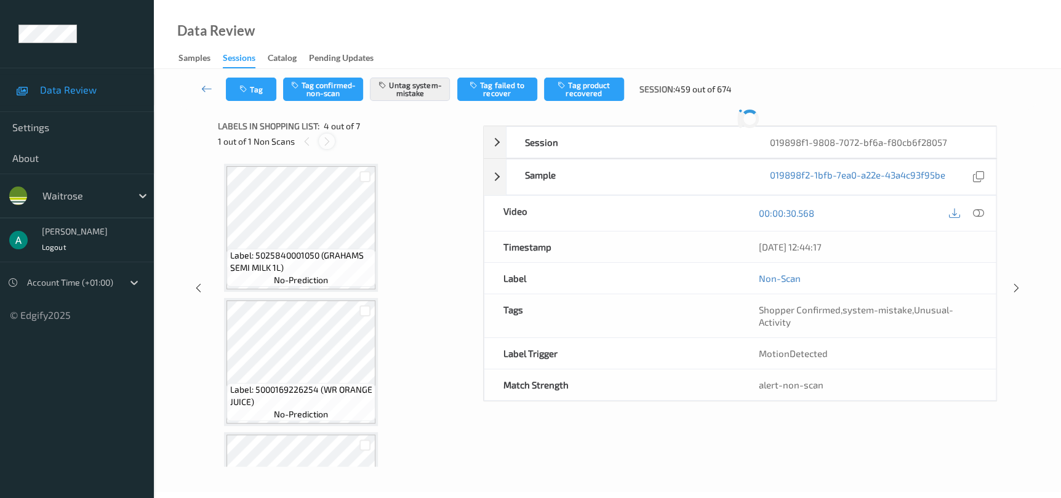
scroll to position [274, 0]
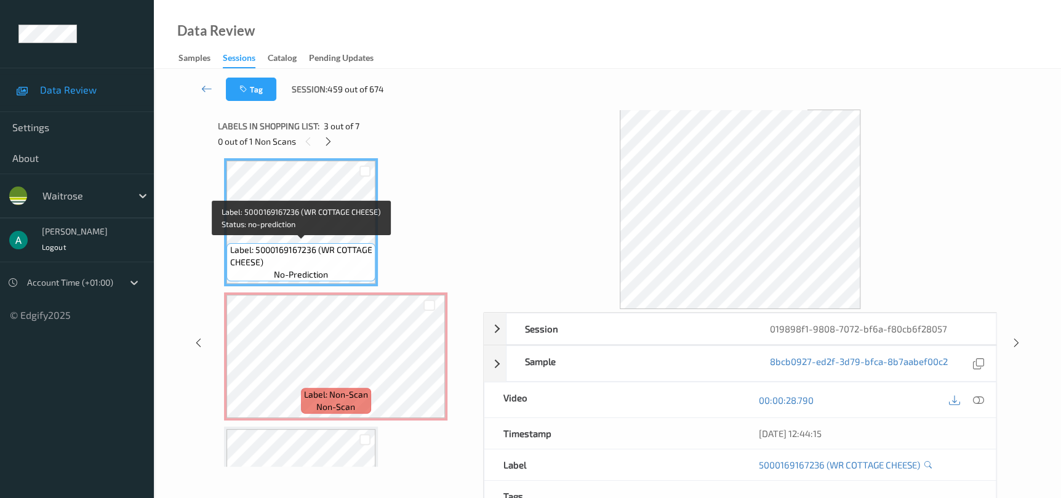
click at [340, 285] on div "Label: 5025840001050 (GRAHAMS SEMI MILK 1L) no-prediction Label: 5000169226254 …" at bounding box center [346, 356] width 244 height 933
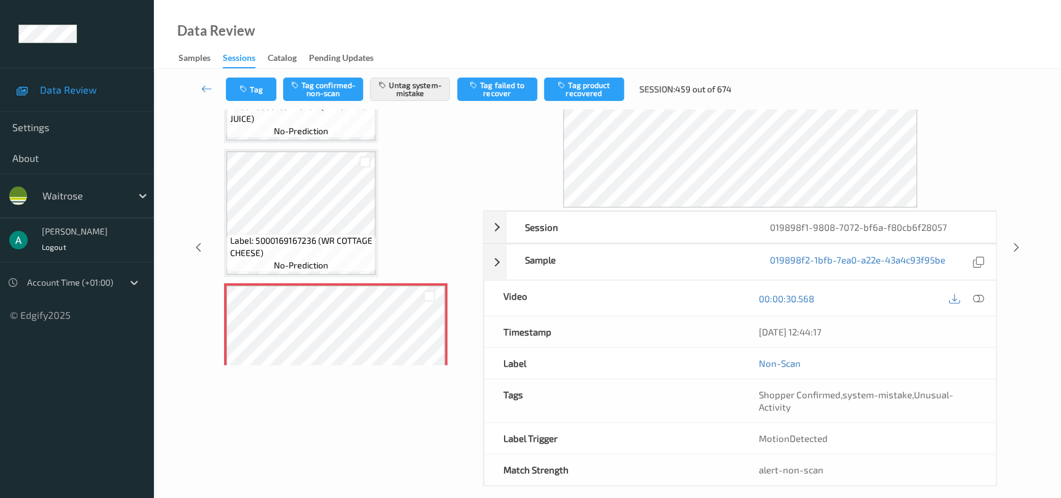
scroll to position [114, 0]
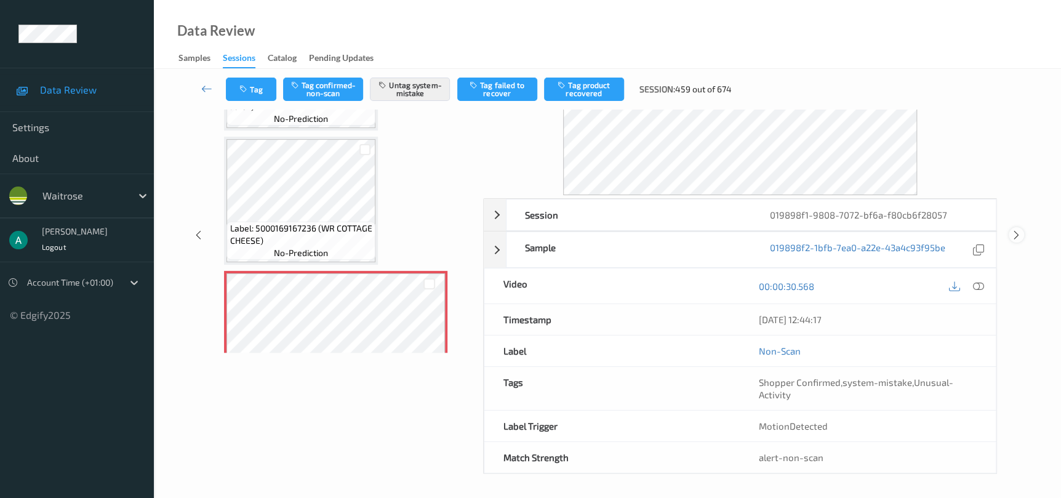
click at [1017, 233] on icon at bounding box center [1016, 234] width 10 height 11
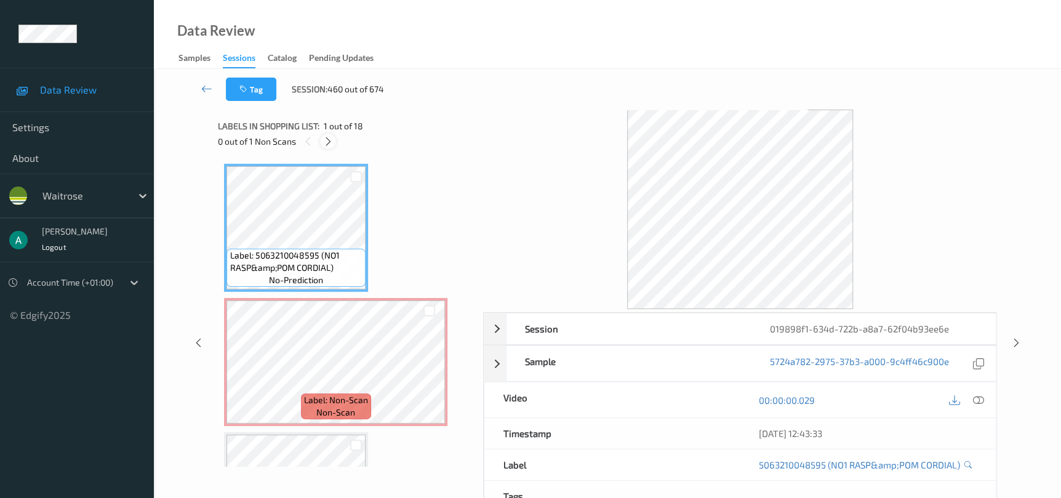
click at [324, 138] on icon at bounding box center [328, 141] width 10 height 11
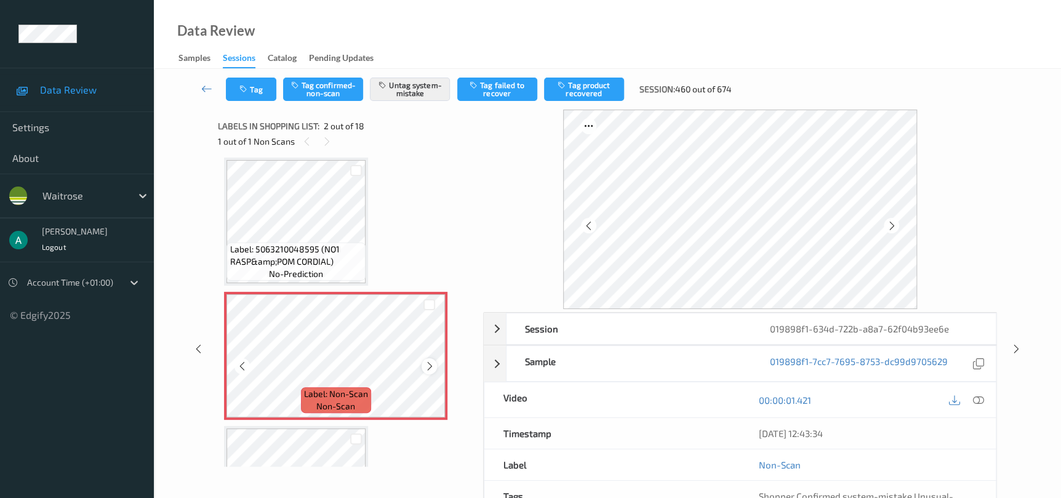
click at [434, 361] on icon at bounding box center [429, 366] width 10 height 11
click at [1018, 346] on icon at bounding box center [1016, 348] width 10 height 11
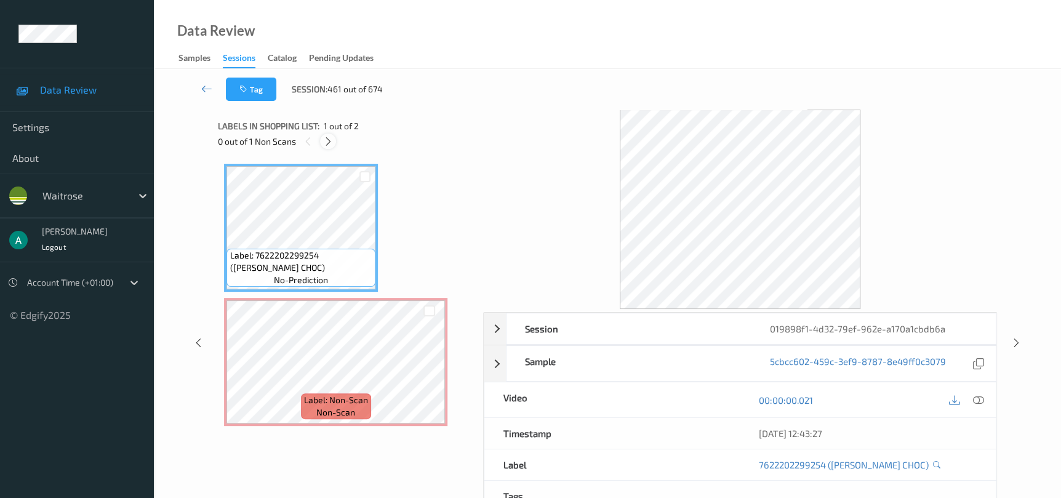
click at [327, 146] on div at bounding box center [327, 141] width 15 height 15
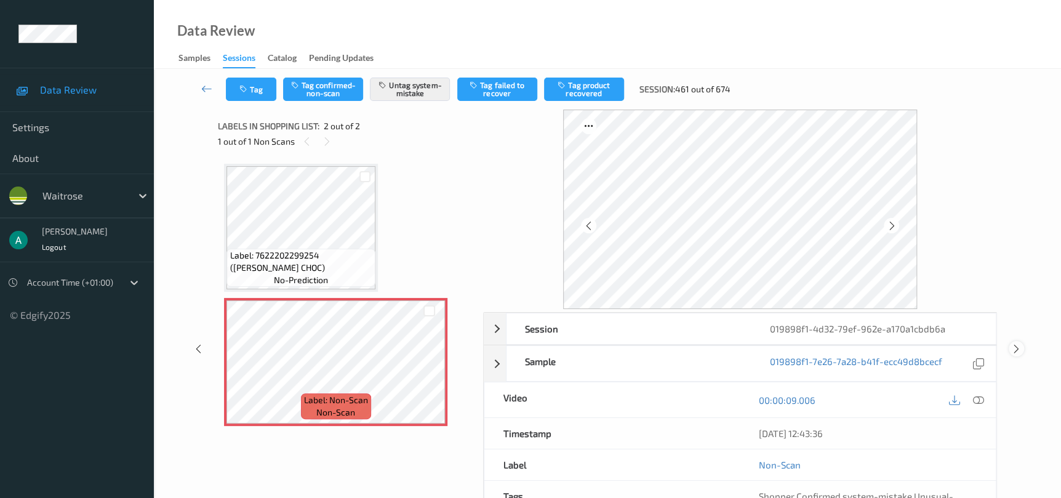
click at [1011, 349] on icon at bounding box center [1016, 348] width 10 height 11
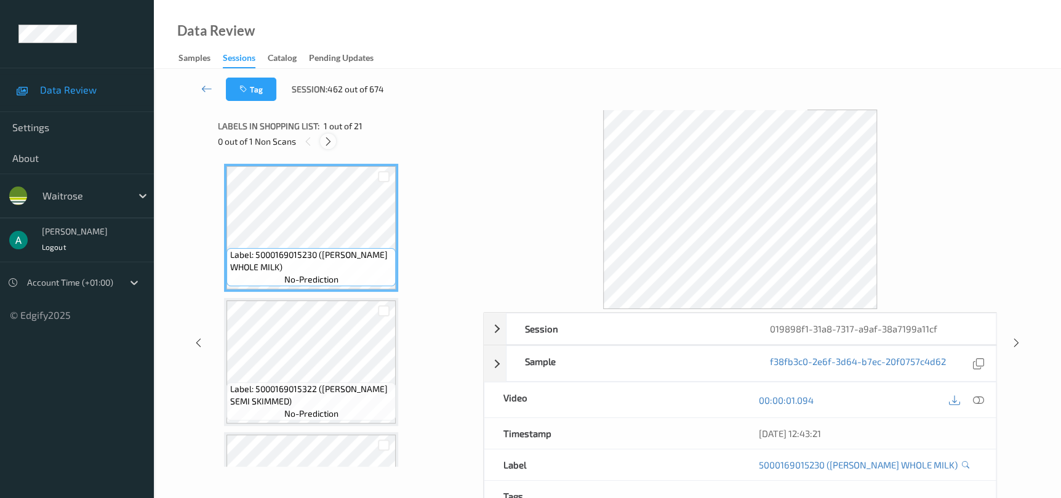
click at [326, 143] on icon at bounding box center [328, 141] width 10 height 11
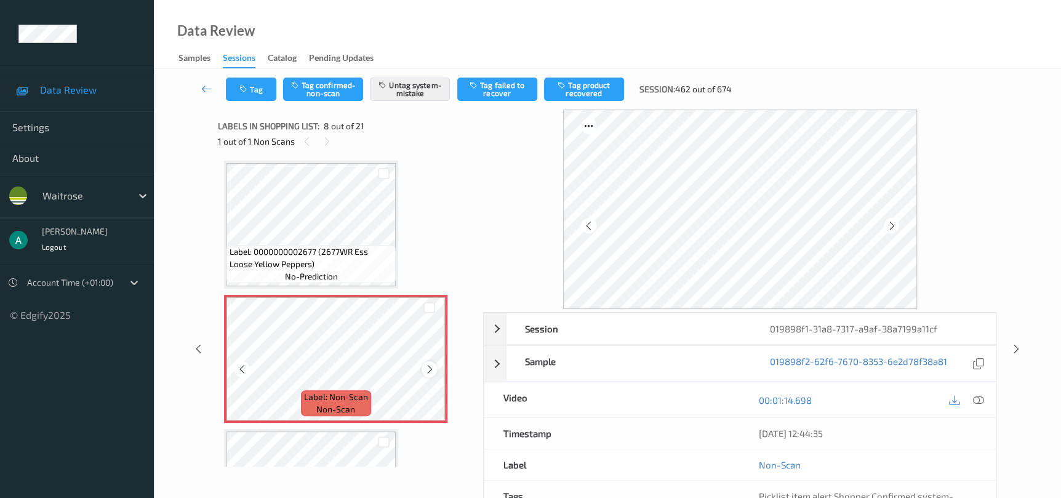
click at [428, 364] on icon at bounding box center [429, 369] width 10 height 11
click at [1019, 347] on icon at bounding box center [1016, 348] width 10 height 11
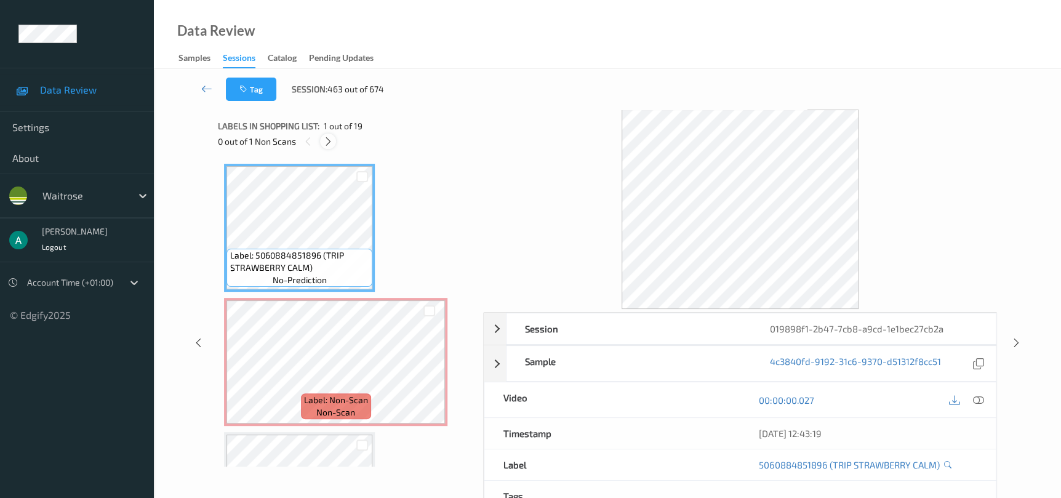
click at [334, 146] on div at bounding box center [327, 141] width 15 height 15
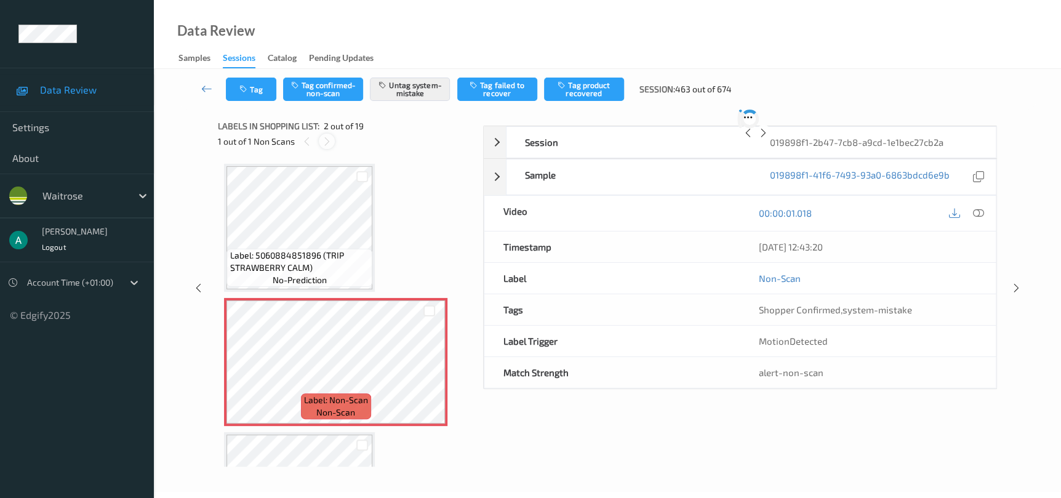
scroll to position [6, 0]
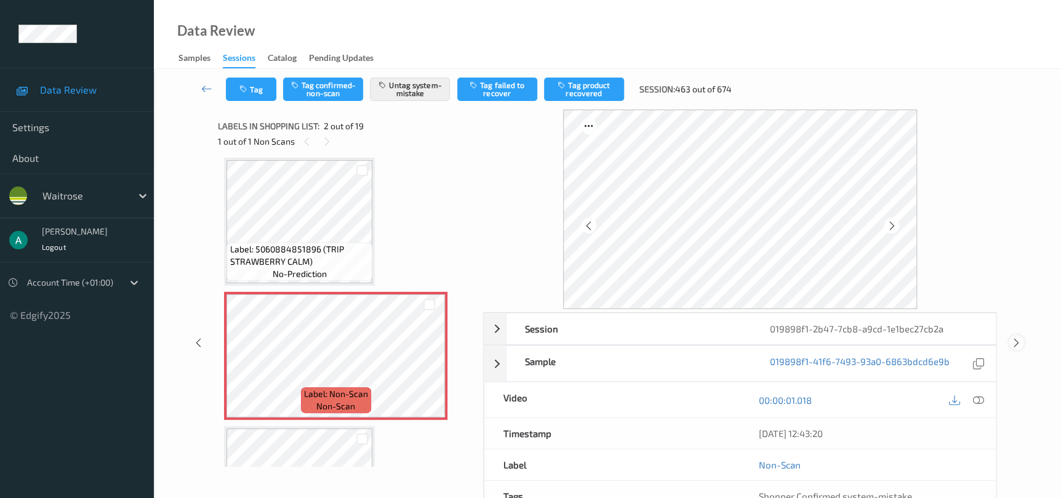
click at [1015, 337] on icon at bounding box center [1016, 342] width 10 height 11
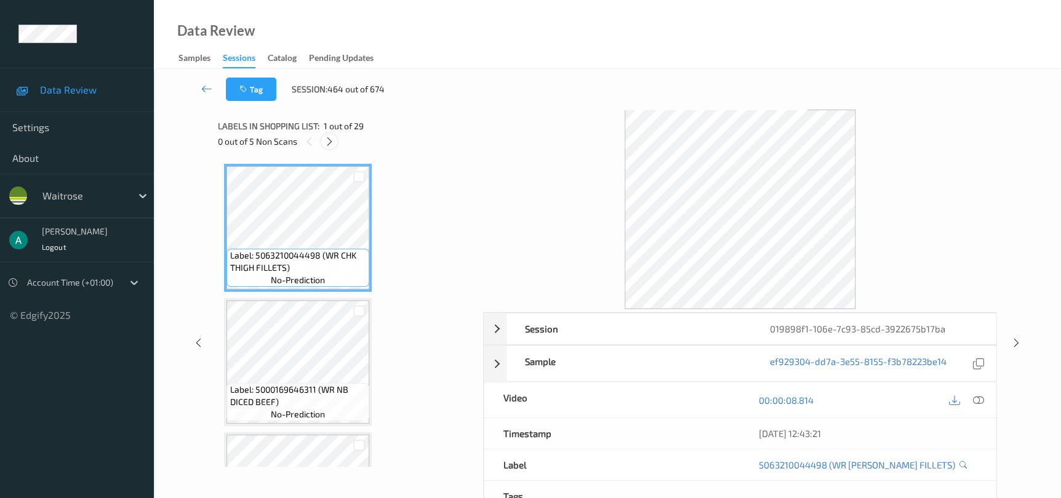
click at [333, 140] on icon at bounding box center [329, 141] width 10 height 11
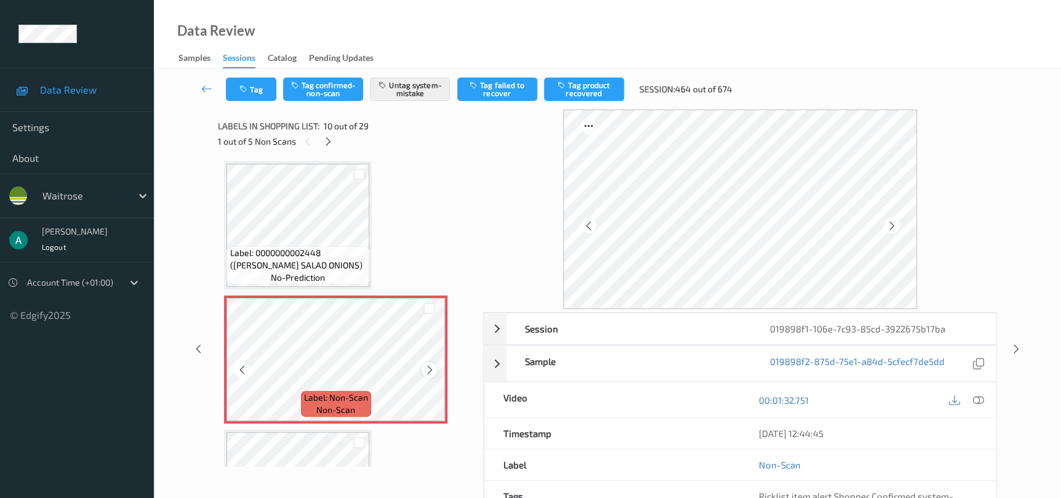
click at [426, 364] on icon at bounding box center [429, 369] width 10 height 11
click at [1016, 346] on icon at bounding box center [1016, 348] width 10 height 11
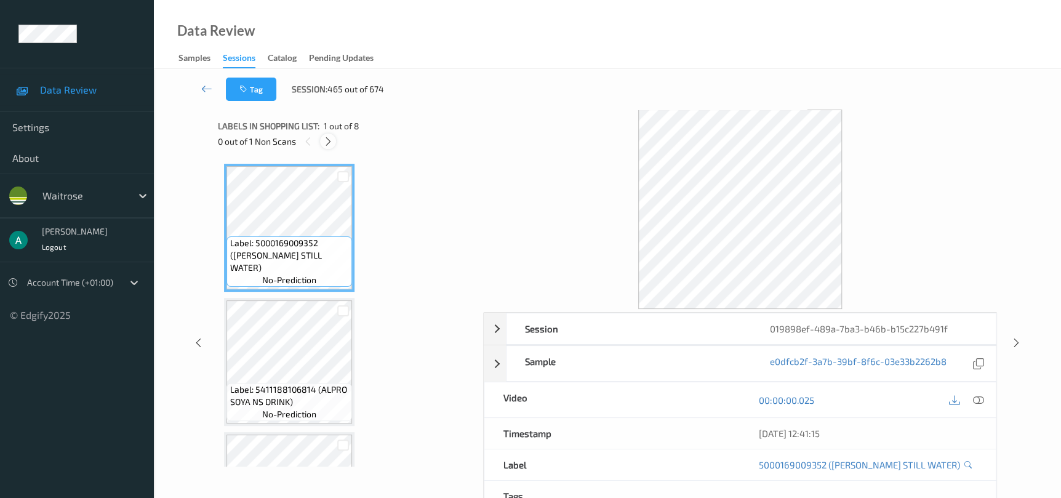
click at [324, 146] on icon at bounding box center [328, 141] width 10 height 11
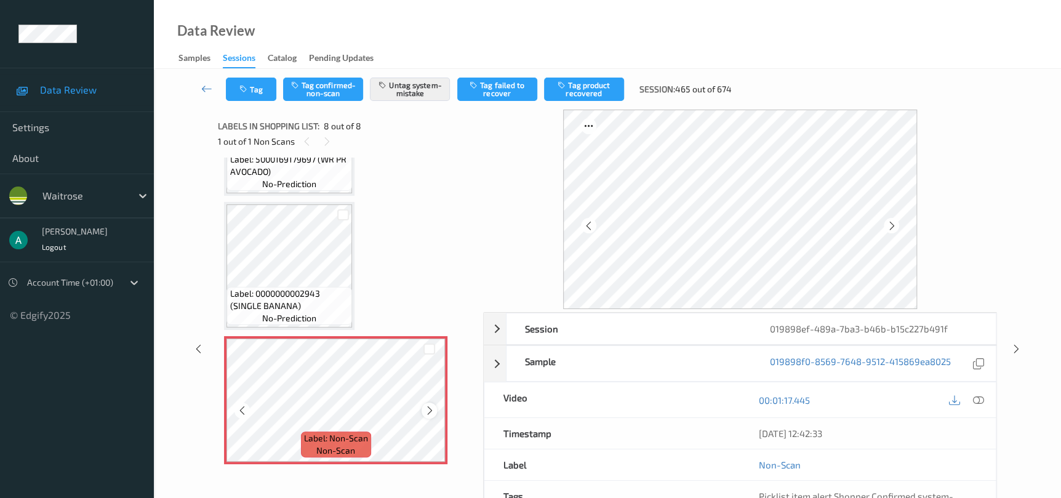
click at [426, 412] on icon at bounding box center [429, 410] width 10 height 11
click at [426, 410] on icon at bounding box center [429, 410] width 10 height 11
click at [1011, 353] on icon at bounding box center [1016, 348] width 10 height 11
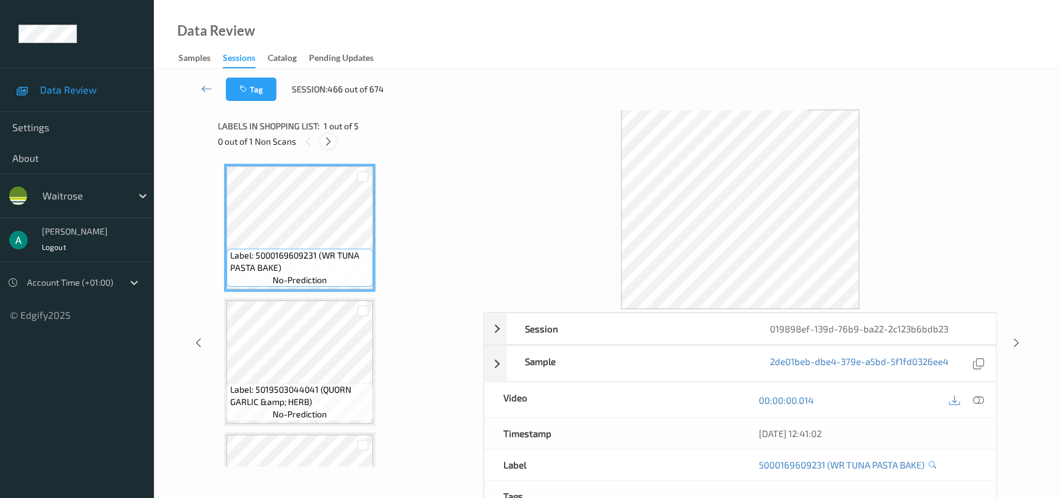
click at [321, 141] on div at bounding box center [327, 141] width 15 height 15
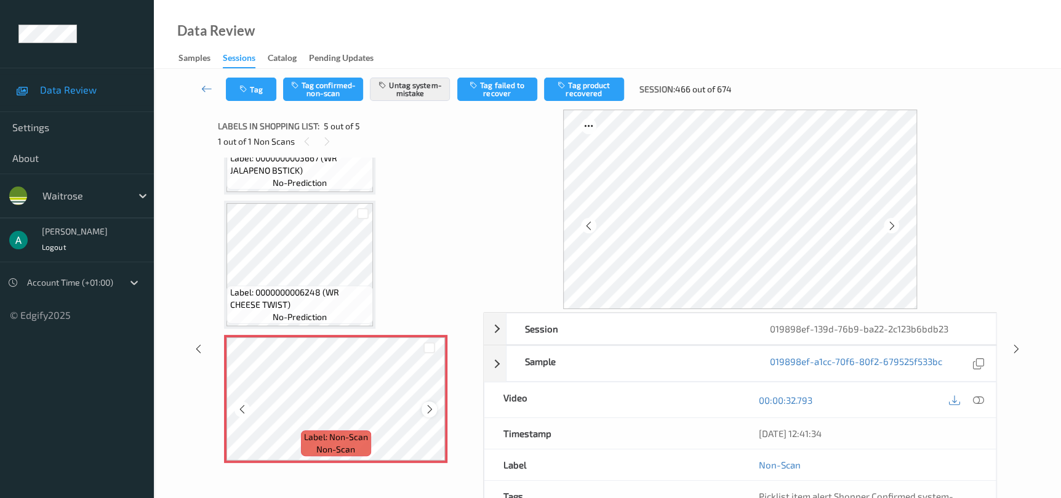
click at [427, 408] on icon at bounding box center [429, 409] width 10 height 11
click at [431, 406] on icon at bounding box center [429, 409] width 10 height 11
click at [433, 410] on icon at bounding box center [429, 409] width 10 height 11
click at [429, 406] on icon at bounding box center [429, 409] width 10 height 11
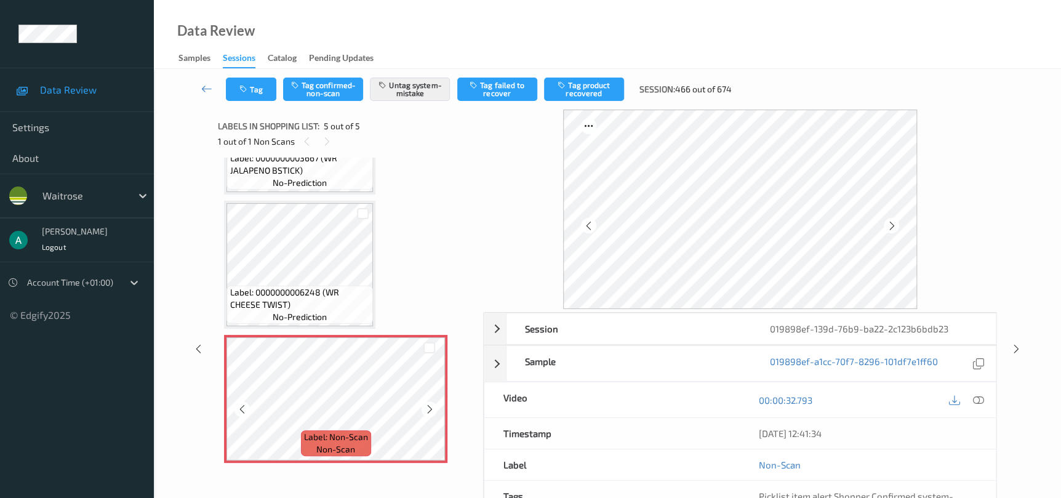
click at [429, 406] on icon at bounding box center [429, 409] width 10 height 11
click at [205, 87] on icon at bounding box center [206, 88] width 11 height 12
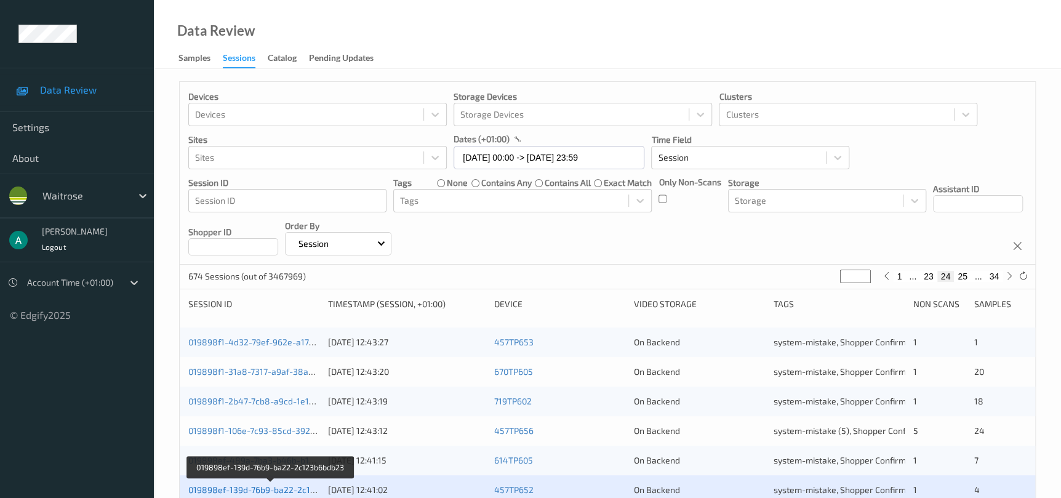
click at [245, 487] on link "019898ef-139d-76b9-ba22-2c123b6bdb23" at bounding box center [271, 489] width 166 height 10
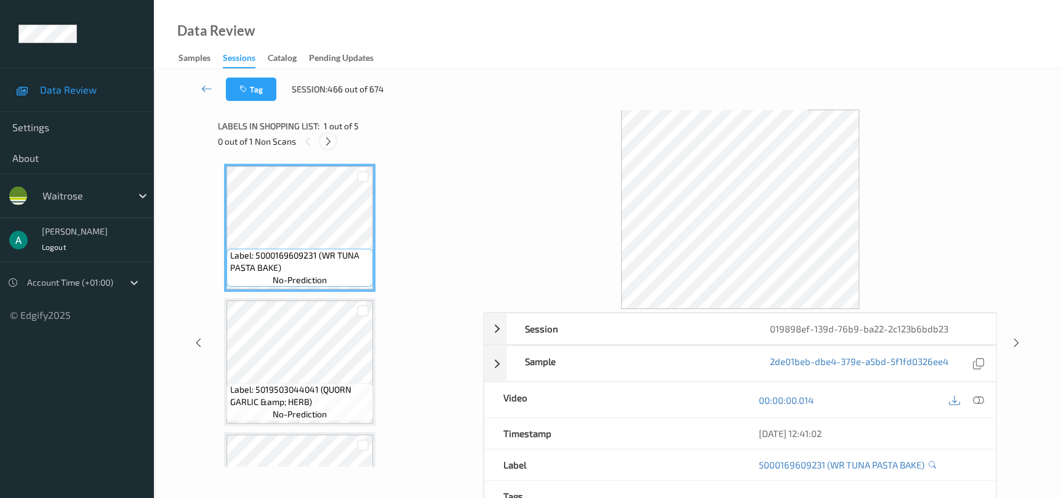
click at [325, 147] on div at bounding box center [327, 141] width 15 height 15
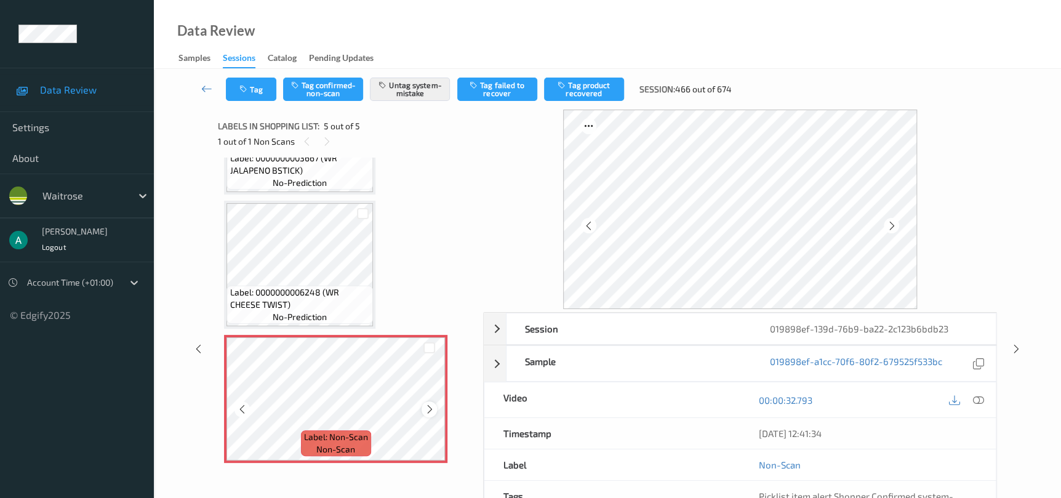
click at [433, 409] on icon at bounding box center [429, 409] width 10 height 11
click at [431, 408] on icon at bounding box center [429, 409] width 10 height 11
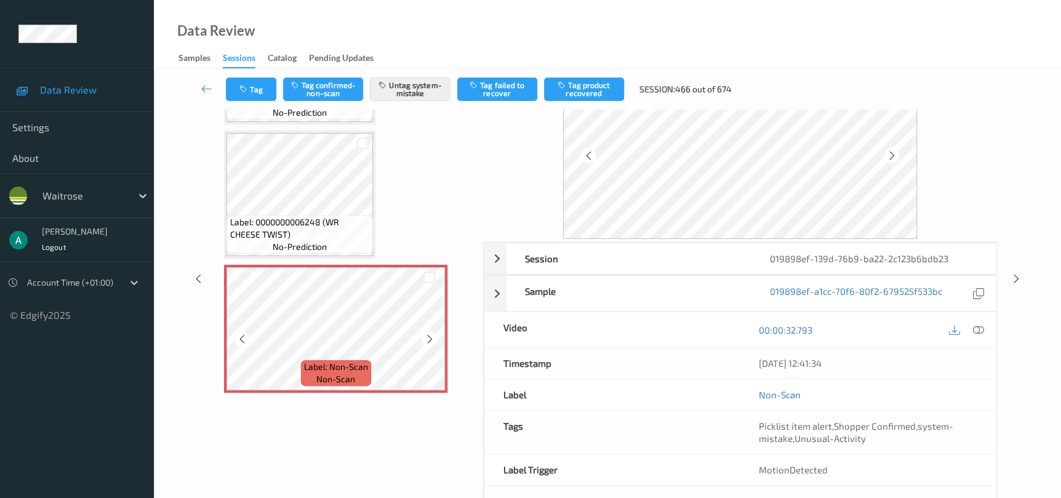
scroll to position [92, 0]
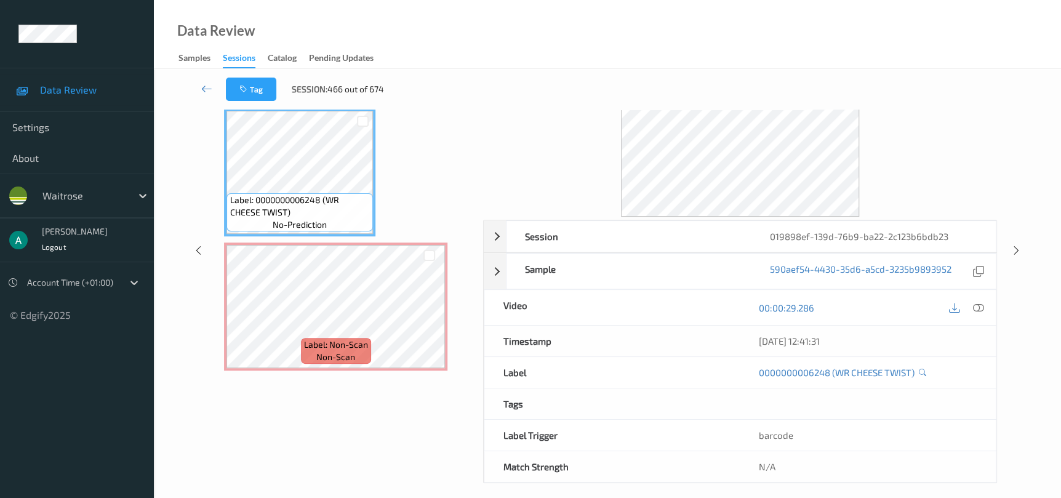
click at [329, 242] on div "Label: Non-Scan non-scan" at bounding box center [335, 306] width 223 height 128
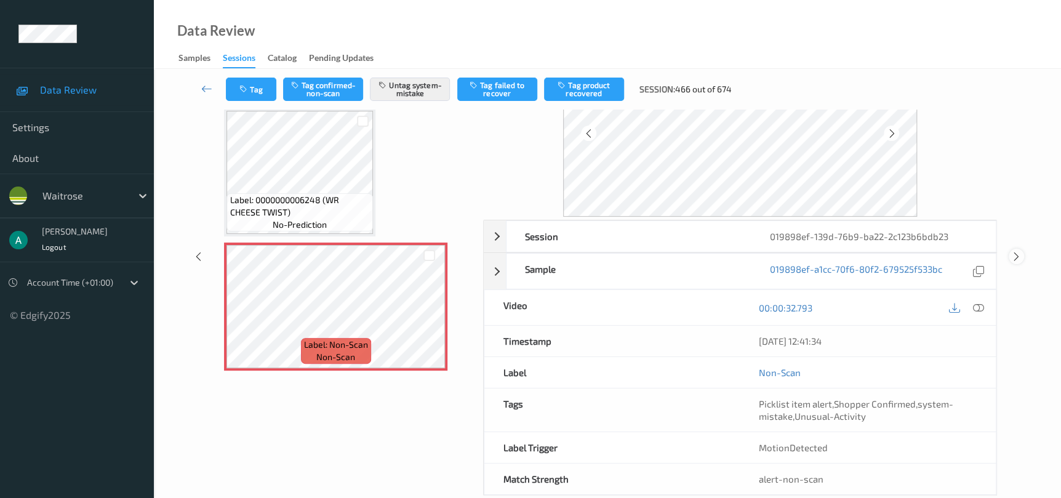
click at [1014, 259] on icon at bounding box center [1016, 256] width 10 height 11
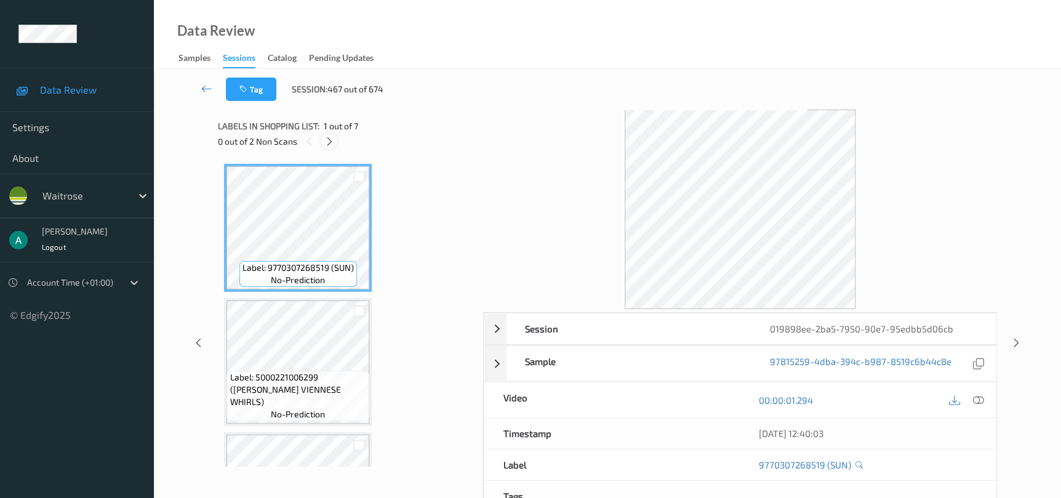
click at [331, 149] on div at bounding box center [328, 141] width 15 height 15
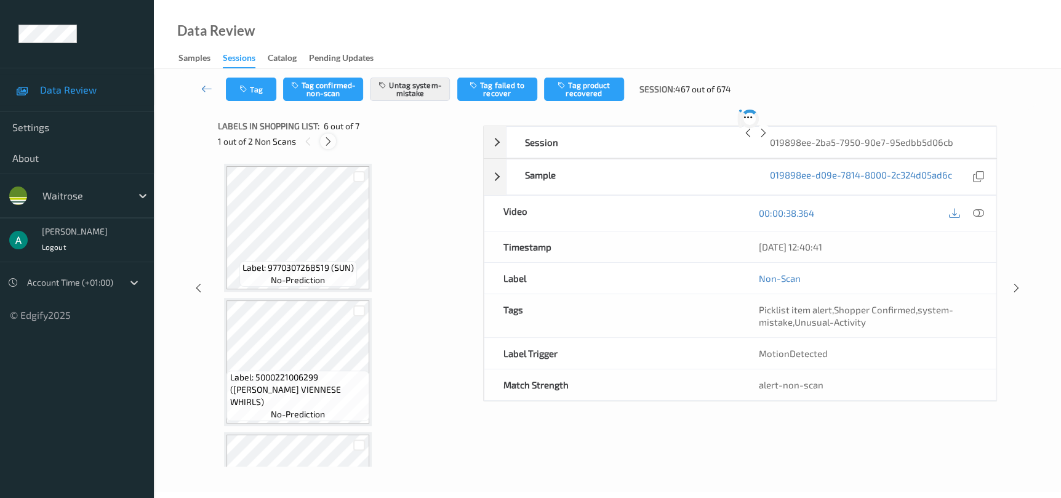
scroll to position [541, 0]
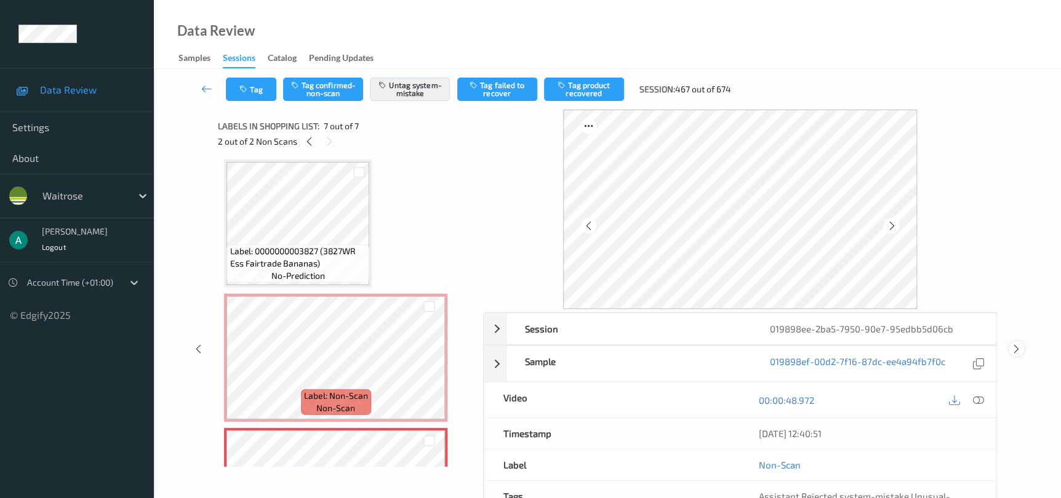
click at [1011, 351] on icon at bounding box center [1016, 348] width 10 height 11
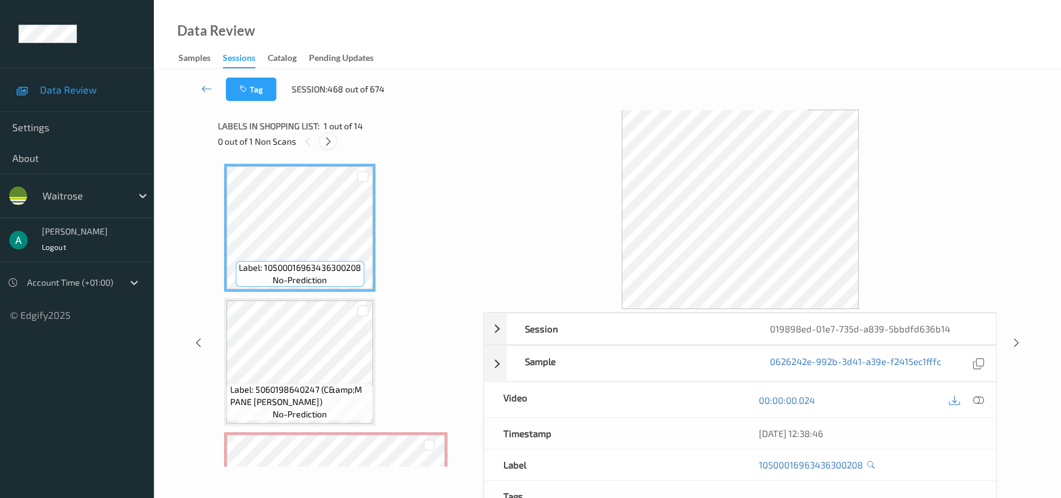
click at [330, 143] on icon at bounding box center [328, 141] width 10 height 11
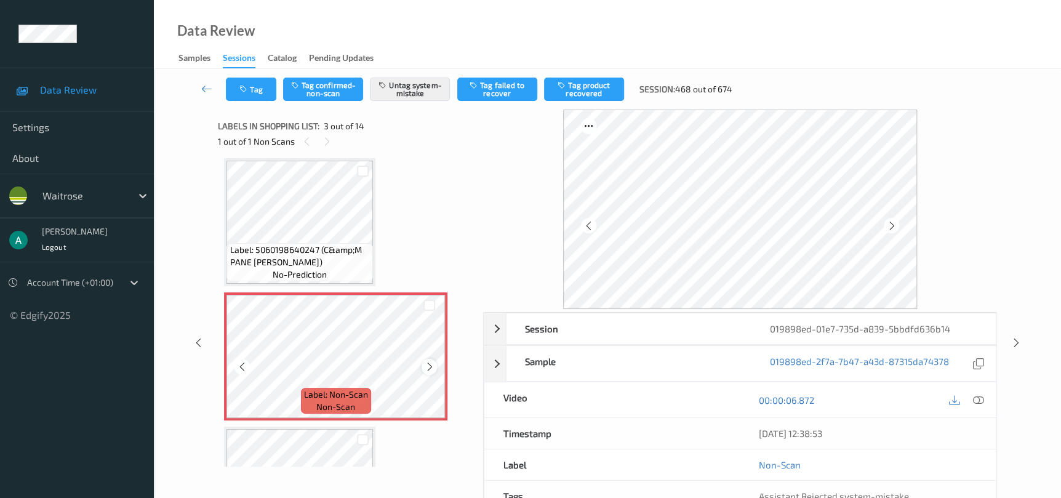
click at [429, 367] on icon at bounding box center [429, 366] width 10 height 11
click at [425, 365] on icon at bounding box center [429, 366] width 10 height 11
click at [1018, 343] on icon at bounding box center [1016, 342] width 10 height 11
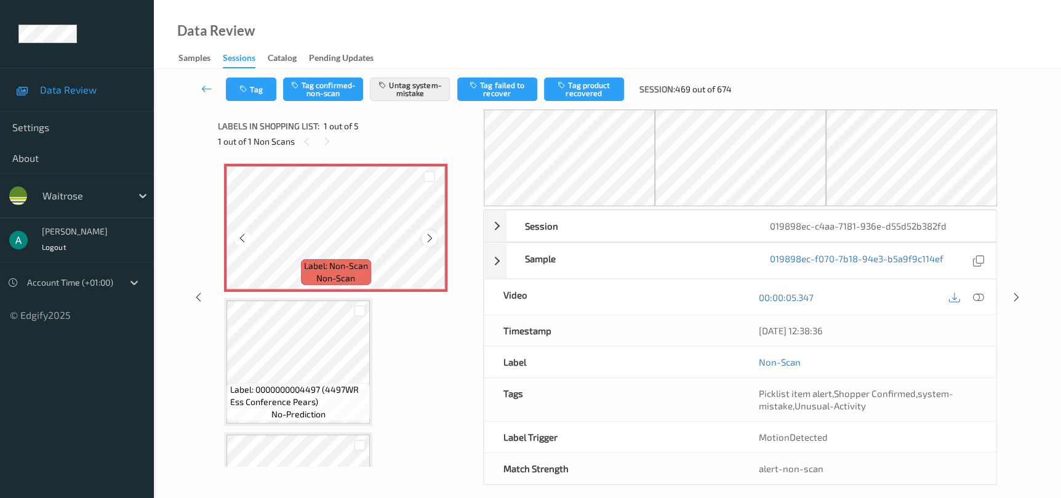
click at [433, 230] on div at bounding box center [428, 237] width 15 height 15
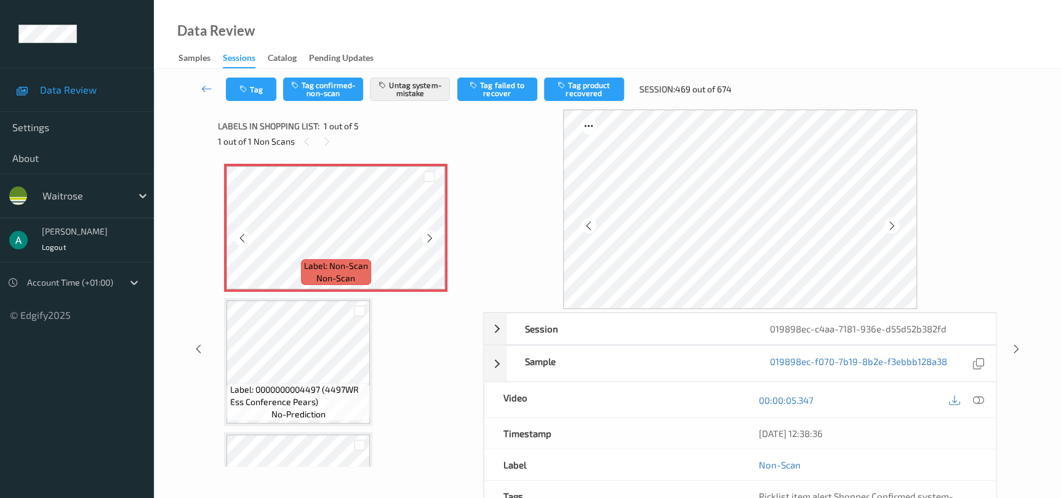
click at [433, 230] on div at bounding box center [428, 237] width 15 height 15
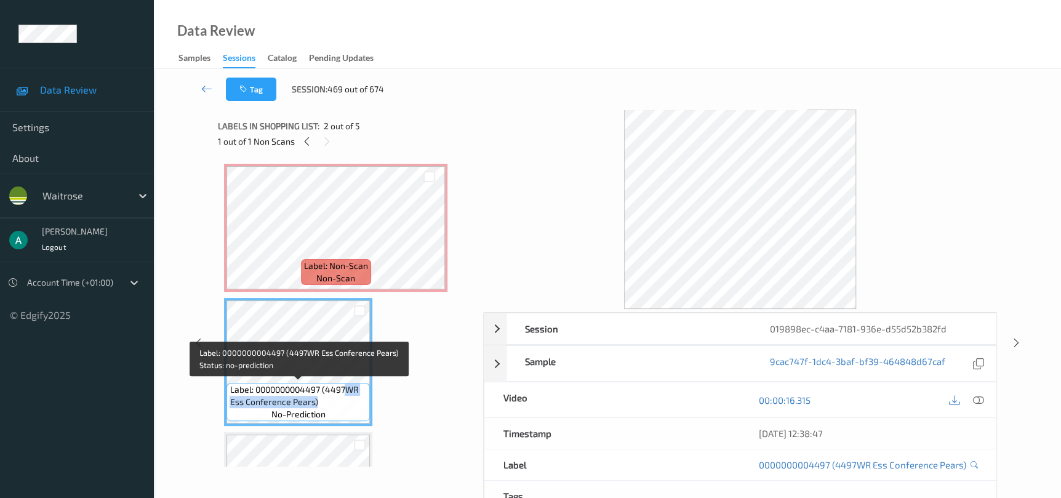
drag, startPoint x: 345, startPoint y: 388, endPoint x: 363, endPoint y: 396, distance: 19.8
click at [363, 396] on span "Label: 0000000004497 (4497WR Ess Conference Pears)" at bounding box center [297, 395] width 137 height 25
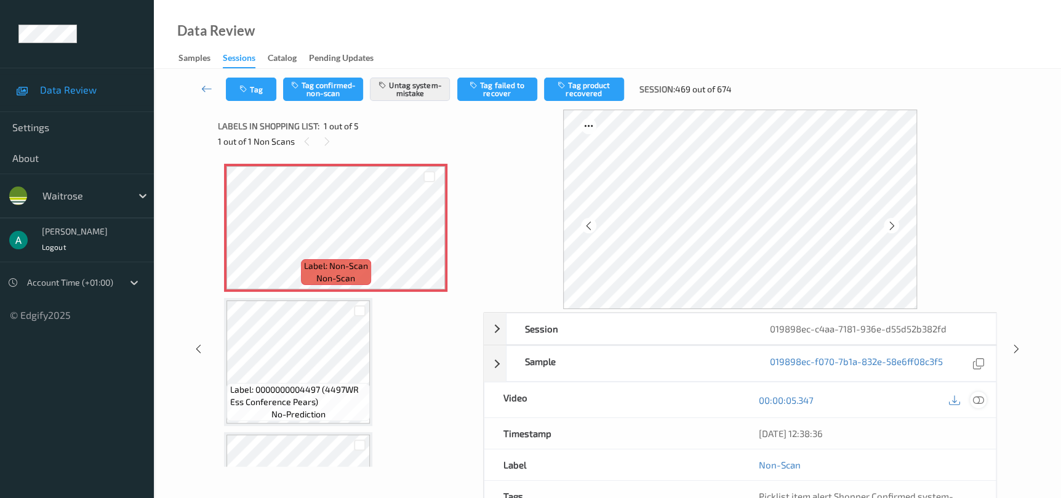
click at [979, 397] on icon at bounding box center [977, 399] width 11 height 11
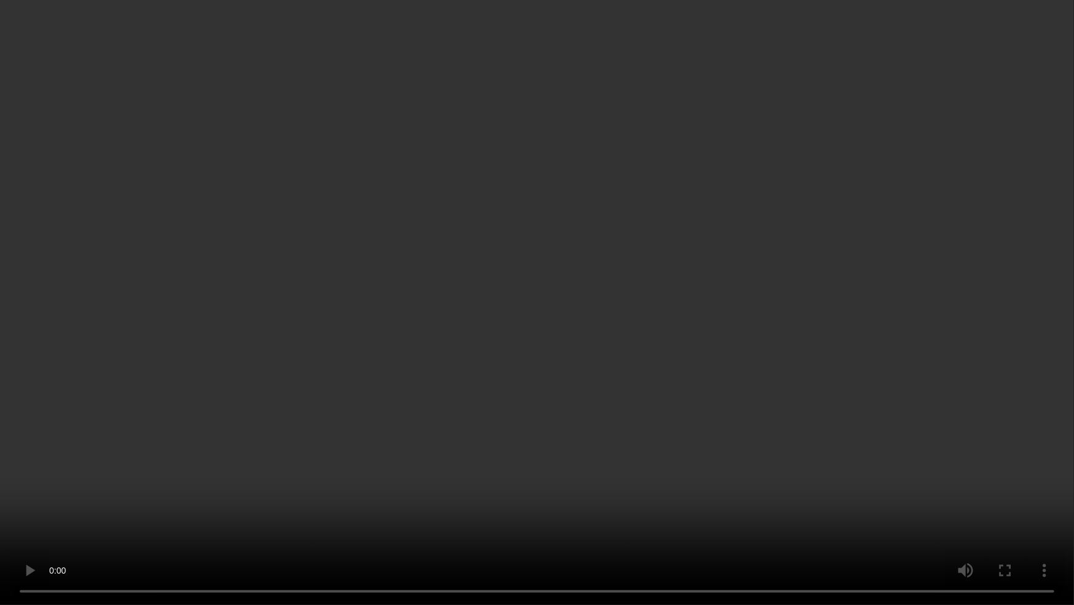
click at [729, 362] on video at bounding box center [537, 302] width 1074 height 605
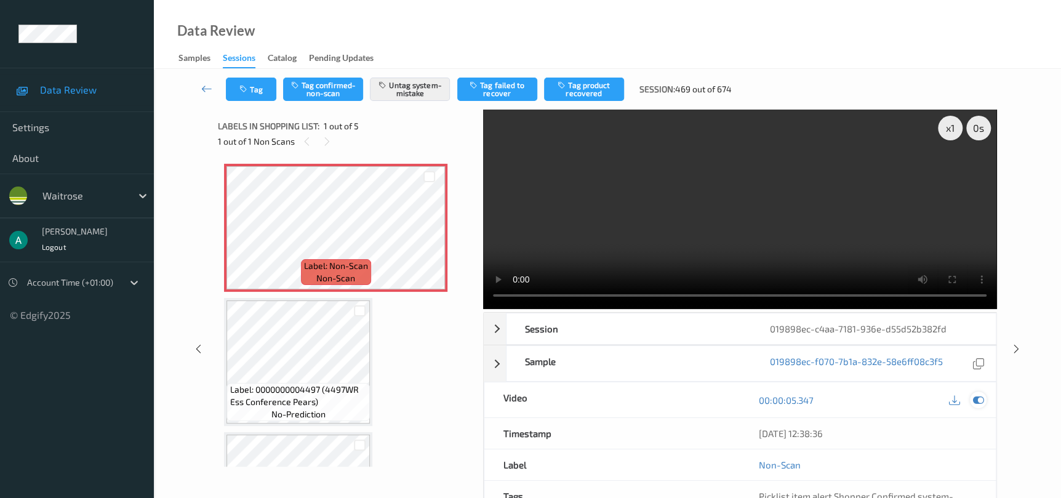
click at [980, 397] on icon at bounding box center [977, 399] width 11 height 11
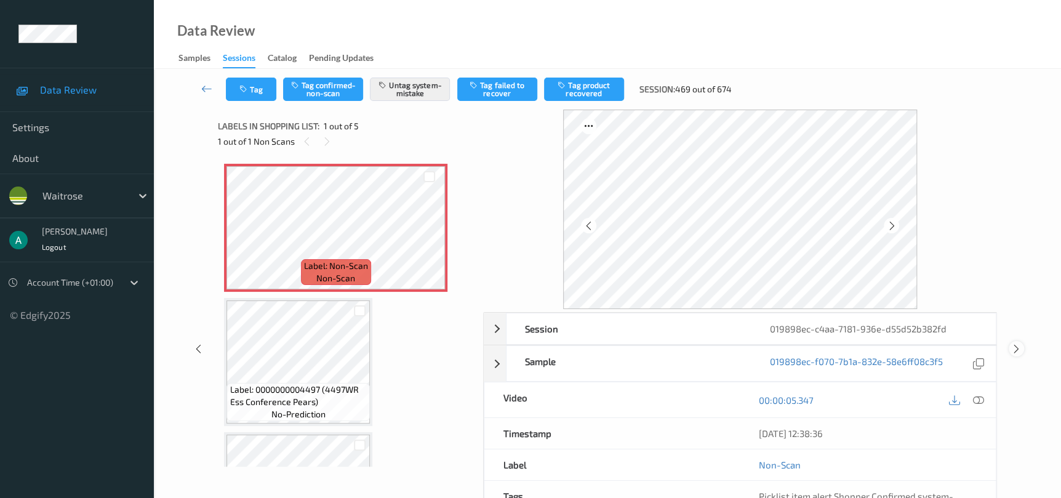
click at [1011, 346] on icon at bounding box center [1016, 348] width 10 height 11
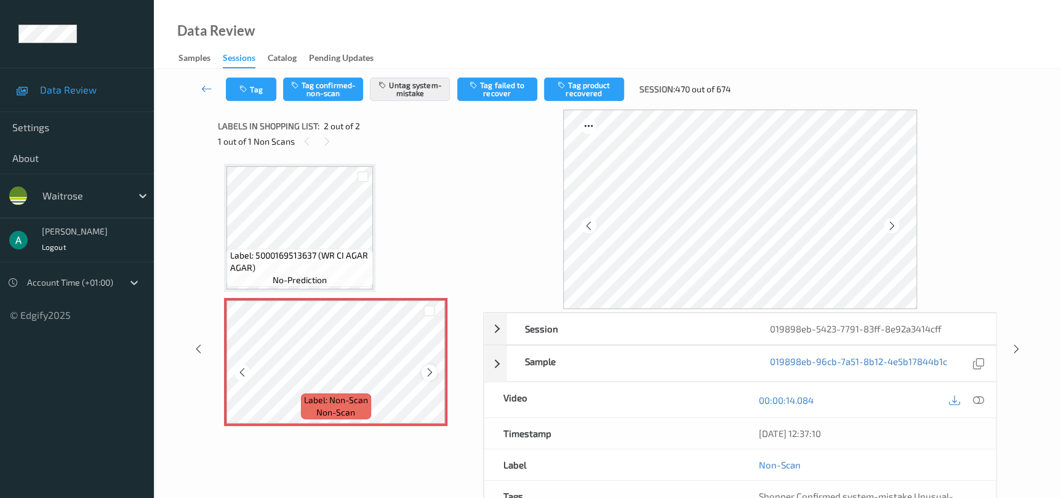
click at [431, 370] on icon at bounding box center [429, 372] width 10 height 11
click at [433, 375] on icon at bounding box center [429, 372] width 10 height 11
click at [1013, 348] on icon at bounding box center [1016, 348] width 10 height 11
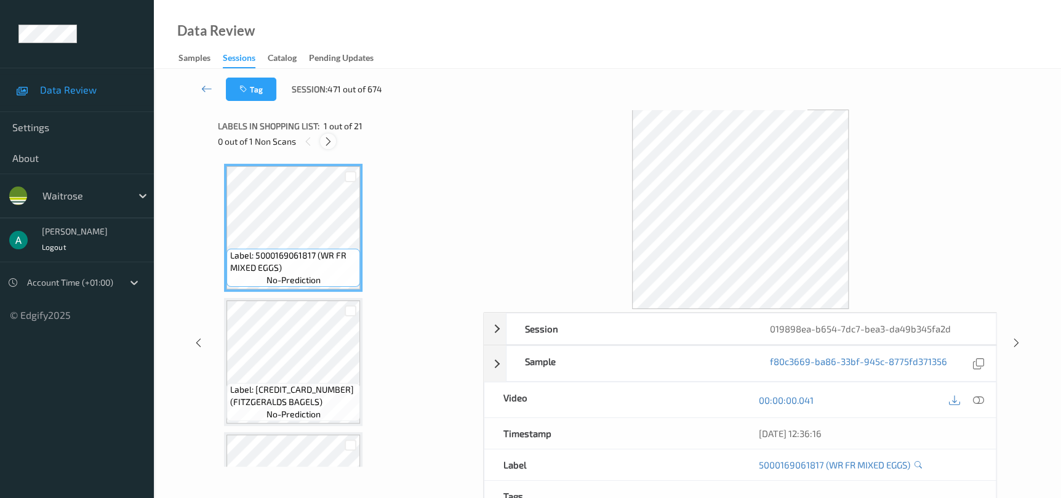
click at [331, 142] on icon at bounding box center [328, 141] width 10 height 11
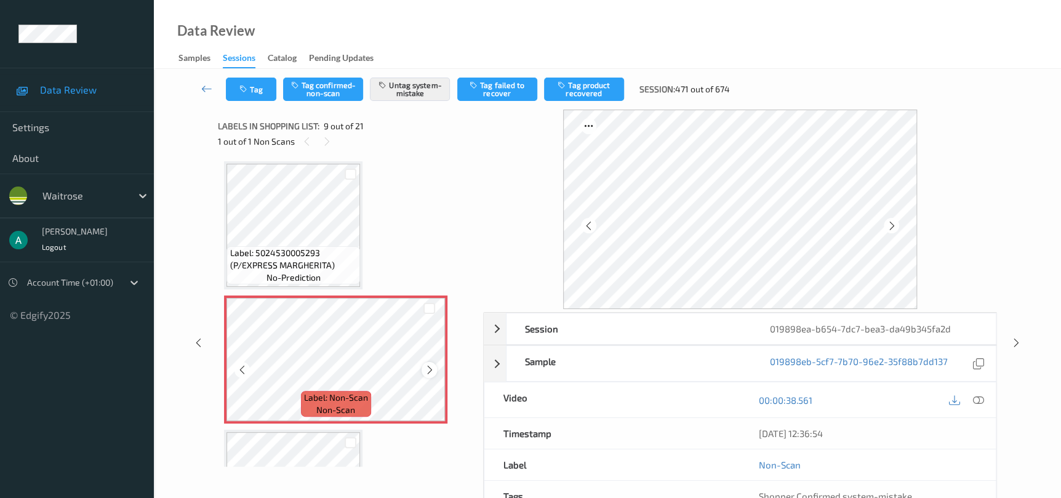
click at [429, 367] on icon at bounding box center [429, 369] width 10 height 11
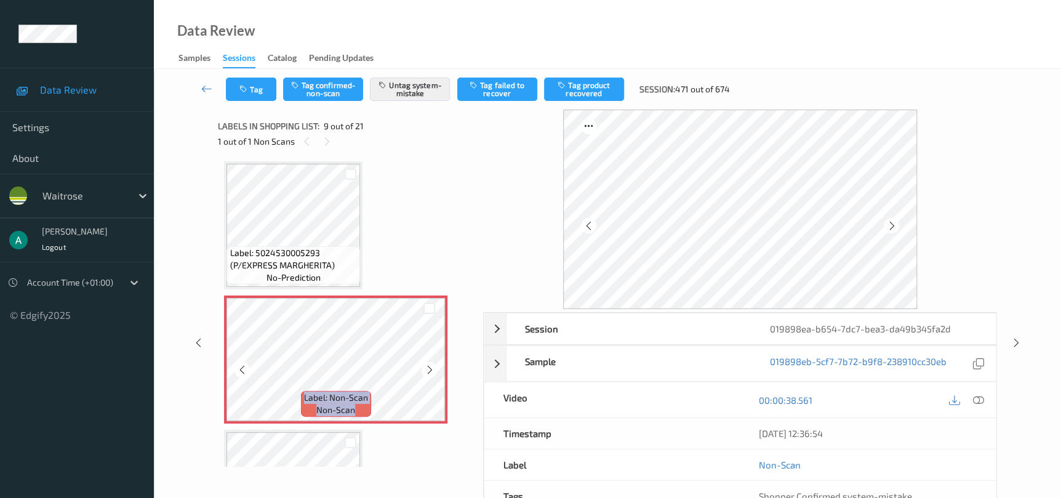
click at [429, 367] on icon at bounding box center [429, 369] width 10 height 11
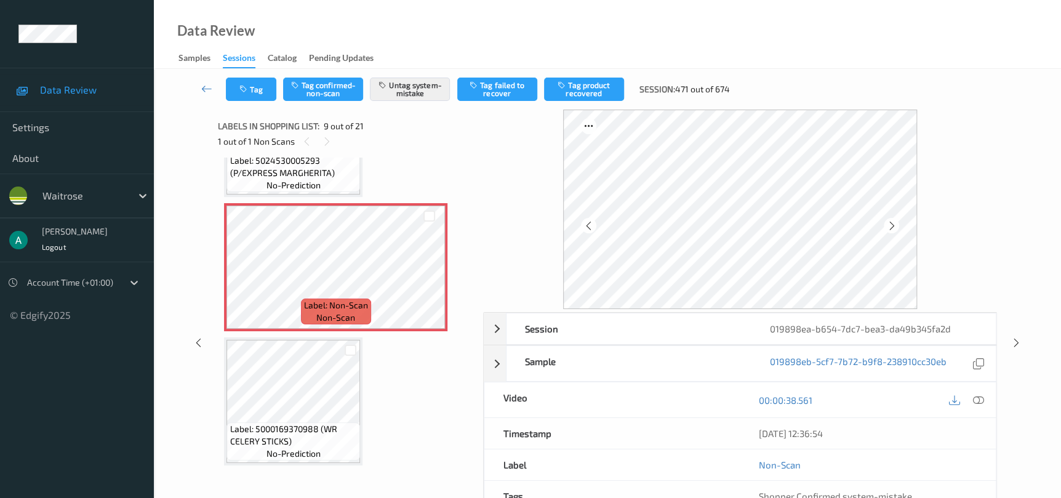
click at [341, 353] on div at bounding box center [350, 350] width 19 height 20
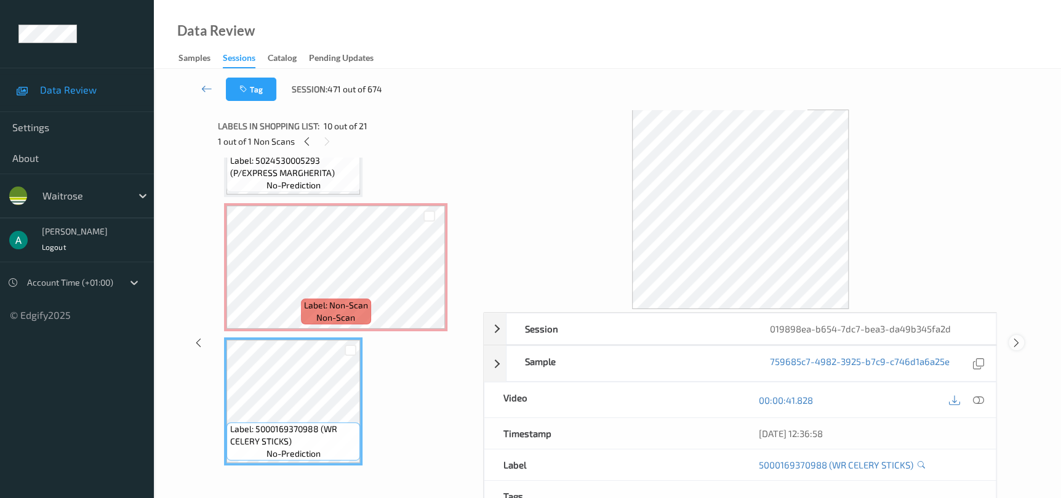
click at [1020, 343] on icon at bounding box center [1016, 342] width 10 height 11
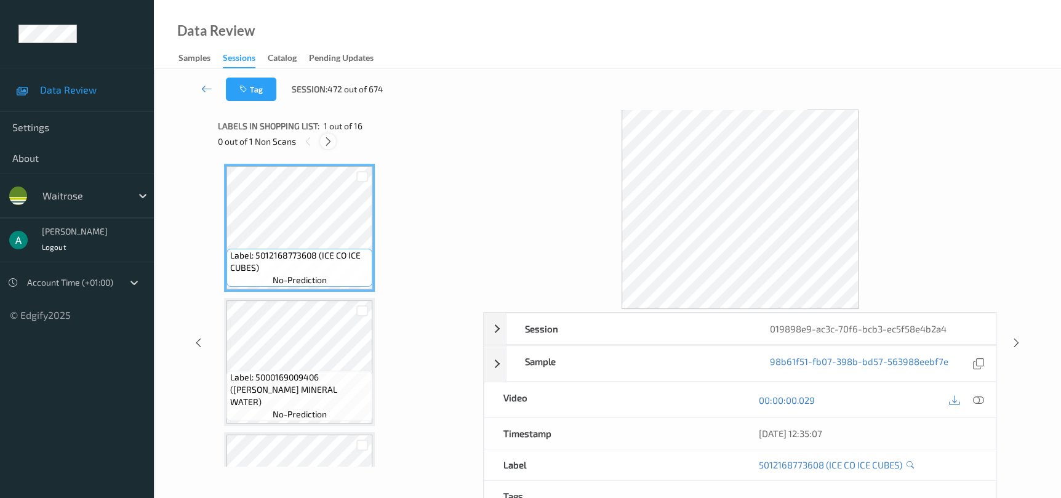
click at [327, 144] on icon at bounding box center [328, 141] width 10 height 11
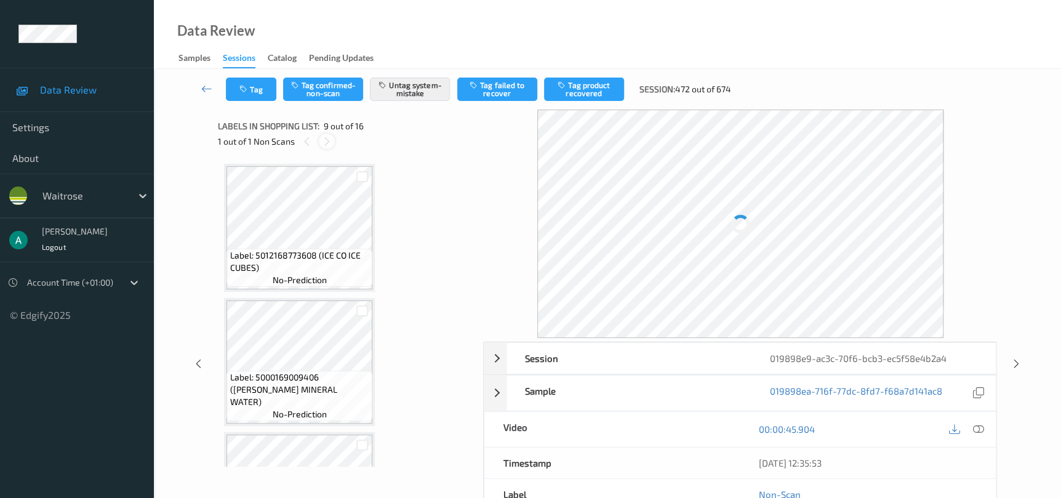
scroll to position [941, 0]
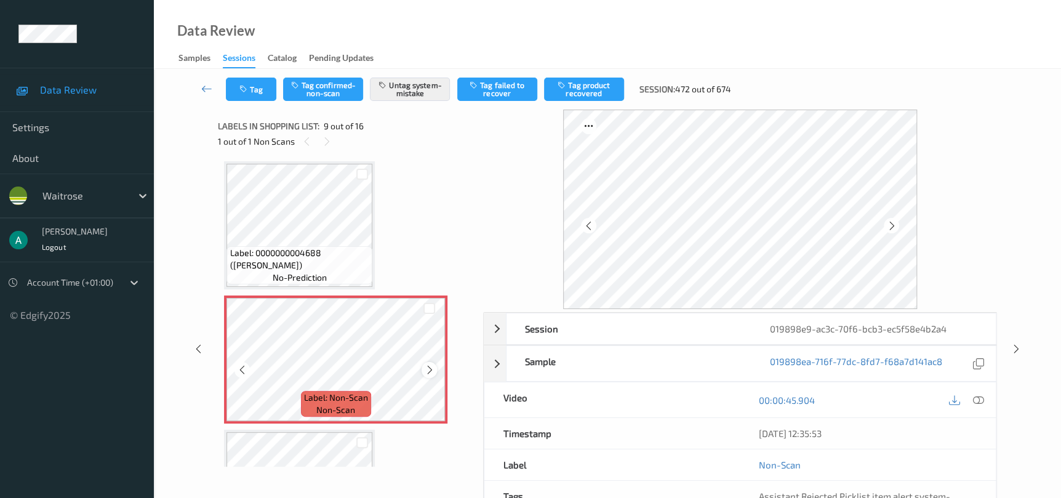
click at [431, 364] on icon at bounding box center [429, 369] width 10 height 11
click at [427, 362] on div at bounding box center [428, 369] width 15 height 15
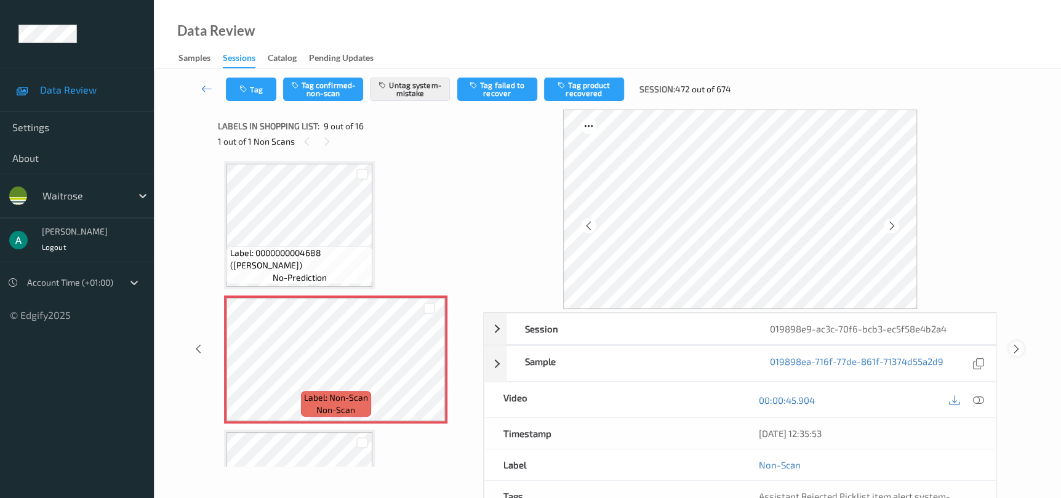
click at [1021, 352] on div at bounding box center [1015, 348] width 15 height 15
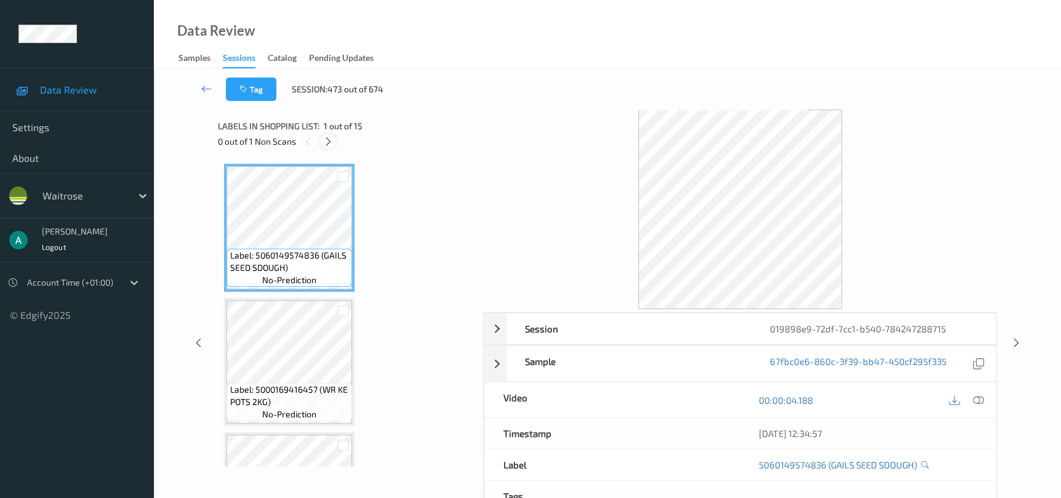
click at [333, 140] on icon at bounding box center [328, 141] width 10 height 11
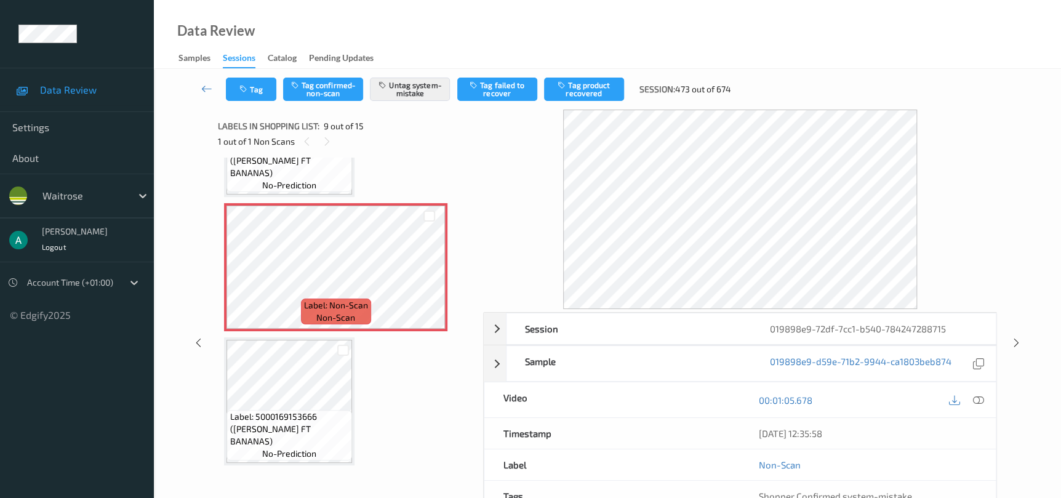
scroll to position [941, 0]
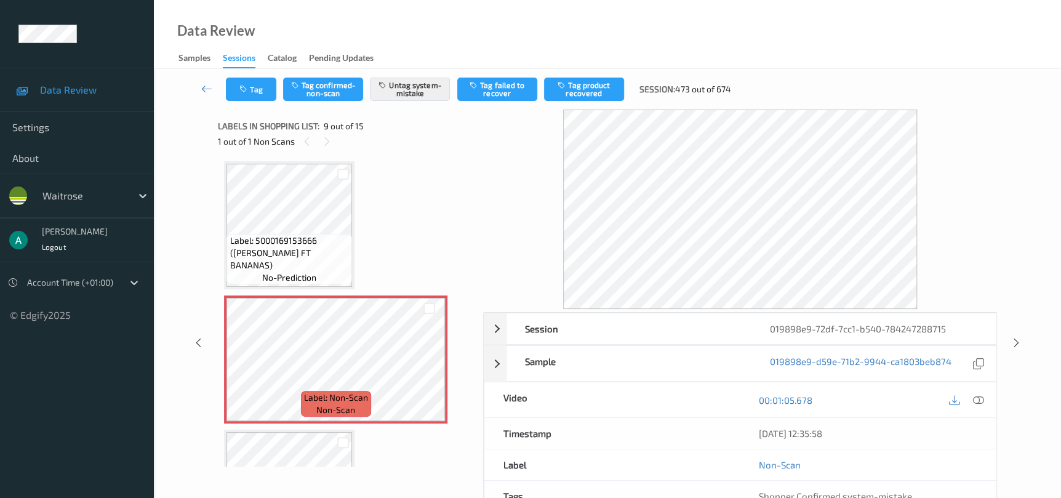
click at [1007, 339] on div "Session 019898e9-72df-7cc1-b540-784247288715 Session ID 019898e9-72df-7cc1-b540…" at bounding box center [607, 343] width 856 height 466
click at [1013, 343] on icon at bounding box center [1016, 342] width 10 height 11
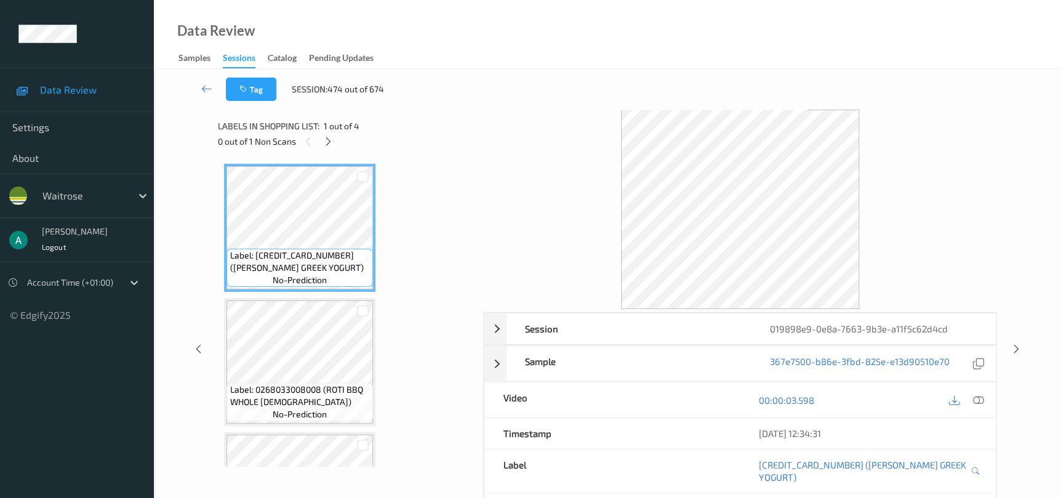
click at [322, 148] on div "0 out of 1 Non Scans" at bounding box center [346, 141] width 257 height 15
click at [326, 148] on div at bounding box center [327, 141] width 15 height 15
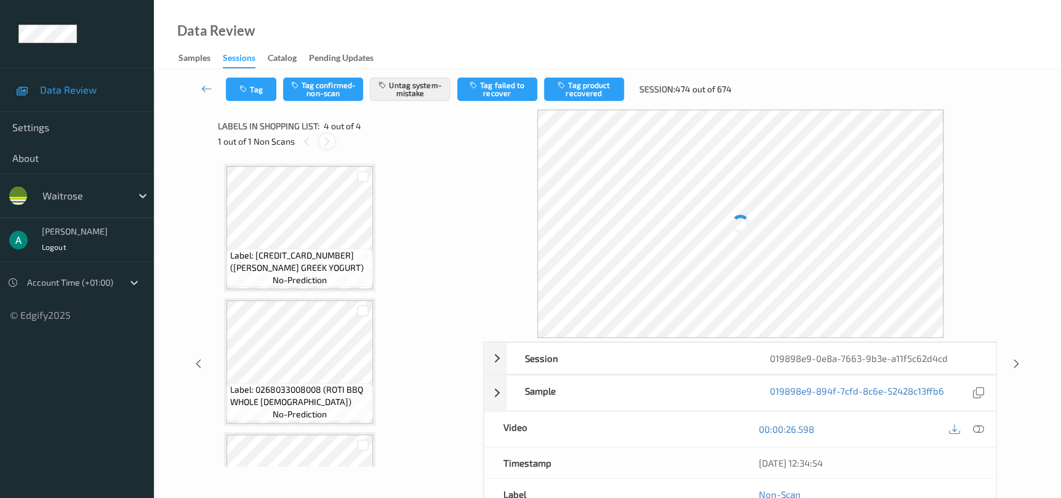
scroll to position [232, 0]
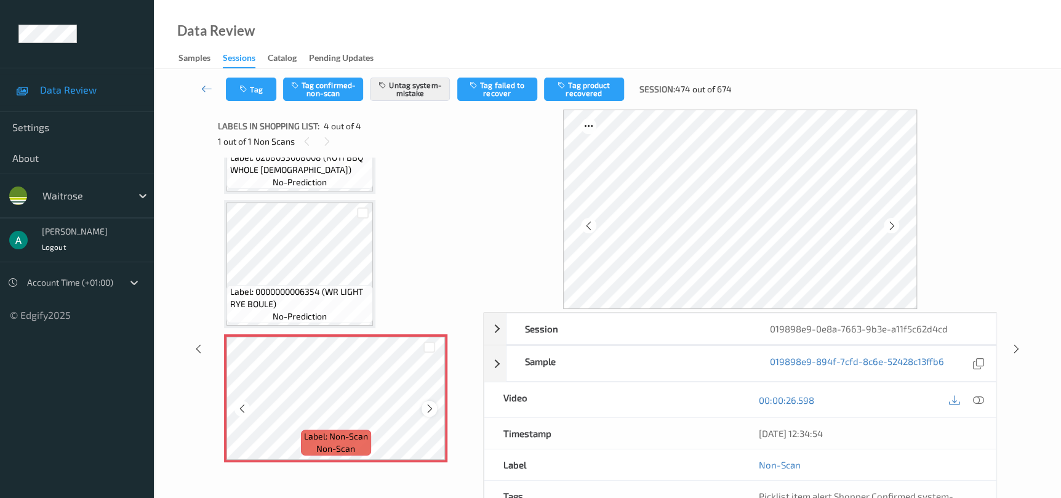
click at [429, 403] on icon at bounding box center [429, 408] width 10 height 11
click at [1019, 345] on icon at bounding box center [1016, 348] width 10 height 11
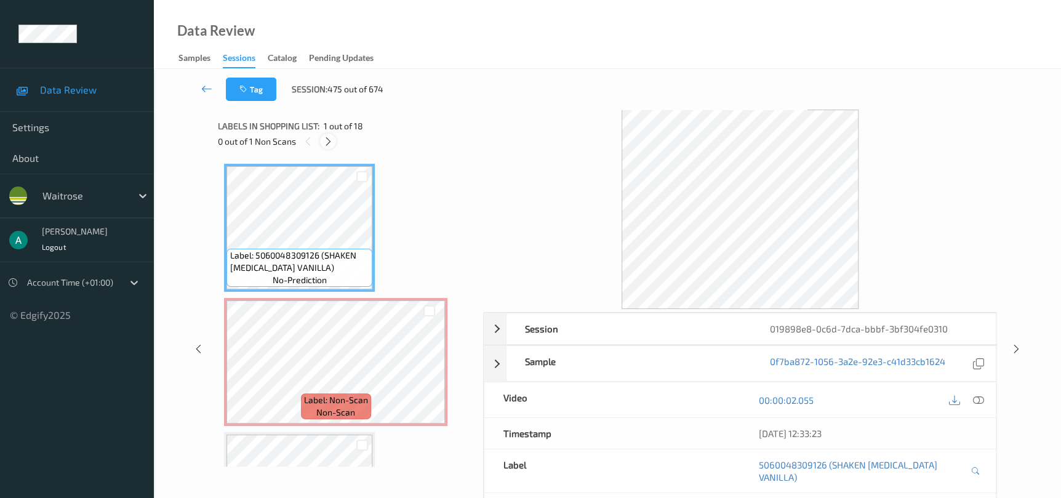
click at [326, 140] on icon at bounding box center [328, 141] width 10 height 11
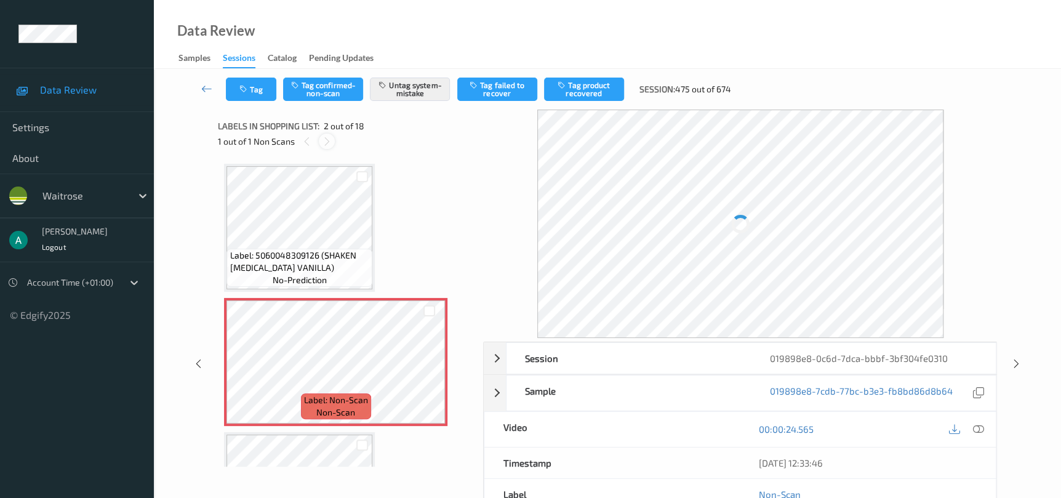
scroll to position [6, 0]
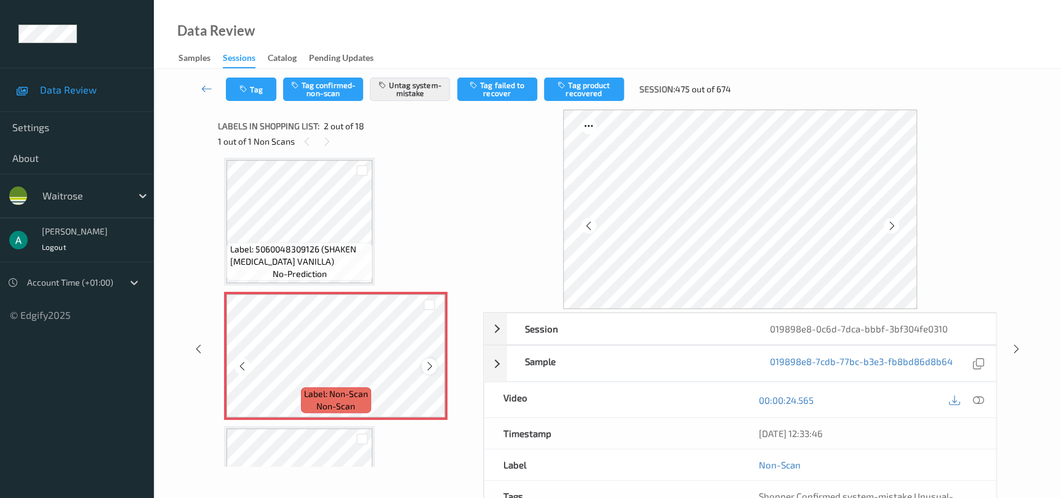
click at [431, 361] on icon at bounding box center [429, 366] width 10 height 11
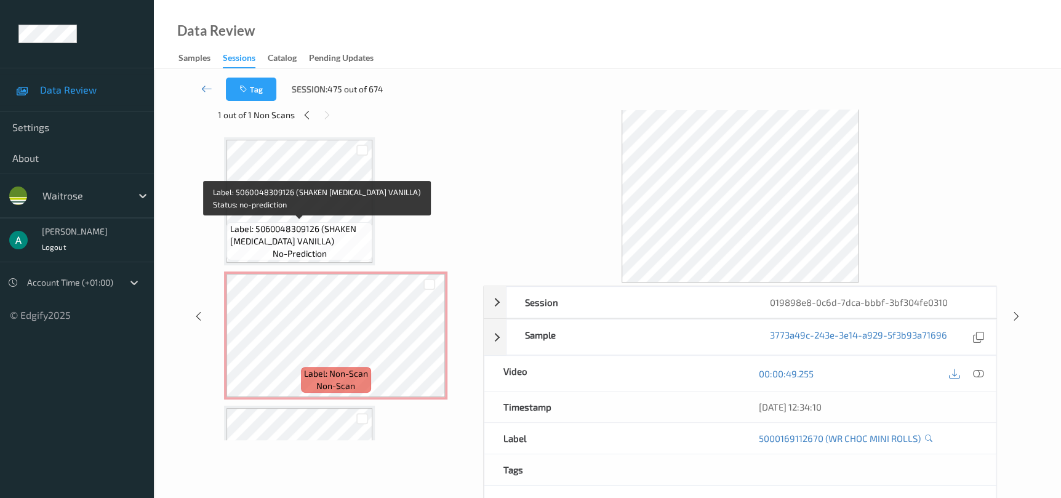
scroll to position [0, 0]
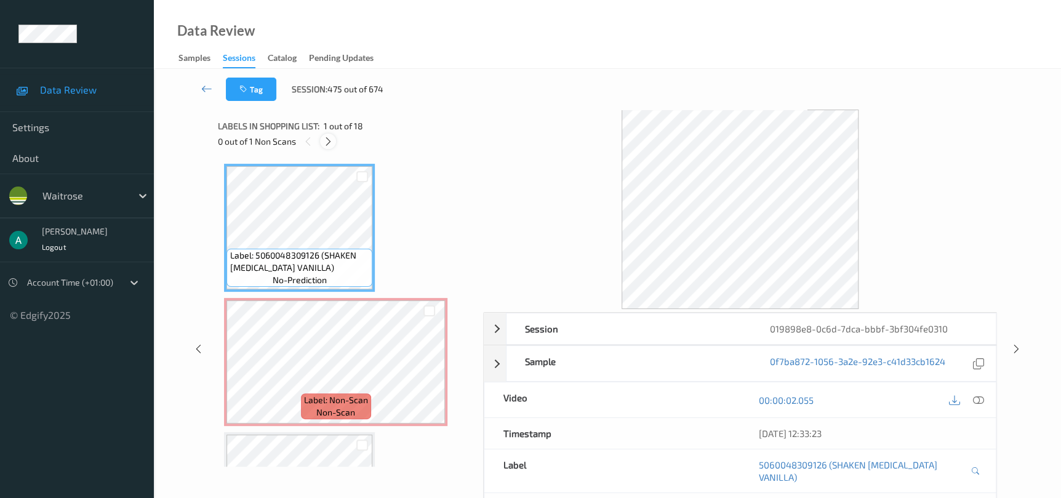
click at [326, 139] on icon at bounding box center [328, 141] width 10 height 11
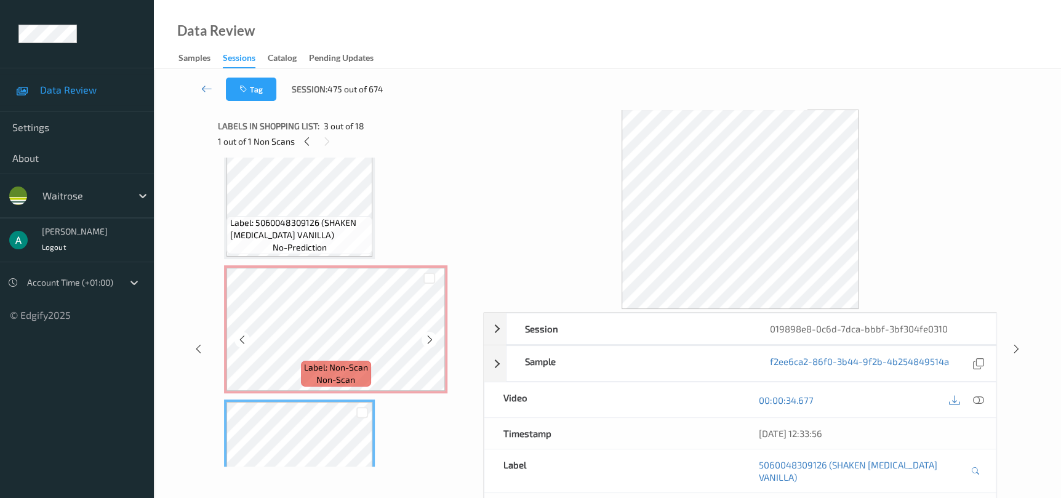
scroll to position [6, 0]
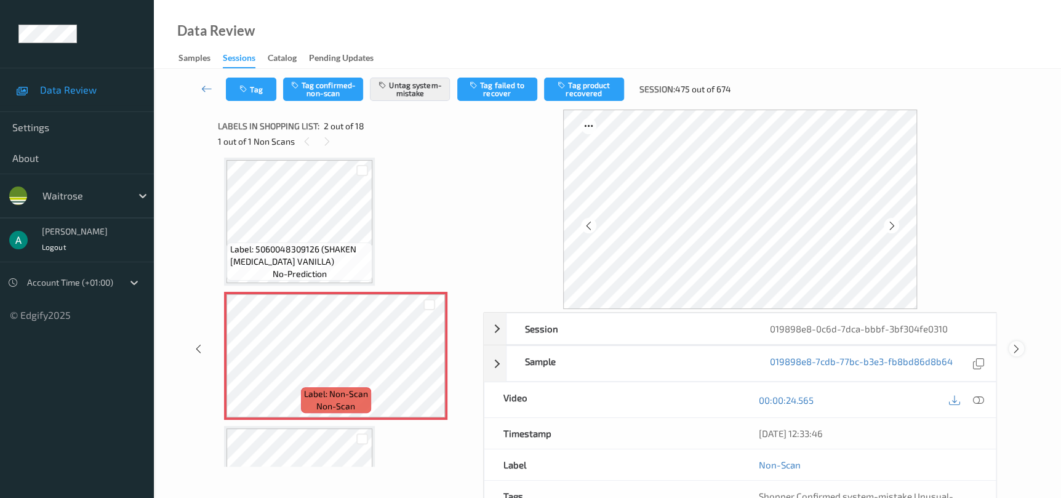
click at [1021, 345] on icon at bounding box center [1016, 348] width 10 height 11
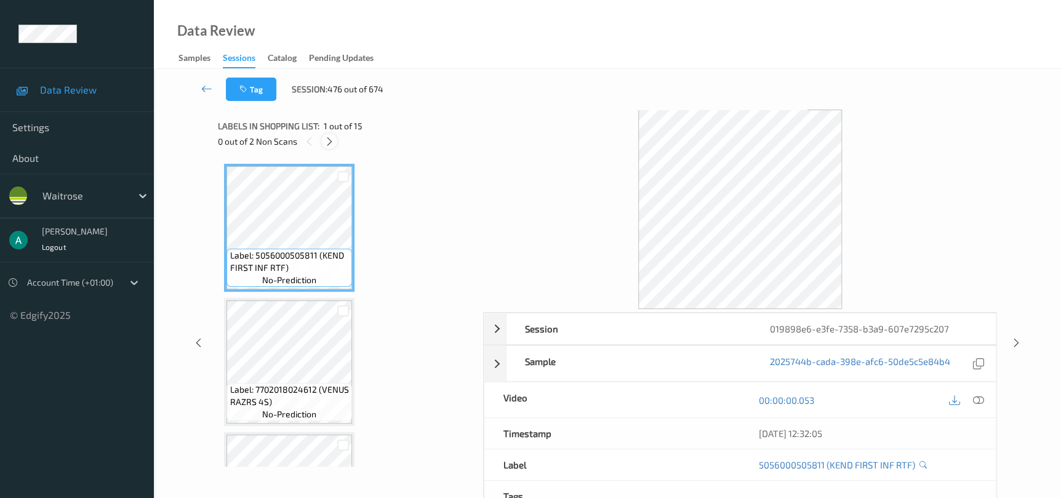
click at [327, 145] on icon at bounding box center [329, 141] width 10 height 11
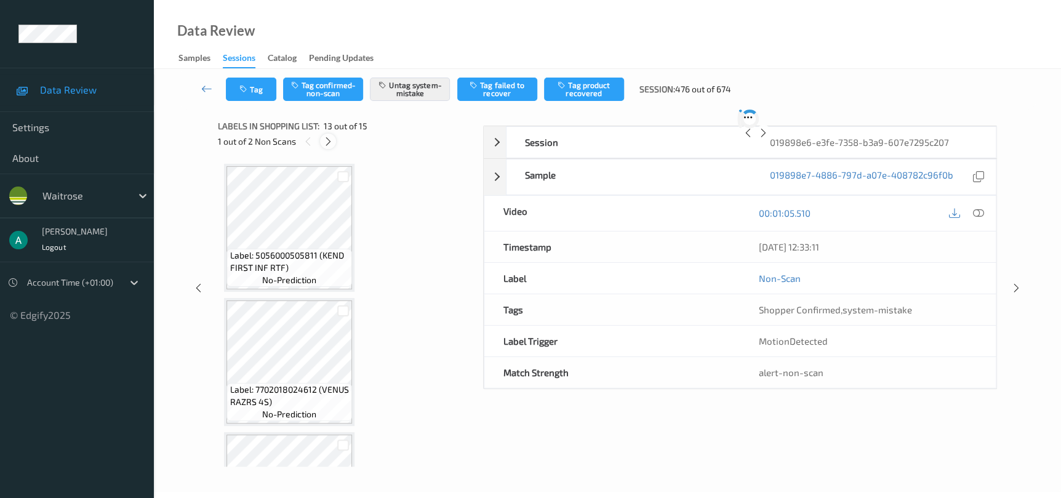
scroll to position [1477, 0]
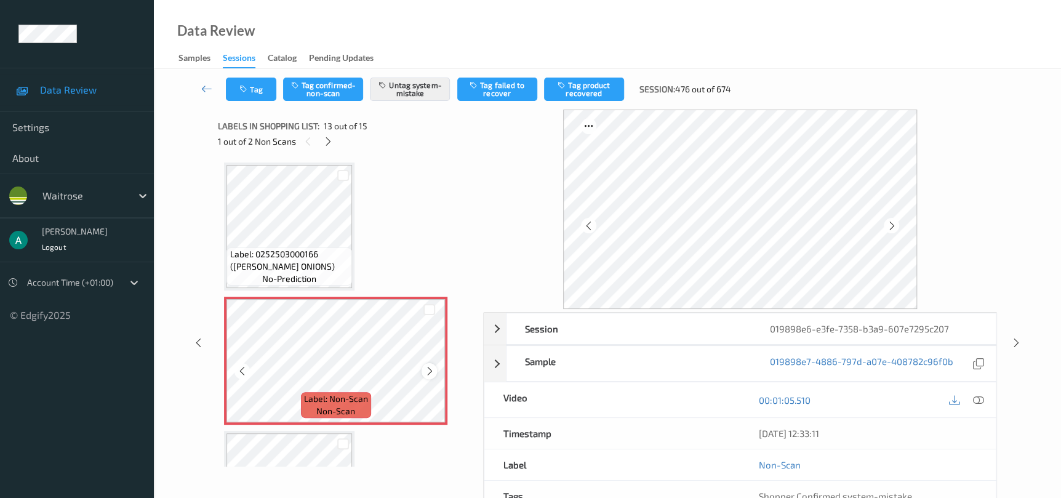
click at [429, 365] on icon at bounding box center [429, 370] width 10 height 11
click at [434, 365] on icon at bounding box center [429, 370] width 10 height 11
click at [1013, 343] on icon at bounding box center [1016, 342] width 10 height 11
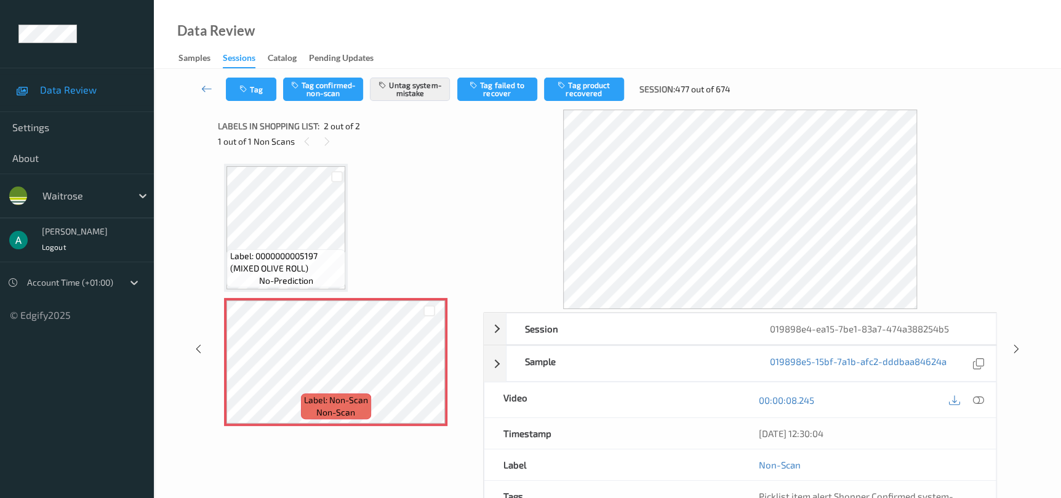
click at [1008, 341] on div "Session 019898e4-ea15-7be1-83a7-474a388254b5 Session ID 019898e4-ea15-7be1-83a7…" at bounding box center [607, 349] width 856 height 478
click at [1013, 349] on icon at bounding box center [1016, 348] width 10 height 11
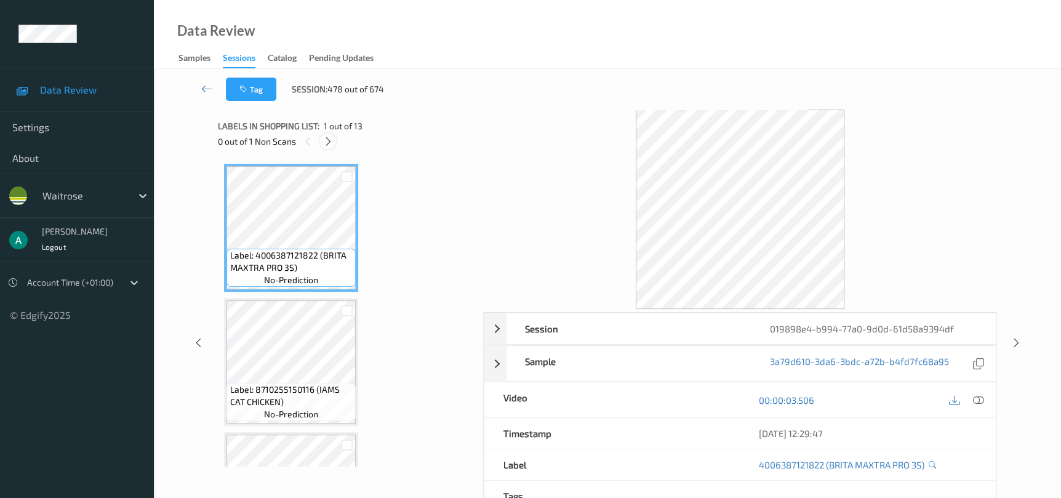
click at [329, 148] on div at bounding box center [327, 141] width 15 height 15
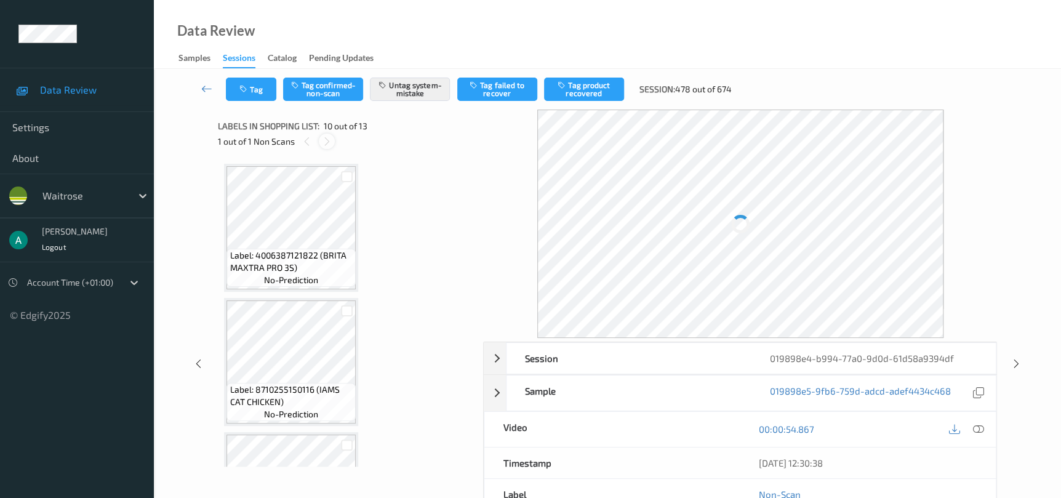
scroll to position [1075, 0]
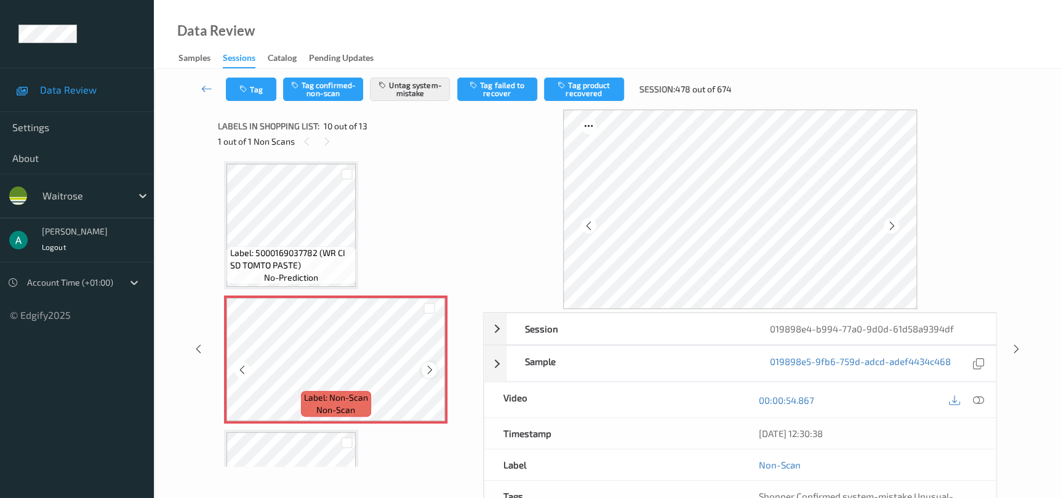
click at [425, 365] on icon at bounding box center [429, 369] width 10 height 11
click at [425, 364] on icon at bounding box center [429, 369] width 10 height 11
click at [1015, 345] on icon at bounding box center [1016, 348] width 10 height 11
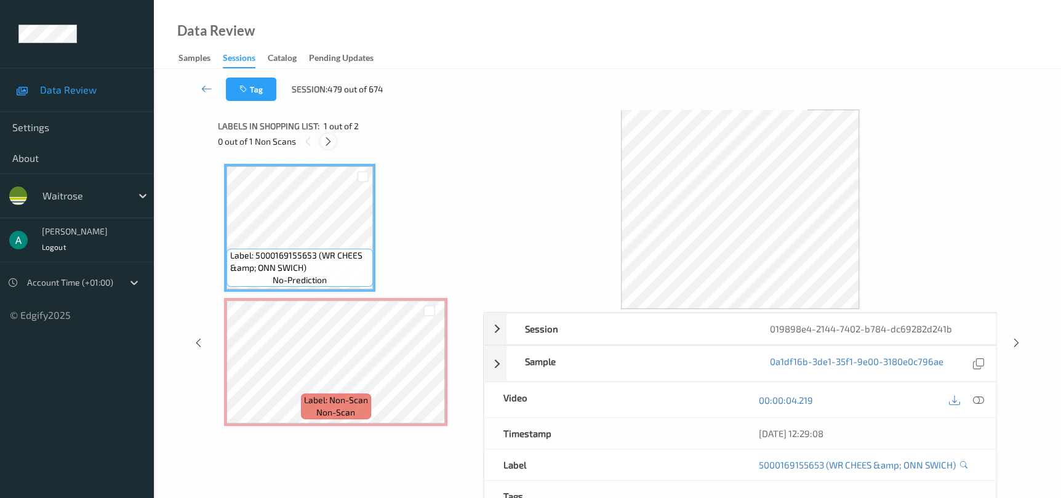
click at [326, 143] on icon at bounding box center [328, 141] width 10 height 11
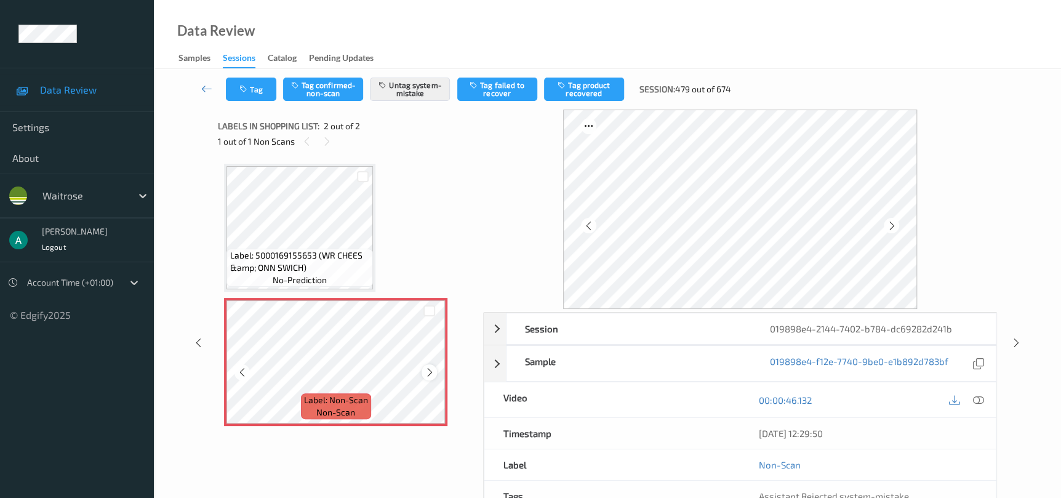
click at [431, 372] on icon at bounding box center [429, 372] width 10 height 11
click at [1011, 343] on icon at bounding box center [1016, 342] width 10 height 11
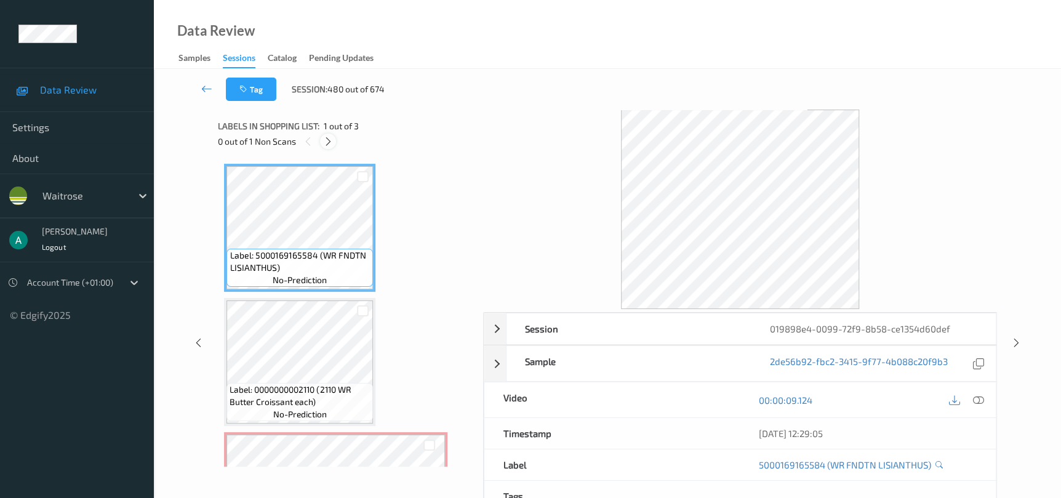
click at [326, 142] on icon at bounding box center [328, 141] width 10 height 11
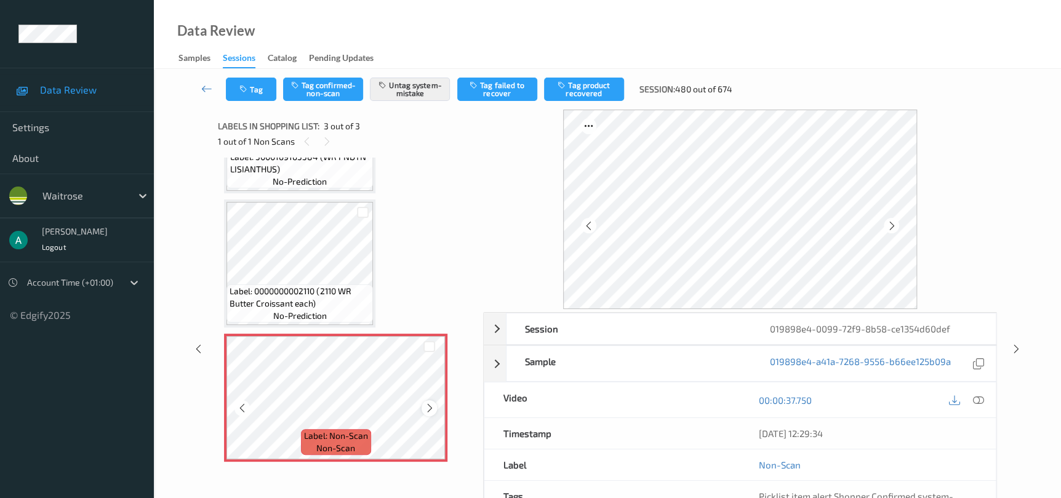
click at [425, 403] on icon at bounding box center [429, 407] width 10 height 11
click at [1009, 351] on div at bounding box center [1015, 348] width 15 height 15
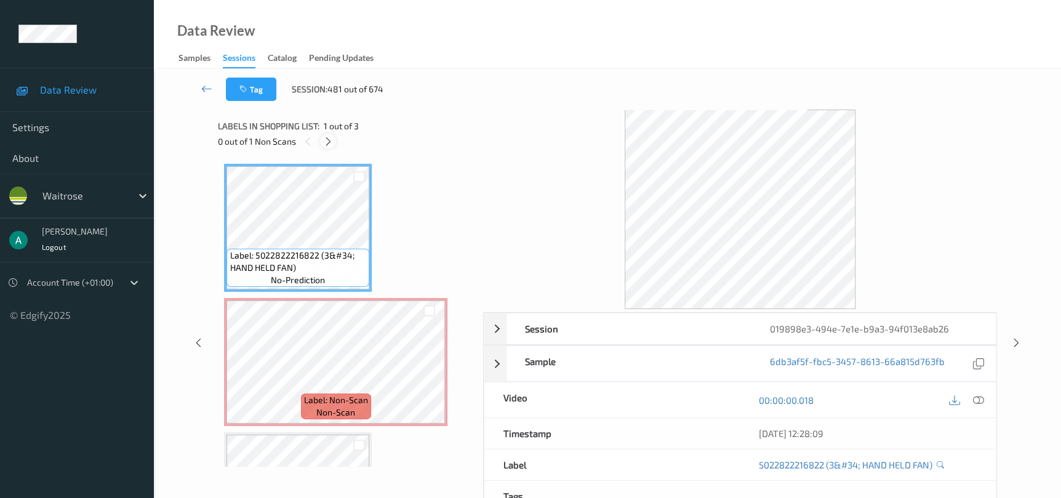
click at [332, 142] on icon at bounding box center [328, 141] width 10 height 11
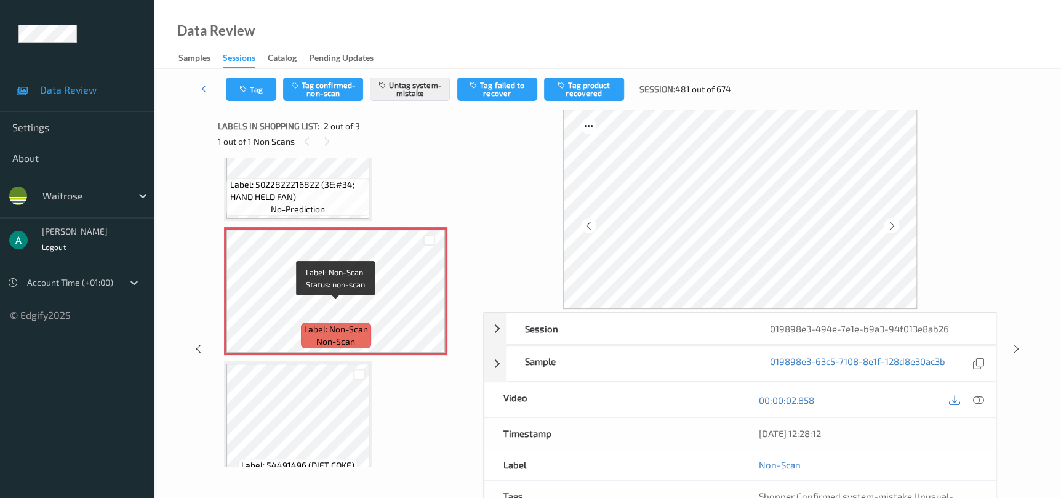
scroll to position [98, 0]
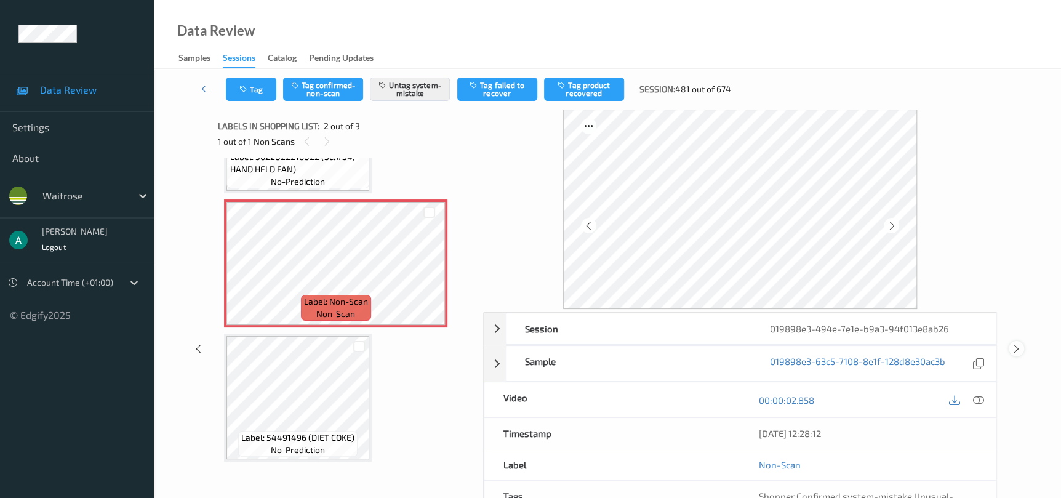
click at [1022, 351] on div at bounding box center [1015, 348] width 15 height 15
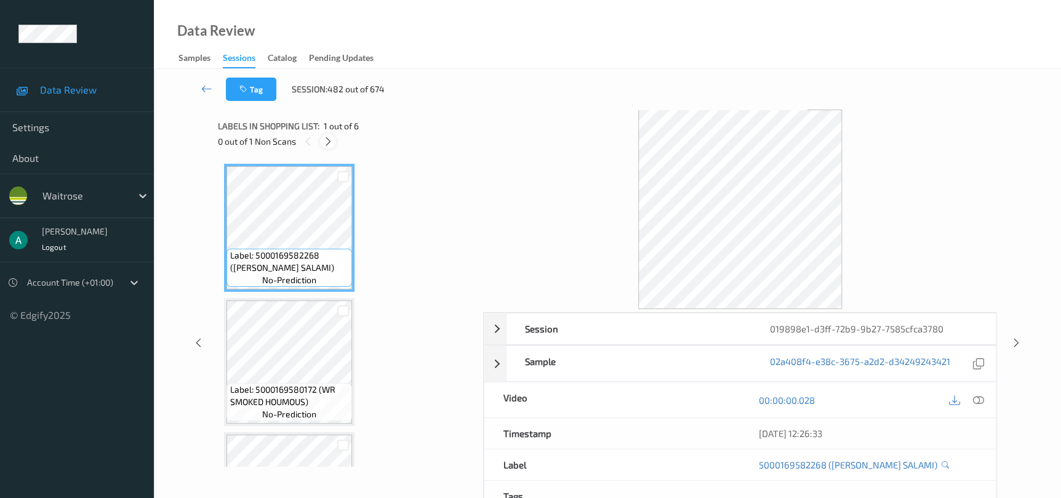
click at [329, 135] on div at bounding box center [327, 141] width 15 height 15
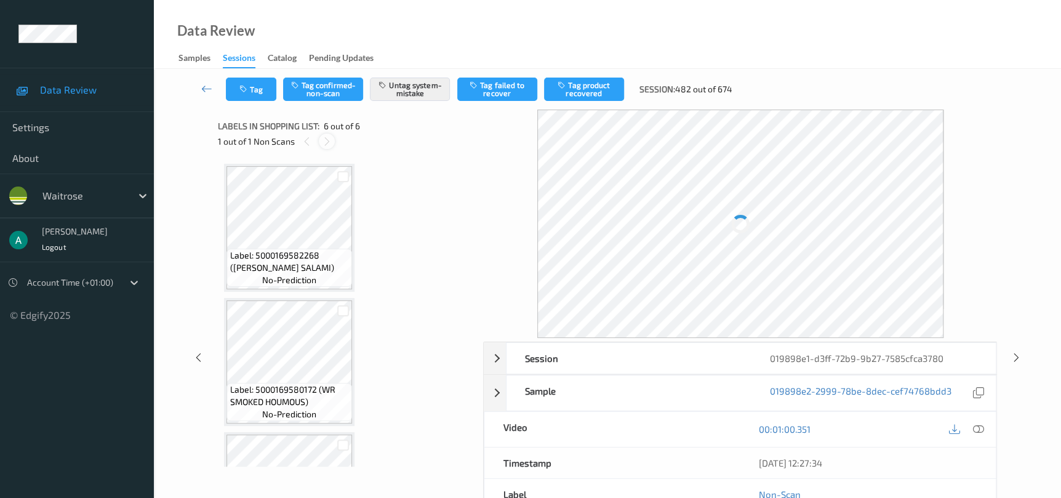
scroll to position [499, 0]
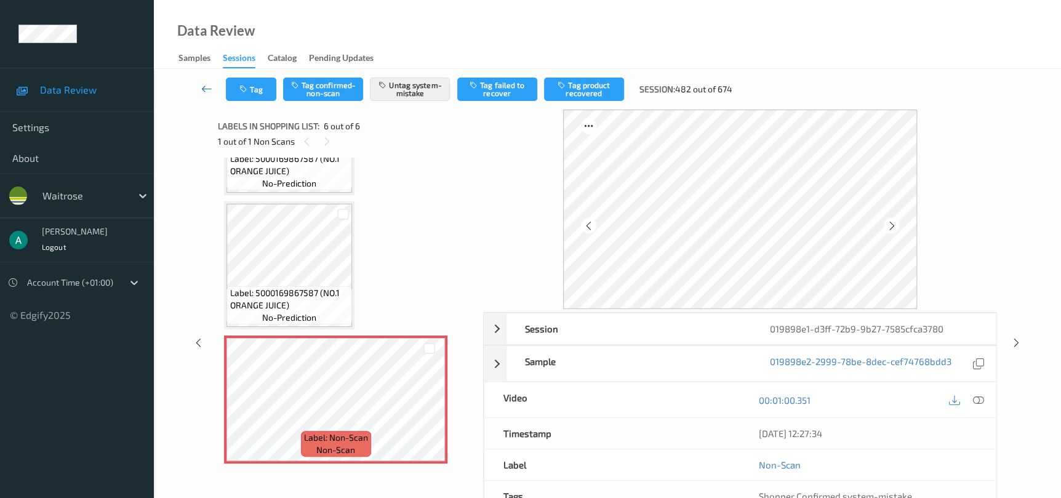
click at [207, 95] on link at bounding box center [207, 89] width 38 height 23
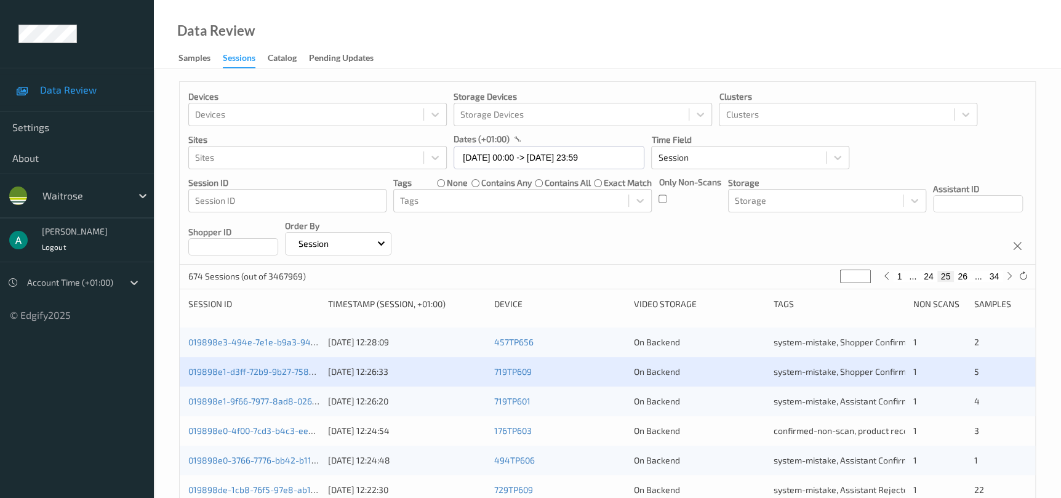
click at [966, 271] on button "26" at bounding box center [962, 276] width 17 height 11
type input "**"
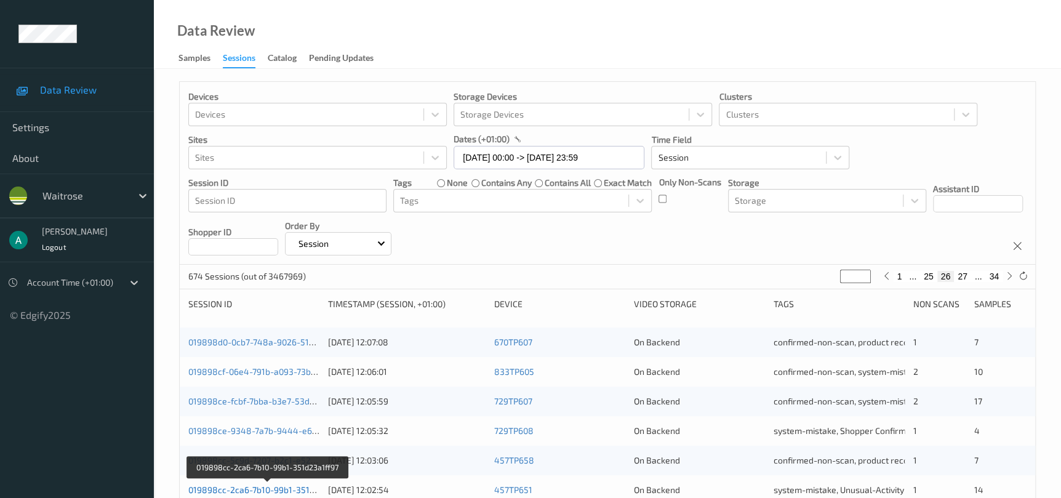
click at [277, 489] on link "019898cc-2ca6-7b10-99b1-351d23a1ff97" at bounding box center [268, 489] width 160 height 10
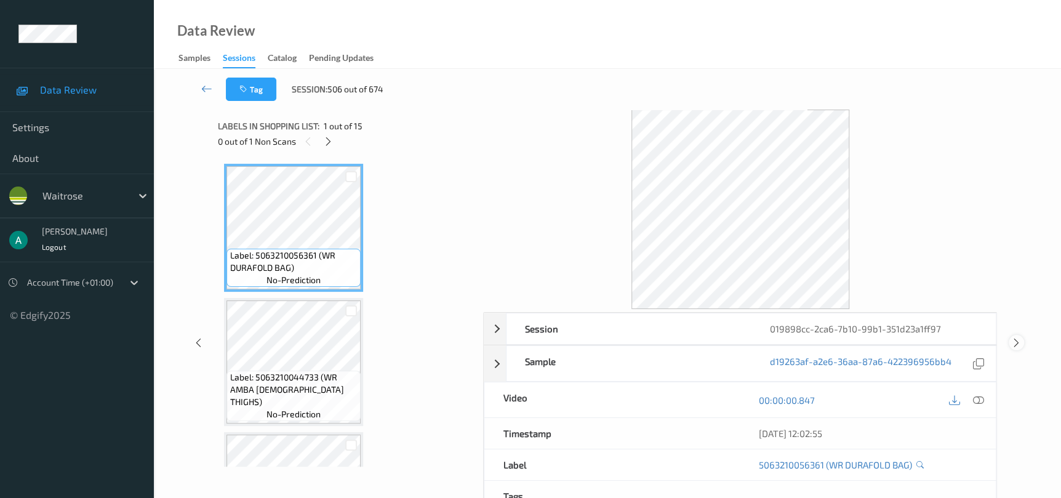
click at [1019, 343] on icon at bounding box center [1016, 342] width 10 height 11
click at [1019, 343] on div "Session 019898cc-2ca6-7b10-99b1-351d23a1ff97 Session ID 019898cc-2ca6-7b10-99b1…" at bounding box center [607, 343] width 856 height 466
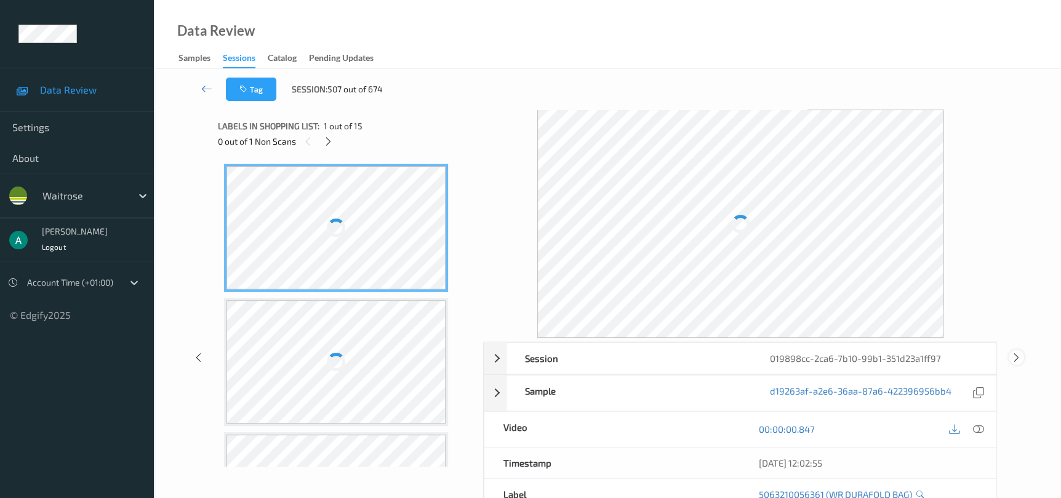
click at [1019, 343] on div "Session 019898cc-2ca6-7b10-99b1-351d23a1ff97 Session ID 019898cc-2ca6-7b10-99b1…" at bounding box center [607, 357] width 856 height 495
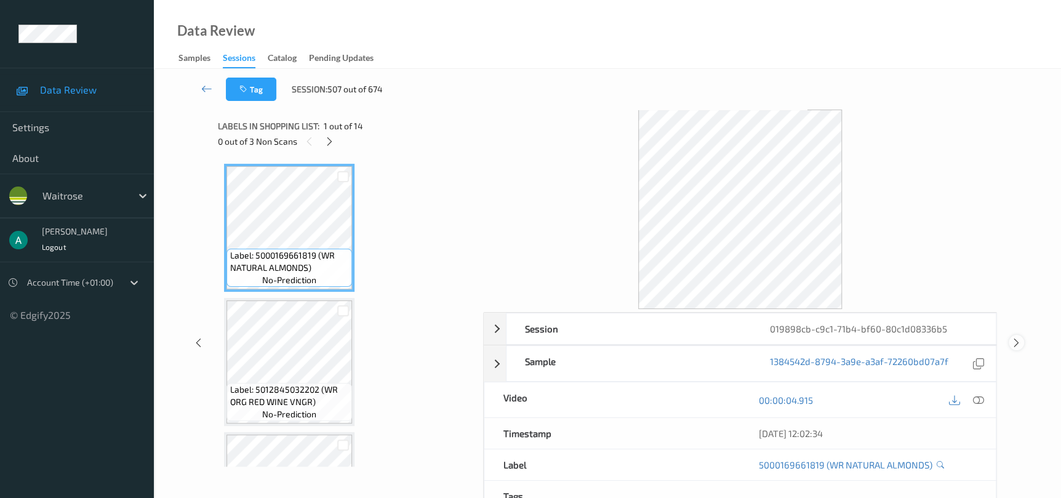
click at [1019, 347] on div at bounding box center [1015, 342] width 15 height 15
click at [1019, 347] on div "Session 019898cb-c9c1-71b4-bf60-80c1d08336b5 Session ID 019898cb-c9c1-71b4-bf60…" at bounding box center [607, 343] width 856 height 466
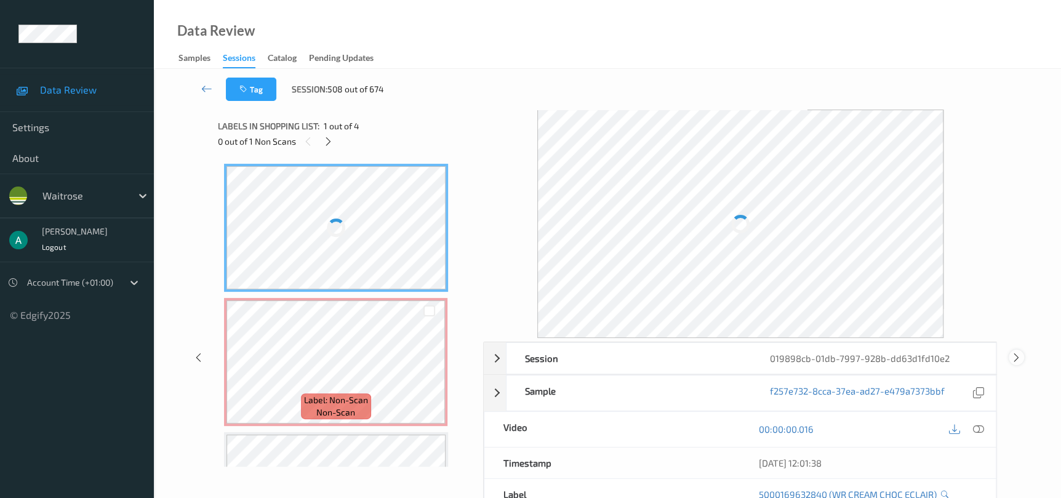
click at [1019, 347] on div "Session 019898cb-01db-7997-928b-dd63d1fd10e2 Session ID 019898cb-01db-7997-928b…" at bounding box center [607, 357] width 856 height 495
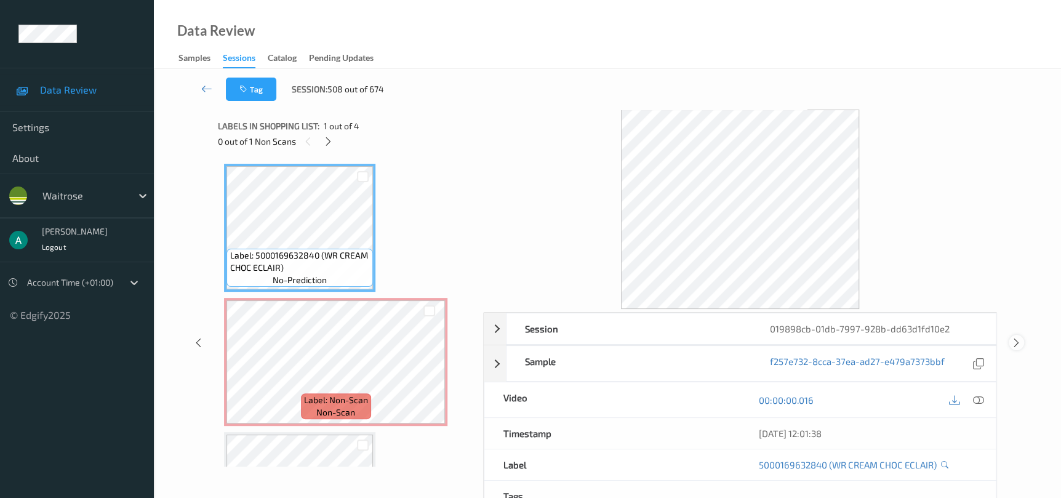
click at [1015, 341] on icon at bounding box center [1016, 342] width 10 height 11
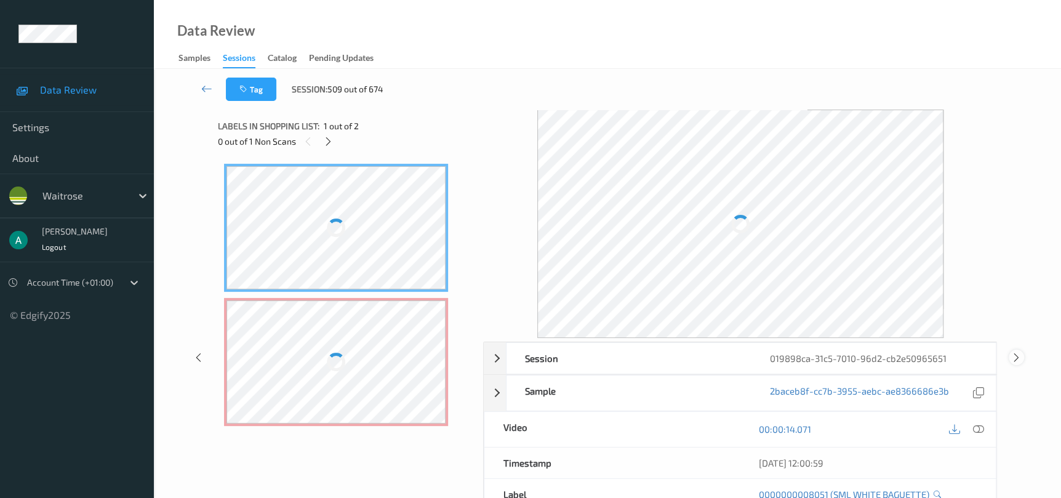
click at [1015, 341] on div "Session 019898ca-31c5-7010-96d2-cb2e50965651 Session ID 019898ca-31c5-7010-96d2…" at bounding box center [607, 357] width 856 height 495
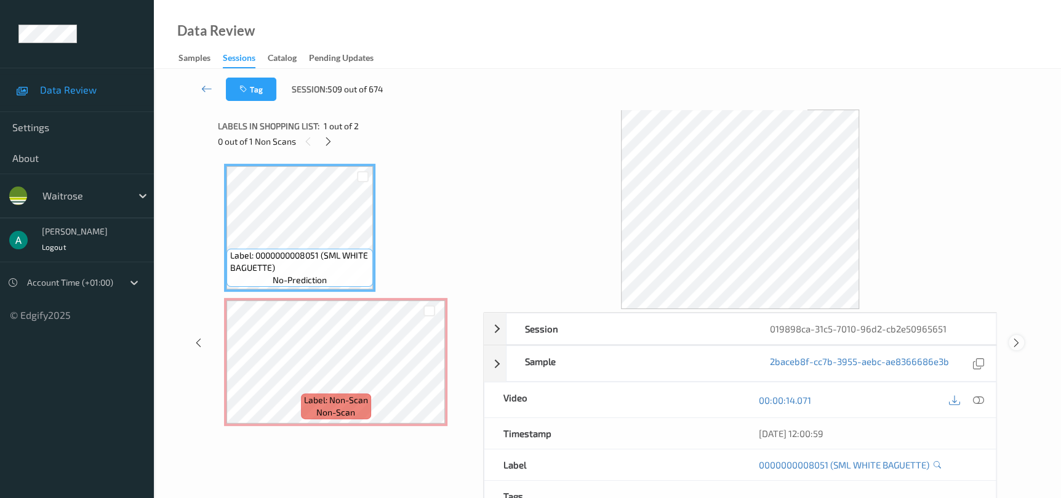
click at [1015, 343] on icon at bounding box center [1016, 342] width 10 height 11
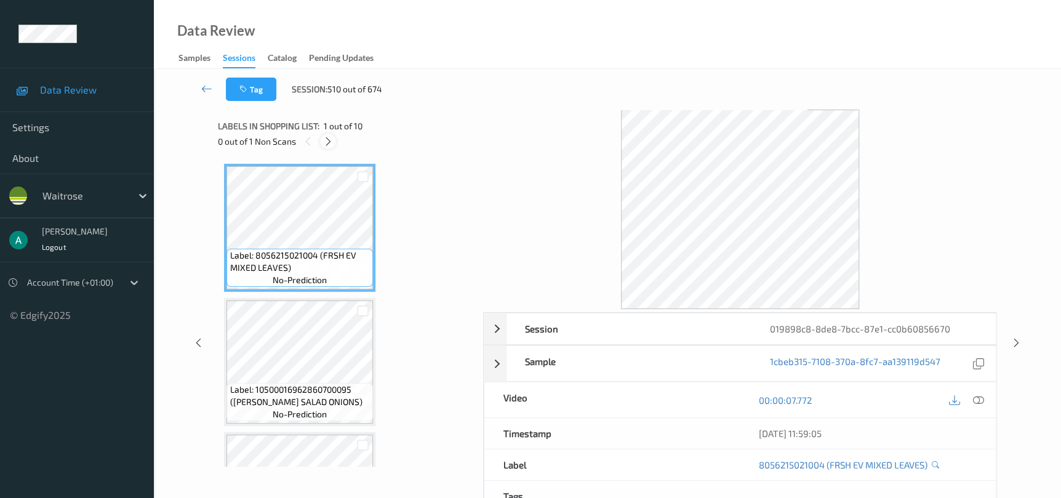
click at [324, 141] on icon at bounding box center [328, 141] width 10 height 11
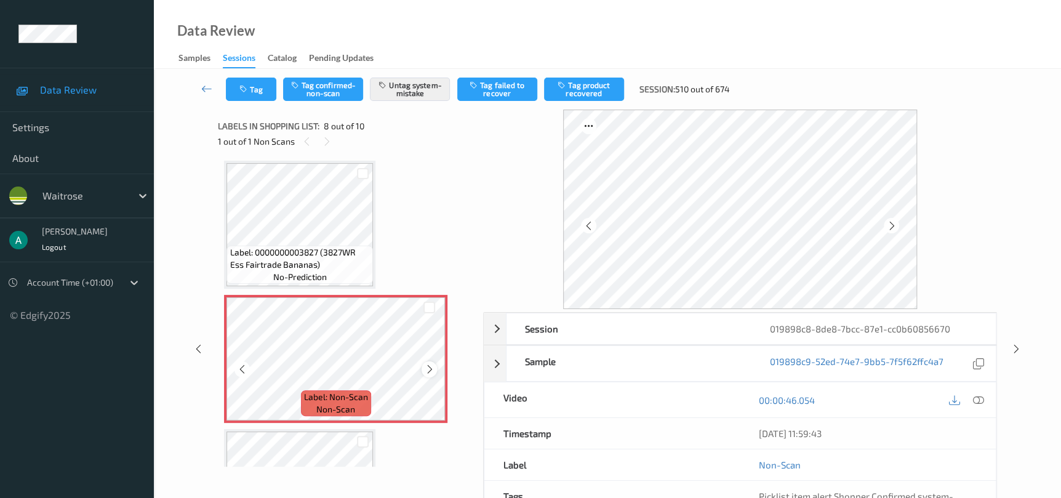
click at [426, 364] on icon at bounding box center [429, 369] width 10 height 11
click at [1008, 351] on div at bounding box center [1015, 348] width 15 height 15
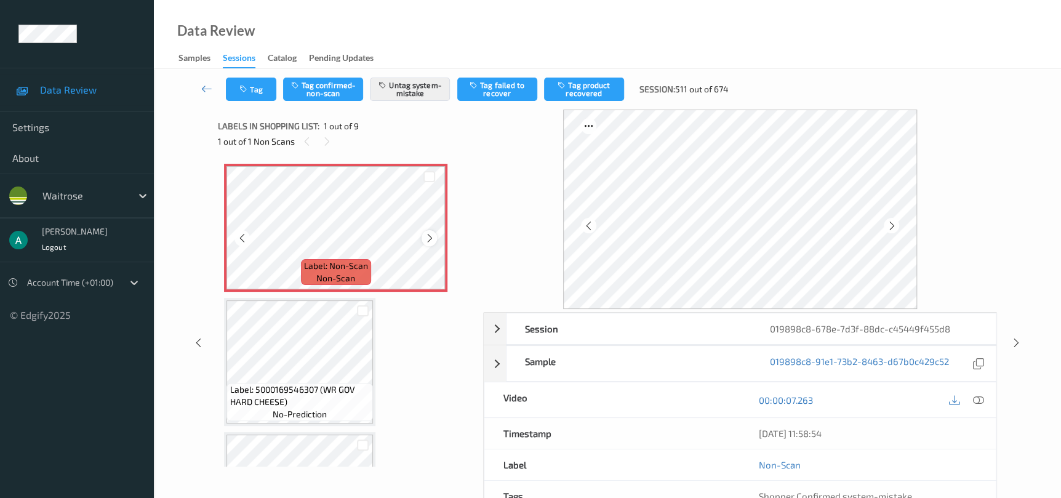
click at [429, 239] on icon at bounding box center [429, 238] width 10 height 11
click at [429, 238] on icon at bounding box center [429, 238] width 10 height 11
click at [1010, 335] on div "Session 019898c8-678e-7d3f-88dc-c45449f455d8 Session ID 019898c8-678e-7d3f-88dc…" at bounding box center [607, 343] width 856 height 466
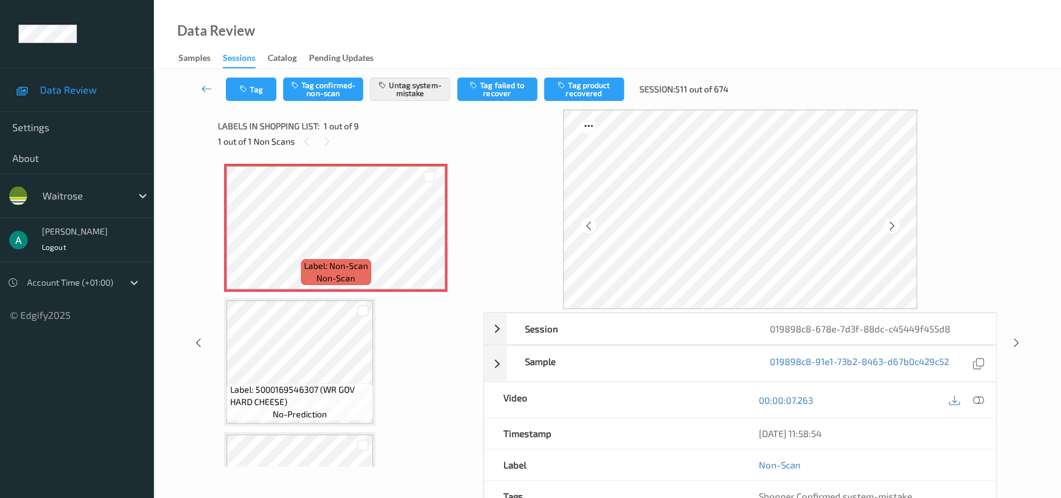
click at [1010, 335] on div "Session 019898c8-678e-7d3f-88dc-c45449f455d8 Session ID 019898c8-678e-7d3f-88dc…" at bounding box center [607, 343] width 856 height 466
click at [1014, 345] on icon at bounding box center [1016, 342] width 10 height 11
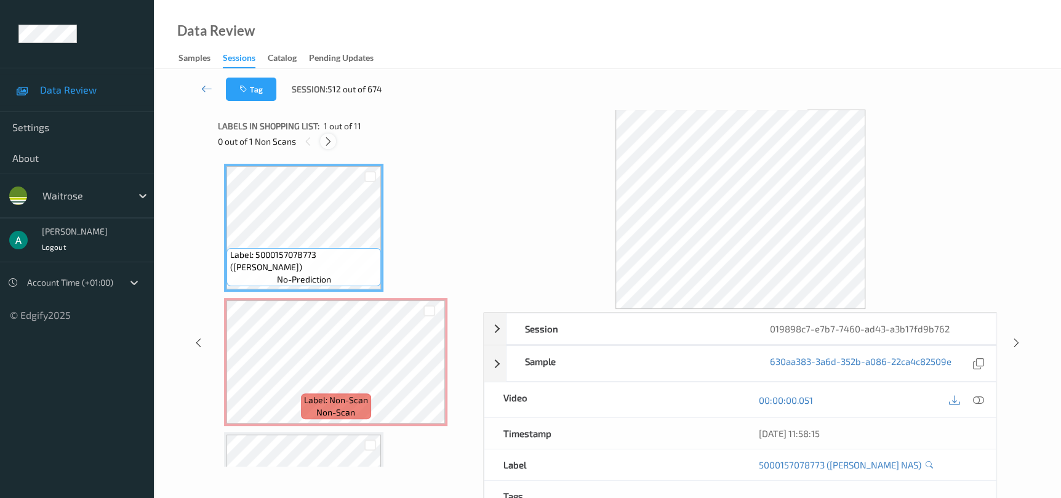
click at [330, 135] on div at bounding box center [327, 141] width 15 height 15
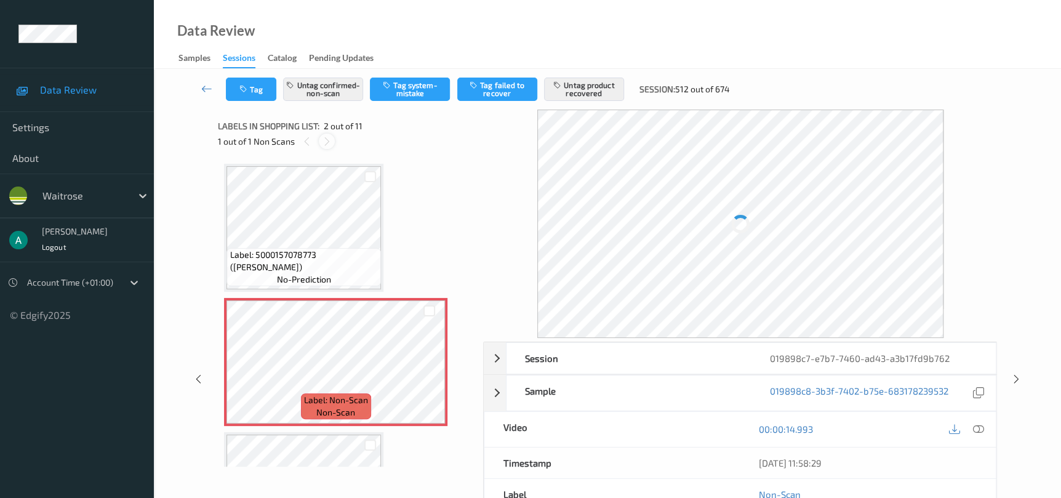
scroll to position [6, 0]
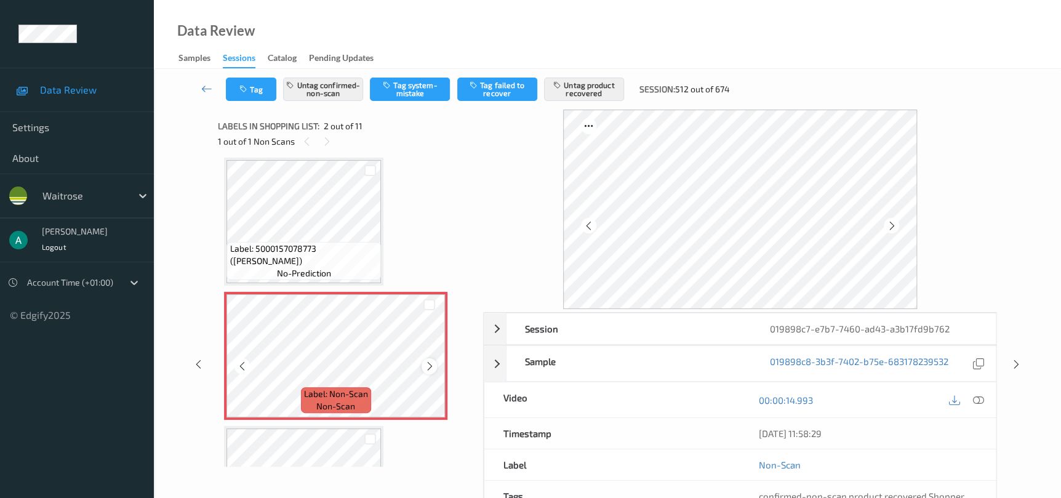
click at [427, 359] on div at bounding box center [428, 365] width 15 height 15
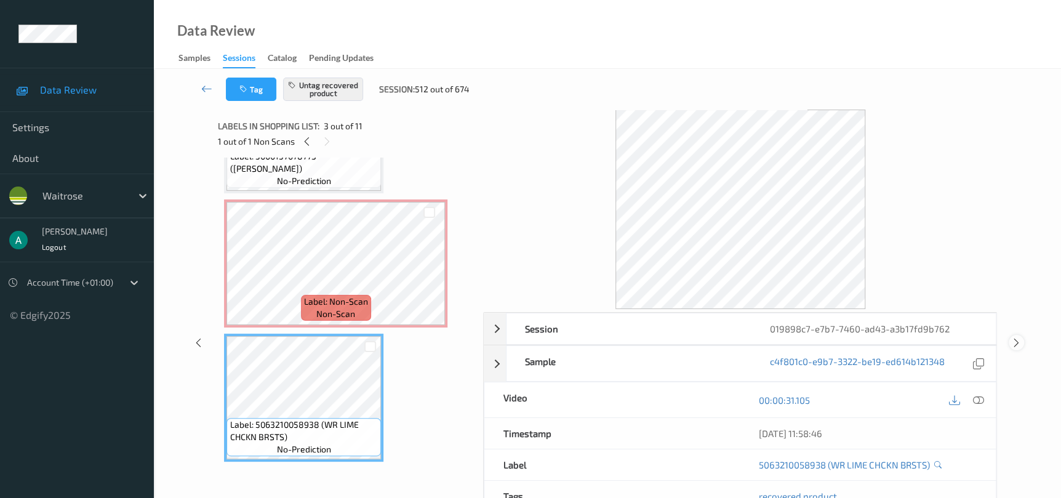
click at [1011, 341] on icon at bounding box center [1016, 342] width 10 height 11
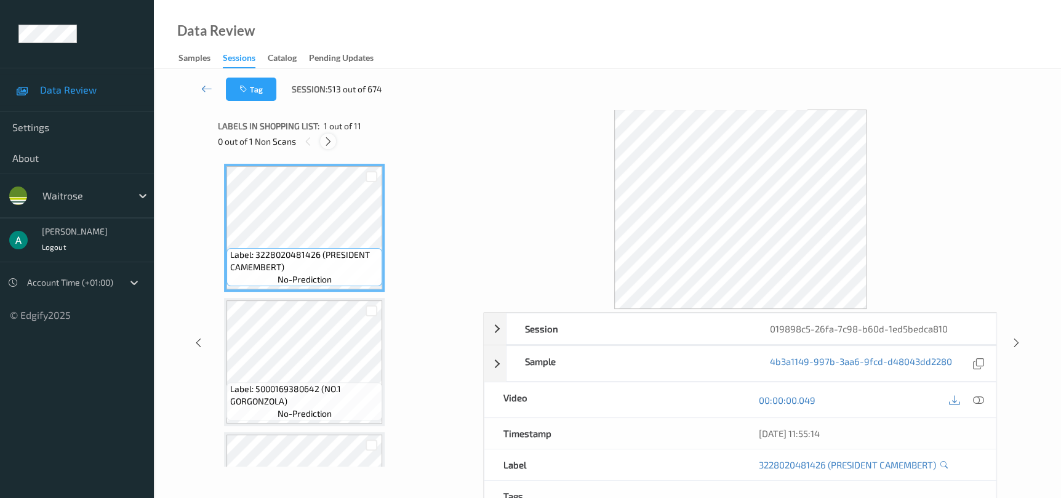
click at [333, 137] on icon at bounding box center [328, 141] width 10 height 11
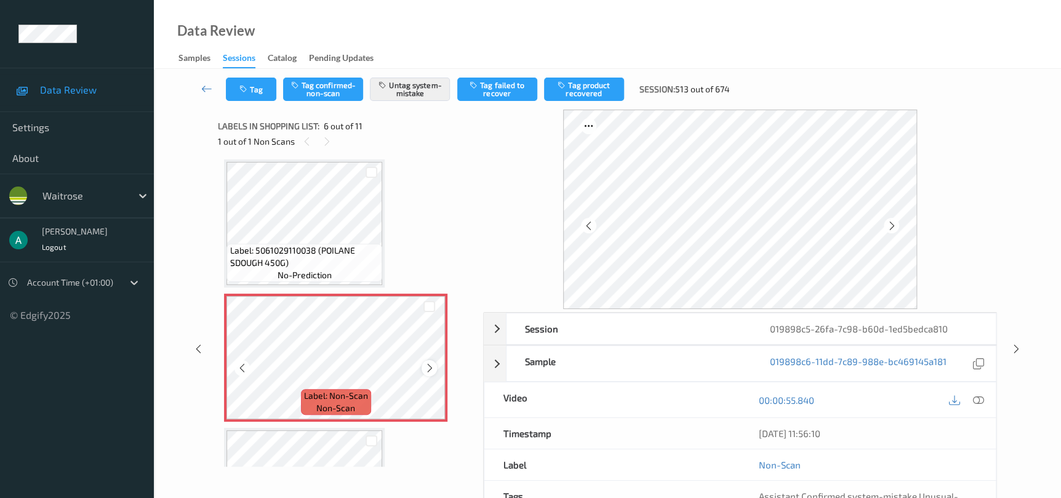
click at [428, 365] on icon at bounding box center [429, 367] width 10 height 11
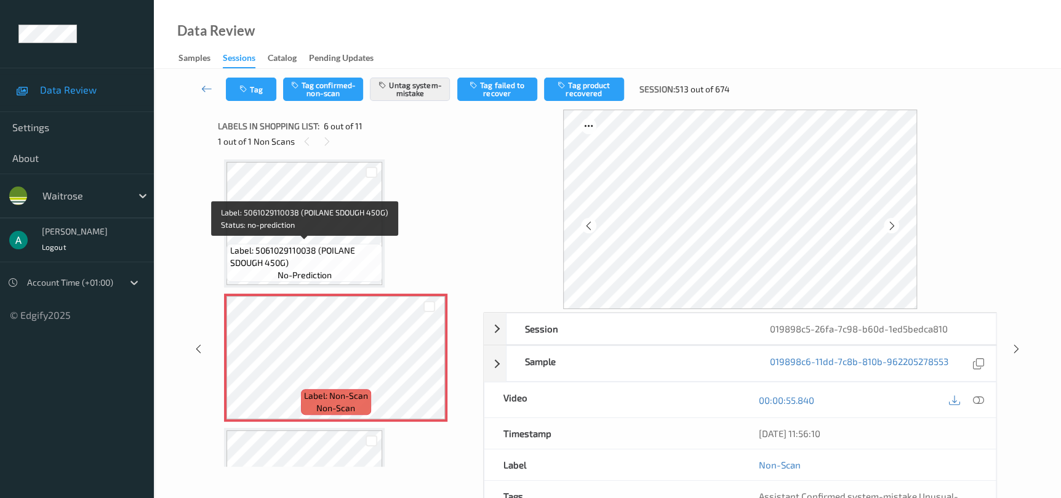
scroll to position [633, 0]
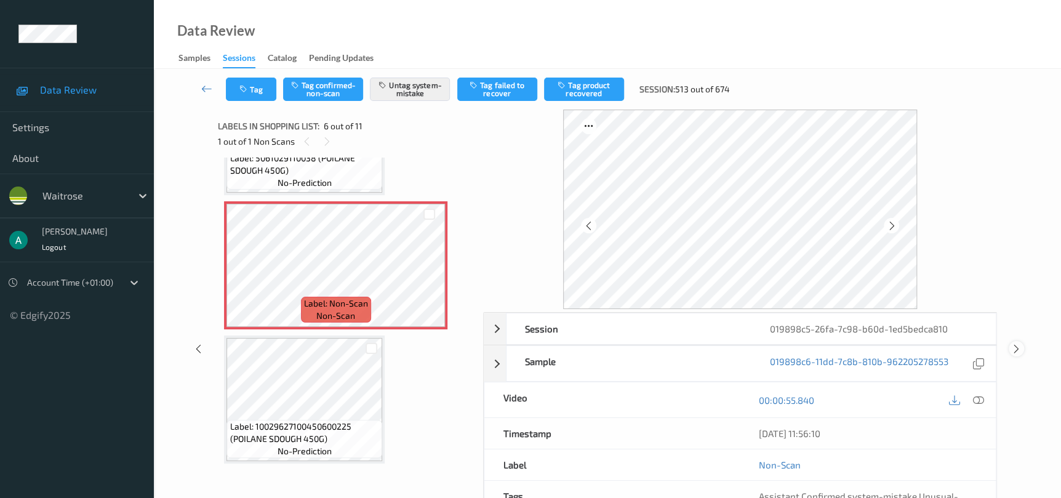
click at [1016, 349] on icon at bounding box center [1016, 348] width 10 height 11
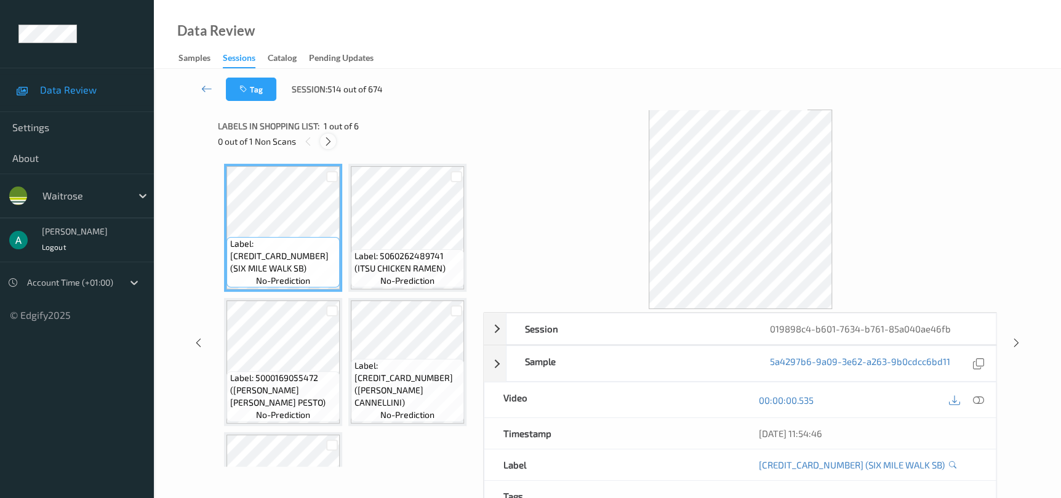
click at [327, 140] on icon at bounding box center [328, 141] width 10 height 11
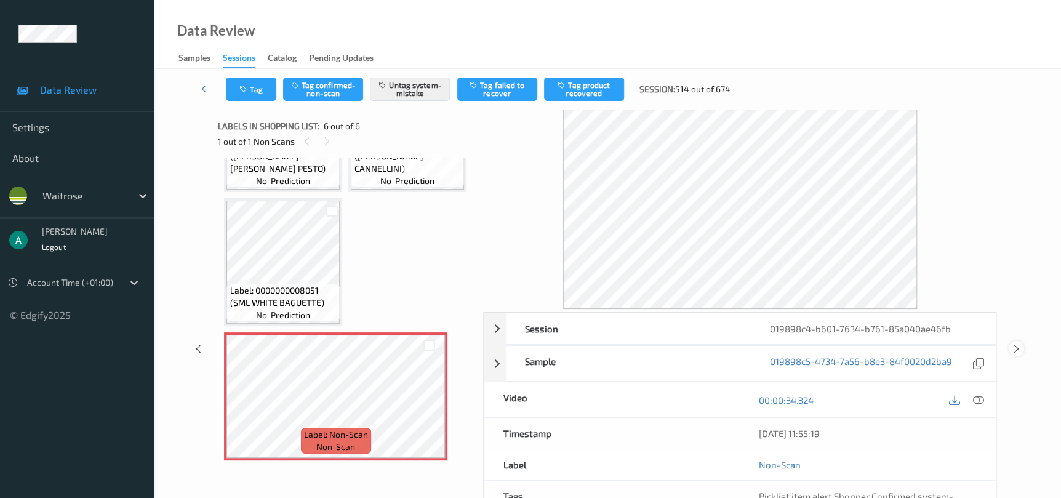
click at [1015, 347] on icon at bounding box center [1016, 348] width 10 height 11
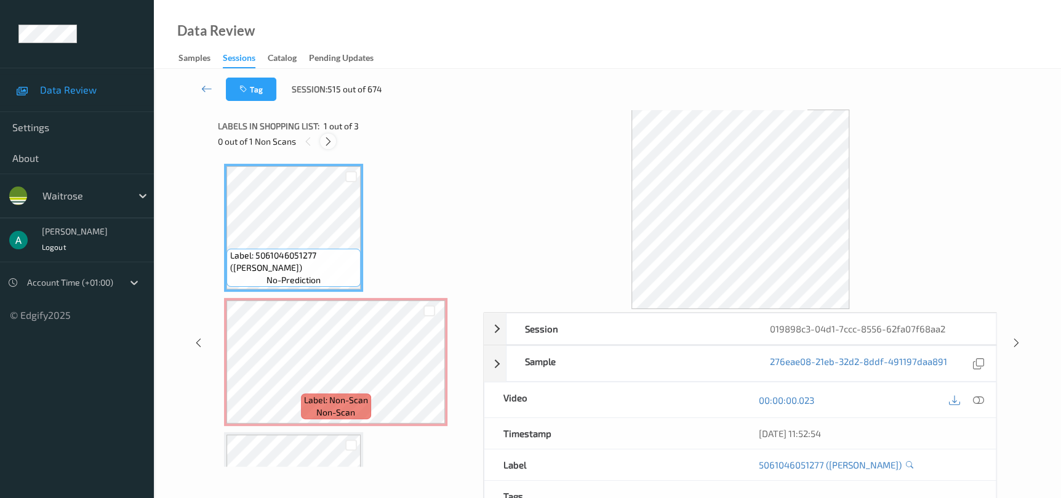
click at [326, 146] on icon at bounding box center [328, 141] width 10 height 11
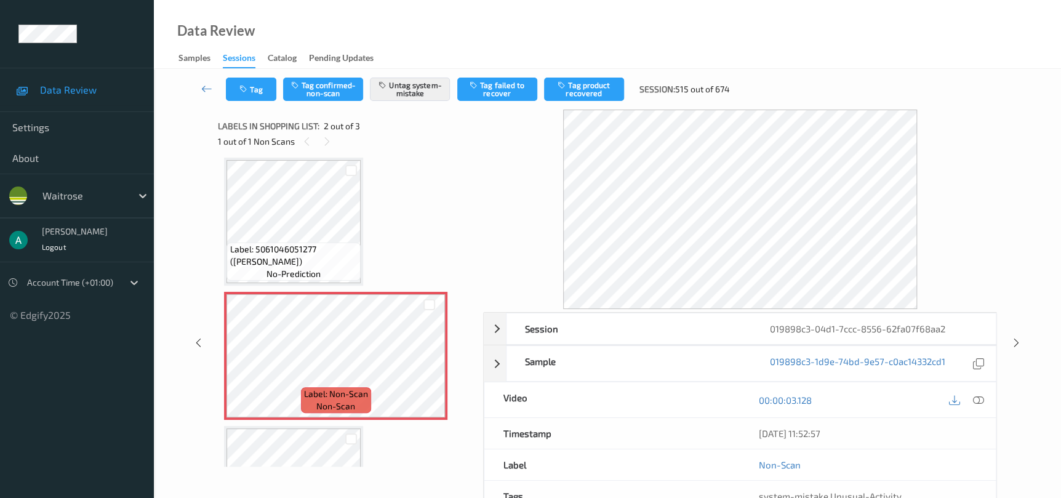
scroll to position [98, 0]
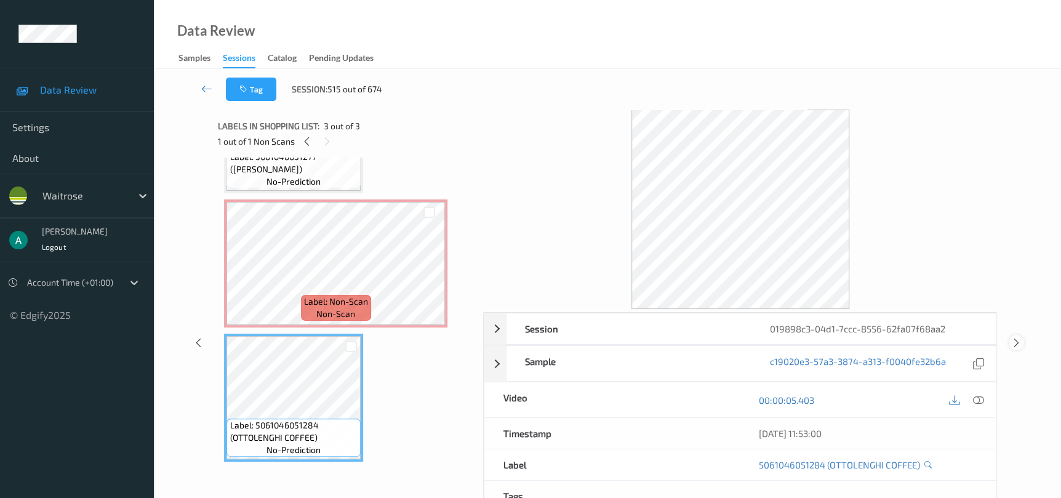
click at [1021, 336] on div at bounding box center [1015, 342] width 15 height 15
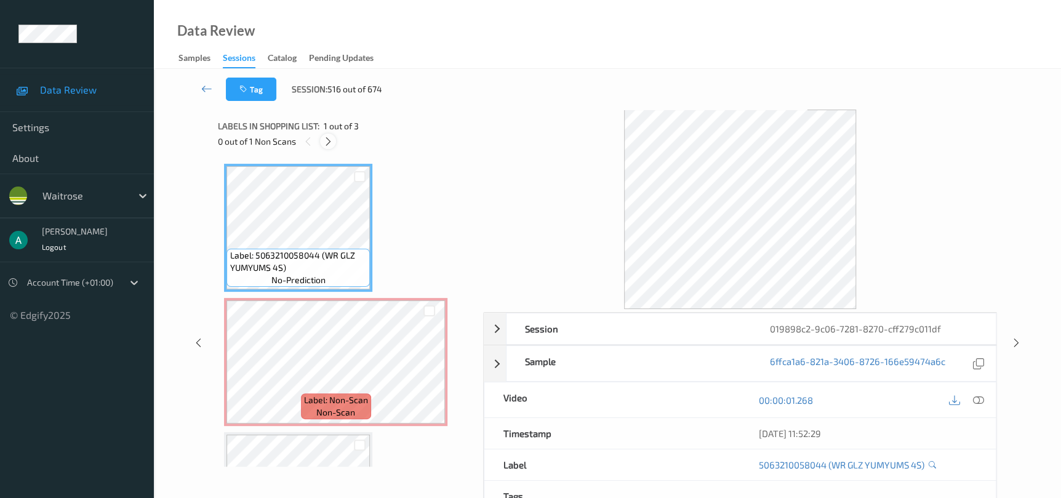
click at [327, 135] on div at bounding box center [327, 141] width 15 height 15
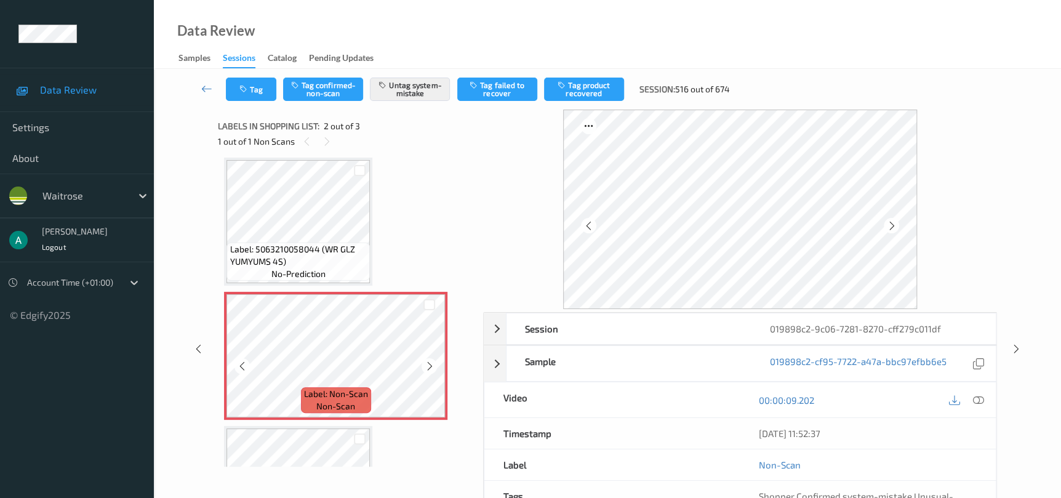
scroll to position [98, 0]
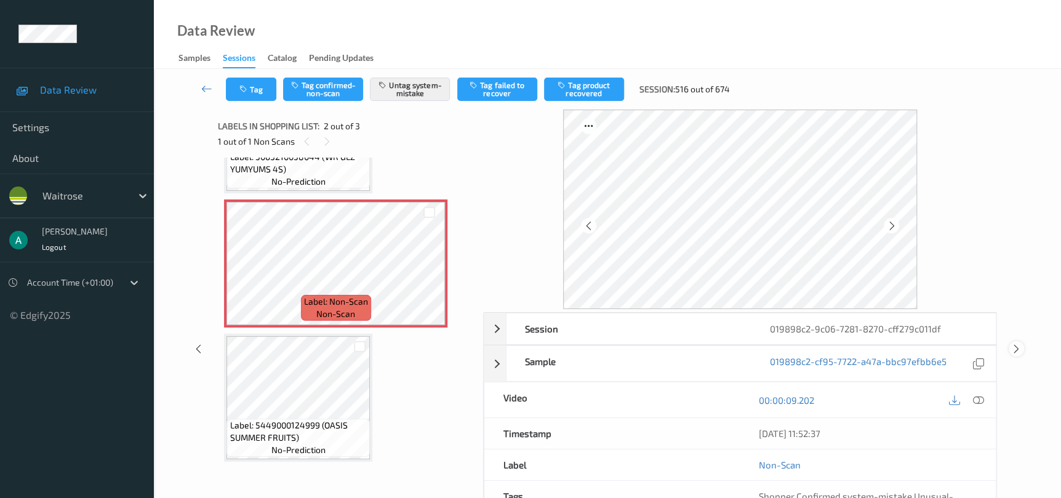
click at [1019, 349] on icon at bounding box center [1016, 348] width 10 height 11
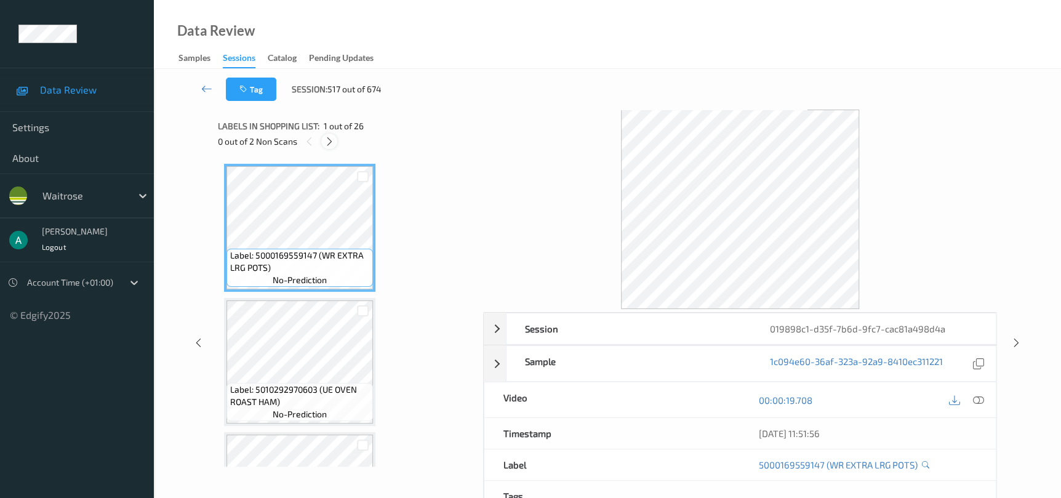
click at [325, 143] on icon at bounding box center [329, 141] width 10 height 11
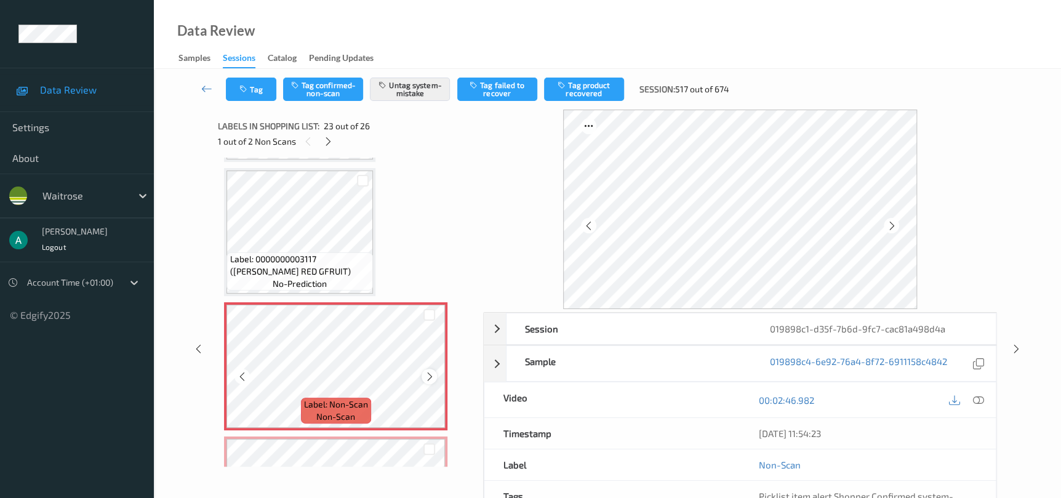
click at [431, 371] on icon at bounding box center [429, 376] width 10 height 11
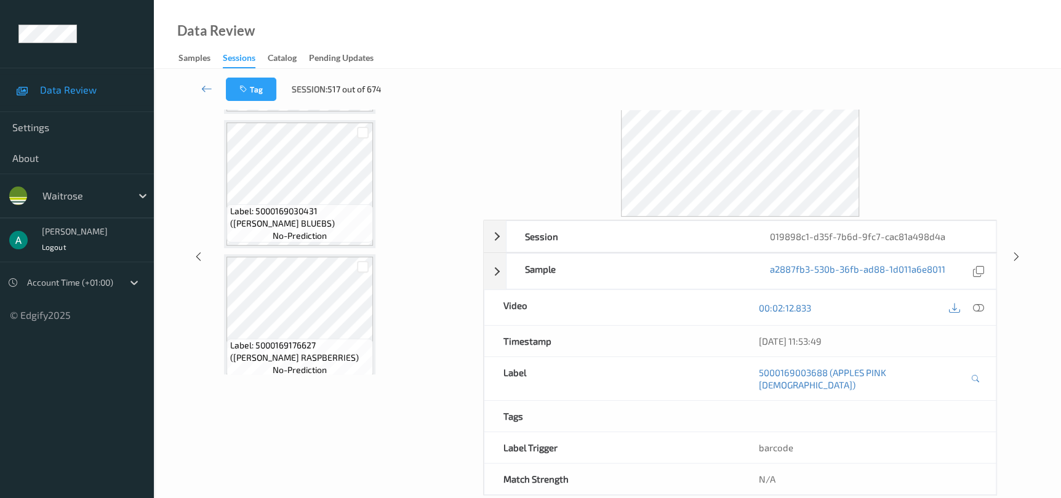
scroll to position [2342, 0]
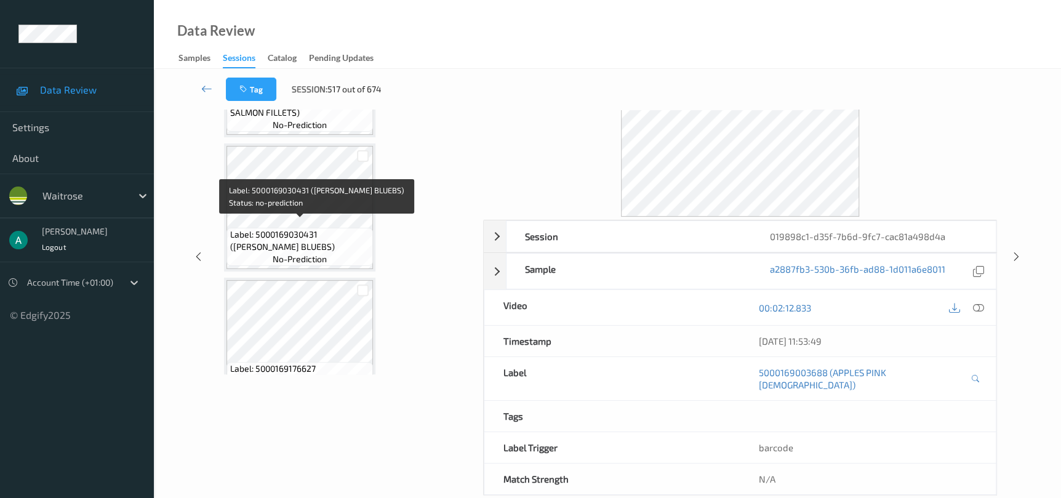
click at [331, 261] on div "Label: 5000169030431 ([PERSON_NAME] BLUEBS) no-prediction" at bounding box center [299, 207] width 151 height 128
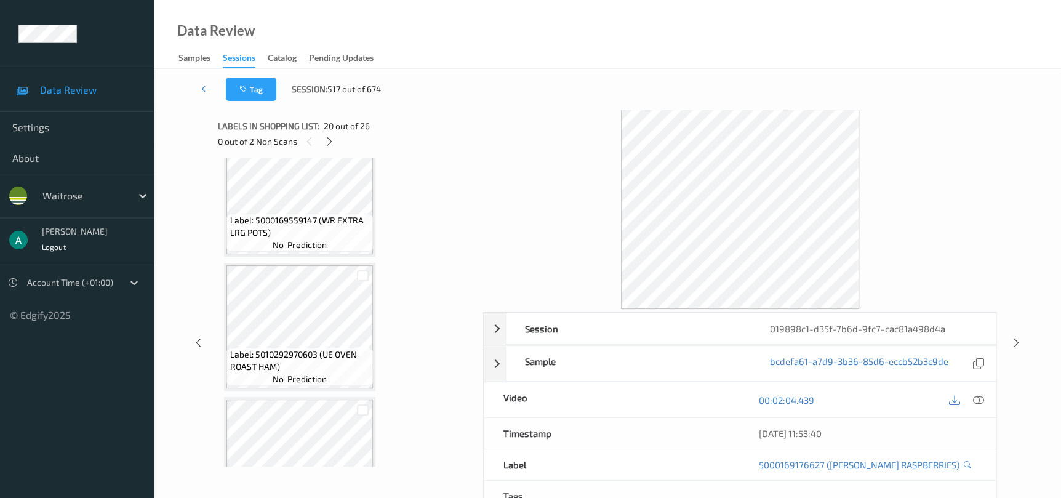
scroll to position [0, 0]
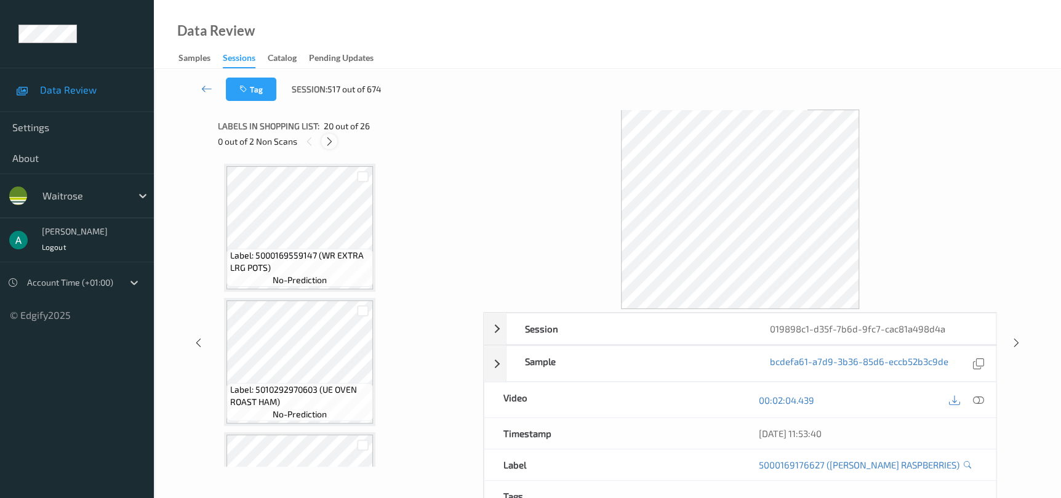
click at [329, 139] on icon at bounding box center [329, 141] width 10 height 11
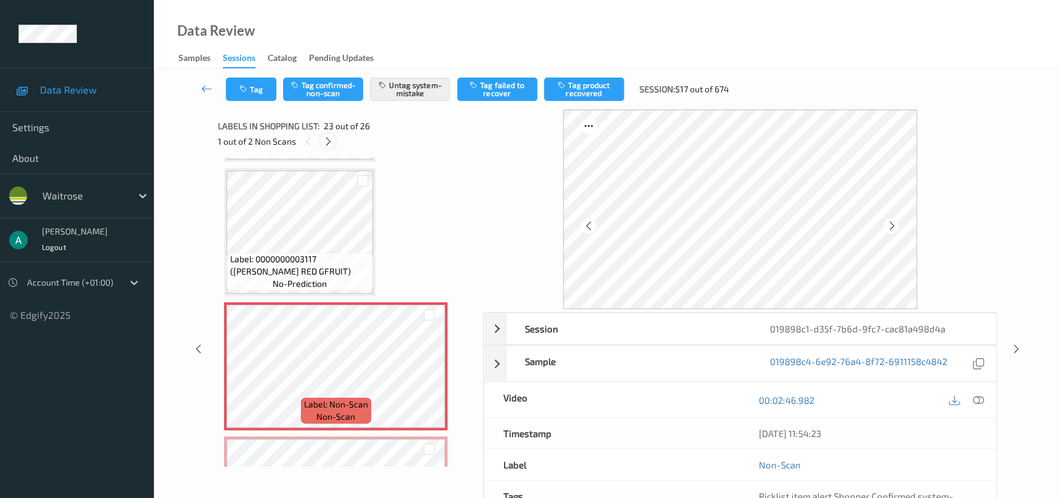
click at [330, 148] on div at bounding box center [327, 141] width 15 height 15
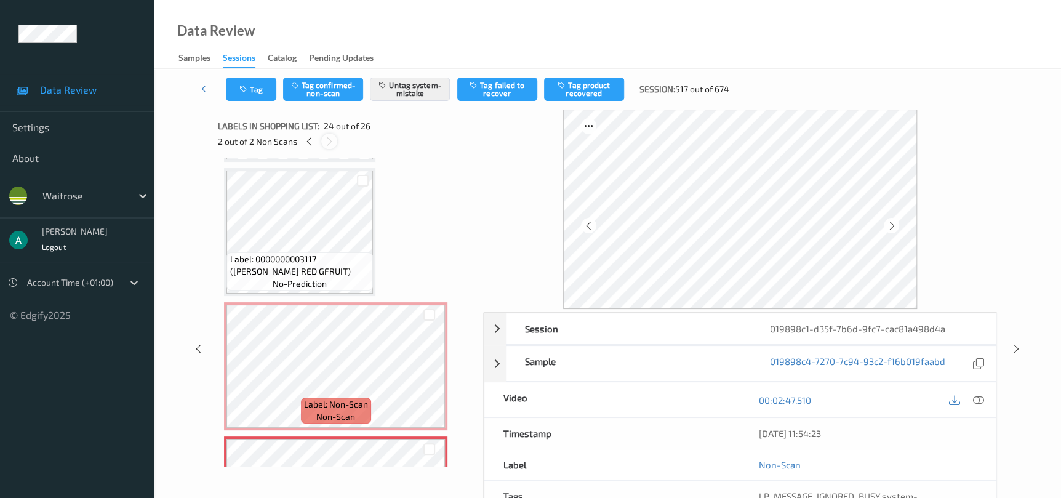
scroll to position [2947, 0]
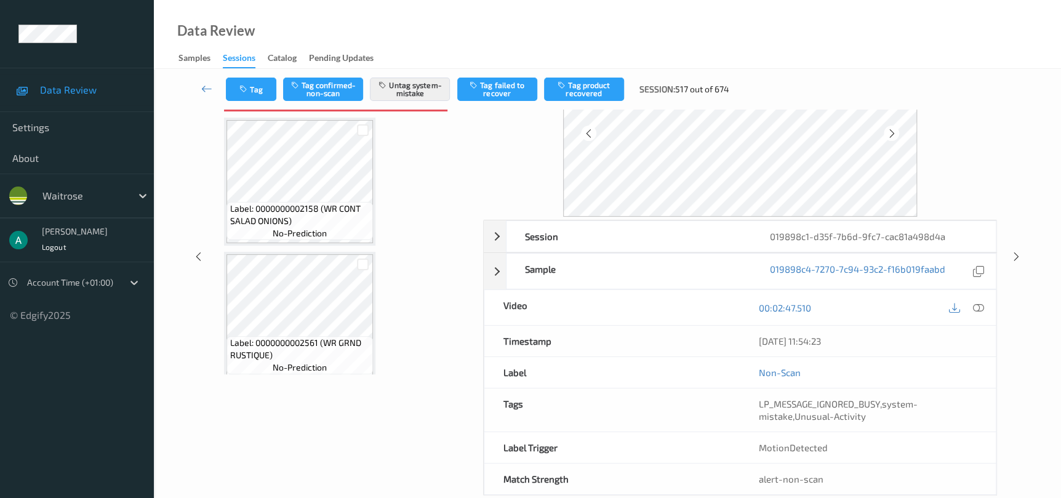
scroll to position [3081, 0]
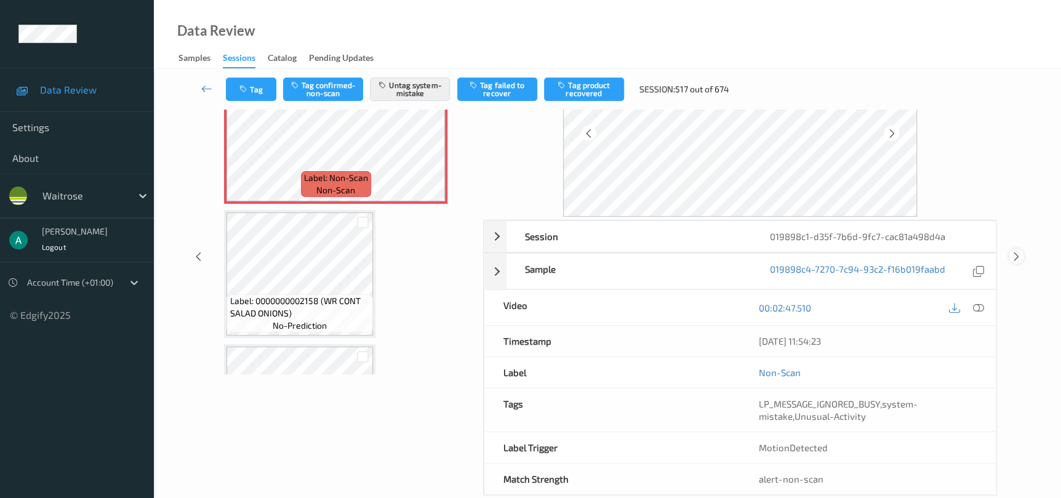
click at [1022, 252] on div at bounding box center [1015, 256] width 15 height 15
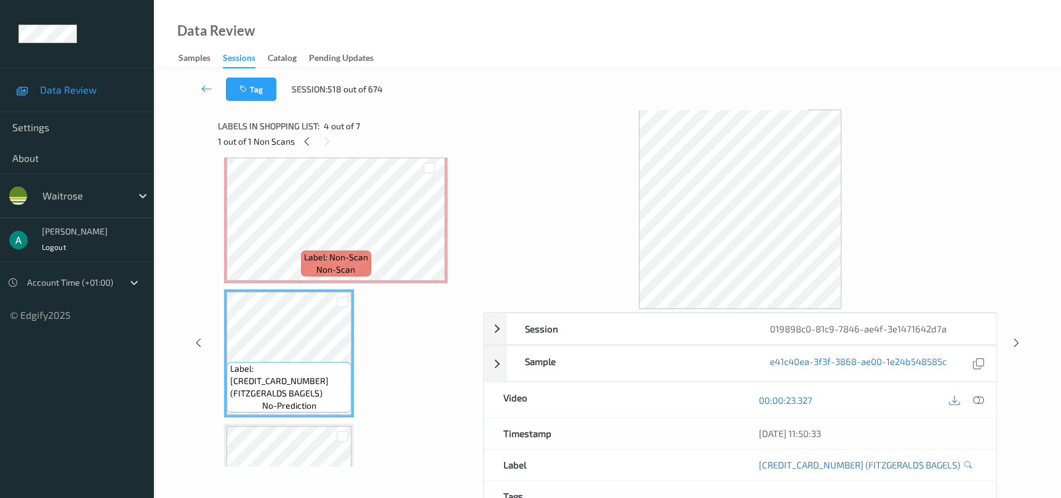
scroll to position [369, 0]
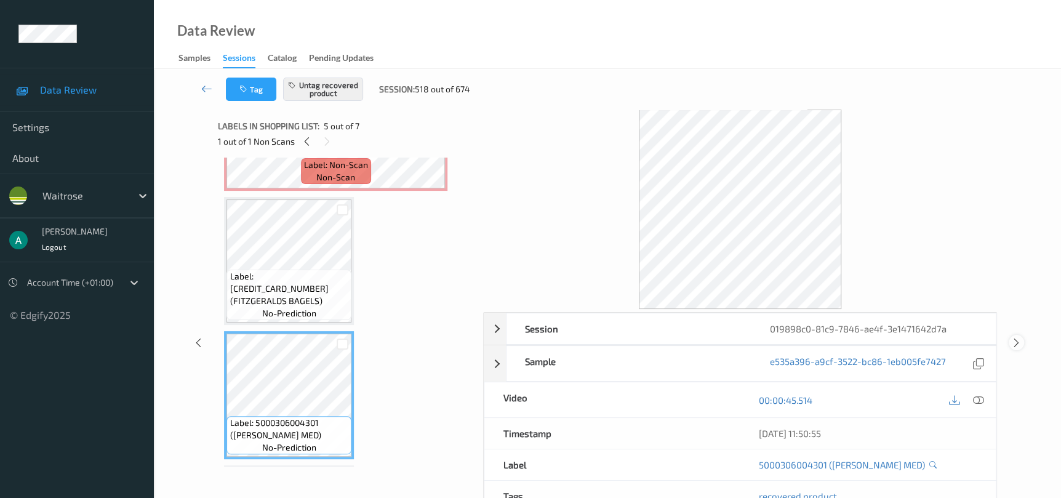
click at [1013, 347] on icon at bounding box center [1016, 342] width 10 height 11
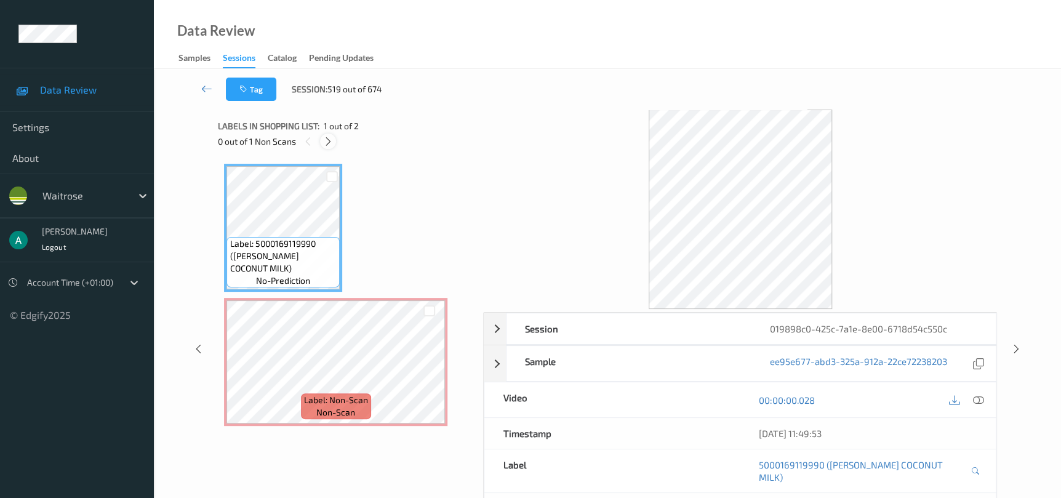
click at [325, 137] on icon at bounding box center [328, 141] width 10 height 11
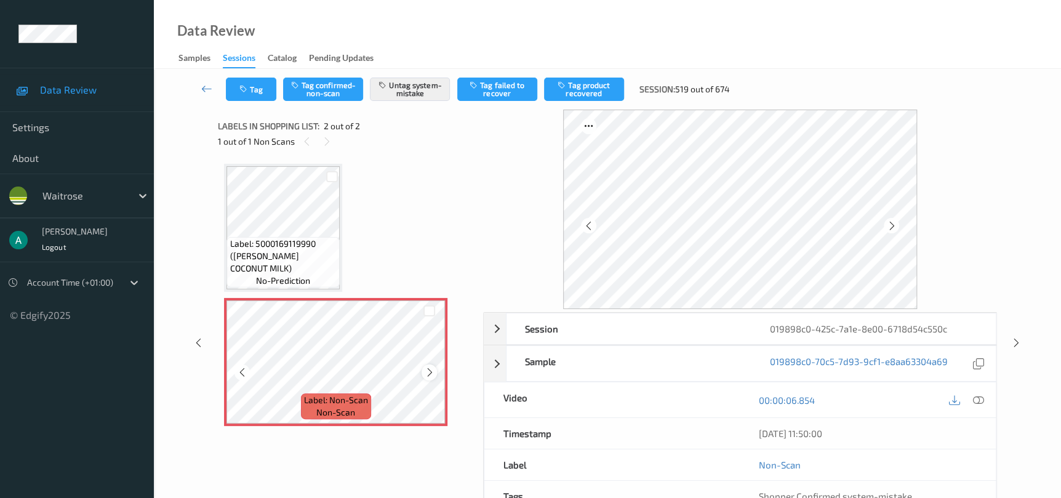
click at [433, 377] on div at bounding box center [428, 371] width 15 height 15
click at [426, 373] on icon at bounding box center [429, 372] width 10 height 11
click at [1021, 340] on div at bounding box center [1015, 342] width 15 height 15
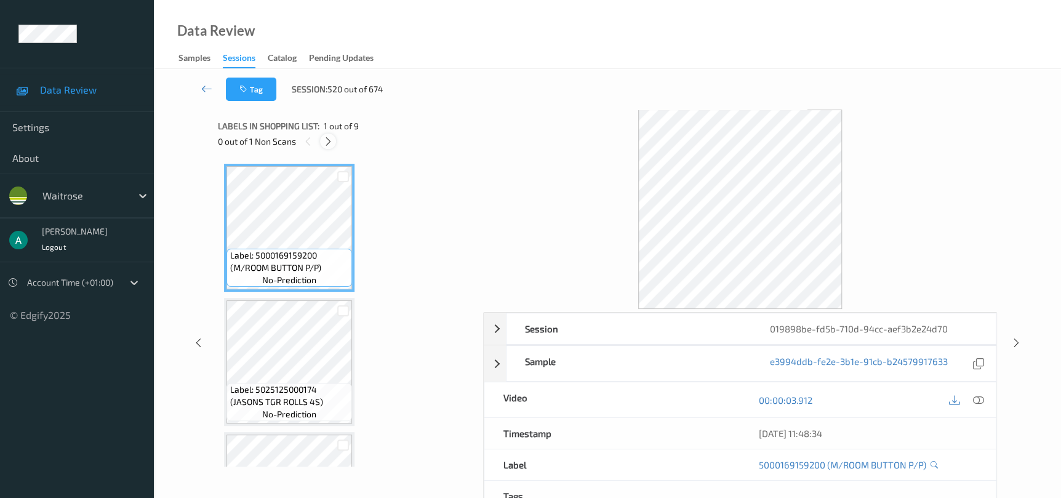
click at [332, 140] on icon at bounding box center [328, 141] width 10 height 11
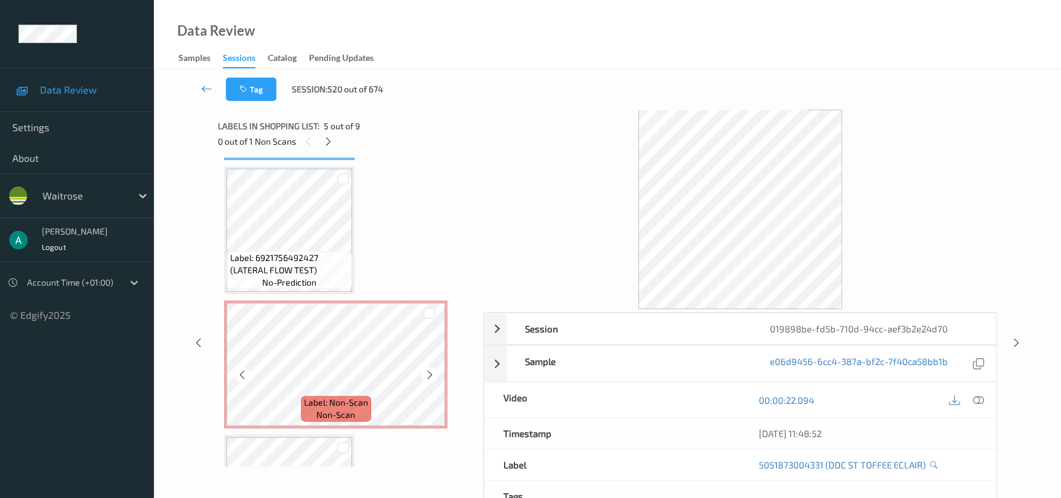
scroll to position [767, 0]
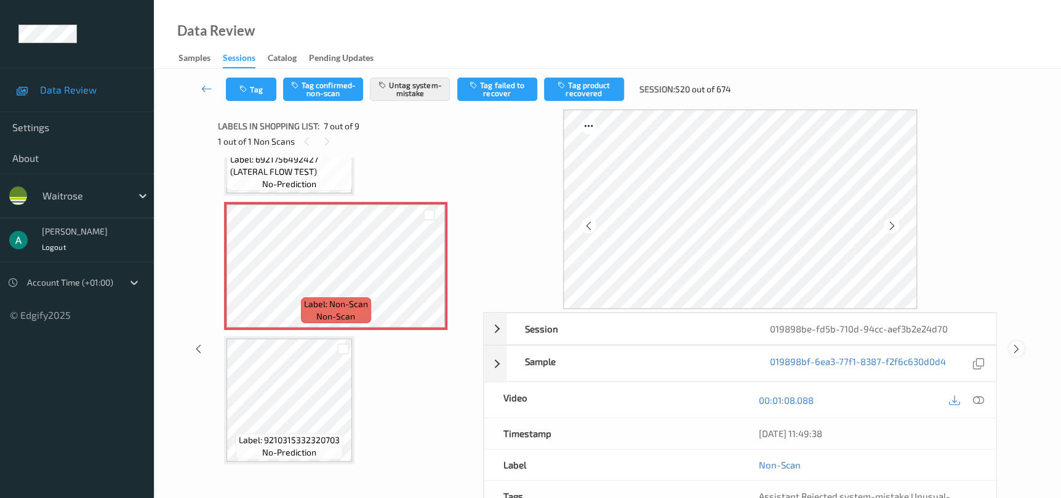
click at [1017, 347] on icon at bounding box center [1016, 348] width 10 height 11
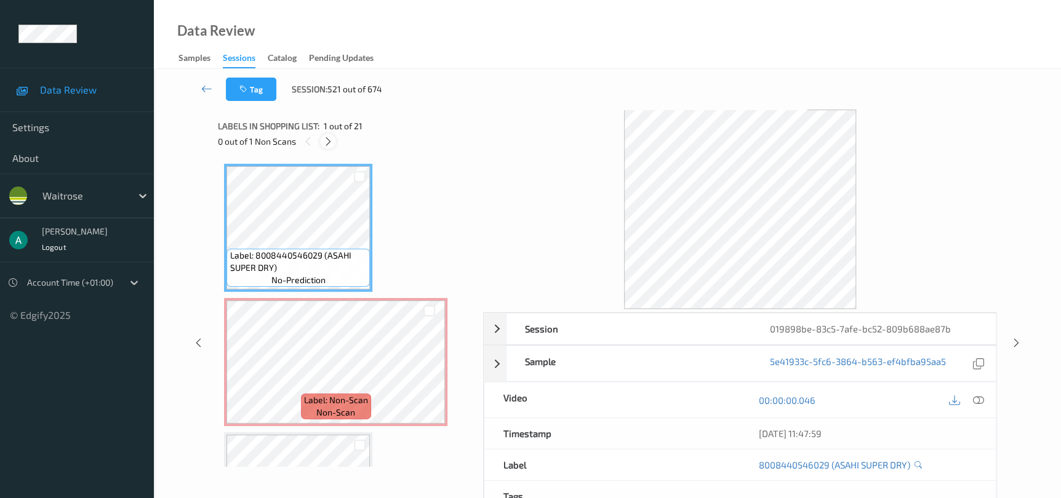
click at [334, 142] on div at bounding box center [327, 141] width 15 height 15
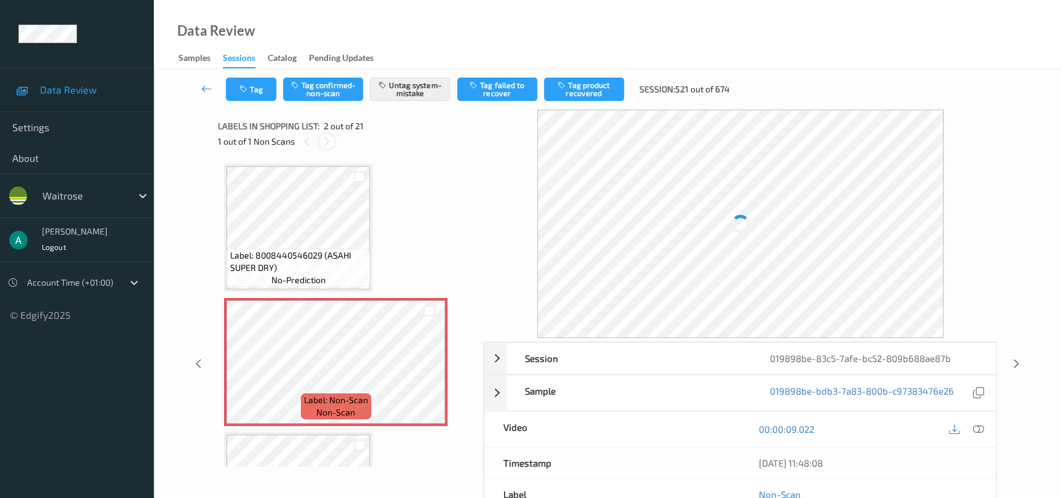
scroll to position [6, 0]
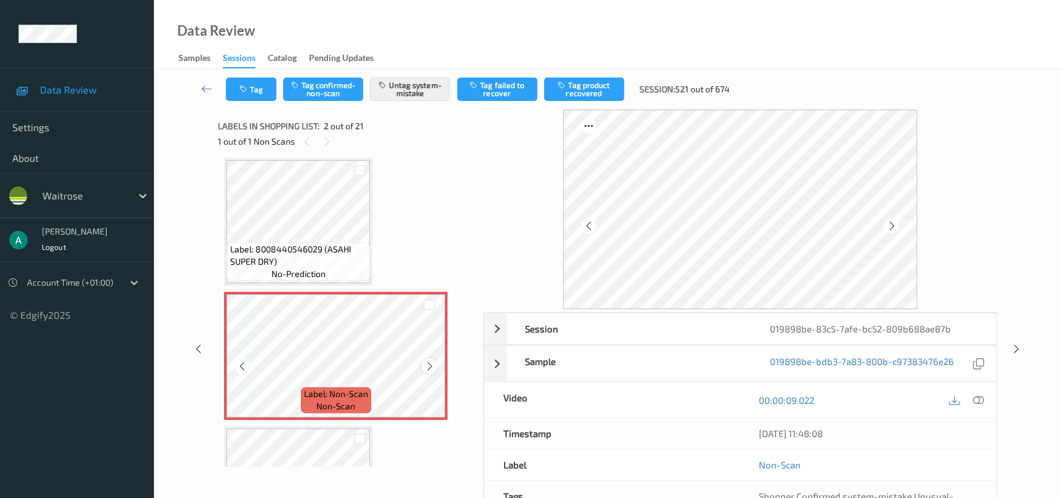
click at [431, 371] on div at bounding box center [428, 365] width 15 height 15
click at [429, 371] on div at bounding box center [428, 365] width 15 height 15
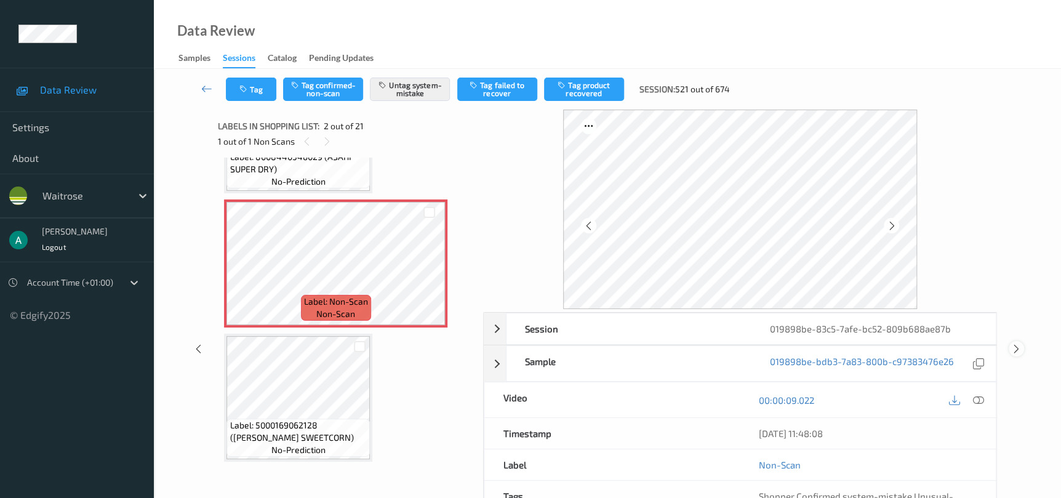
click at [1019, 343] on icon at bounding box center [1016, 348] width 10 height 11
